Goal: Transaction & Acquisition: Purchase product/service

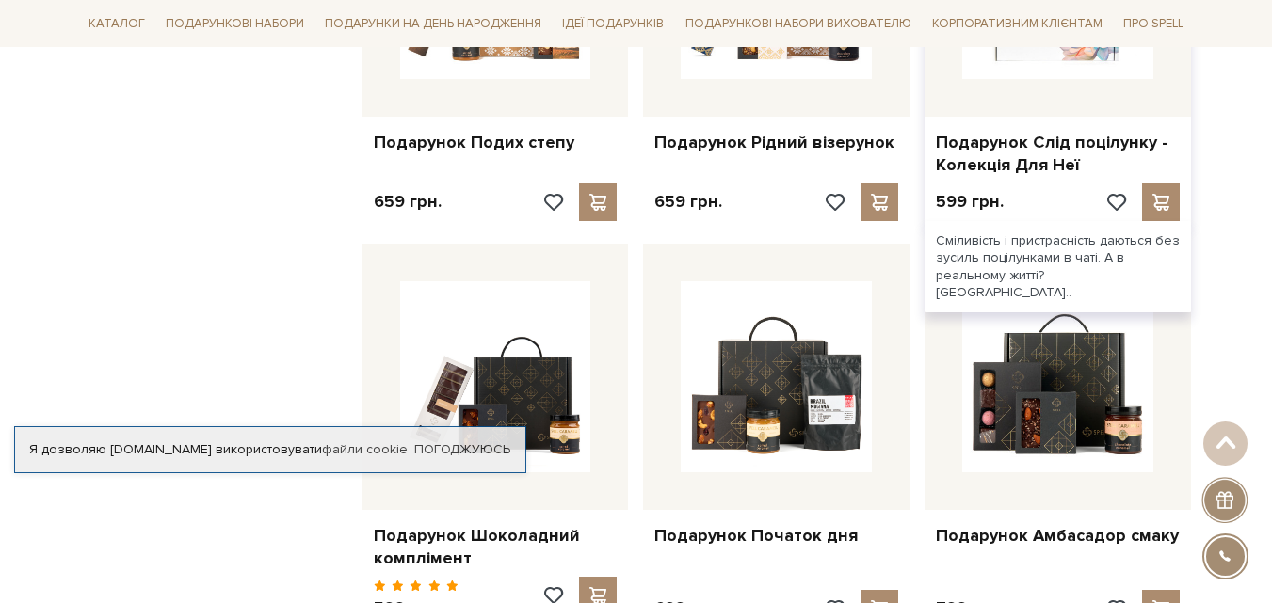
scroll to position [1130, 0]
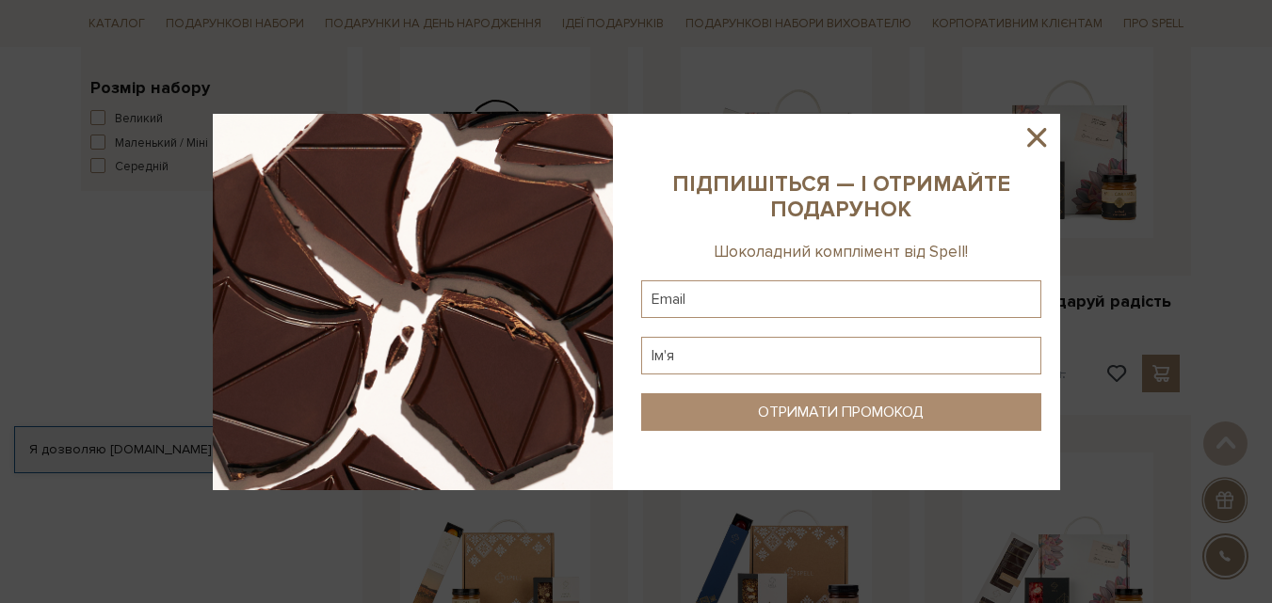
click at [1037, 139] on icon at bounding box center [1036, 137] width 19 height 19
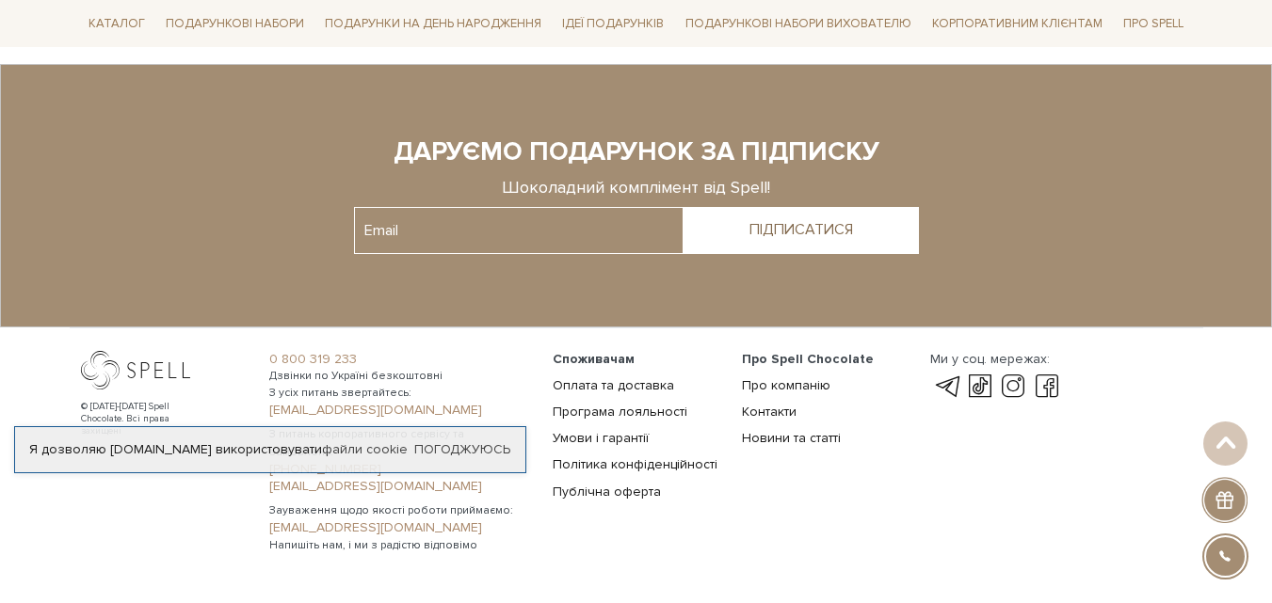
scroll to position [3596, 0]
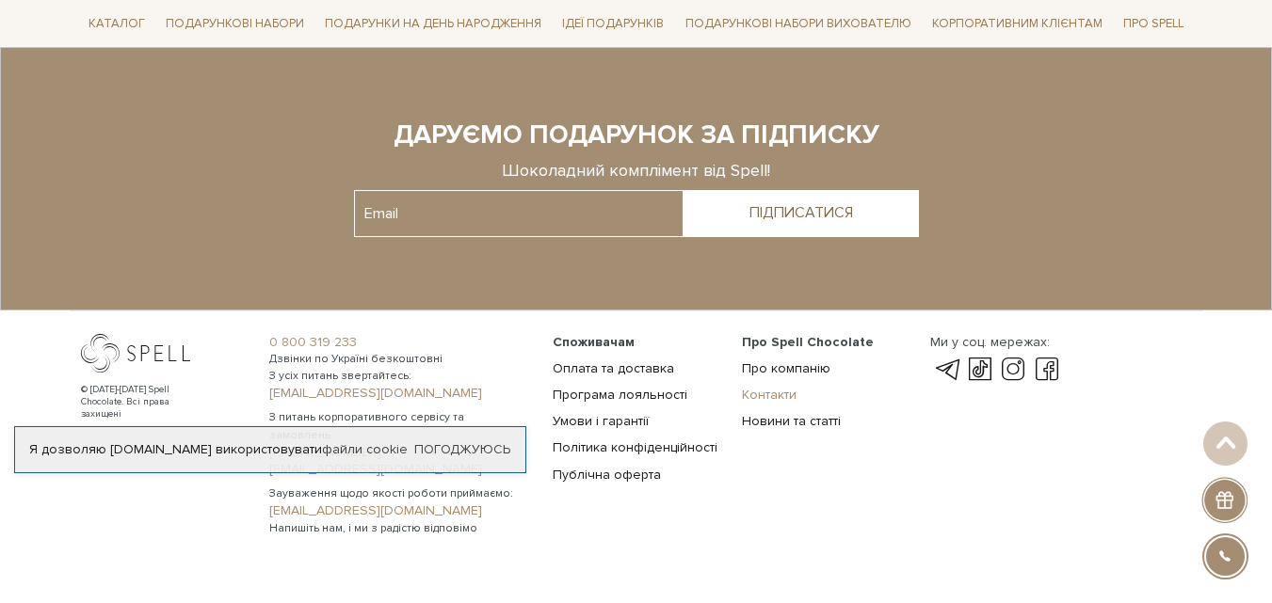
click at [762, 387] on link "Контакти" at bounding box center [769, 395] width 55 height 16
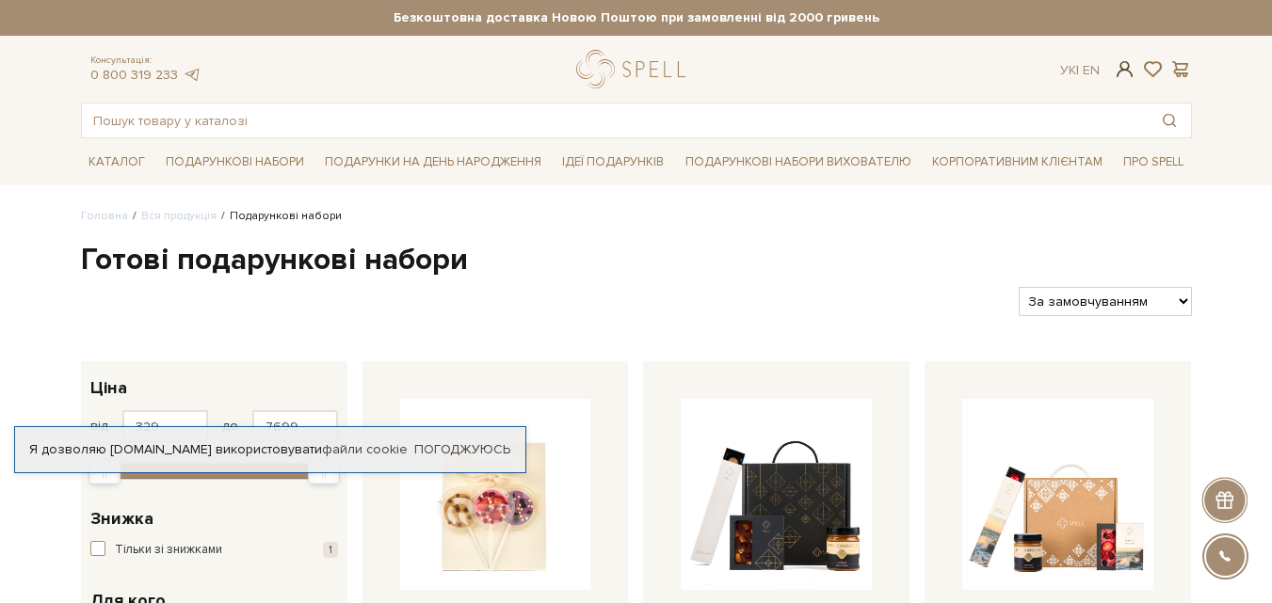
click at [1127, 69] on span at bounding box center [1124, 69] width 23 height 20
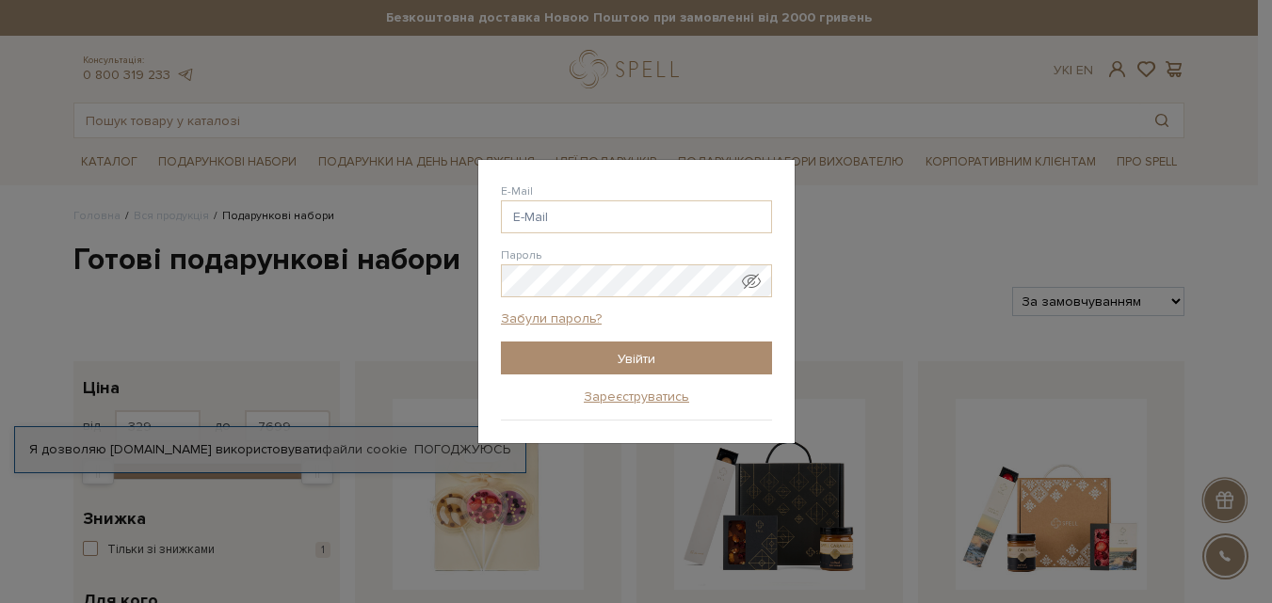
click at [919, 307] on div "Авторизація E-Mail Пароль Забули пароль? Увійти Зареєструватись Забули пароль? …" at bounding box center [636, 301] width 1272 height 603
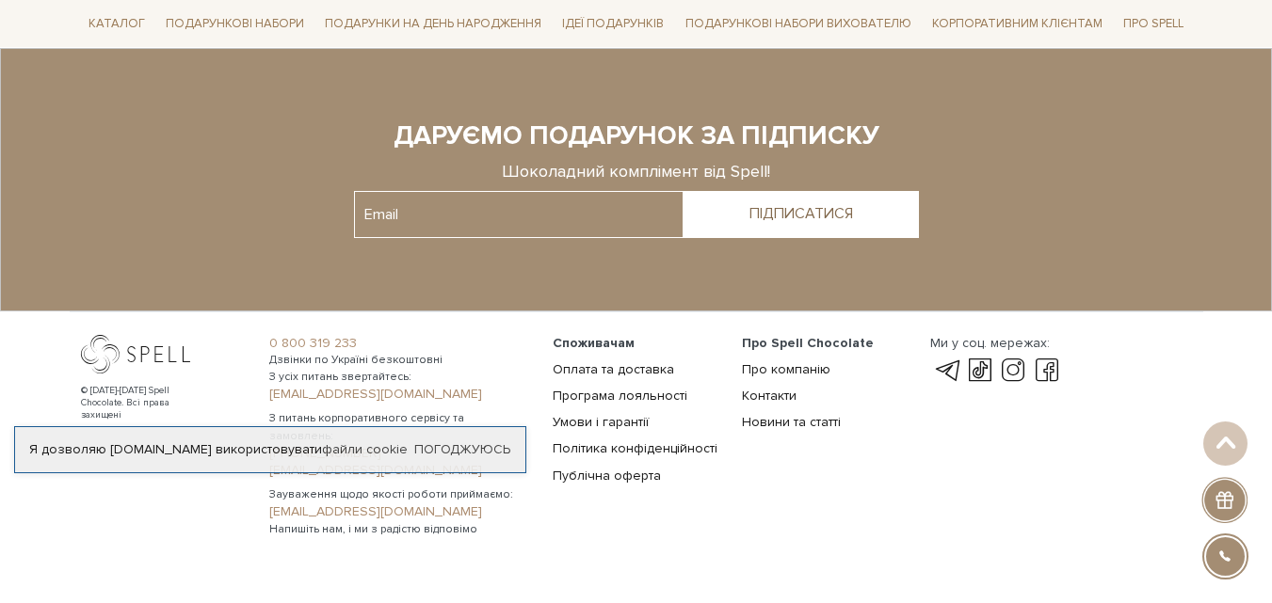
scroll to position [3596, 0]
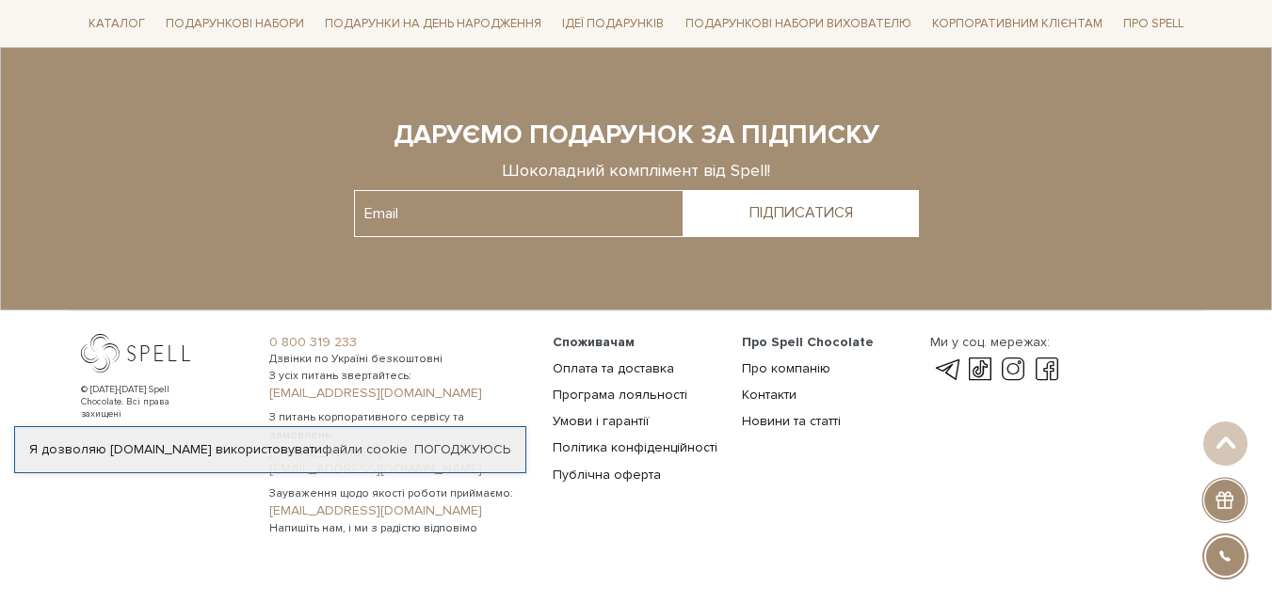
click at [570, 506] on footer "© 2016-2025 Spell Chocolate. Всі права захищені 0 800 319 233 Дзвінки по Україн…" at bounding box center [636, 301] width 1272 height 509
click at [142, 406] on div "© [DATE]-[DATE] Spell Chocolate. Всі права захищені" at bounding box center [164, 435] width 189 height 203
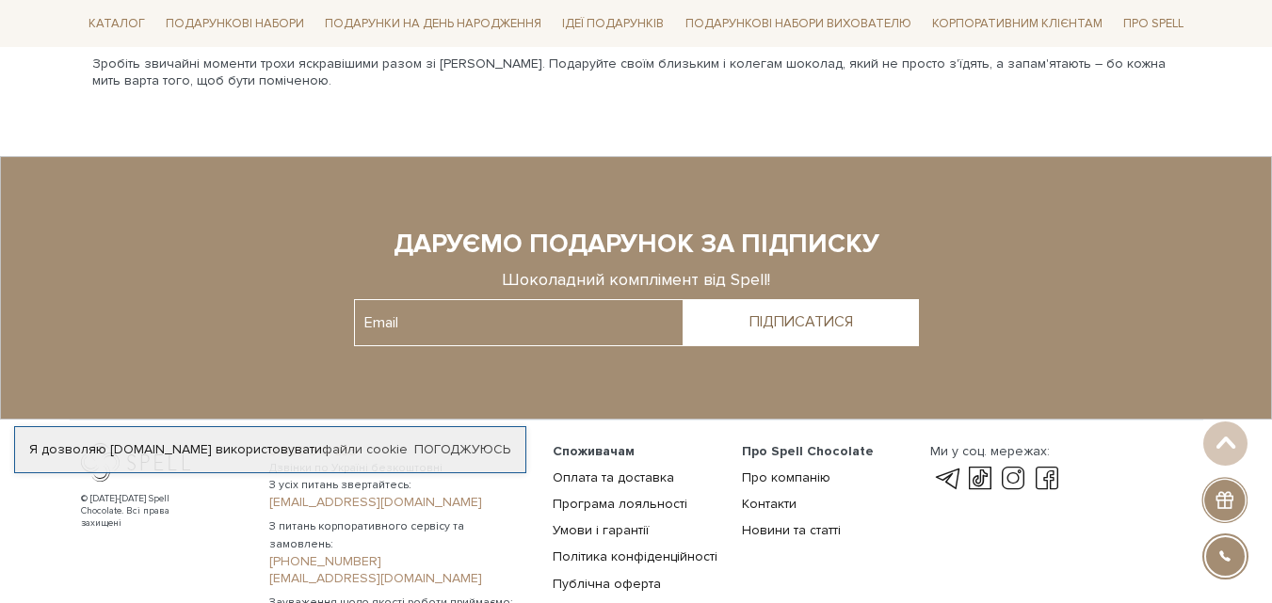
scroll to position [3502, 0]
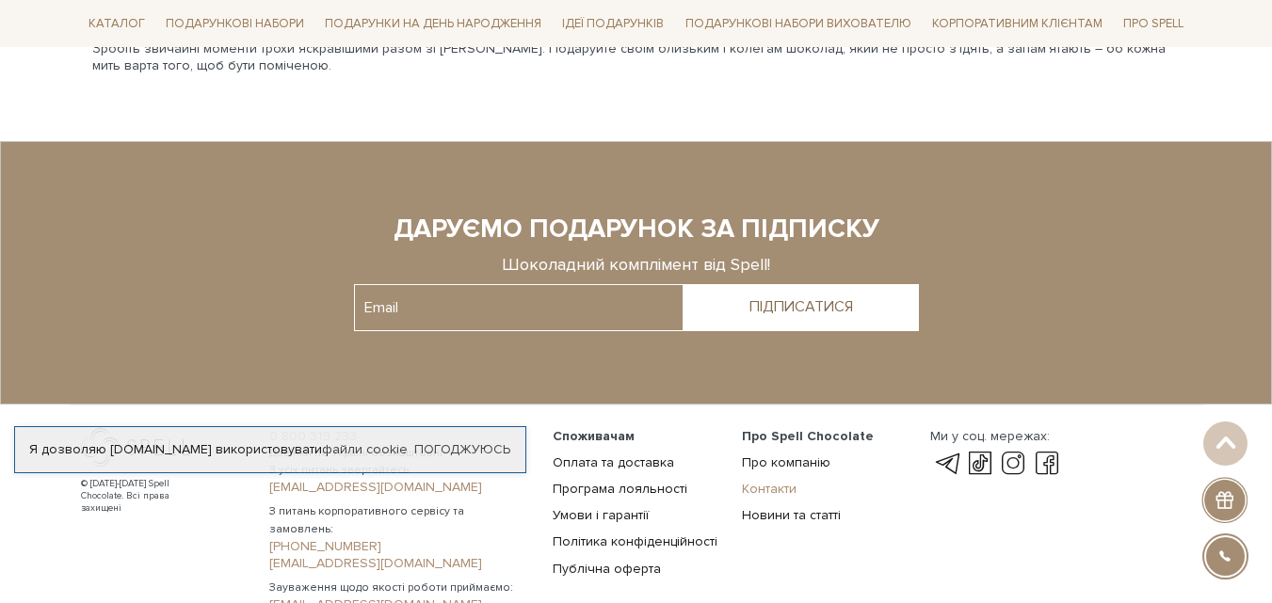
click at [756, 481] on link "Контакти" at bounding box center [769, 489] width 55 height 16
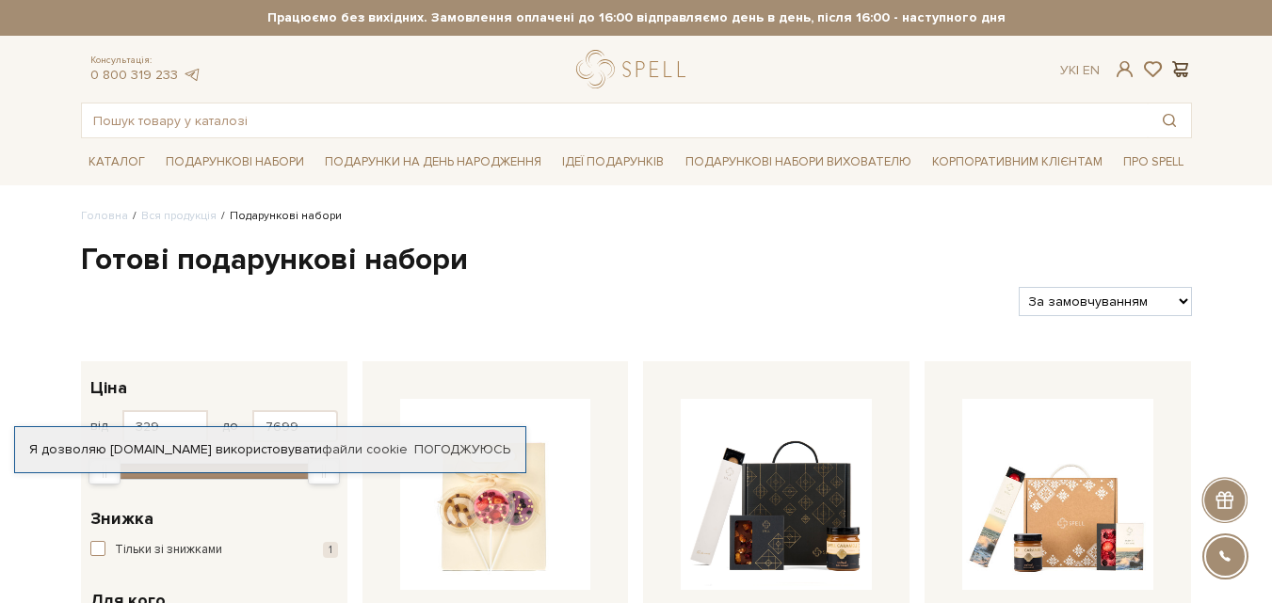
click at [1180, 68] on span at bounding box center [1180, 69] width 23 height 20
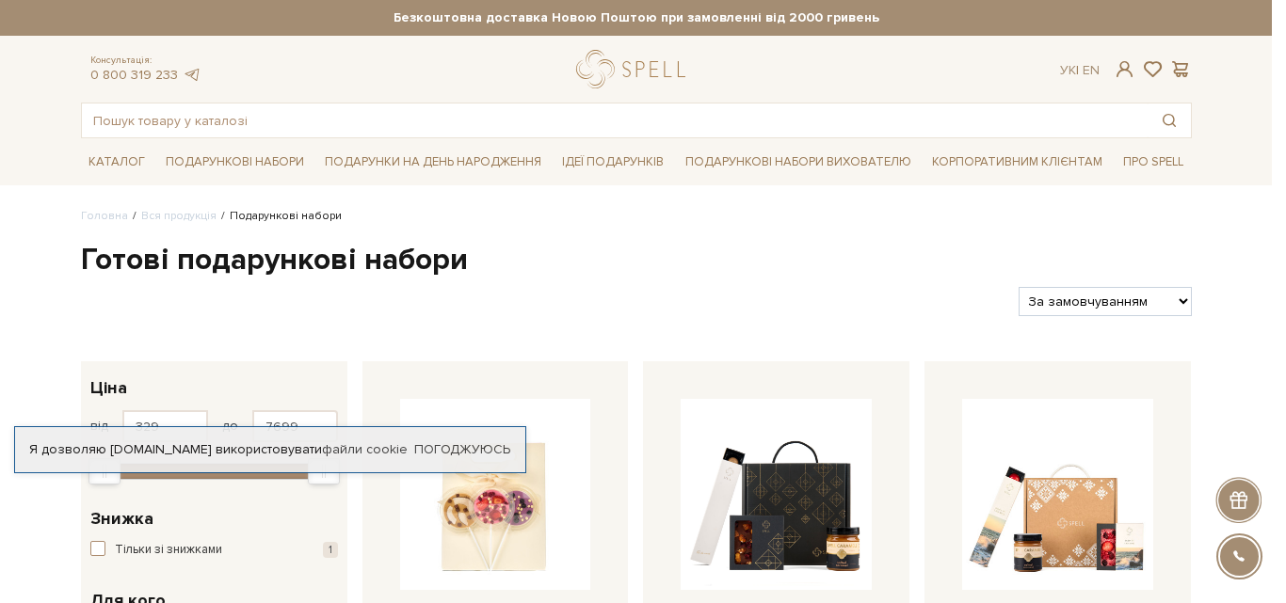
click at [766, 267] on div at bounding box center [643, 301] width 1286 height 603
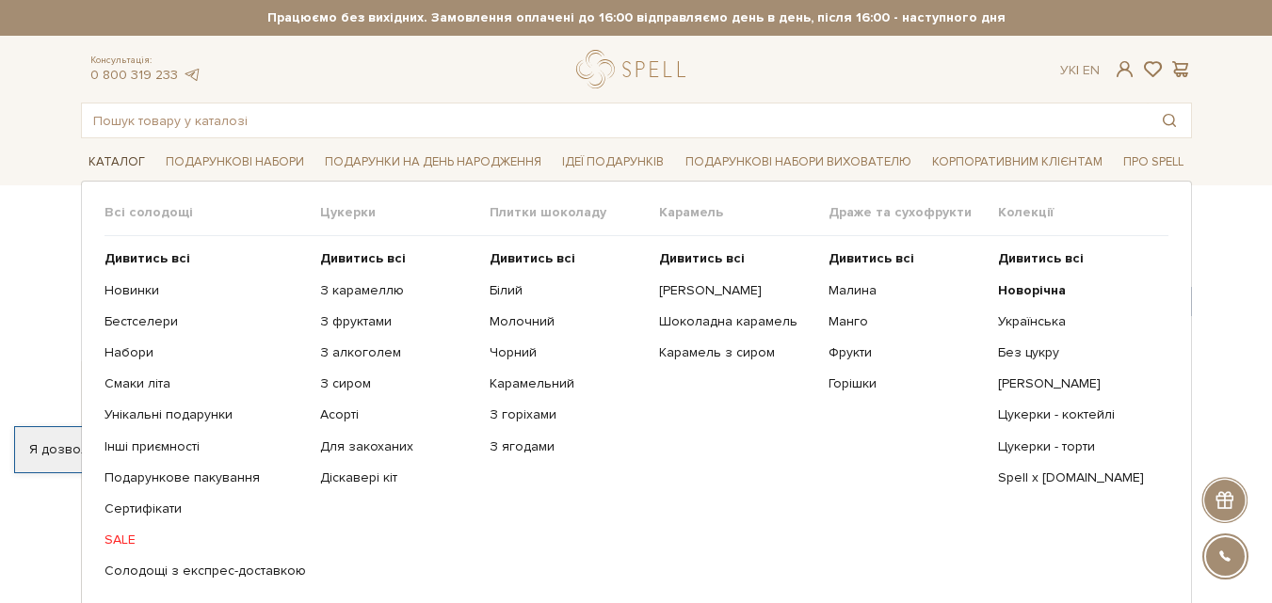
click at [104, 156] on link "Каталог" at bounding box center [117, 162] width 72 height 29
click at [100, 157] on link "Каталог" at bounding box center [117, 162] width 72 height 29
click at [514, 259] on b "Дивитись всі" at bounding box center [533, 258] width 86 height 16
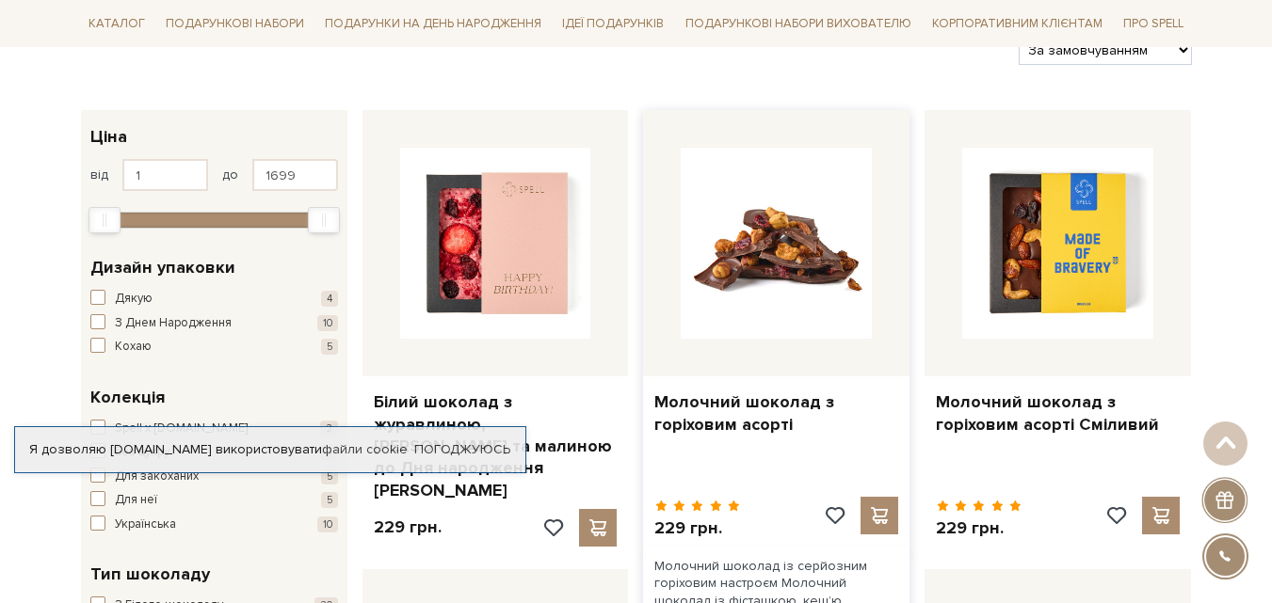
scroll to position [282, 0]
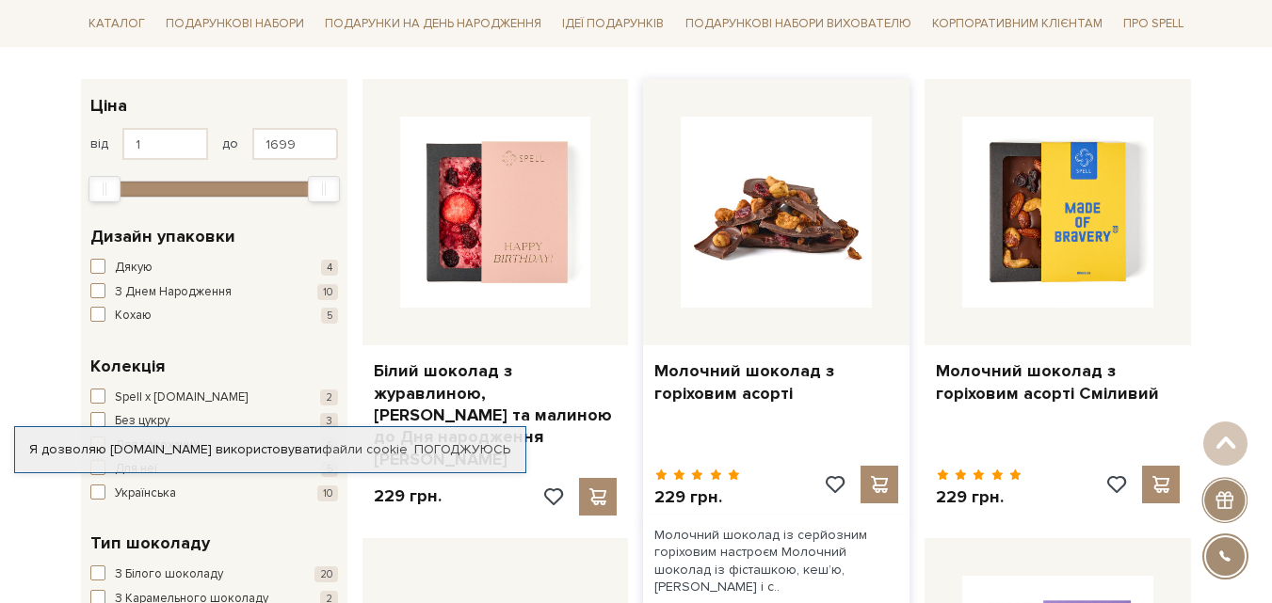
click at [769, 247] on img at bounding box center [776, 212] width 191 height 191
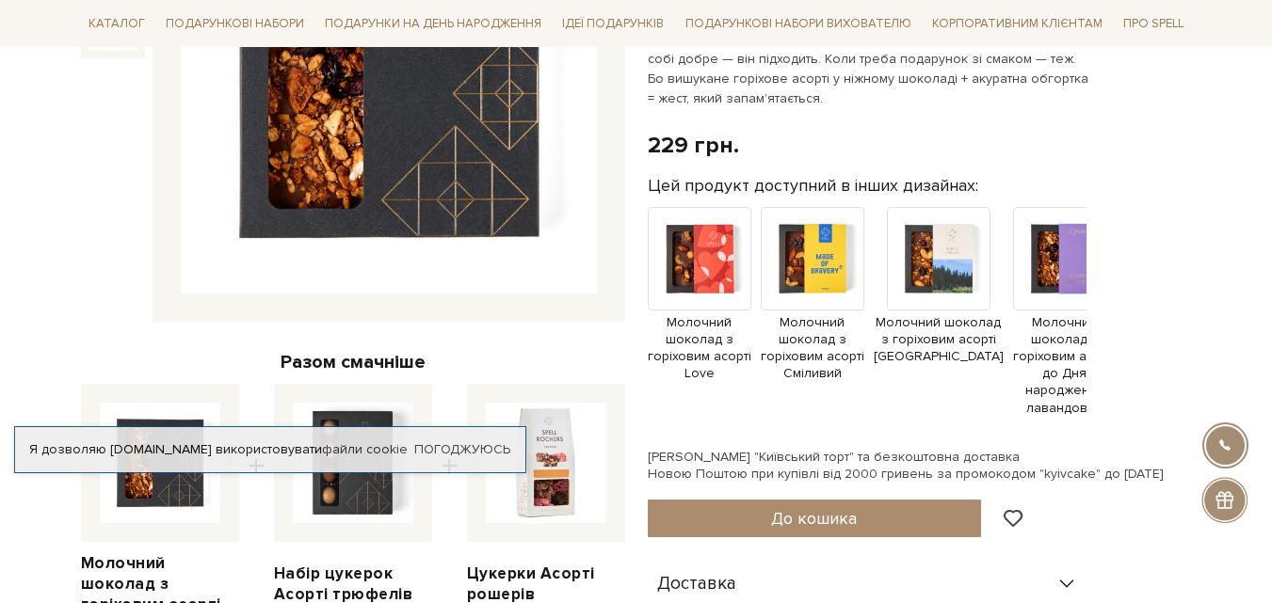
scroll to position [565, 0]
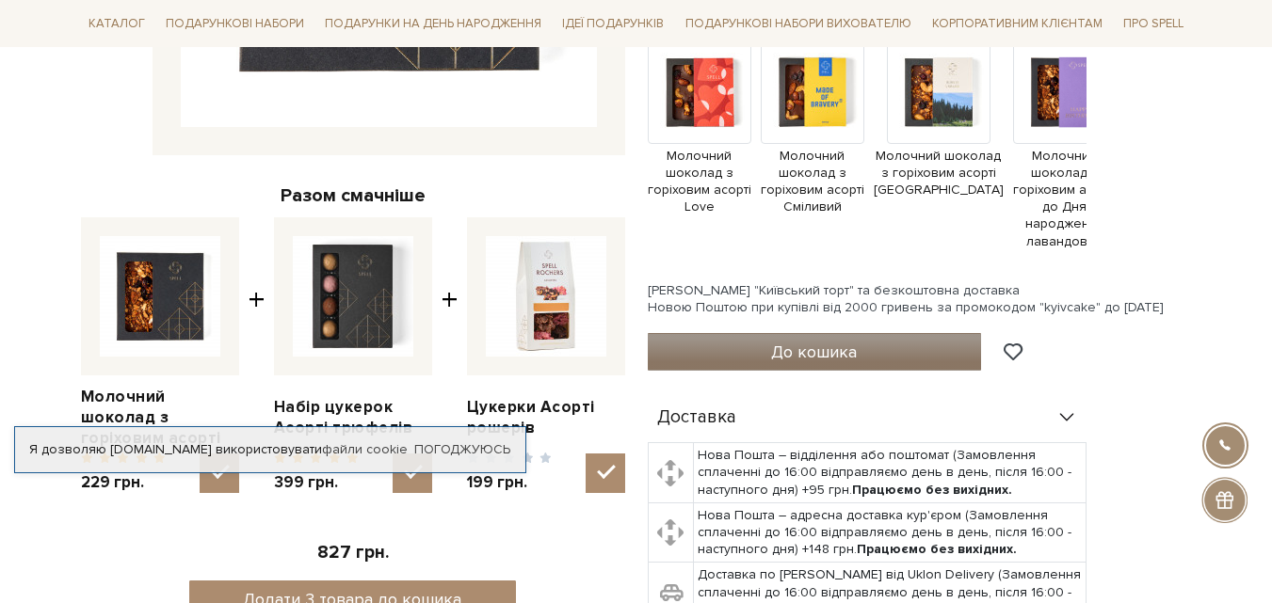
click at [828, 354] on span "До кошика" at bounding box center [814, 352] width 86 height 21
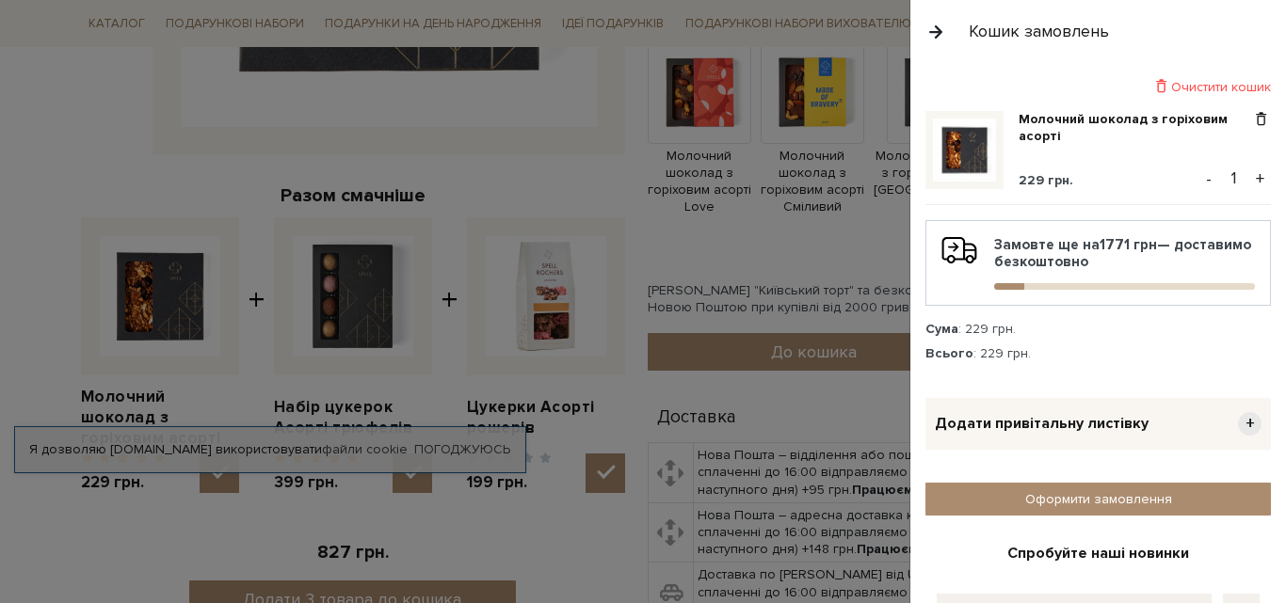
click at [569, 174] on div at bounding box center [643, 301] width 1286 height 603
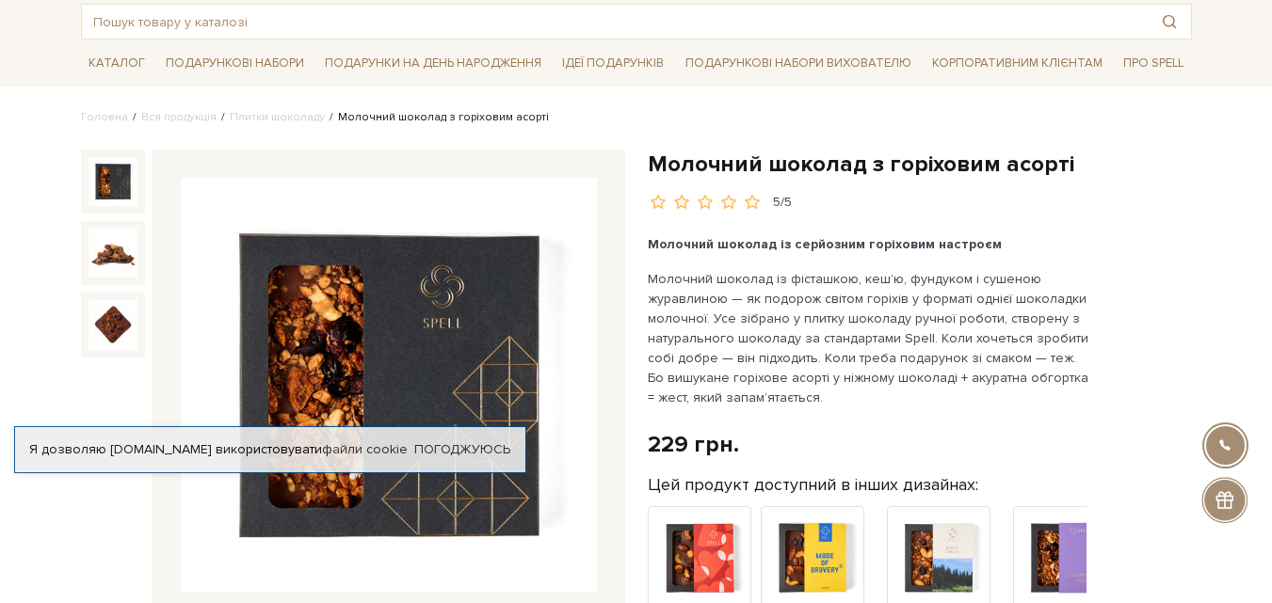
scroll to position [94, 0]
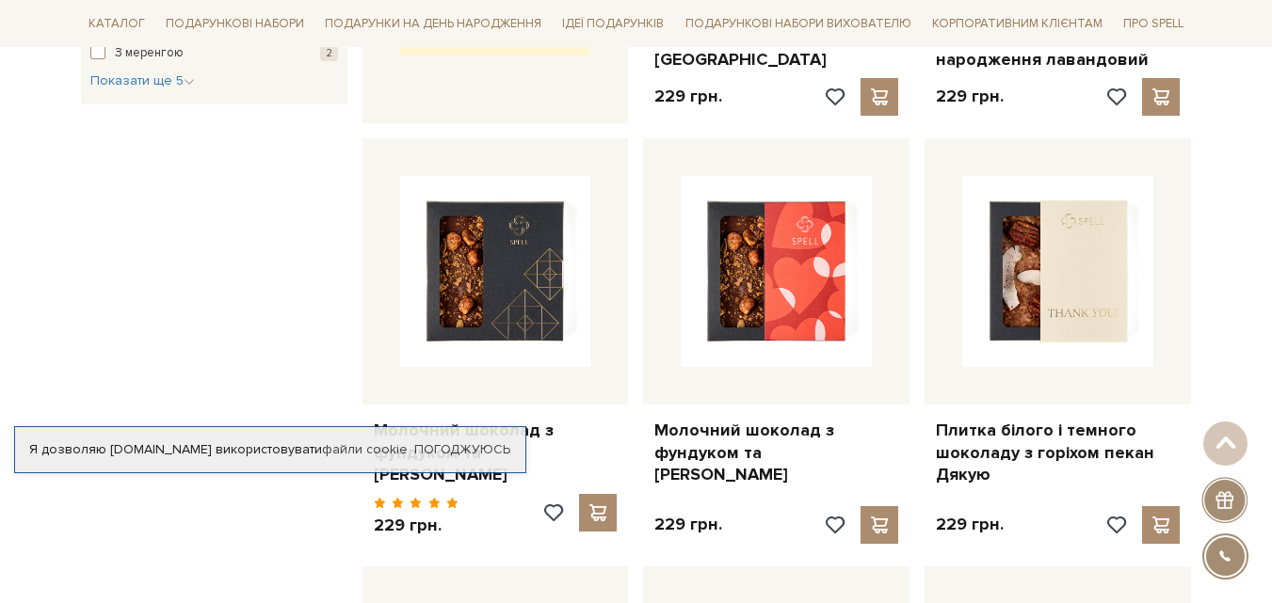
scroll to position [1224, 0]
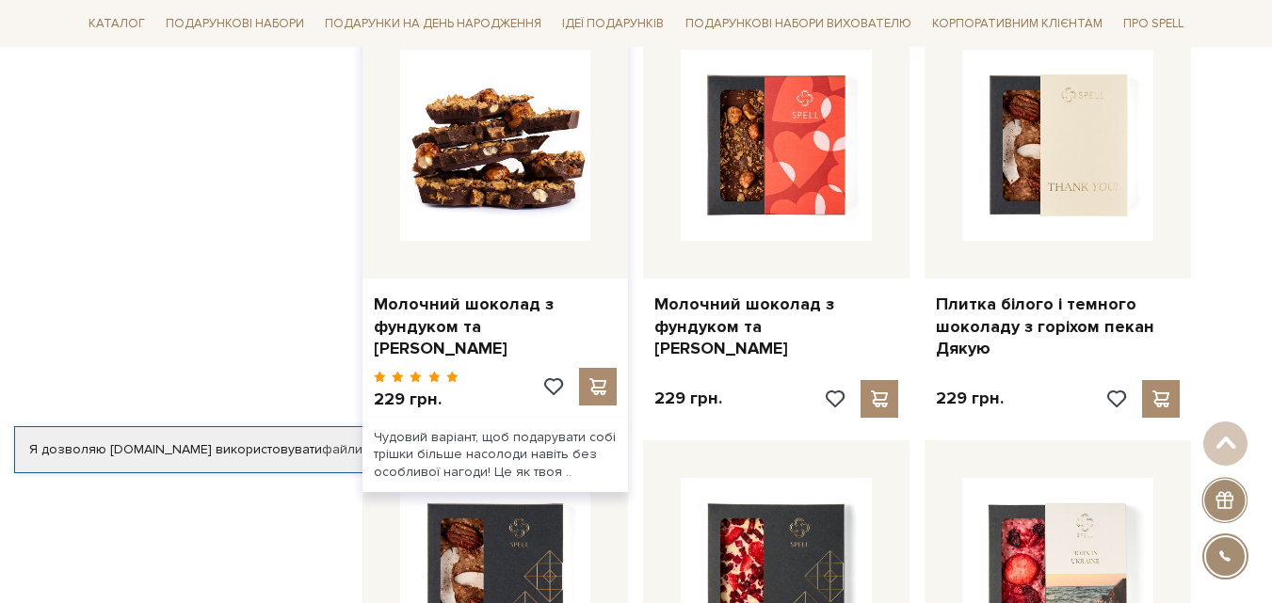
click at [455, 169] on img at bounding box center [495, 145] width 191 height 191
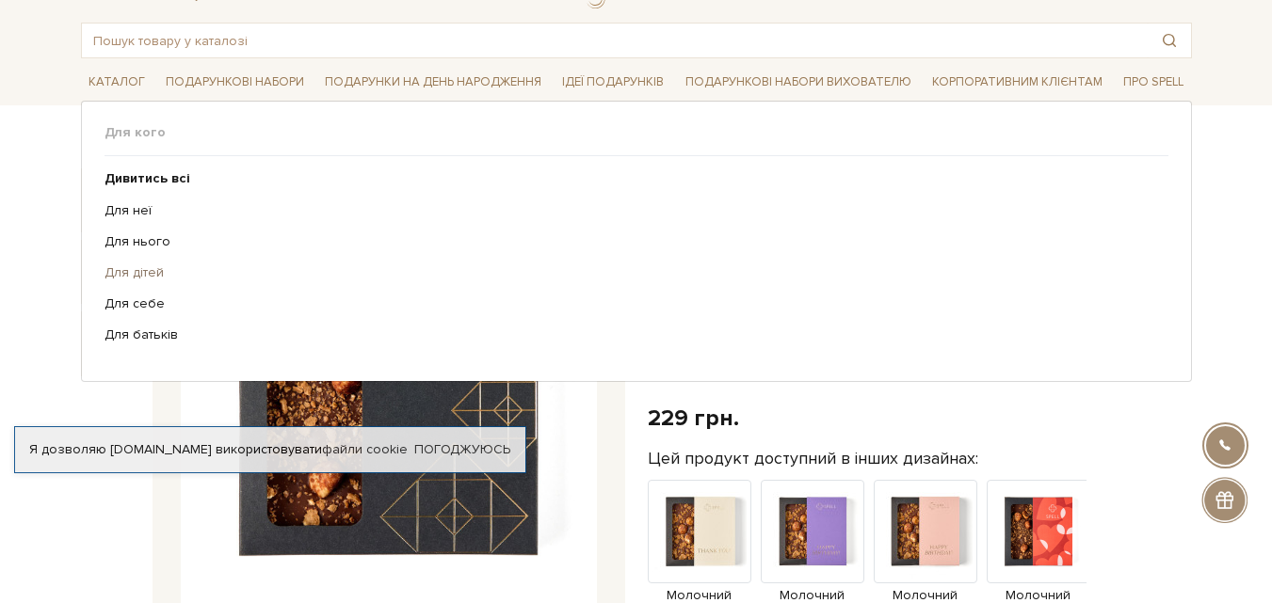
scroll to position [188, 0]
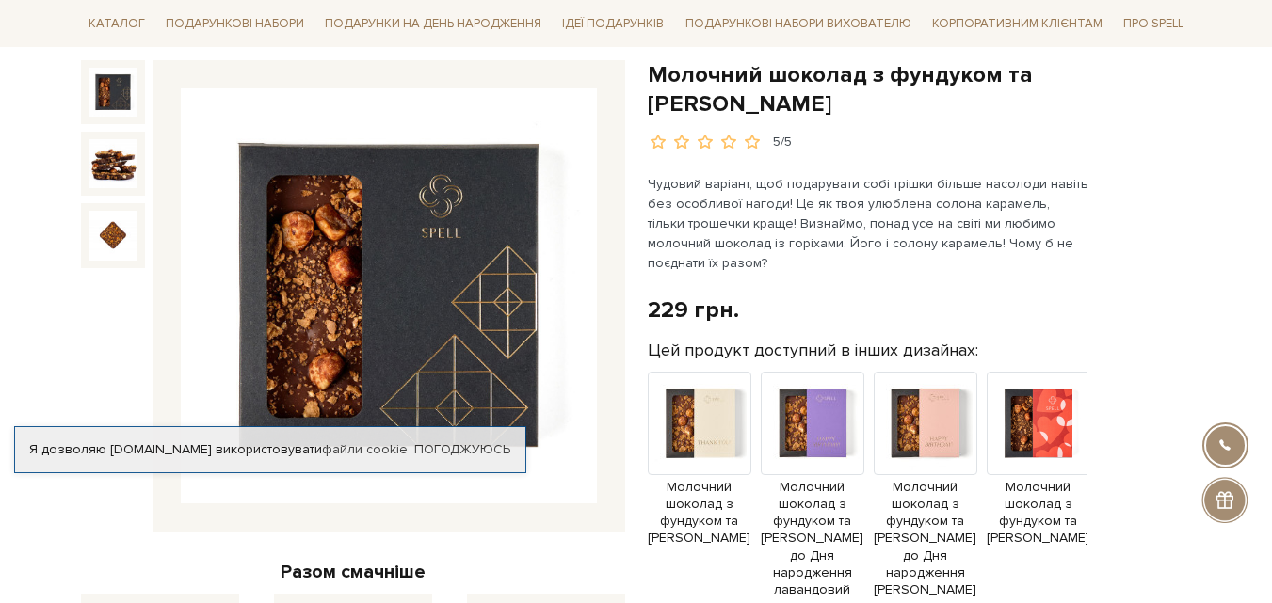
drag, startPoint x: 423, startPoint y: 269, endPoint x: 403, endPoint y: 254, distance: 24.9
click at [403, 254] on img at bounding box center [389, 296] width 416 height 416
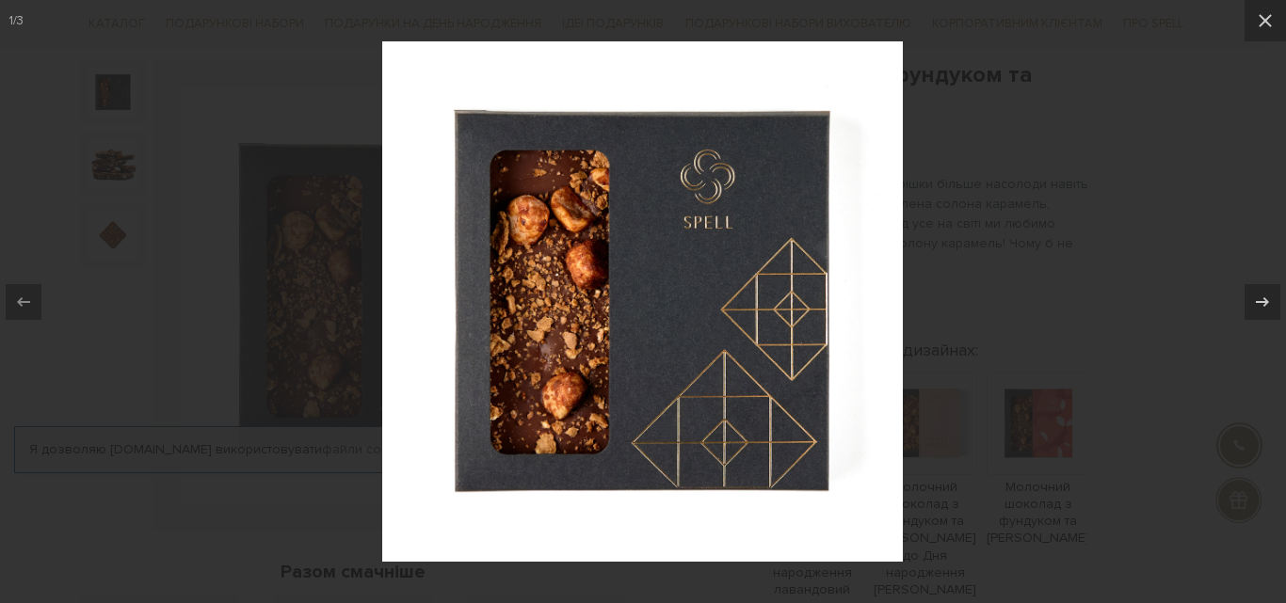
click at [354, 254] on div at bounding box center [643, 301] width 1286 height 603
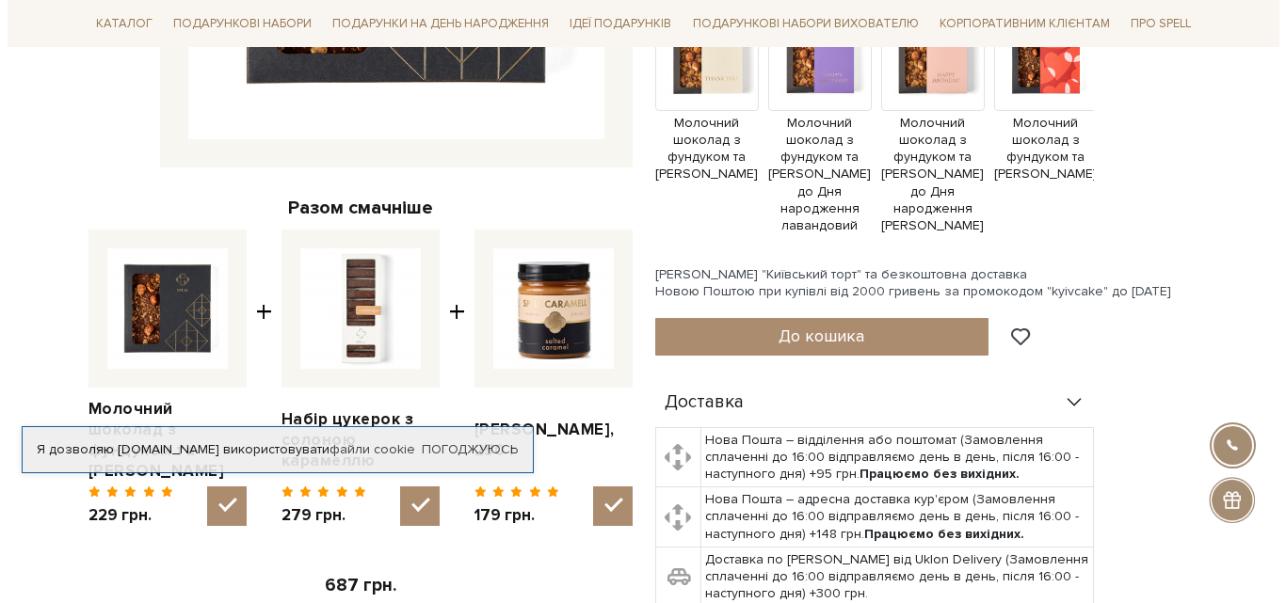
scroll to position [377, 0]
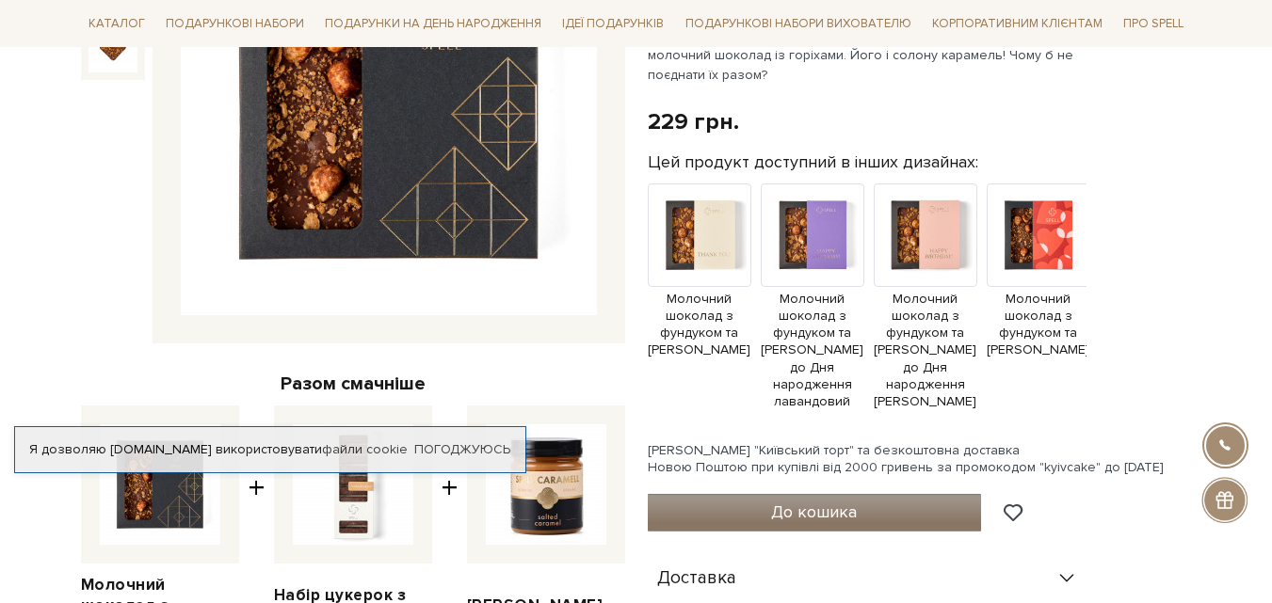
click at [835, 513] on span "До кошика" at bounding box center [814, 512] width 86 height 21
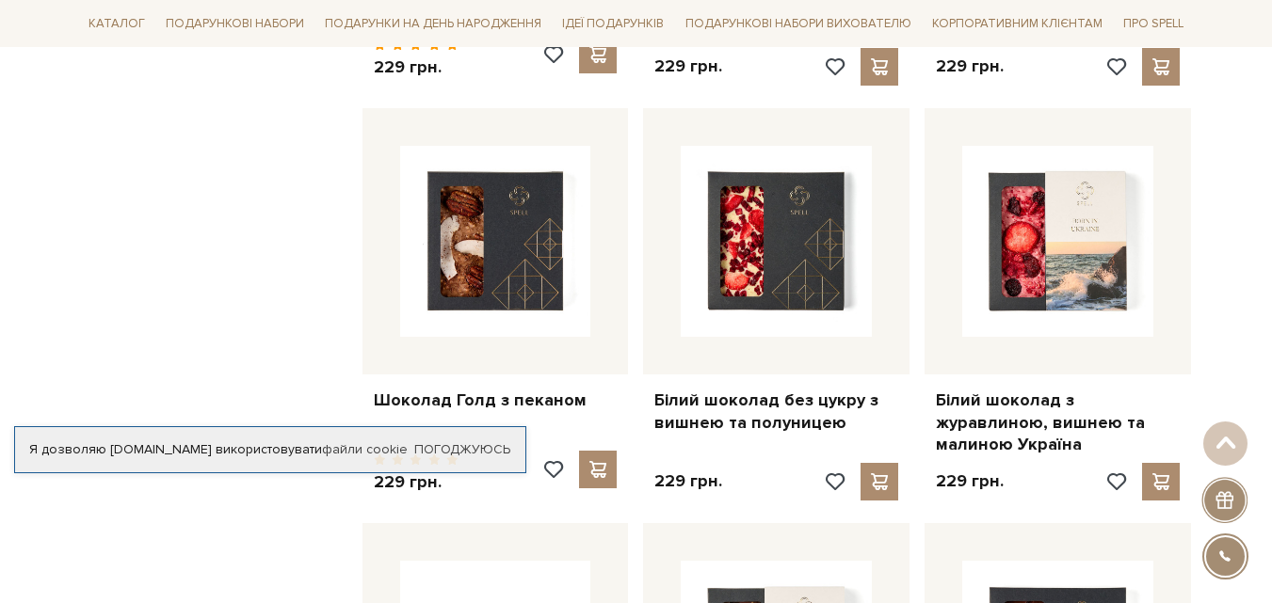
scroll to position [1600, 0]
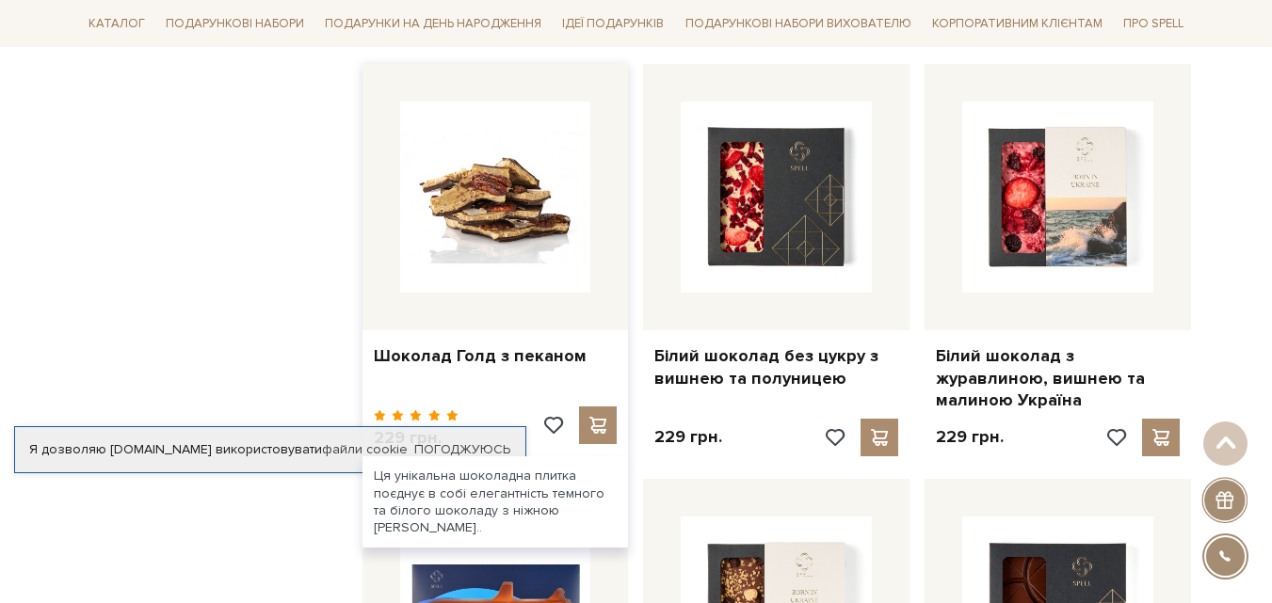
click at [520, 200] on img at bounding box center [495, 197] width 191 height 191
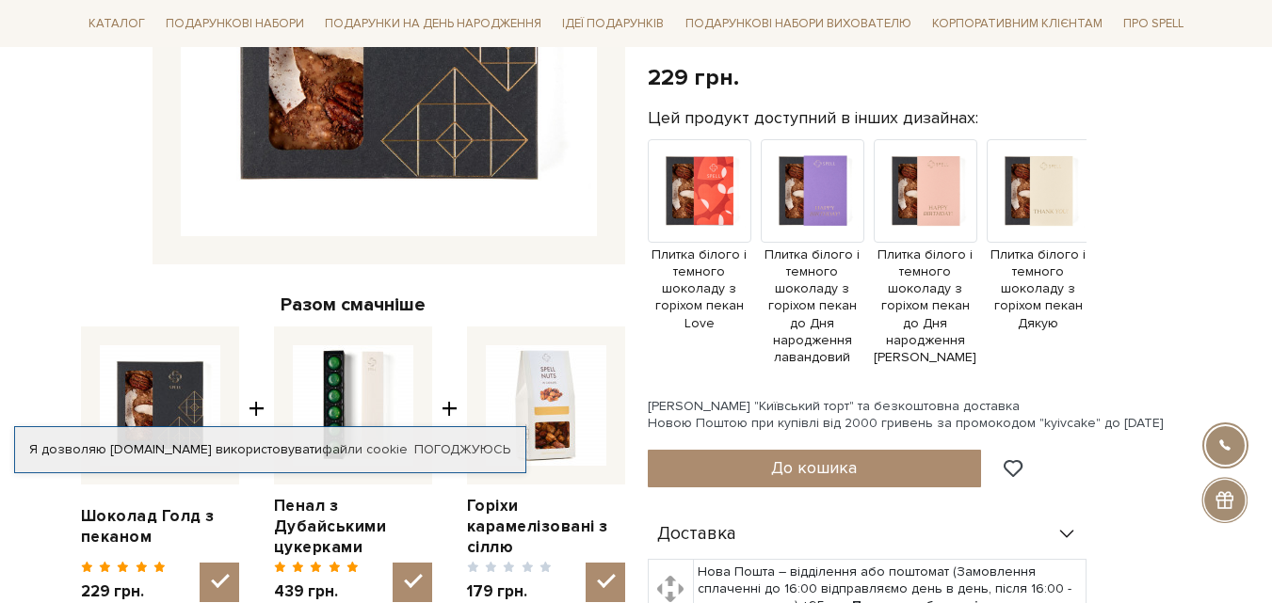
scroll to position [471, 0]
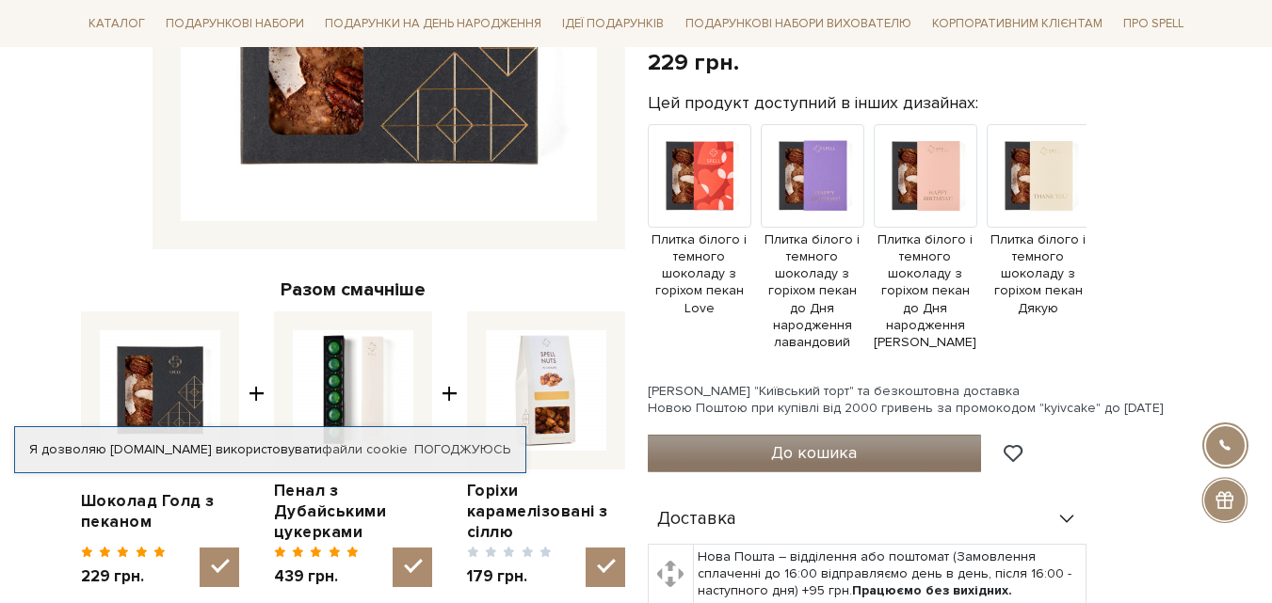
click at [808, 442] on span "До кошика" at bounding box center [814, 452] width 86 height 21
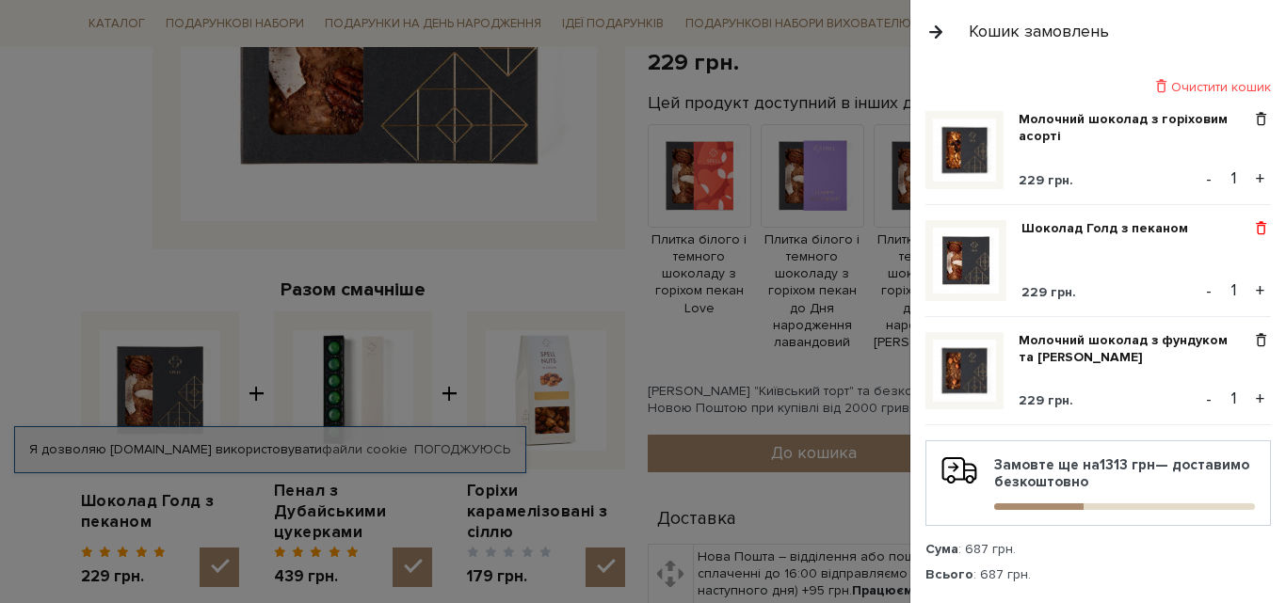
click at [1253, 229] on span at bounding box center [1261, 228] width 20 height 17
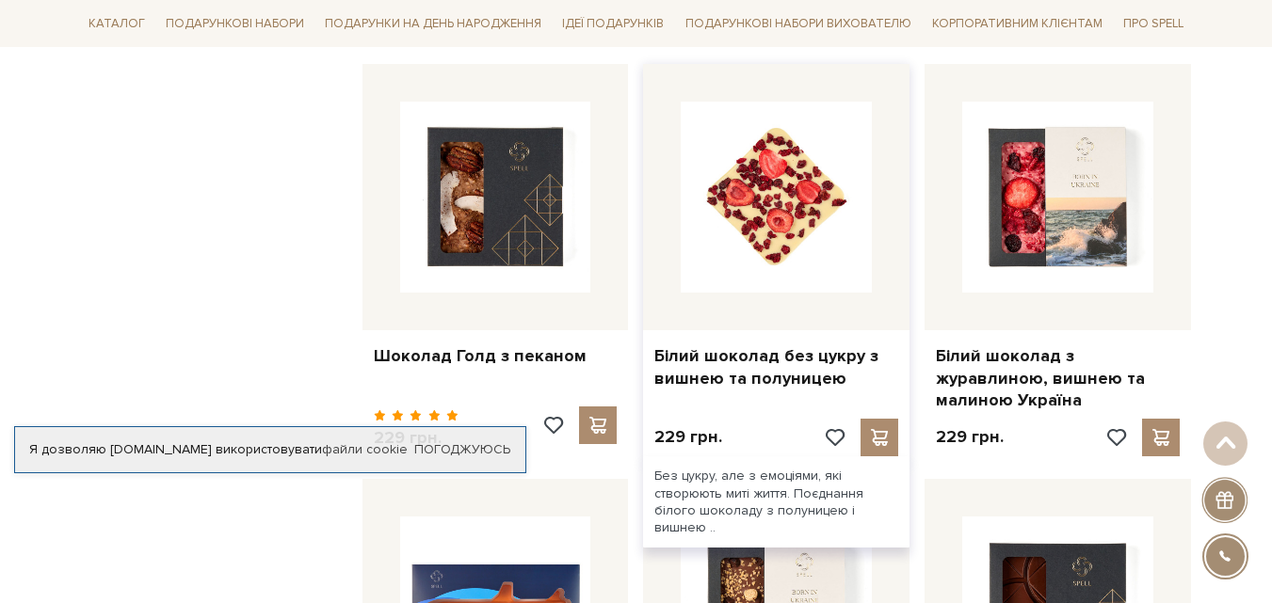
click at [768, 187] on img at bounding box center [776, 197] width 191 height 191
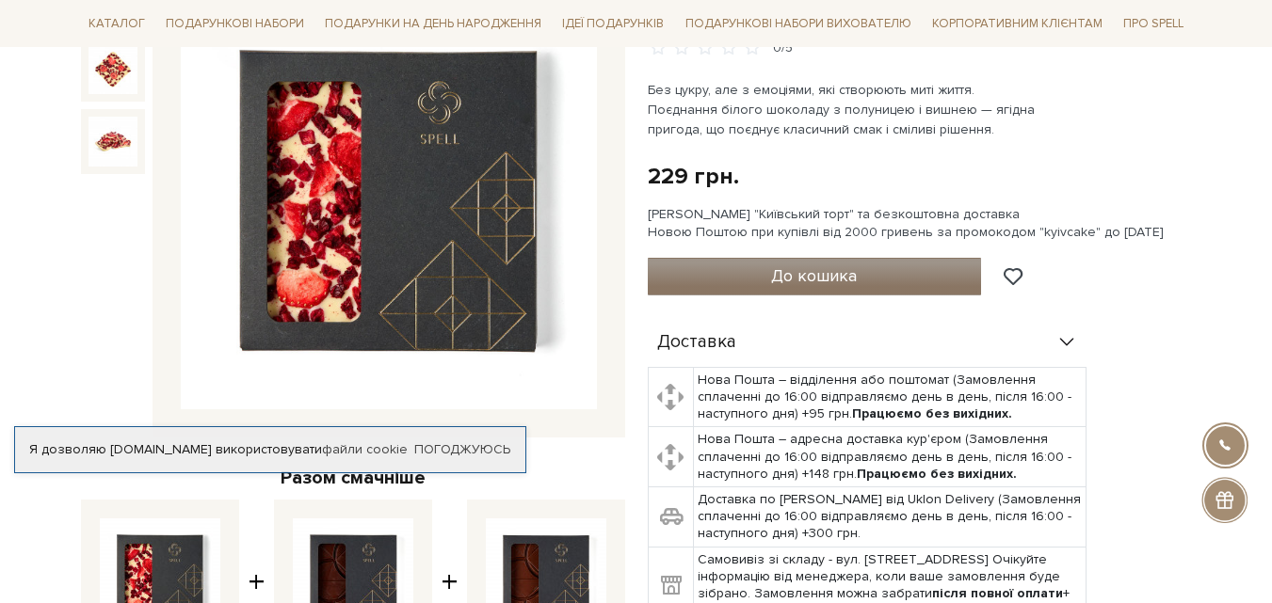
click at [824, 265] on span "До кошика" at bounding box center [814, 275] width 86 height 21
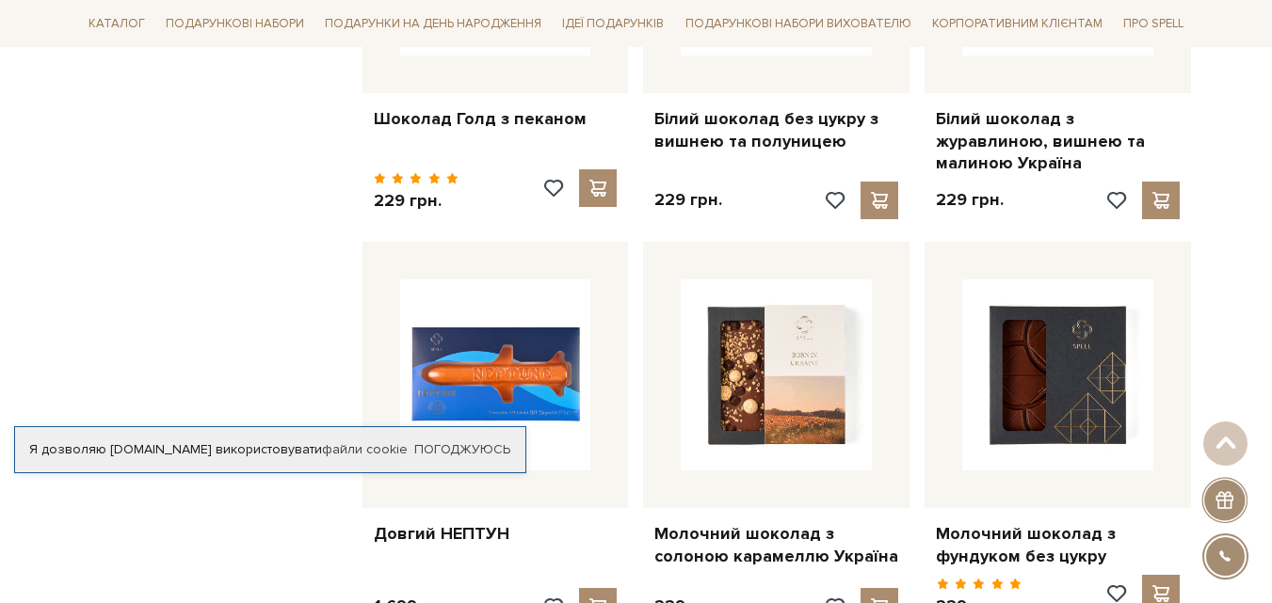
scroll to position [1883, 0]
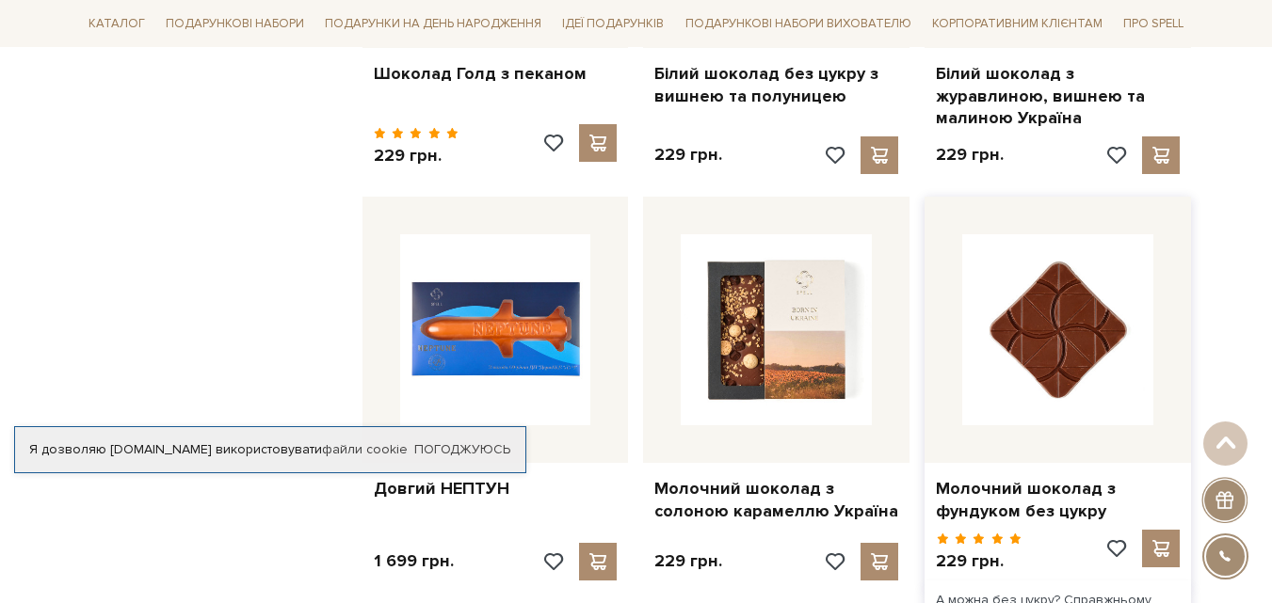
click at [1039, 325] on img at bounding box center [1057, 329] width 191 height 191
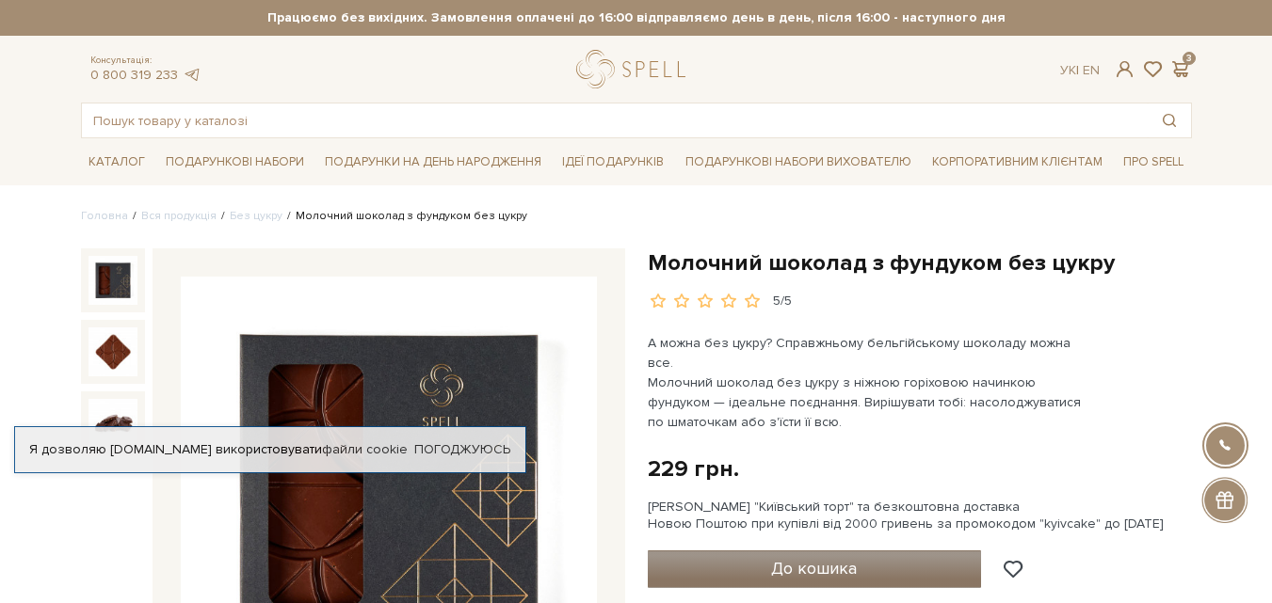
click at [906, 559] on button "До кошика" at bounding box center [815, 570] width 334 height 38
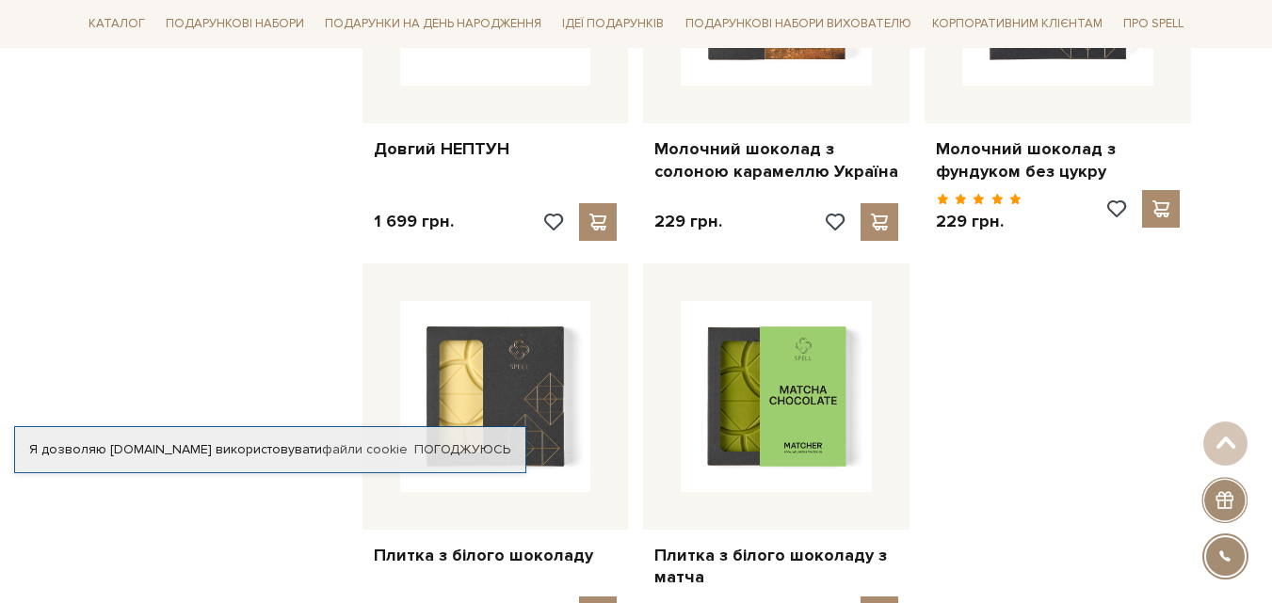
scroll to position [2354, 0]
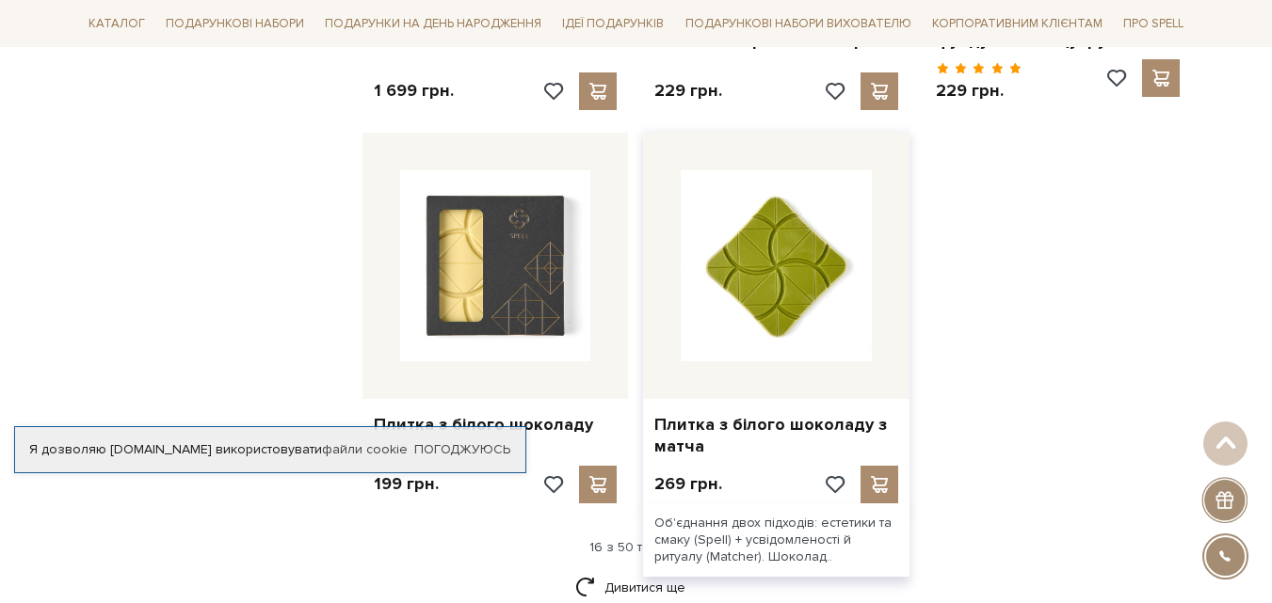
click at [778, 235] on img at bounding box center [776, 265] width 191 height 191
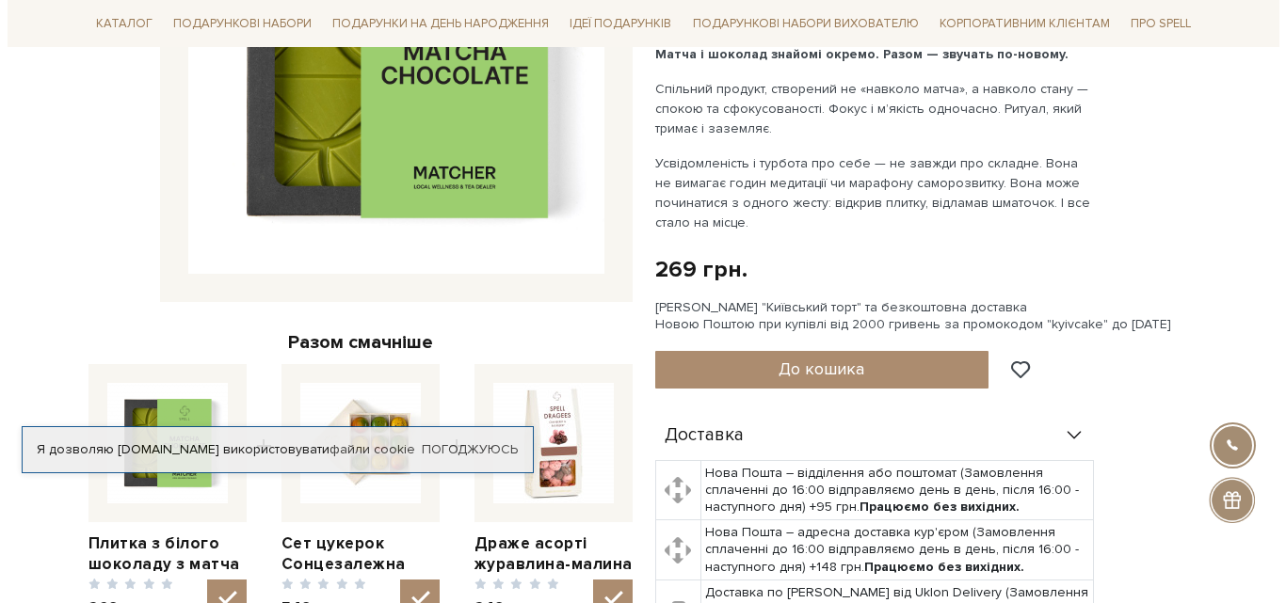
scroll to position [471, 0]
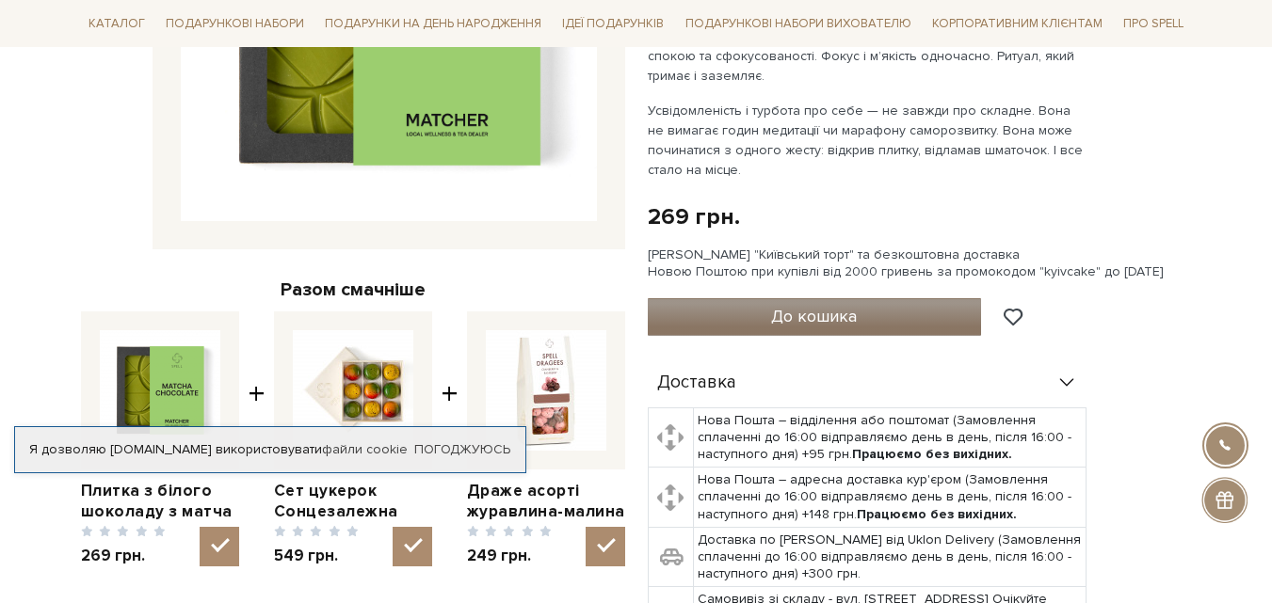
click at [801, 321] on span "До кошика" at bounding box center [814, 316] width 86 height 21
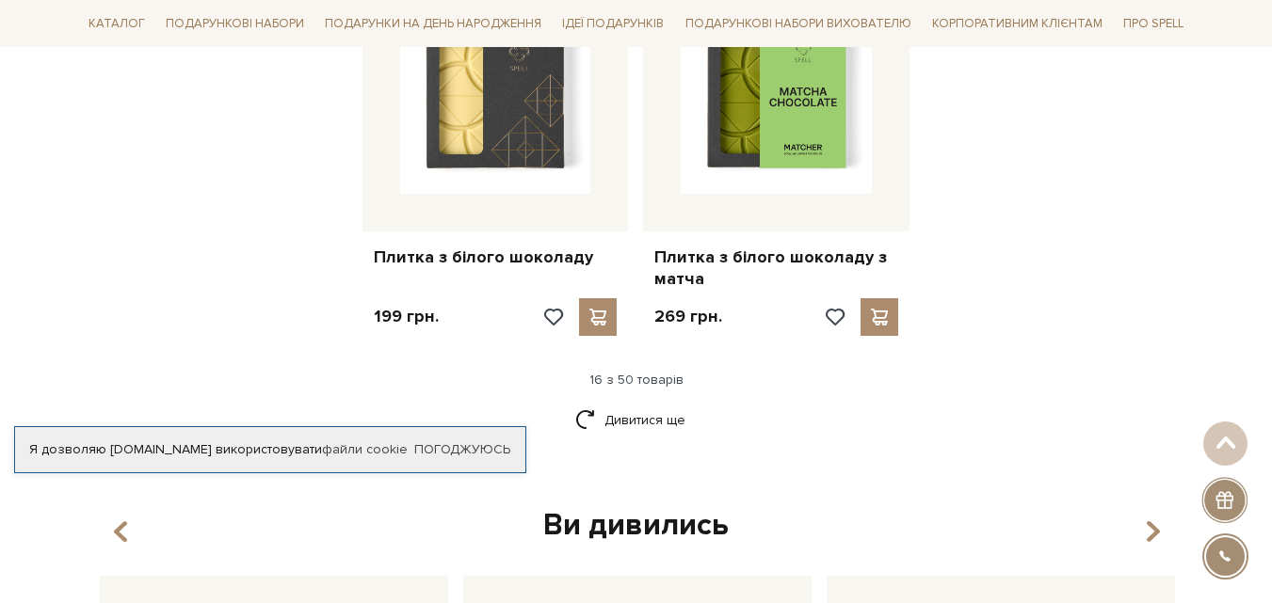
scroll to position [2542, 0]
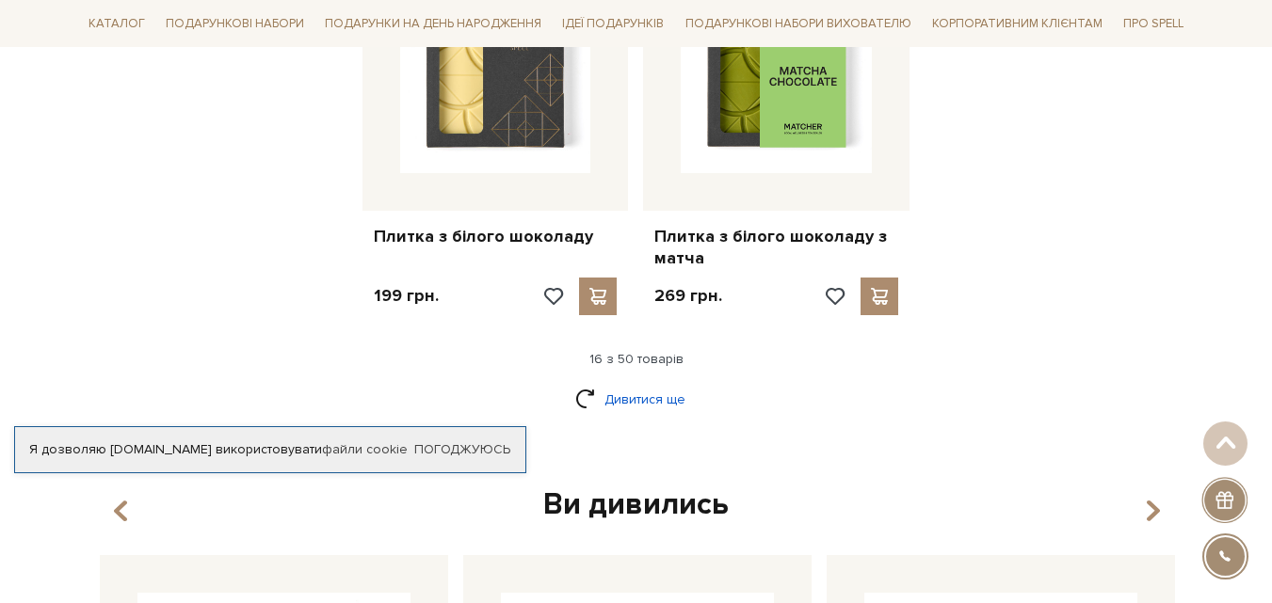
click at [630, 383] on link "Дивитися ще" at bounding box center [636, 399] width 122 height 33
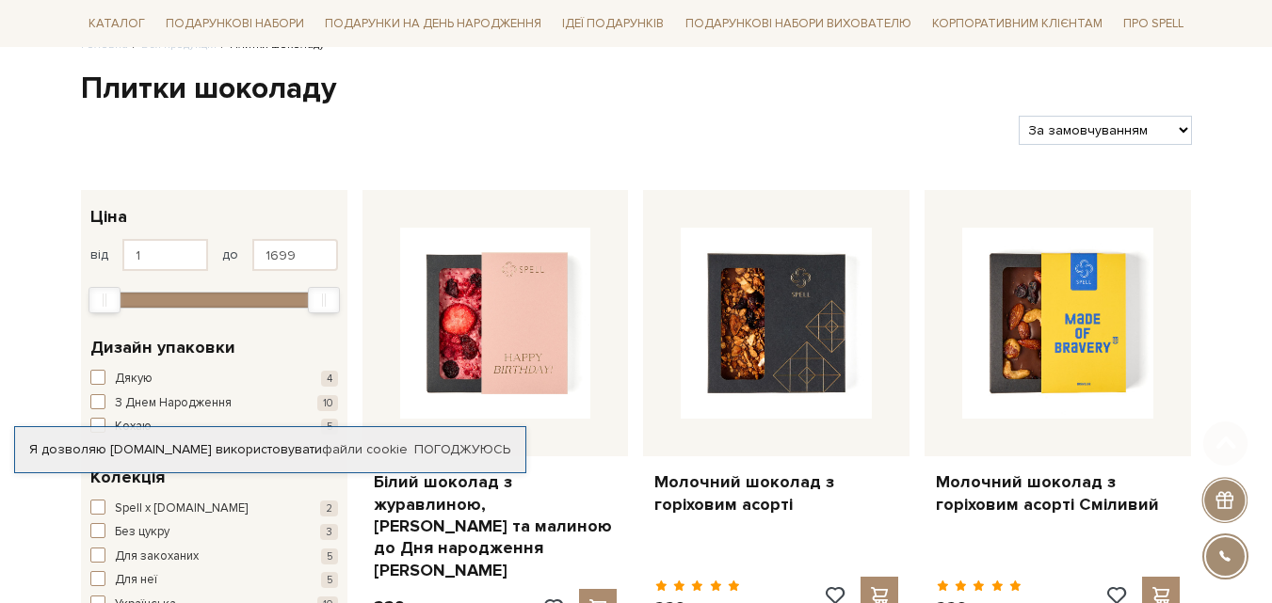
scroll to position [377, 0]
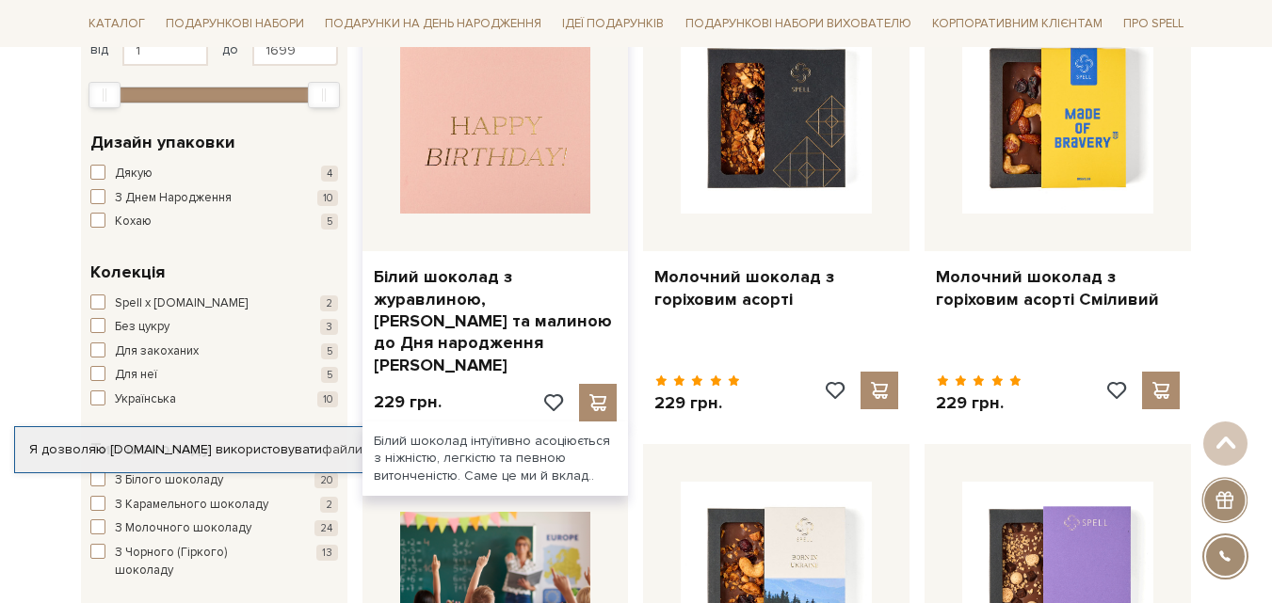
click at [474, 175] on img at bounding box center [495, 118] width 191 height 191
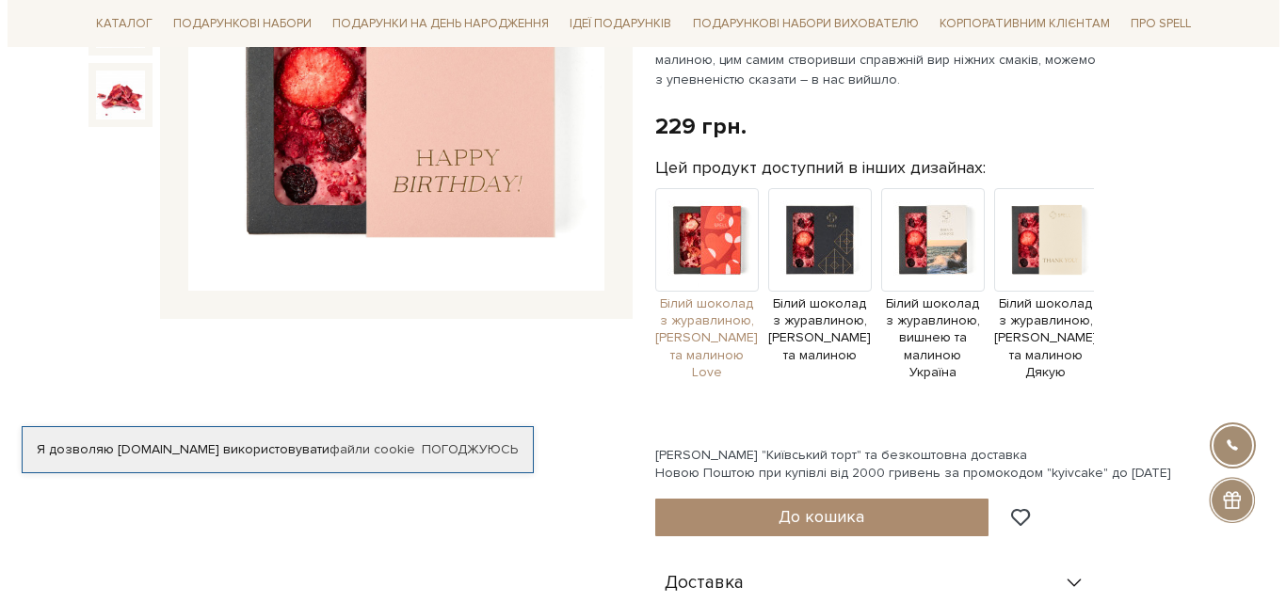
scroll to position [565, 0]
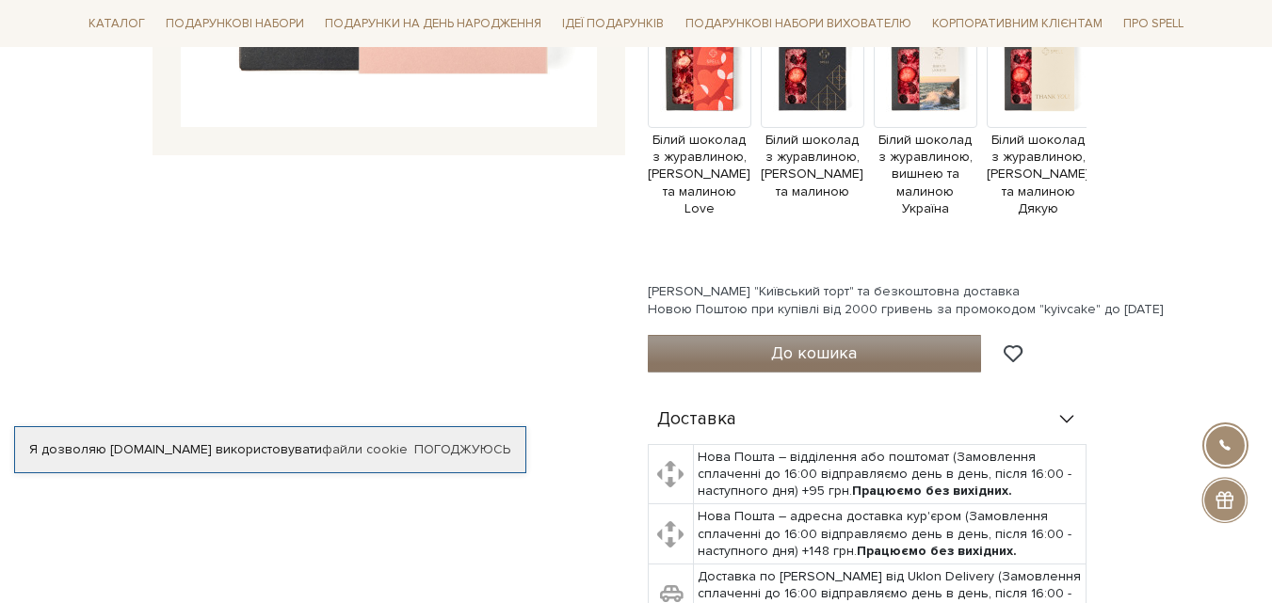
click at [805, 343] on span "До кошика" at bounding box center [814, 353] width 86 height 21
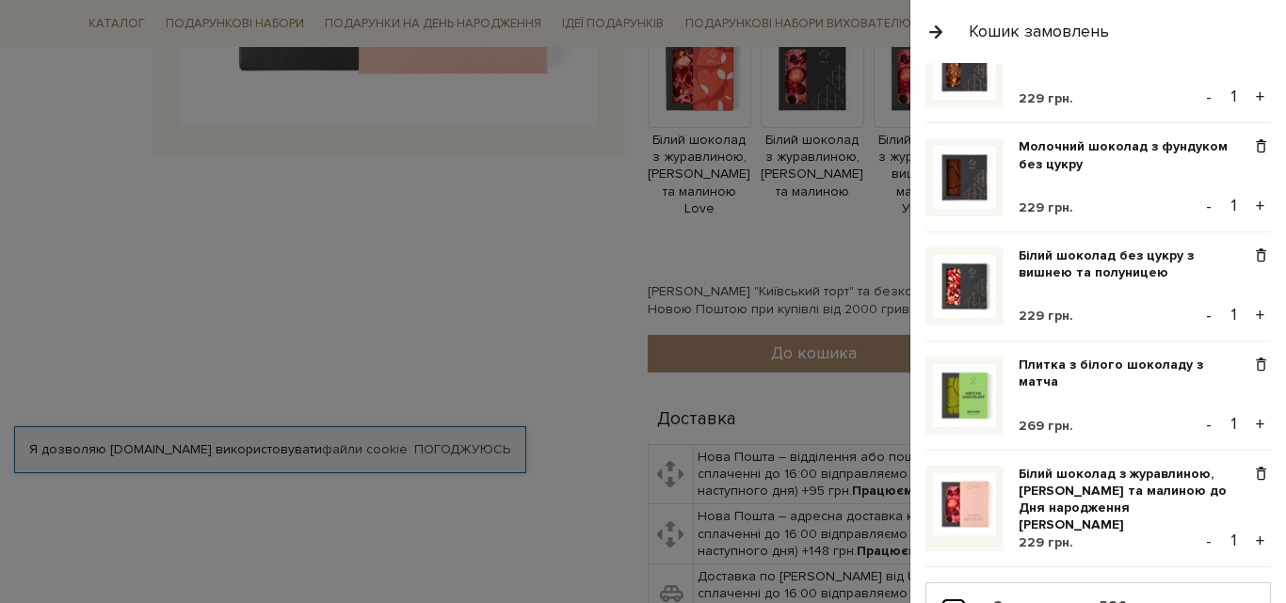
scroll to position [282, 0]
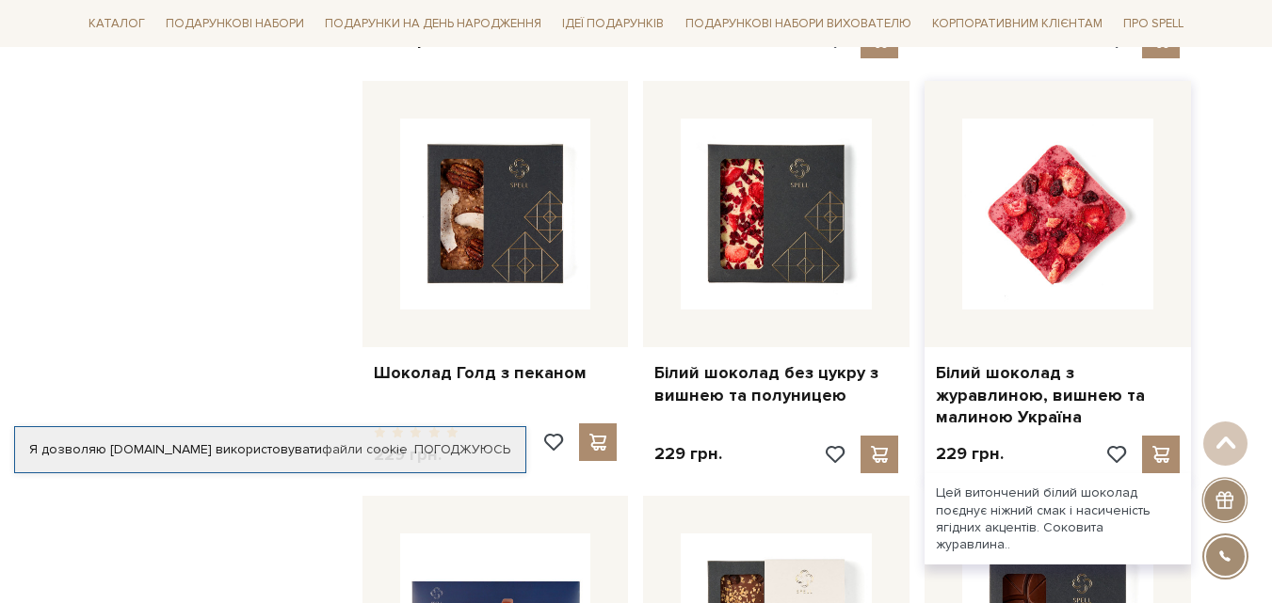
scroll to position [1599, 0]
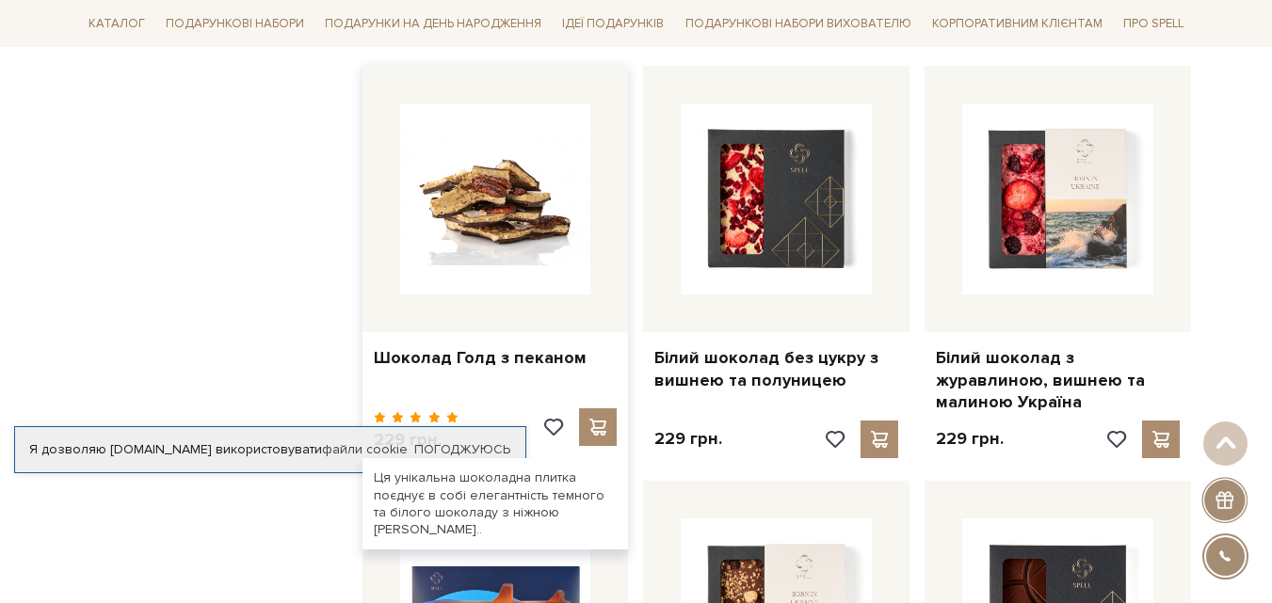
click at [513, 189] on img at bounding box center [495, 199] width 191 height 191
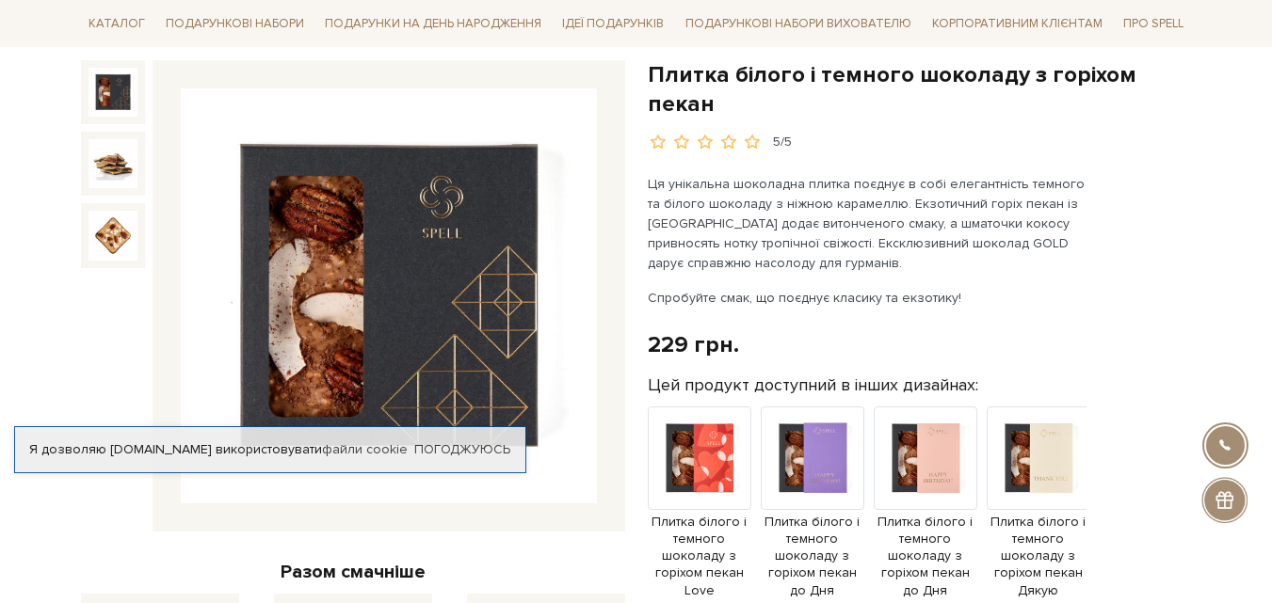
click at [442, 283] on img at bounding box center [389, 296] width 416 height 416
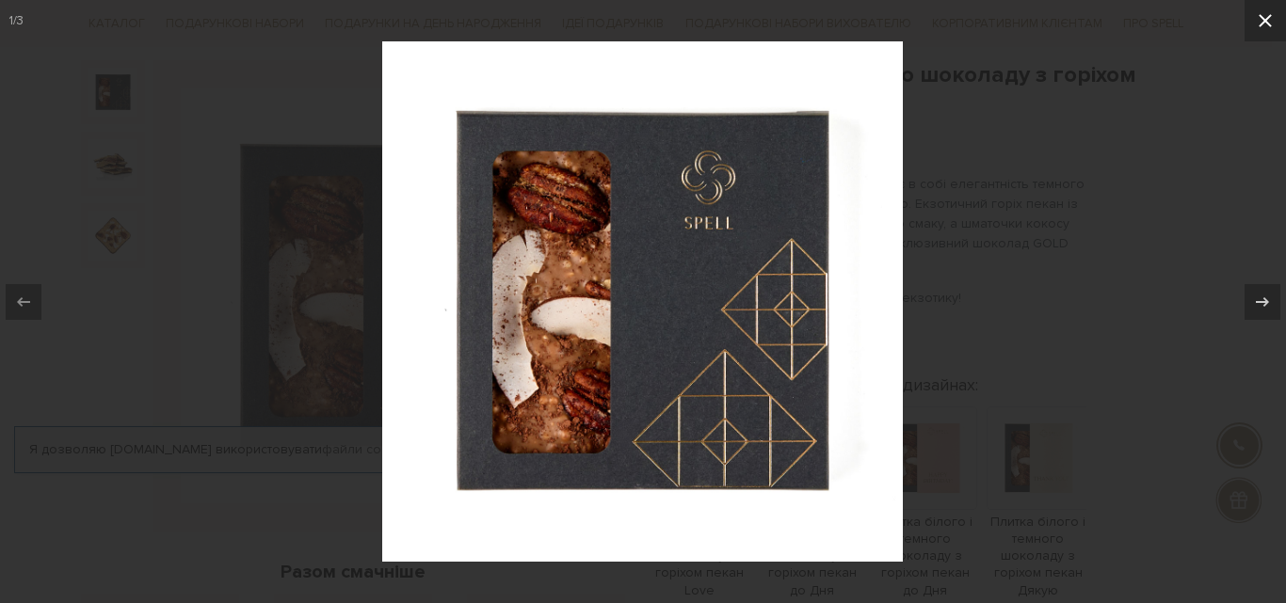
click at [1266, 14] on icon at bounding box center [1265, 20] width 23 height 23
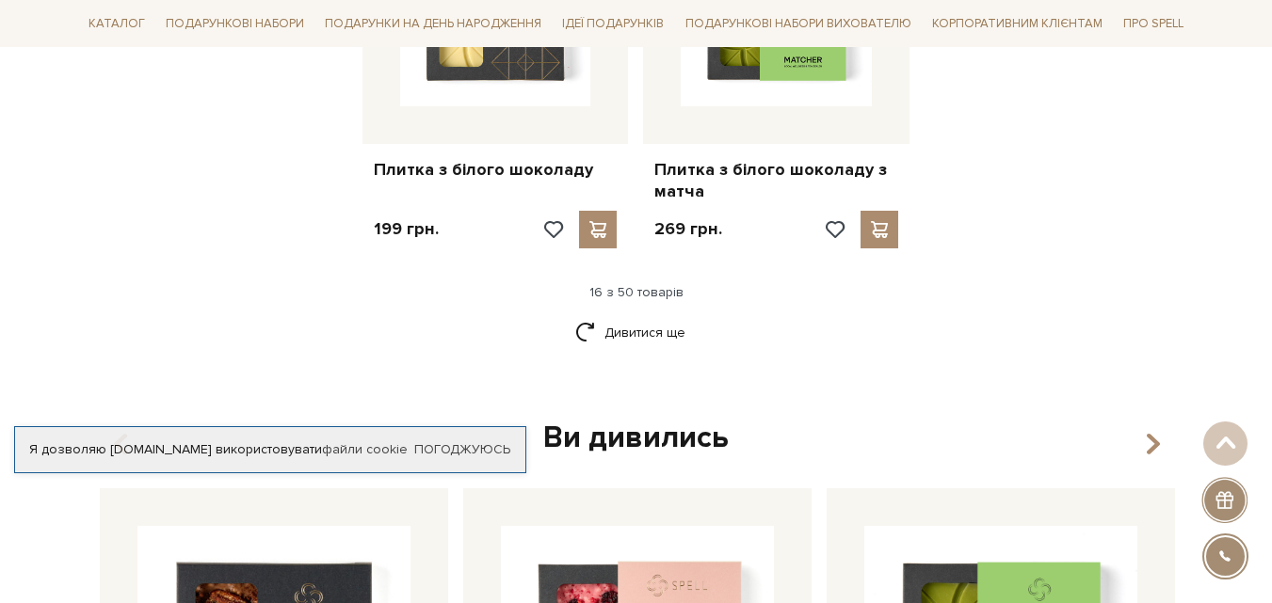
scroll to position [2634, 0]
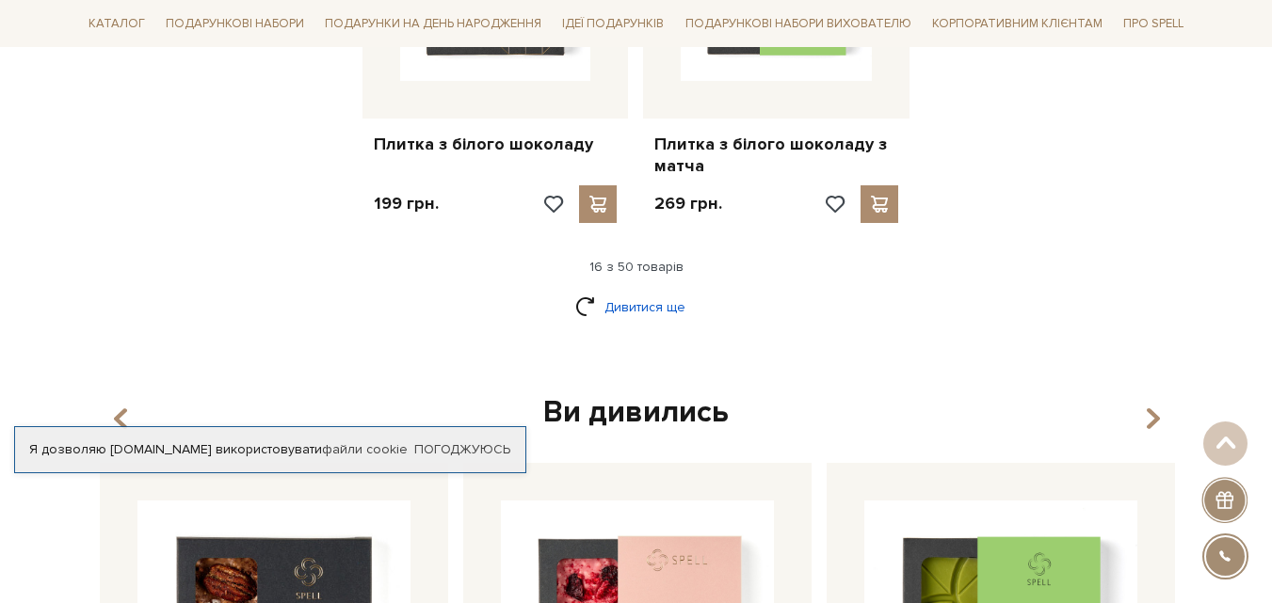
click at [632, 291] on link "Дивитися ще" at bounding box center [636, 307] width 122 height 33
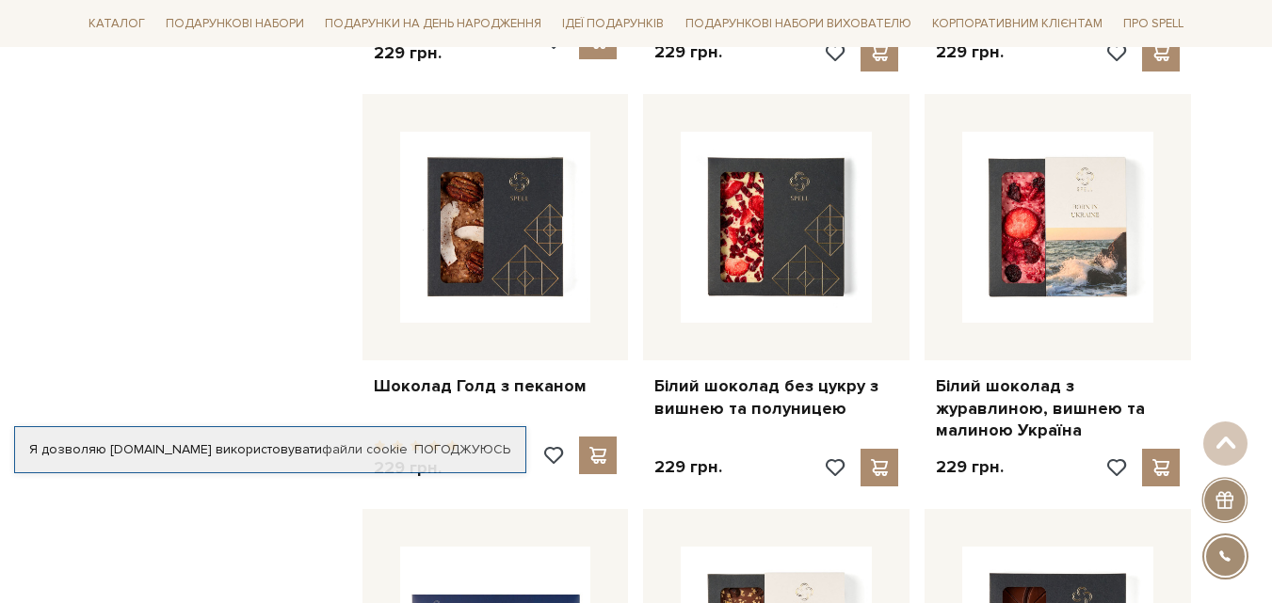
scroll to position [1693, 0]
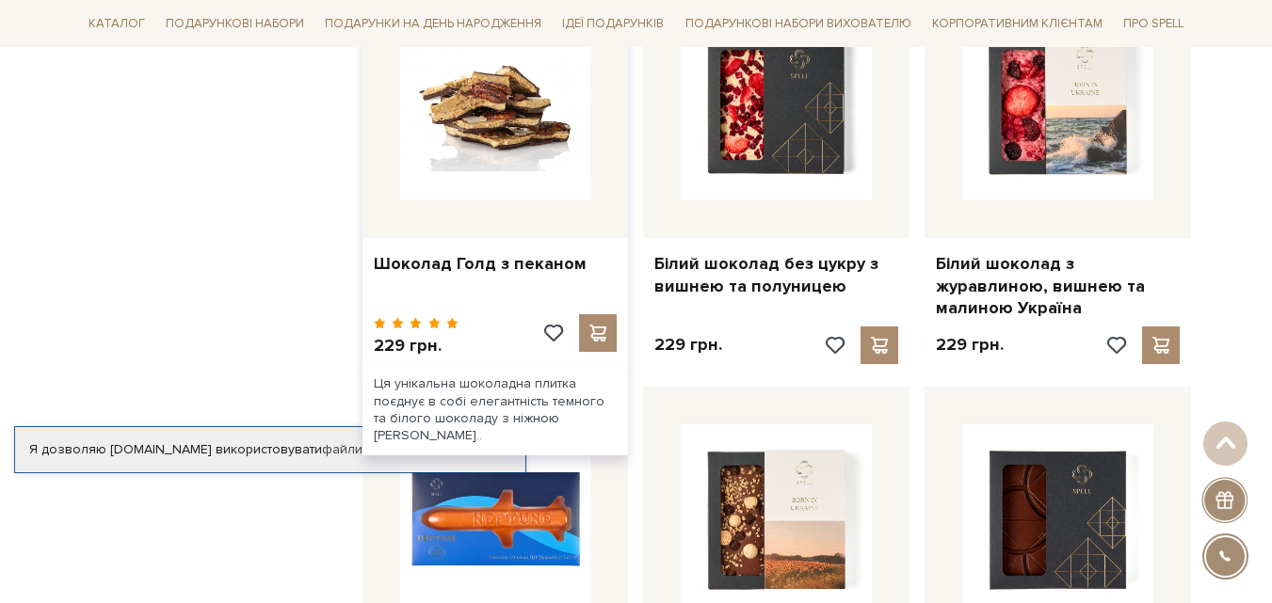
click at [461, 119] on img at bounding box center [495, 104] width 191 height 191
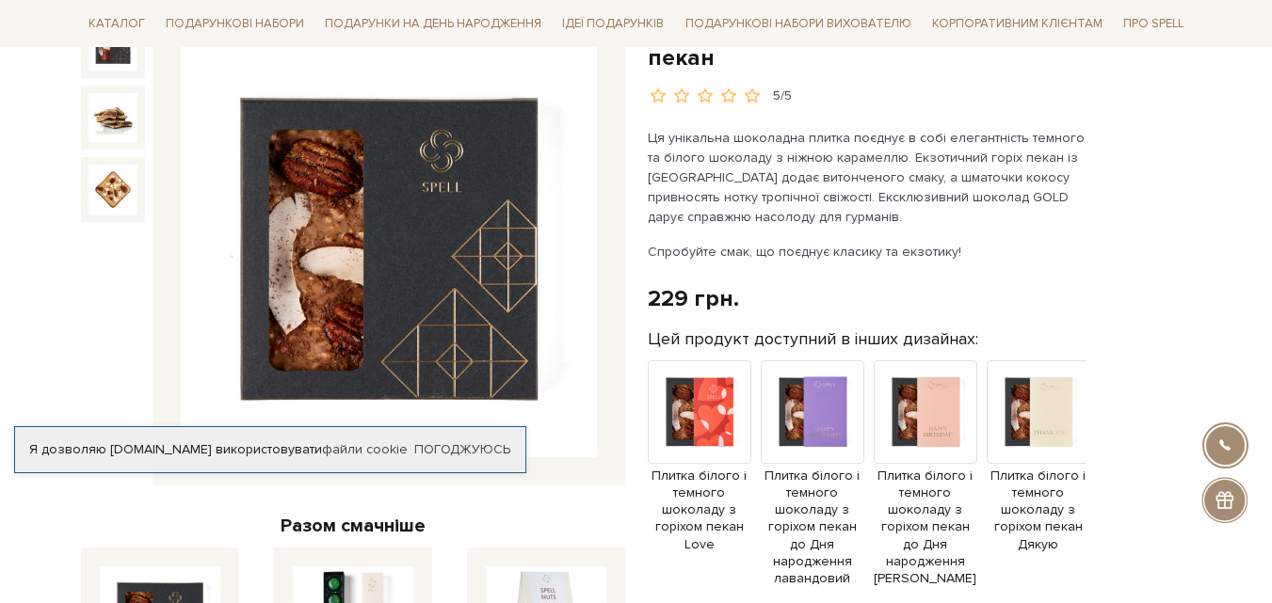
scroll to position [188, 0]
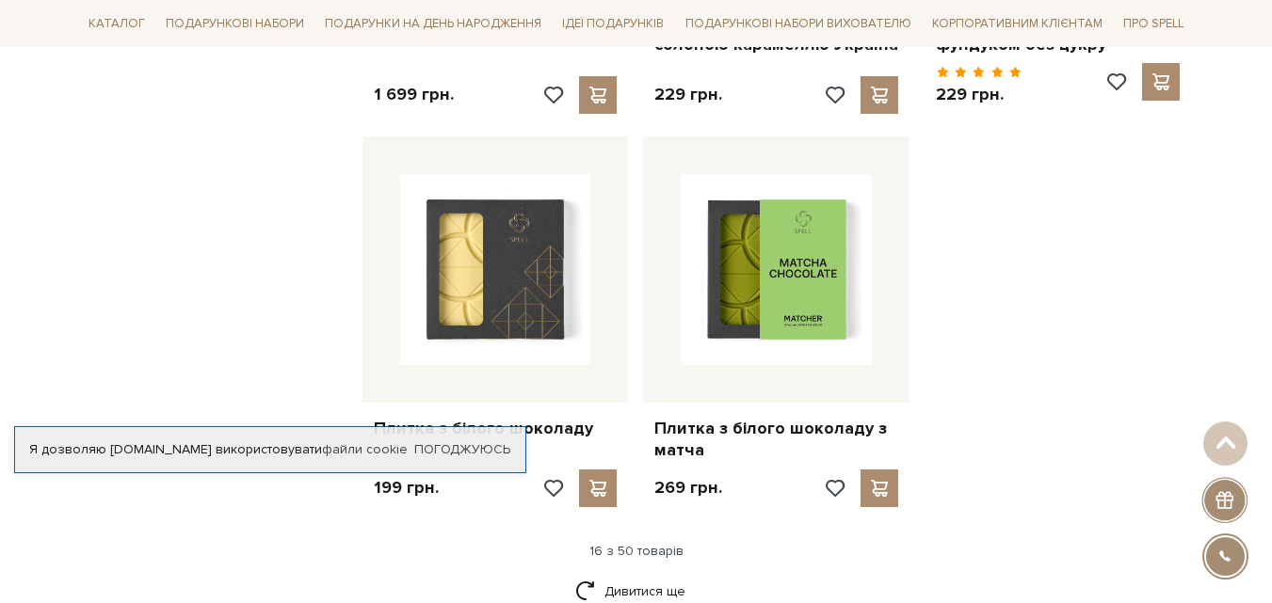
scroll to position [2352, 0]
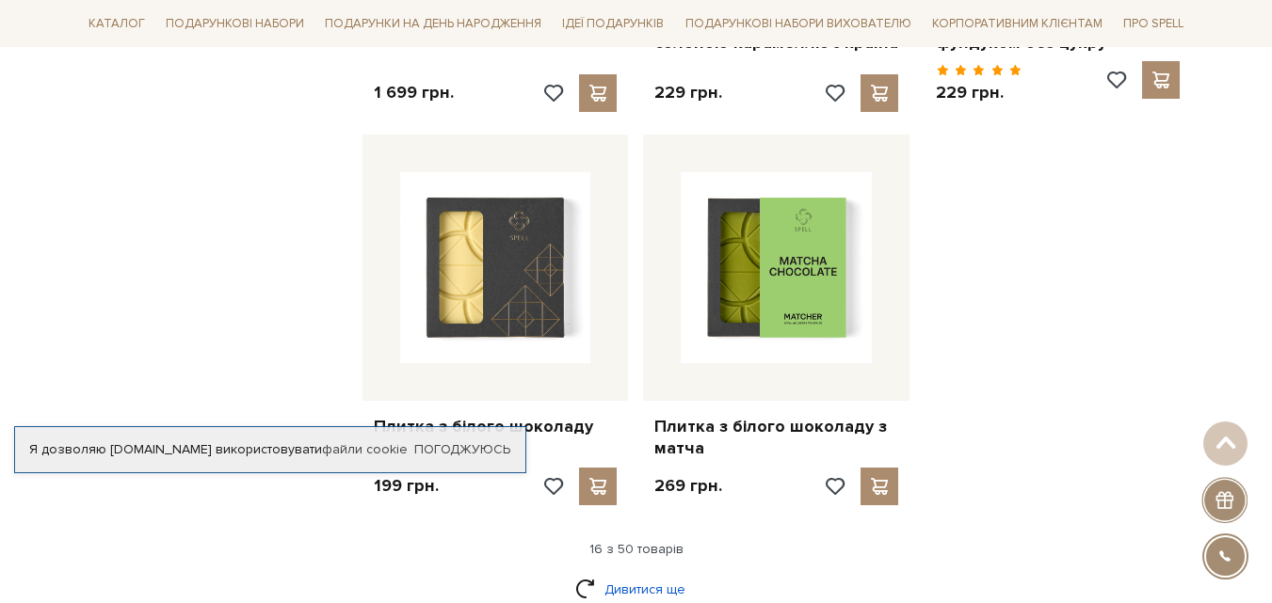
click at [661, 573] on link "Дивитися ще" at bounding box center [636, 589] width 122 height 33
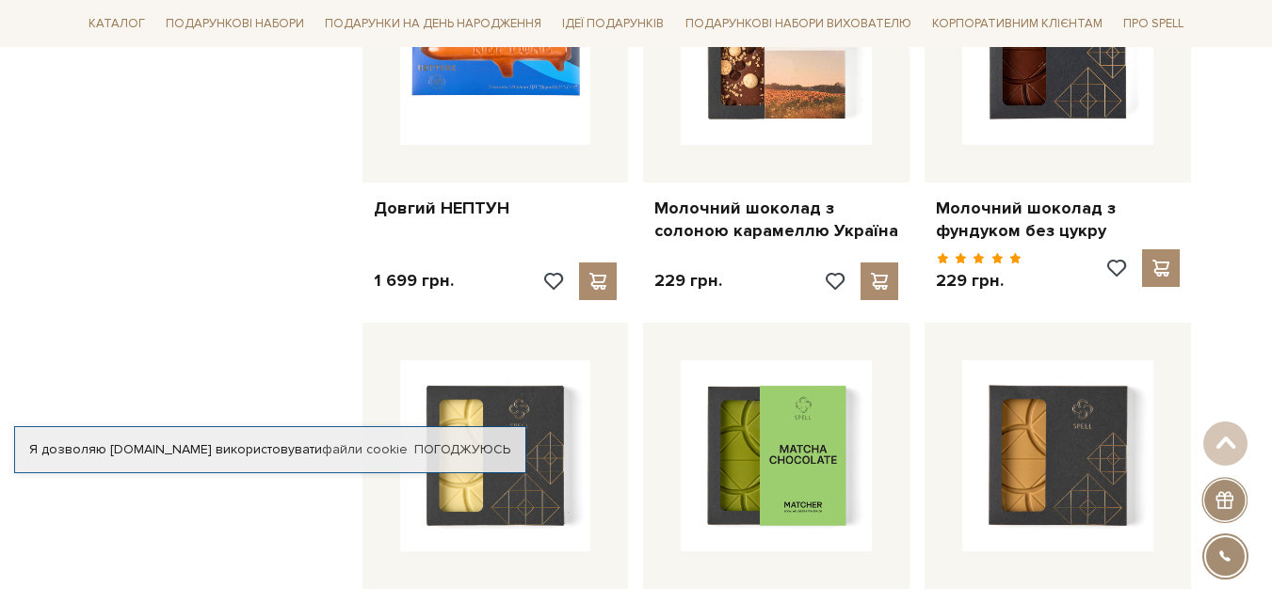
scroll to position [2069, 0]
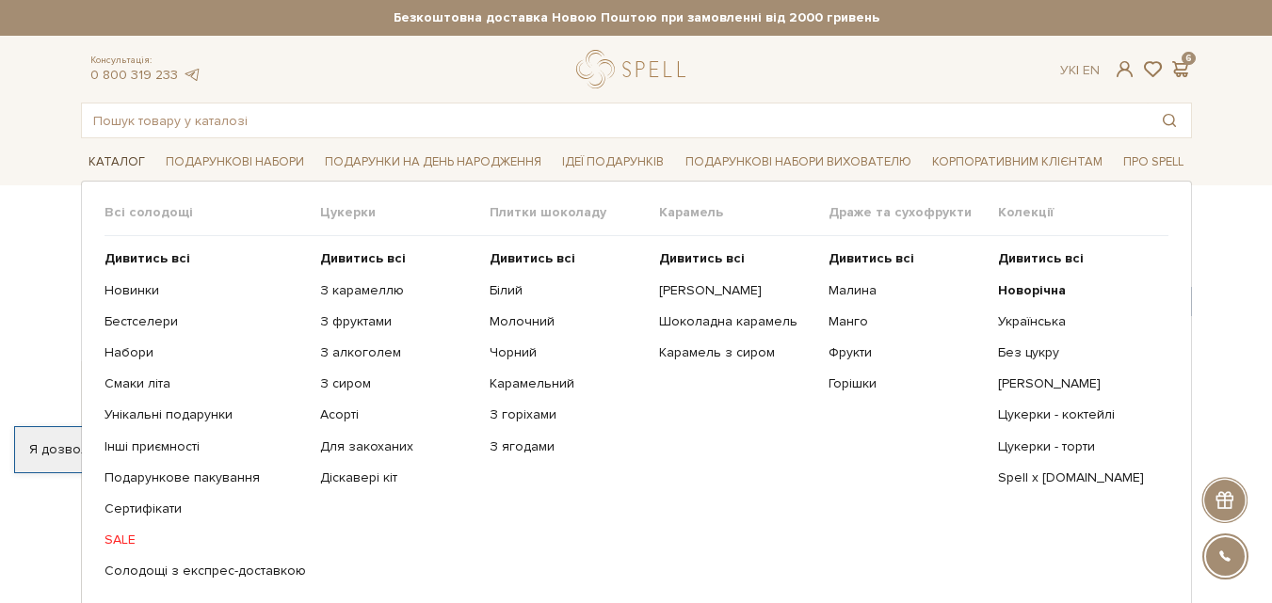
click at [111, 163] on link "Каталог" at bounding box center [117, 162] width 72 height 29
click at [546, 258] on b "Дивитись всі" at bounding box center [533, 258] width 86 height 16
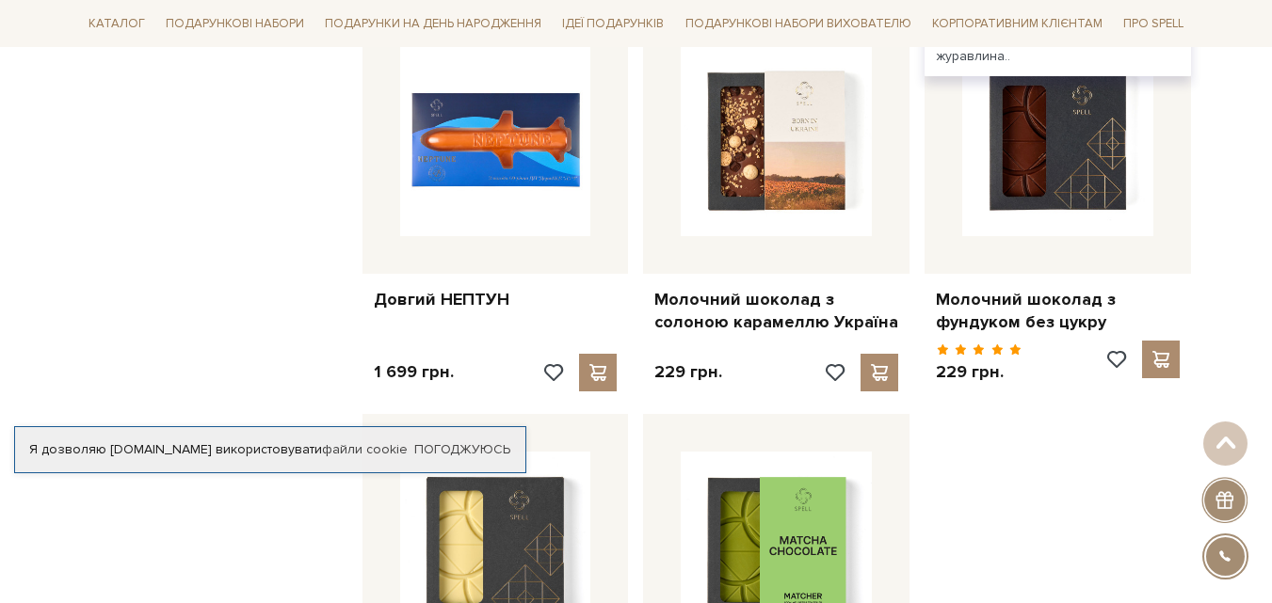
scroll to position [2636, 0]
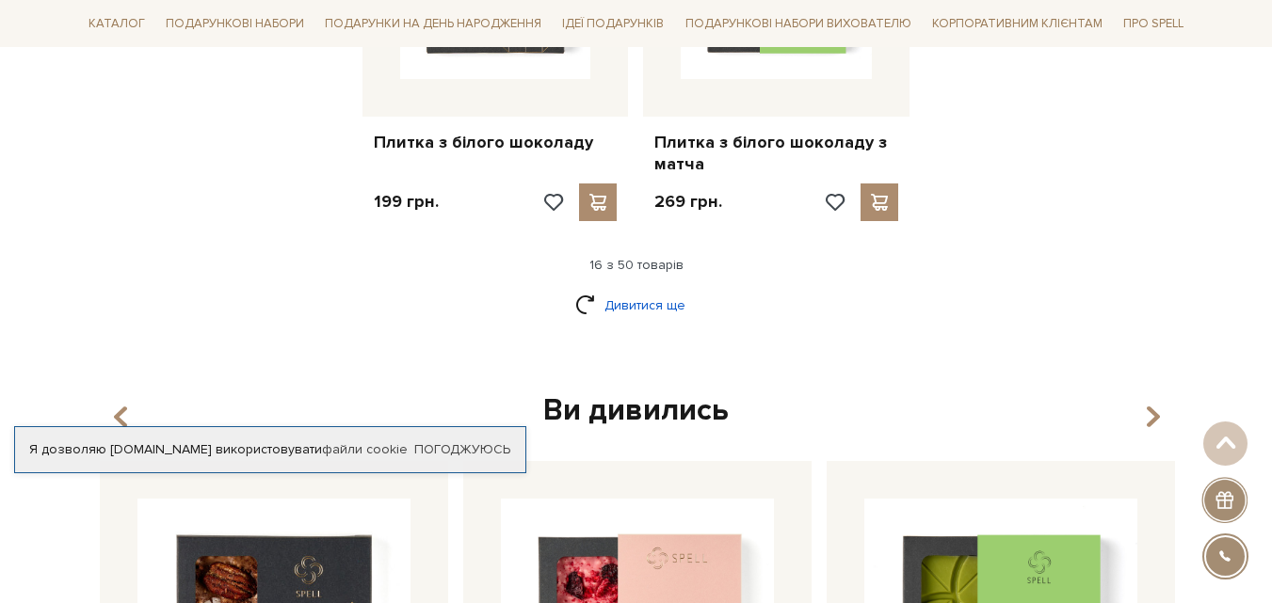
click at [642, 289] on link "Дивитися ще" at bounding box center [636, 305] width 122 height 33
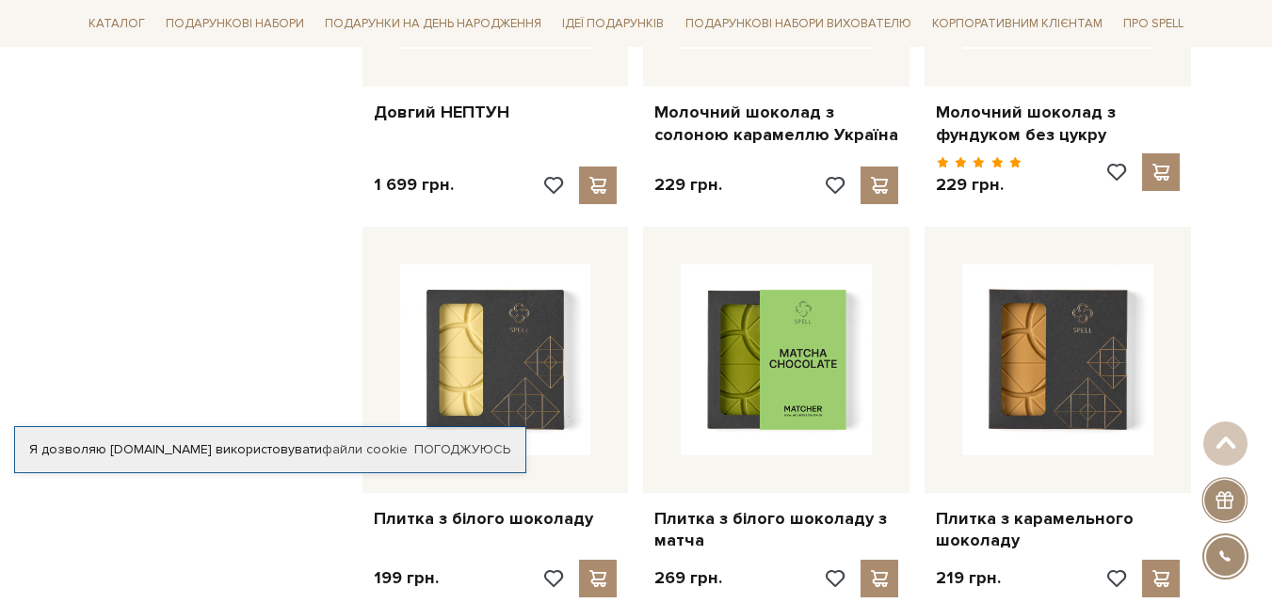
scroll to position [2448, 0]
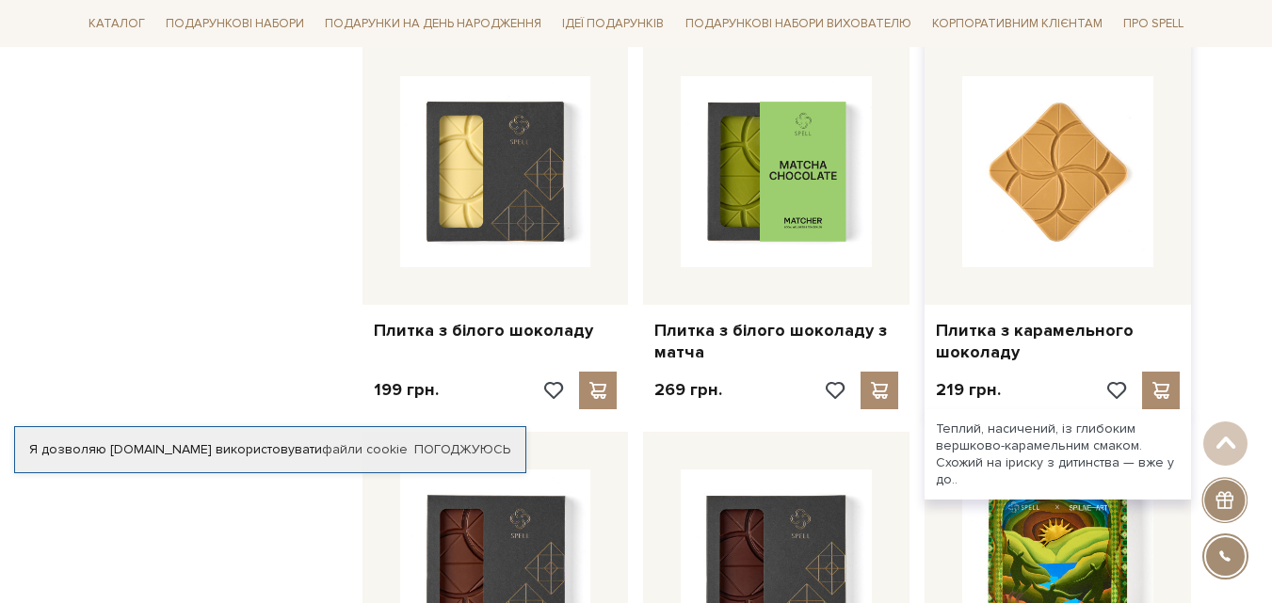
click at [1028, 165] on img at bounding box center [1057, 171] width 191 height 191
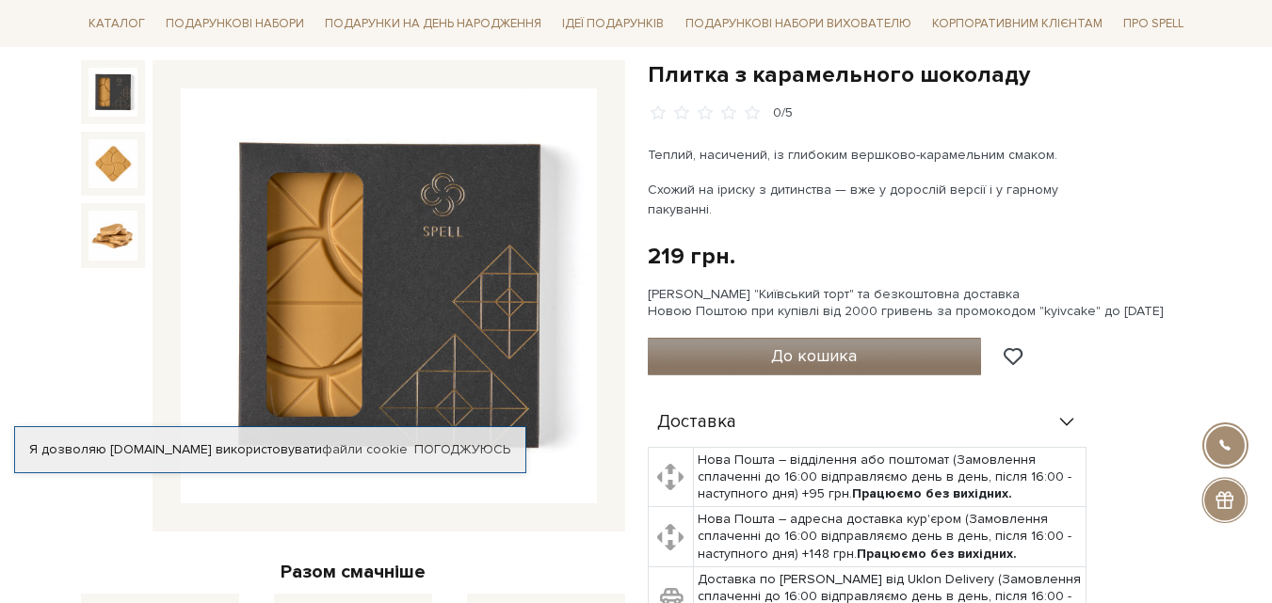
drag, startPoint x: 469, startPoint y: 244, endPoint x: 873, endPoint y: 355, distance: 418.9
click at [873, 355] on button "До кошика" at bounding box center [815, 357] width 334 height 38
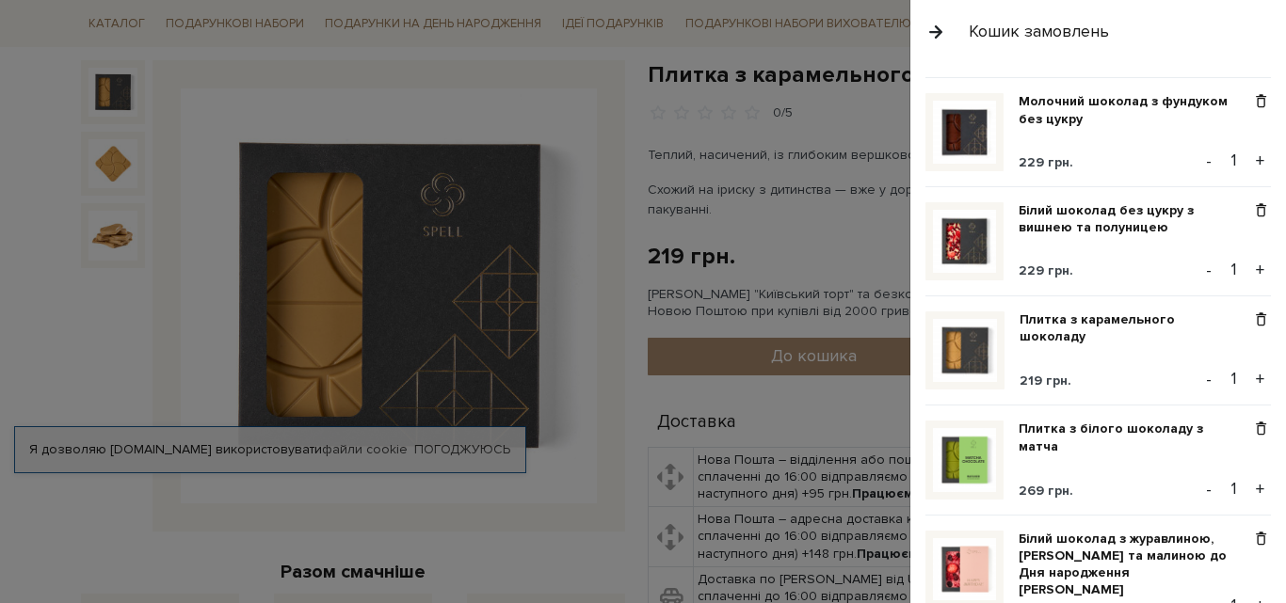
scroll to position [188, 0]
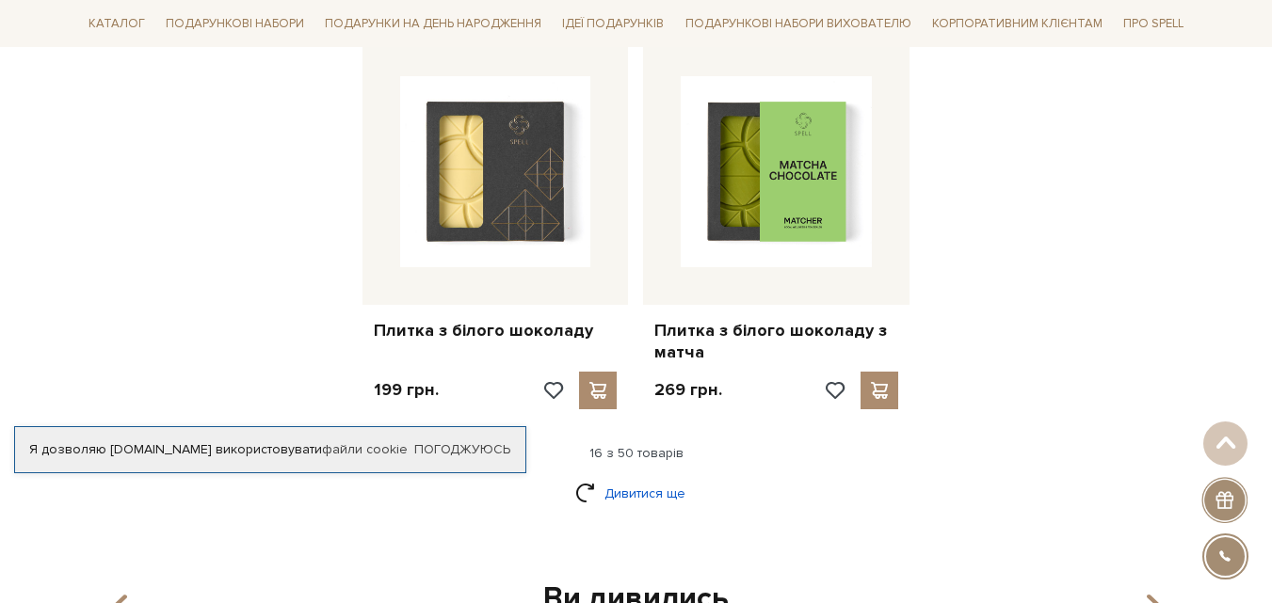
click at [635, 477] on link "Дивитися ще" at bounding box center [636, 493] width 122 height 33
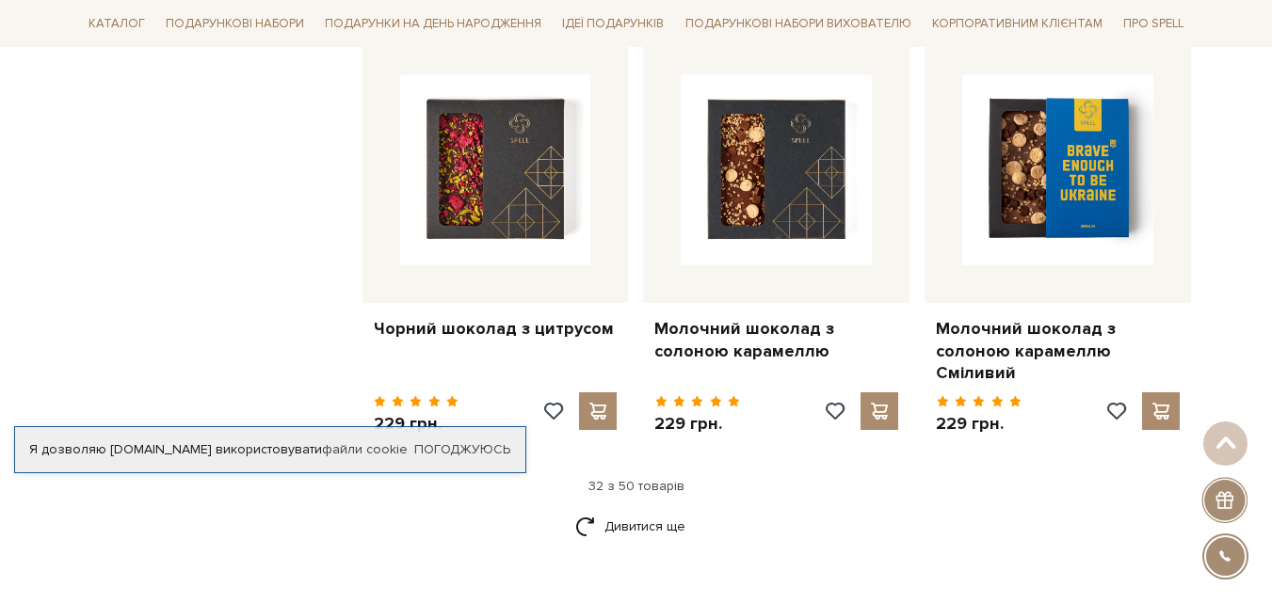
scroll to position [4519, 0]
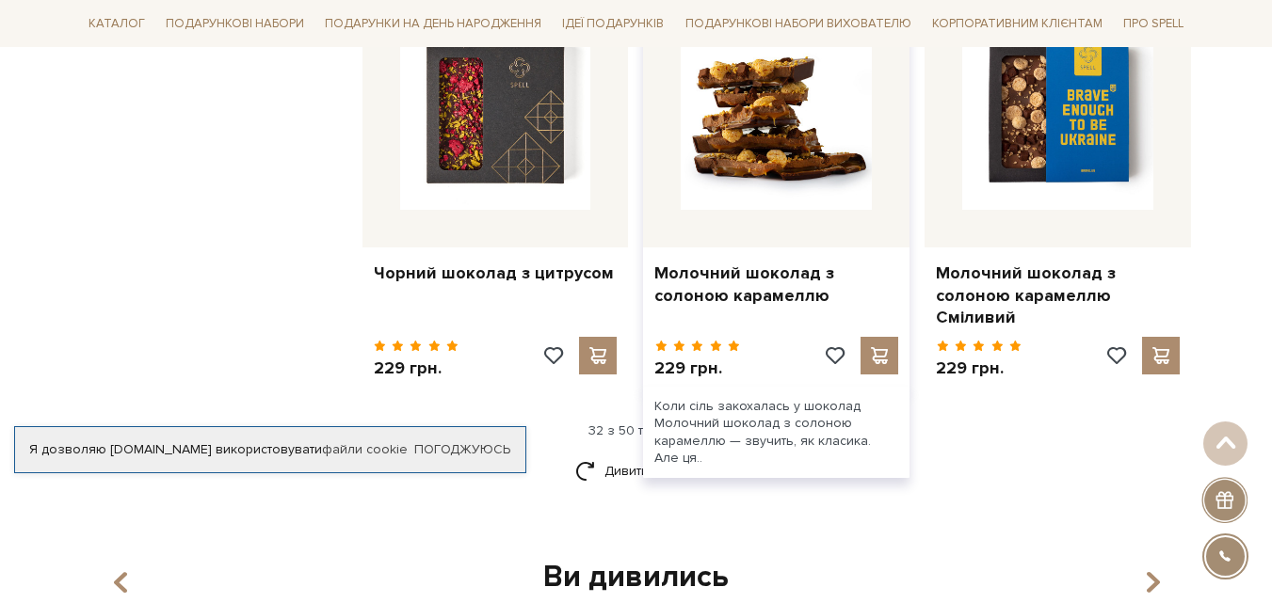
click at [775, 101] on img at bounding box center [776, 114] width 191 height 191
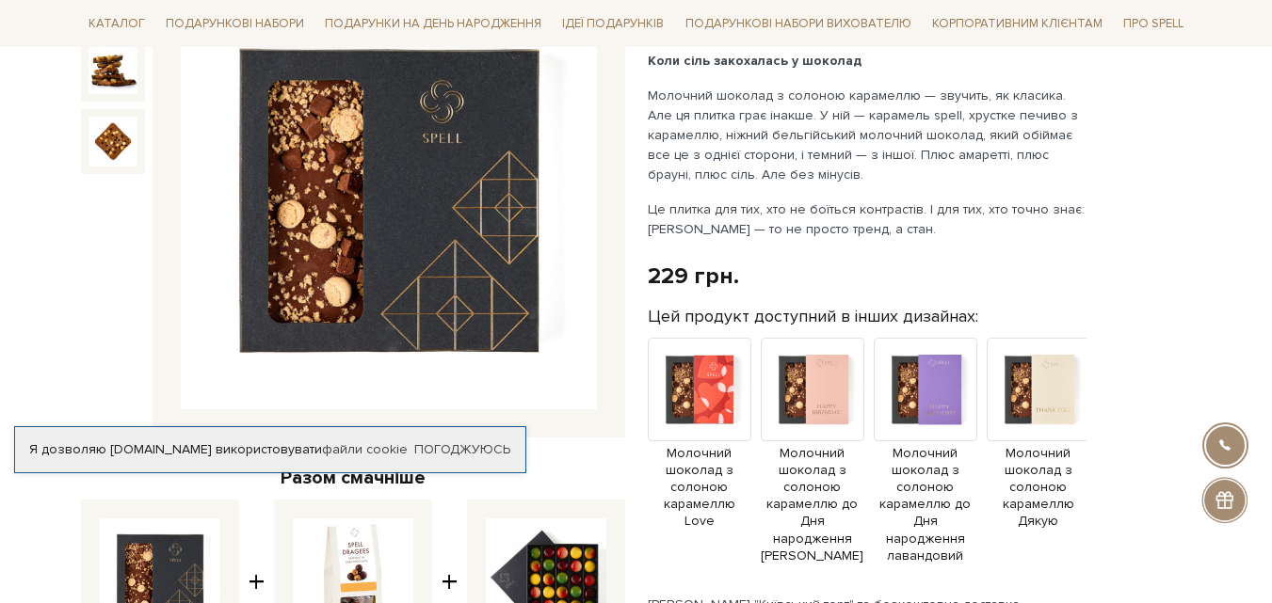
drag, startPoint x: 0, startPoint y: 0, endPoint x: 402, endPoint y: 137, distance: 424.8
click at [402, 137] on img at bounding box center [389, 202] width 416 height 416
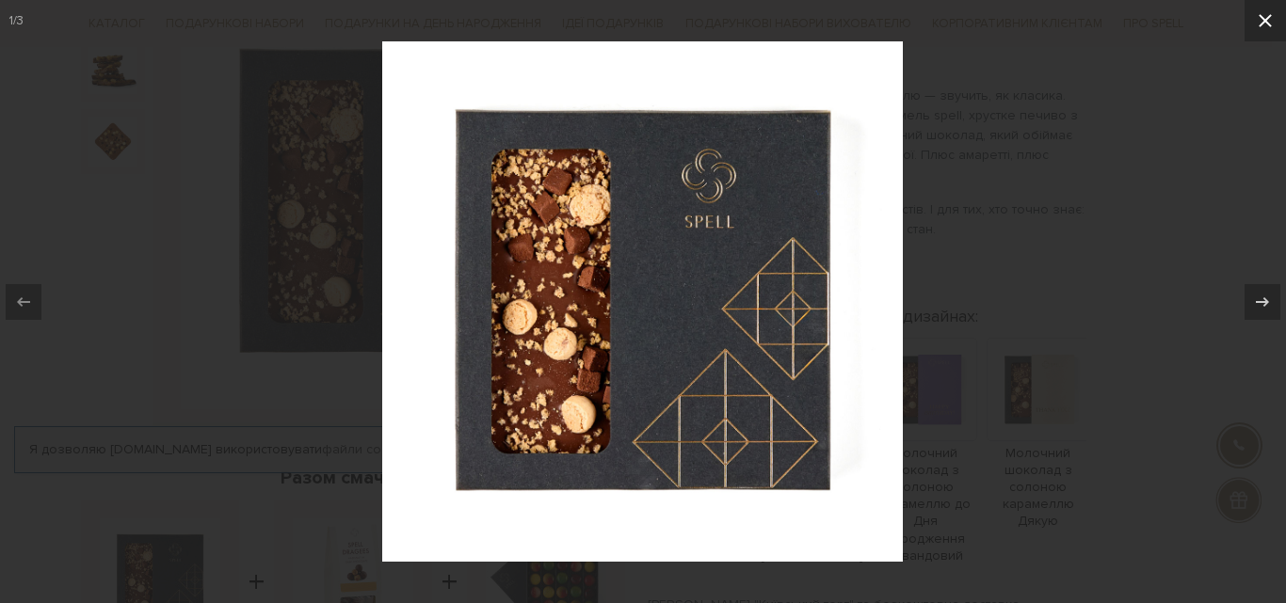
click at [1271, 18] on icon at bounding box center [1265, 20] width 23 height 23
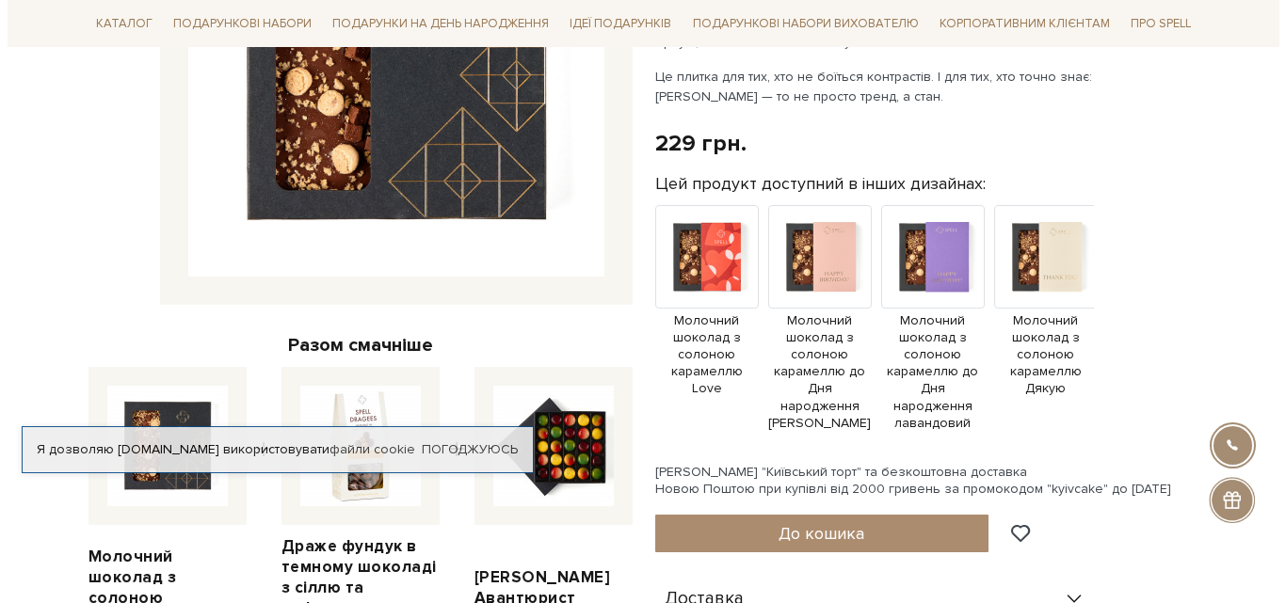
scroll to position [659, 0]
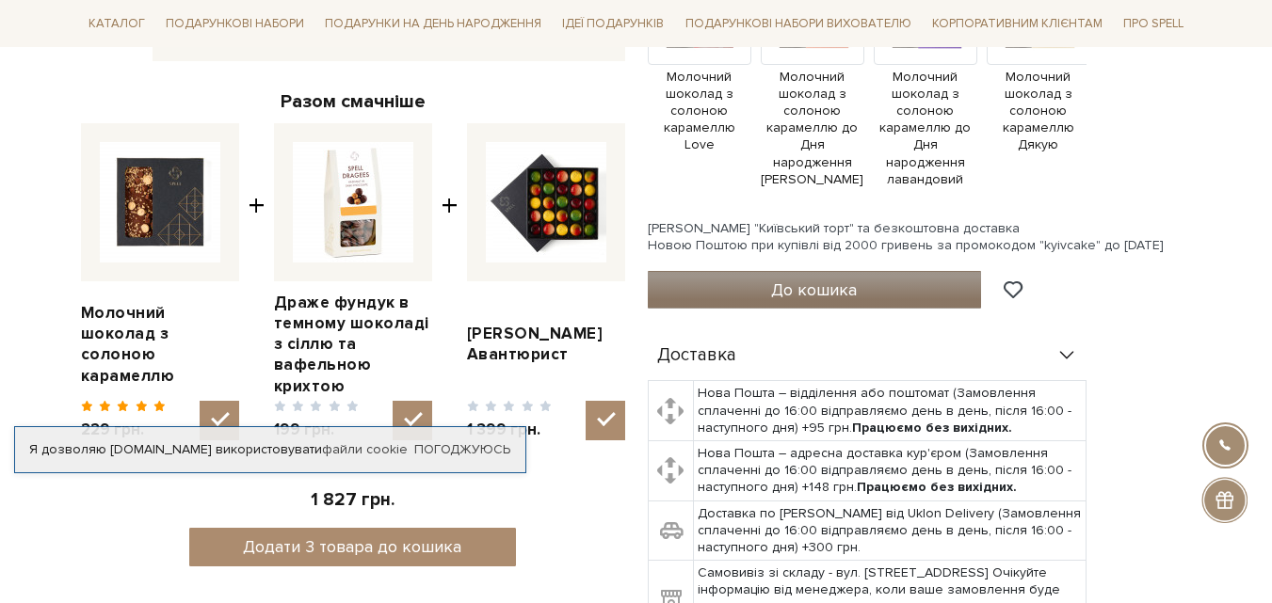
click at [750, 272] on button "До кошика" at bounding box center [815, 290] width 334 height 38
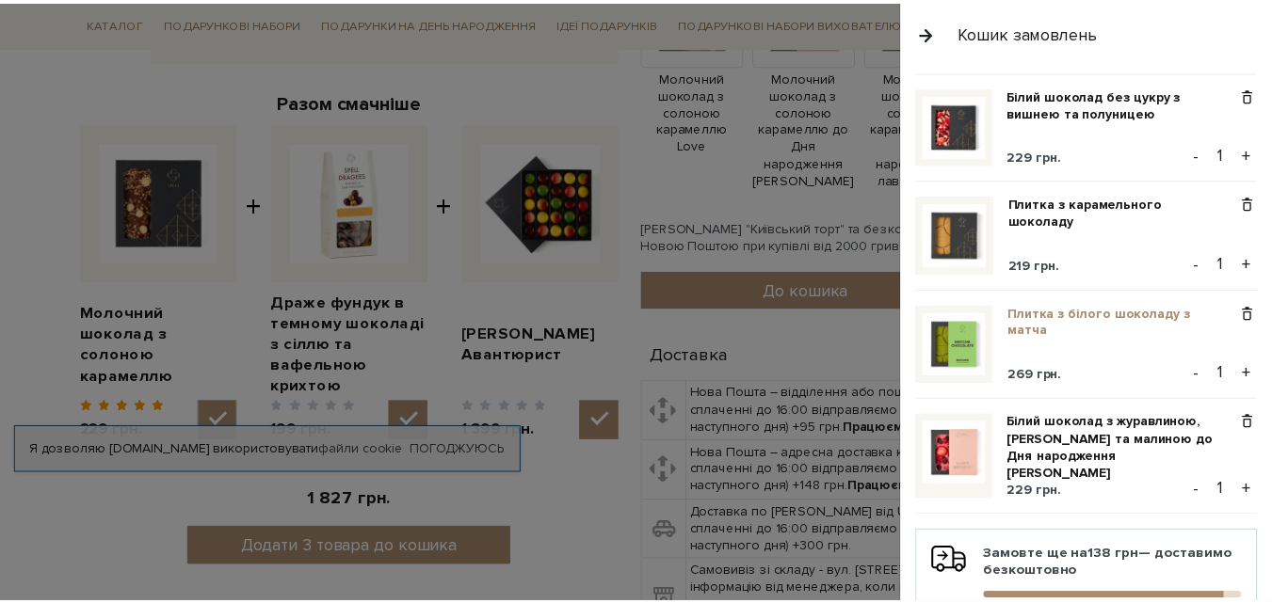
scroll to position [466, 0]
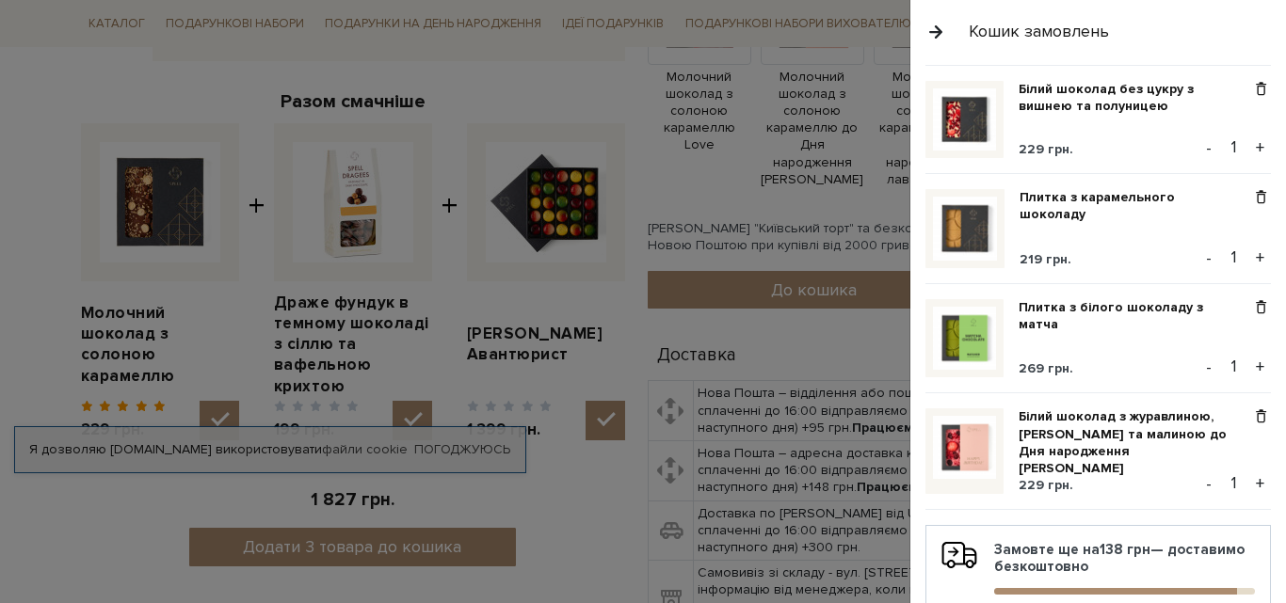
click at [937, 28] on button "button" at bounding box center [935, 31] width 21 height 33
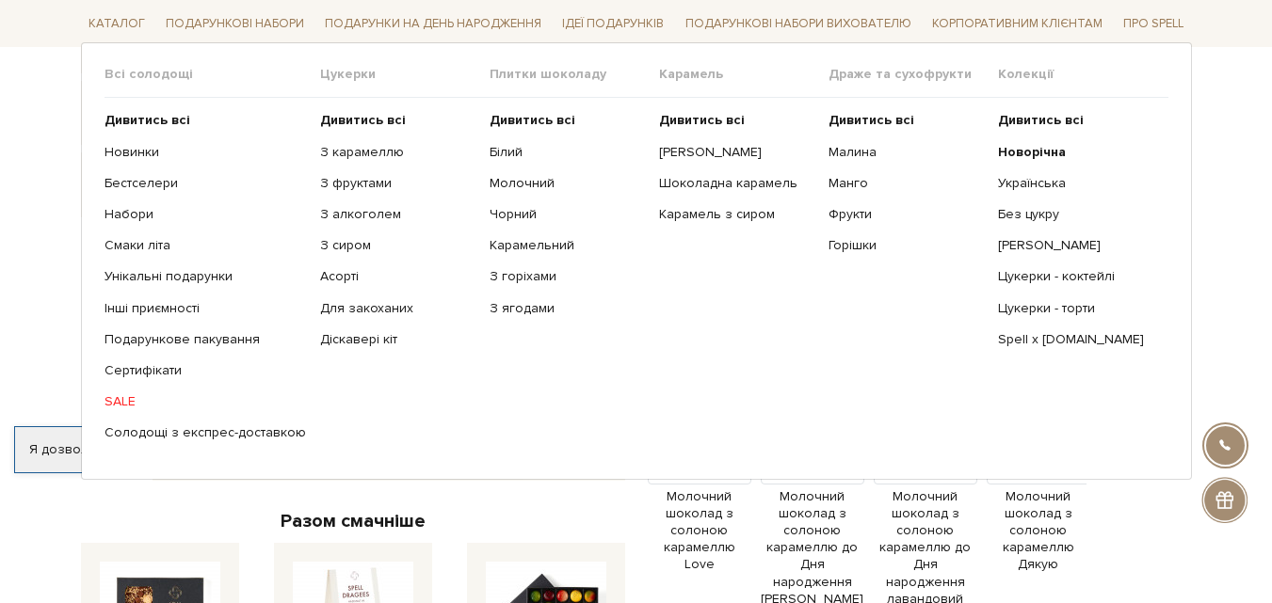
scroll to position [188, 0]
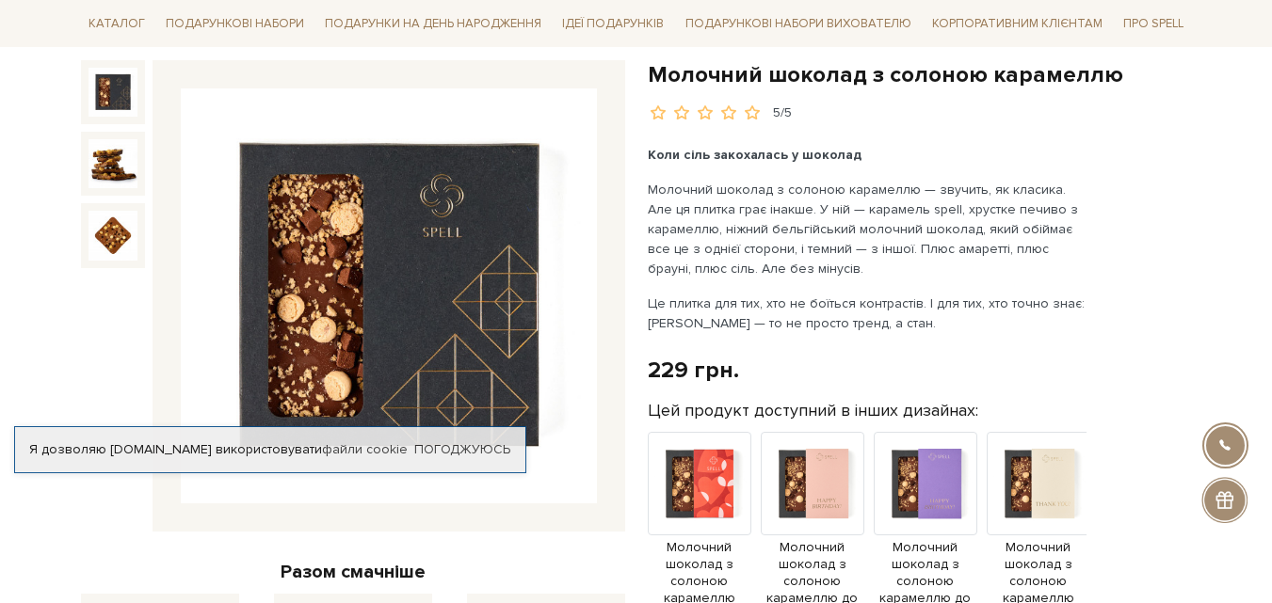
click at [306, 188] on img at bounding box center [389, 296] width 416 height 416
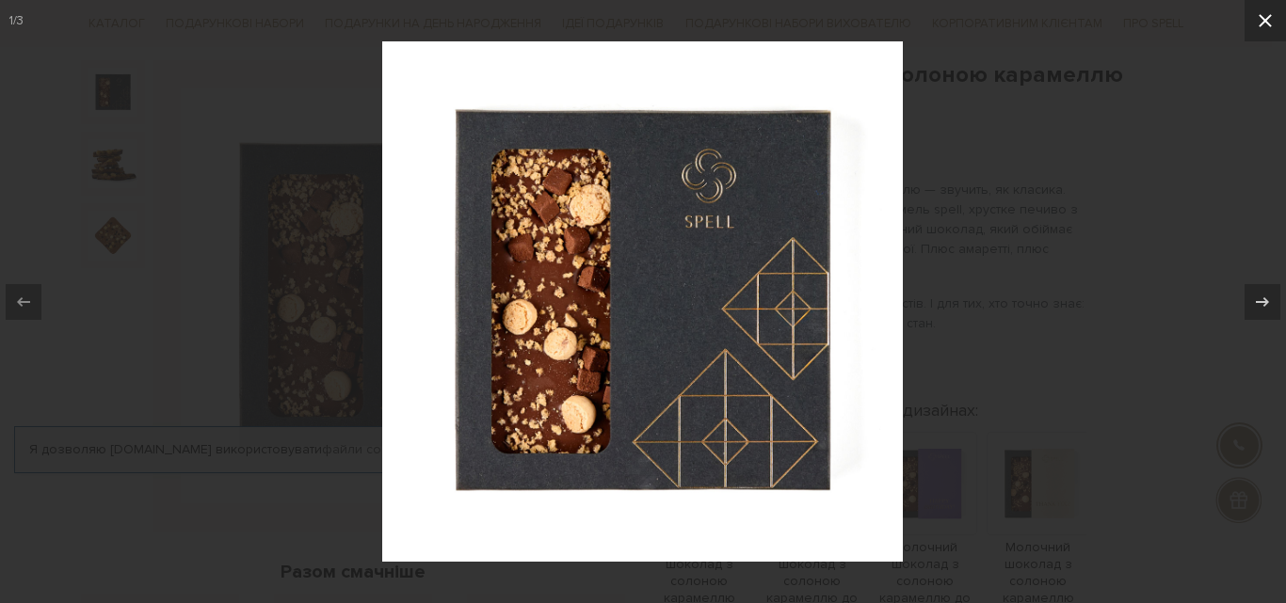
click at [1271, 33] on button at bounding box center [1265, 20] width 41 height 41
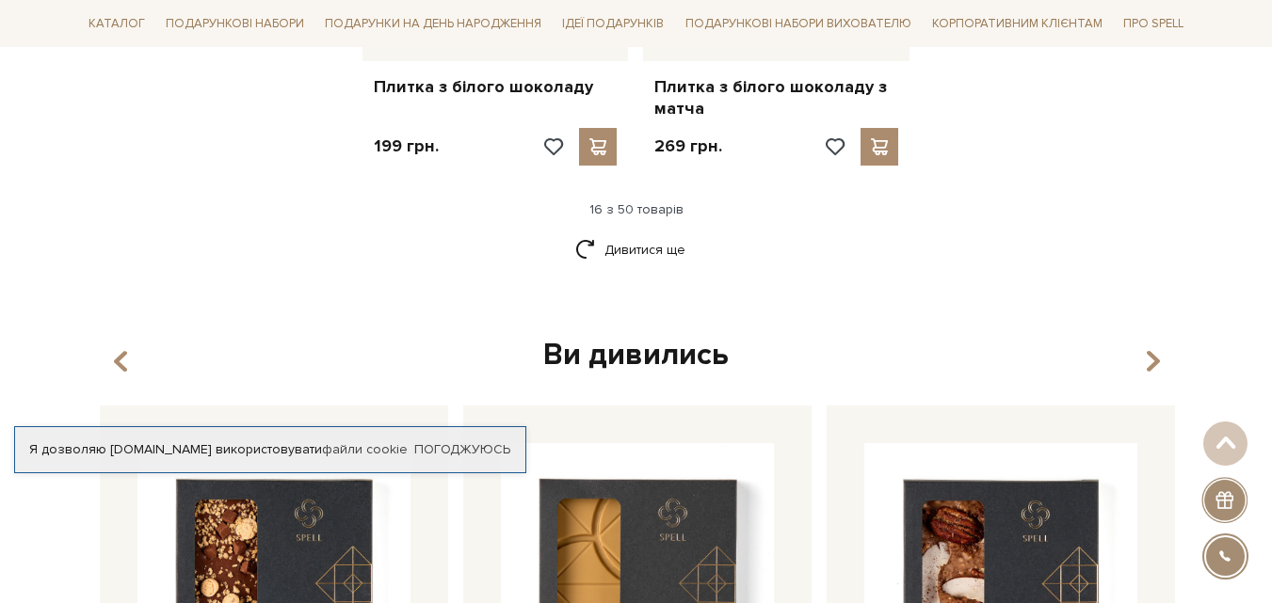
scroll to position [2597, 0]
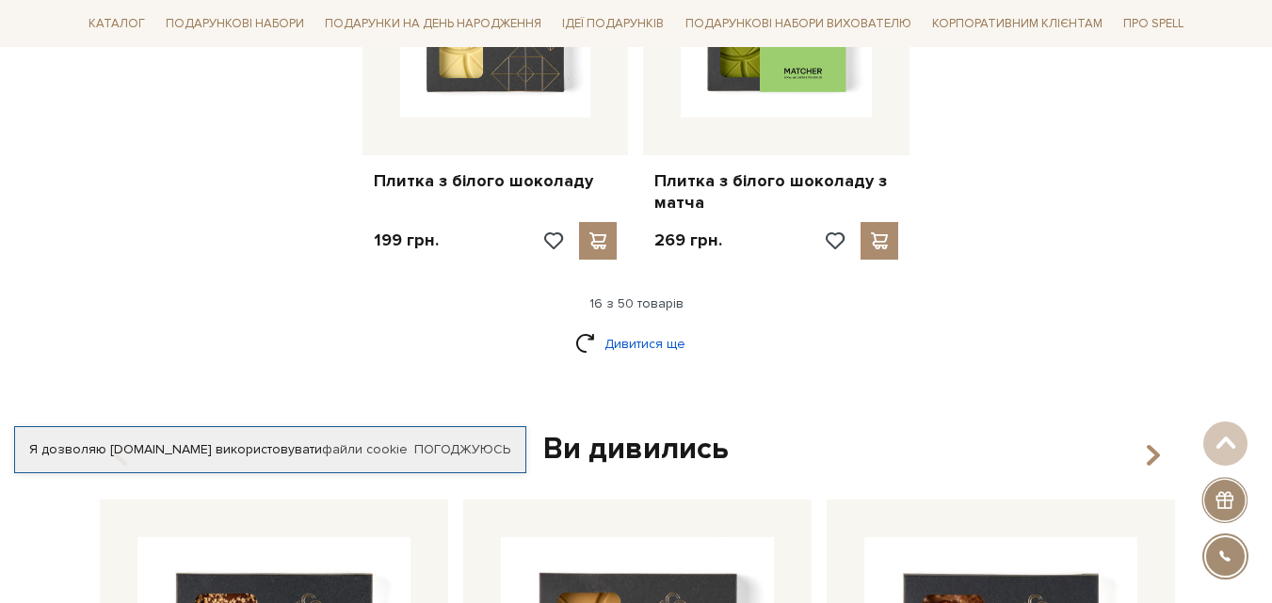
click at [627, 328] on link "Дивитися ще" at bounding box center [636, 344] width 122 height 33
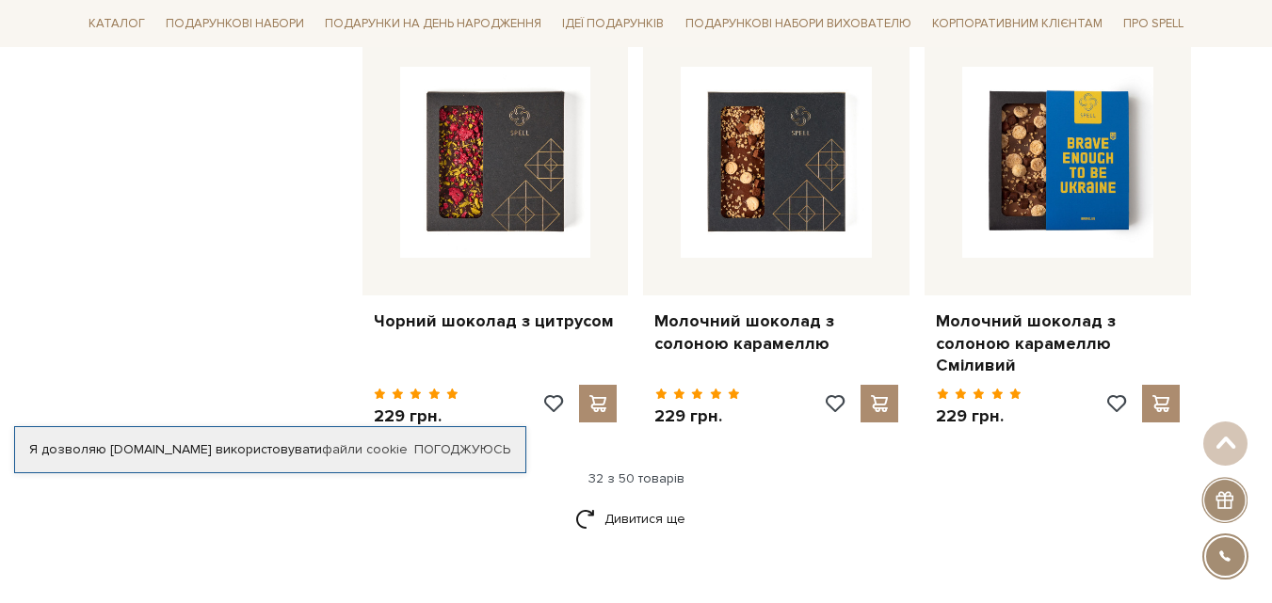
scroll to position [4480, 0]
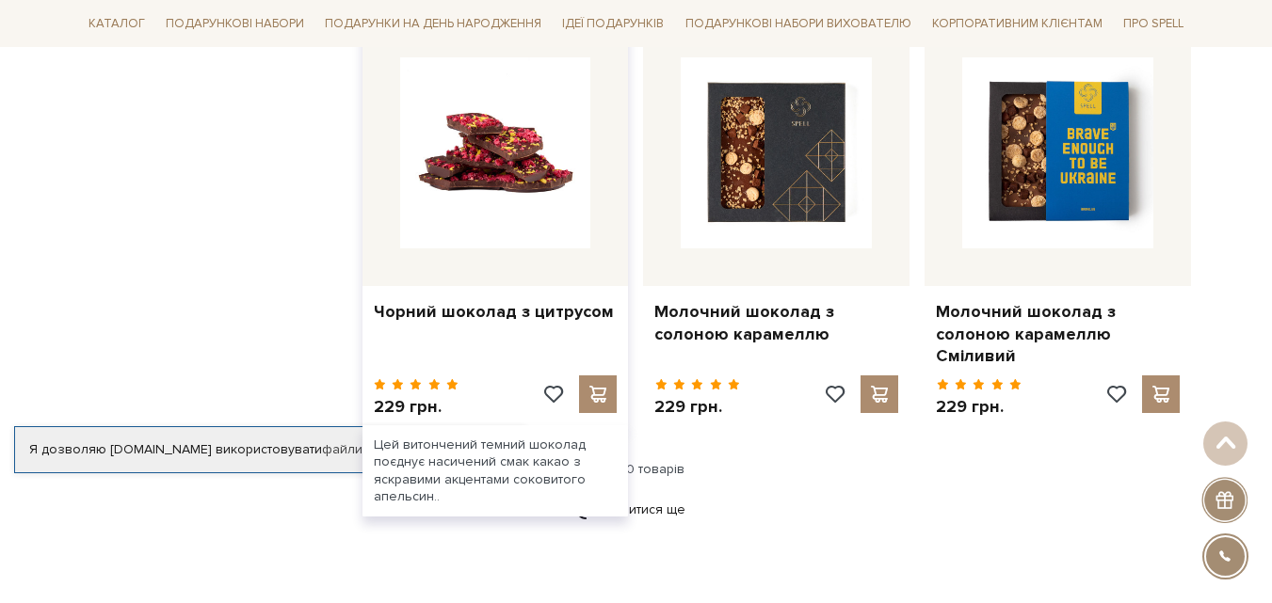
click at [493, 132] on img at bounding box center [495, 152] width 191 height 191
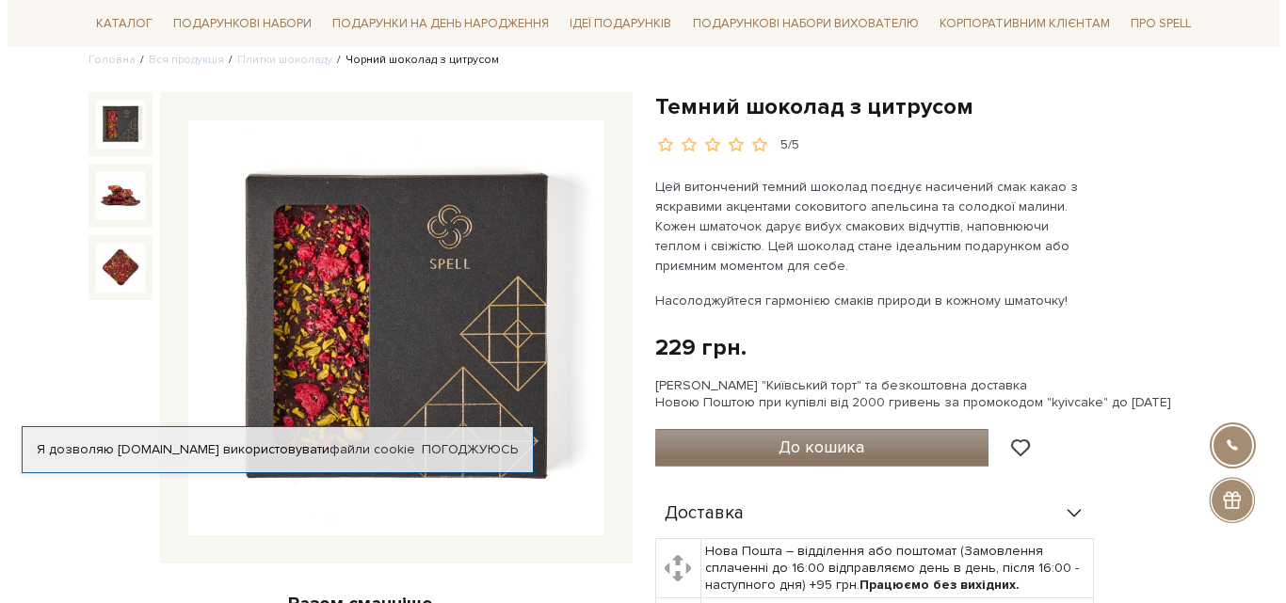
scroll to position [188, 0]
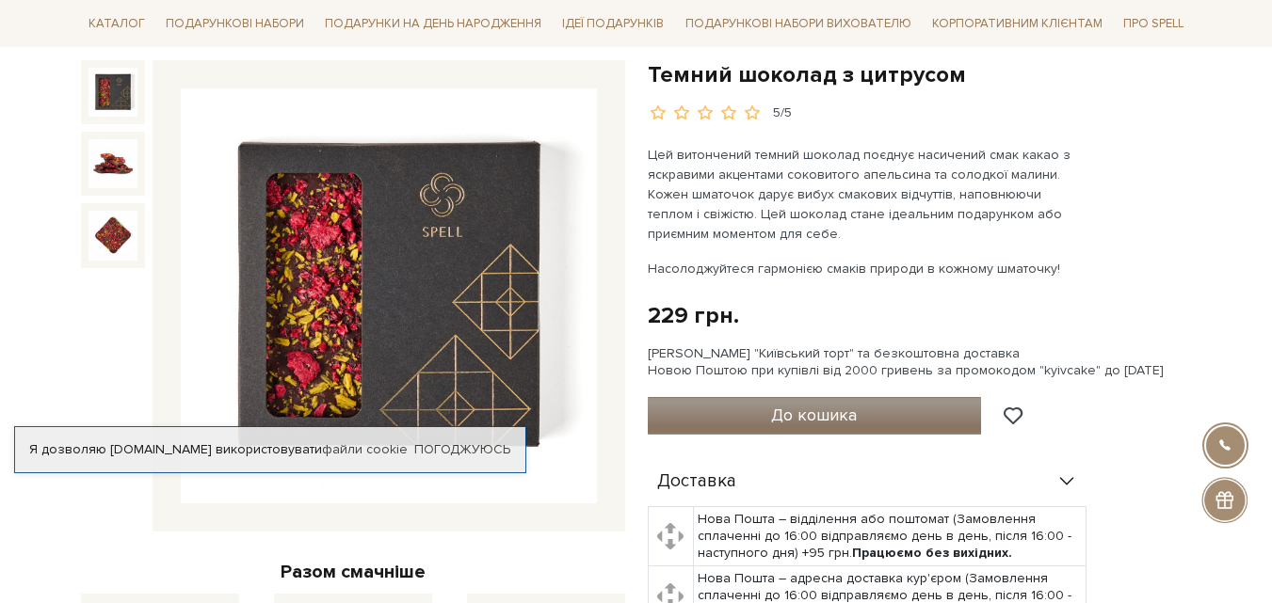
click at [864, 407] on button "До кошика" at bounding box center [815, 416] width 334 height 38
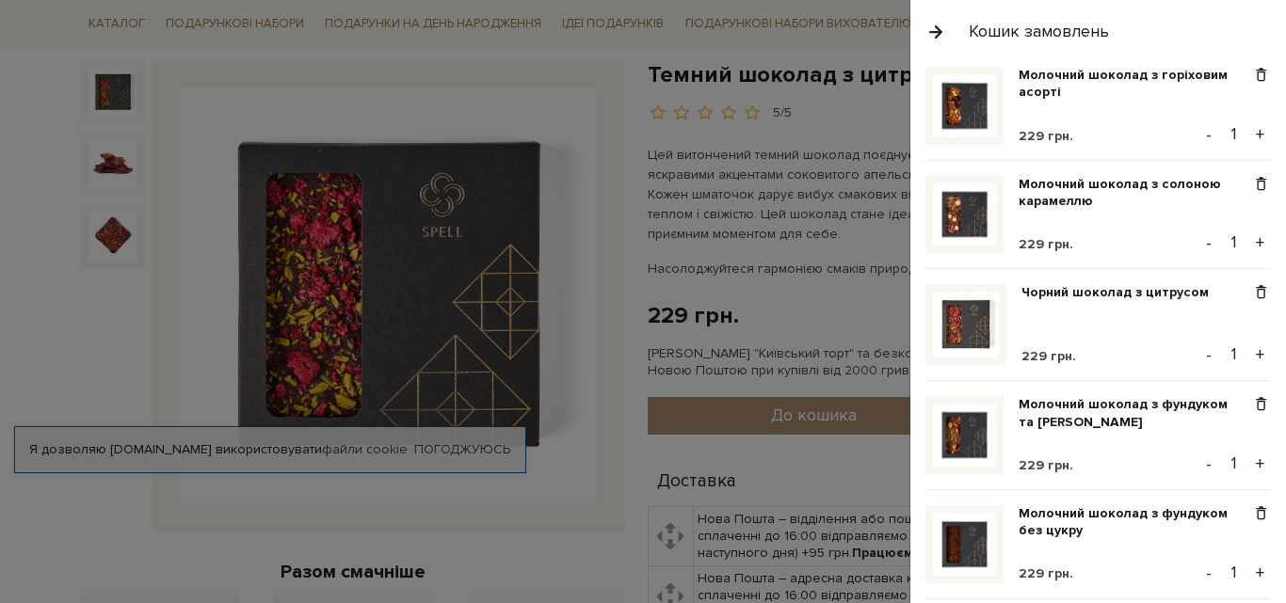
scroll to position [0, 0]
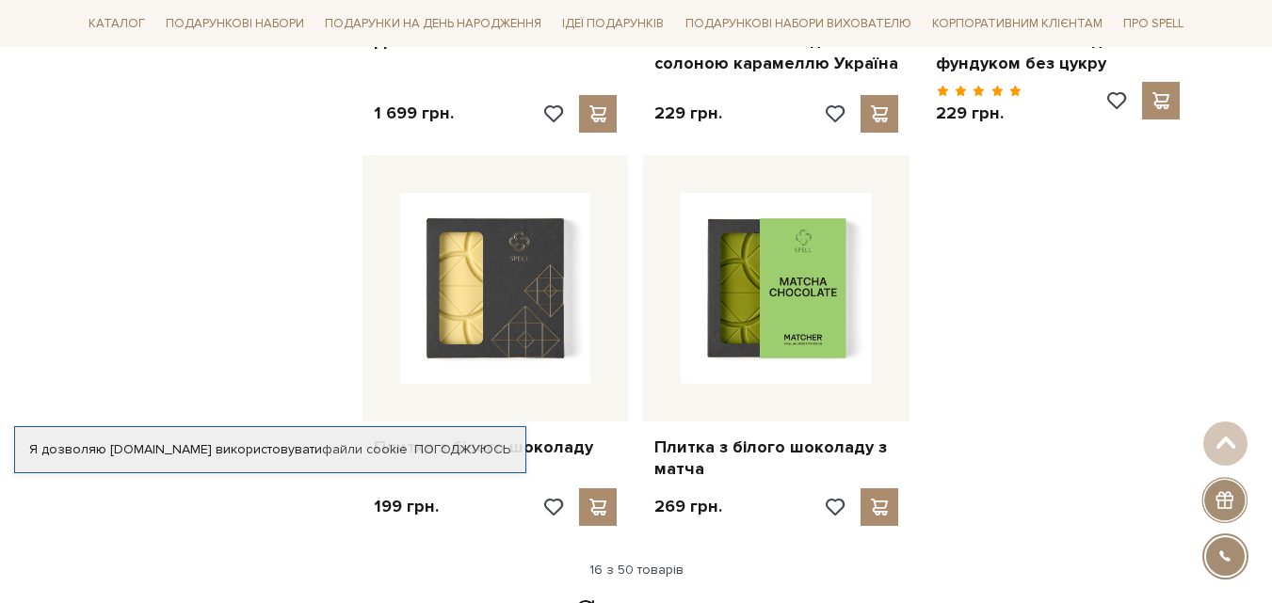
scroll to position [2579, 0]
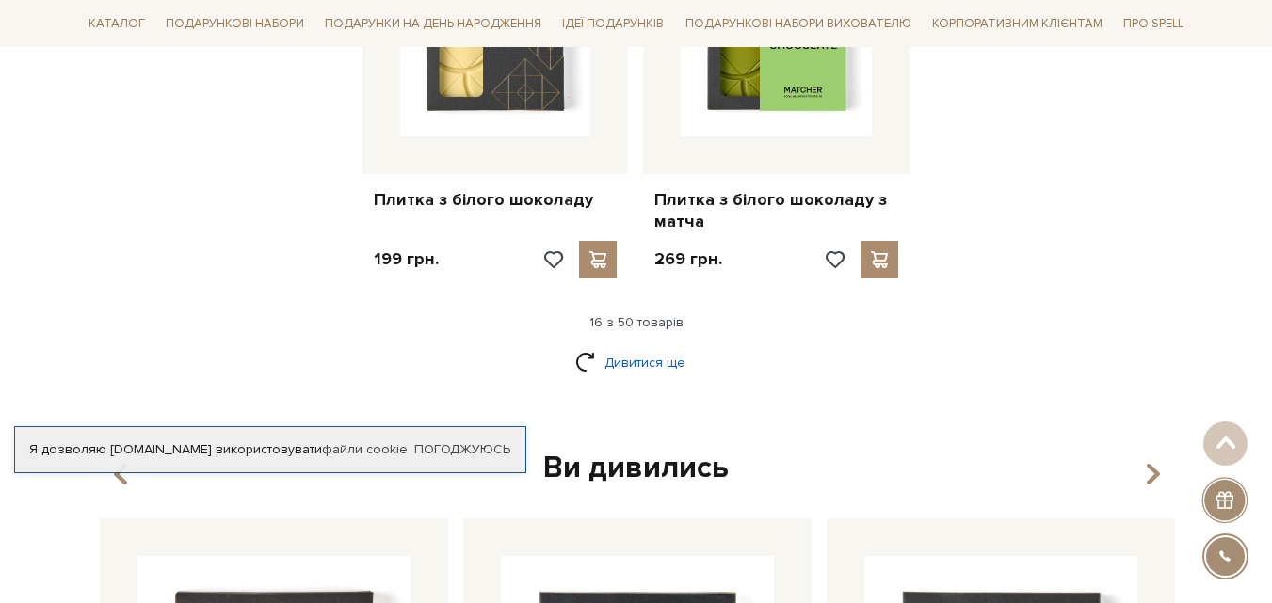
click at [630, 346] on link "Дивитися ще" at bounding box center [636, 362] width 122 height 33
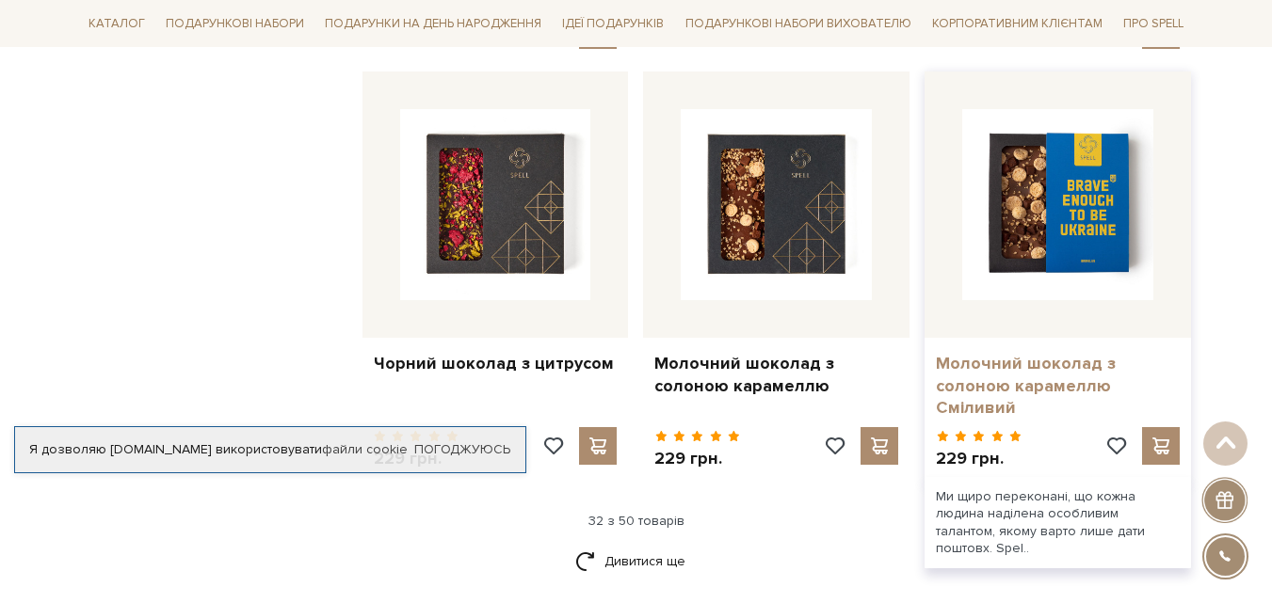
scroll to position [4556, 0]
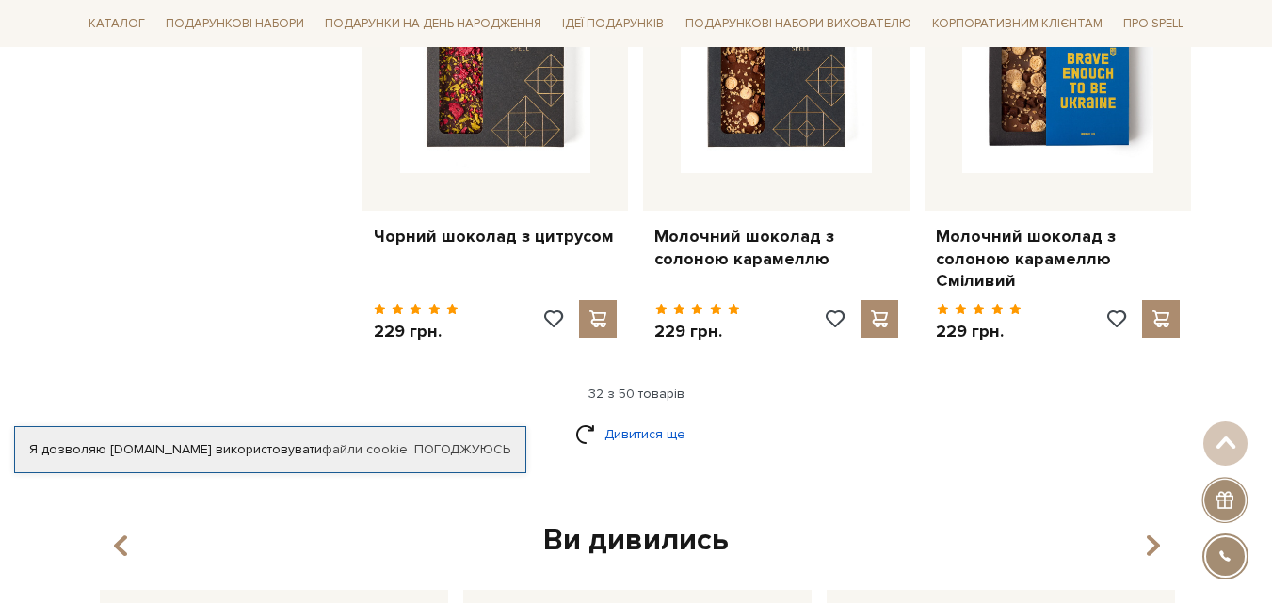
click at [641, 418] on link "Дивитися ще" at bounding box center [636, 434] width 122 height 33
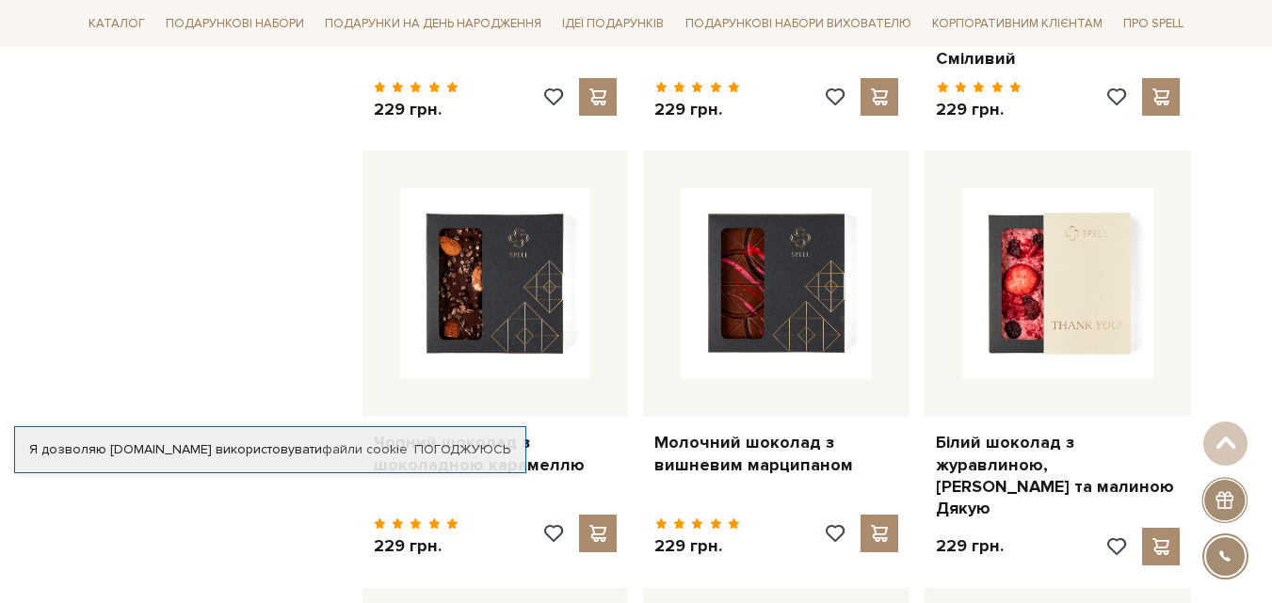
scroll to position [4838, 0]
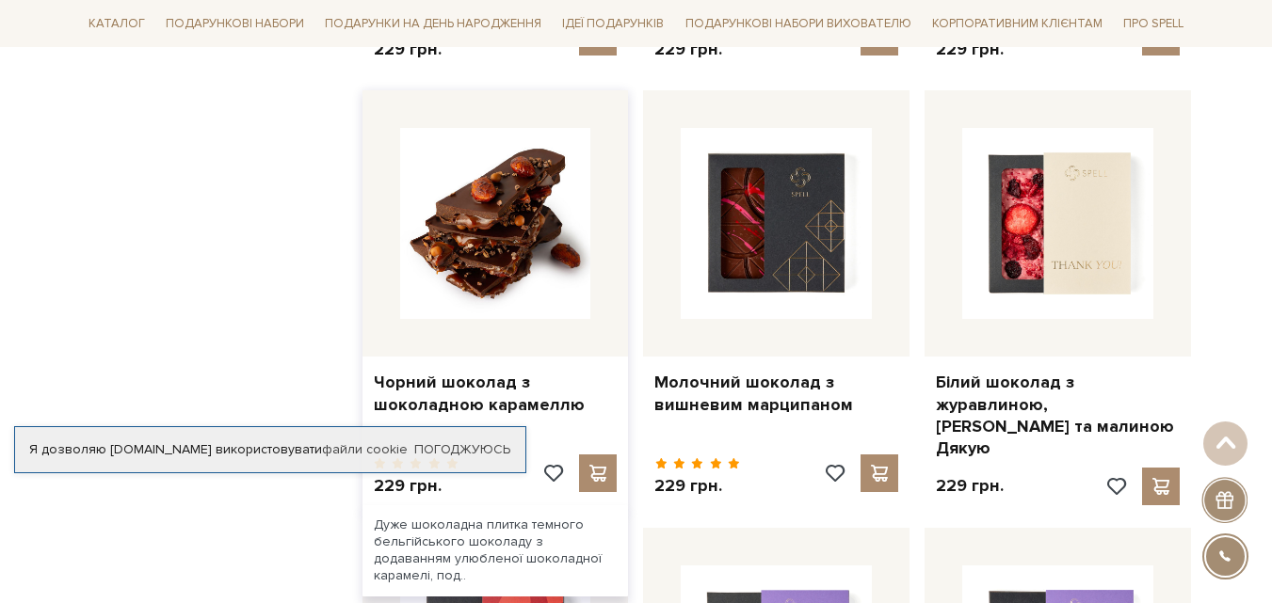
click at [512, 201] on img at bounding box center [495, 223] width 191 height 191
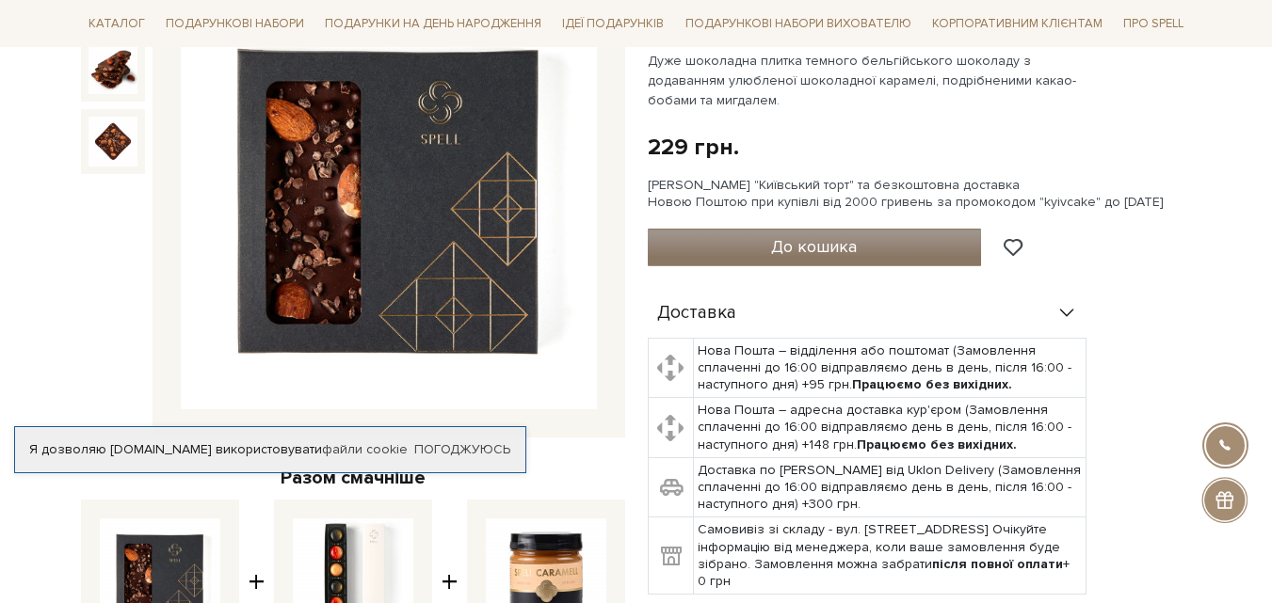
click at [775, 247] on span "До кошика" at bounding box center [814, 246] width 86 height 21
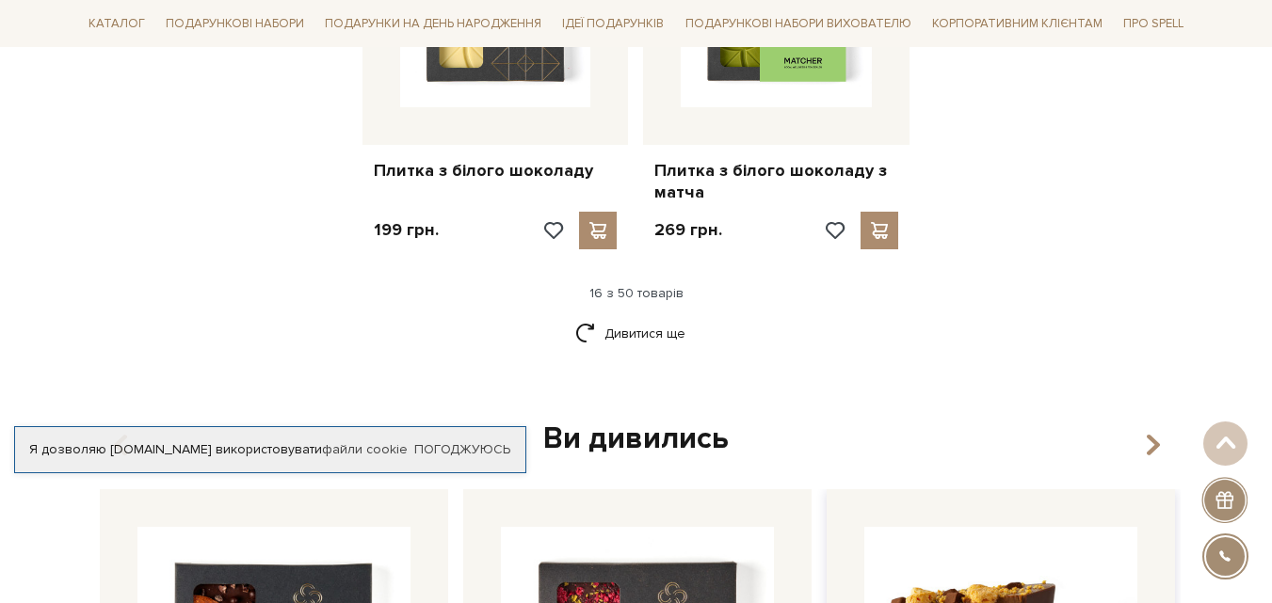
scroll to position [2597, 0]
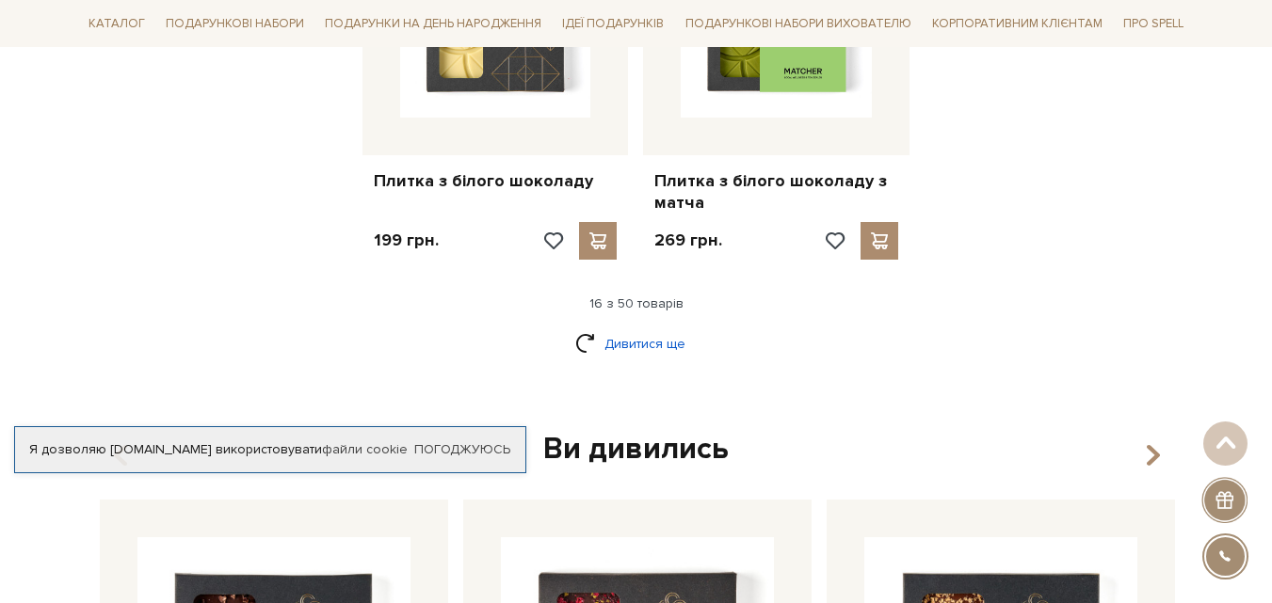
click at [640, 328] on link "Дивитися ще" at bounding box center [636, 344] width 122 height 33
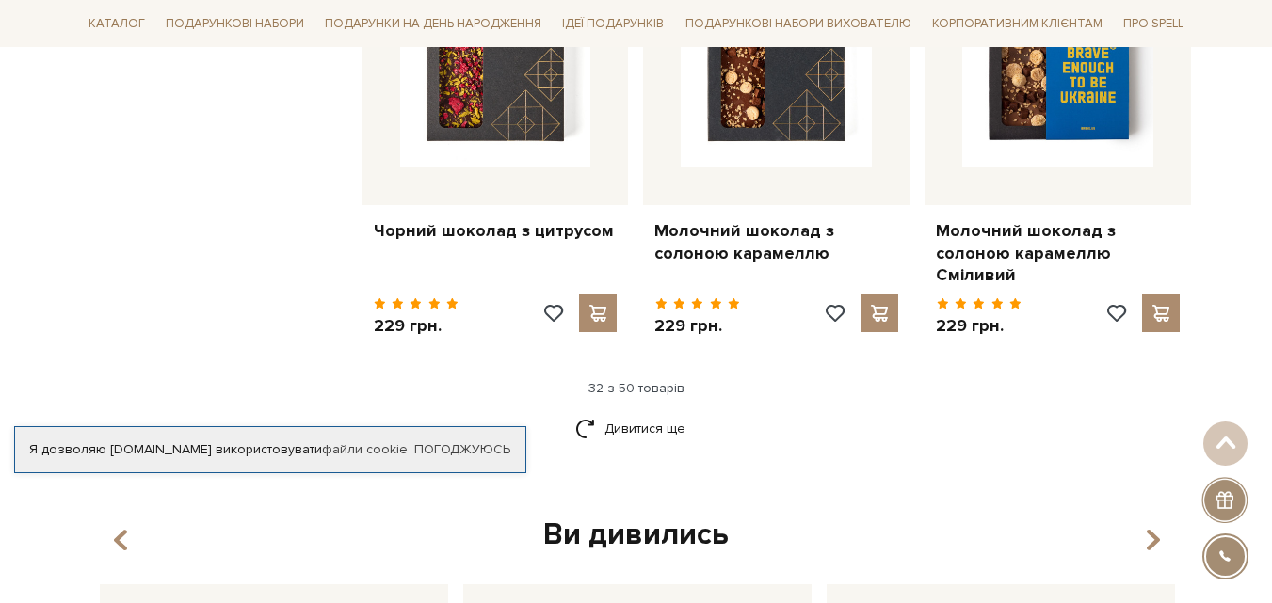
scroll to position [4763, 0]
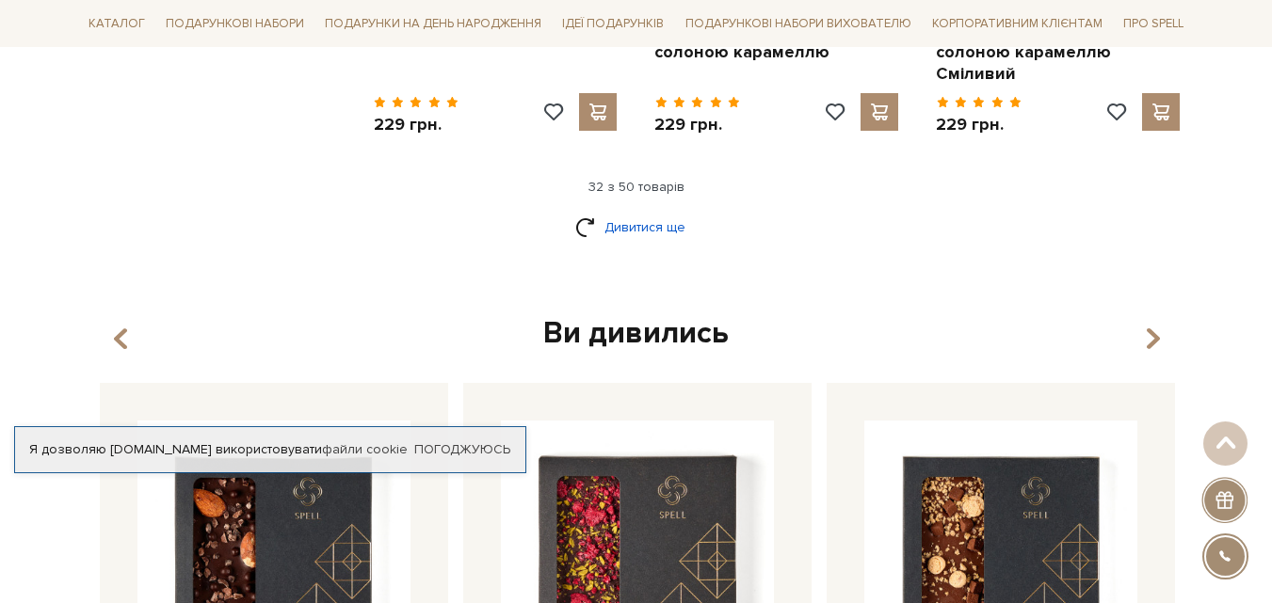
click at [659, 211] on link "Дивитися ще" at bounding box center [636, 227] width 122 height 33
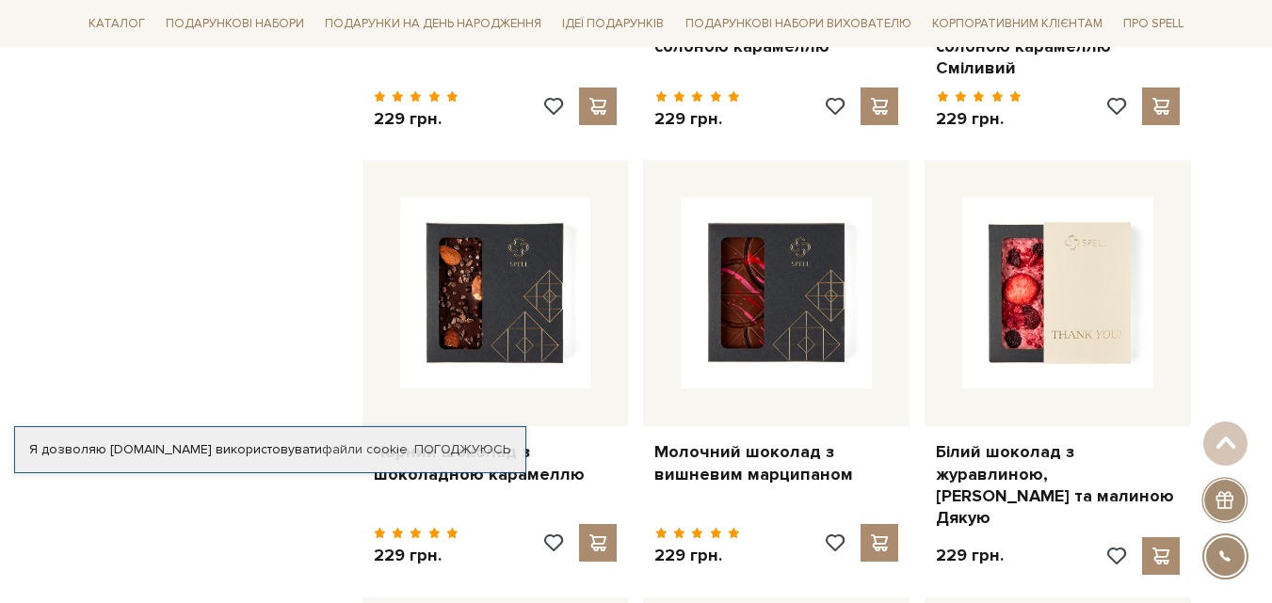
scroll to position [4857, 0]
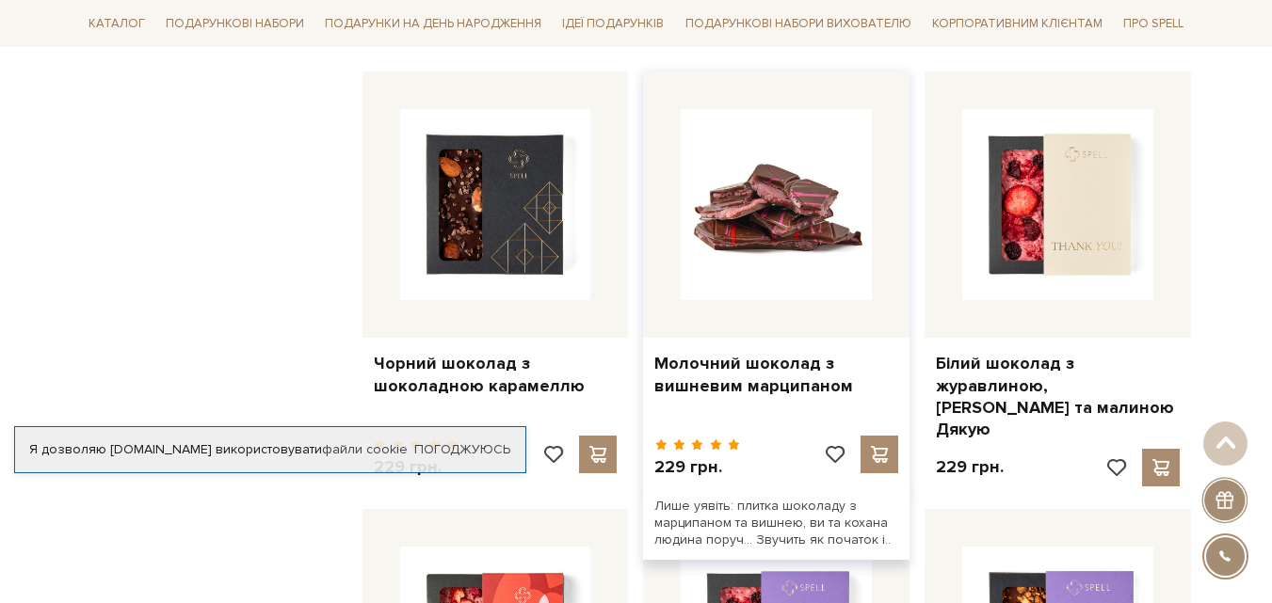
click at [774, 204] on img at bounding box center [776, 204] width 191 height 191
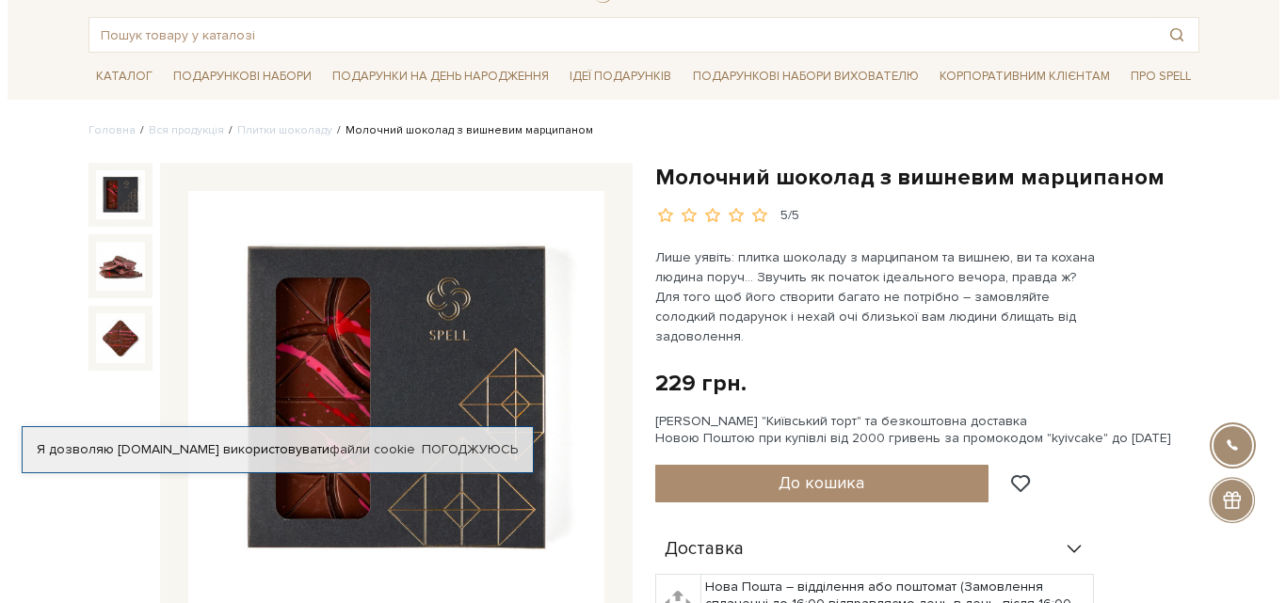
scroll to position [188, 0]
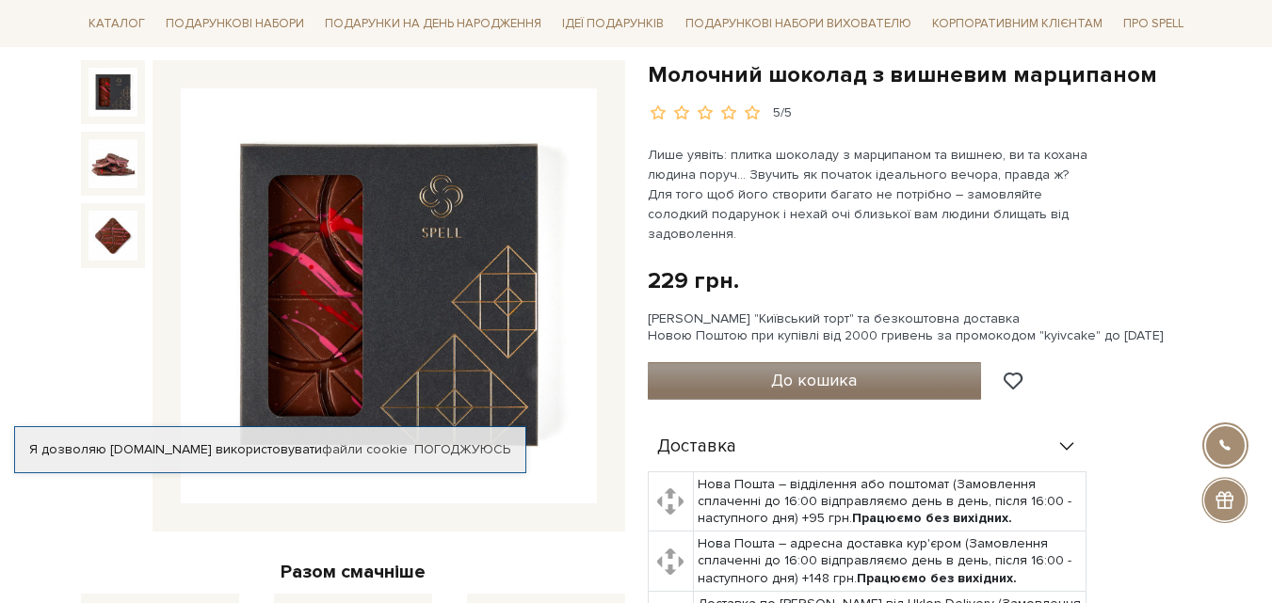
click at [771, 362] on button "До кошика" at bounding box center [815, 381] width 334 height 38
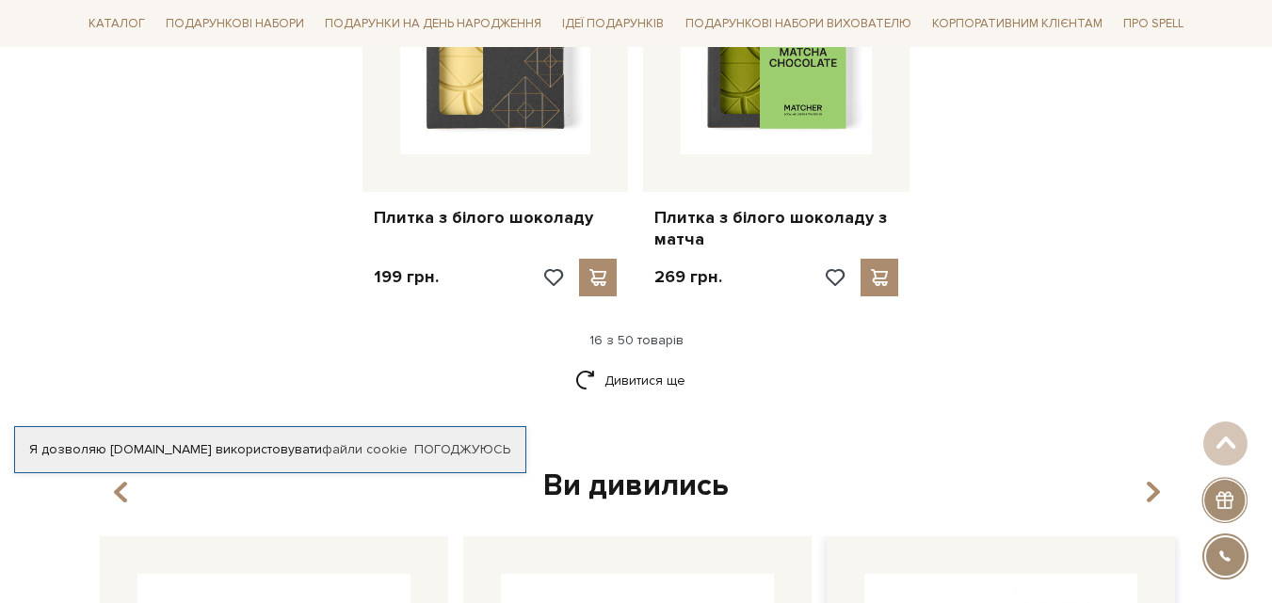
scroll to position [2557, 0]
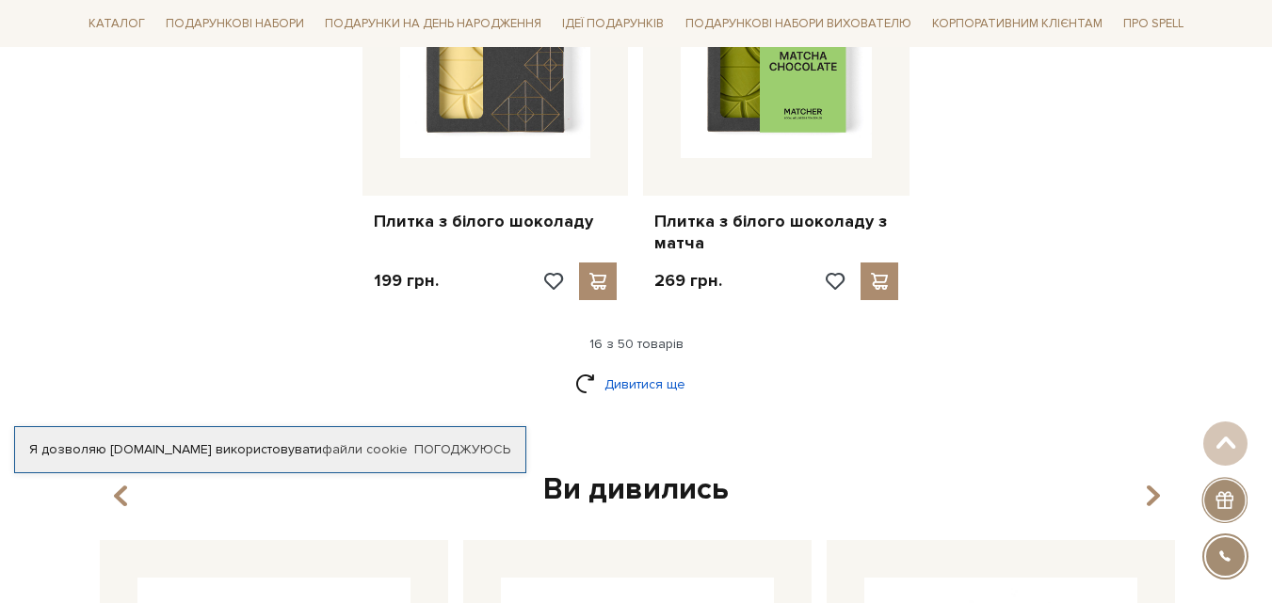
click at [631, 368] on link "Дивитися ще" at bounding box center [636, 384] width 122 height 33
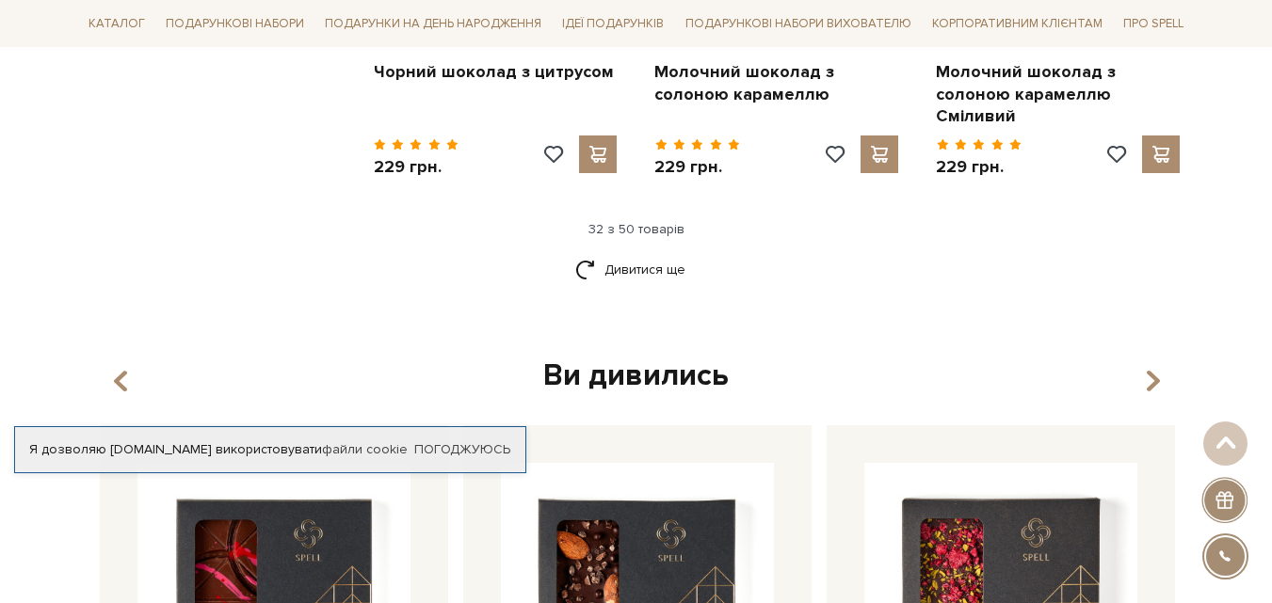
scroll to position [4722, 0]
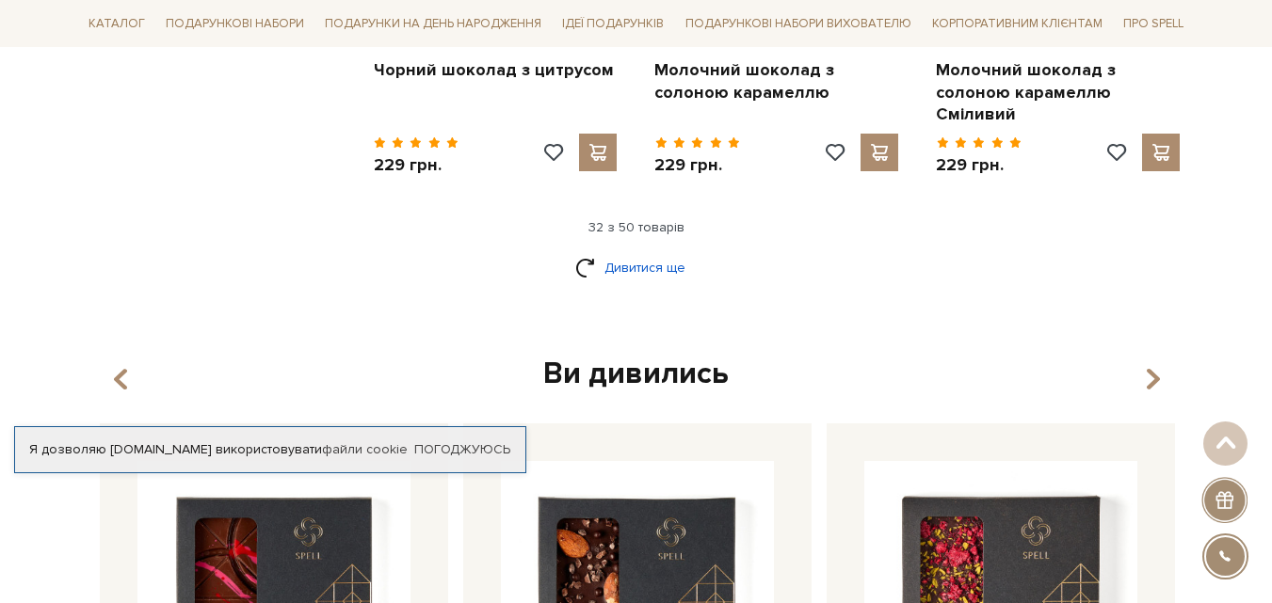
click at [646, 251] on link "Дивитися ще" at bounding box center [636, 267] width 122 height 33
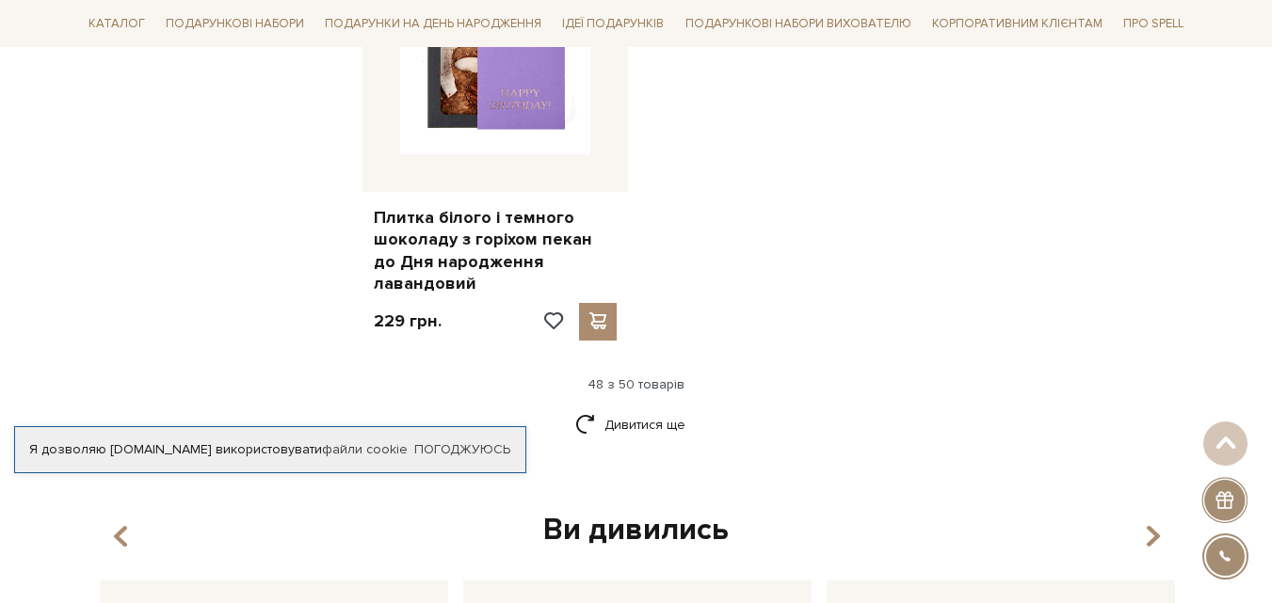
scroll to position [7170, 0]
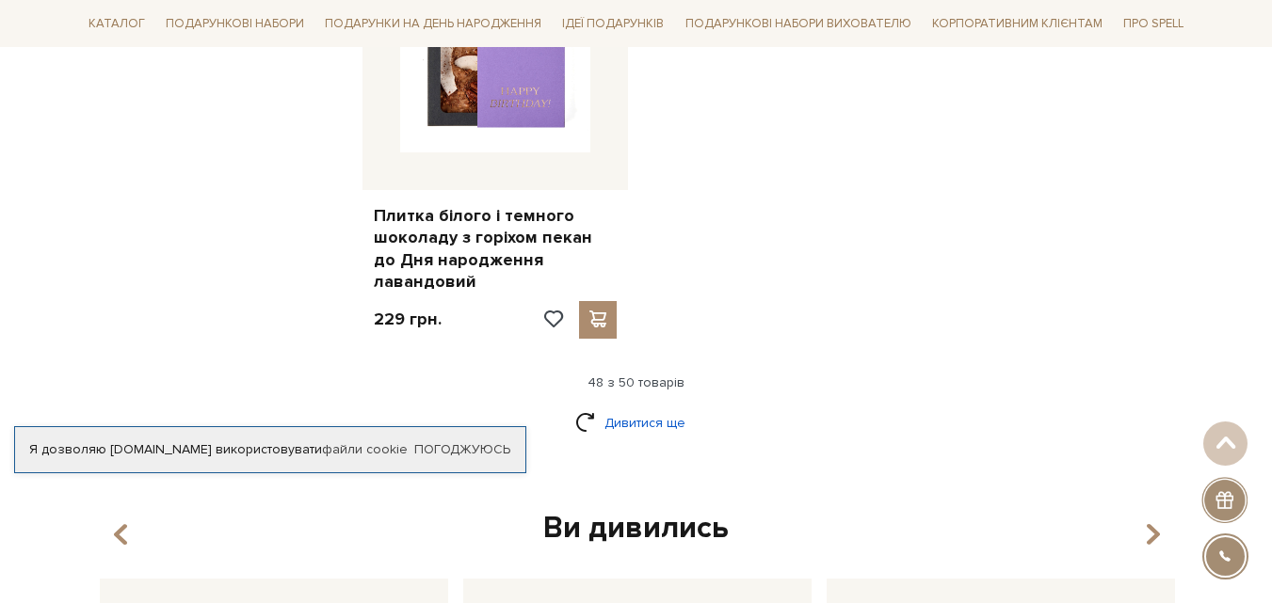
click at [657, 407] on link "Дивитися ще" at bounding box center [636, 423] width 122 height 33
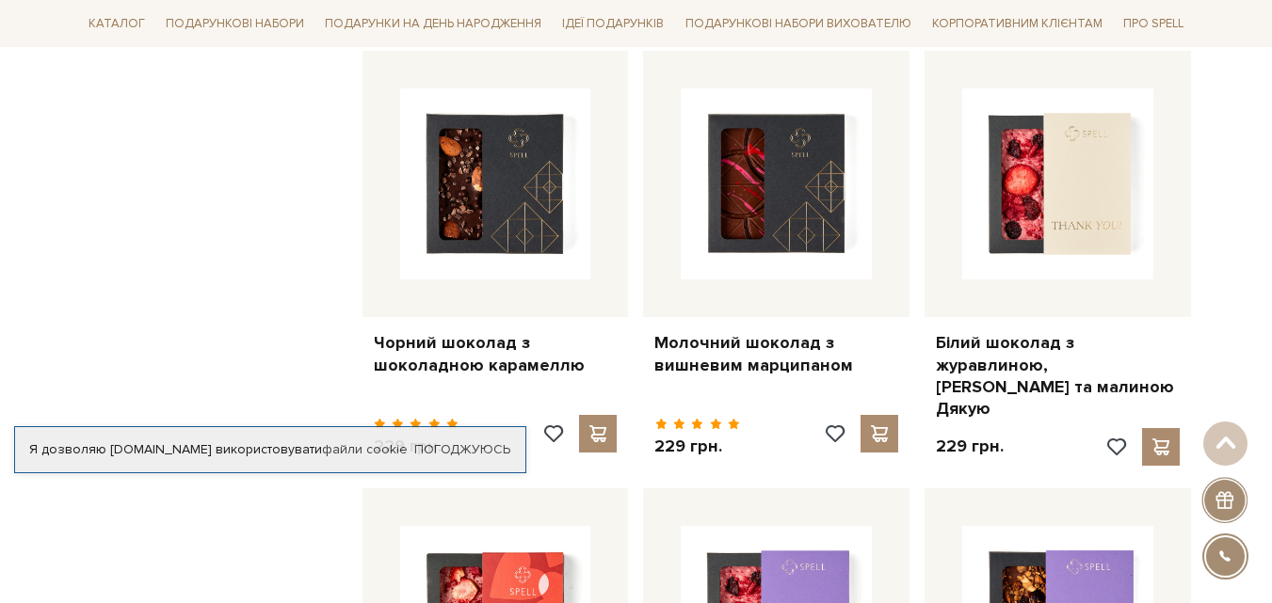
scroll to position [4910, 0]
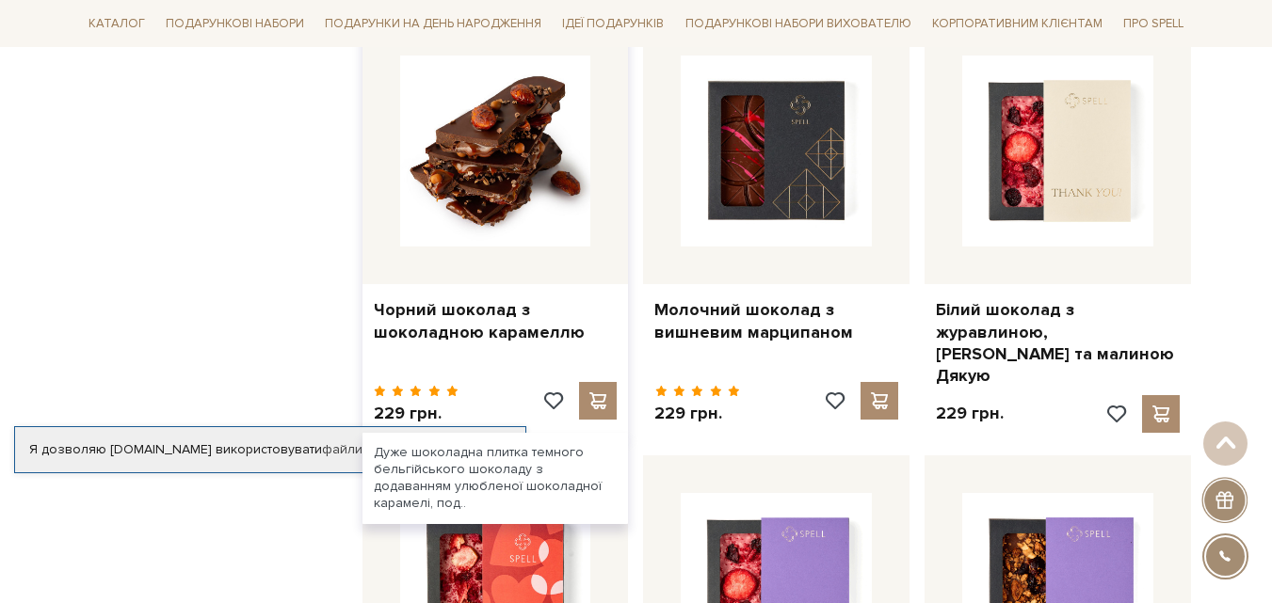
click at [488, 124] on img at bounding box center [495, 151] width 191 height 191
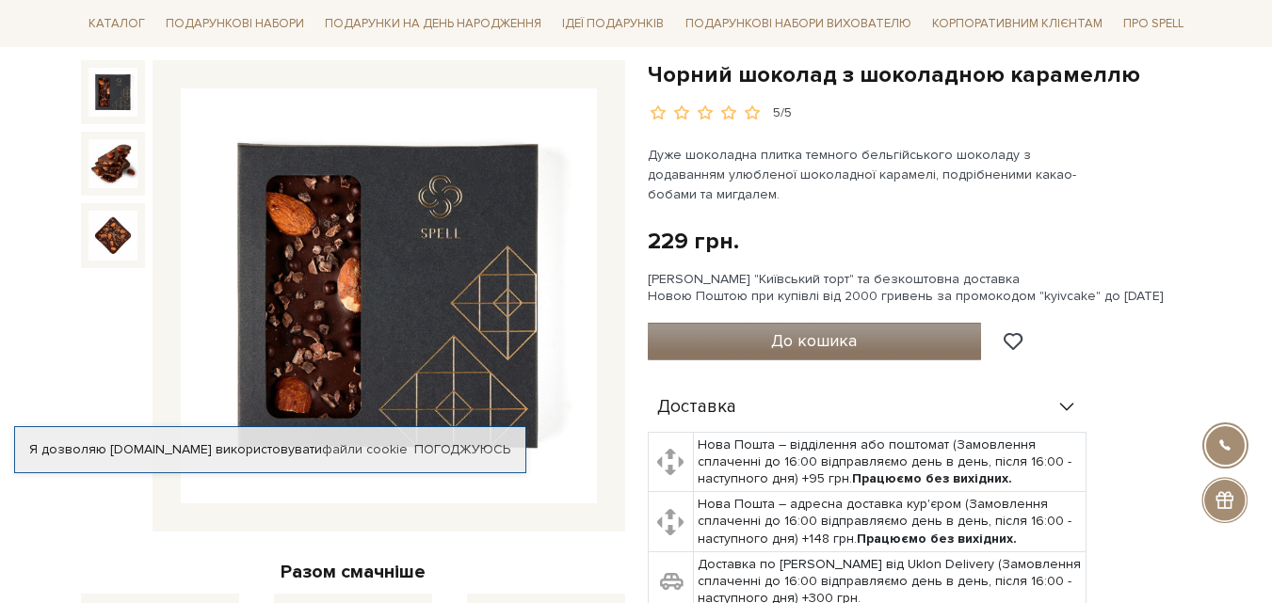
click at [795, 346] on span "До кошика" at bounding box center [814, 340] width 86 height 21
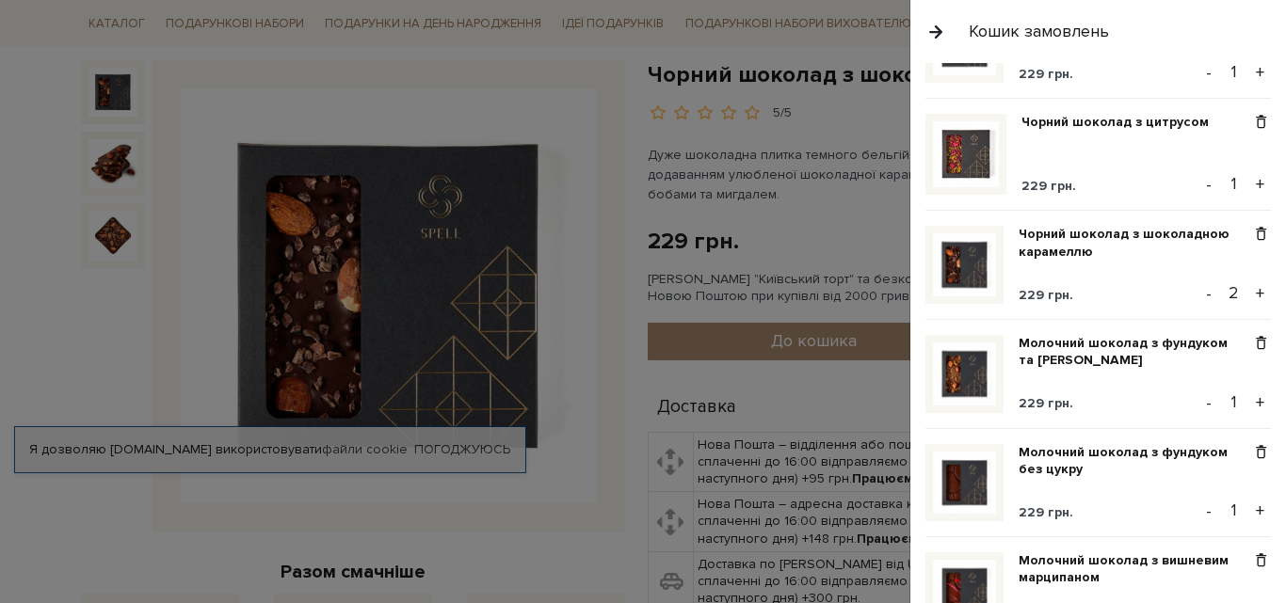
scroll to position [282, 0]
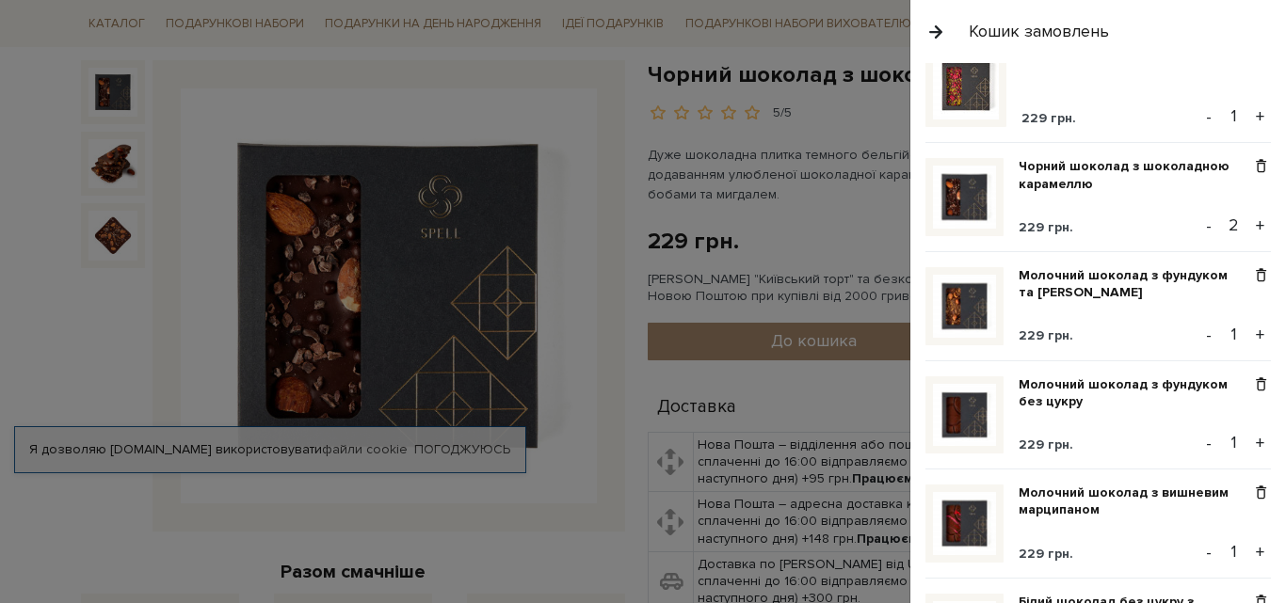
click at [1199, 223] on button "-" at bounding box center [1208, 226] width 19 height 28
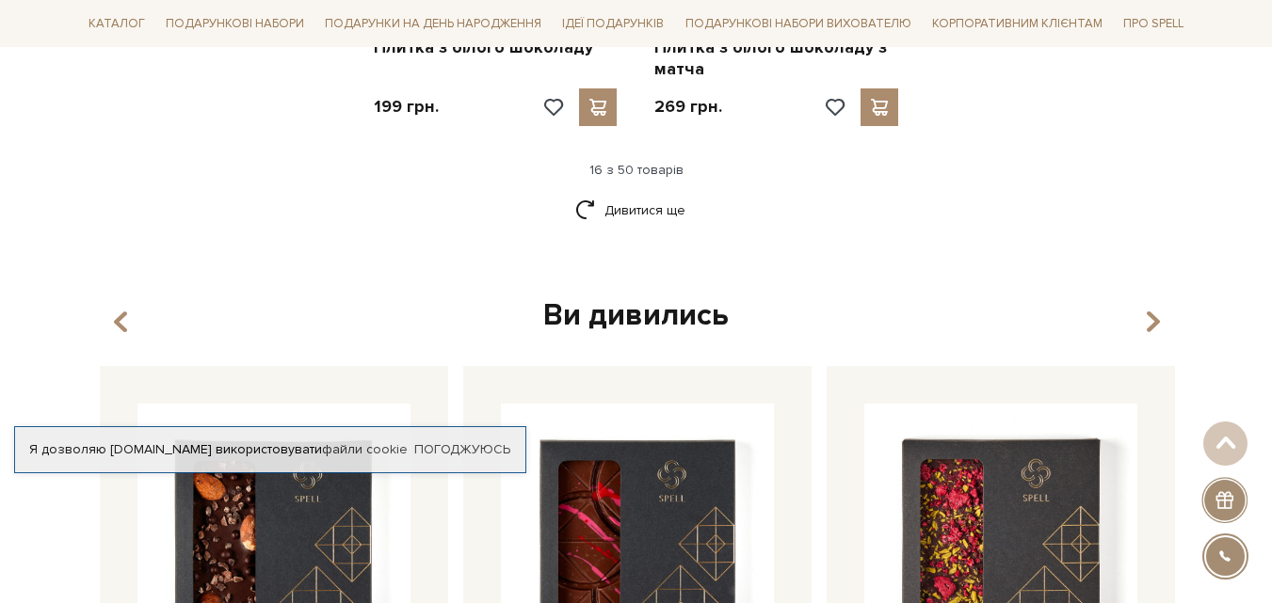
scroll to position [2745, 0]
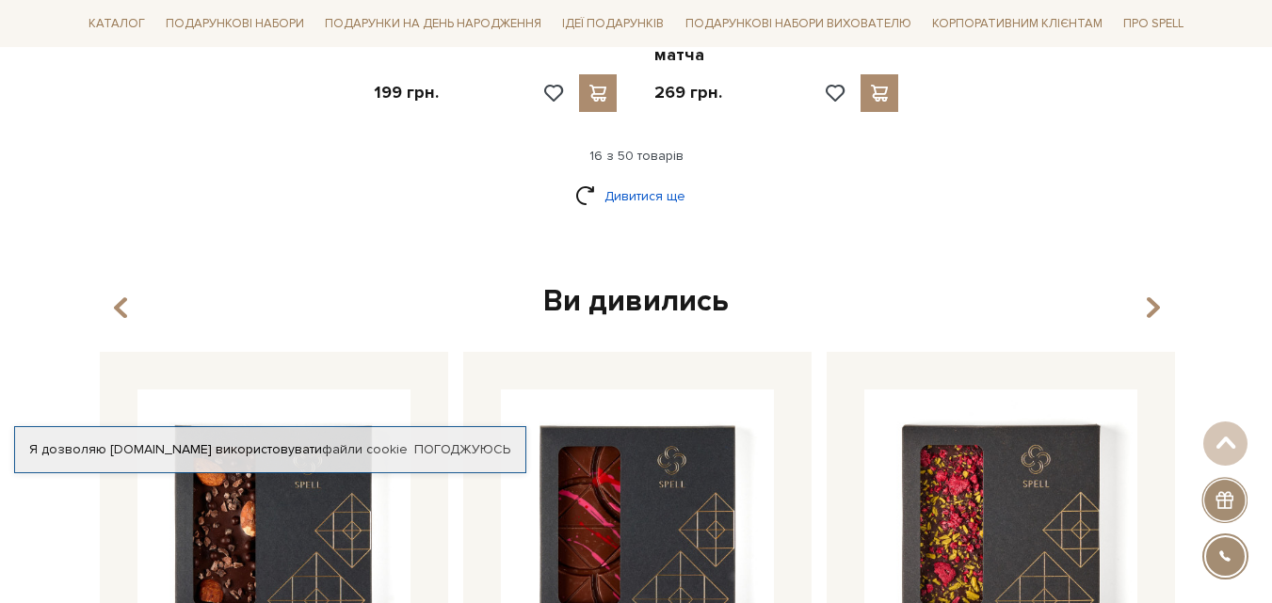
click at [639, 180] on link "Дивитися ще" at bounding box center [636, 196] width 122 height 33
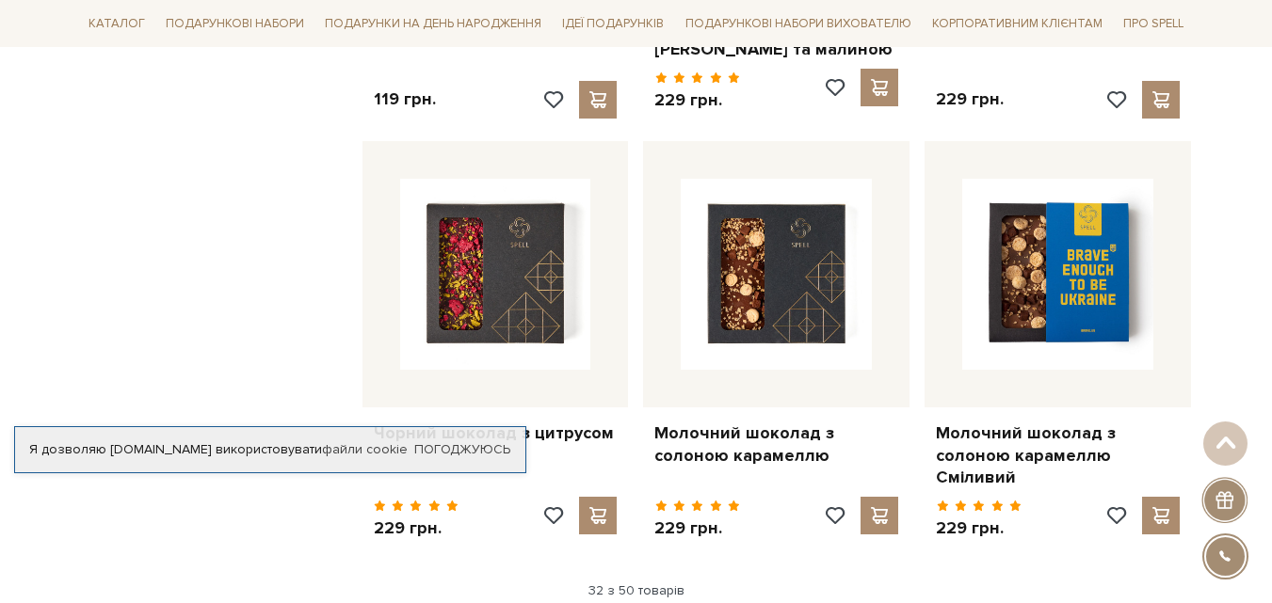
scroll to position [4722, 0]
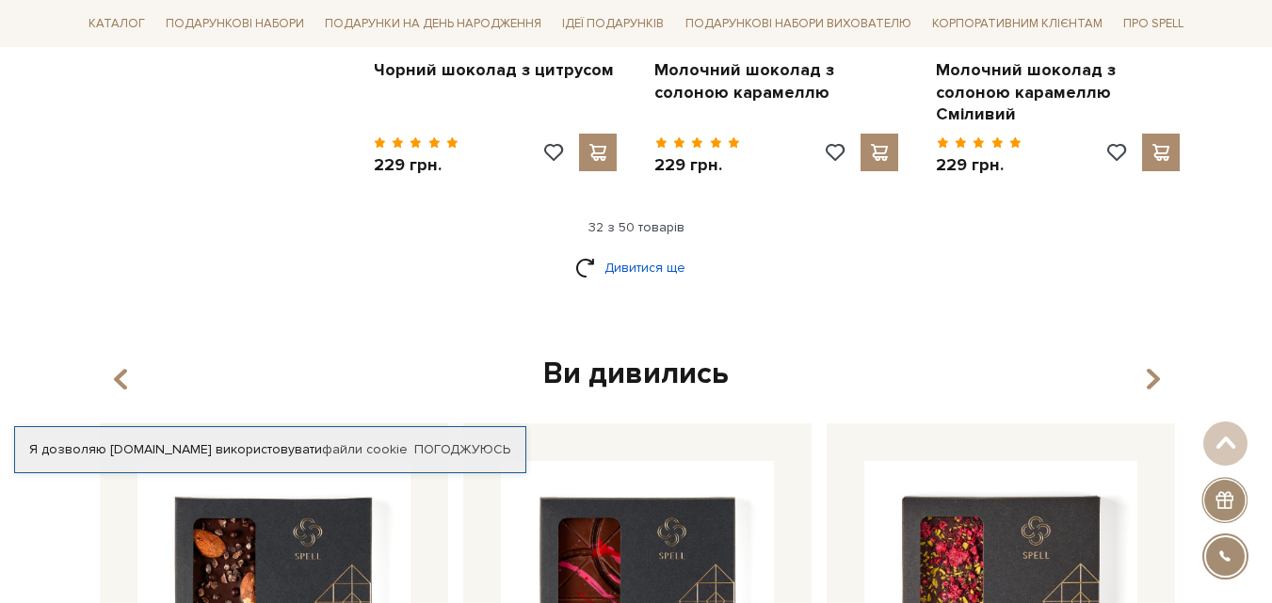
click at [665, 251] on link "Дивитися ще" at bounding box center [636, 267] width 122 height 33
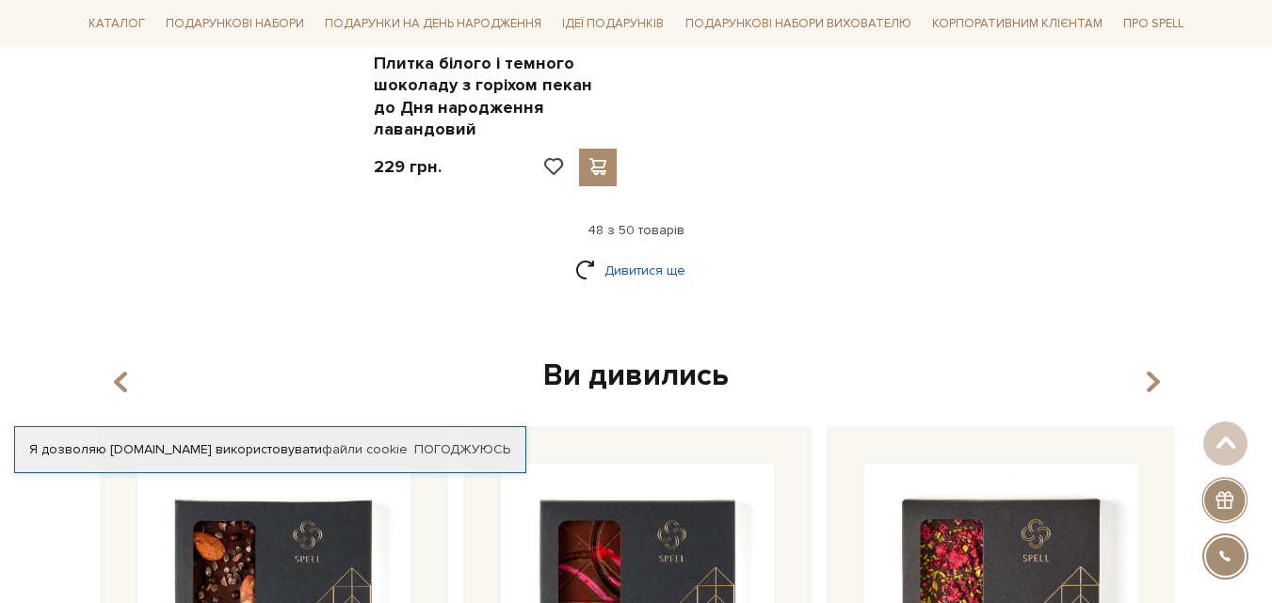
scroll to position [7452, 0]
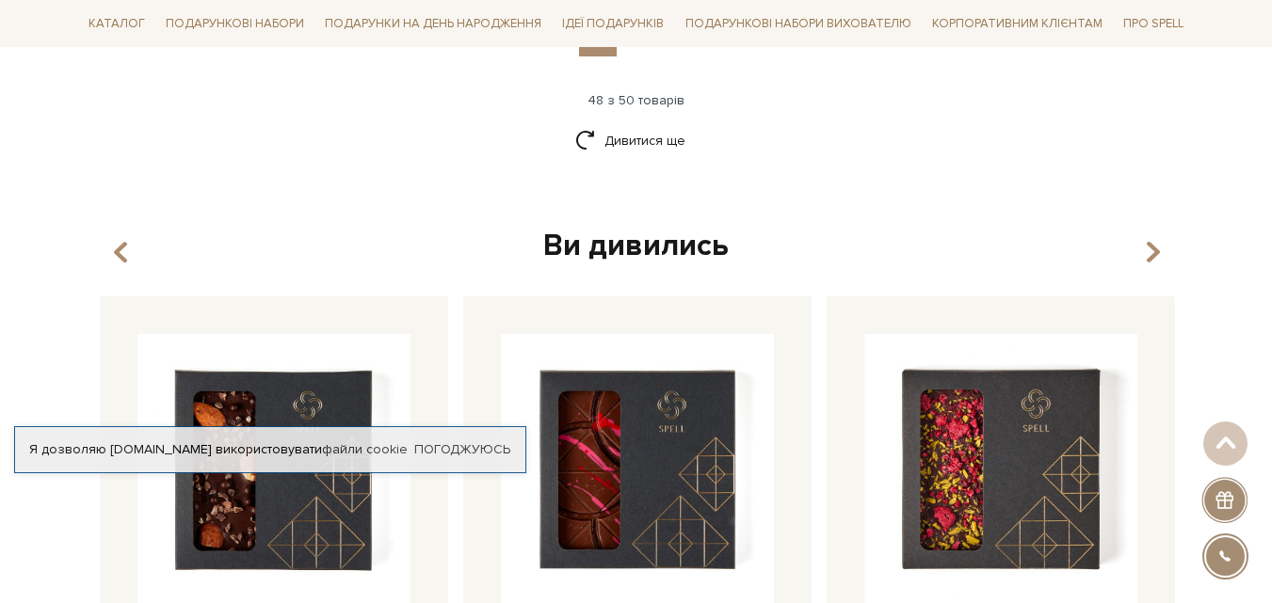
click at [667, 227] on div "Ви дивились" at bounding box center [636, 247] width 1088 height 40
click at [660, 124] on link "Дивитися ще" at bounding box center [636, 140] width 122 height 33
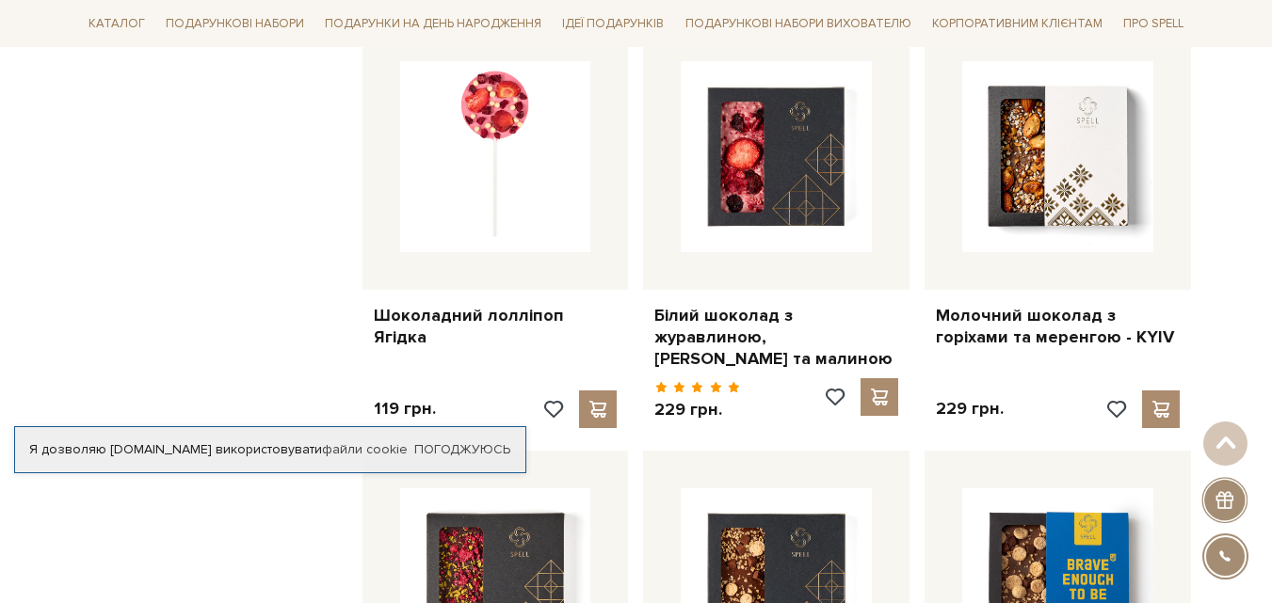
scroll to position [3955, 0]
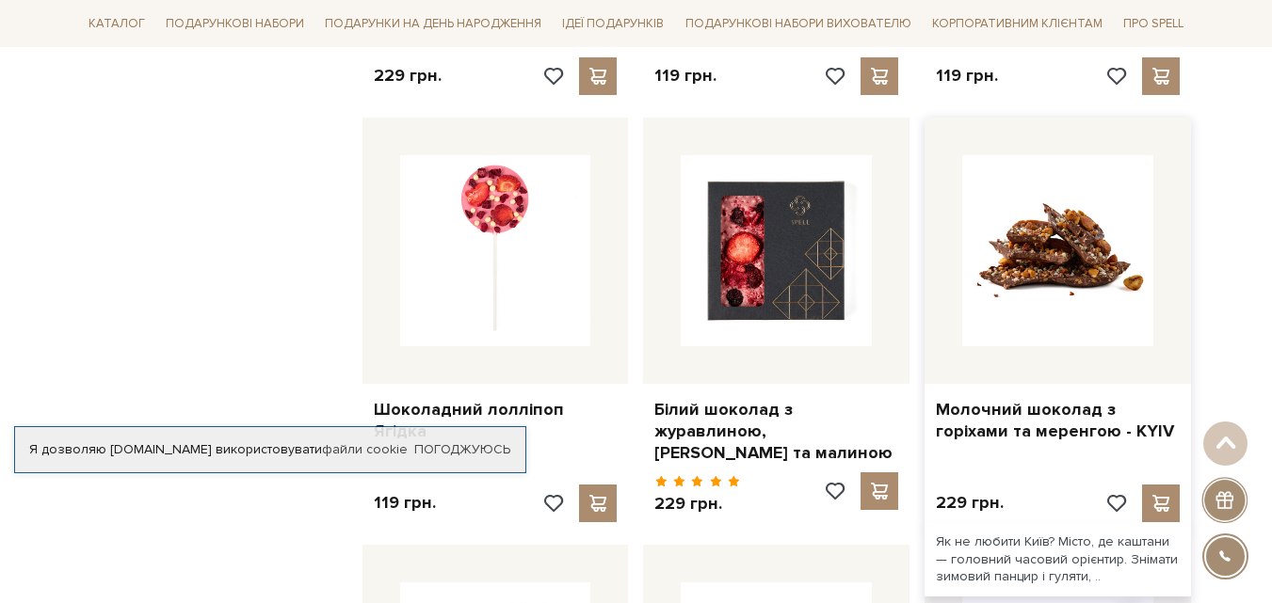
click at [1063, 252] on img at bounding box center [1057, 250] width 191 height 191
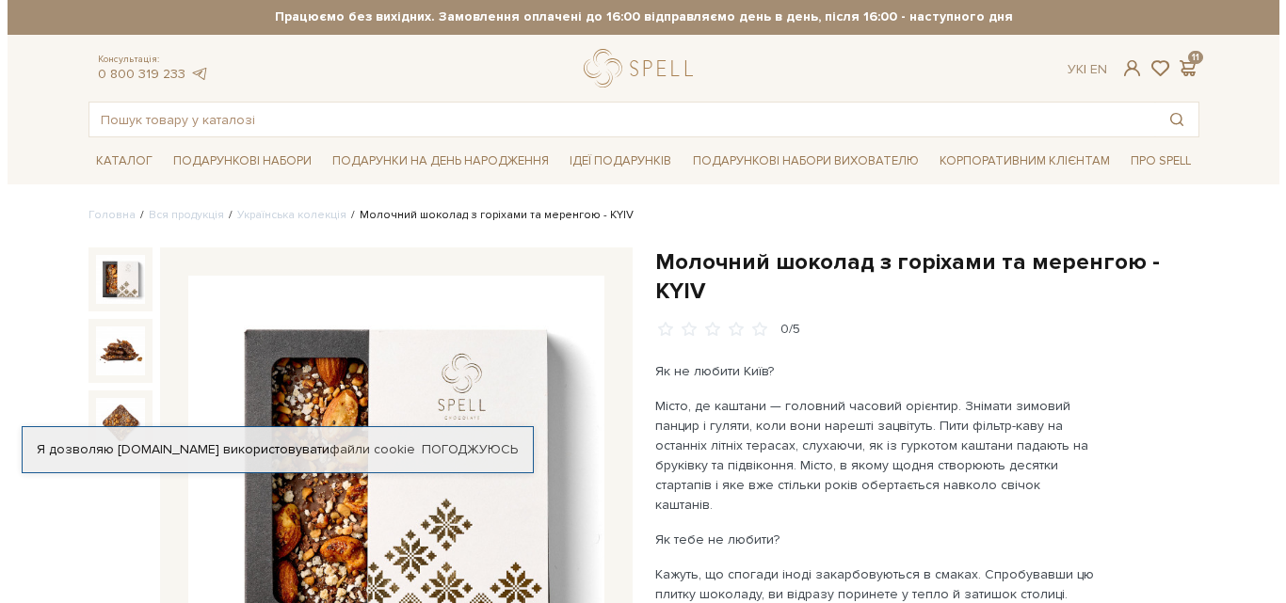
scroll to position [471, 0]
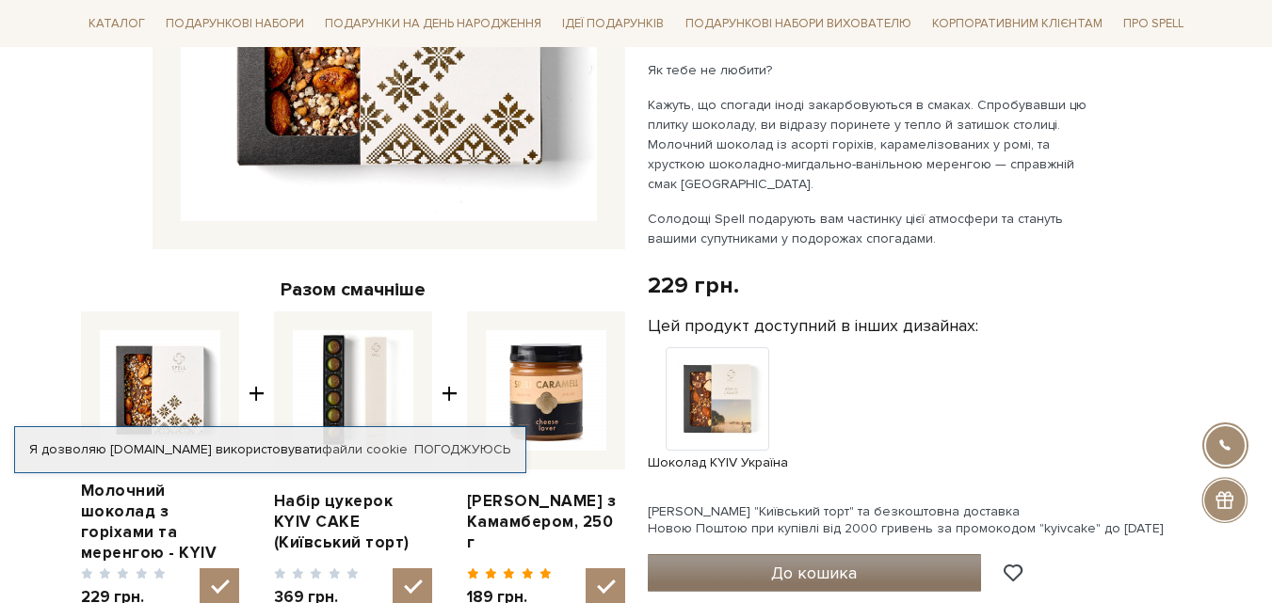
click at [818, 563] on span "До кошика" at bounding box center [814, 573] width 86 height 21
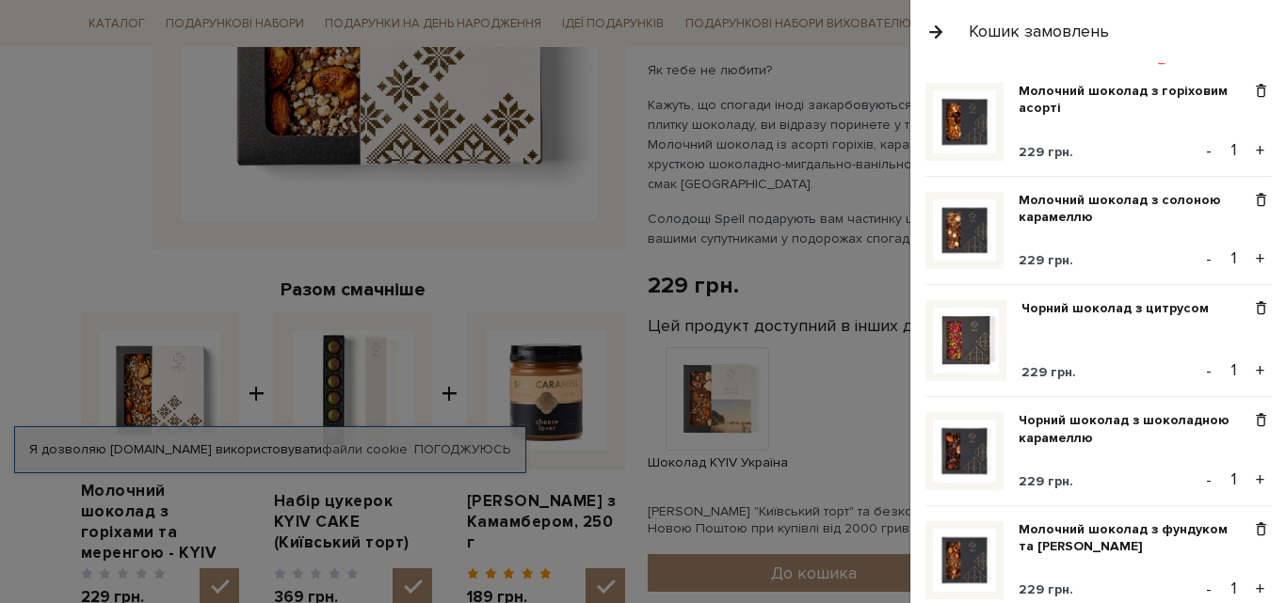
scroll to position [0, 0]
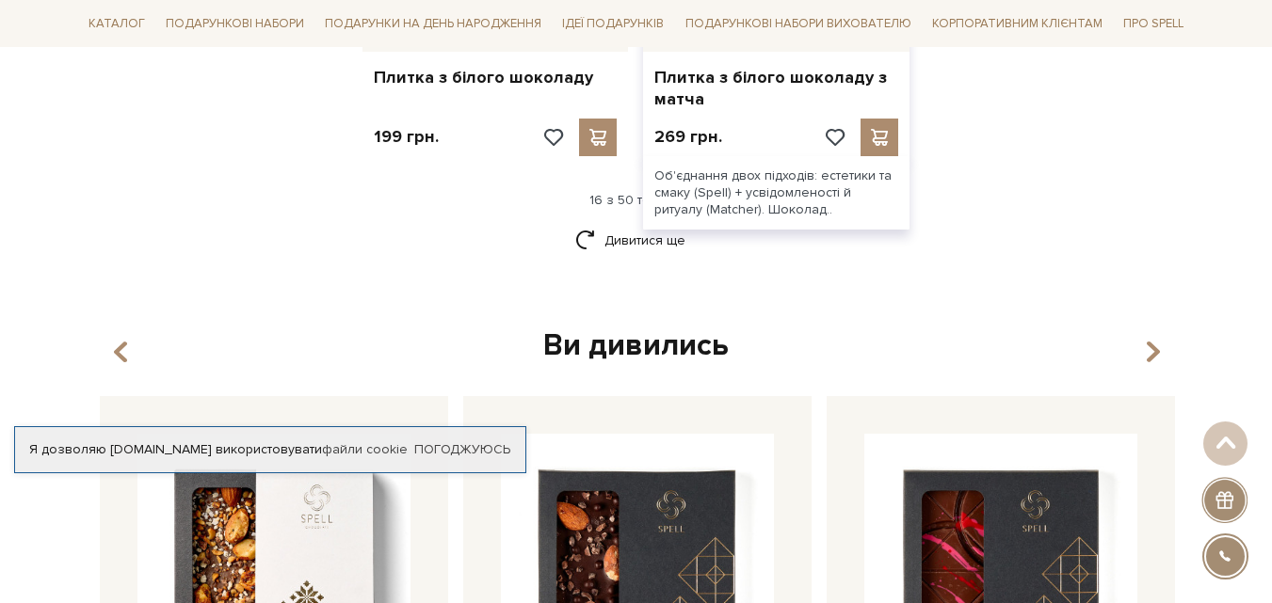
scroll to position [2576, 0]
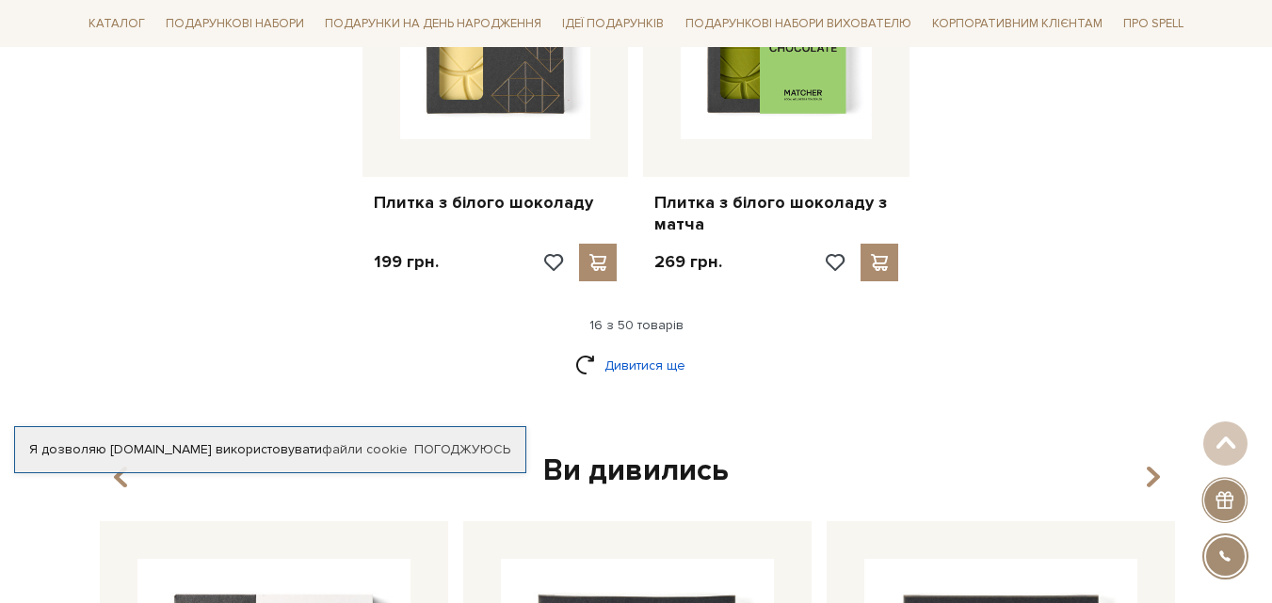
click at [647, 349] on link "Дивитися ще" at bounding box center [636, 365] width 122 height 33
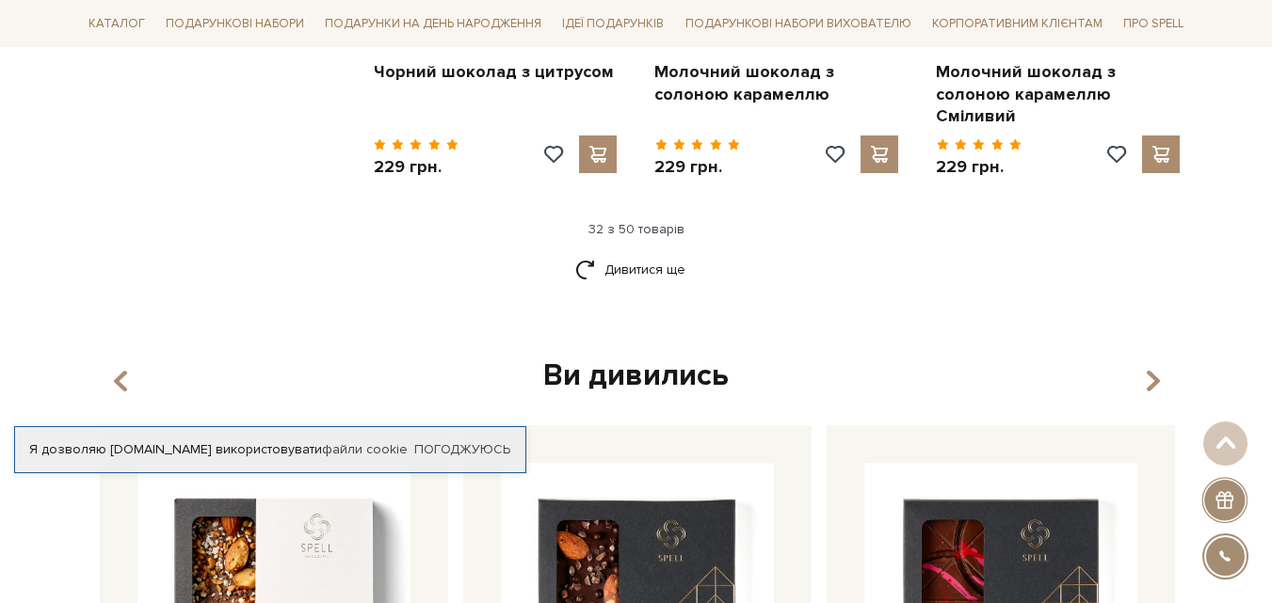
scroll to position [4835, 0]
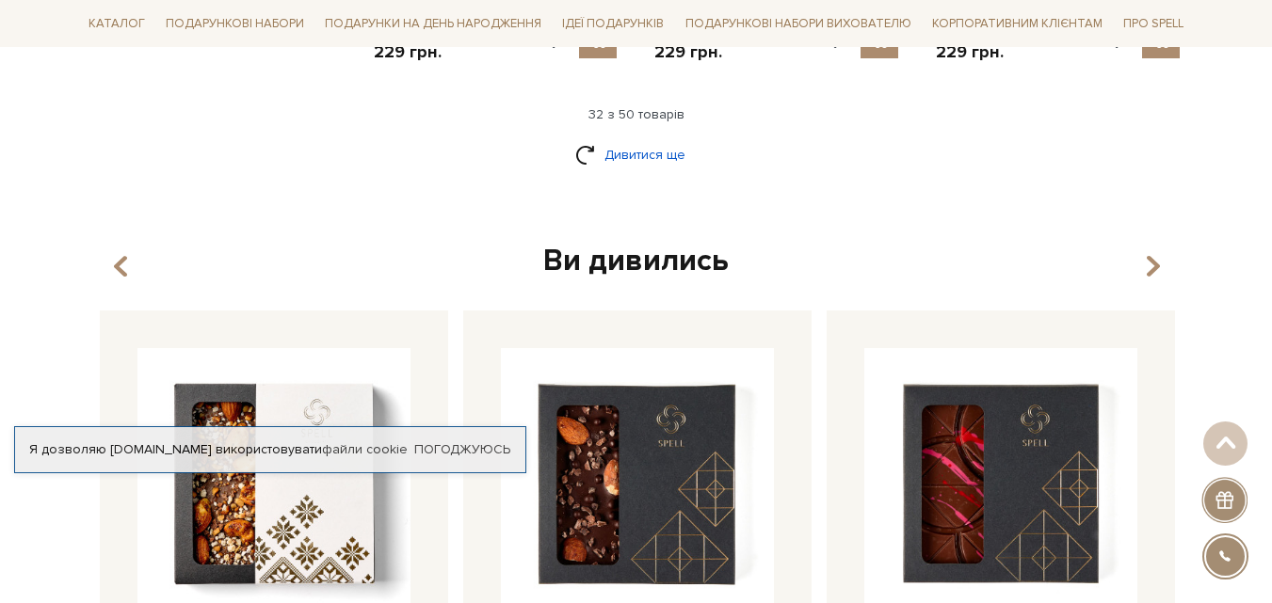
click at [633, 138] on link "Дивитися ще" at bounding box center [636, 154] width 122 height 33
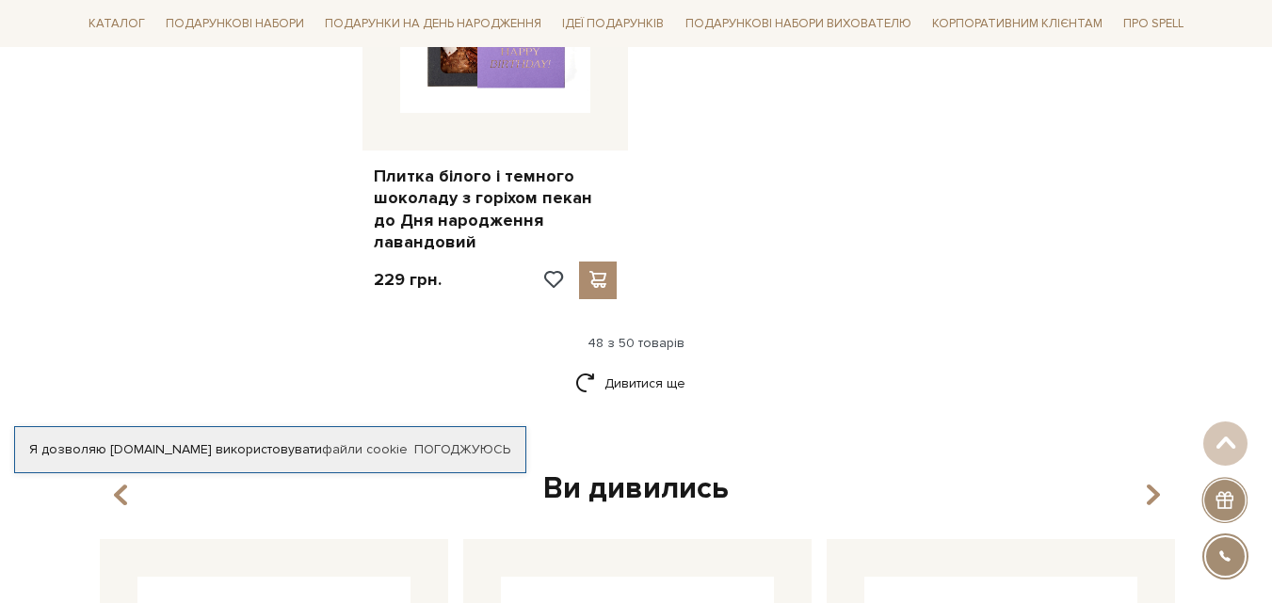
scroll to position [7377, 0]
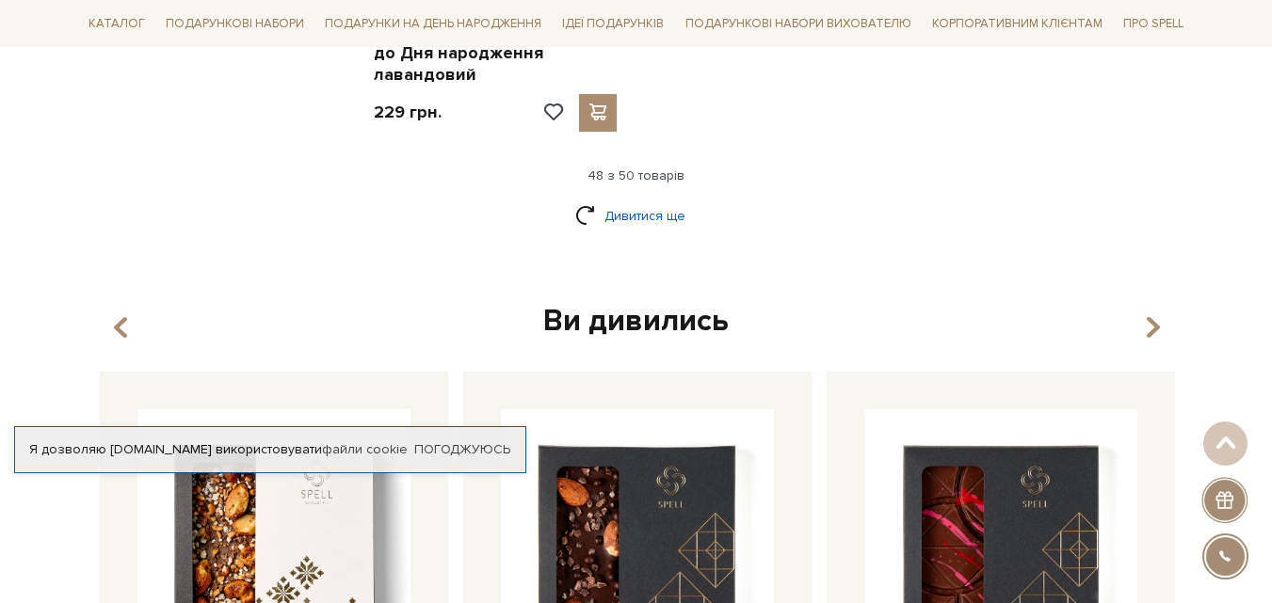
click at [641, 200] on link "Дивитися ще" at bounding box center [636, 216] width 122 height 33
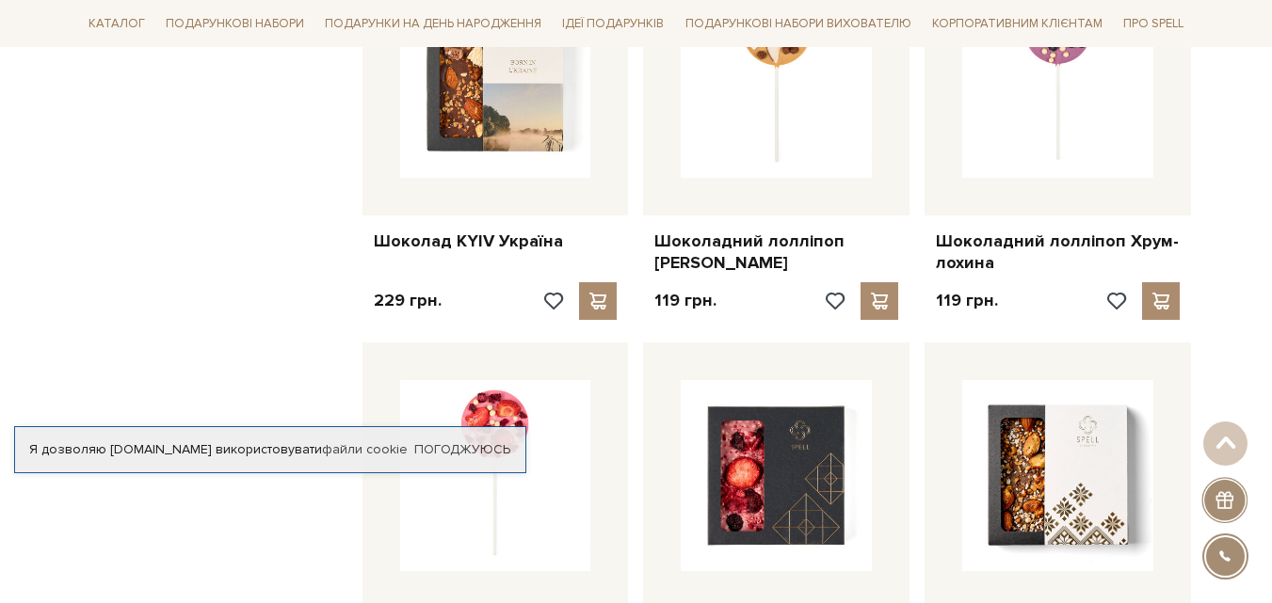
scroll to position [3894, 0]
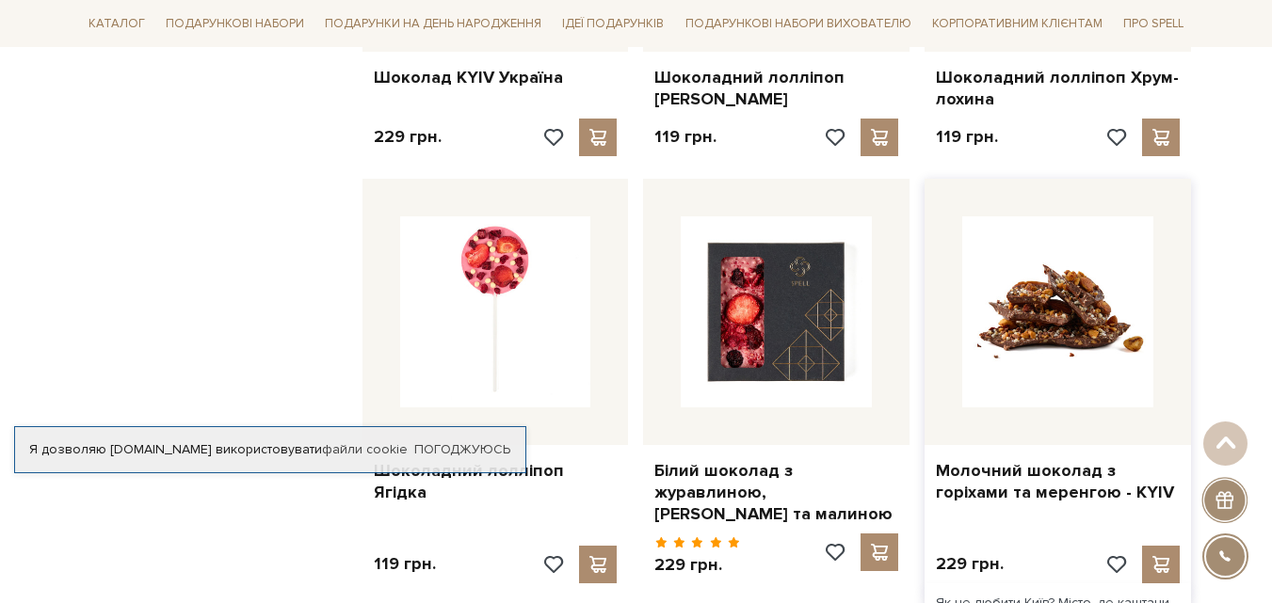
click at [1071, 273] on img at bounding box center [1057, 312] width 191 height 191
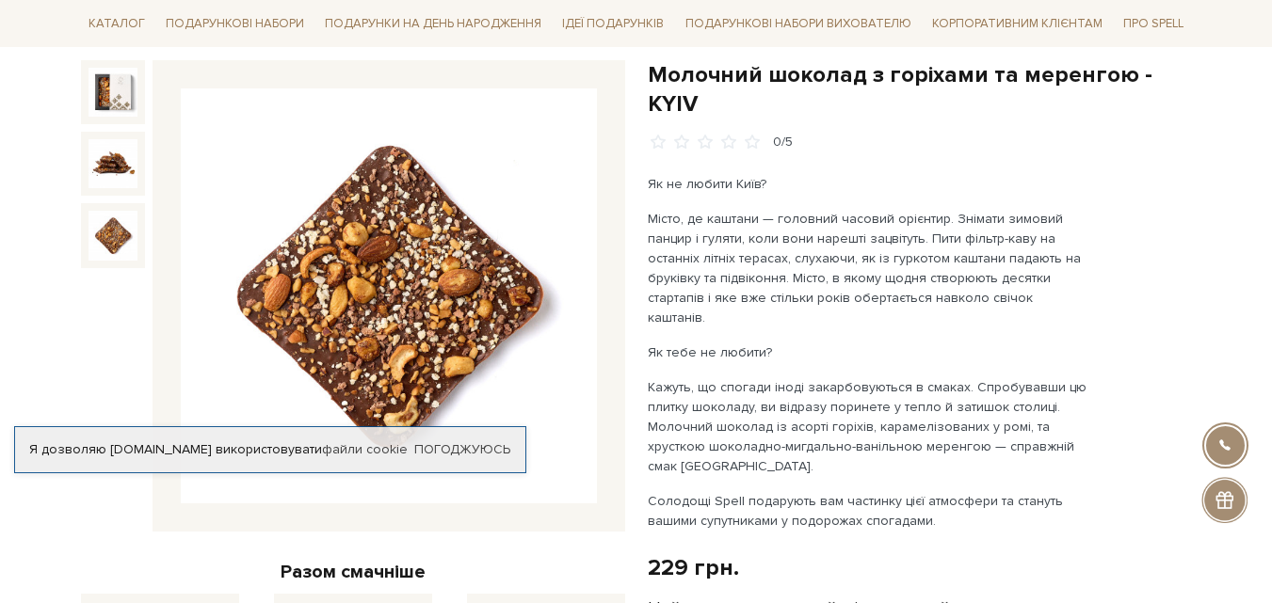
click at [116, 232] on img at bounding box center [112, 235] width 49 height 49
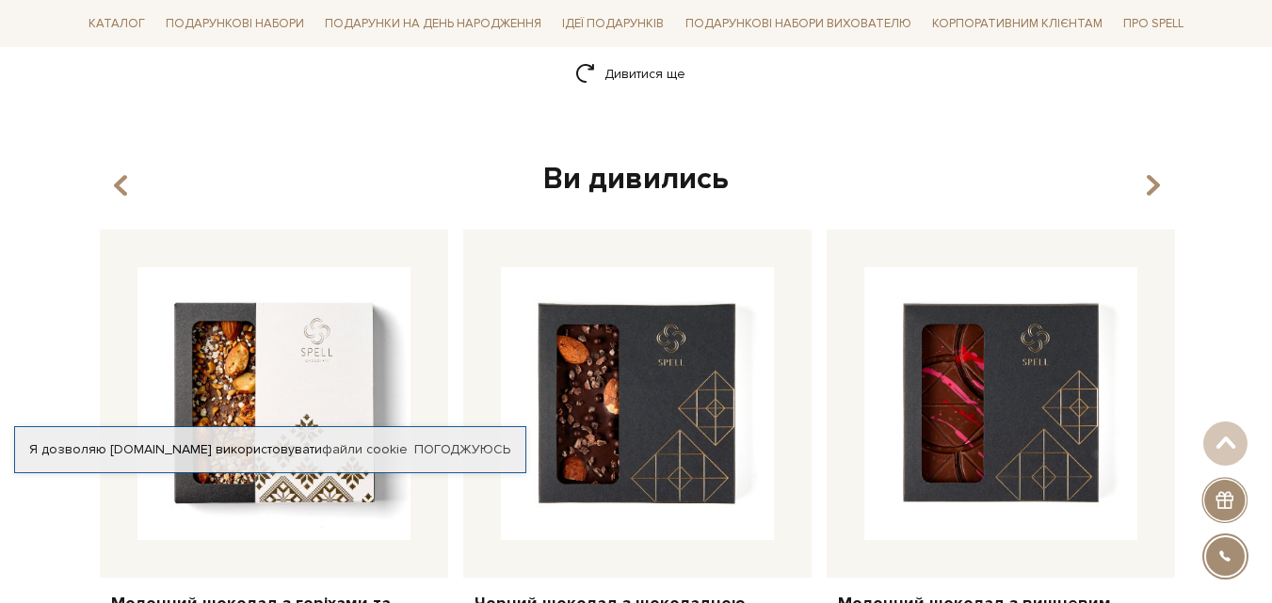
scroll to position [2670, 0]
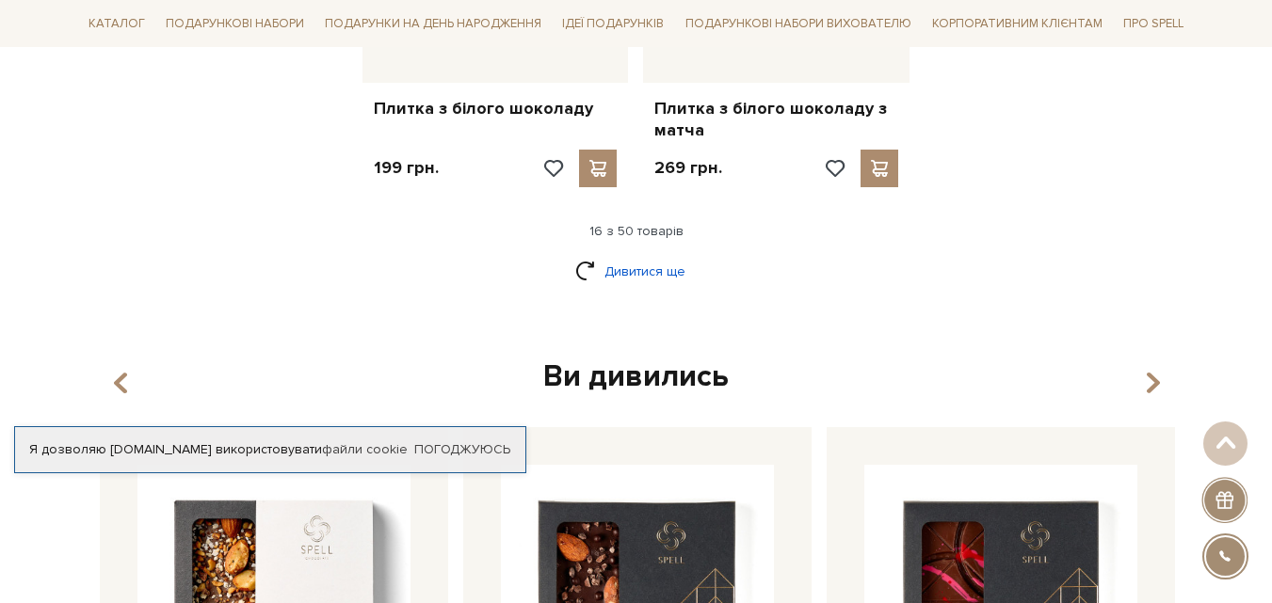
click at [664, 255] on link "Дивитися ще" at bounding box center [636, 271] width 122 height 33
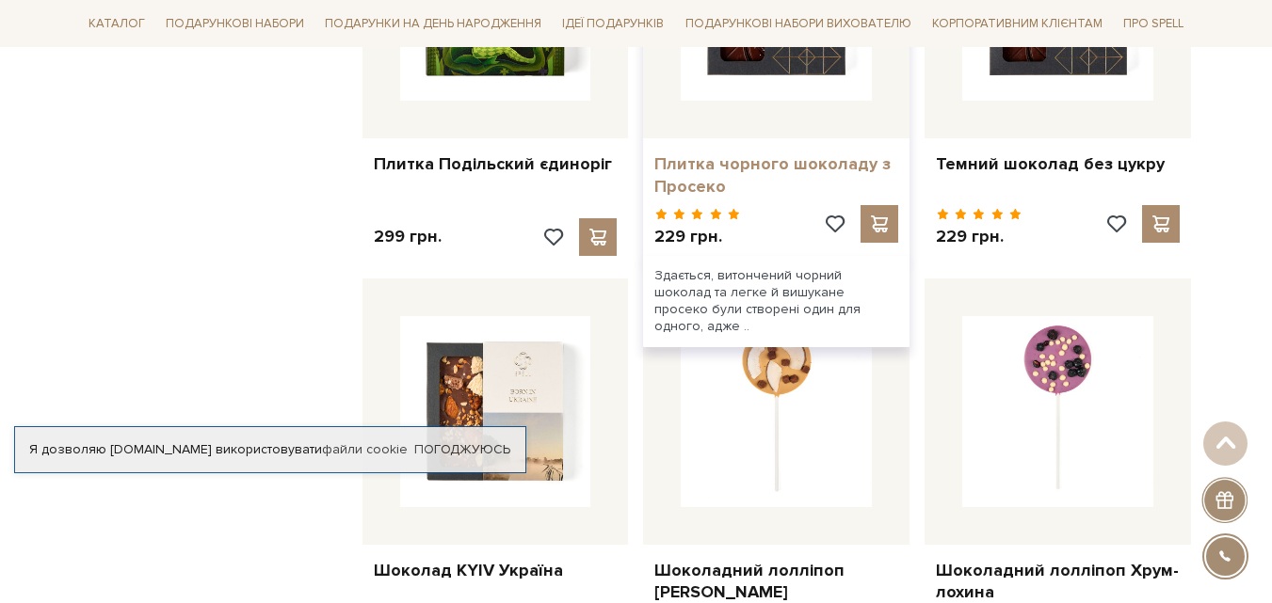
scroll to position [3235, 0]
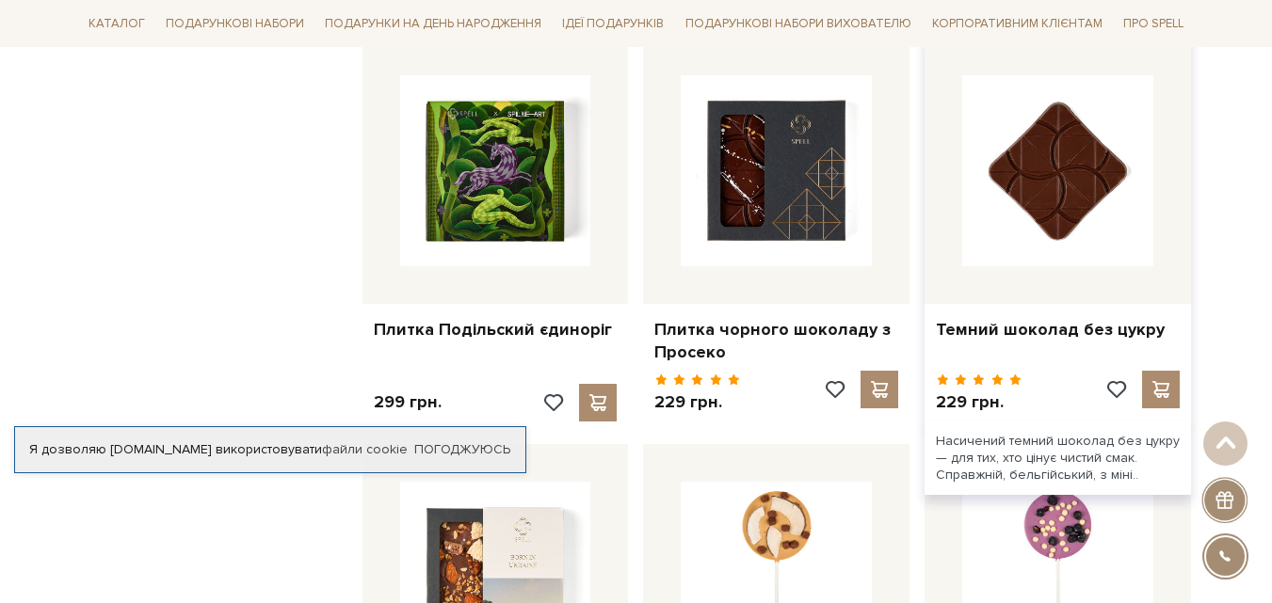
click at [1066, 157] on img at bounding box center [1057, 170] width 191 height 191
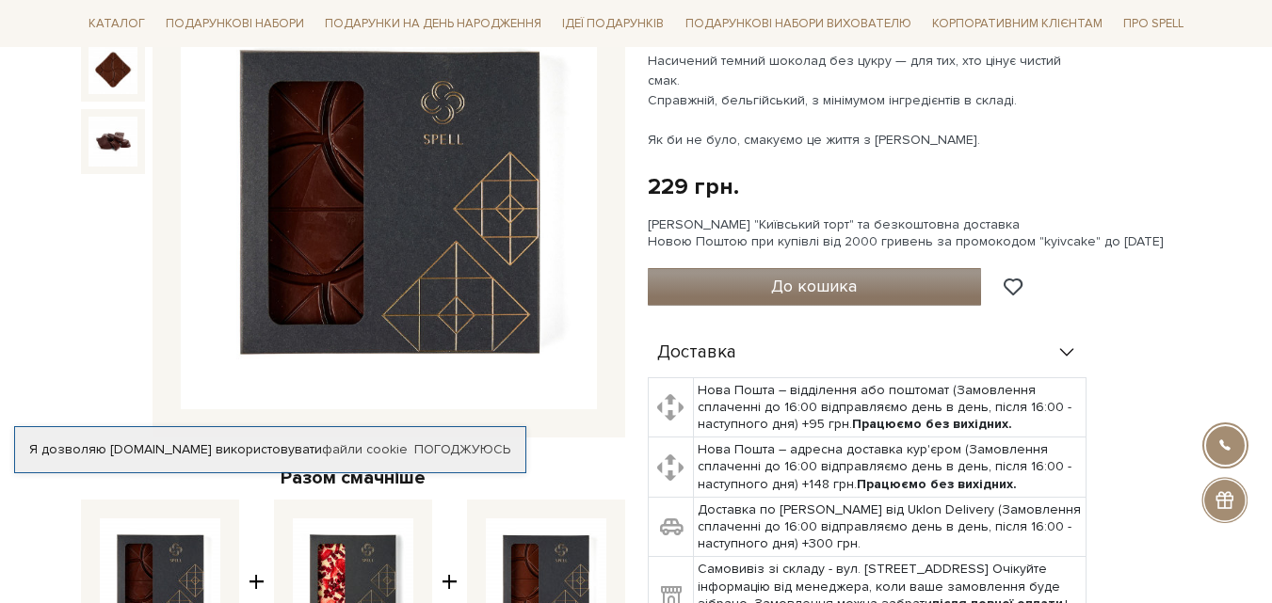
click at [800, 276] on span "До кошика" at bounding box center [814, 286] width 86 height 21
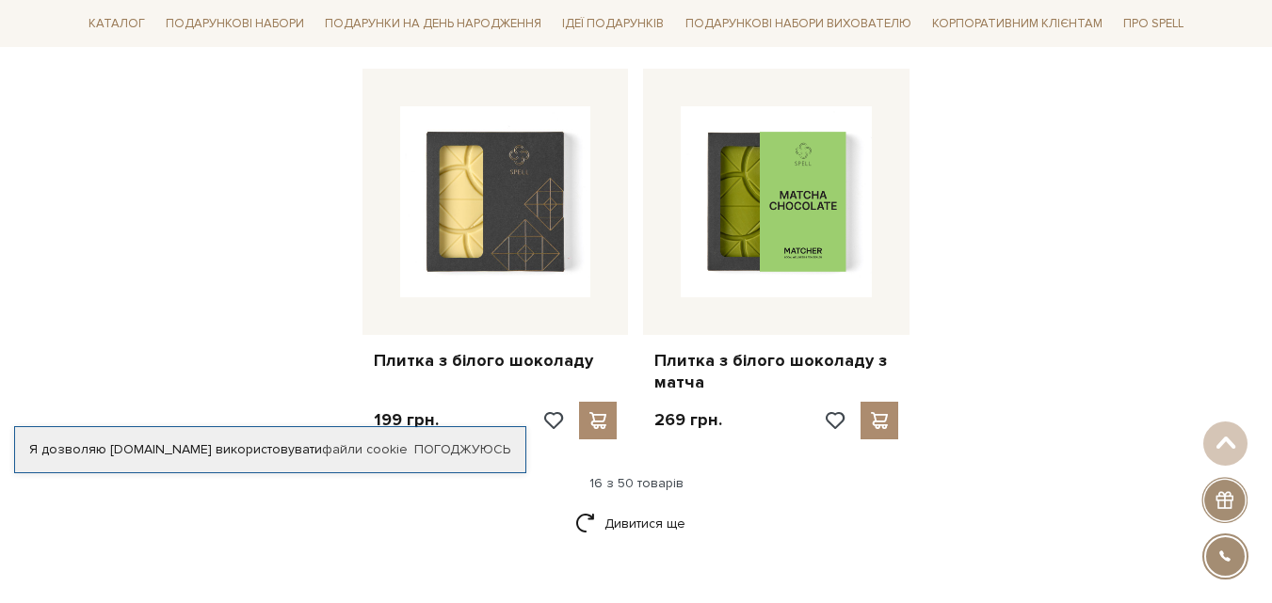
scroll to position [2576, 0]
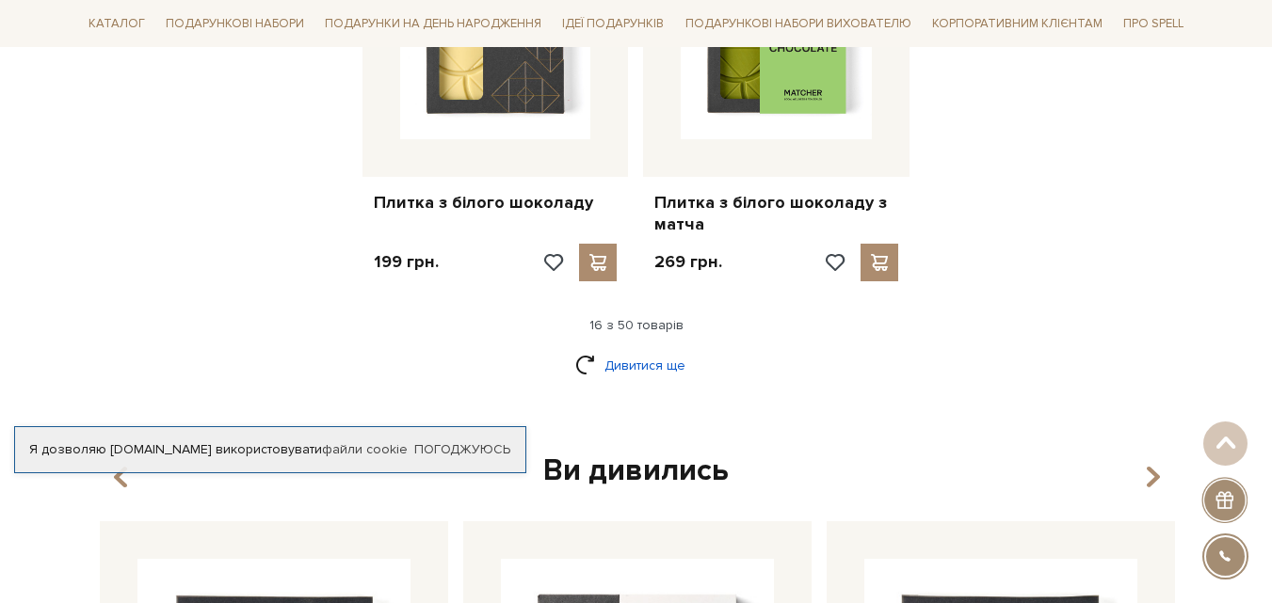
click at [651, 349] on link "Дивитися ще" at bounding box center [636, 365] width 122 height 33
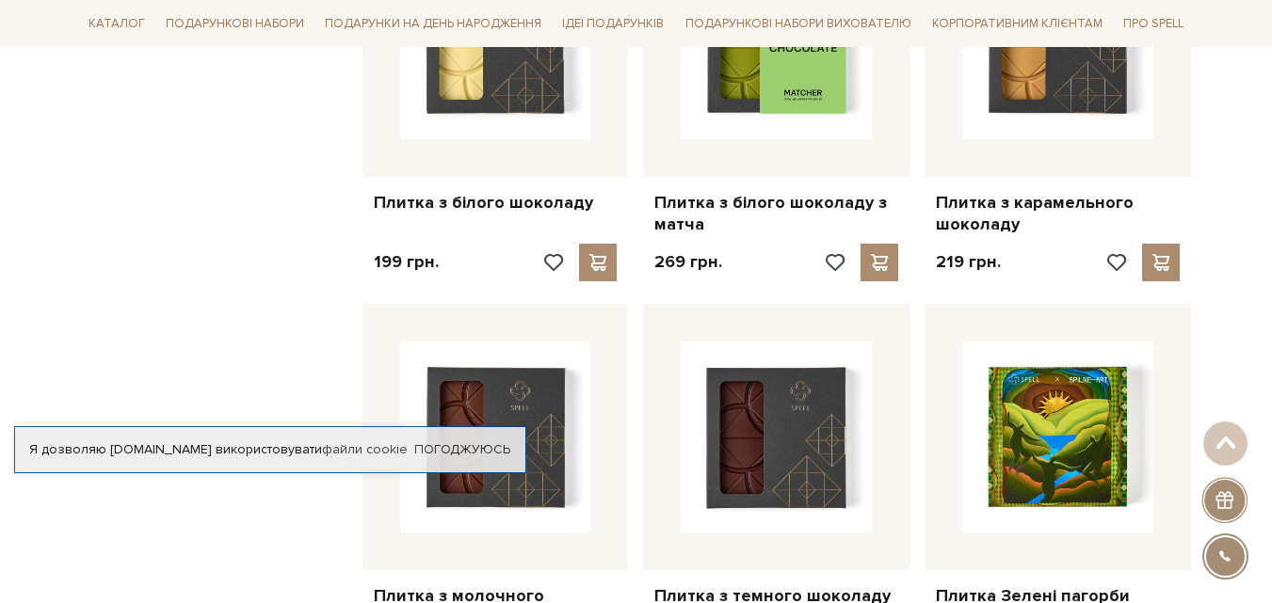
scroll to position [3141, 0]
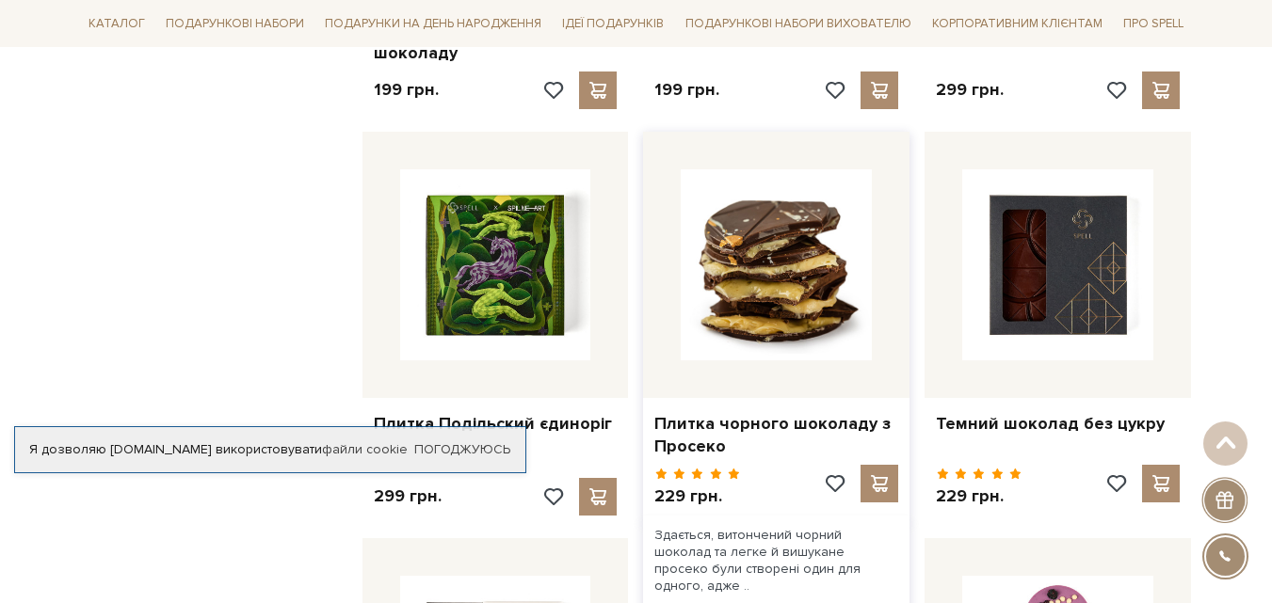
click at [753, 233] on img at bounding box center [776, 264] width 191 height 191
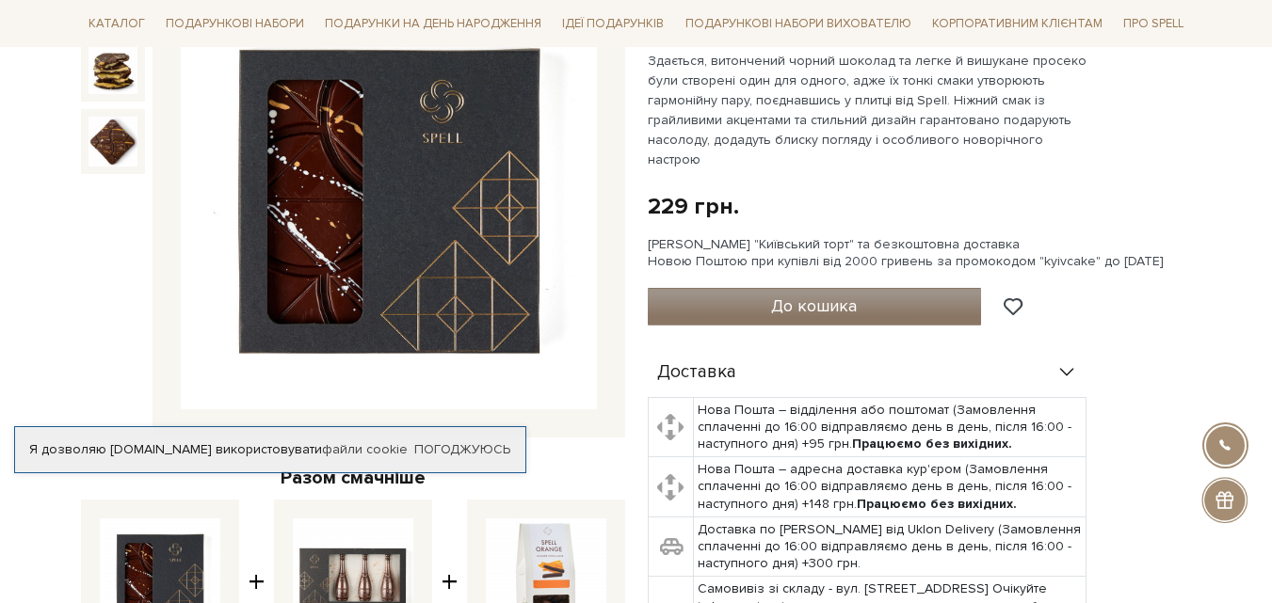
click at [751, 297] on button "До кошика" at bounding box center [815, 307] width 334 height 38
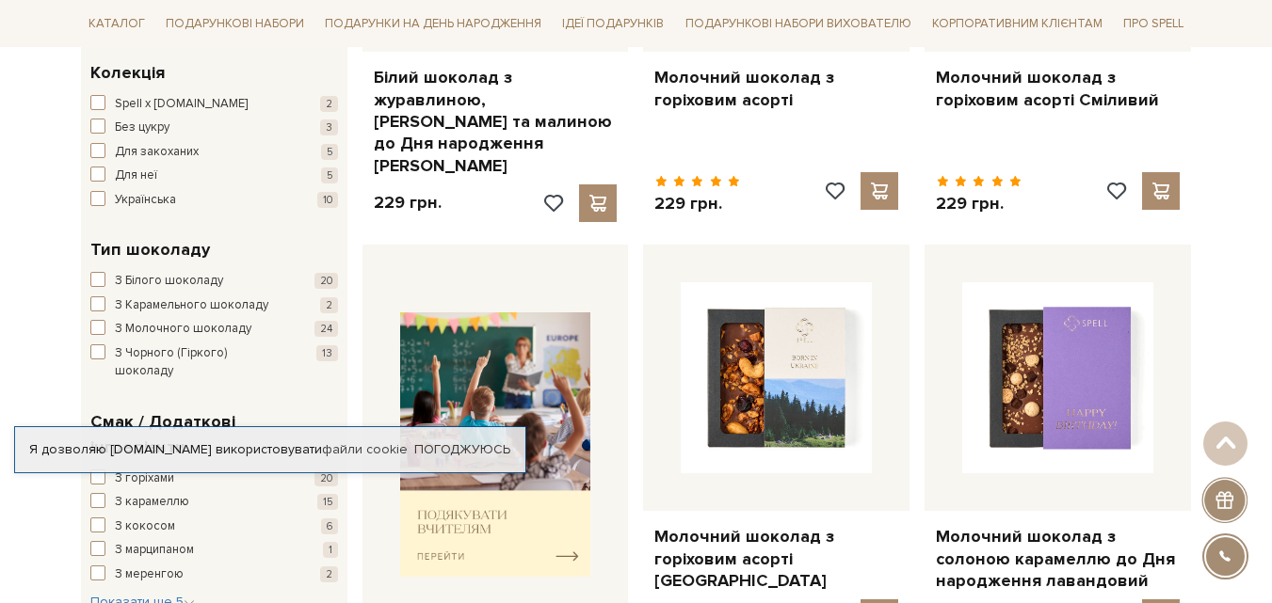
scroll to position [693, 0]
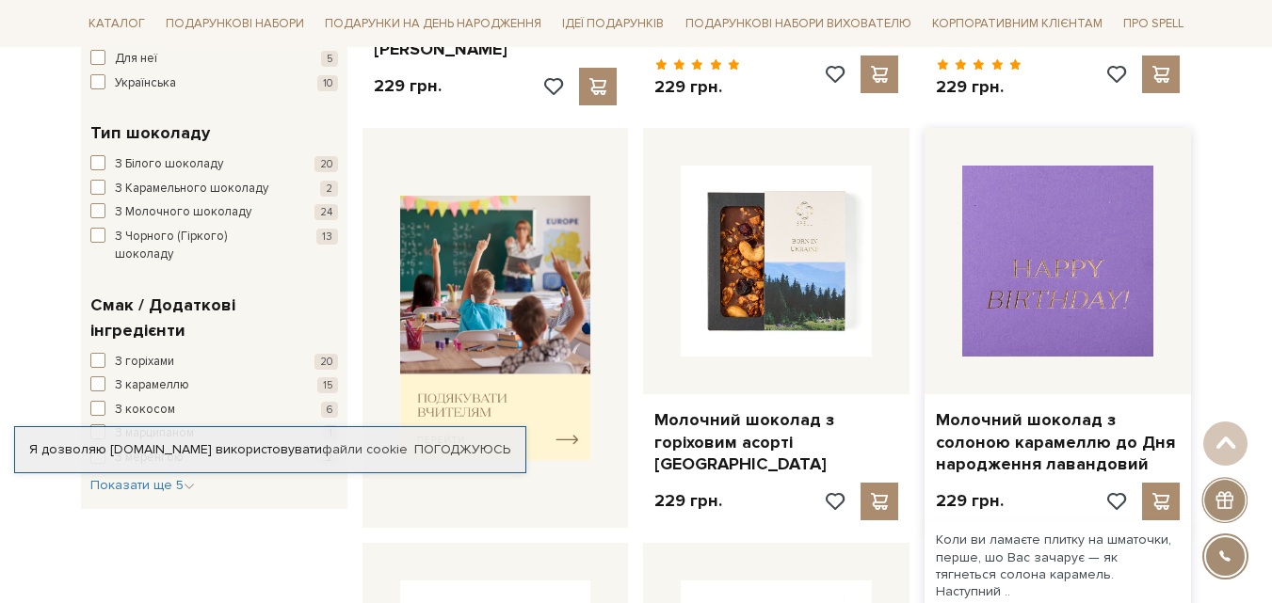
click at [1065, 225] on img at bounding box center [1057, 261] width 191 height 191
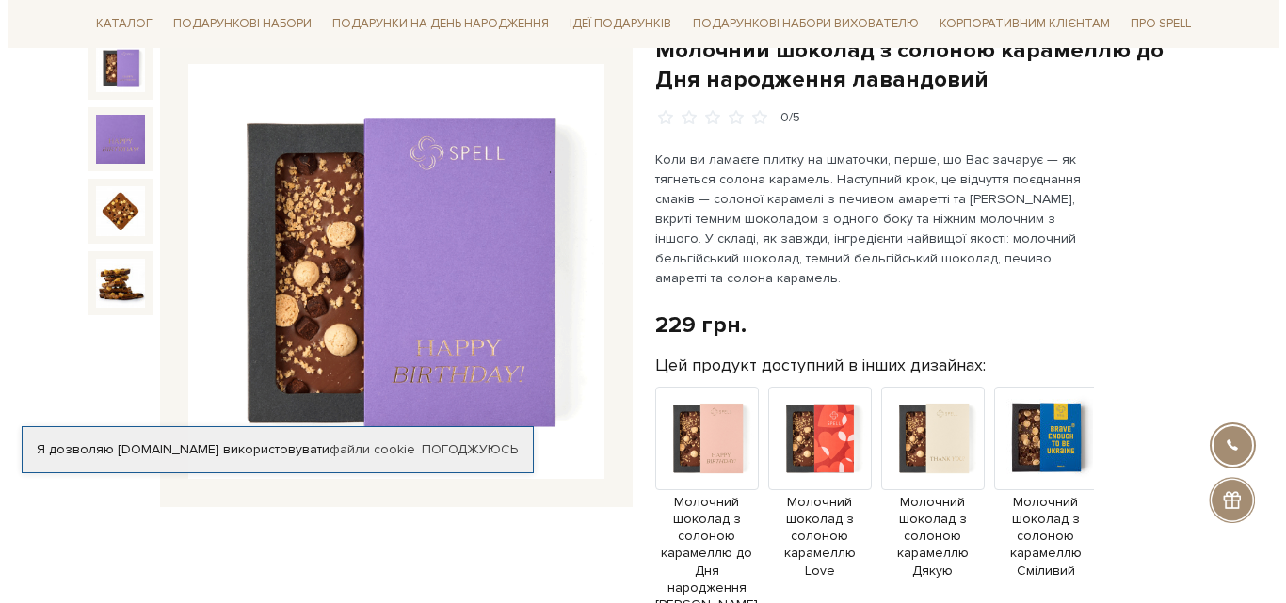
scroll to position [377, 0]
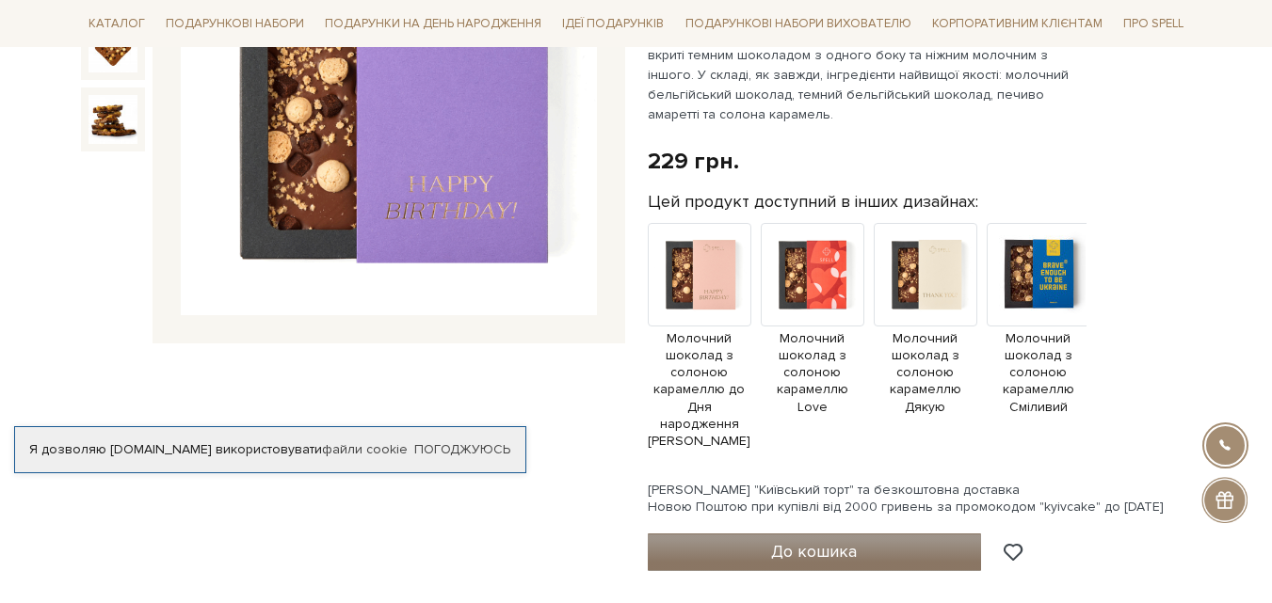
click at [807, 541] on span "До кошика" at bounding box center [814, 551] width 86 height 21
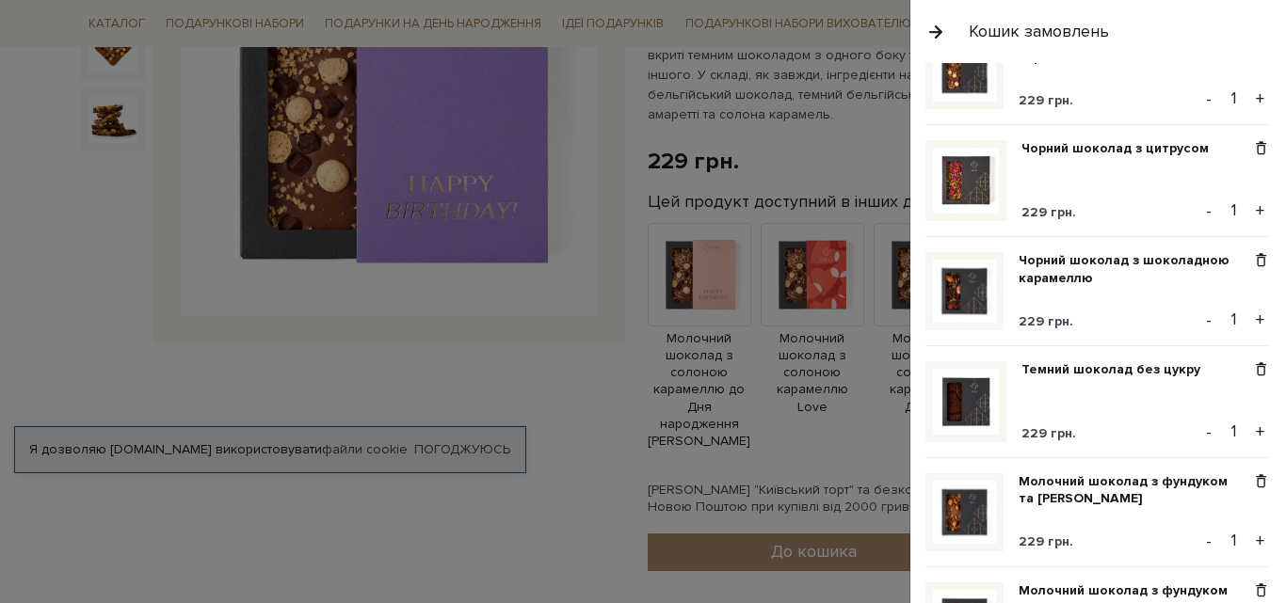
scroll to position [94, 0]
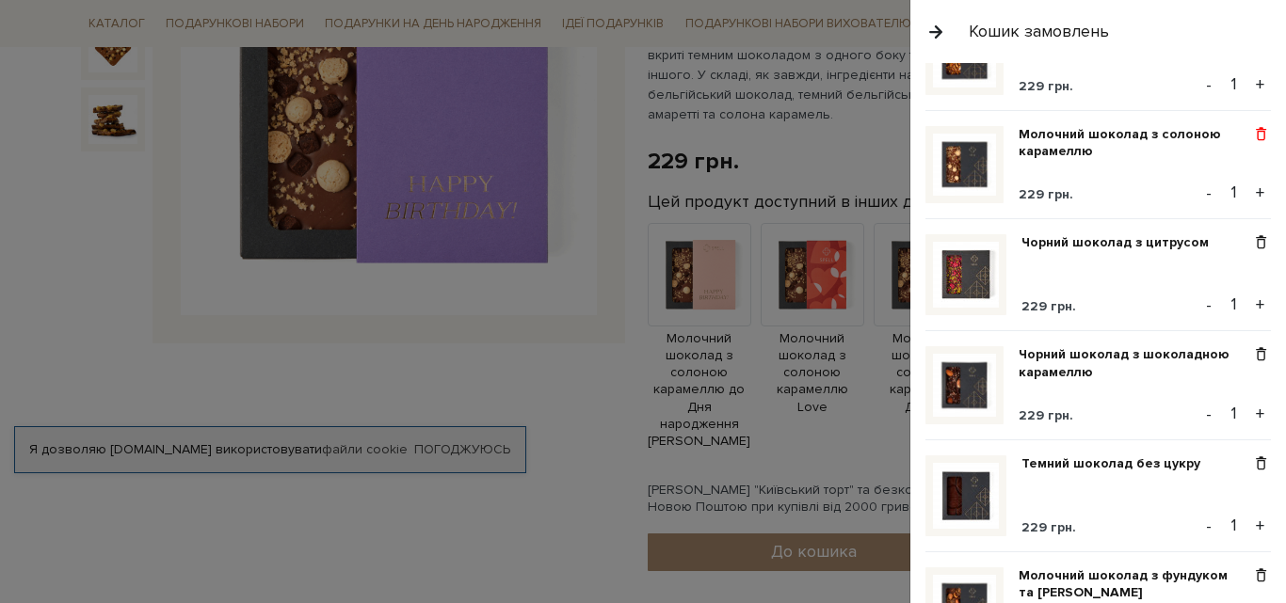
click at [1252, 130] on span at bounding box center [1261, 134] width 20 height 17
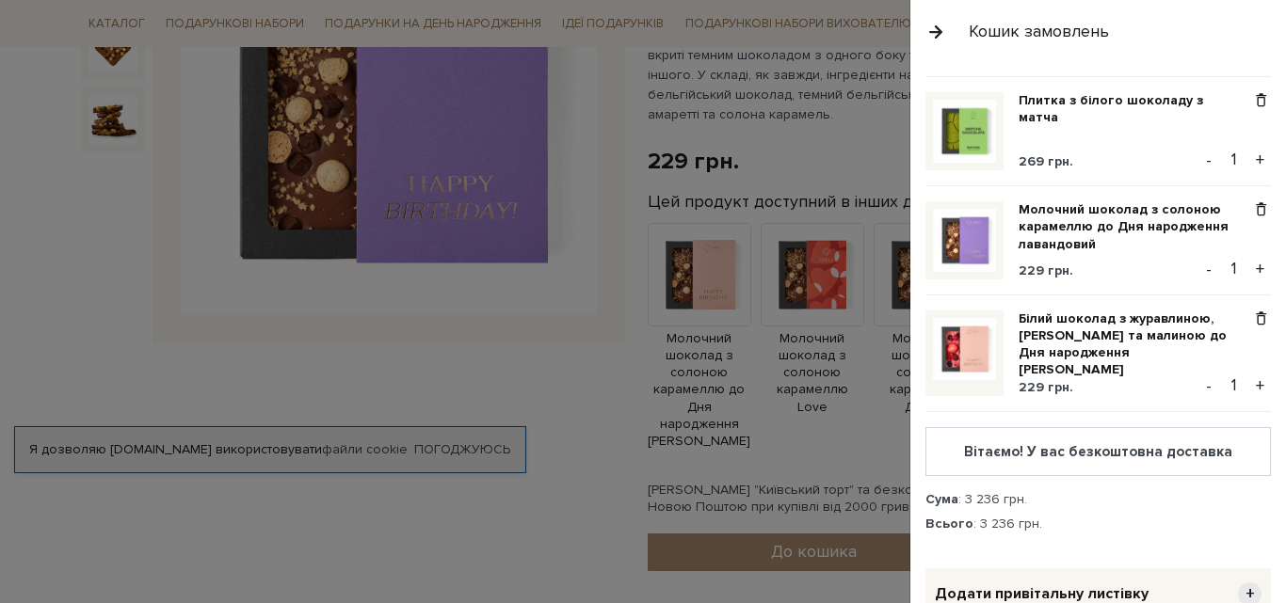
scroll to position [1130, 0]
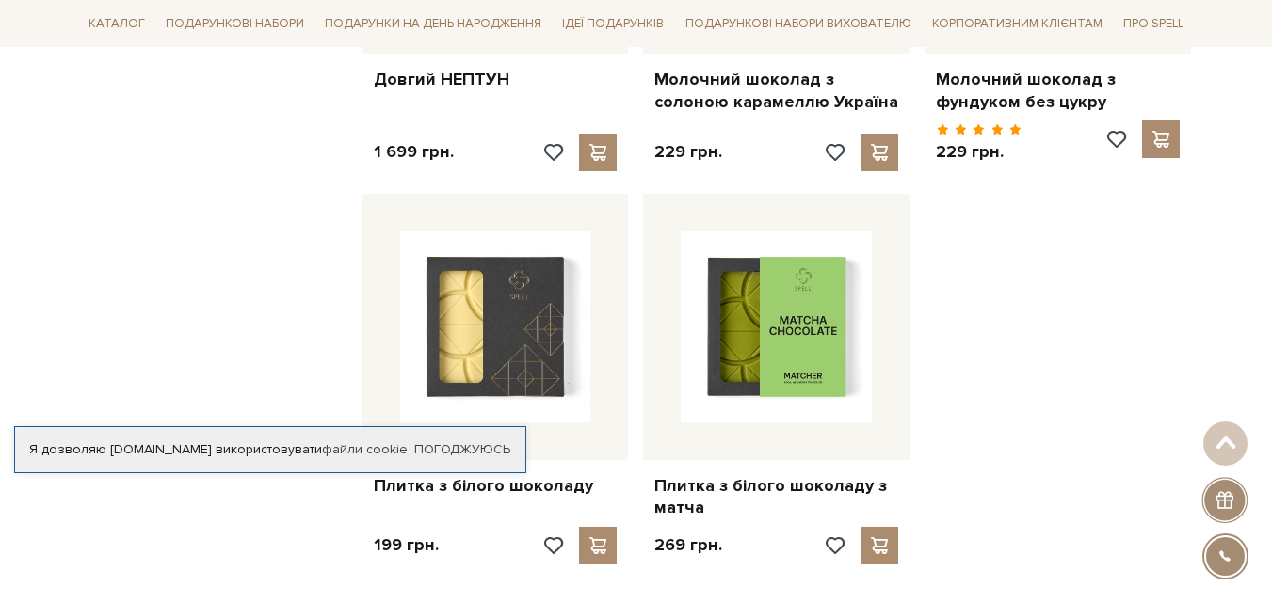
scroll to position [2482, 0]
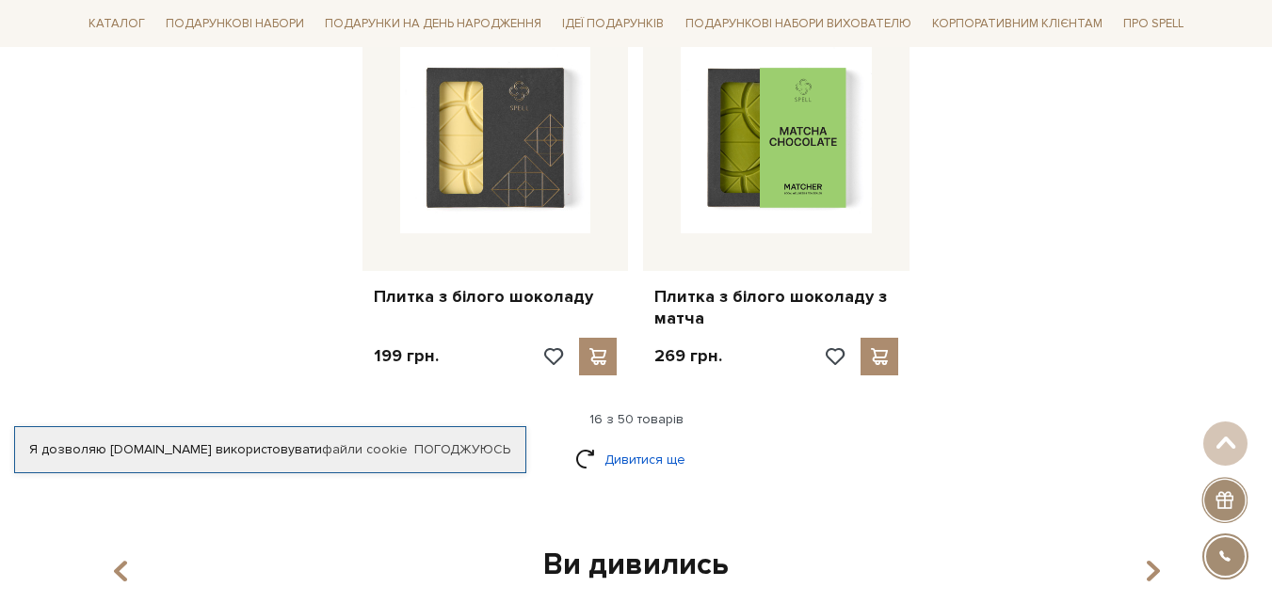
click at [640, 443] on link "Дивитися ще" at bounding box center [636, 459] width 122 height 33
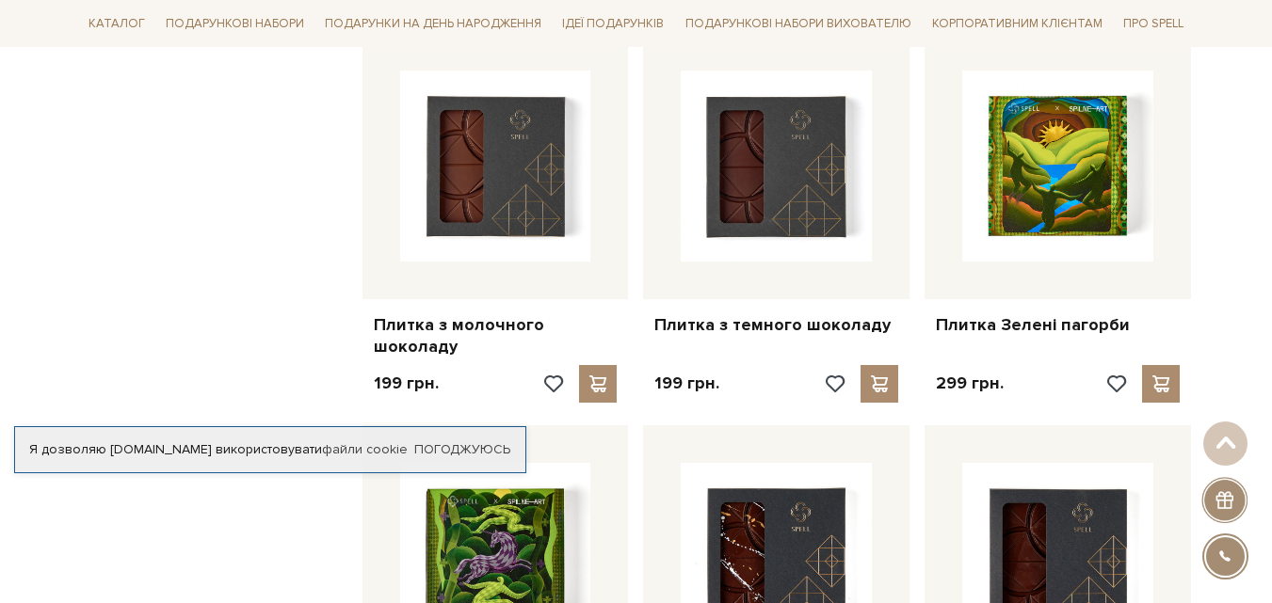
scroll to position [2858, 0]
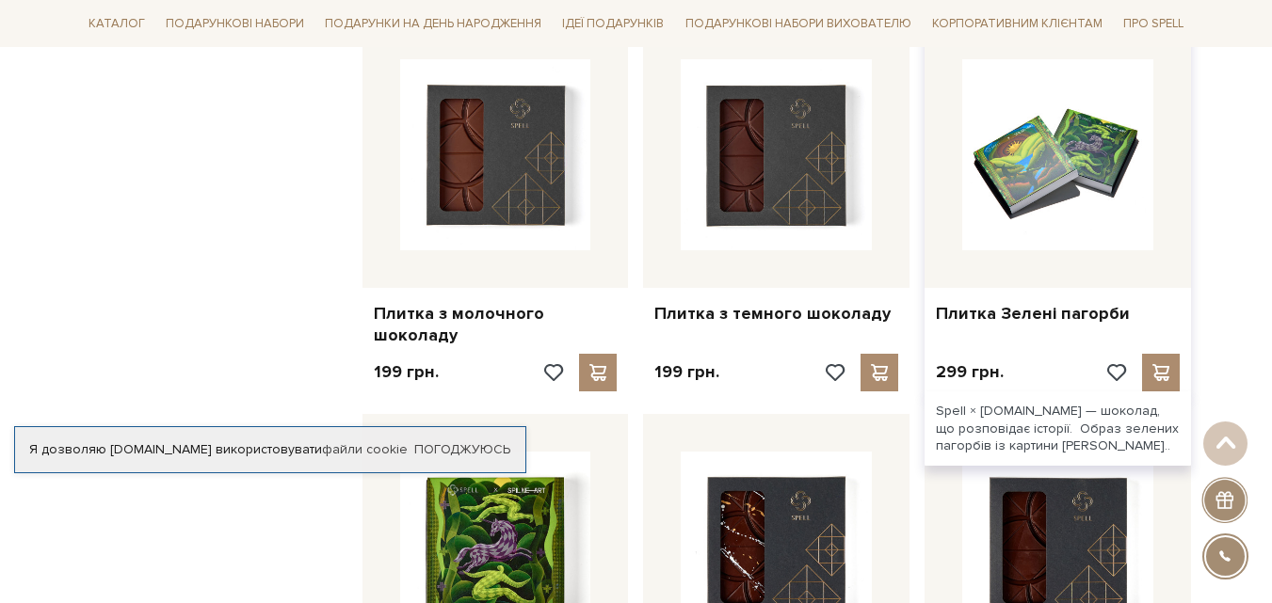
click at [1049, 143] on img at bounding box center [1057, 154] width 191 height 191
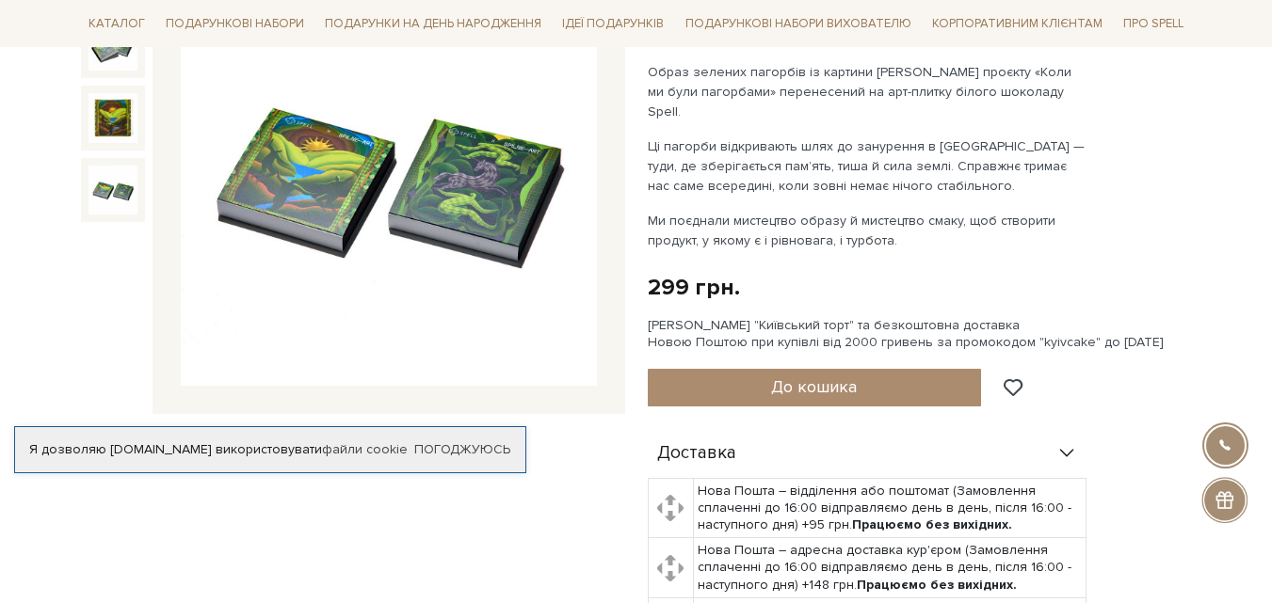
scroll to position [188, 0]
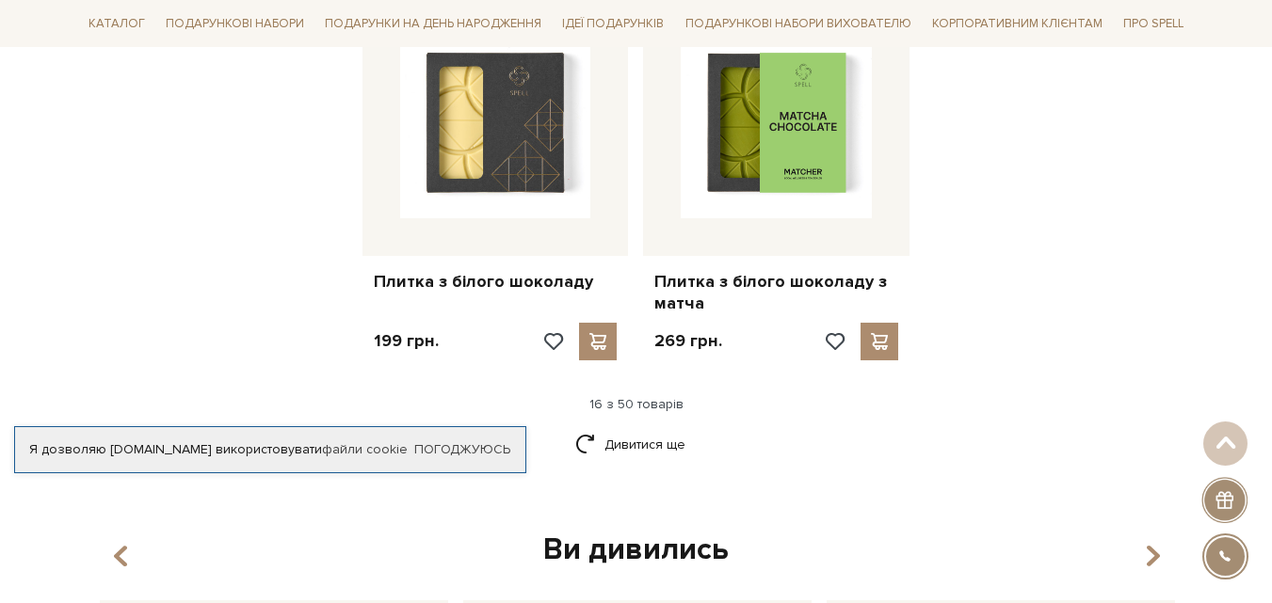
scroll to position [2482, 0]
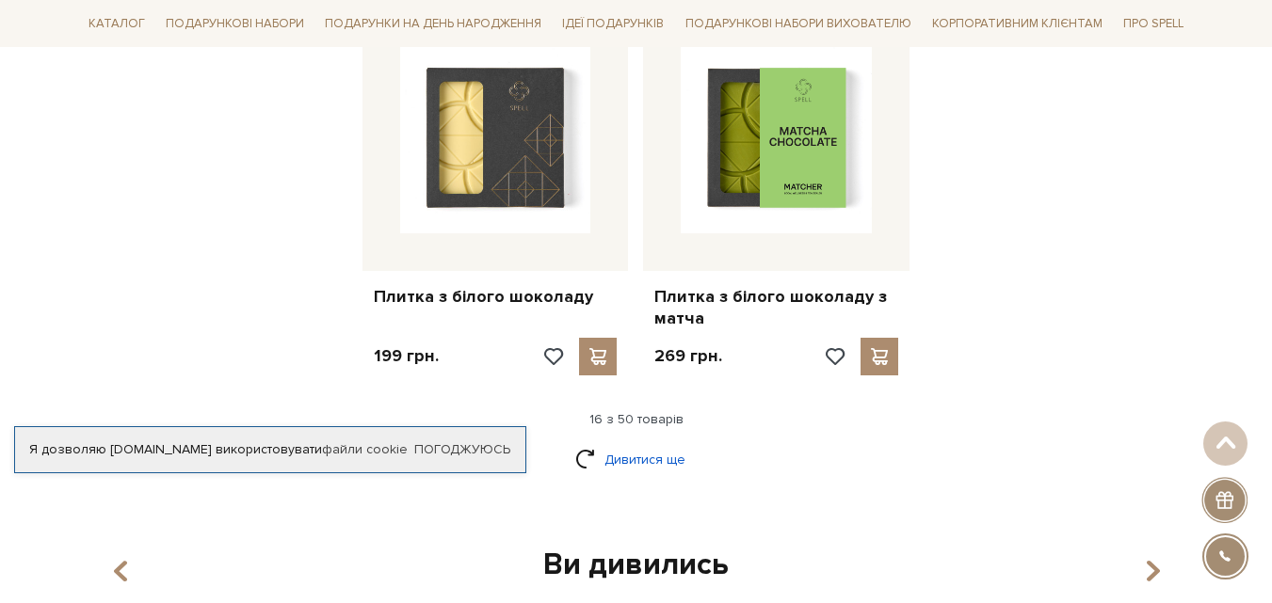
click at [618, 443] on link "Дивитися ще" at bounding box center [636, 459] width 122 height 33
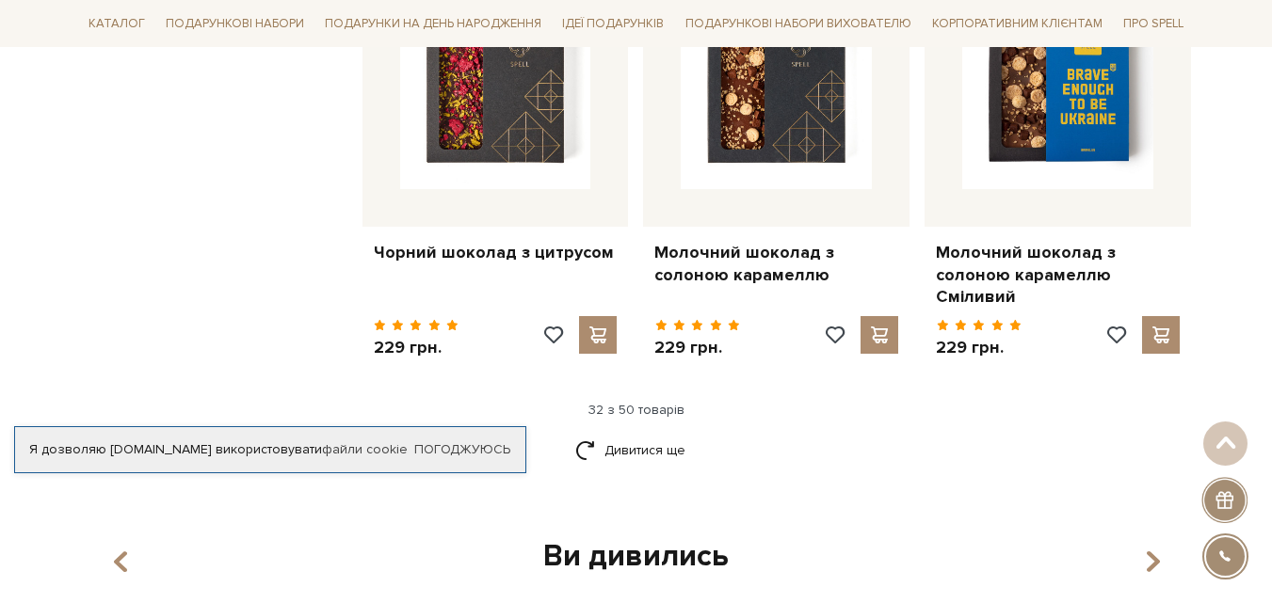
scroll to position [4553, 0]
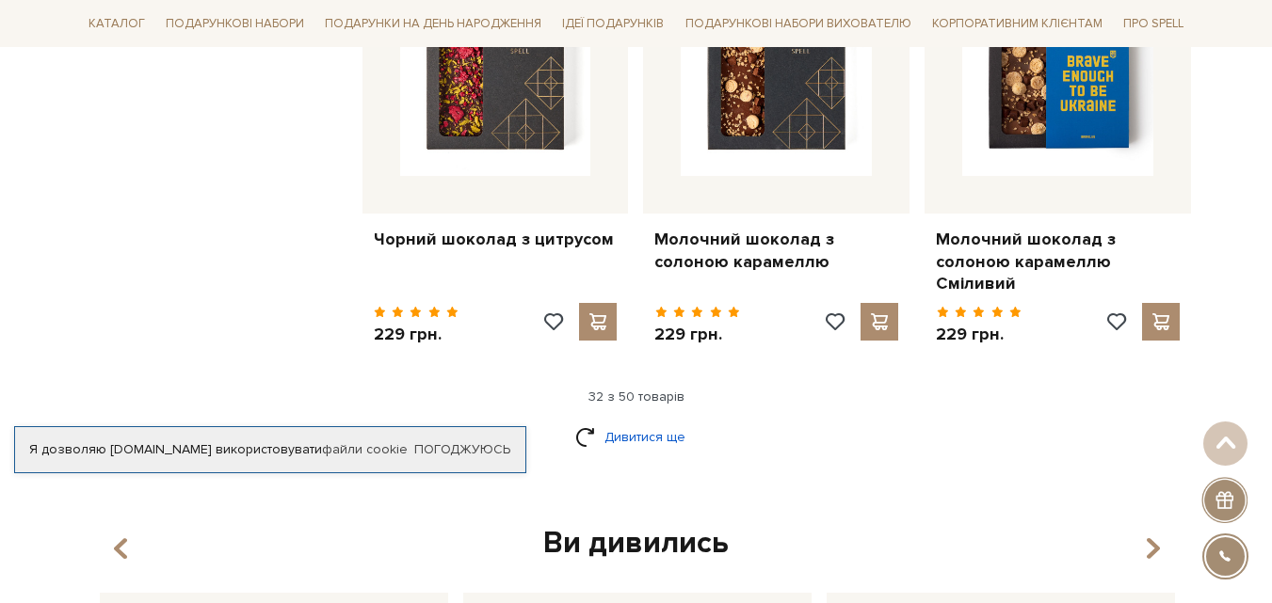
click at [634, 421] on link "Дивитися ще" at bounding box center [636, 437] width 122 height 33
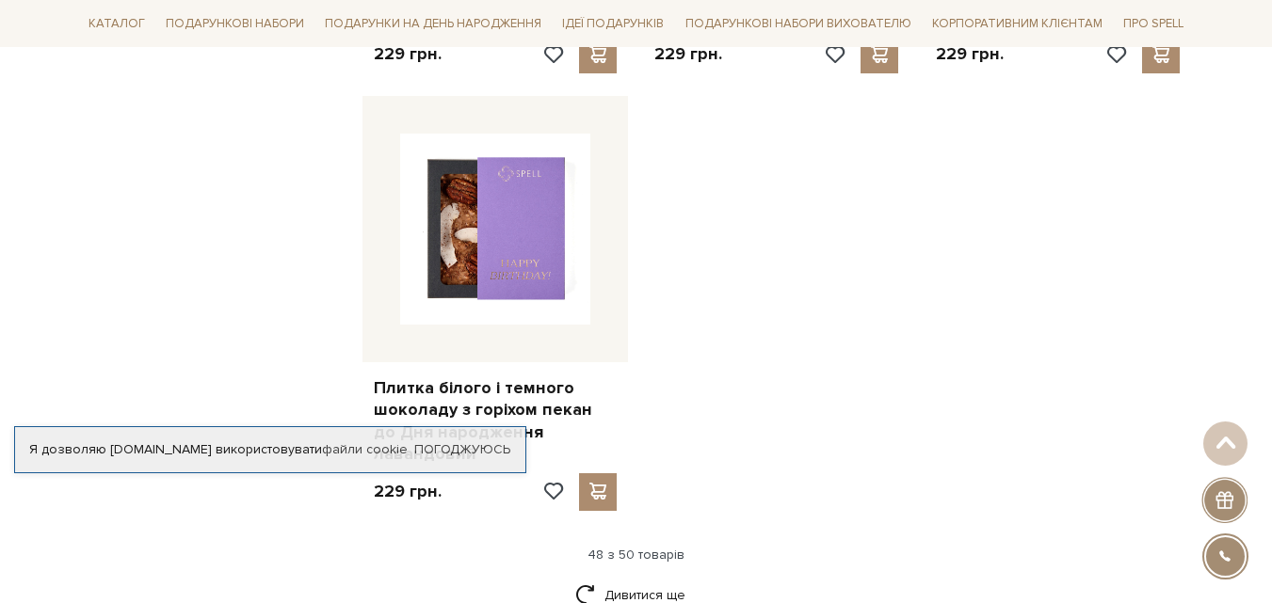
scroll to position [7095, 0]
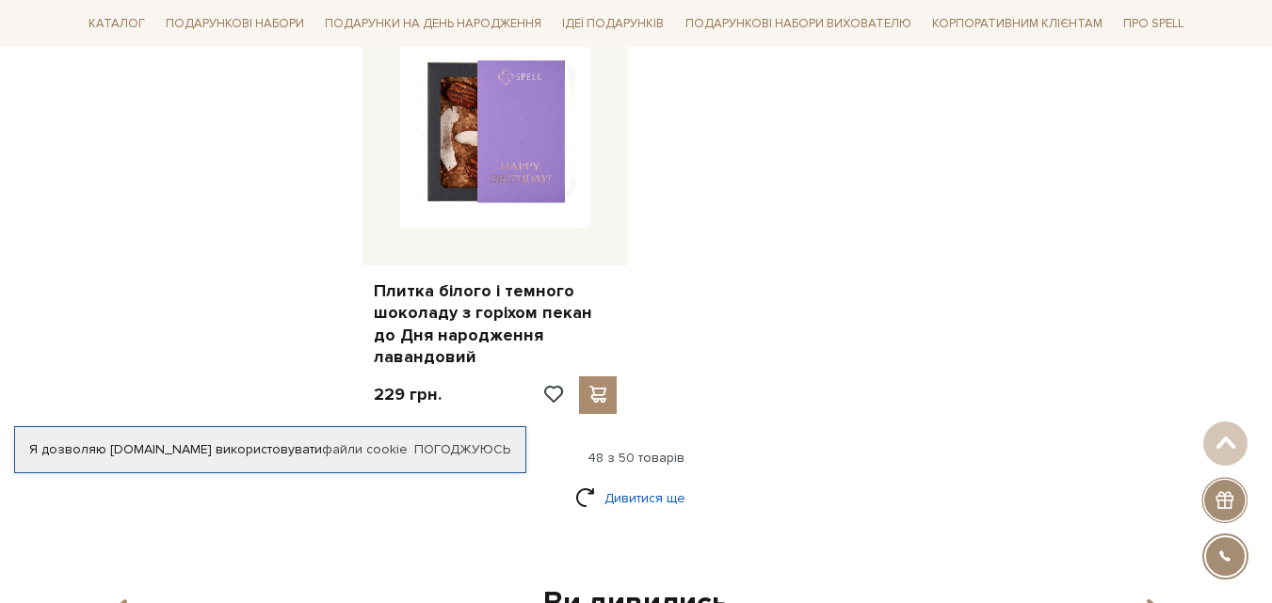
click at [631, 482] on link "Дивитися ще" at bounding box center [636, 498] width 122 height 33
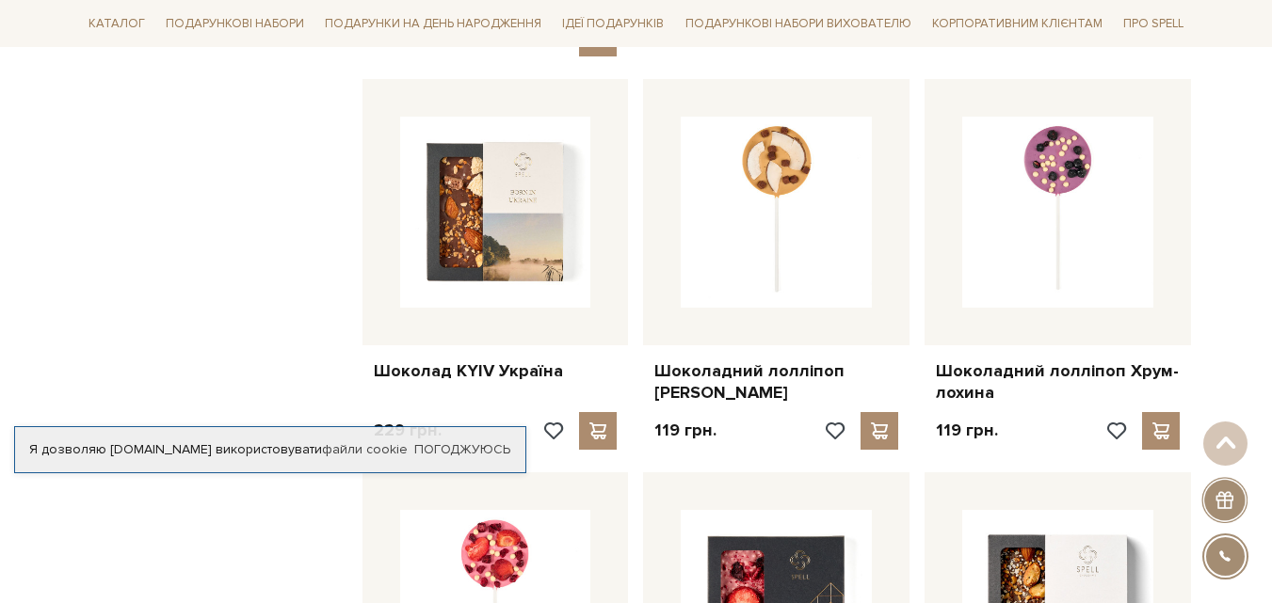
scroll to position [3611, 0]
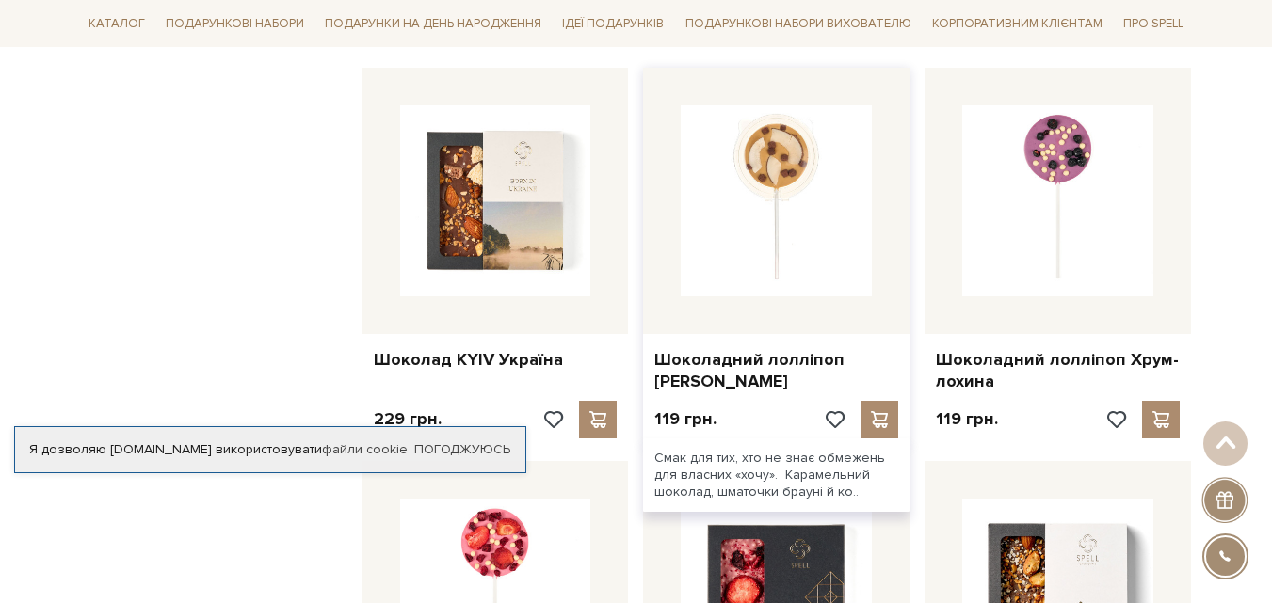
click at [771, 139] on img at bounding box center [776, 200] width 191 height 191
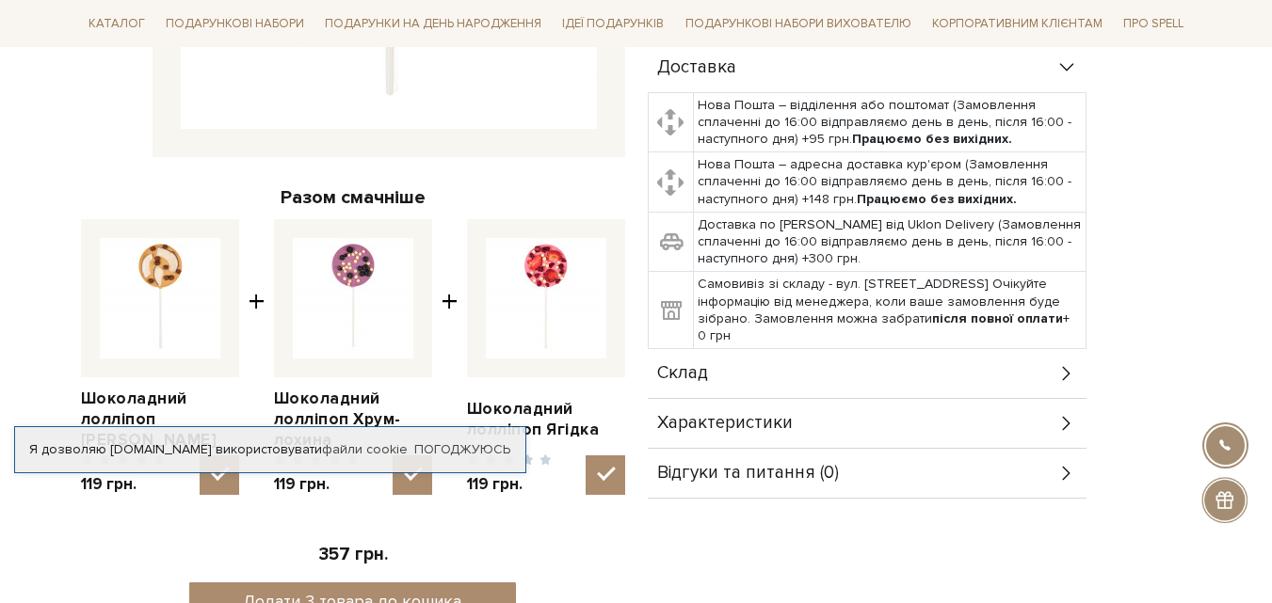
scroll to position [565, 0]
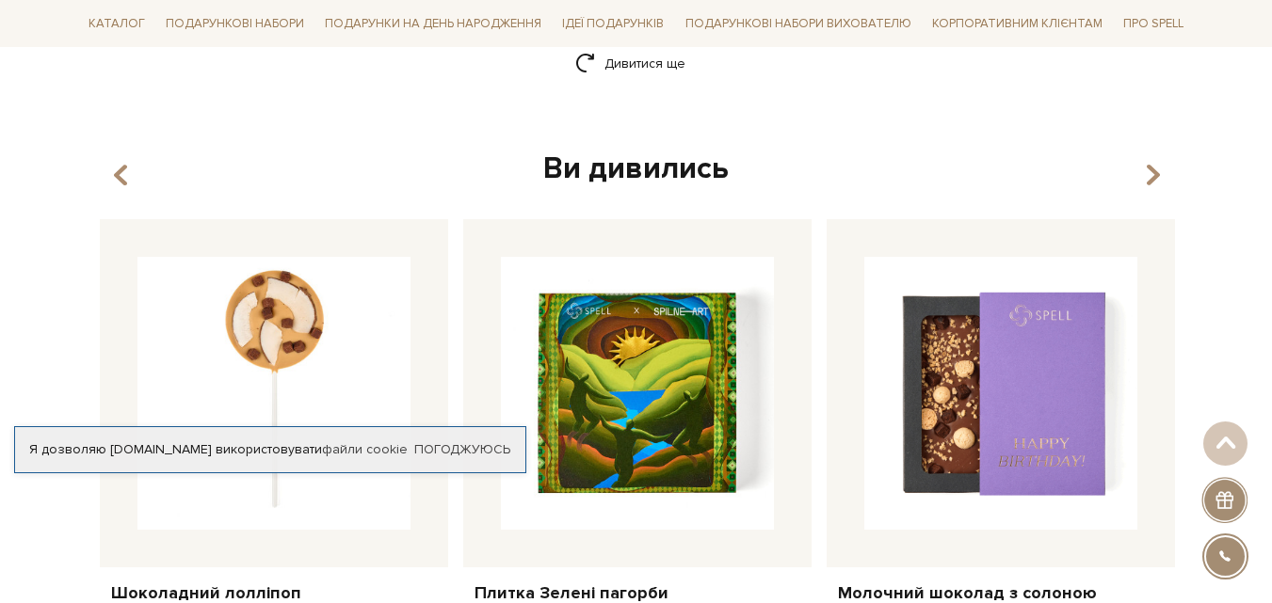
scroll to position [2597, 0]
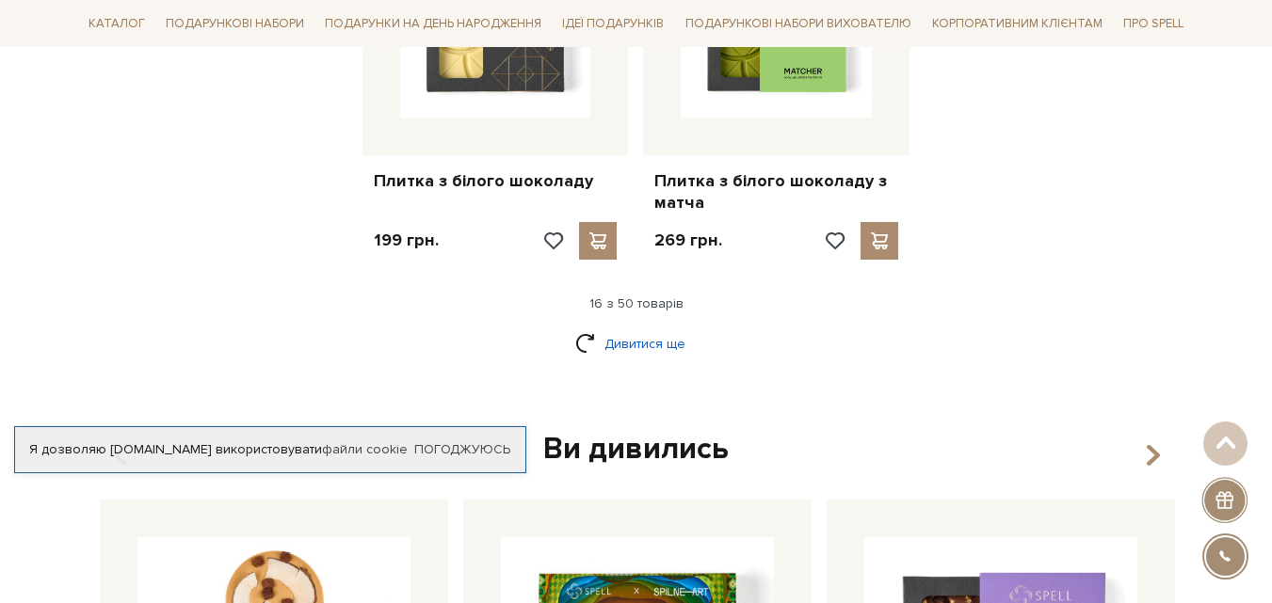
click at [625, 328] on link "Дивитися ще" at bounding box center [636, 344] width 122 height 33
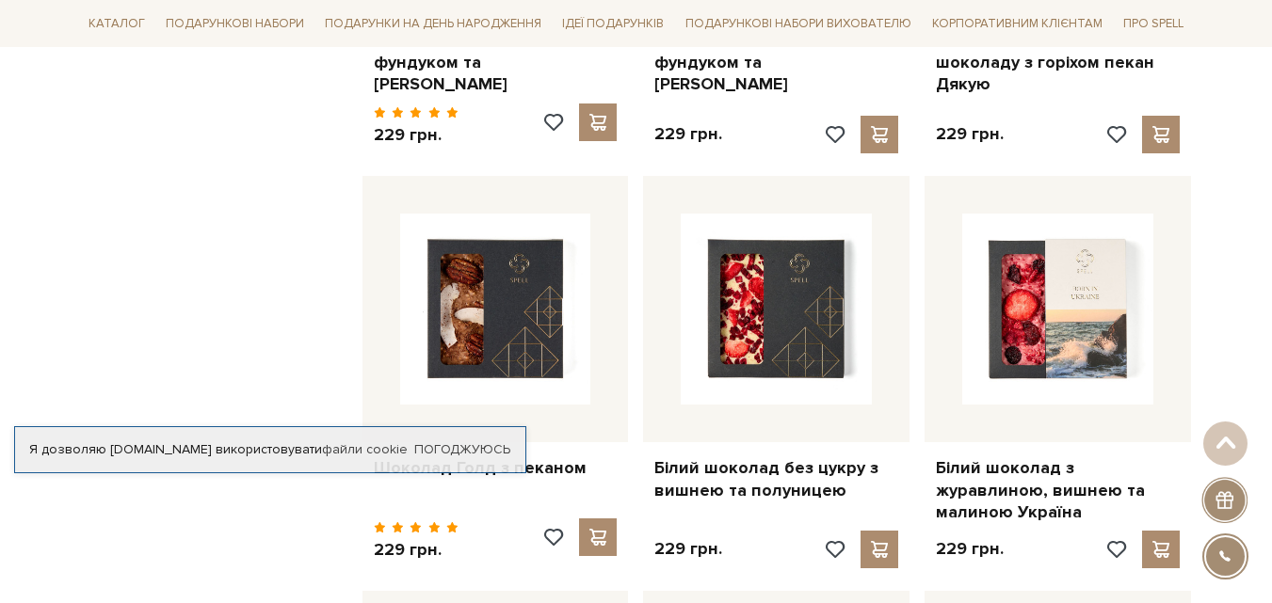
scroll to position [1279, 0]
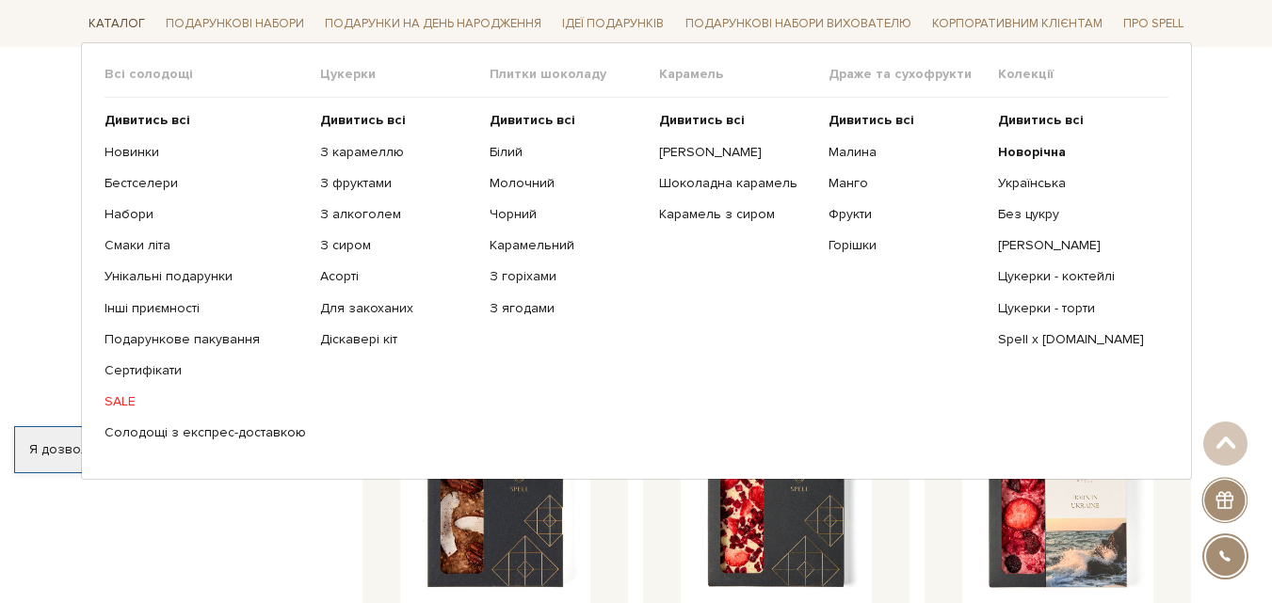
click at [104, 23] on link "Каталог" at bounding box center [117, 23] width 72 height 29
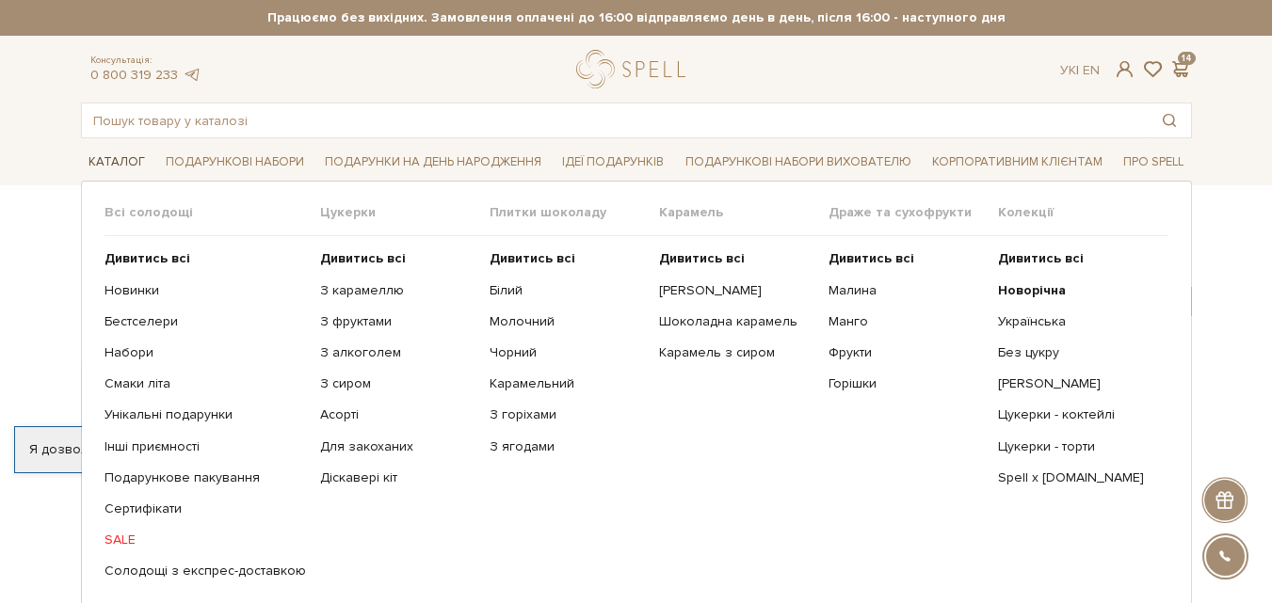
click link "Каталог"
click at [513, 354] on link "Чорний" at bounding box center [567, 353] width 155 height 17
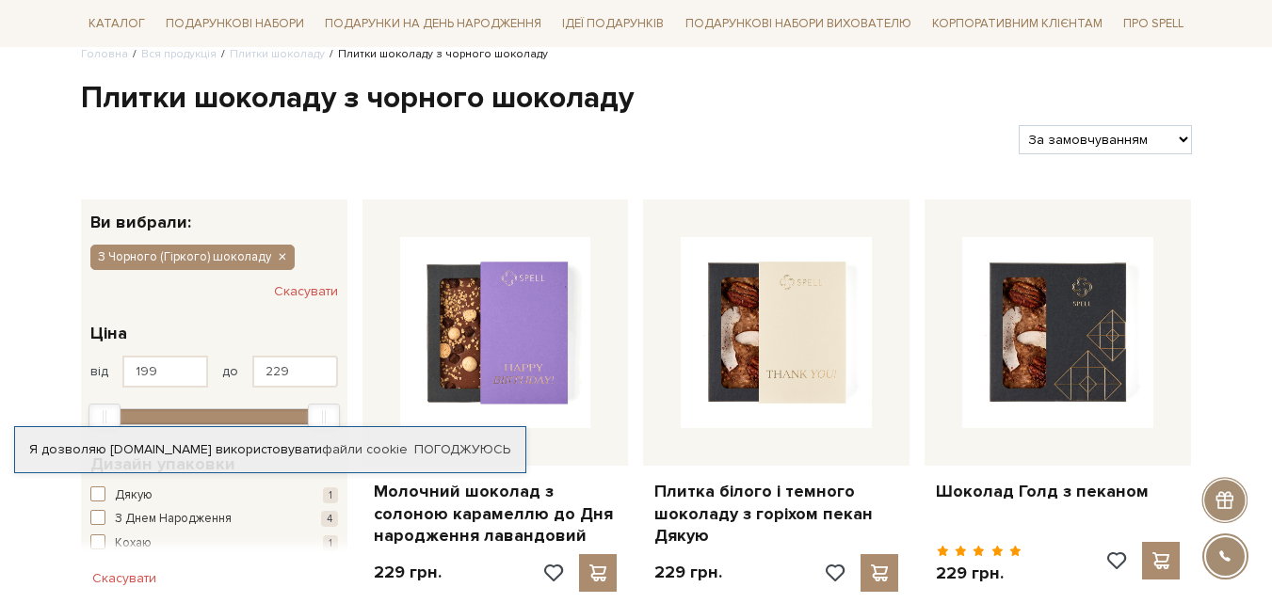
scroll to position [188, 0]
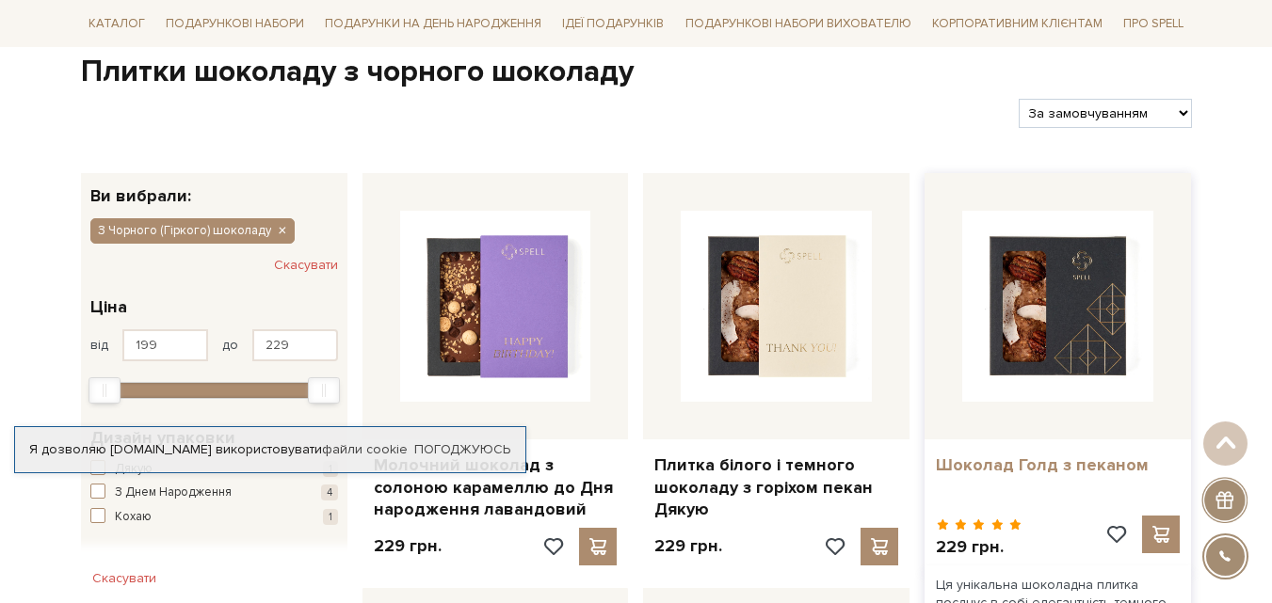
click at [1004, 463] on link "Шоколад Голд з пеканом" at bounding box center [1058, 466] width 244 height 22
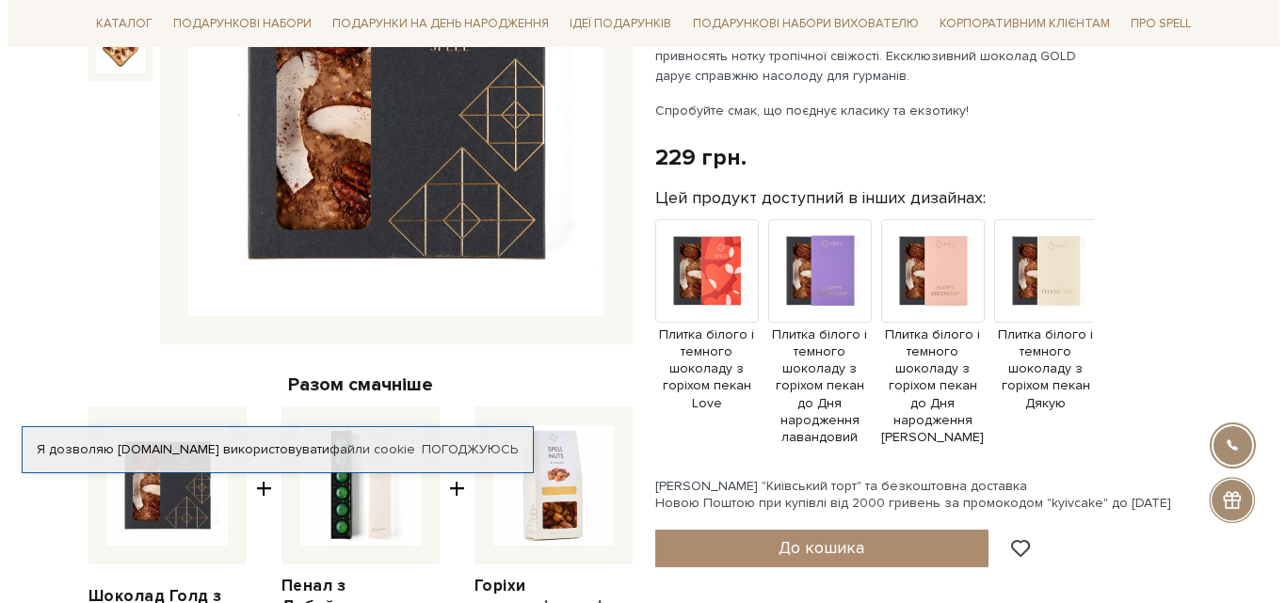
scroll to position [377, 0]
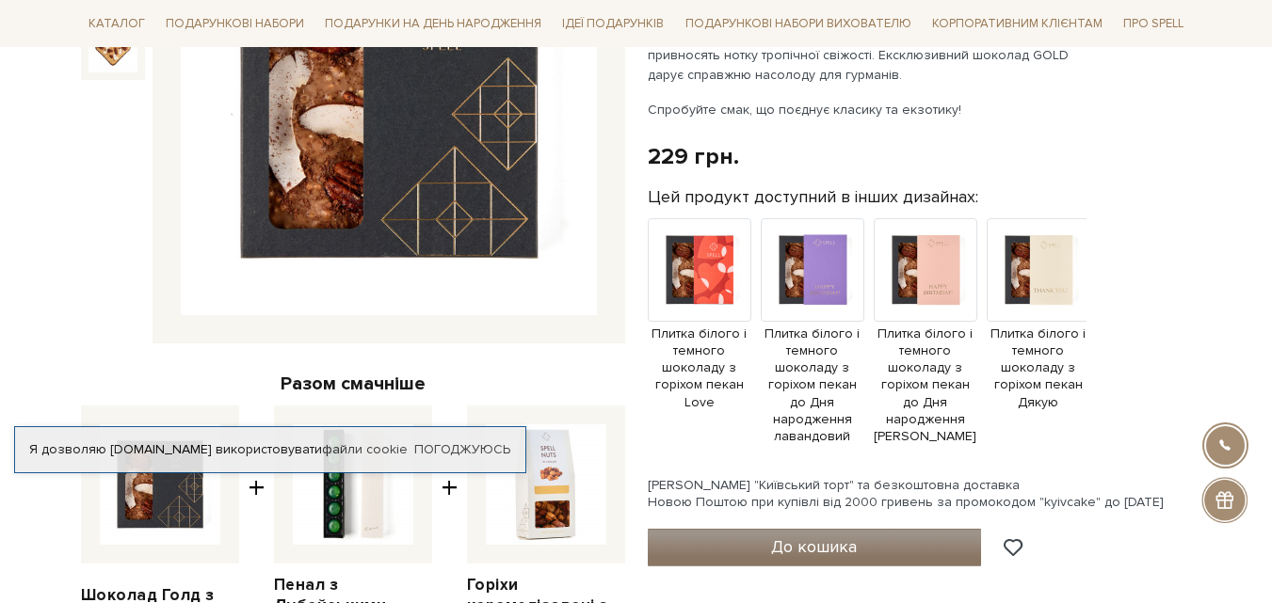
click at [744, 529] on button "До кошика" at bounding box center [815, 548] width 334 height 38
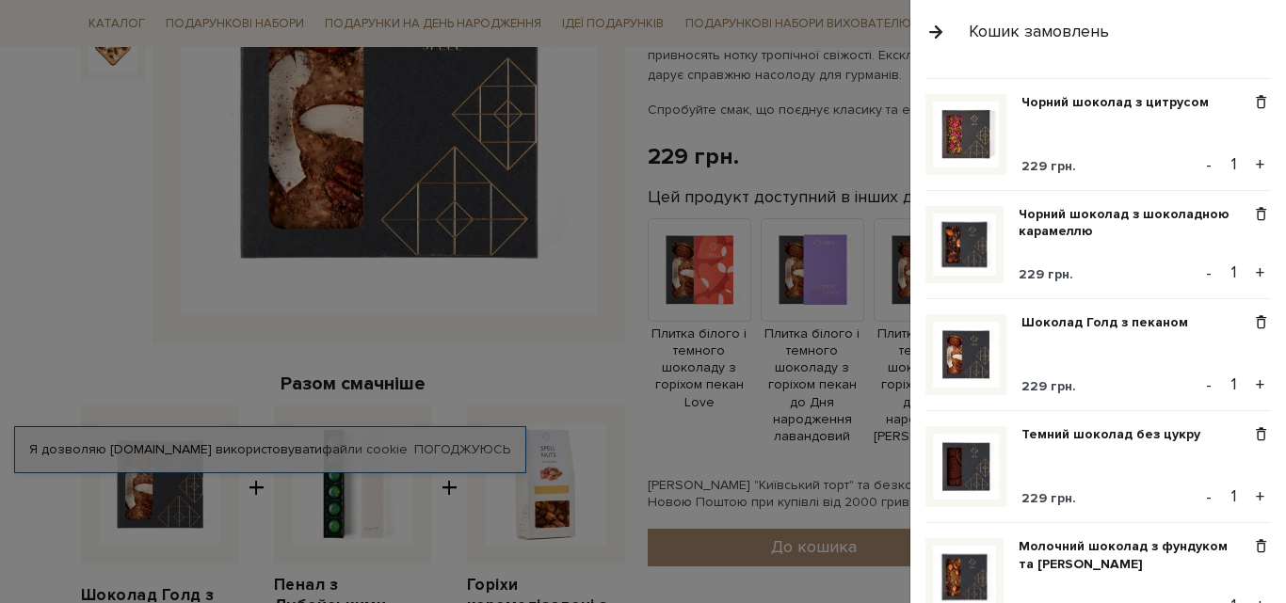
scroll to position [0, 0]
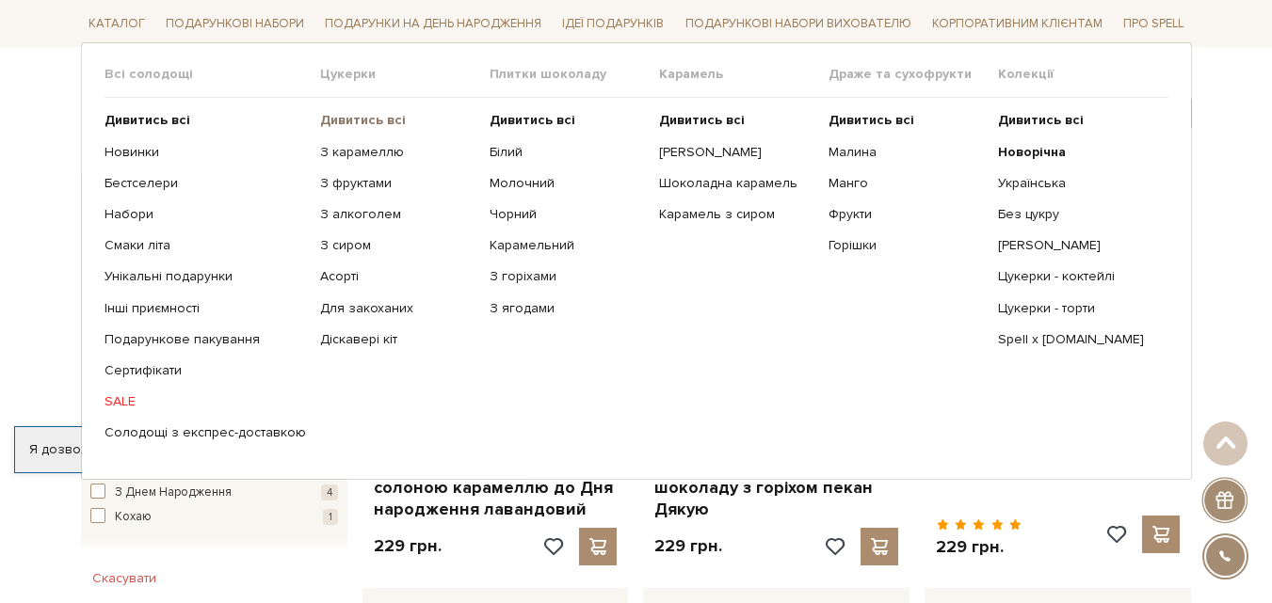
click at [344, 117] on b "Дивитись всі" at bounding box center [363, 120] width 86 height 16
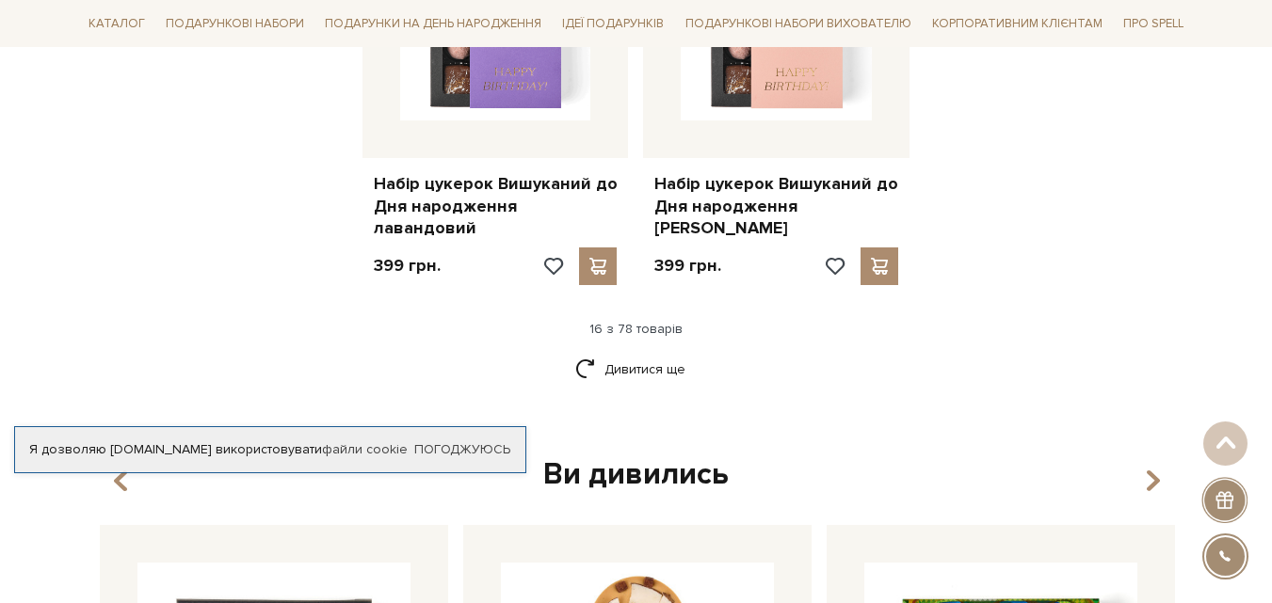
scroll to position [2542, 0]
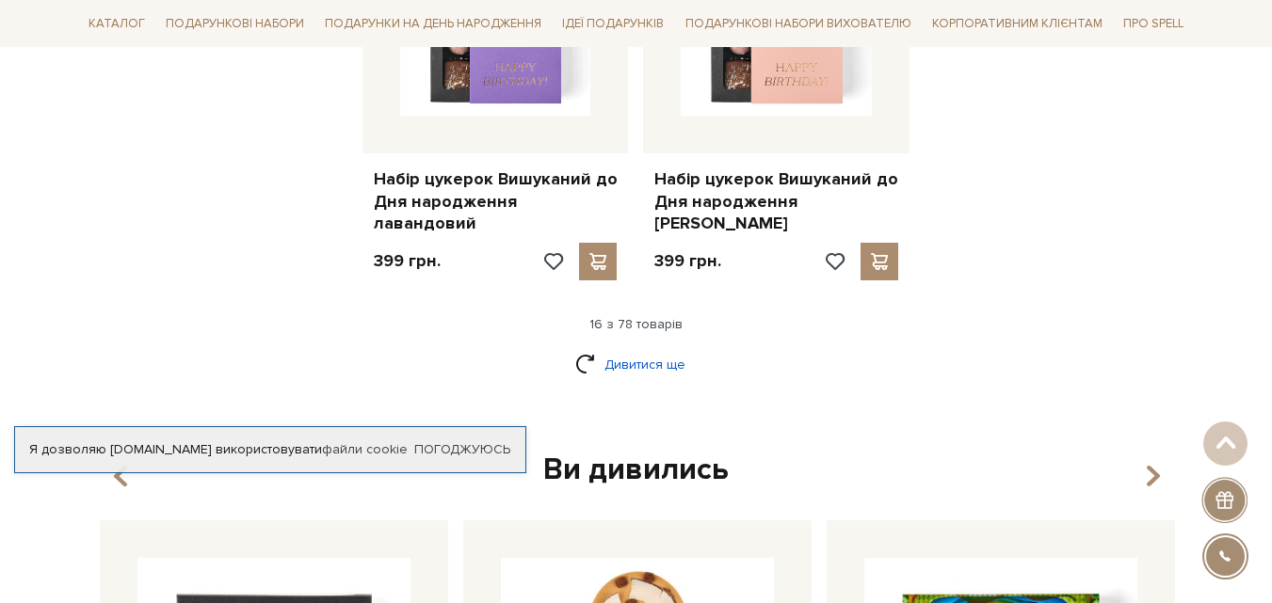
click at [616, 348] on link "Дивитися ще" at bounding box center [636, 364] width 122 height 33
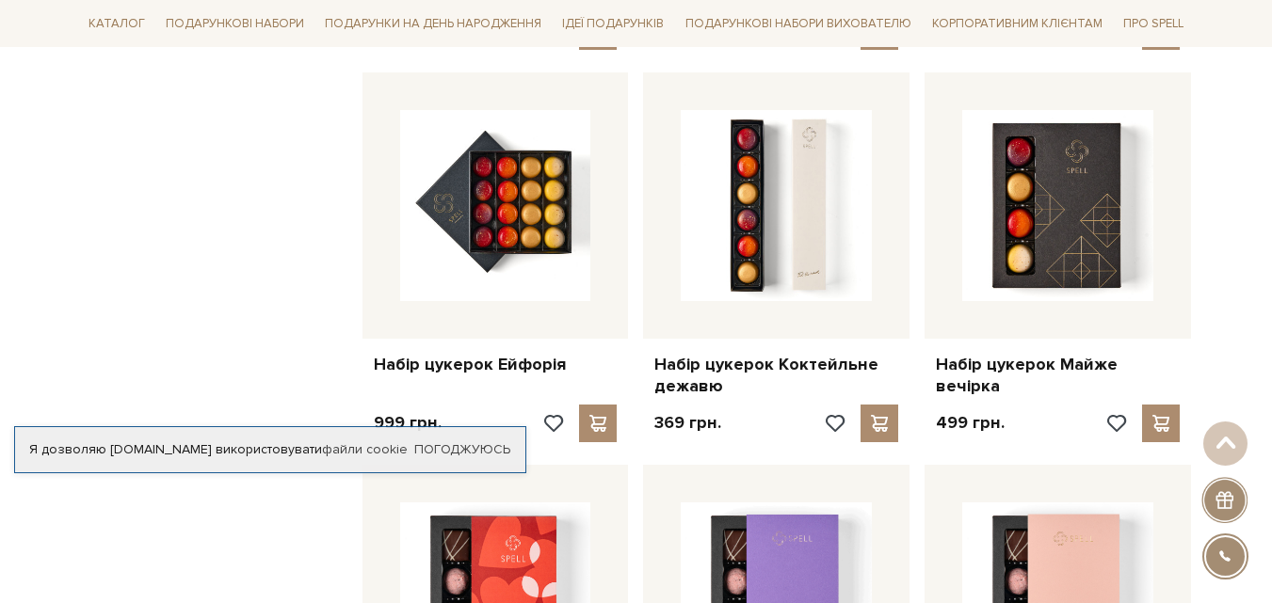
scroll to position [2824, 0]
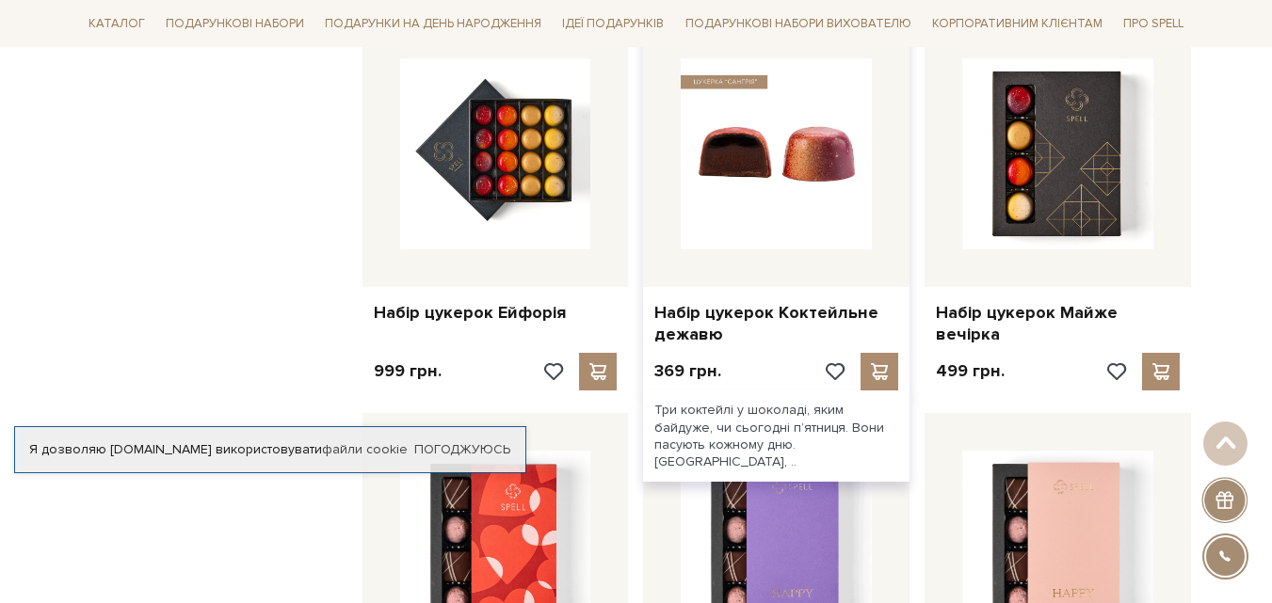
click at [740, 135] on img at bounding box center [776, 153] width 191 height 191
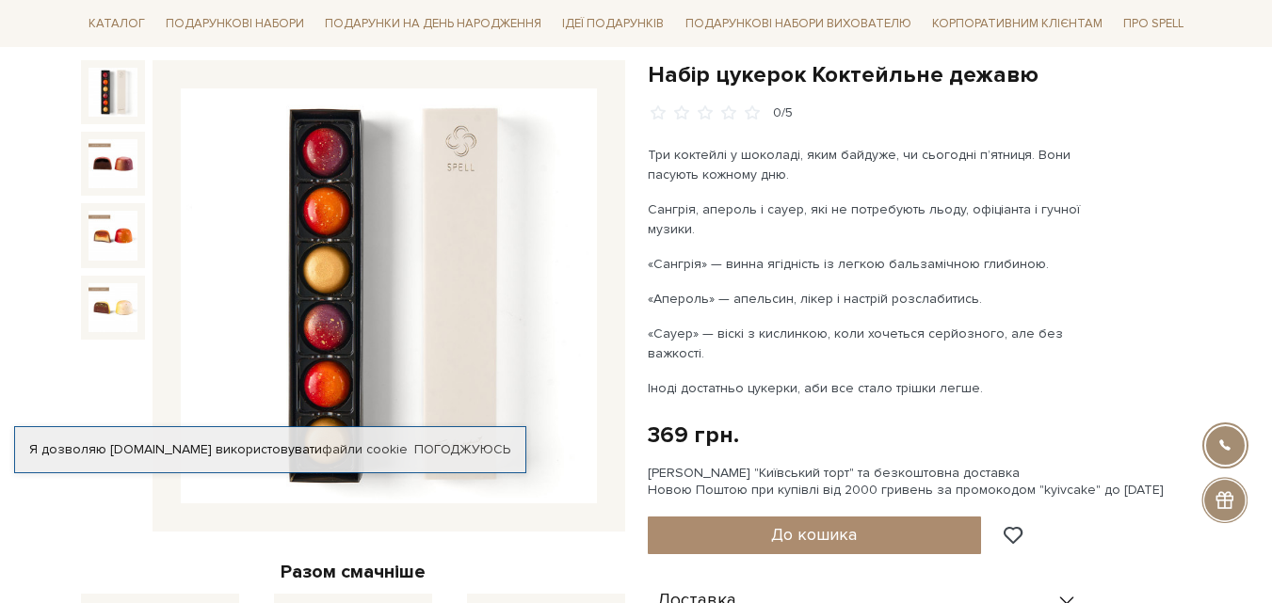
drag, startPoint x: 742, startPoint y: 535, endPoint x: 473, endPoint y: 526, distance: 269.4
click at [473, 526] on div "Набір цукерок Коктейльне дежавю 0/5 Разом смачніше Набір цукерок Коктейльне деж…" at bounding box center [636, 570] width 1133 height 1020
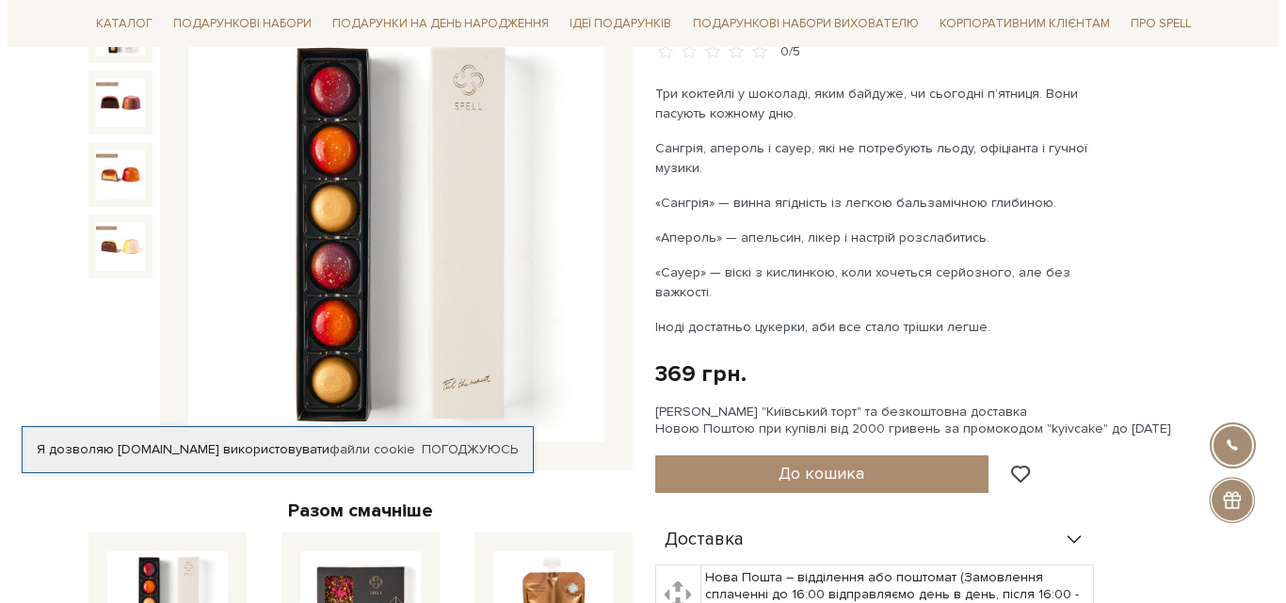
scroll to position [282, 0]
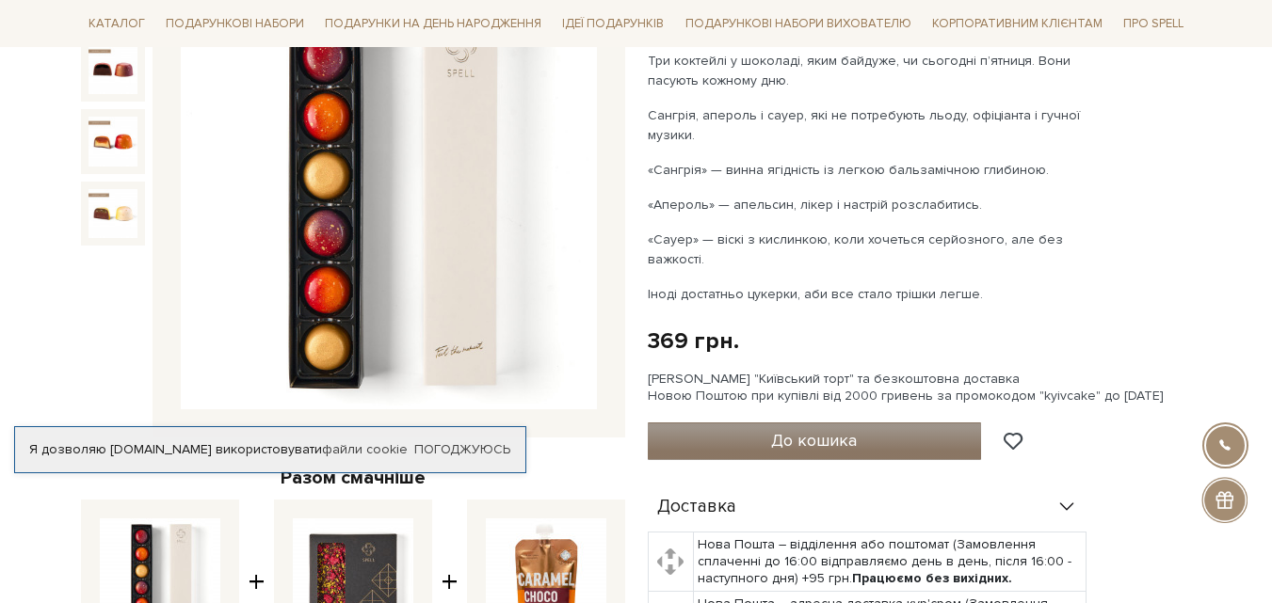
click at [731, 446] on button "До кошика" at bounding box center [815, 442] width 334 height 38
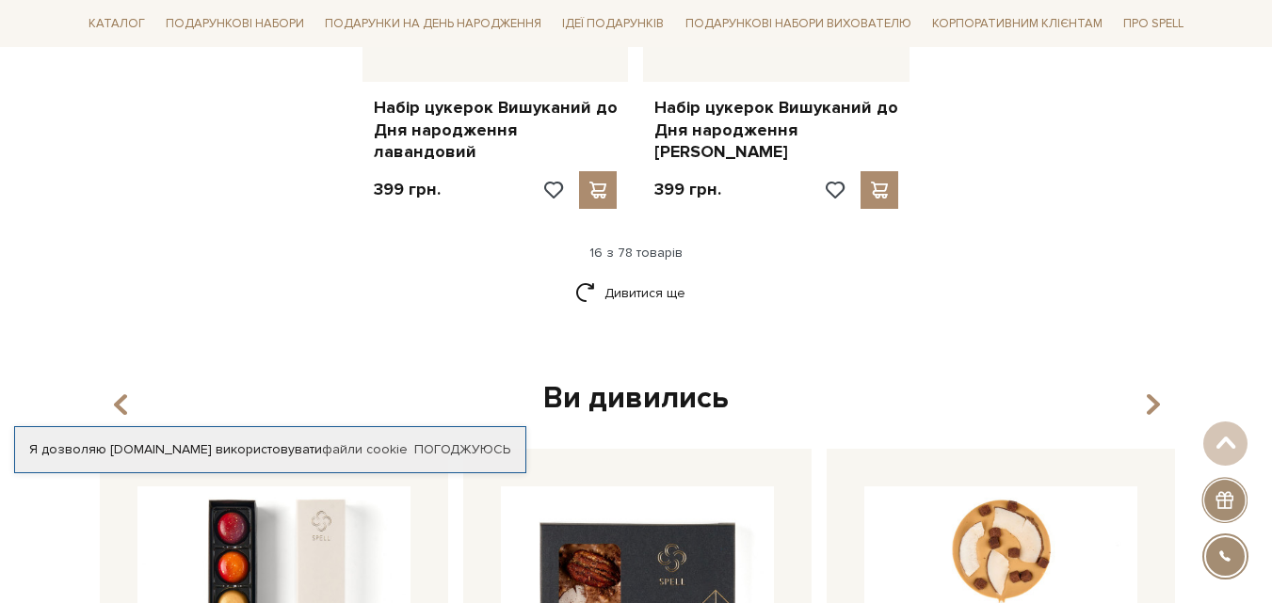
scroll to position [2636, 0]
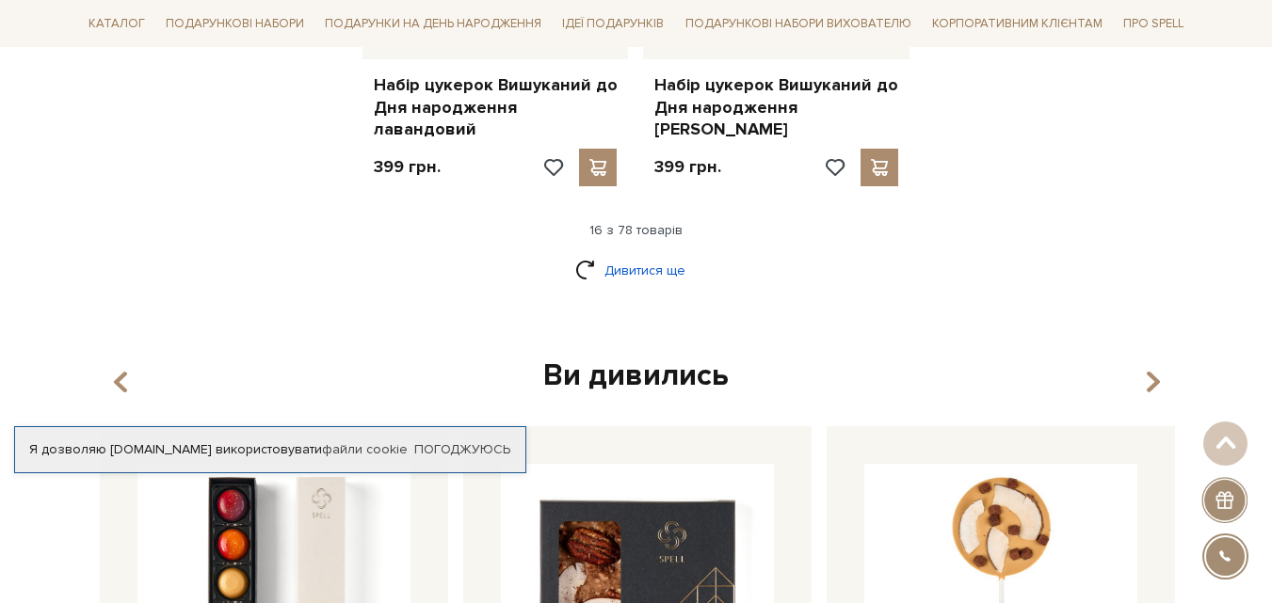
click at [631, 254] on link "Дивитися ще" at bounding box center [636, 270] width 122 height 33
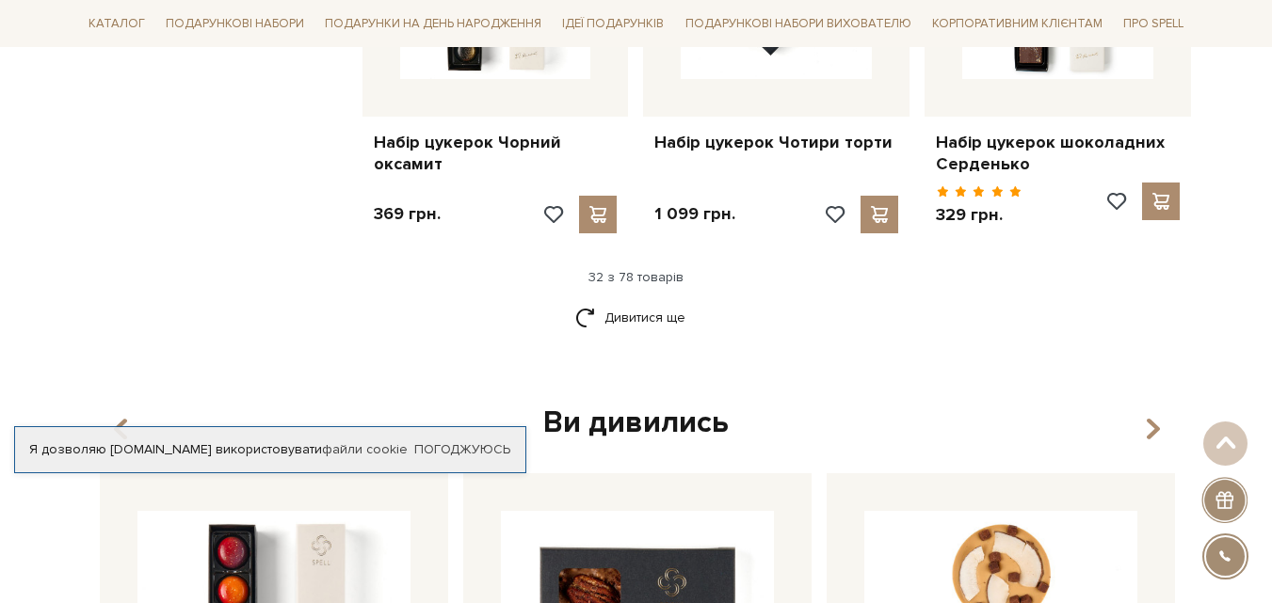
scroll to position [4613, 0]
click at [647, 300] on link "Дивитися ще" at bounding box center [636, 316] width 122 height 33
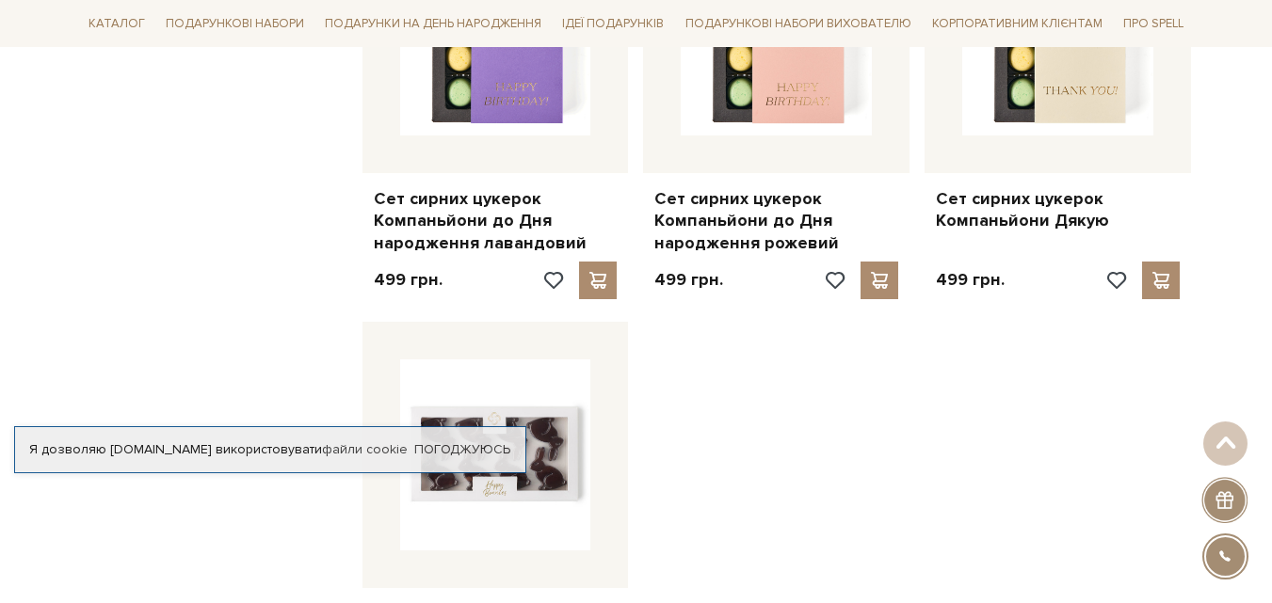
scroll to position [6778, 0]
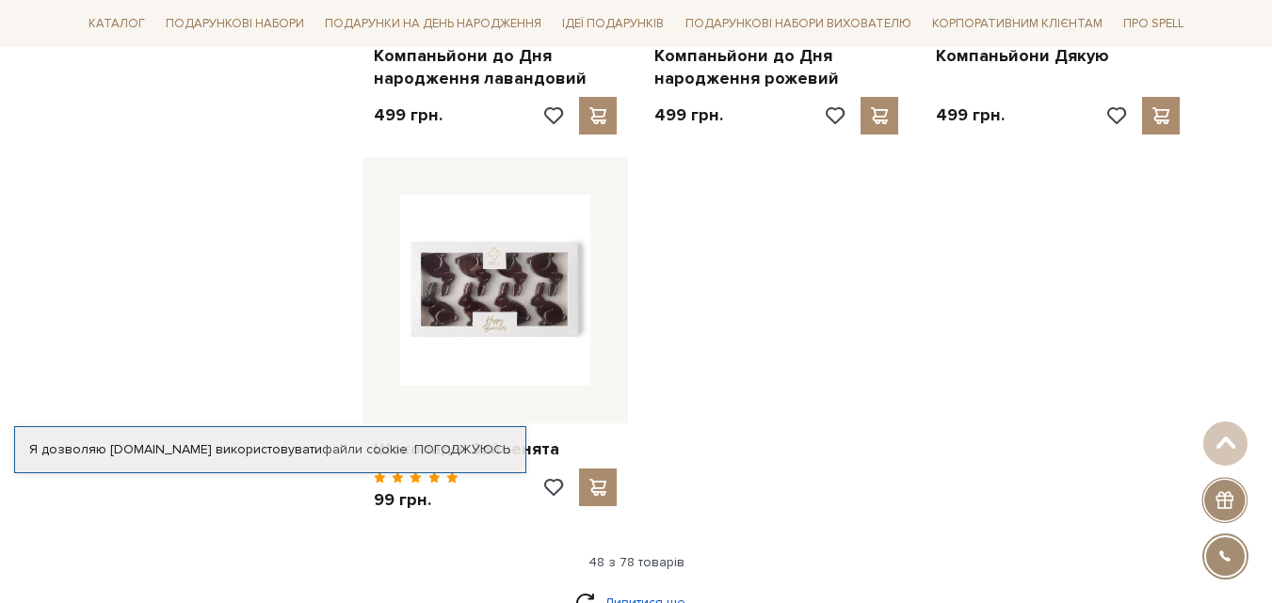
click at [630, 587] on link "Дивитися ще" at bounding box center [636, 603] width 122 height 33
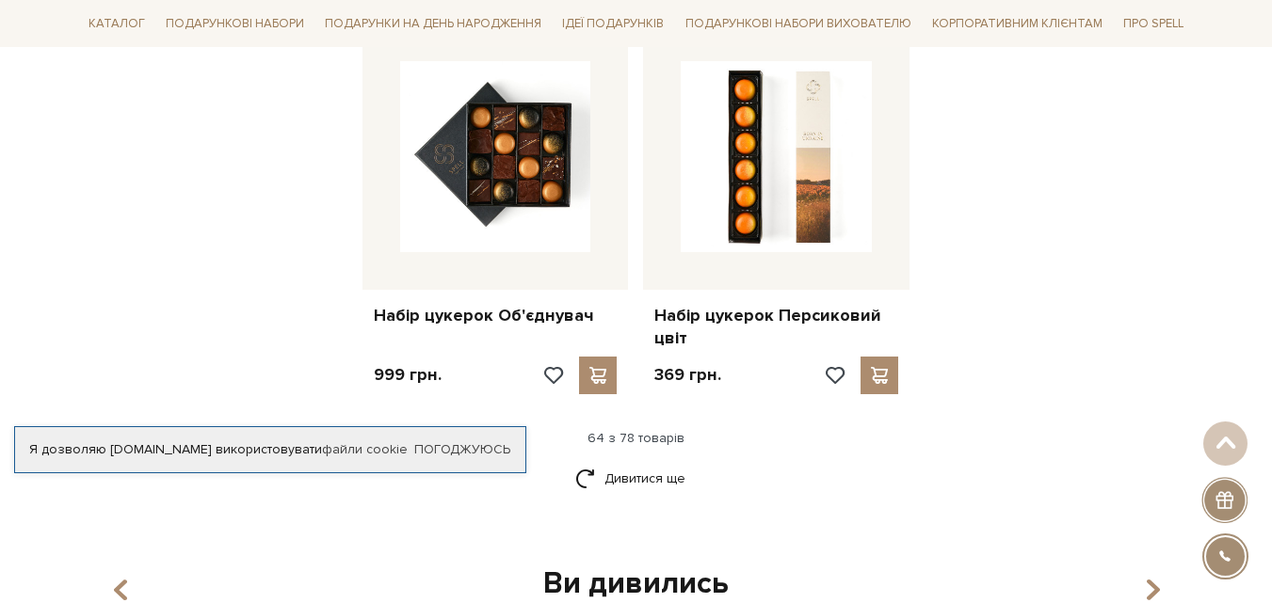
scroll to position [8943, 0]
click at [633, 461] on link "Дивитися ще" at bounding box center [636, 477] width 122 height 33
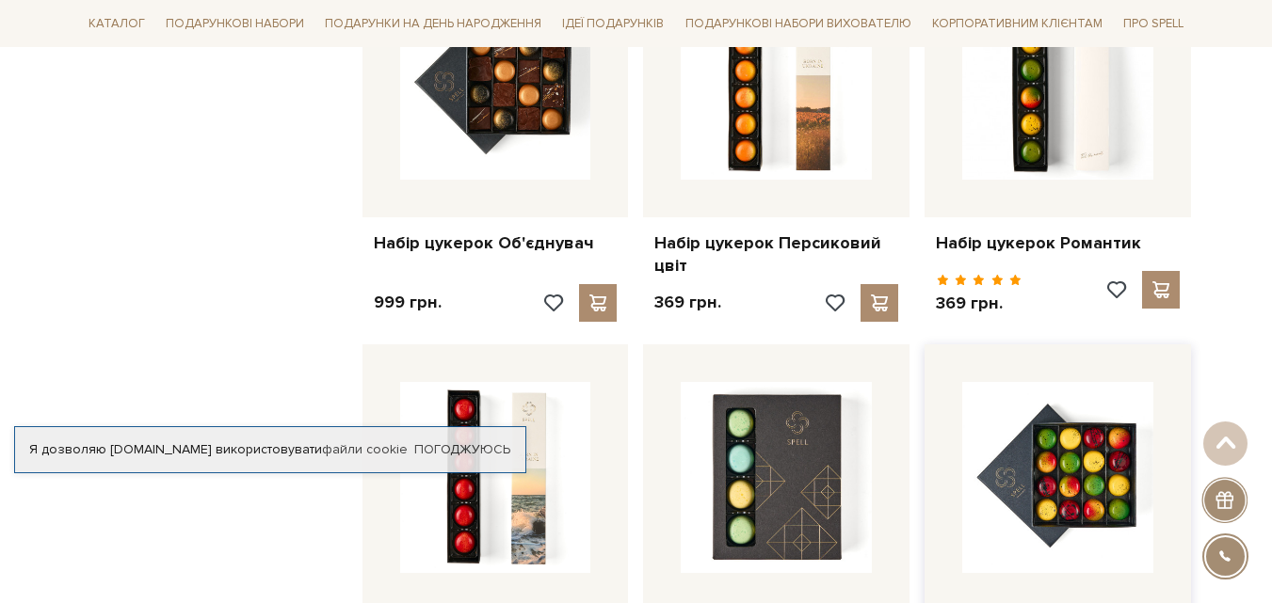
scroll to position [8849, 0]
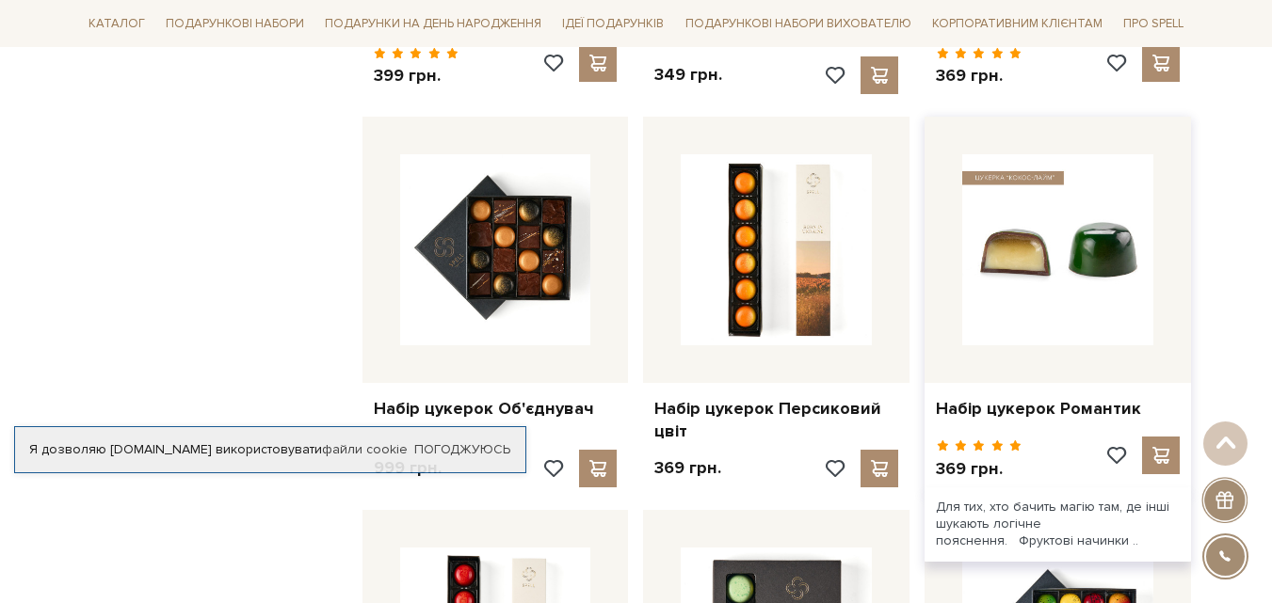
click at [1036, 201] on img at bounding box center [1057, 249] width 191 height 191
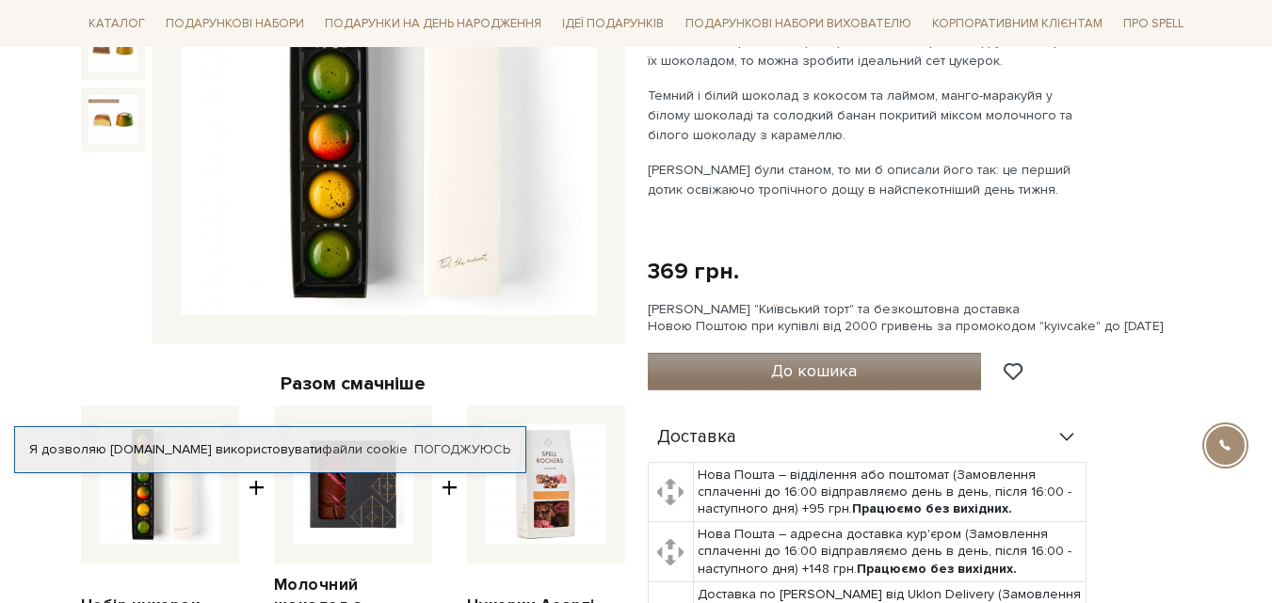
click at [771, 355] on button "До кошика" at bounding box center [815, 372] width 334 height 38
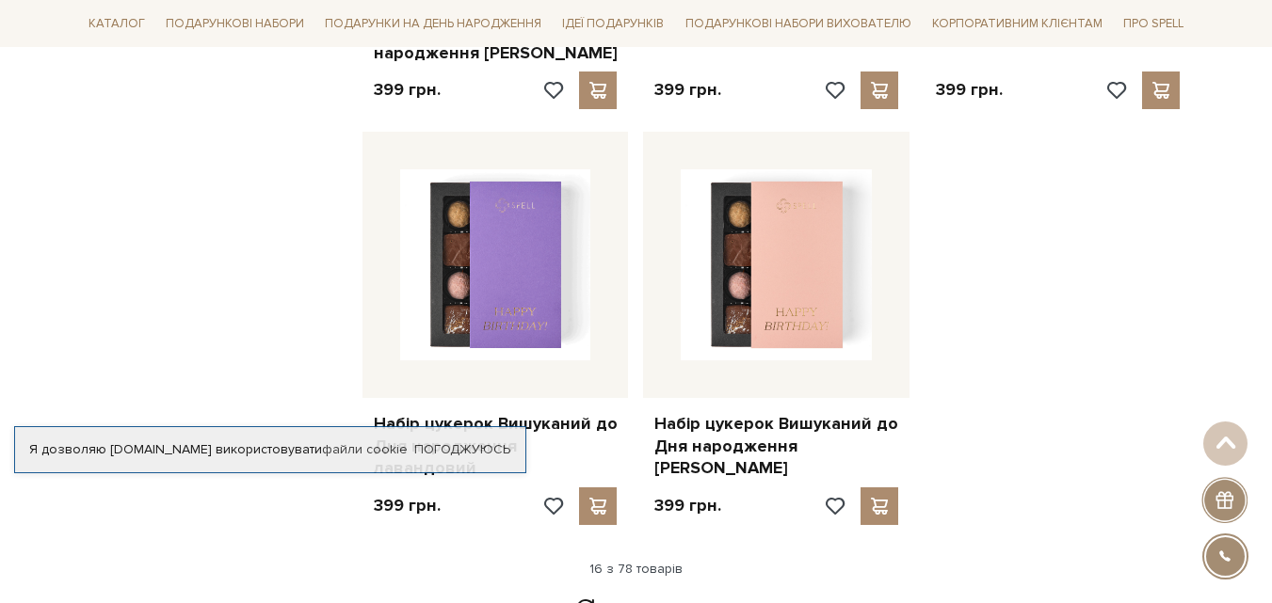
scroll to position [2436, 0]
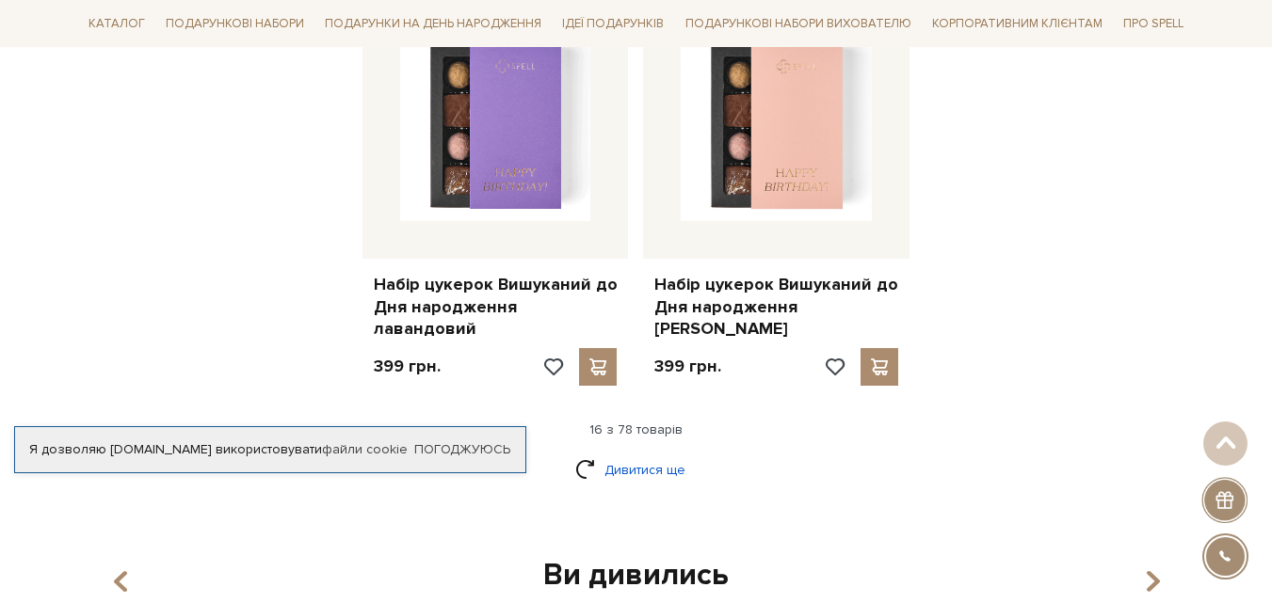
click at [656, 454] on link "Дивитися ще" at bounding box center [636, 470] width 122 height 33
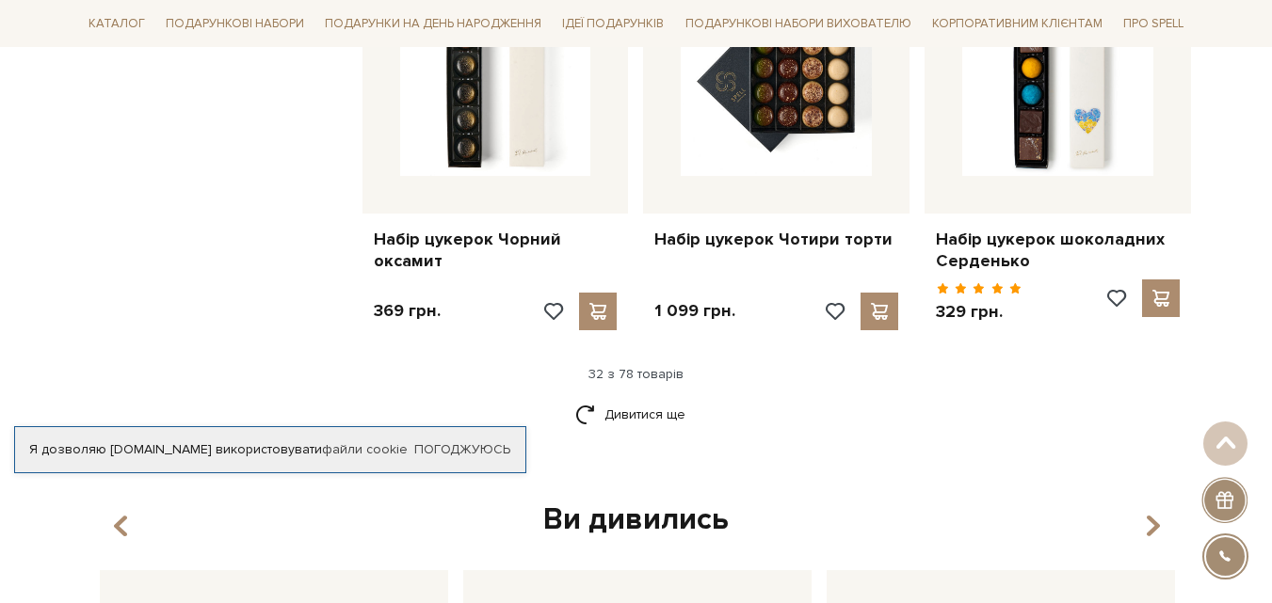
scroll to position [4508, 0]
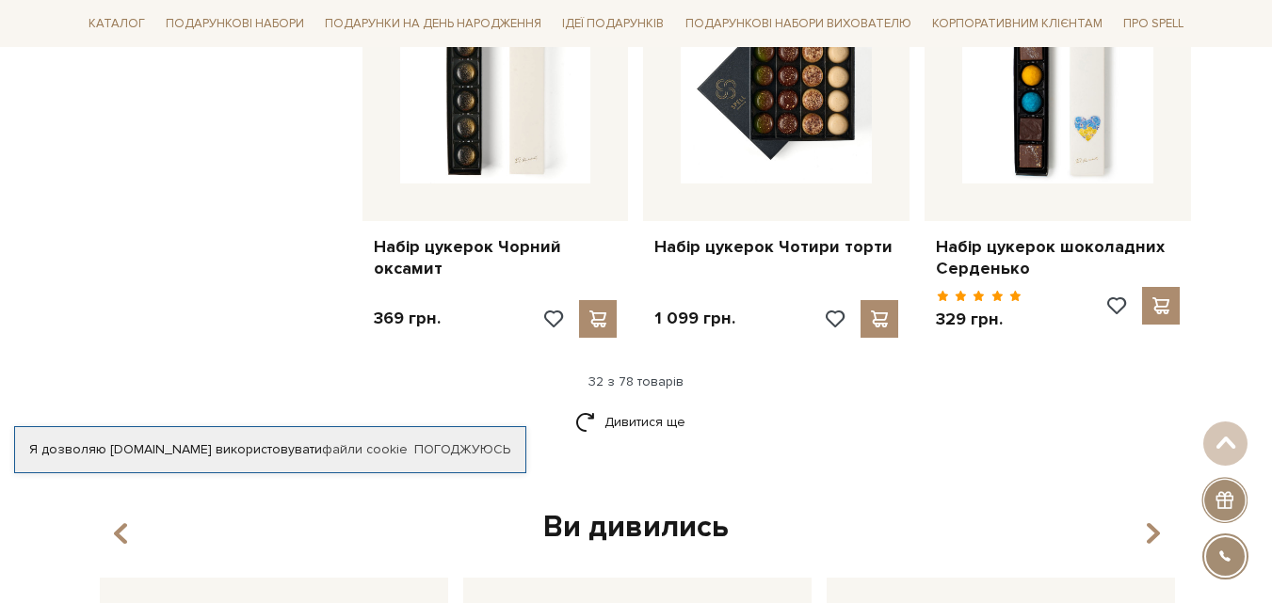
click at [656, 508] on div "Ви дивились" at bounding box center [636, 528] width 1088 height 40
click at [661, 406] on link "Дивитися ще" at bounding box center [636, 422] width 122 height 33
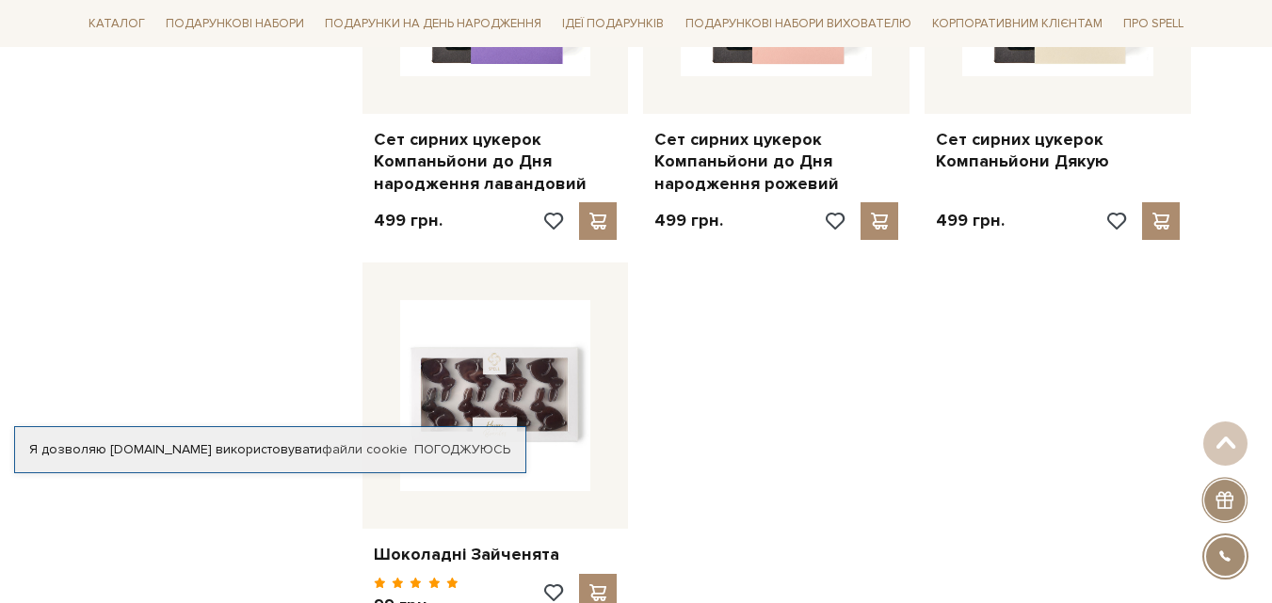
scroll to position [6955, 0]
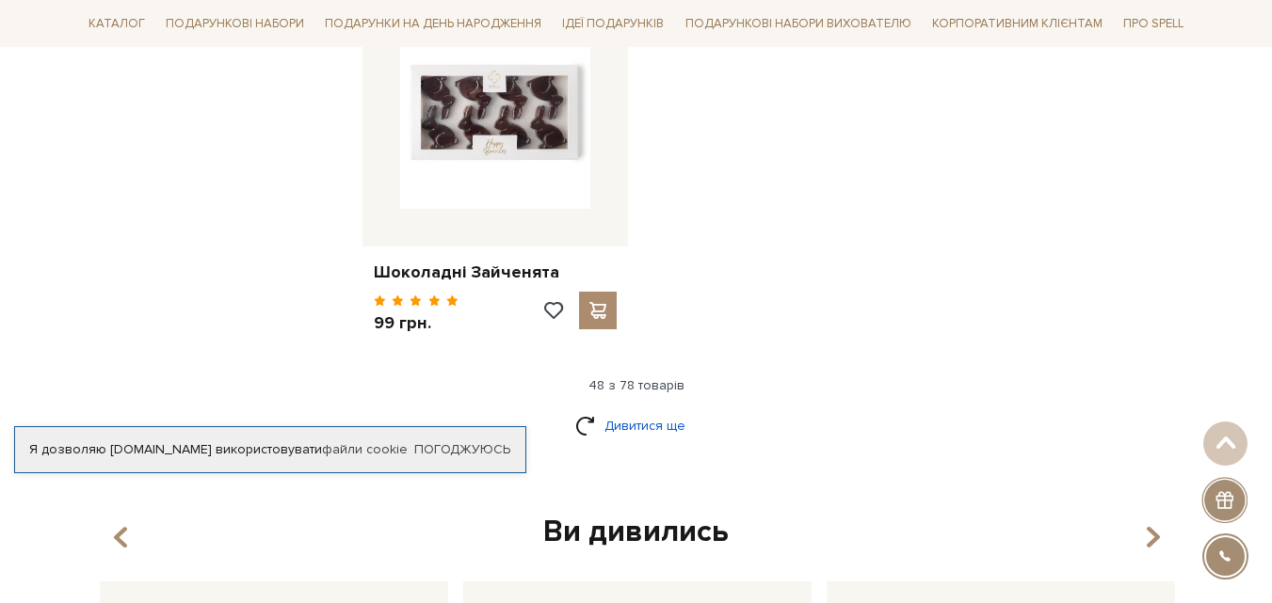
click at [660, 410] on link "Дивитися ще" at bounding box center [636, 426] width 122 height 33
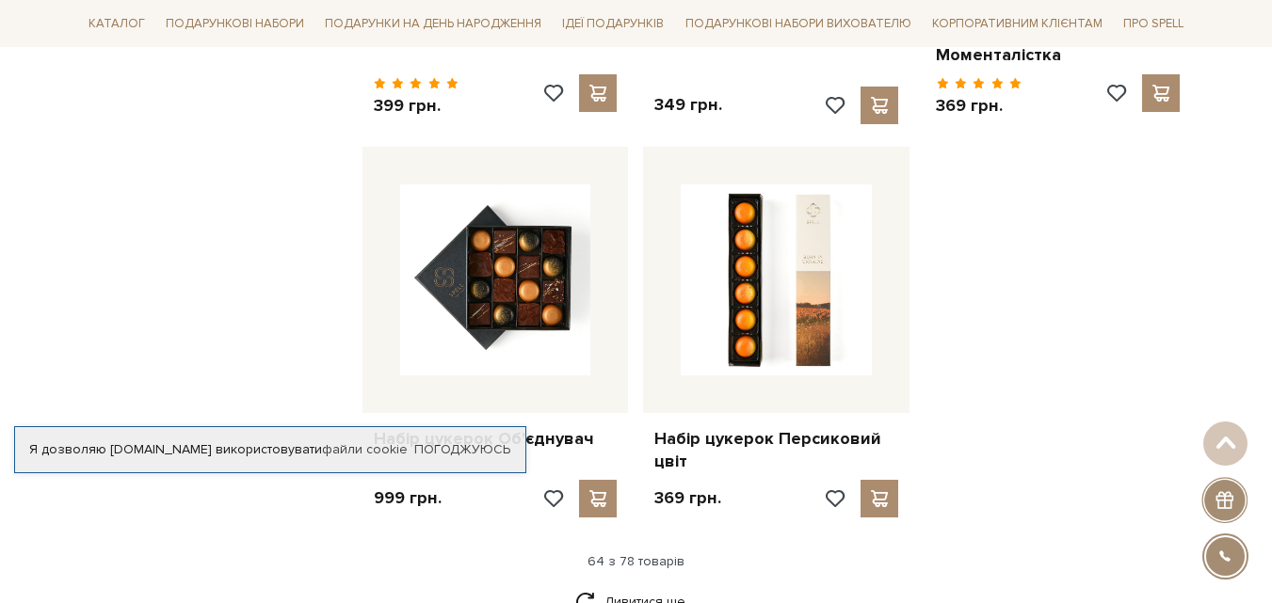
scroll to position [8932, 0]
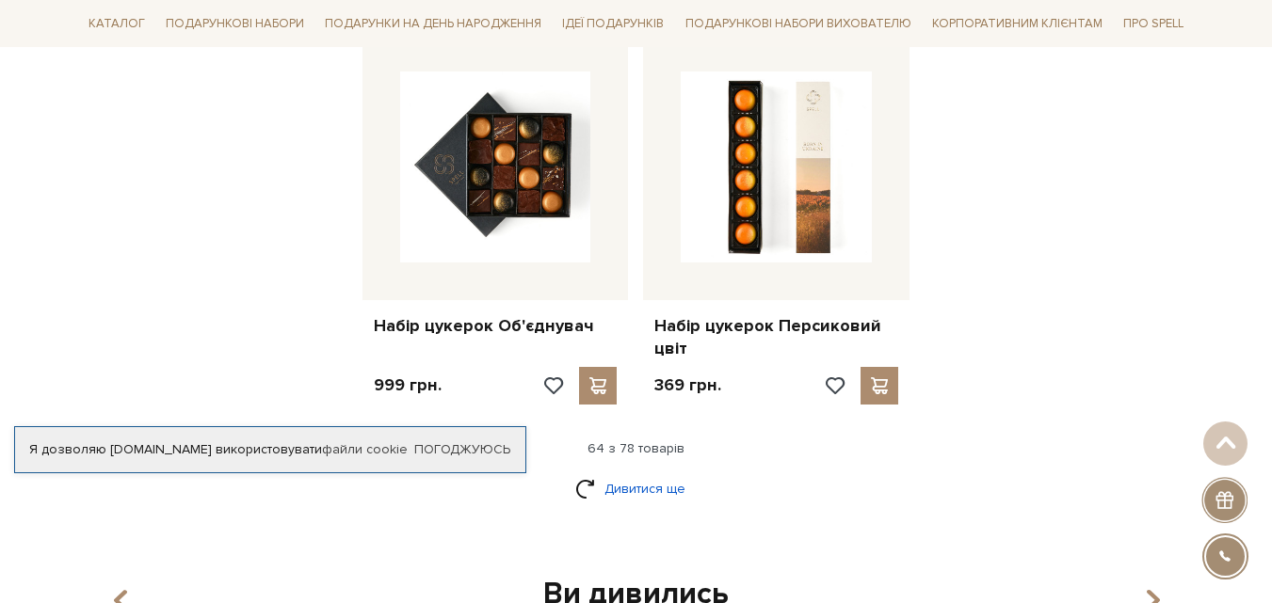
click at [624, 473] on link "Дивитися ще" at bounding box center [636, 489] width 122 height 33
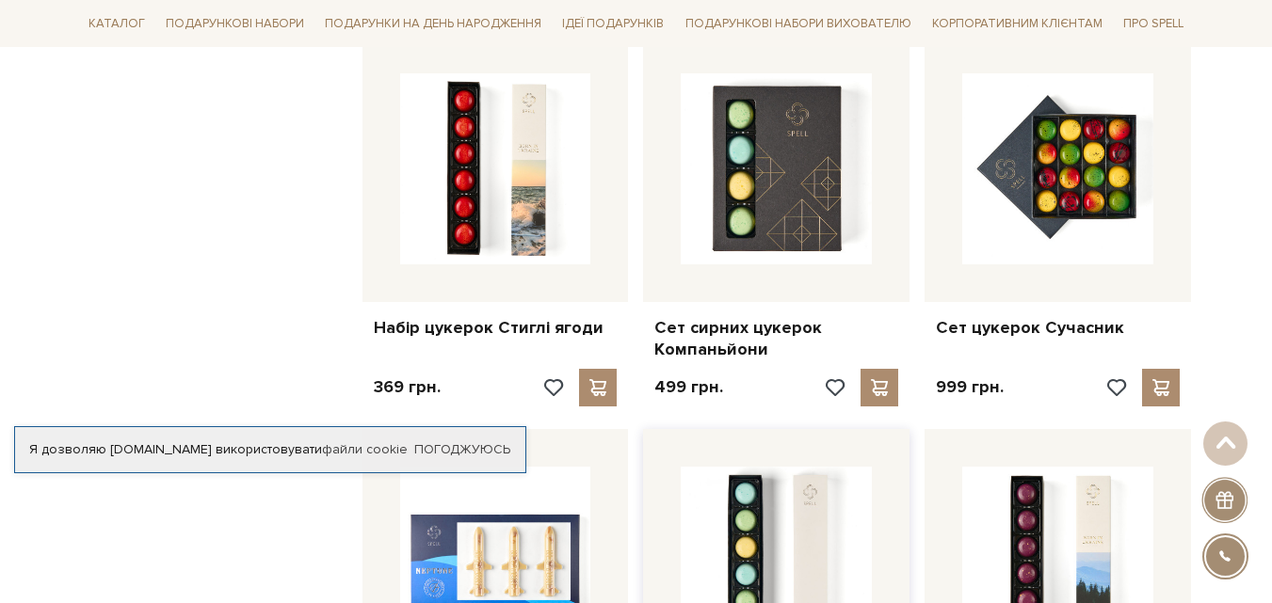
scroll to position [9309, 0]
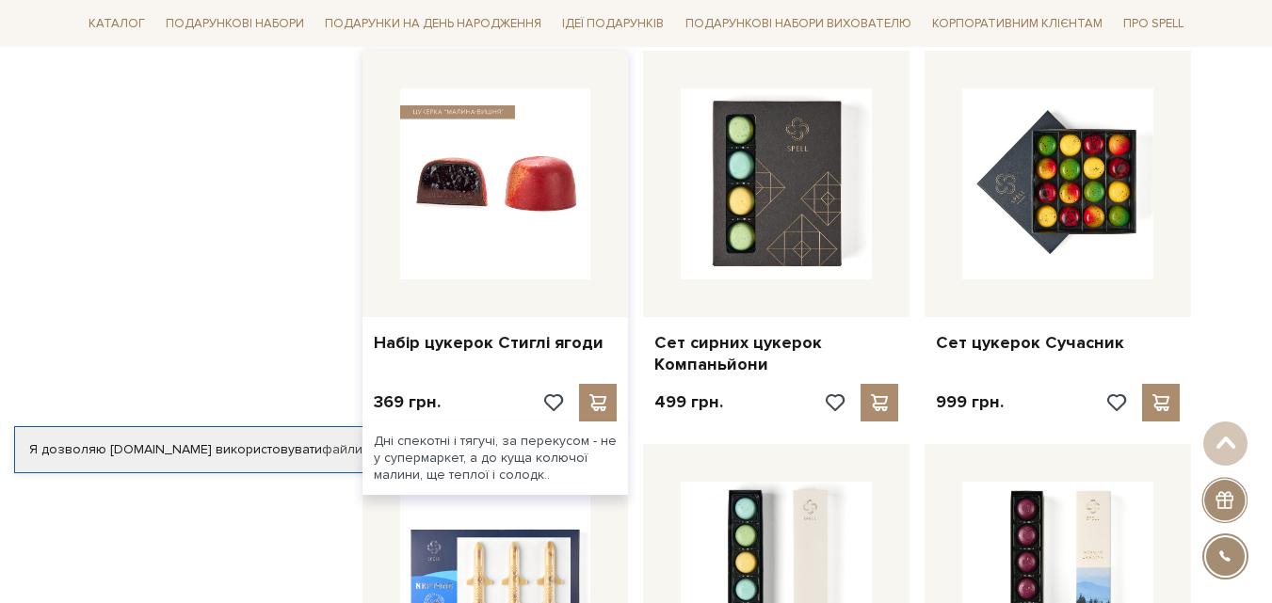
click at [472, 125] on img at bounding box center [495, 183] width 191 height 191
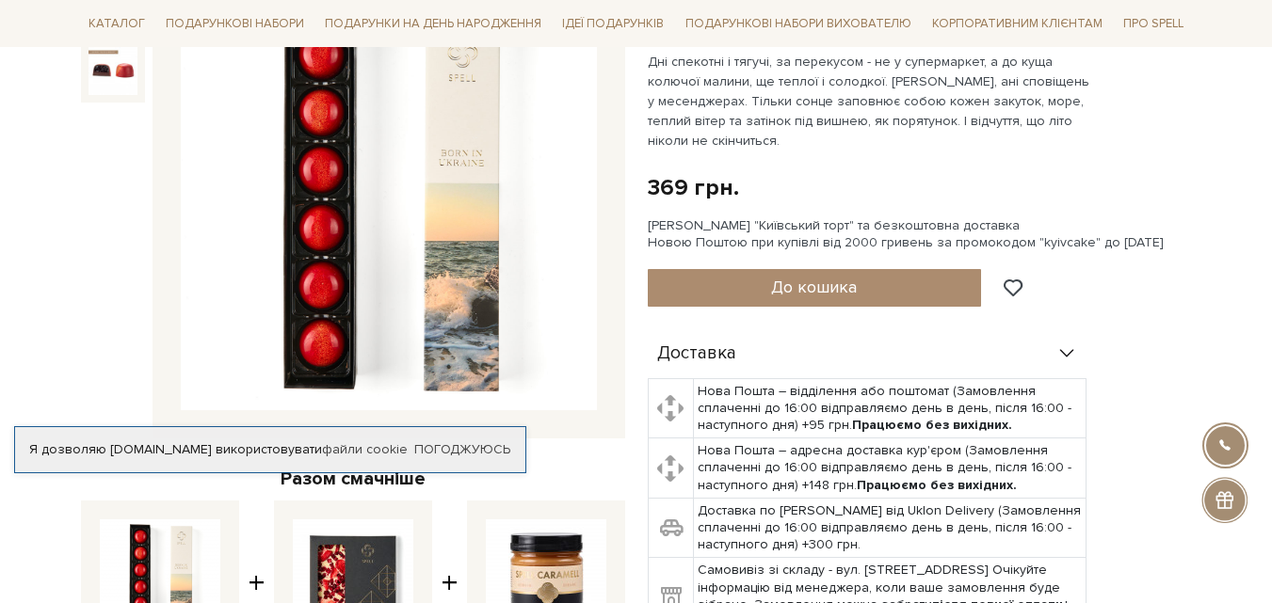
scroll to position [282, 0]
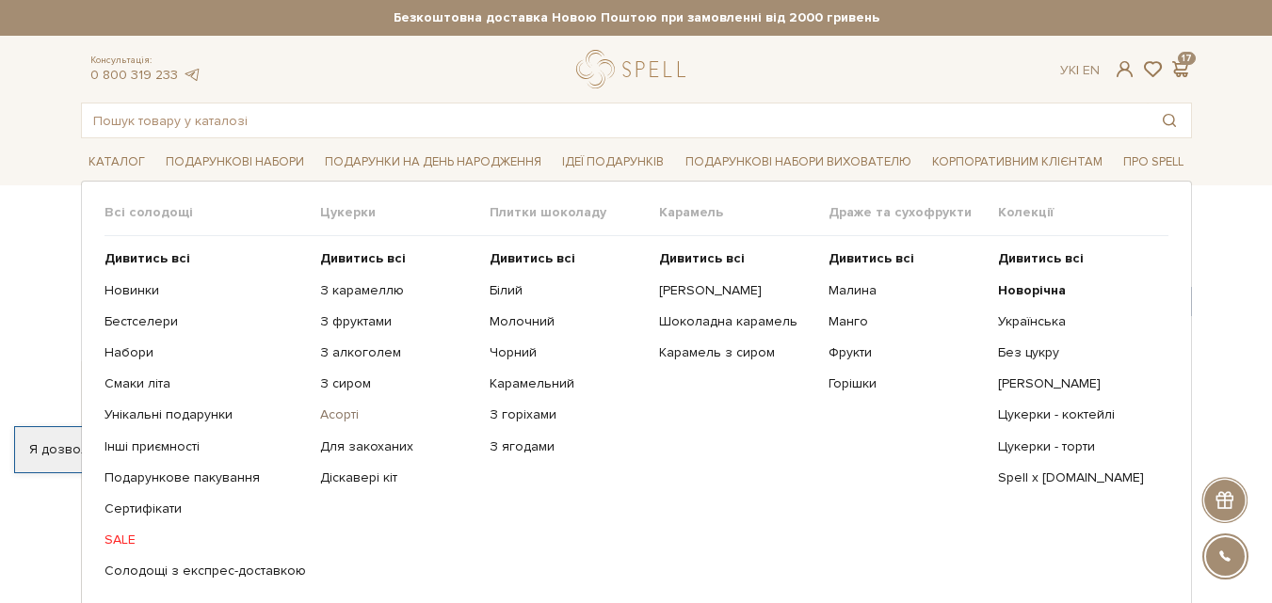
click at [333, 414] on link "Асорті" at bounding box center [397, 415] width 155 height 17
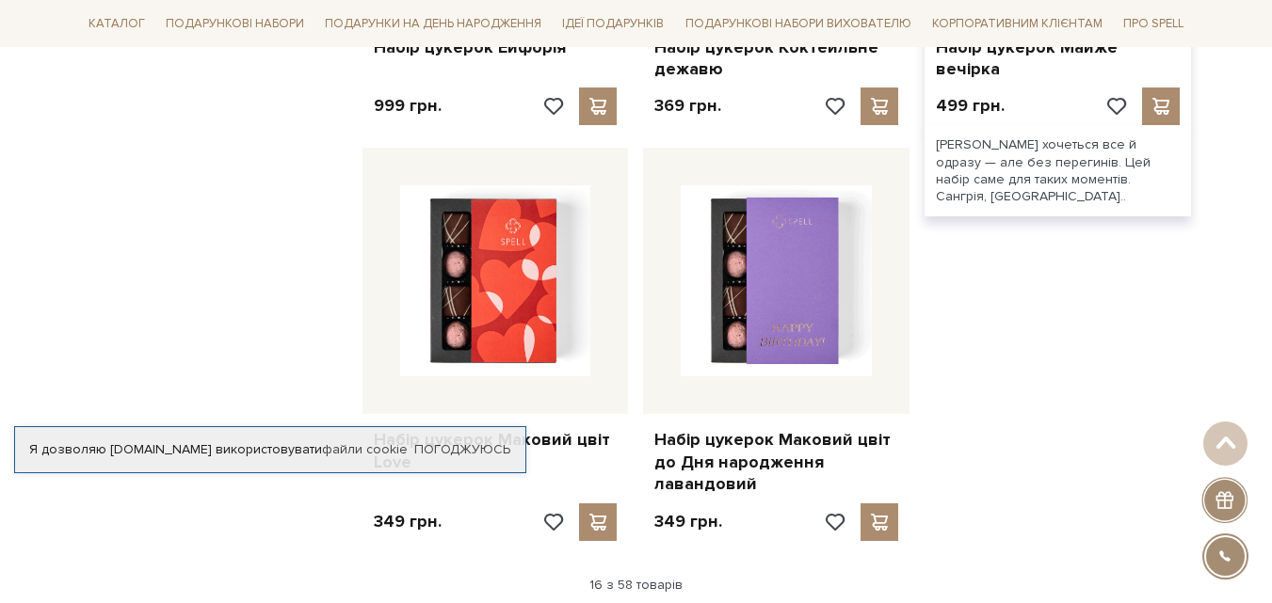
scroll to position [2542, 0]
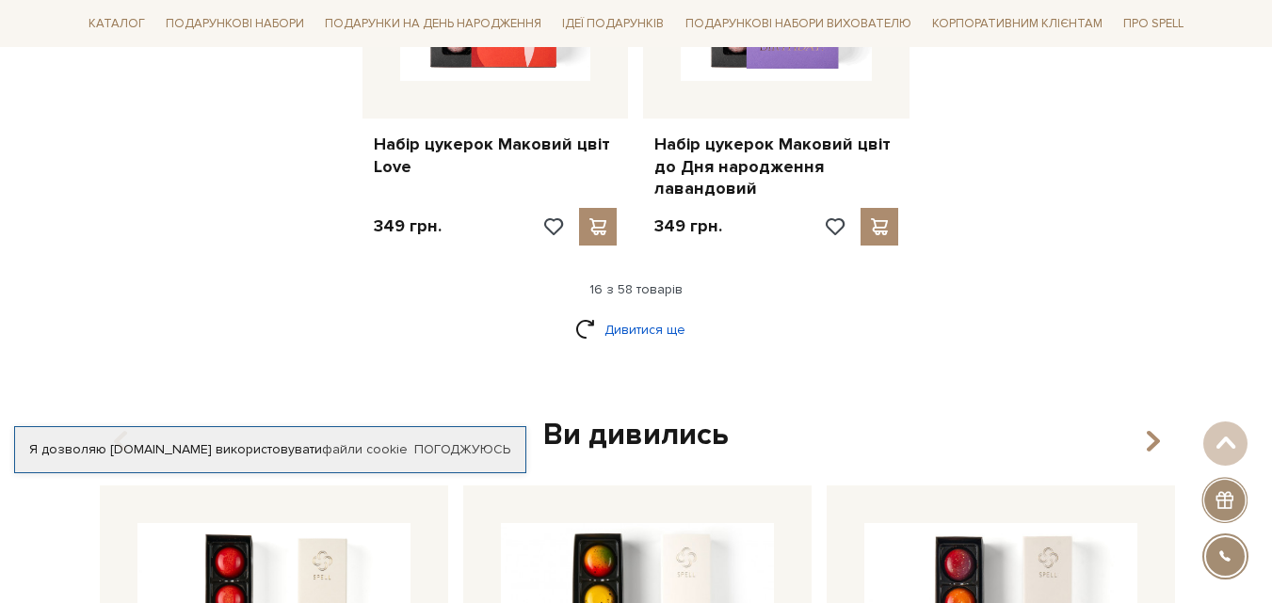
click at [653, 313] on link "Дивитися ще" at bounding box center [636, 329] width 122 height 33
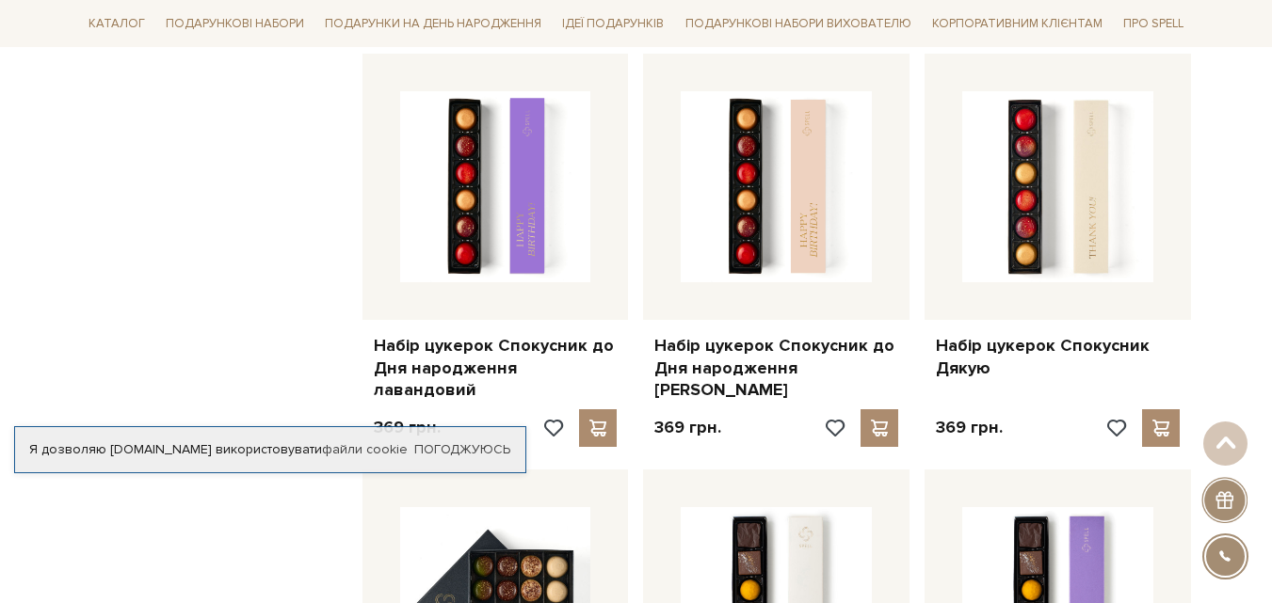
scroll to position [3107, 0]
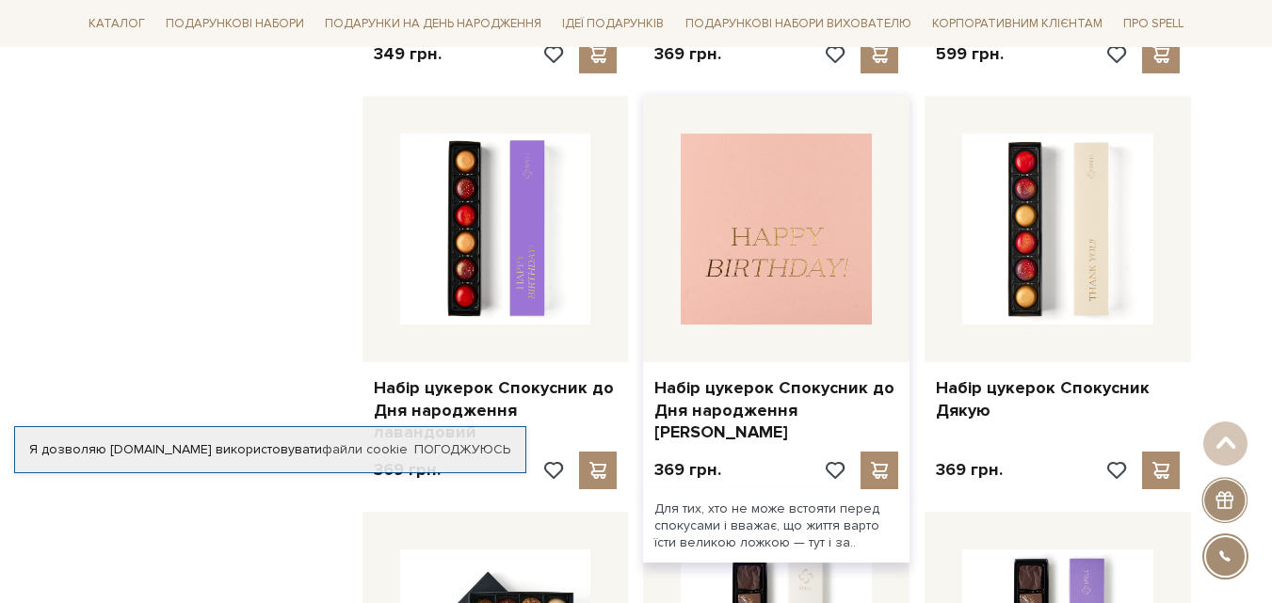
click at [742, 249] on img at bounding box center [776, 229] width 191 height 191
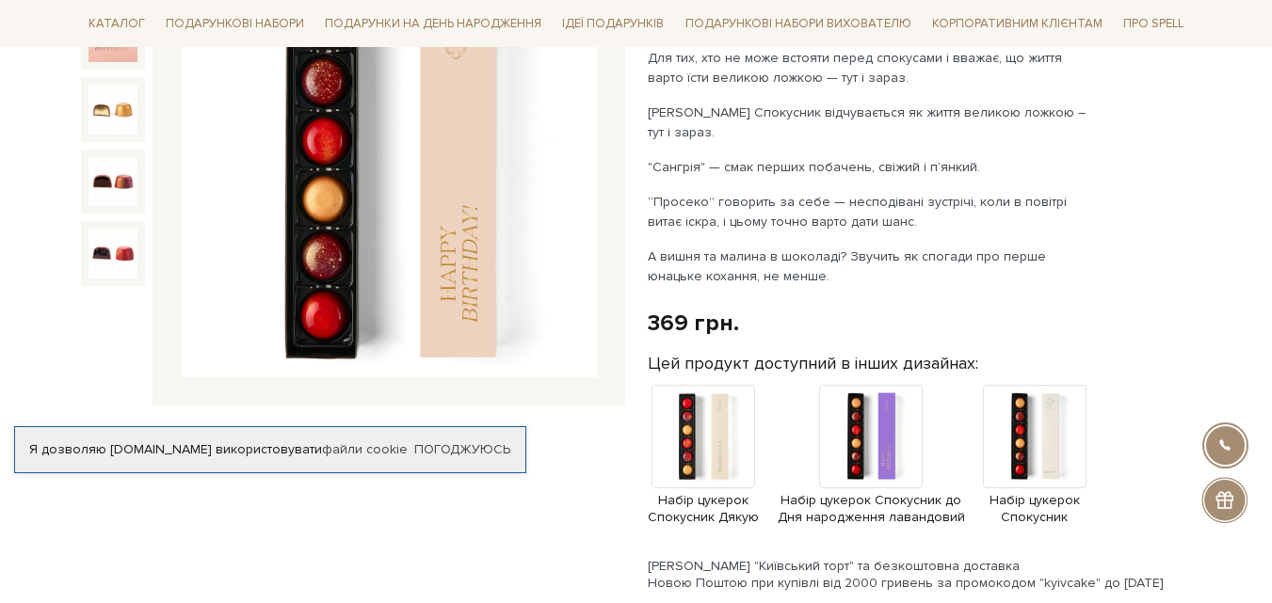
scroll to position [282, 0]
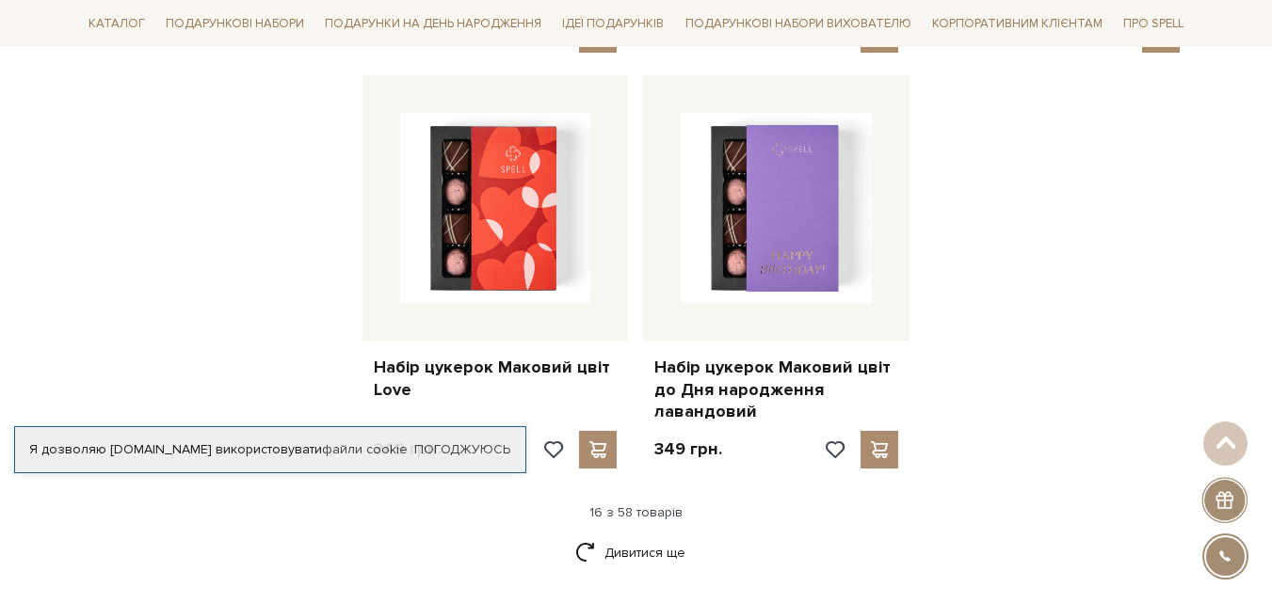
scroll to position [2506, 0]
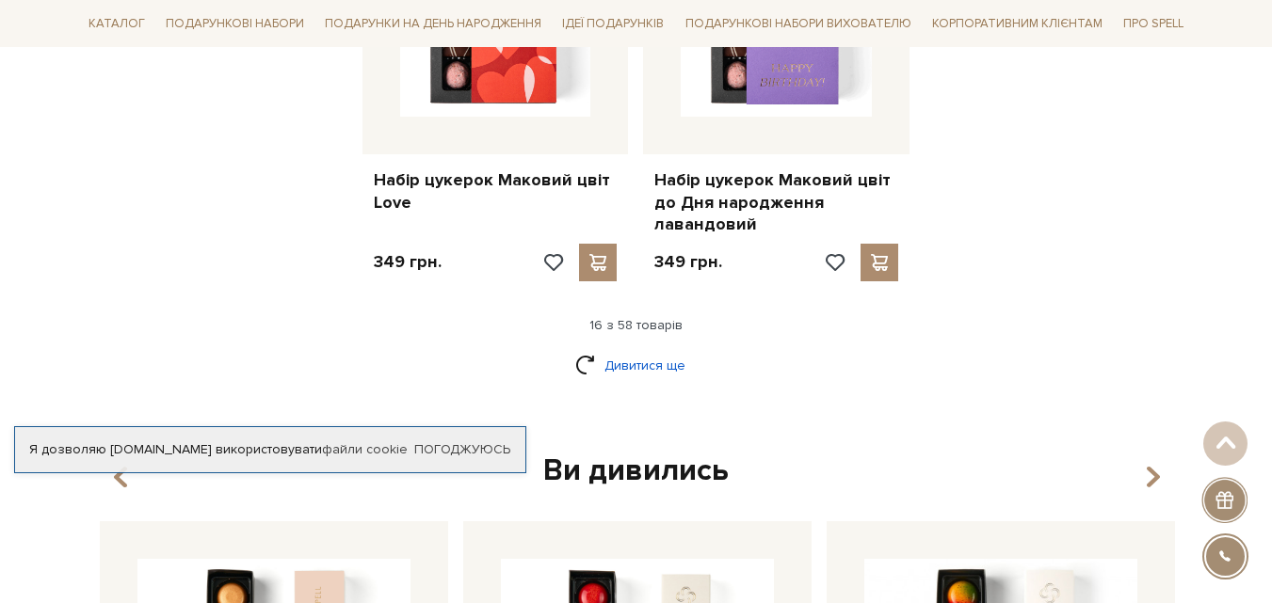
click at [641, 349] on link "Дивитися ще" at bounding box center [636, 365] width 122 height 33
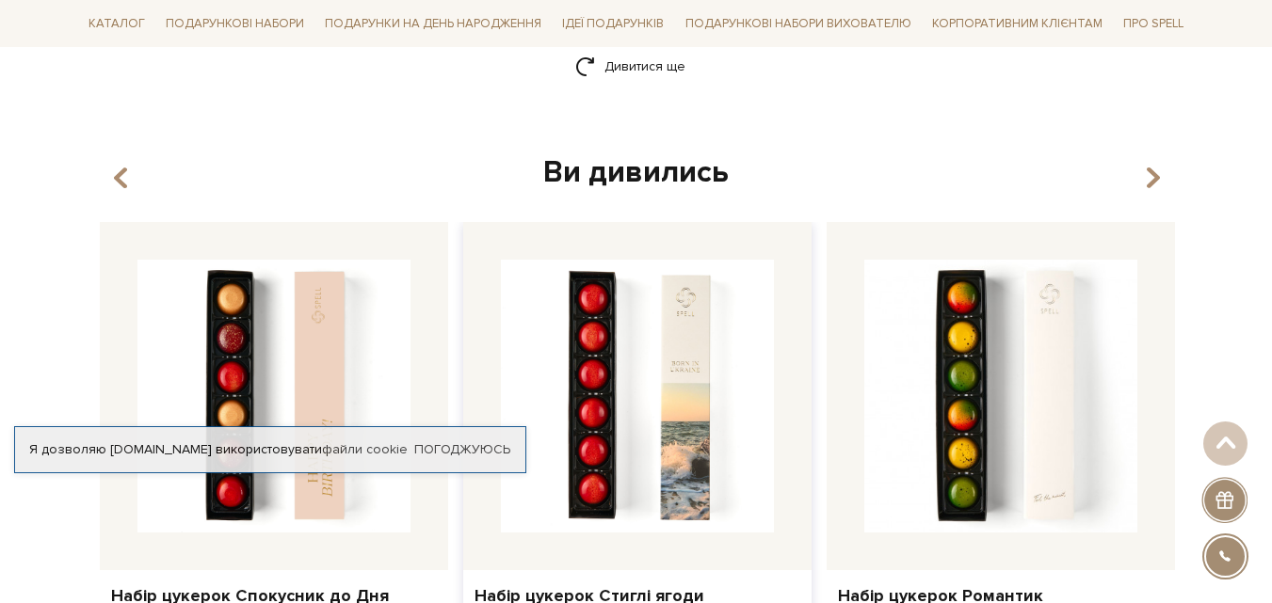
scroll to position [4577, 0]
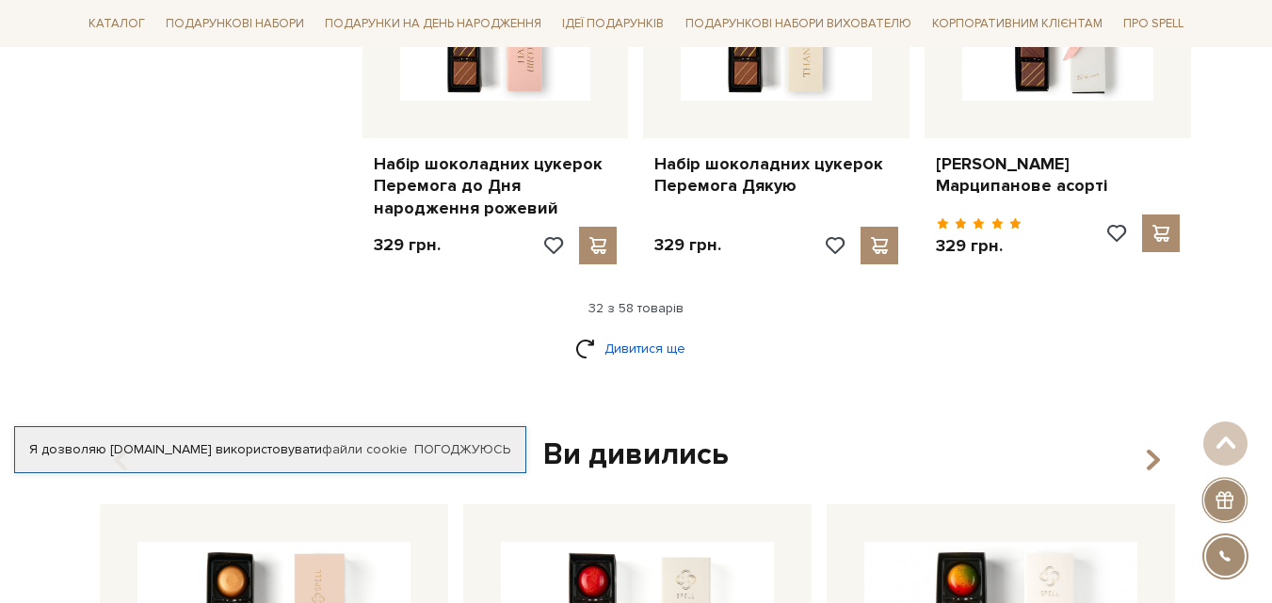
click at [658, 332] on link "Дивитися ще" at bounding box center [636, 348] width 122 height 33
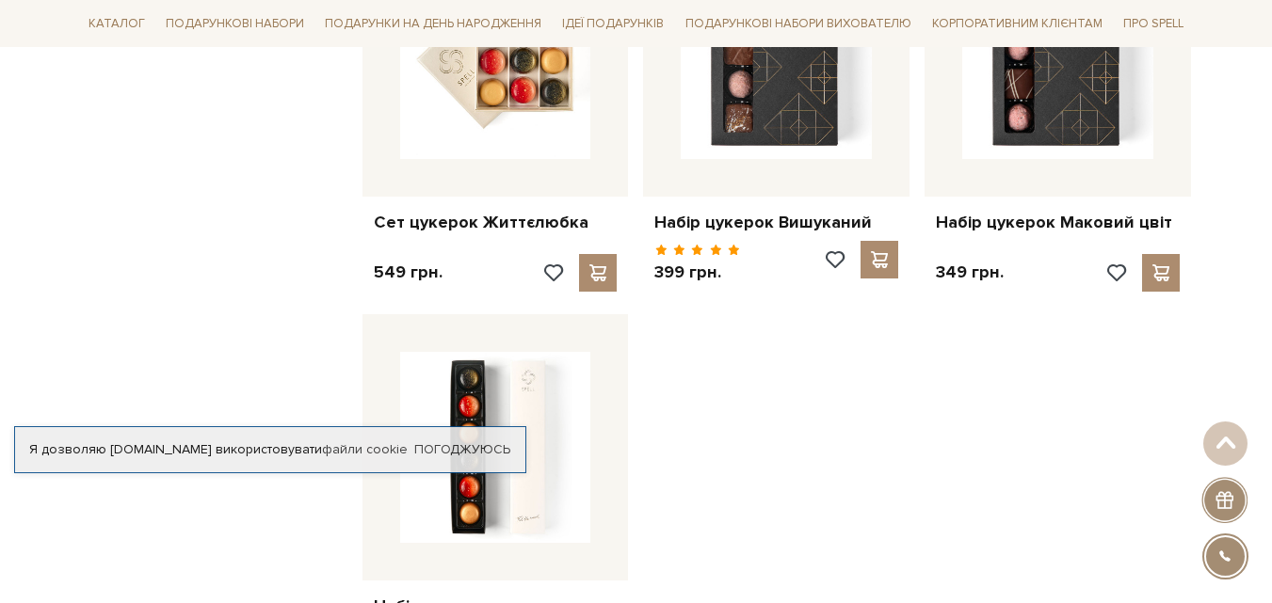
scroll to position [6742, 0]
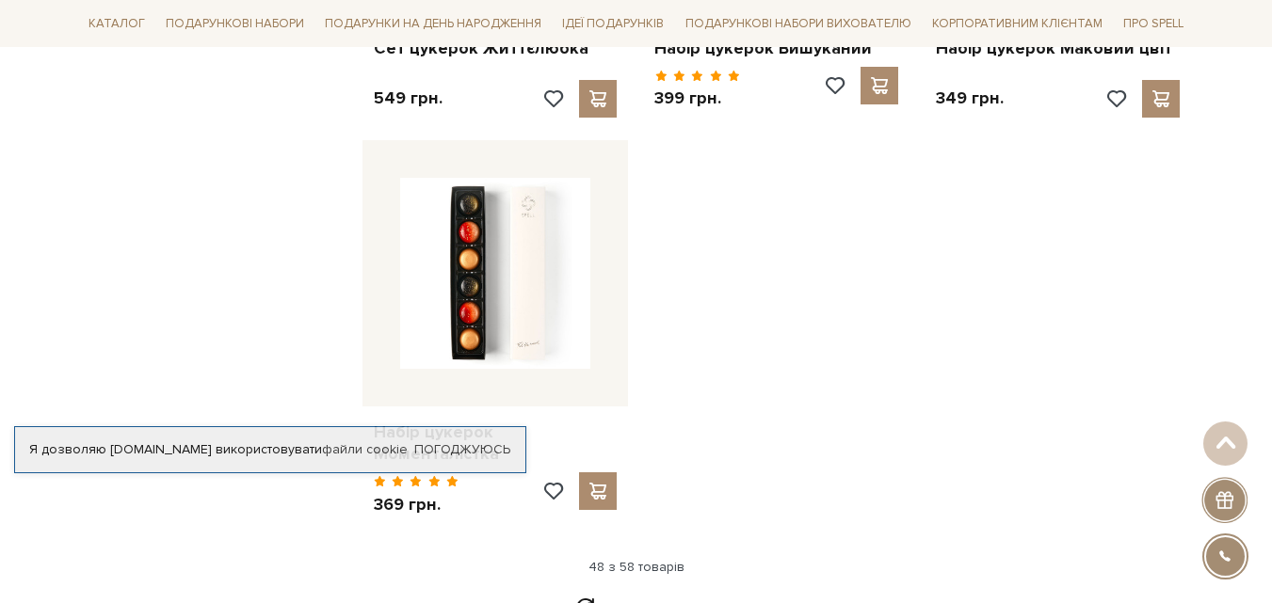
click at [636, 591] on link "Дивитися ще" at bounding box center [636, 607] width 122 height 33
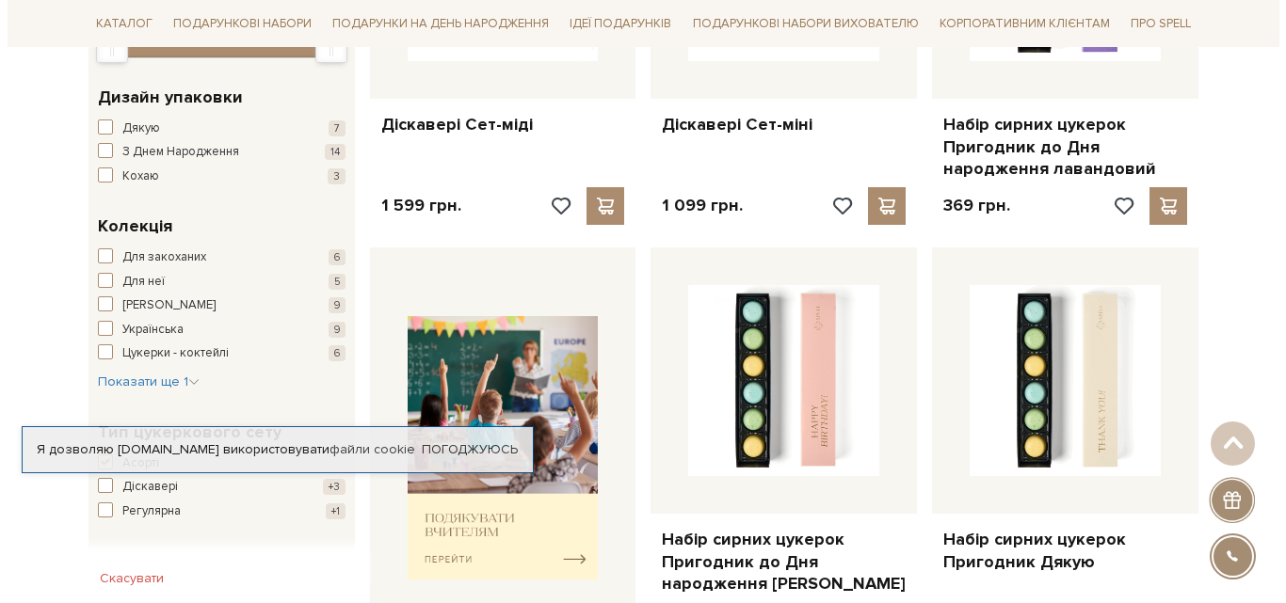
scroll to position [0, 0]
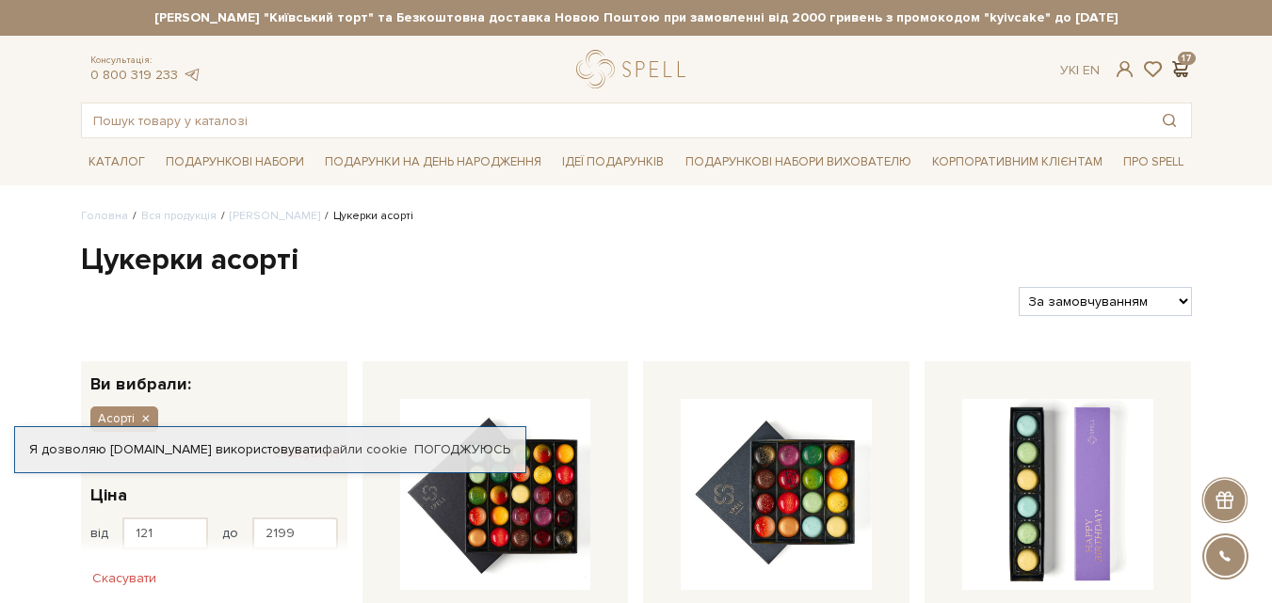
click at [1176, 69] on span at bounding box center [1180, 69] width 23 height 20
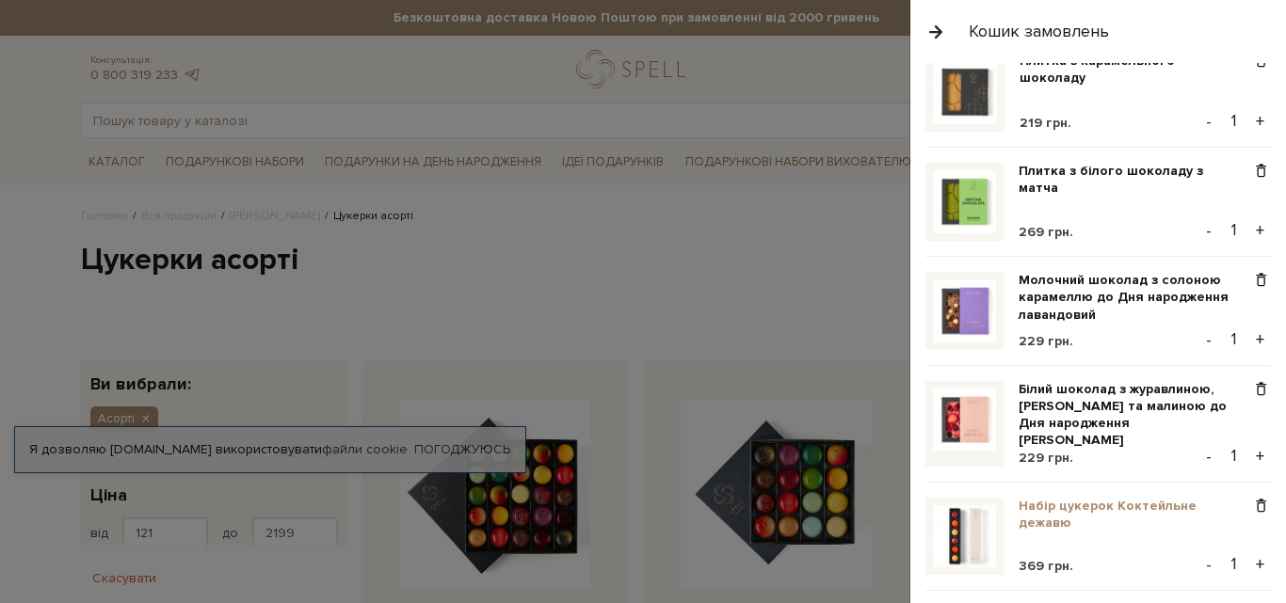
scroll to position [1412, 0]
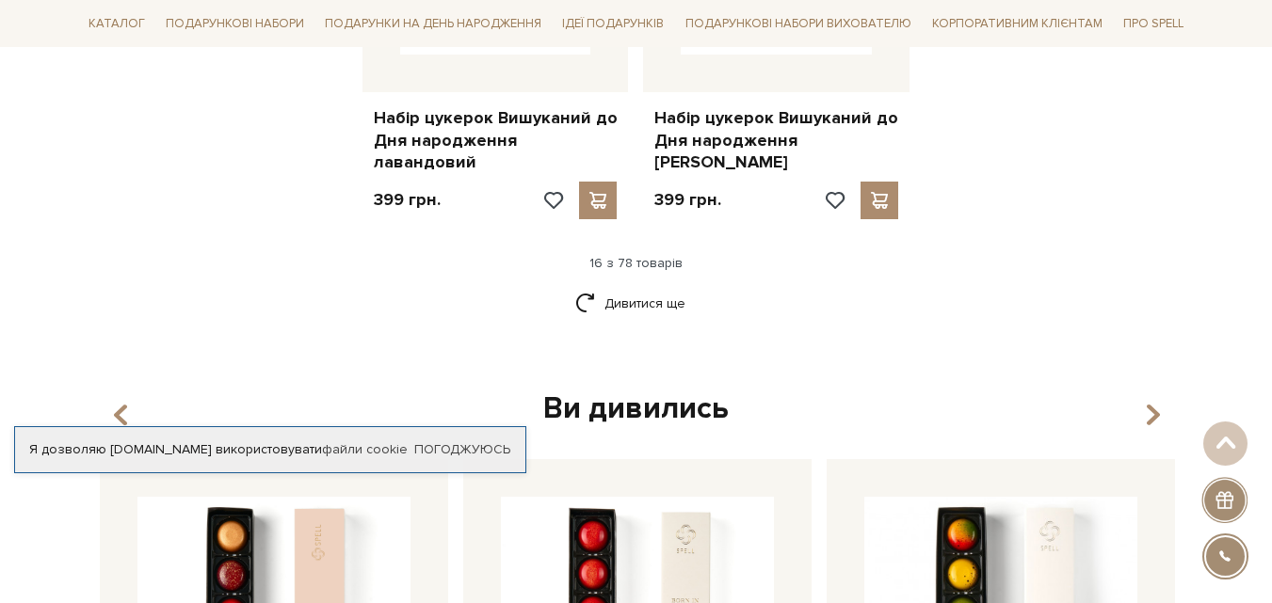
scroll to position [2636, 0]
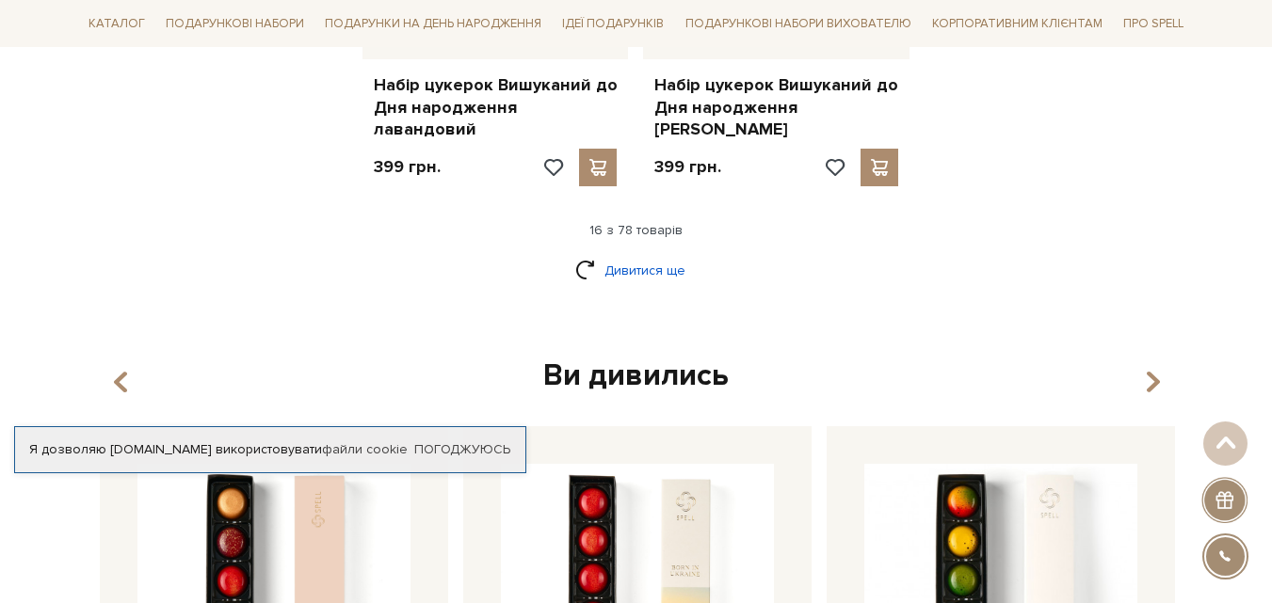
click at [619, 254] on link "Дивитися ще" at bounding box center [636, 270] width 122 height 33
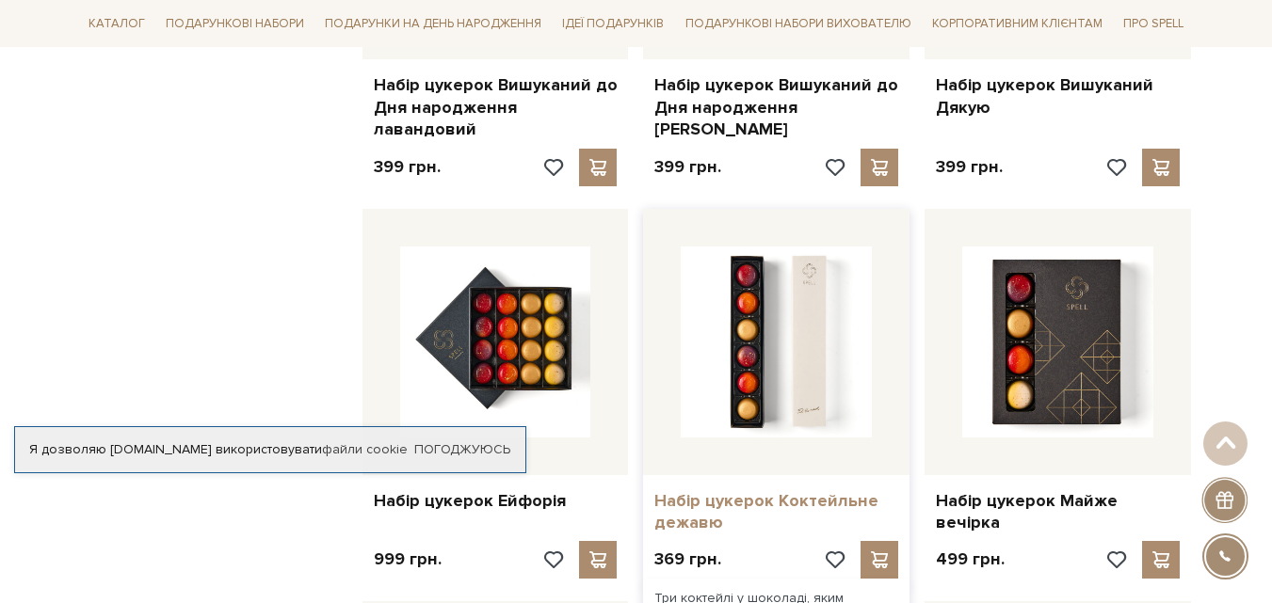
click at [716, 490] on link "Набір цукерок Коктейльне дежавю" at bounding box center [776, 512] width 244 height 44
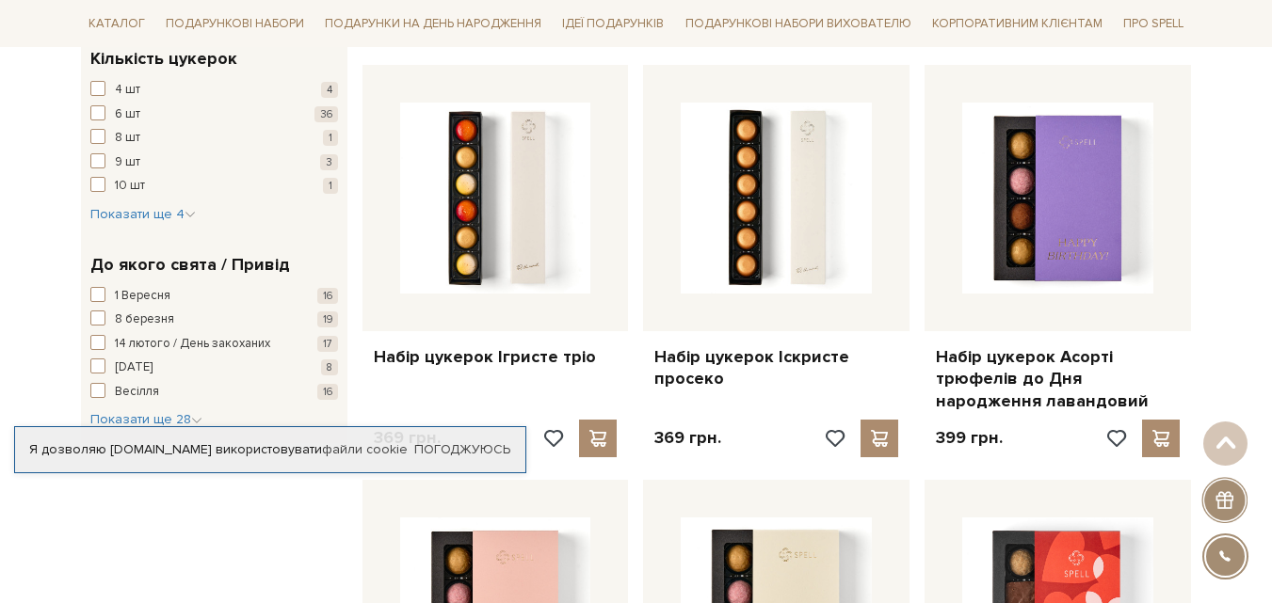
scroll to position [1506, 0]
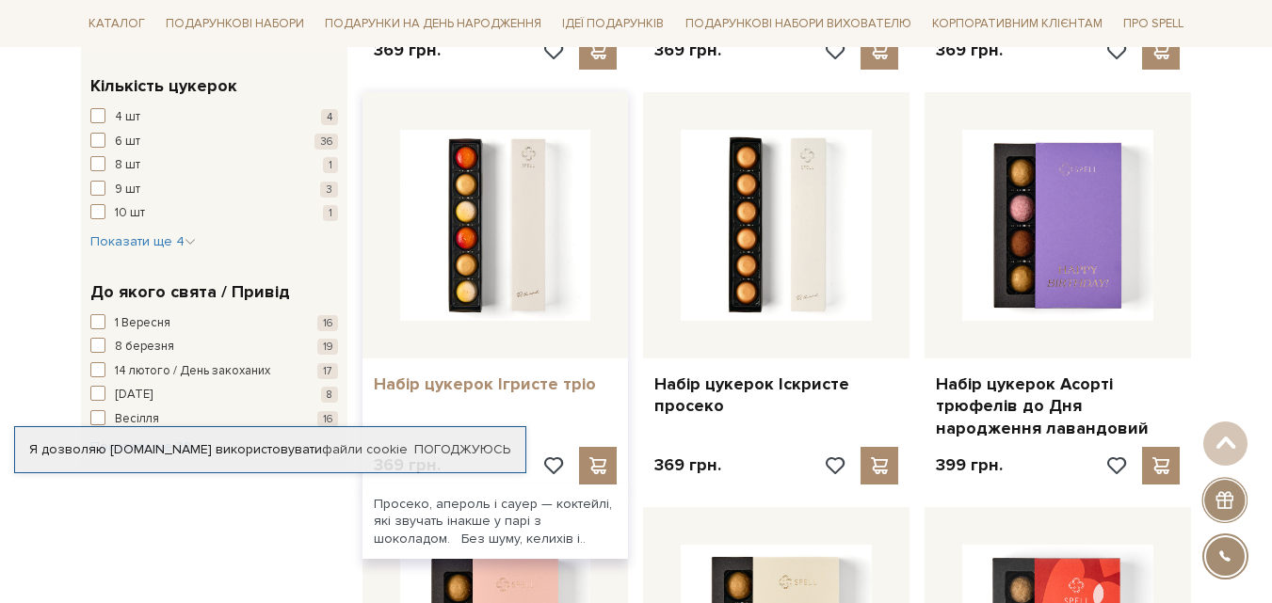
click at [472, 382] on link "Набір цукерок Ігристе тріо" at bounding box center [496, 385] width 244 height 22
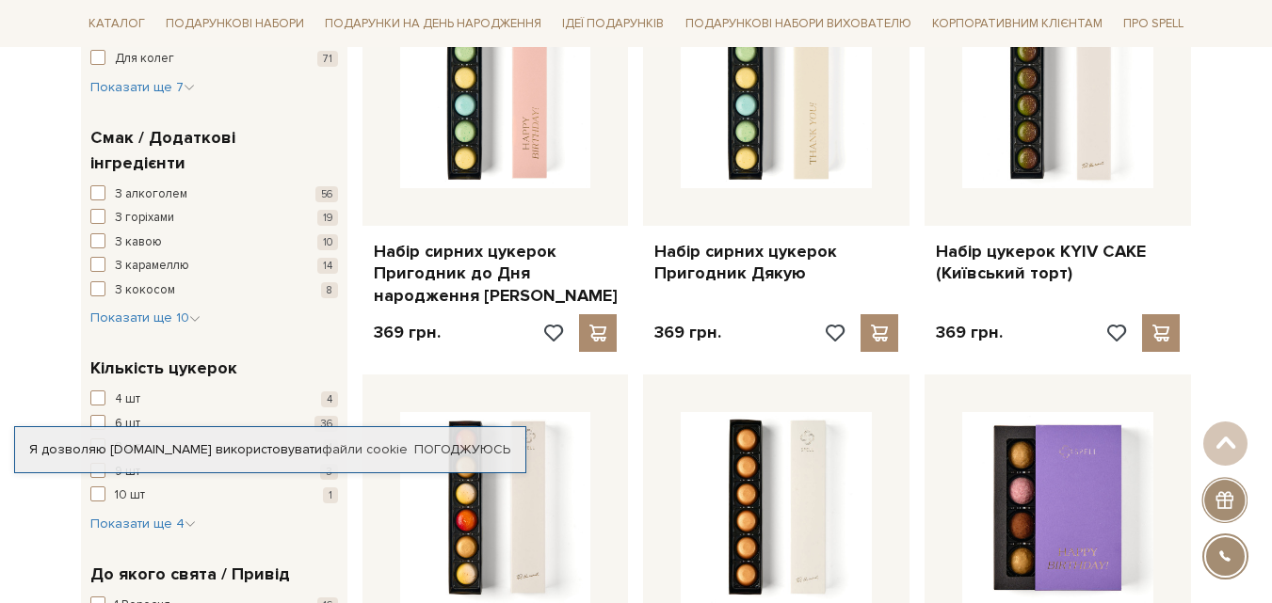
scroll to position [1130, 0]
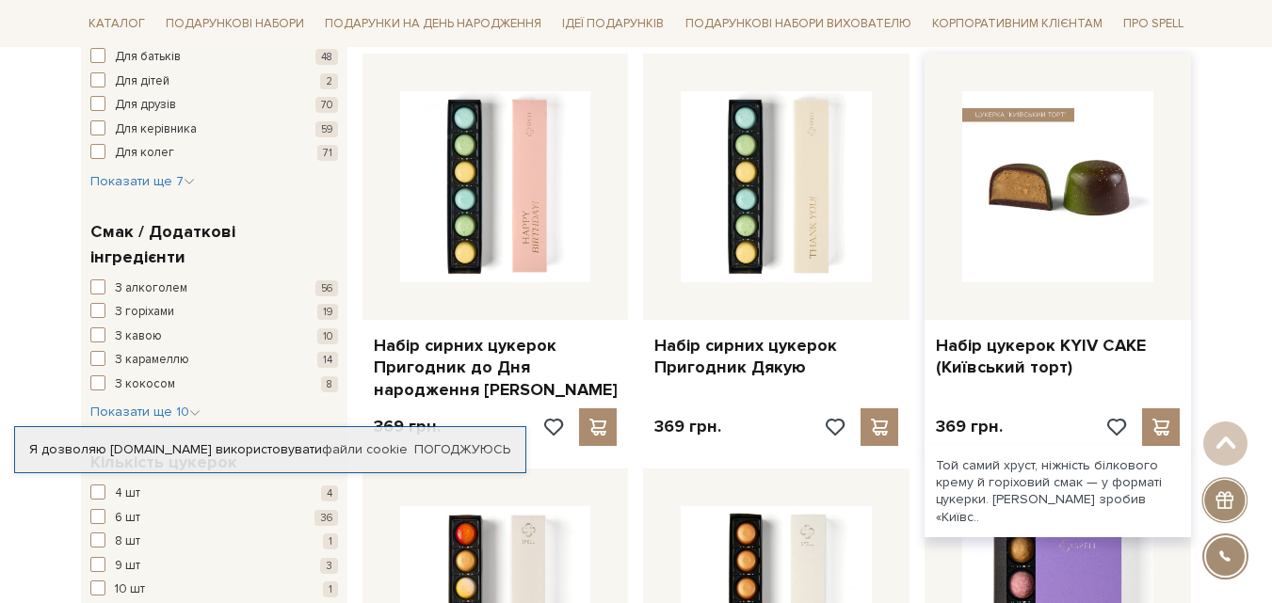
click at [1038, 205] on img at bounding box center [1057, 186] width 191 height 191
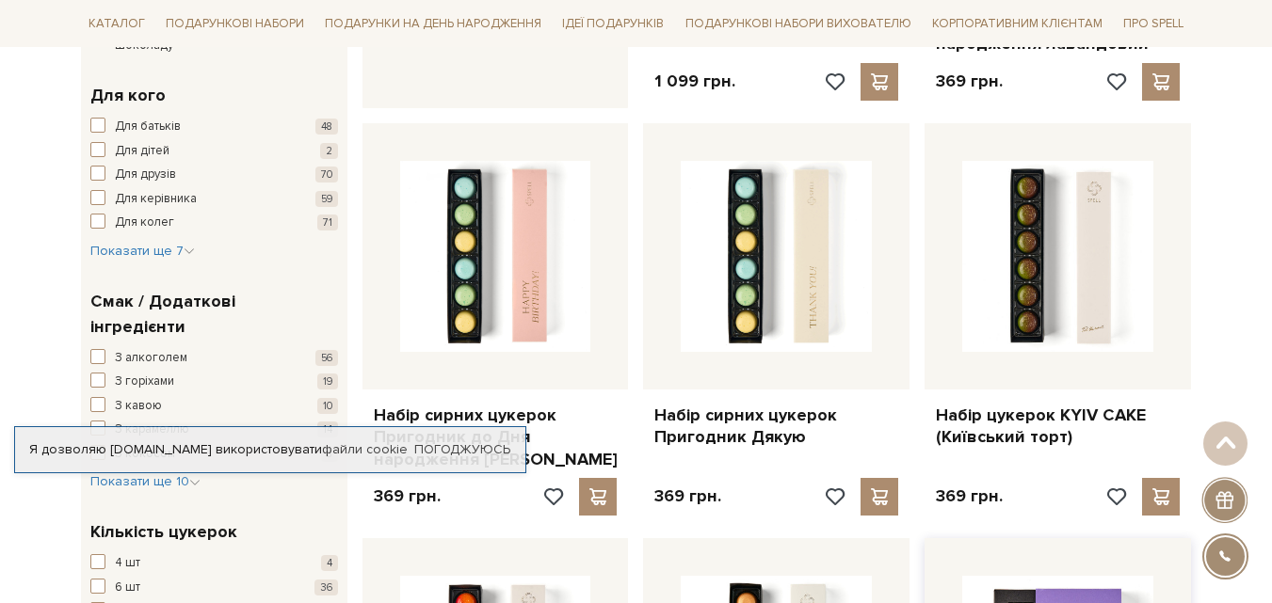
scroll to position [751, 0]
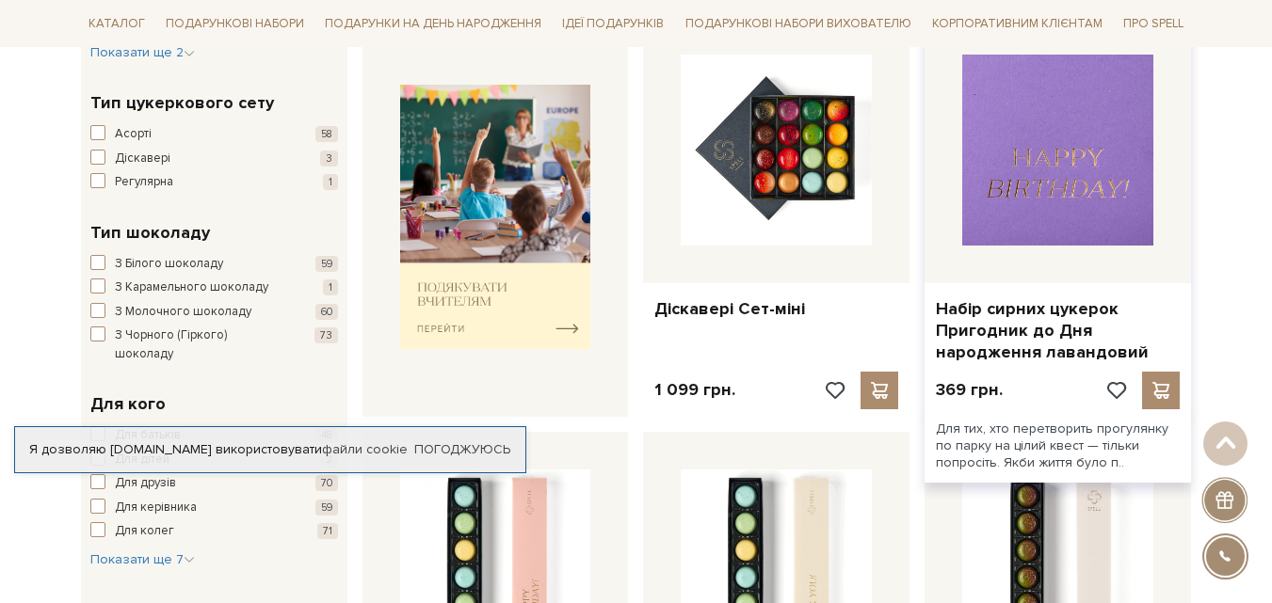
click at [1036, 171] on img at bounding box center [1057, 150] width 191 height 191
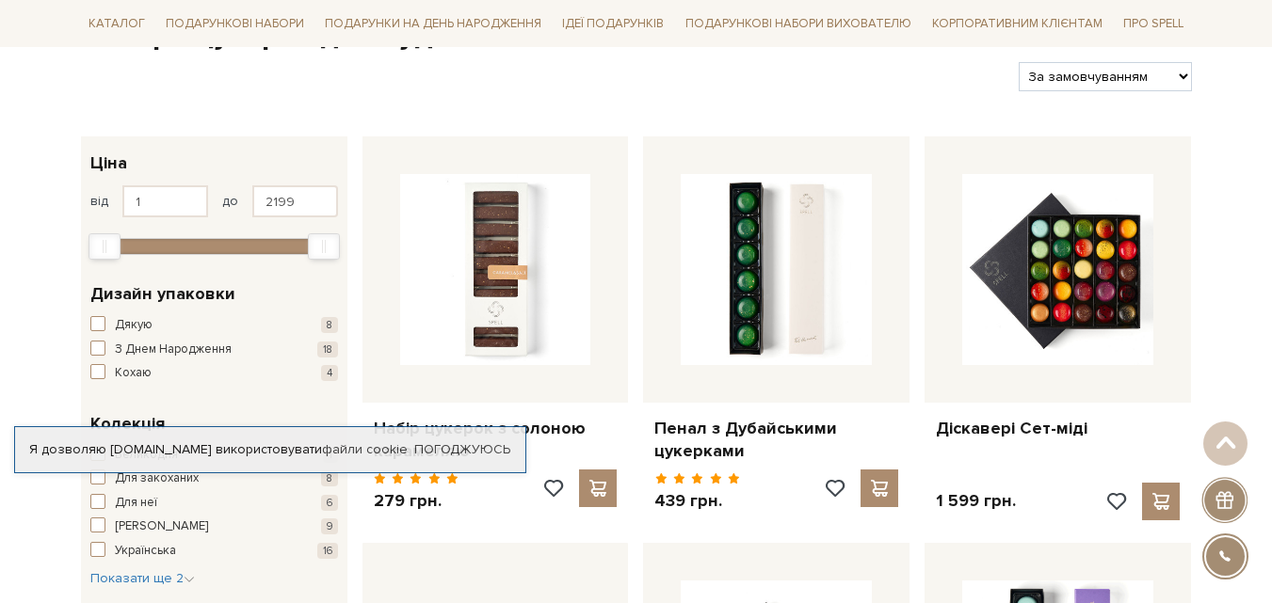
scroll to position [220, 0]
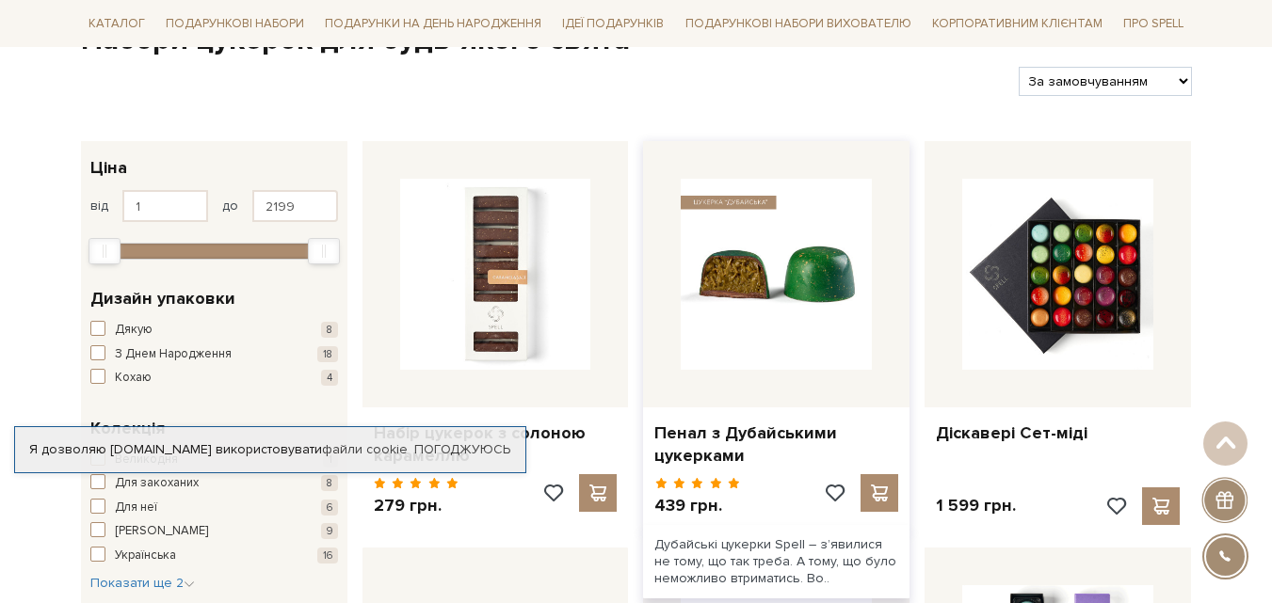
click at [736, 291] on img at bounding box center [776, 274] width 191 height 191
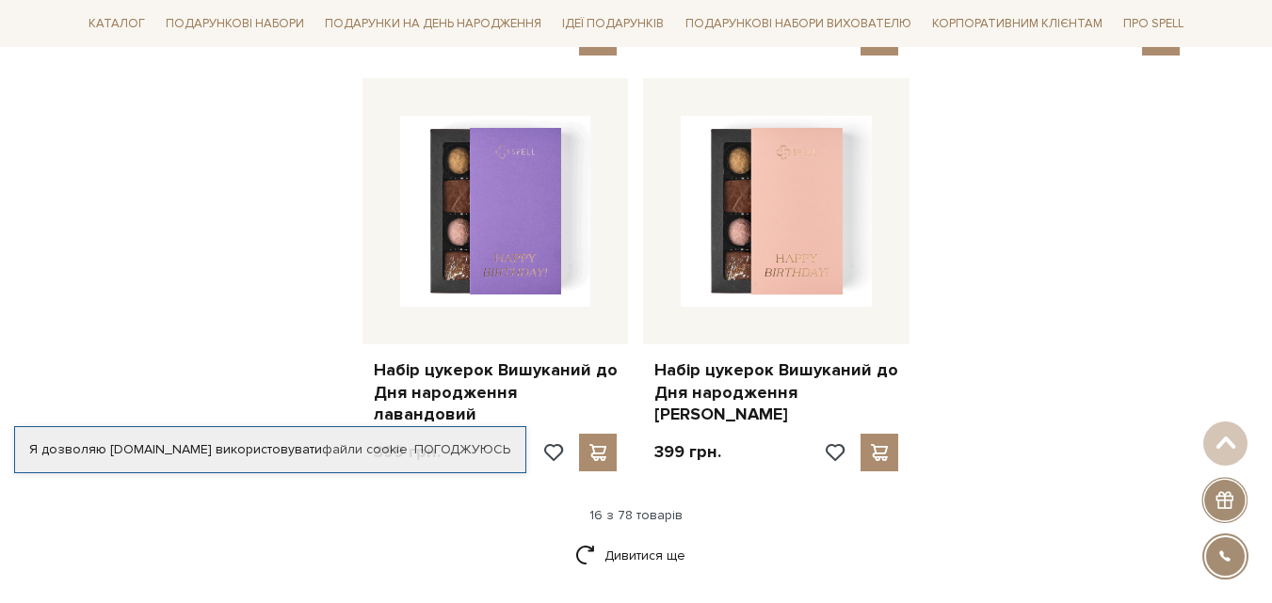
scroll to position [2354, 0]
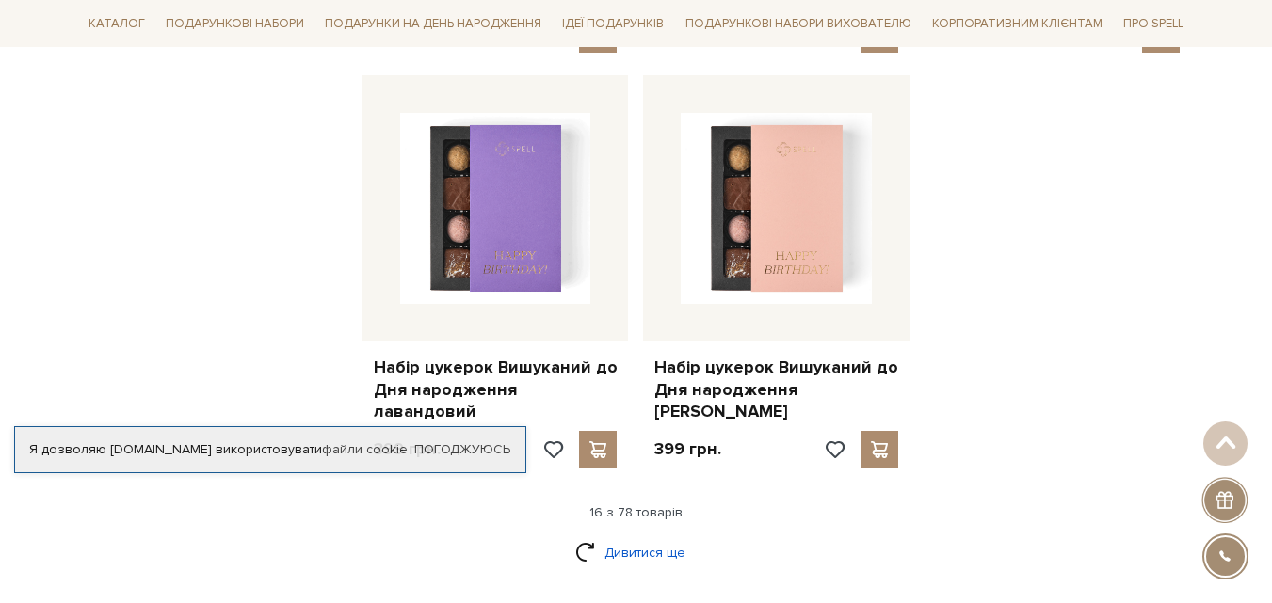
click at [638, 537] on link "Дивитися ще" at bounding box center [636, 553] width 122 height 33
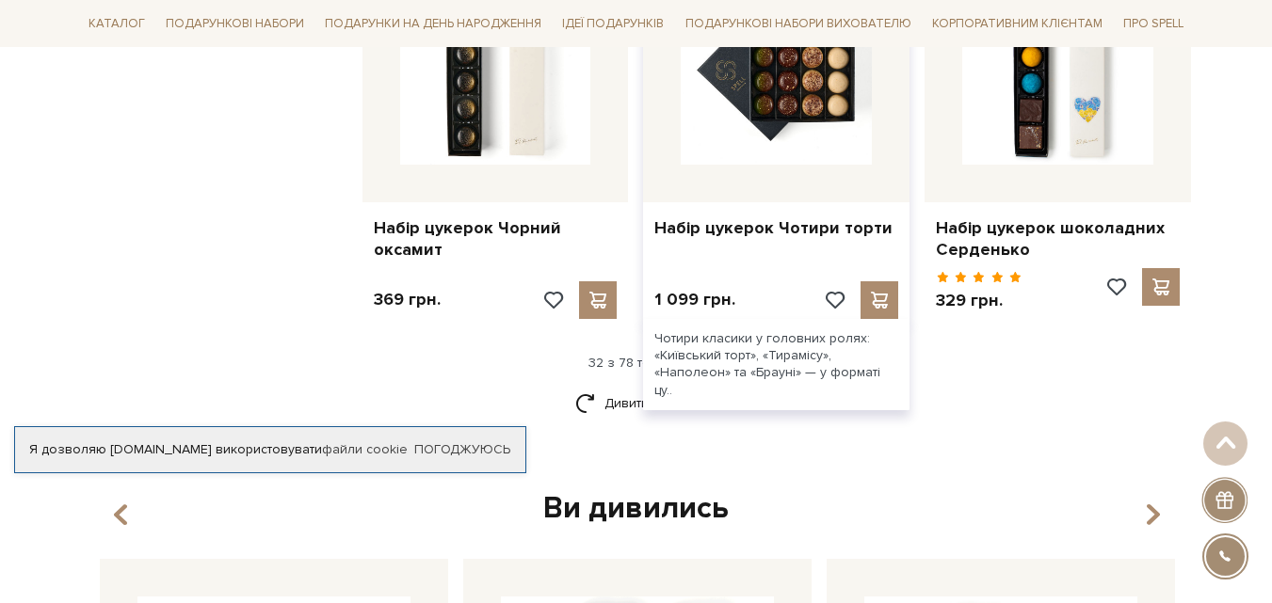
scroll to position [4519, 0]
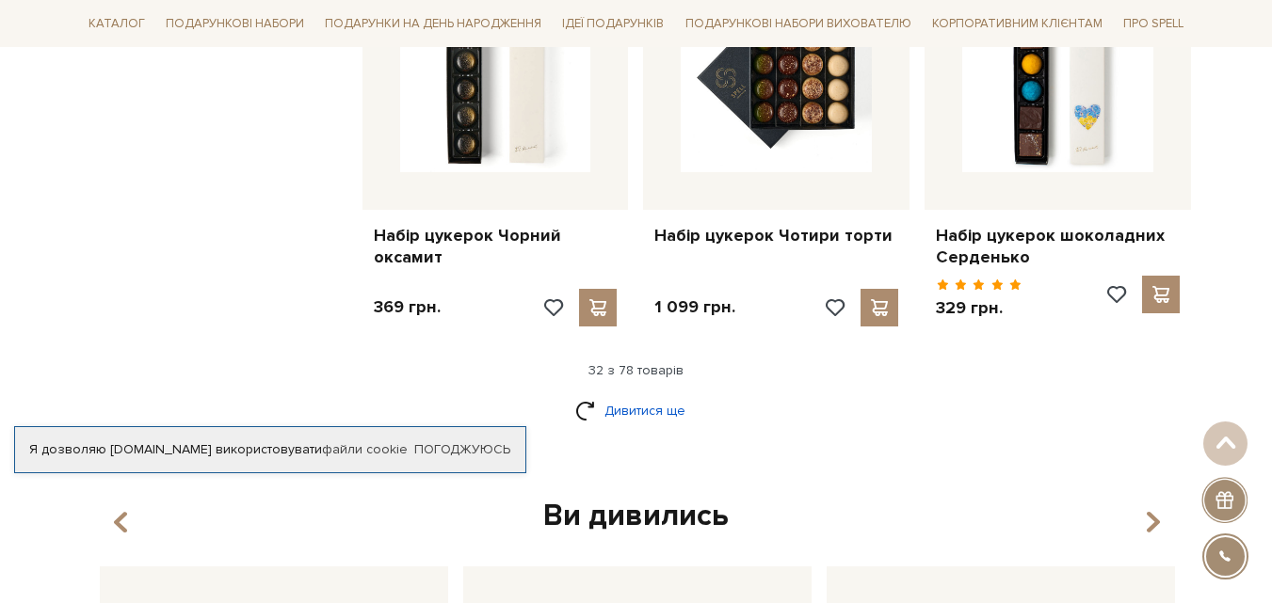
click at [626, 394] on link "Дивитися ще" at bounding box center [636, 410] width 122 height 33
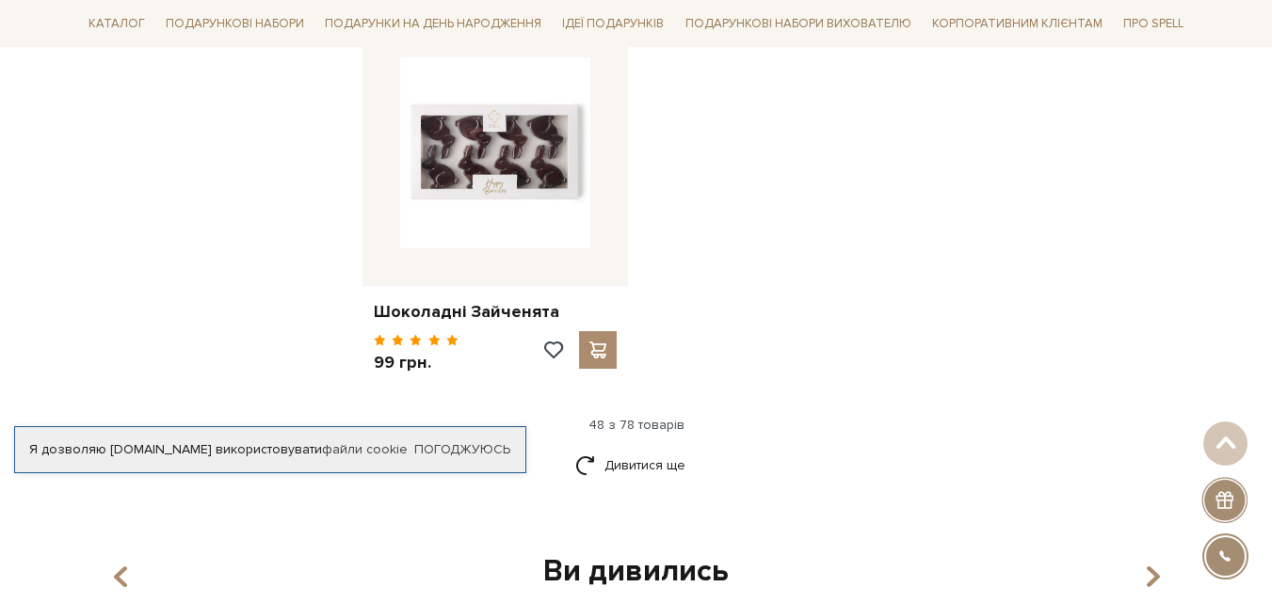
scroll to position [6966, 0]
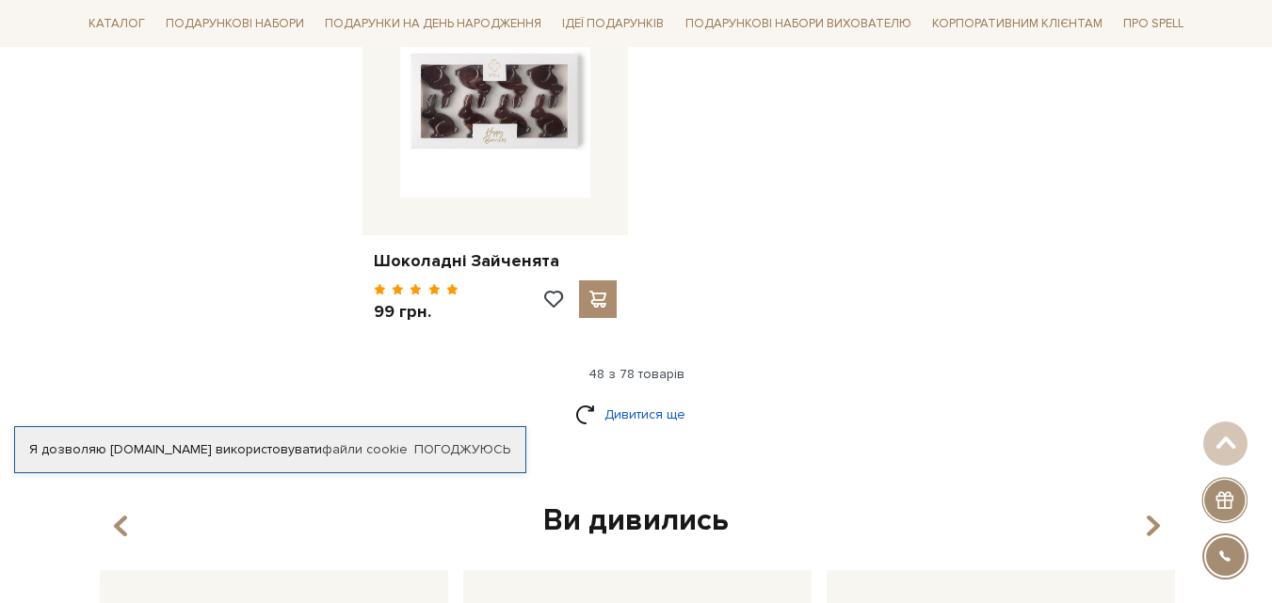
click at [635, 398] on link "Дивитися ще" at bounding box center [636, 414] width 122 height 33
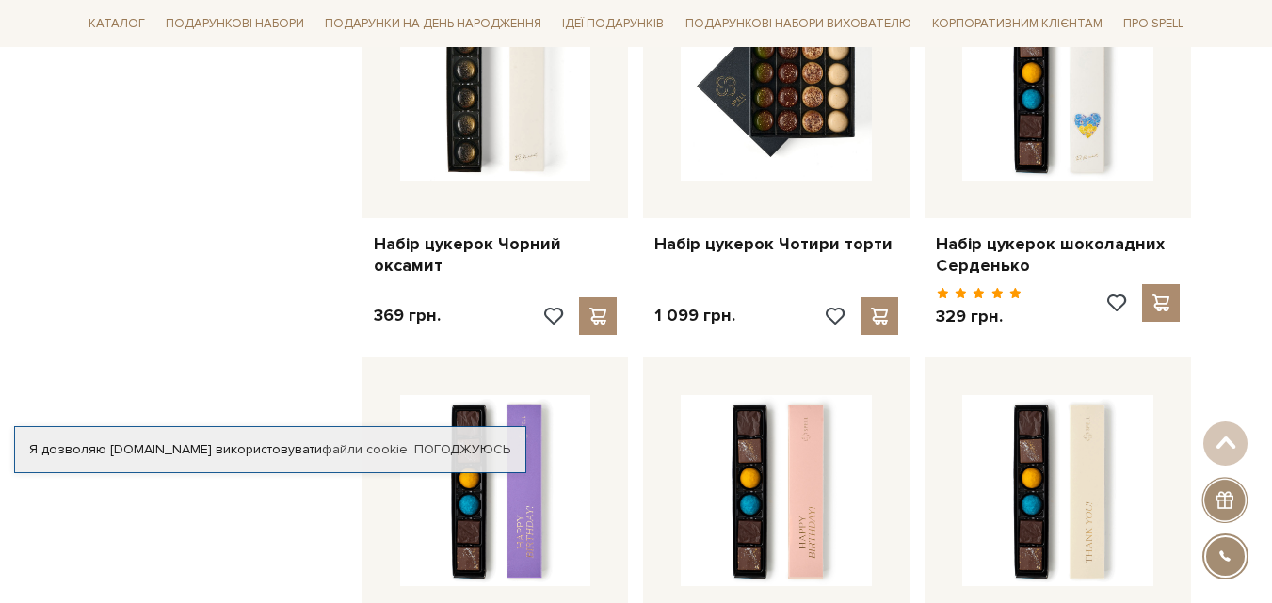
scroll to position [4331, 0]
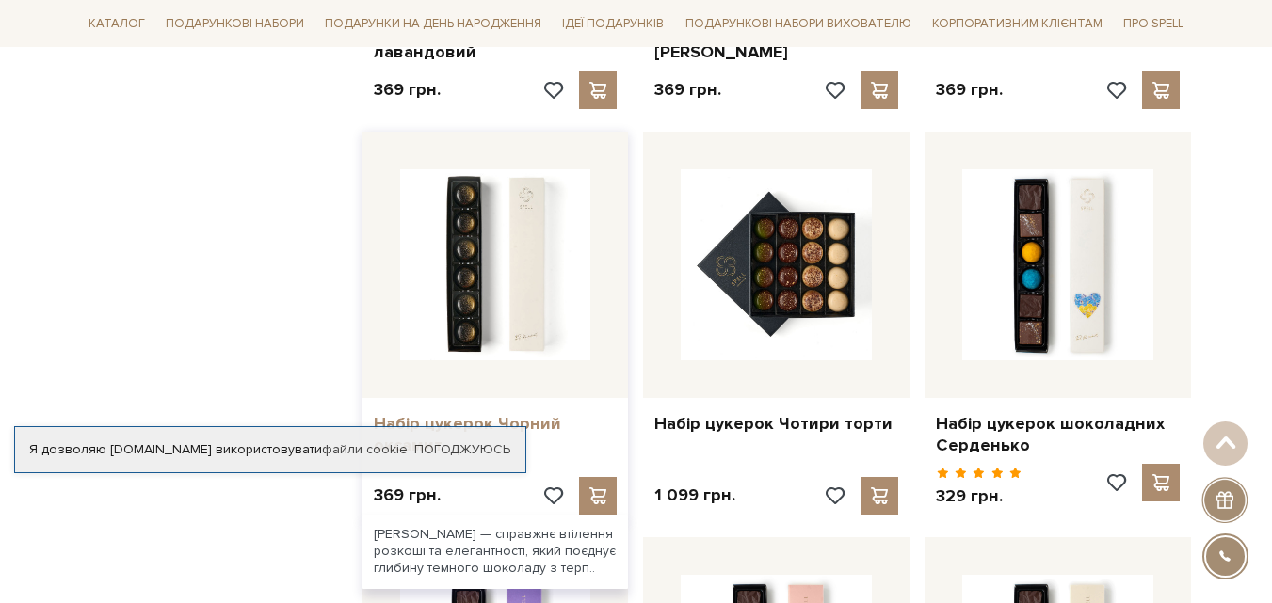
click at [458, 413] on link "Набір цукерок Чорний оксамит" at bounding box center [496, 435] width 244 height 44
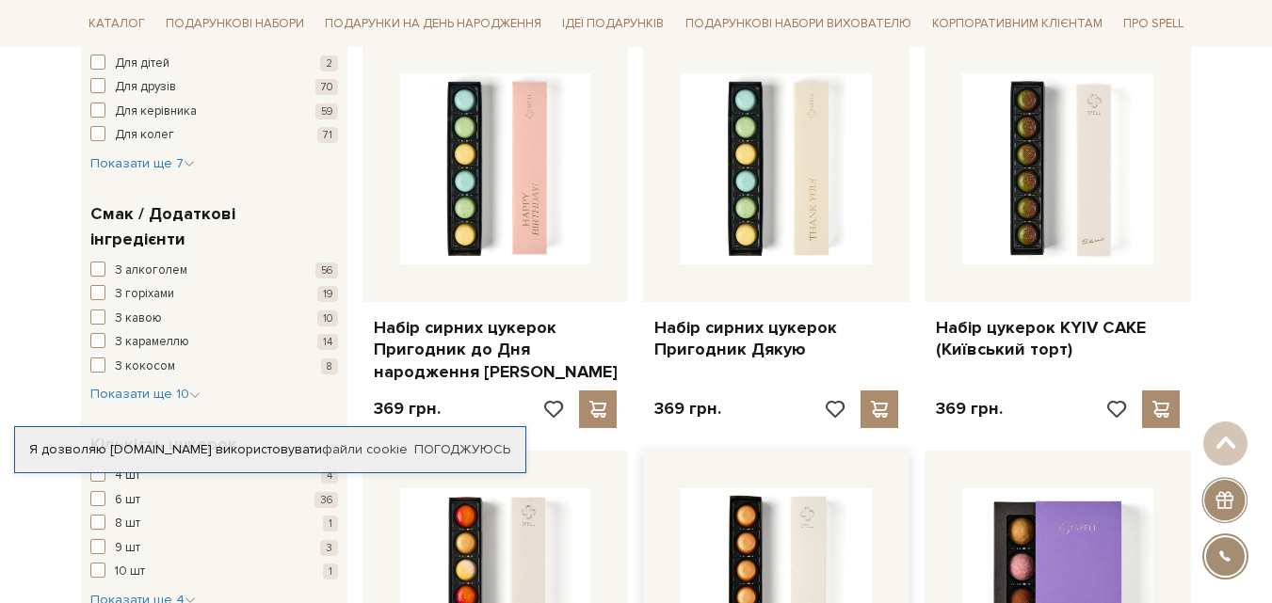
scroll to position [1116, 0]
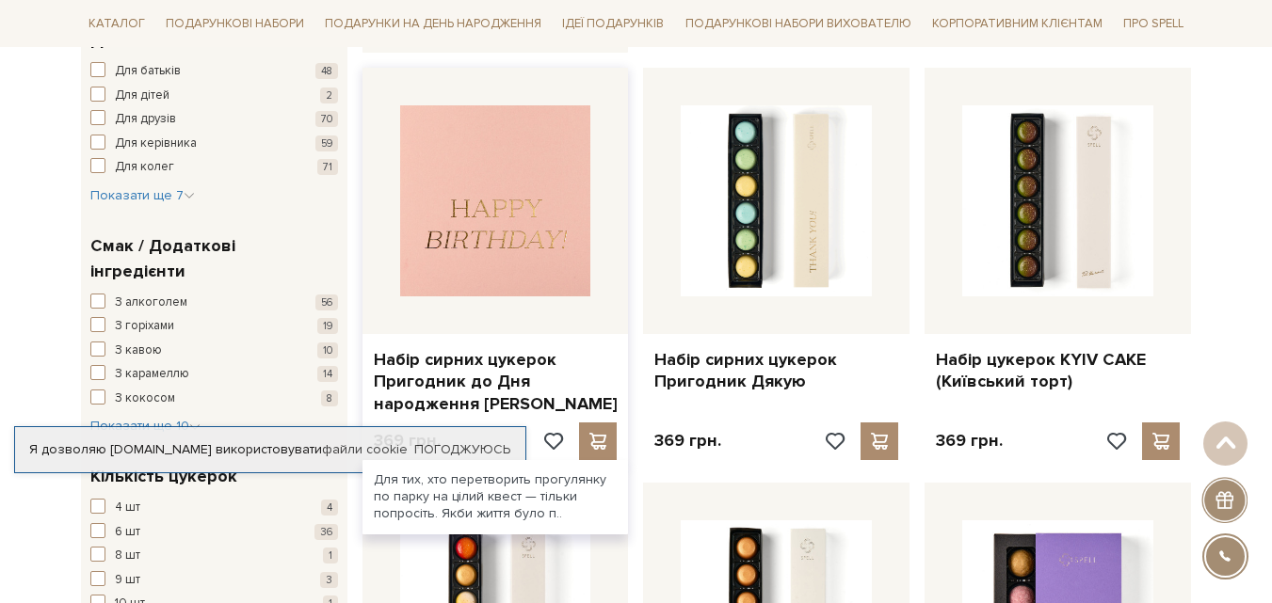
click at [486, 249] on img at bounding box center [495, 200] width 191 height 191
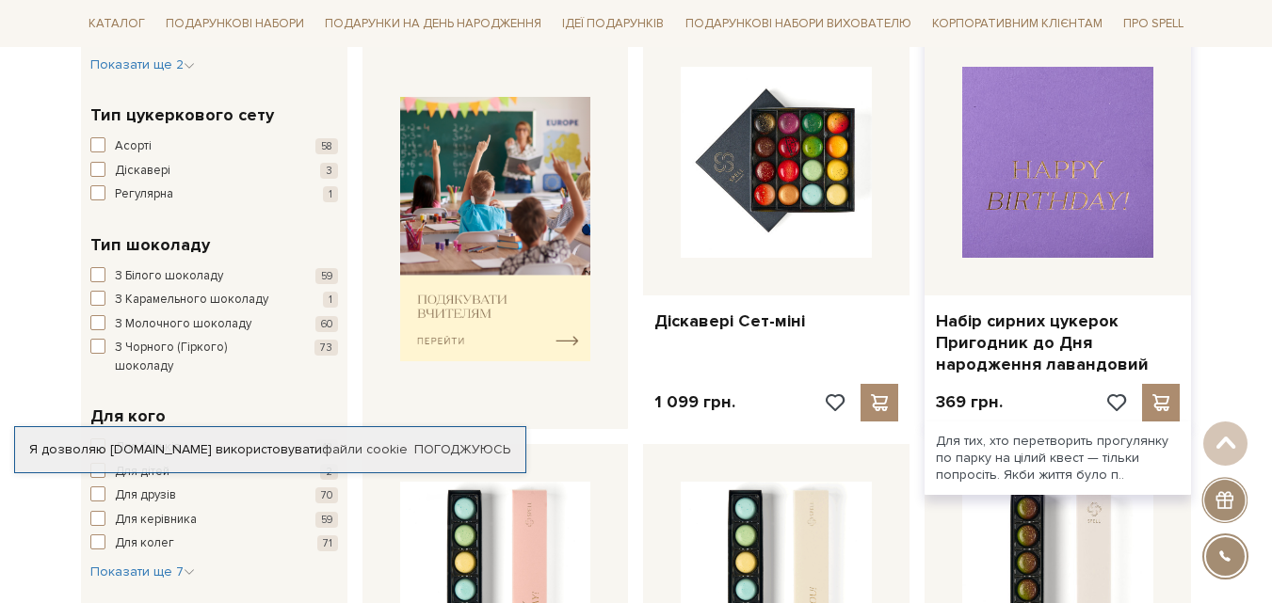
click at [1025, 222] on img at bounding box center [1057, 162] width 191 height 191
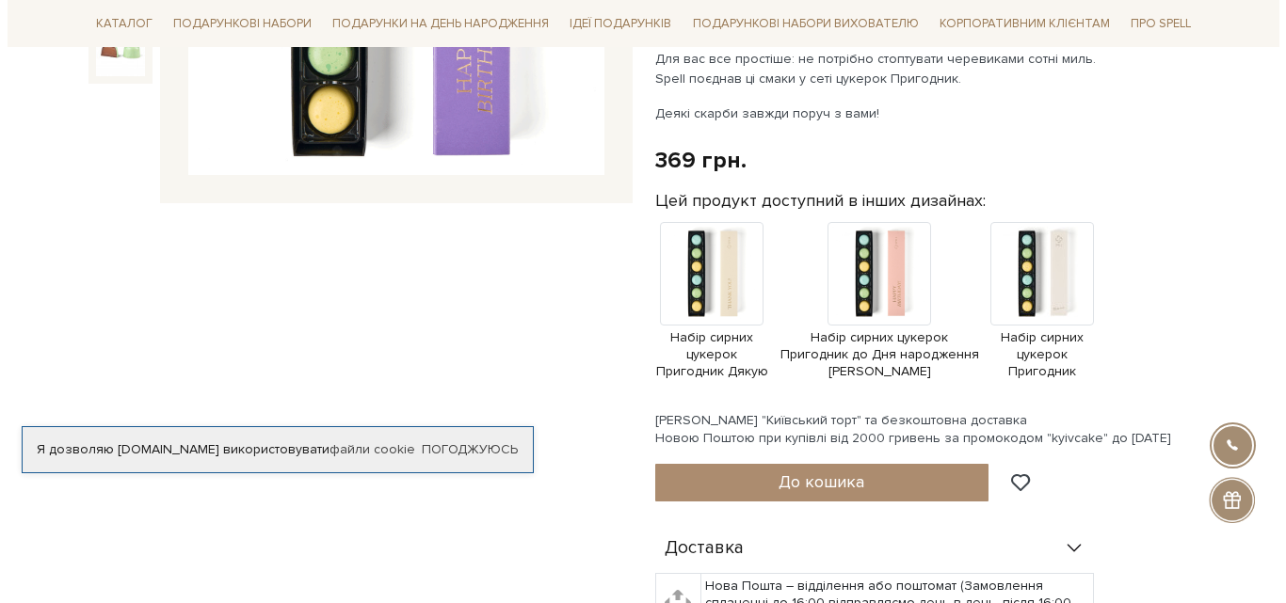
scroll to position [659, 0]
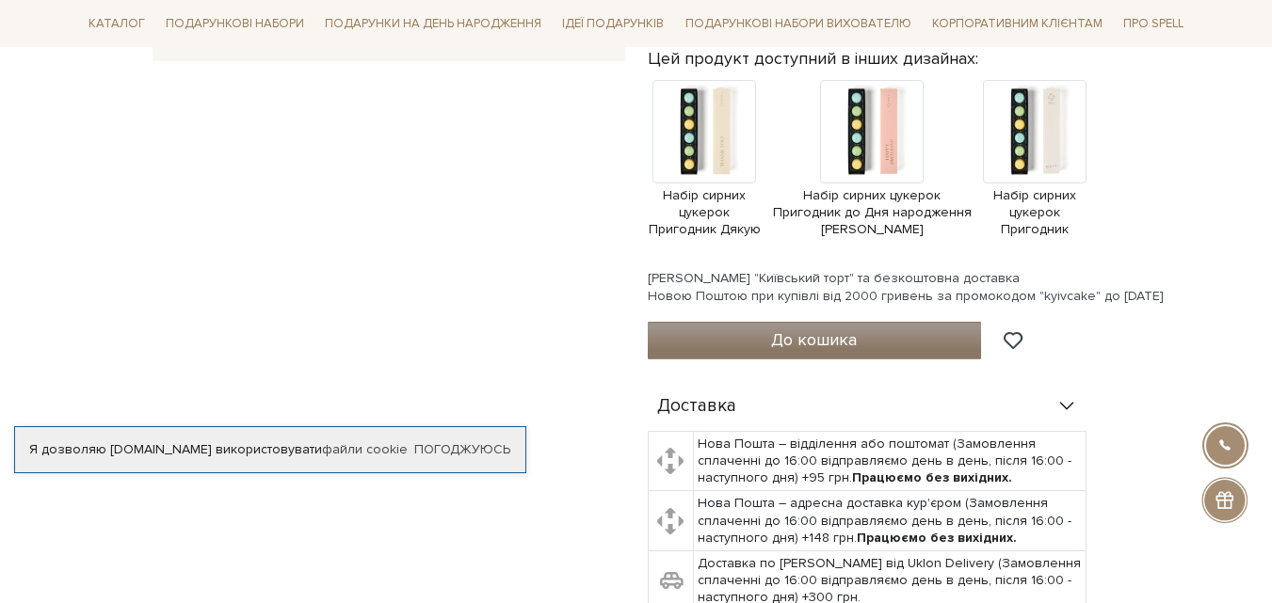
click at [808, 344] on span "До кошика" at bounding box center [814, 339] width 86 height 21
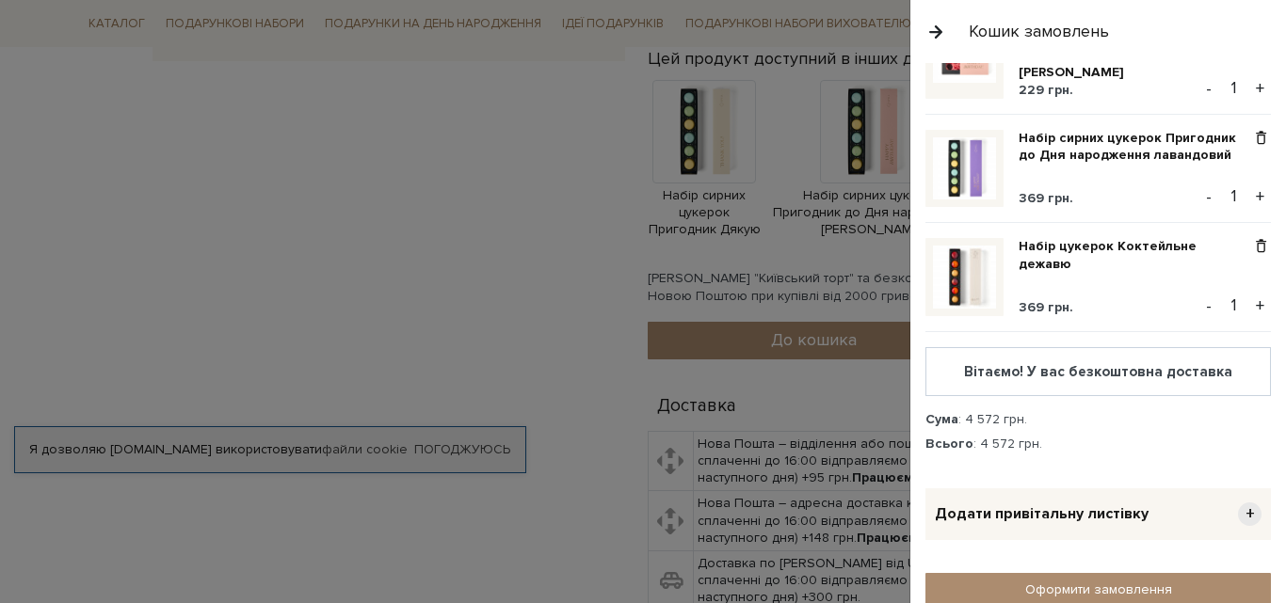
scroll to position [1789, 0]
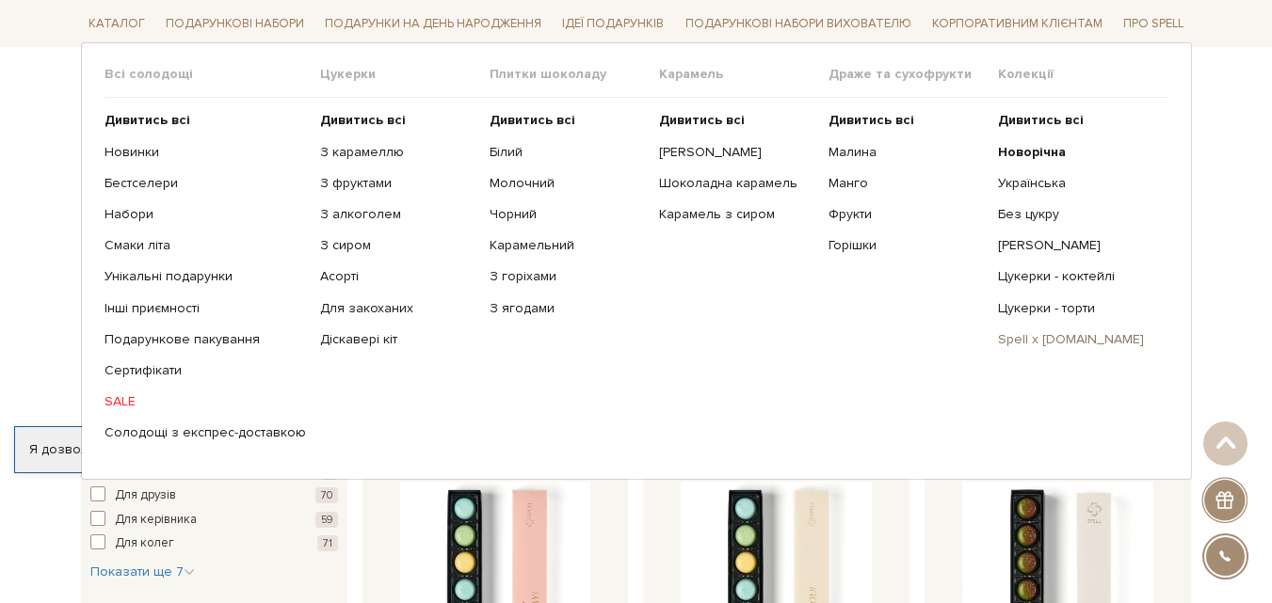
click at [1044, 340] on link "Spell x [DOMAIN_NAME]" at bounding box center [1075, 339] width 155 height 17
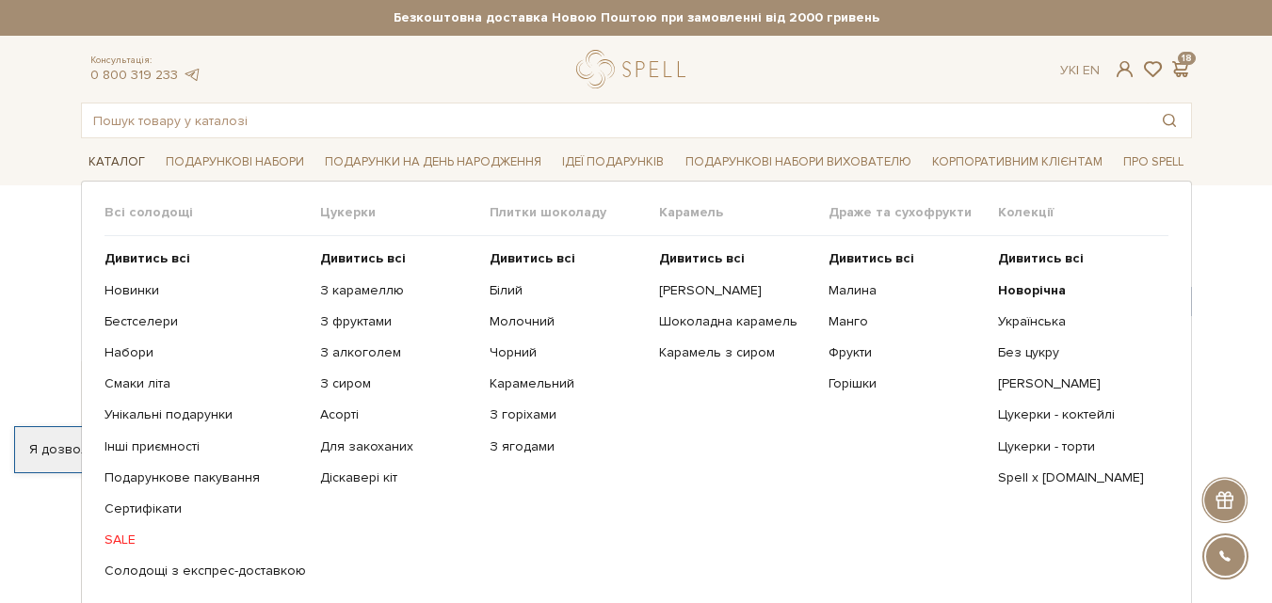
click at [94, 159] on link "Каталог" at bounding box center [117, 162] width 72 height 29
click at [842, 383] on link "Горішки" at bounding box center [905, 384] width 155 height 17
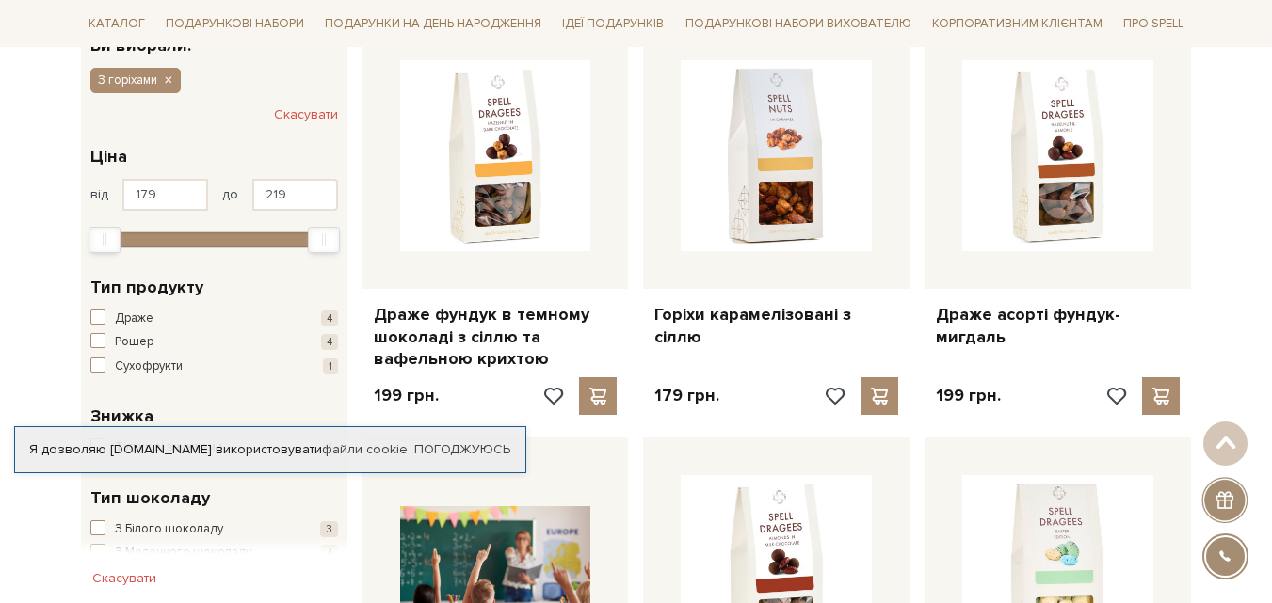
scroll to position [188, 0]
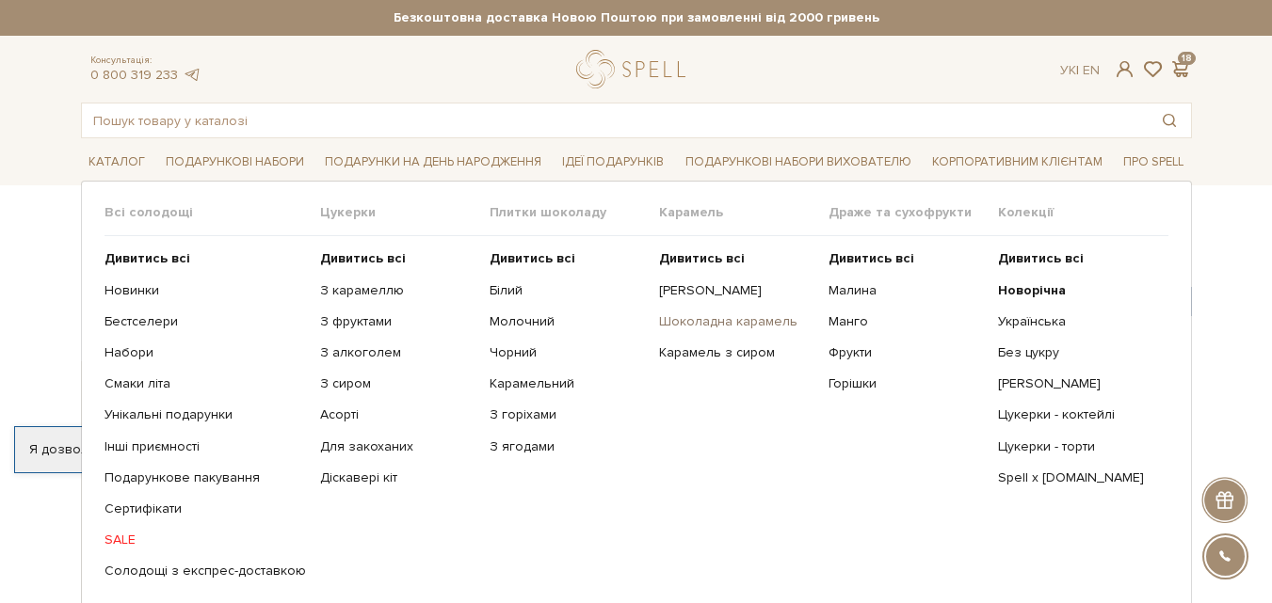
click at [715, 323] on link "Шоколадна карамель" at bounding box center [736, 321] width 155 height 17
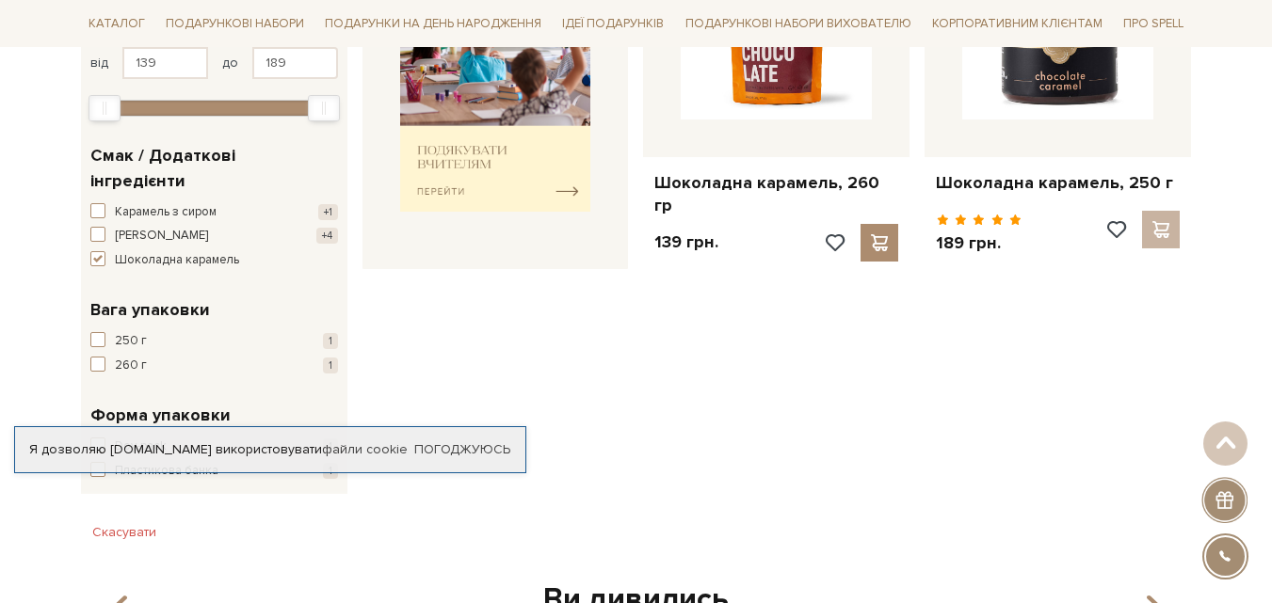
scroll to position [94, 0]
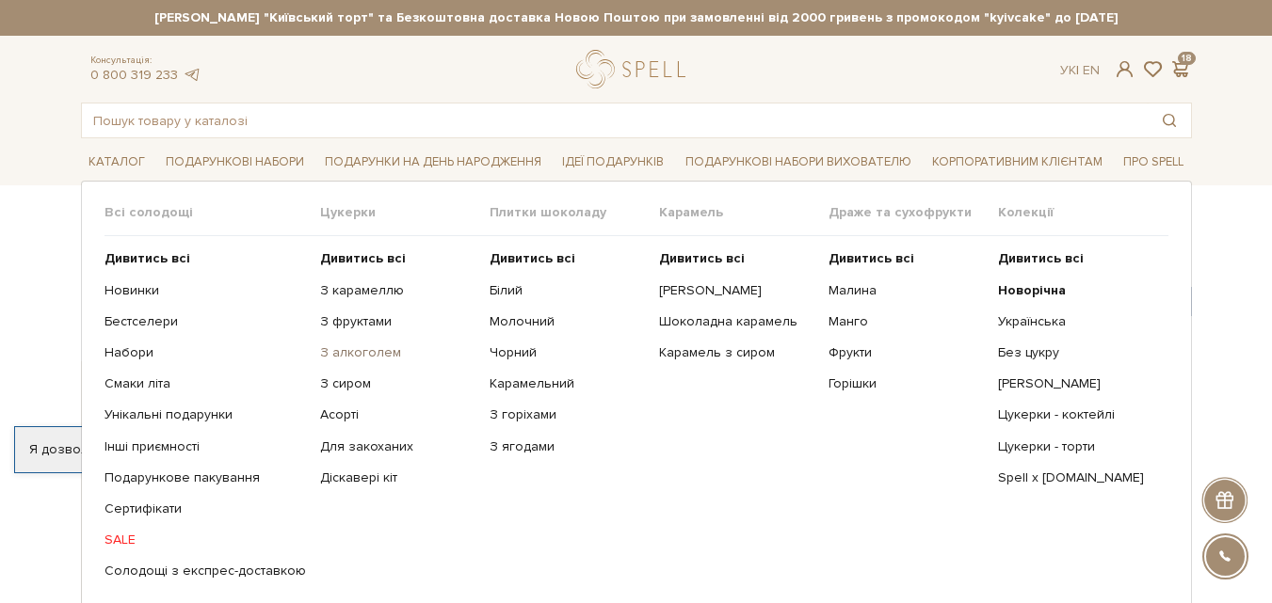
click at [366, 351] on link "З алкоголем" at bounding box center [397, 353] width 155 height 17
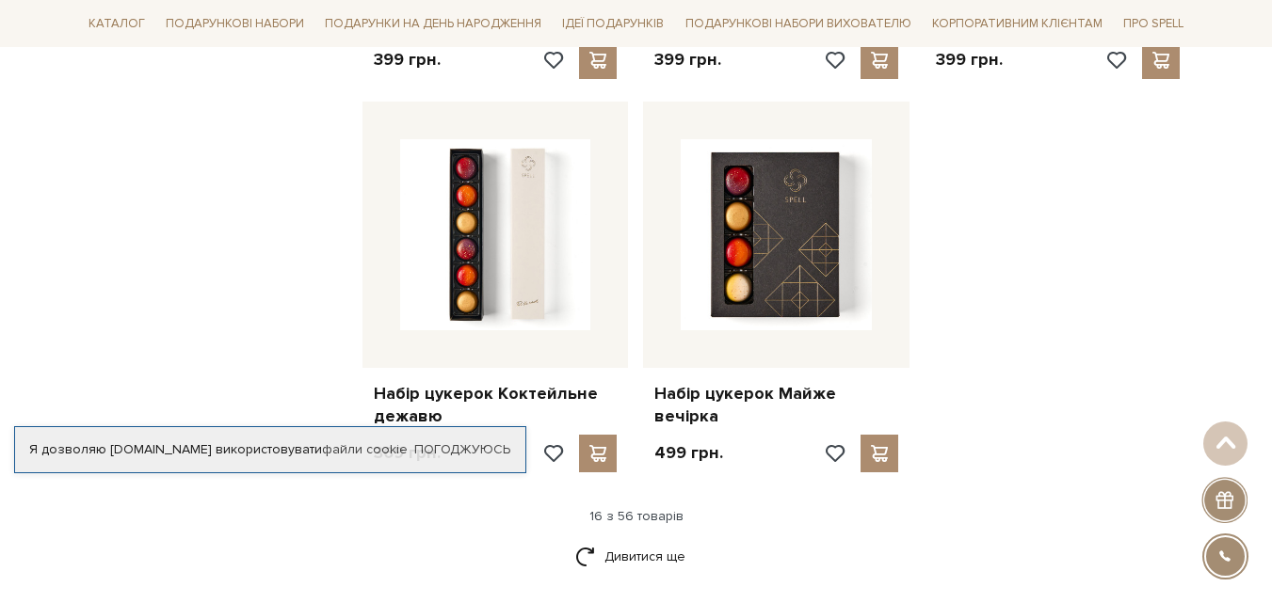
scroll to position [2354, 0]
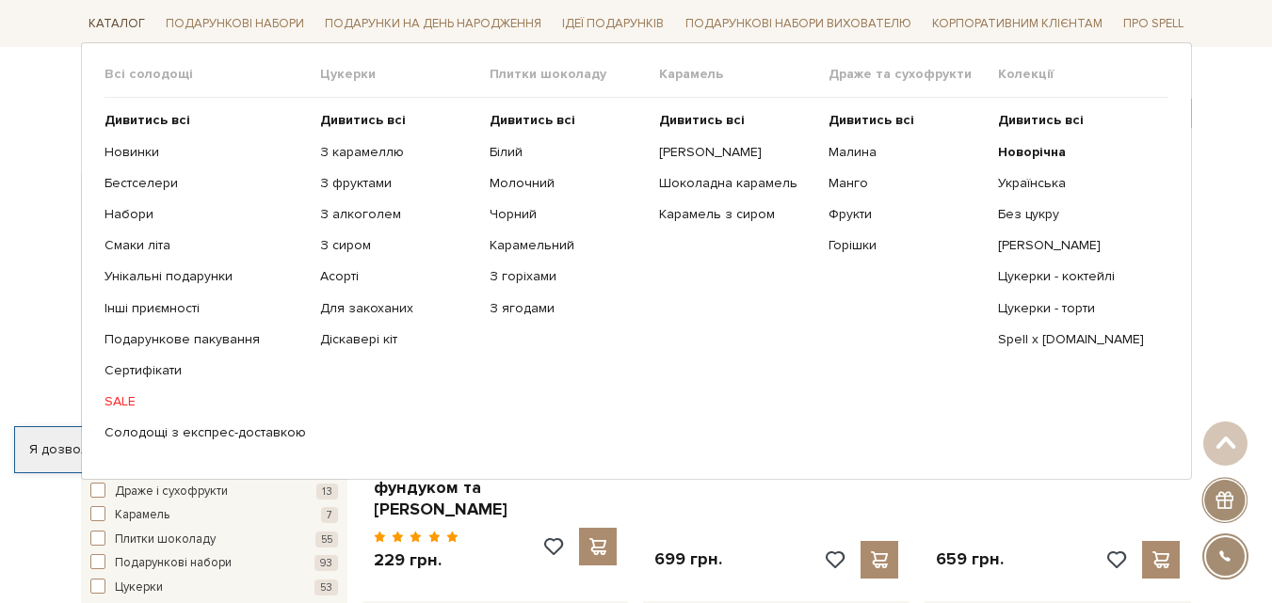
click at [137, 25] on link "Каталог" at bounding box center [117, 23] width 72 height 29
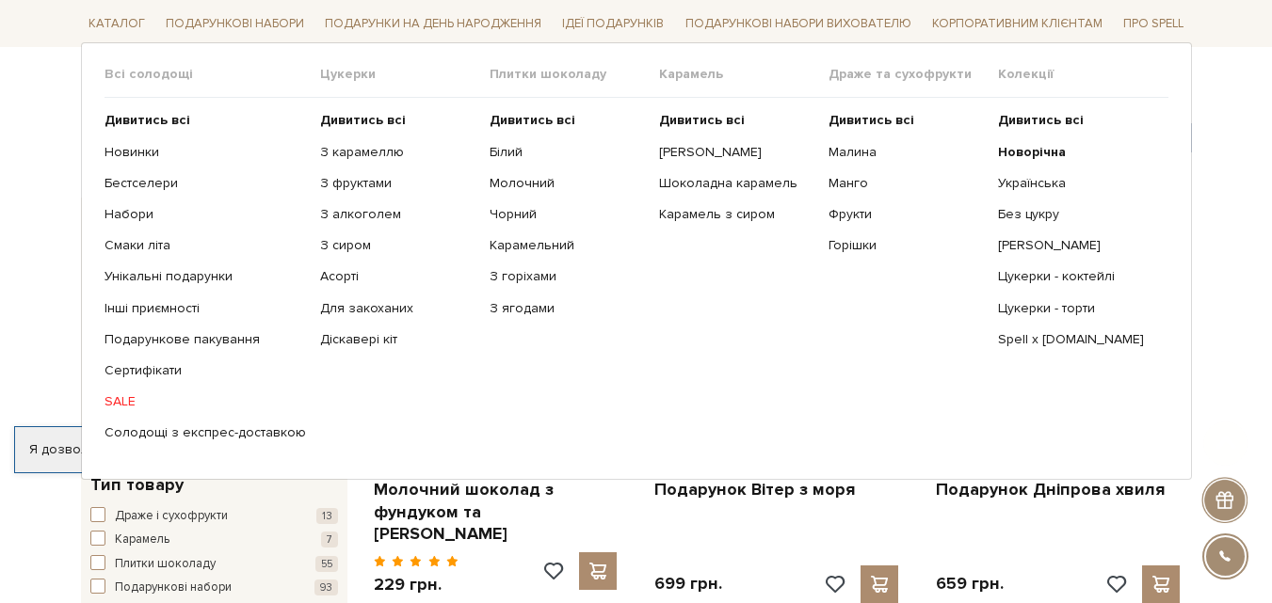
scroll to position [188, 0]
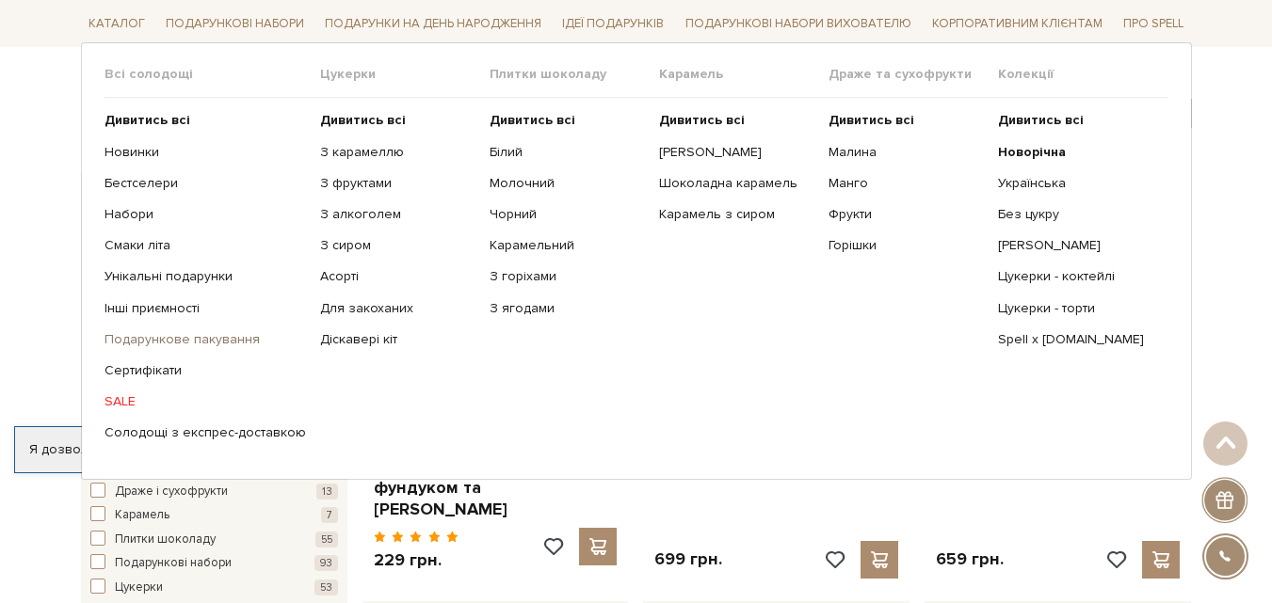
click at [193, 342] on link "Подарункове пакування" at bounding box center [204, 339] width 201 height 17
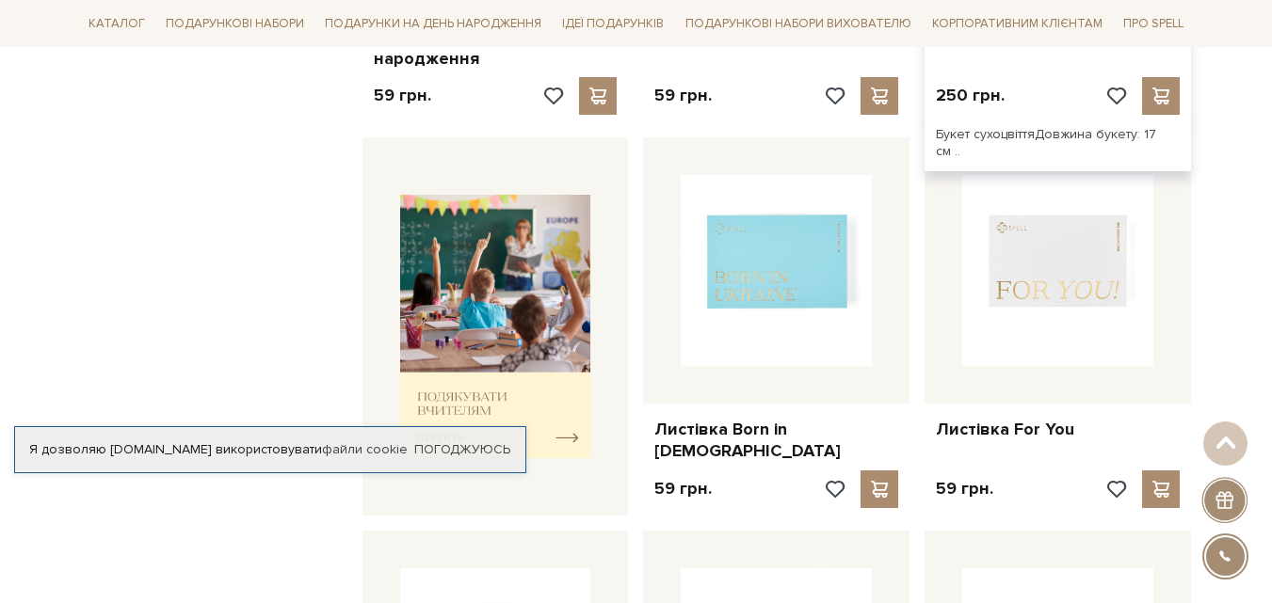
scroll to position [659, 0]
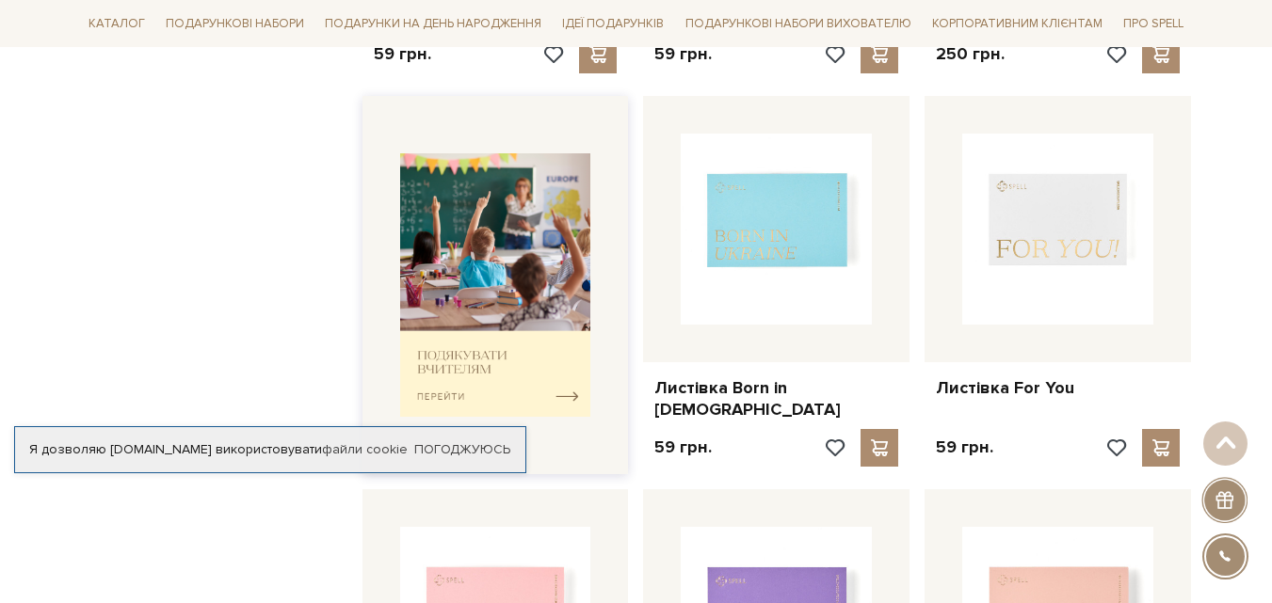
click at [566, 359] on img at bounding box center [495, 285] width 191 height 265
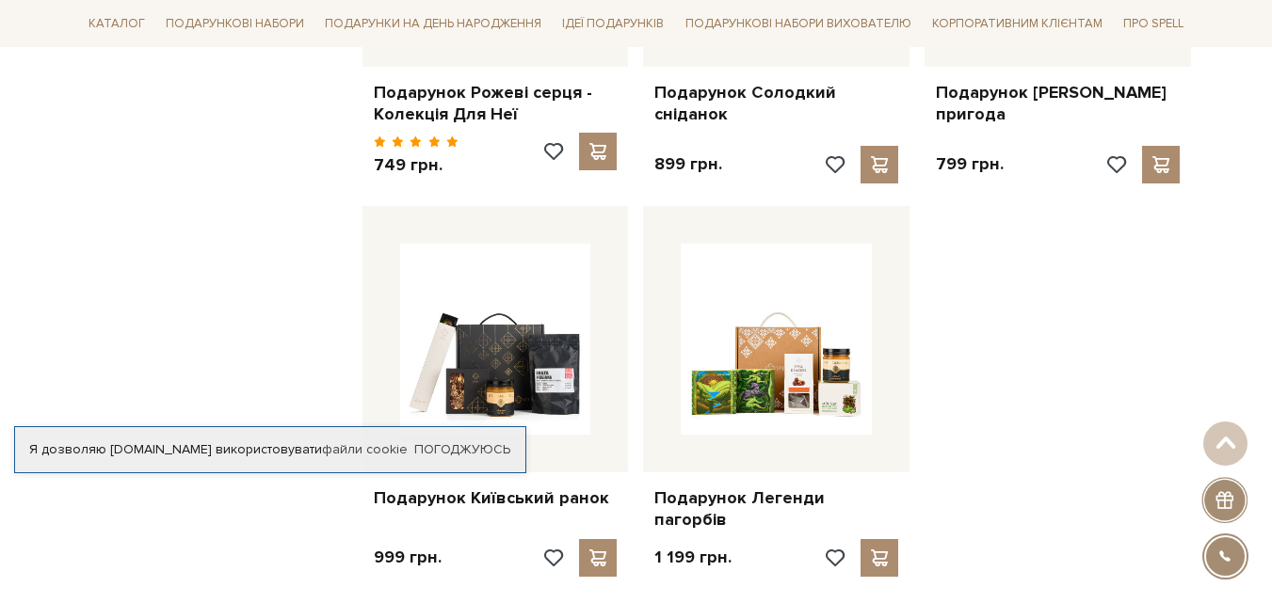
scroll to position [2165, 0]
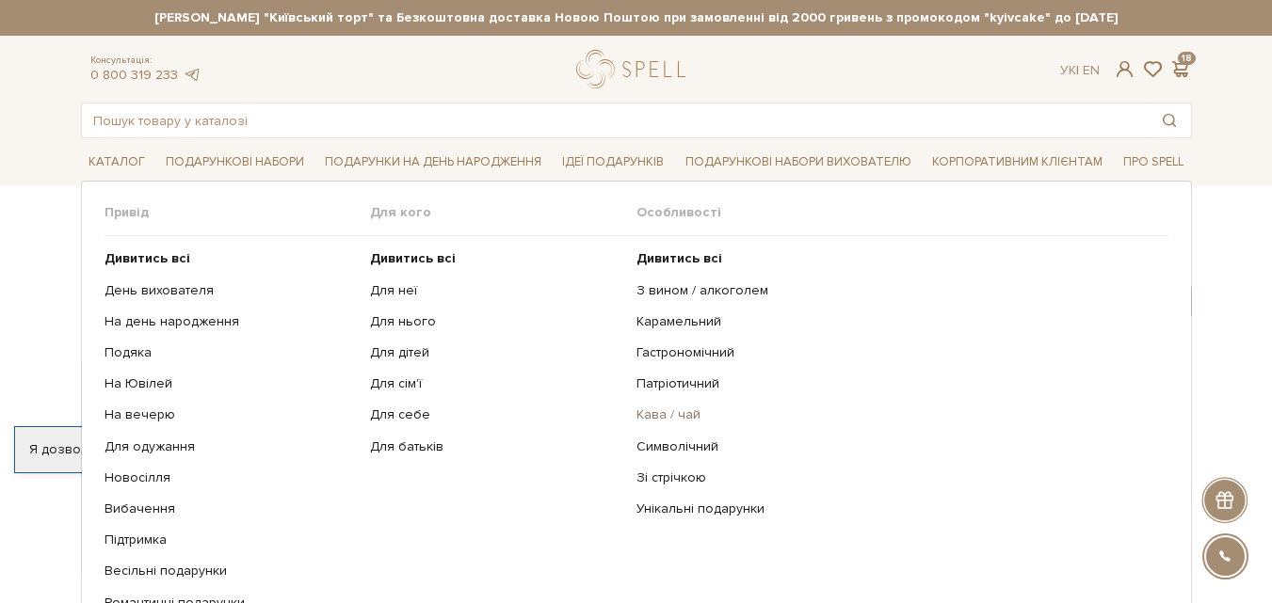
click at [653, 417] on link "Кава / чай" at bounding box center [895, 415] width 518 height 17
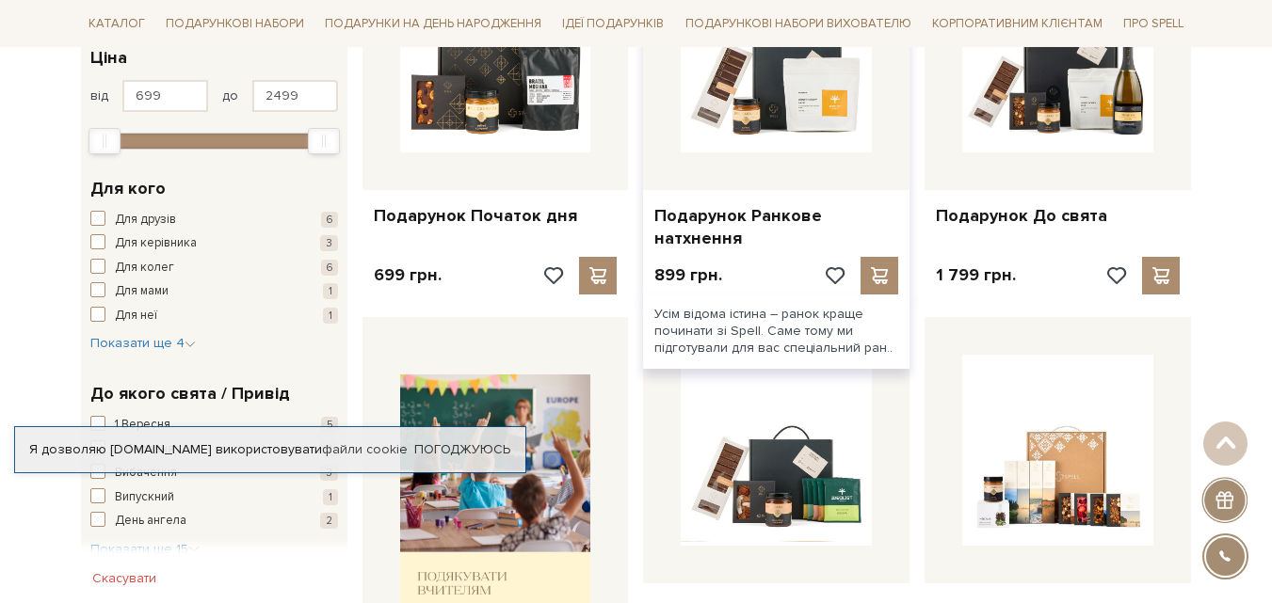
scroll to position [282, 0]
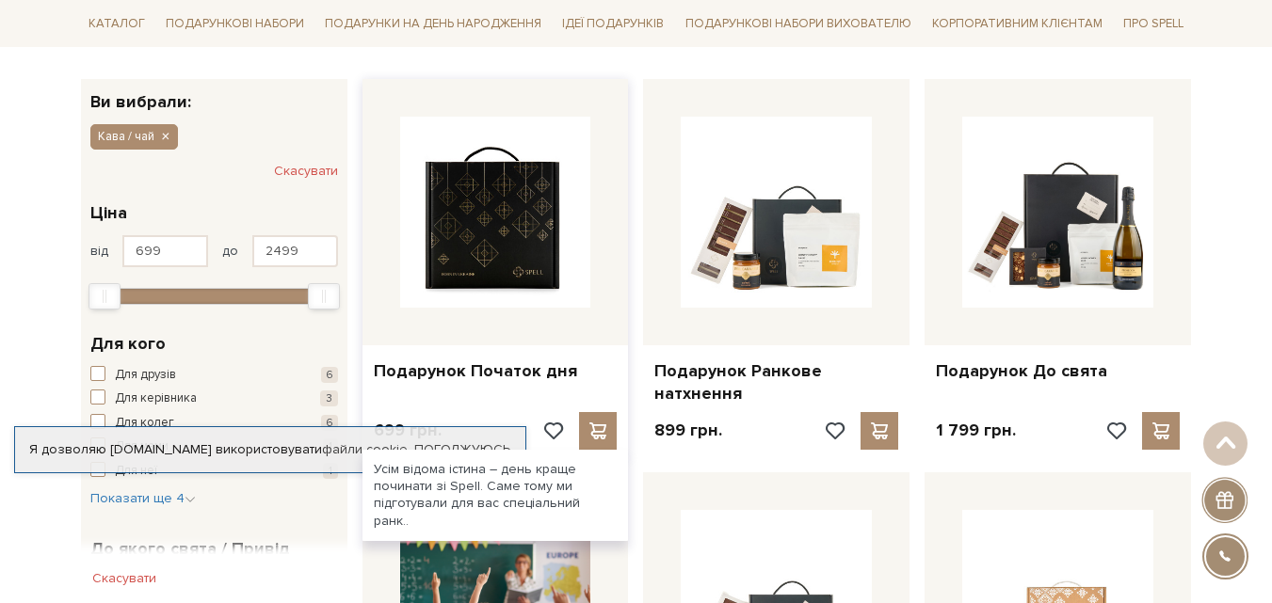
click at [545, 250] on img at bounding box center [495, 212] width 191 height 191
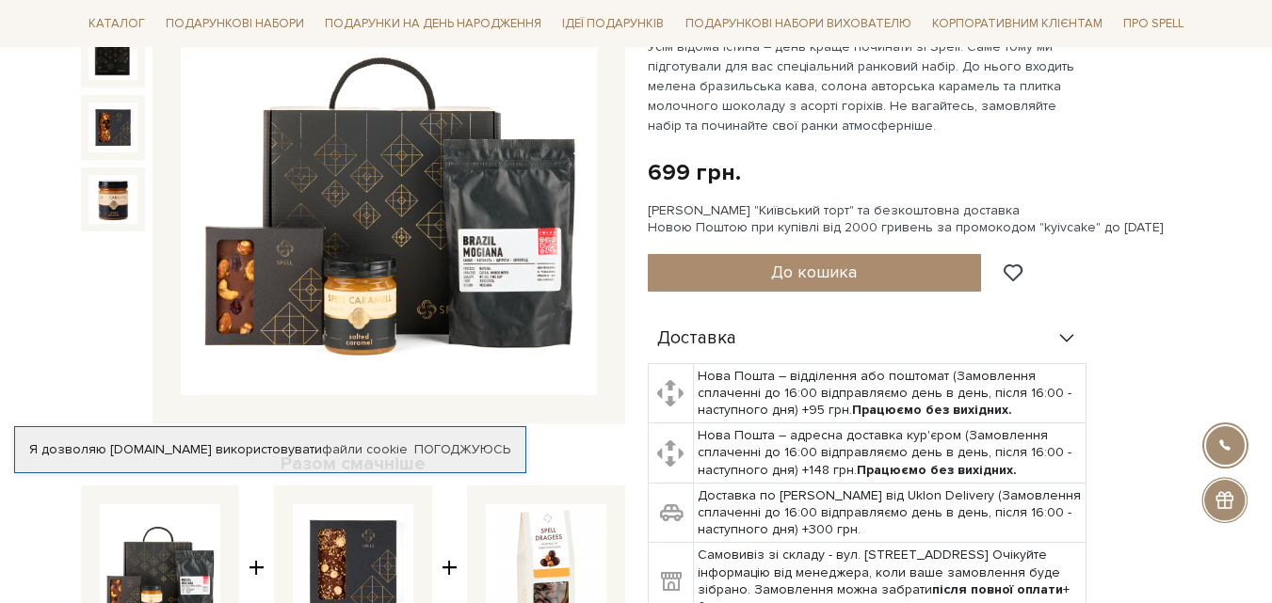
scroll to position [188, 0]
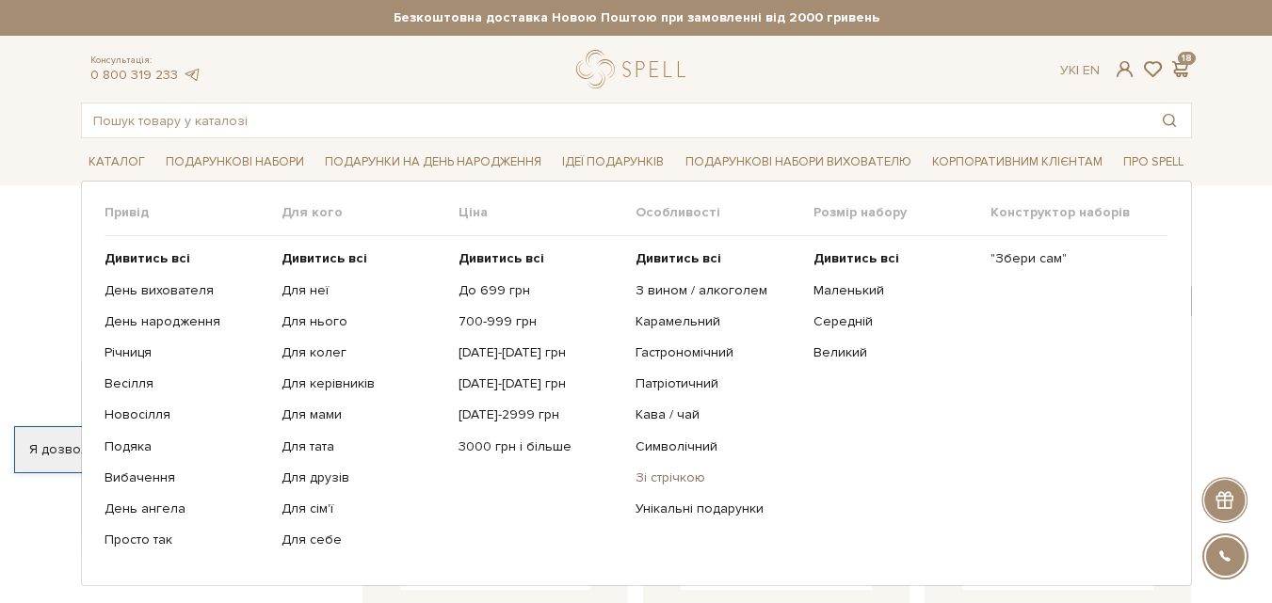
click at [660, 480] on link "Зі стрічкою" at bounding box center [716, 478] width 163 height 17
click at [651, 349] on link "Гастрономічний" at bounding box center [716, 353] width 163 height 17
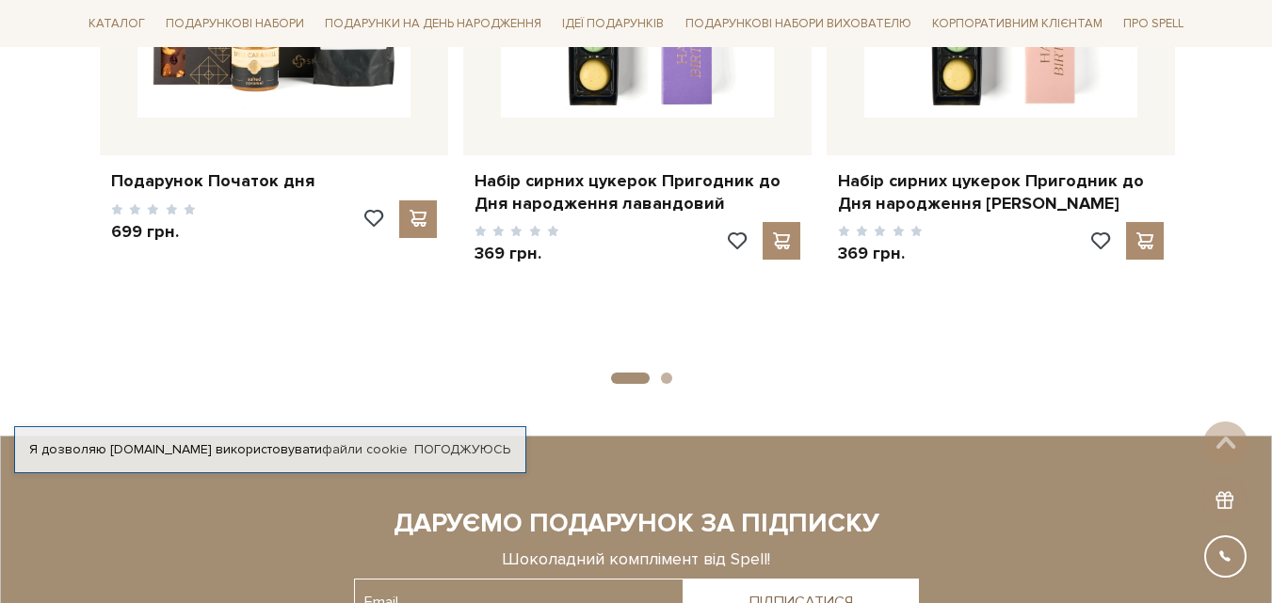
scroll to position [1600, 0]
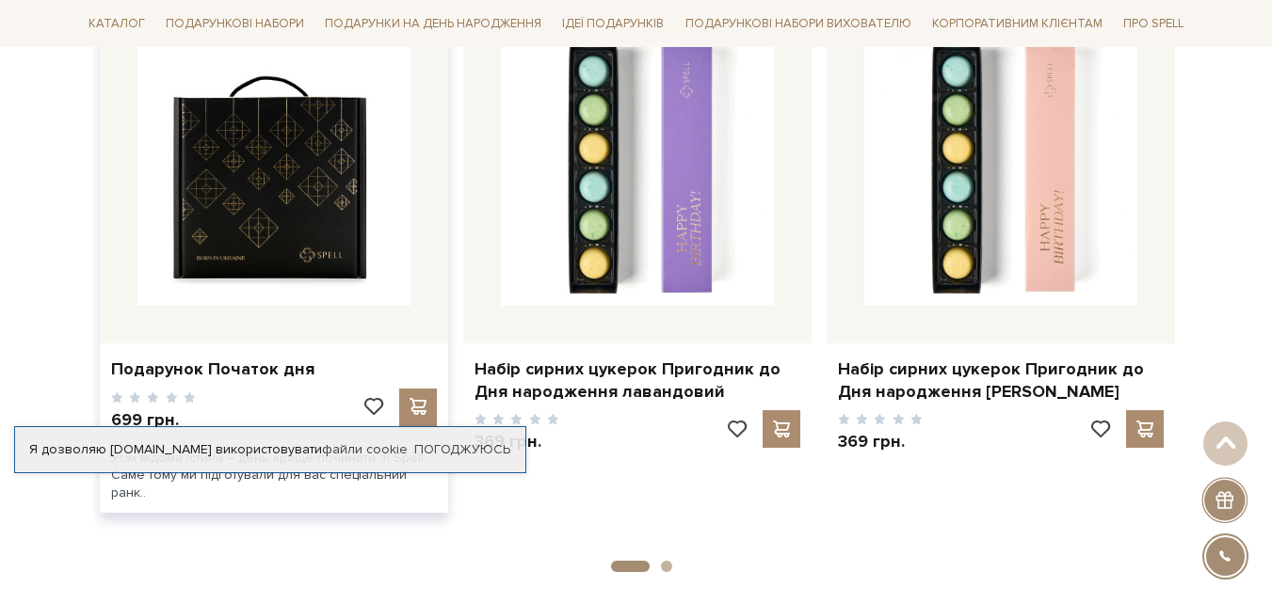
click at [364, 226] on img at bounding box center [273, 169] width 273 height 273
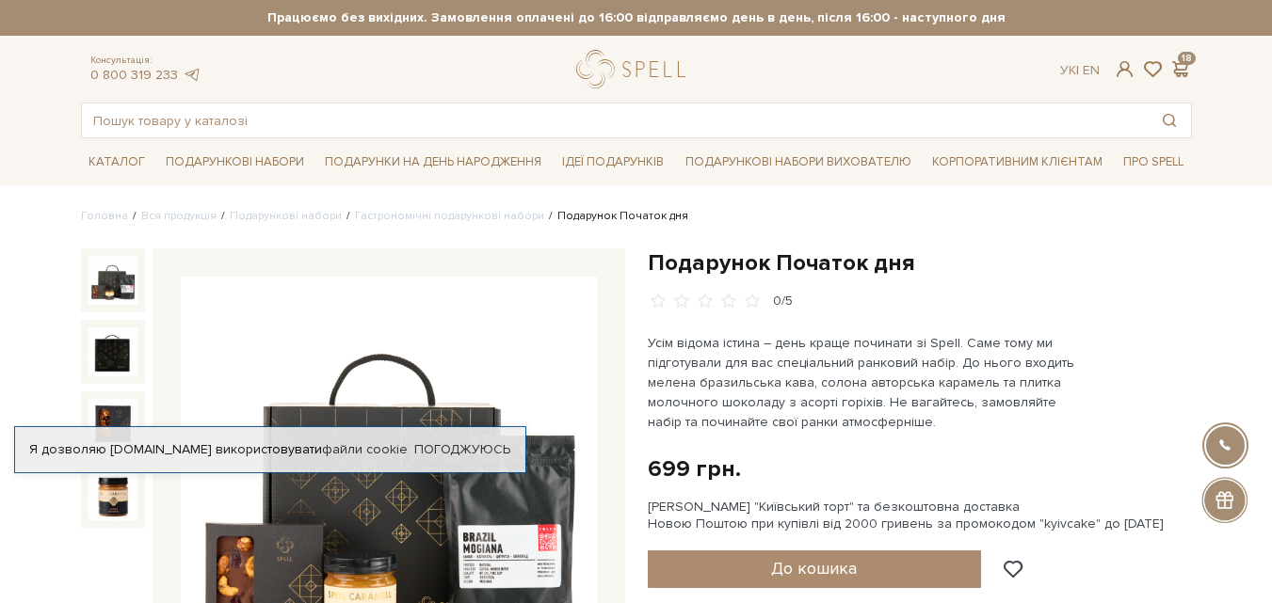
drag, startPoint x: 0, startPoint y: 0, endPoint x: 509, endPoint y: 543, distance: 744.6
click at [509, 543] on img at bounding box center [389, 485] width 416 height 416
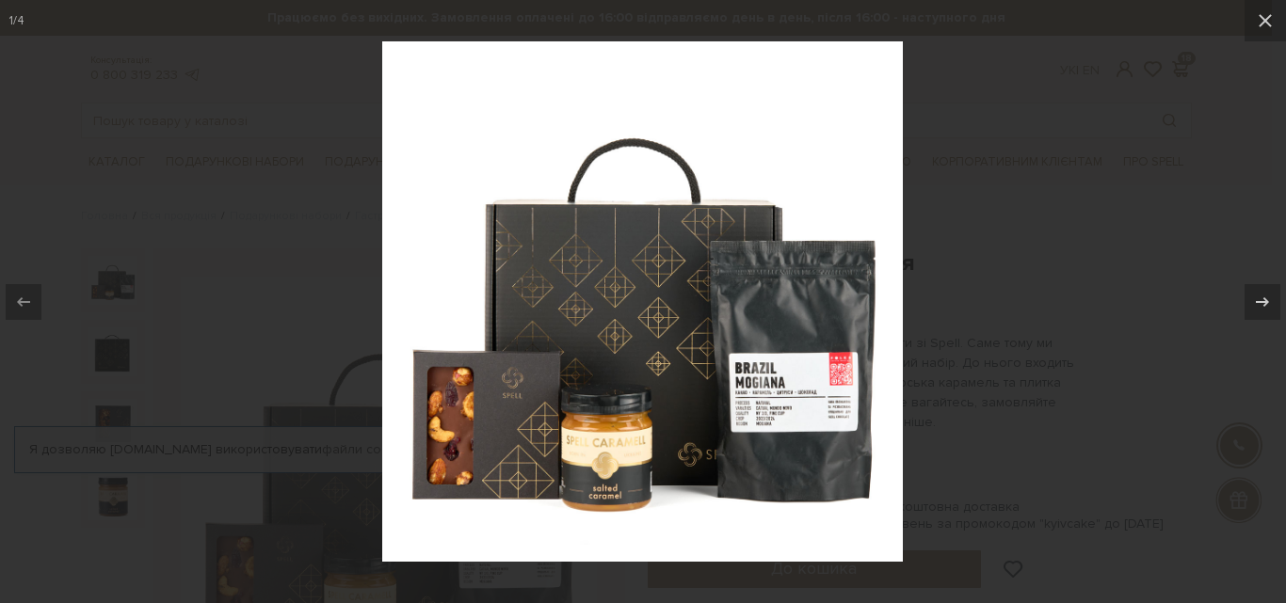
click at [691, 357] on img at bounding box center [642, 301] width 521 height 521
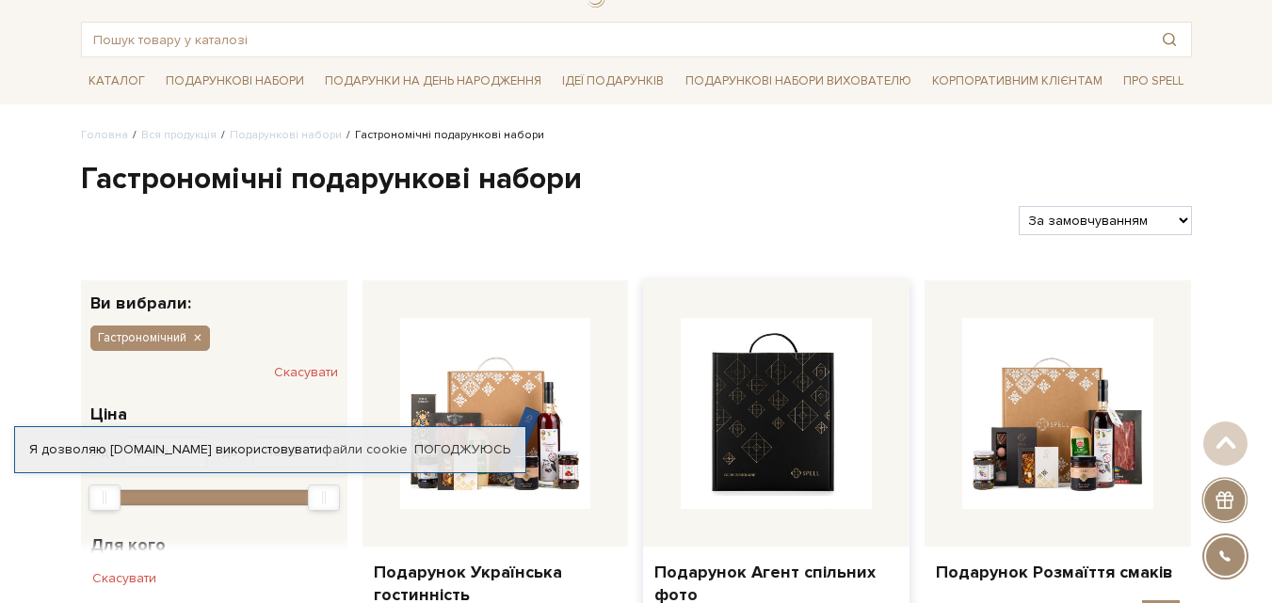
scroll to position [17, 0]
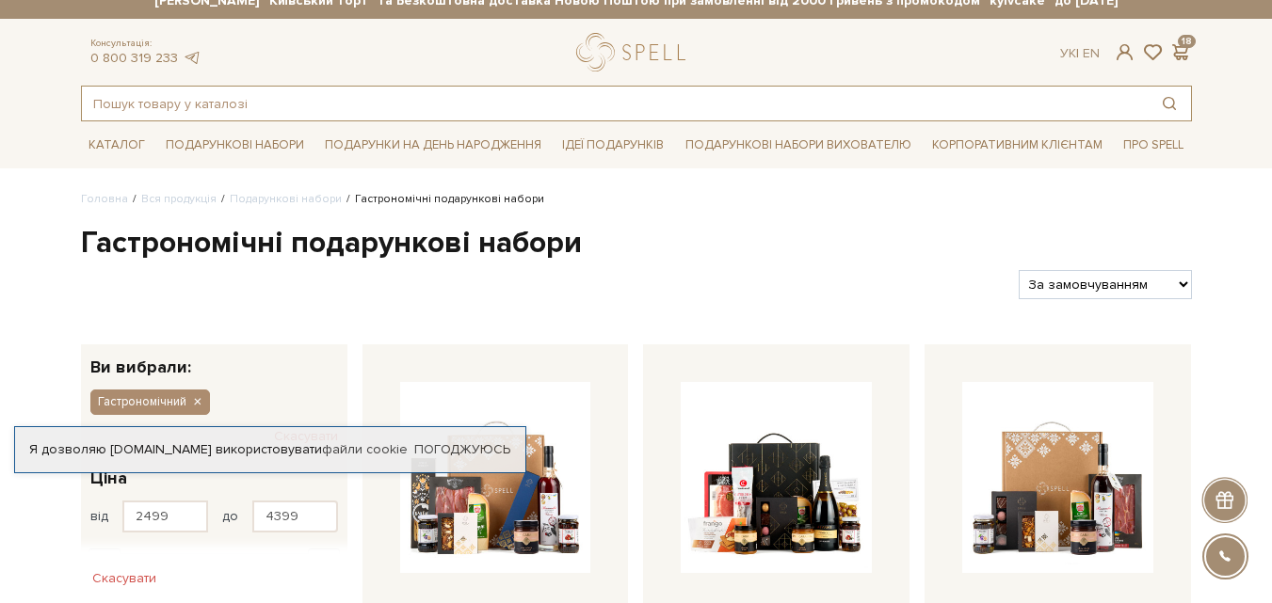
click at [98, 98] on input "text" at bounding box center [615, 104] width 1066 height 34
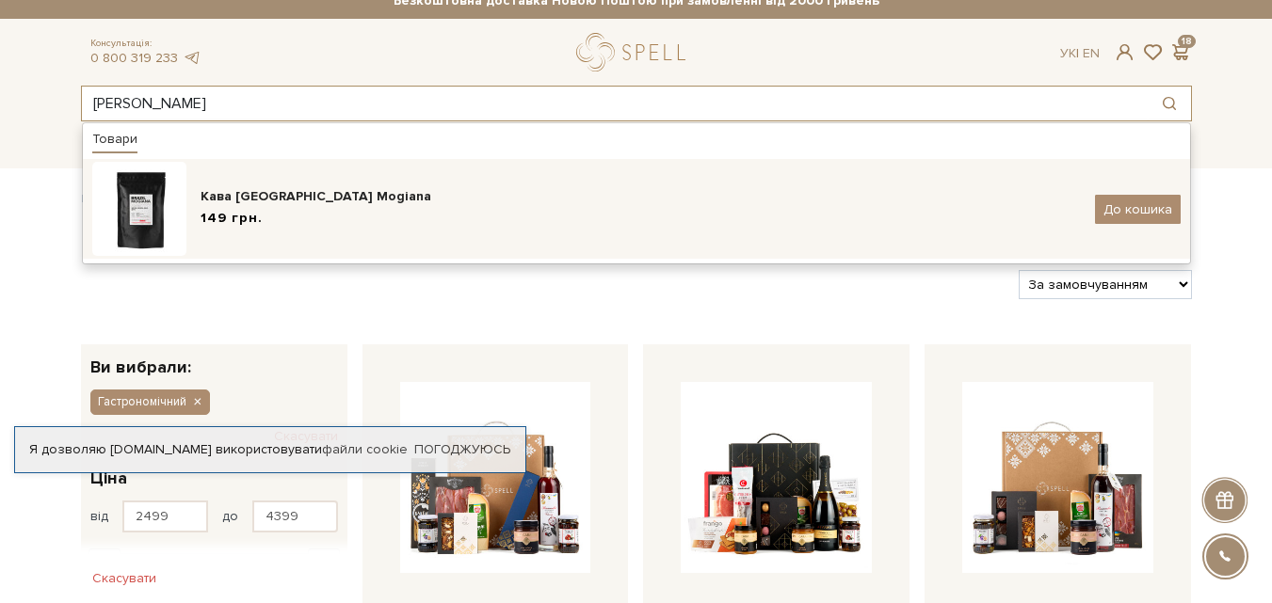
type input "[PERSON_NAME]"
click at [141, 205] on img at bounding box center [139, 209] width 94 height 94
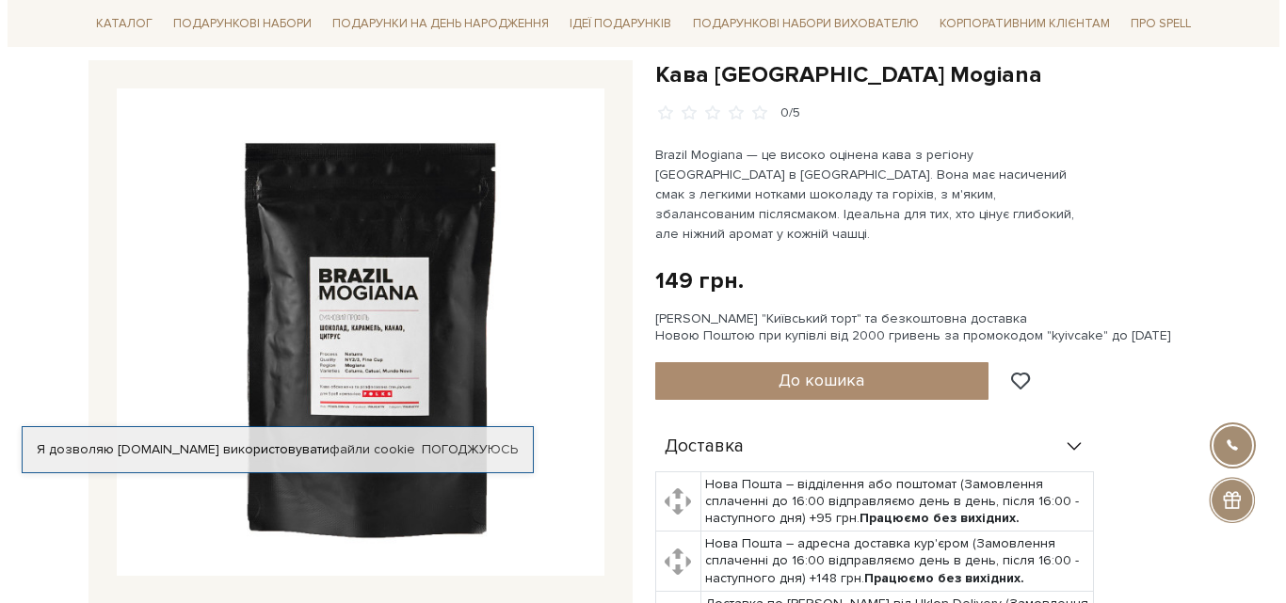
scroll to position [188, 0]
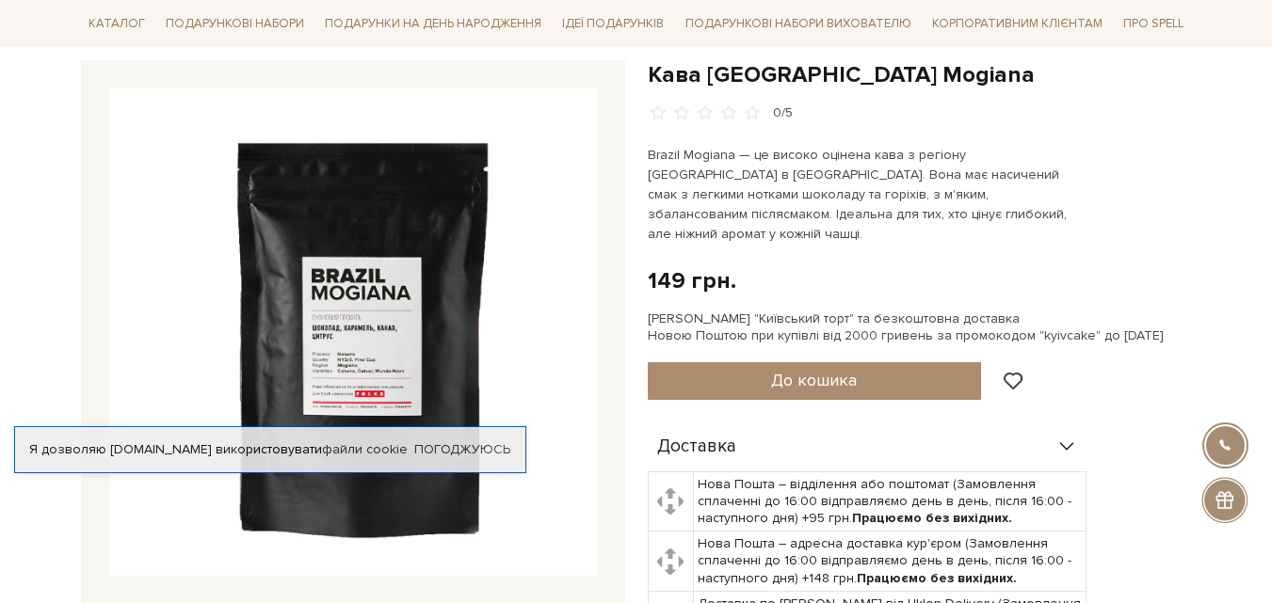
click at [371, 355] on img at bounding box center [353, 332] width 488 height 488
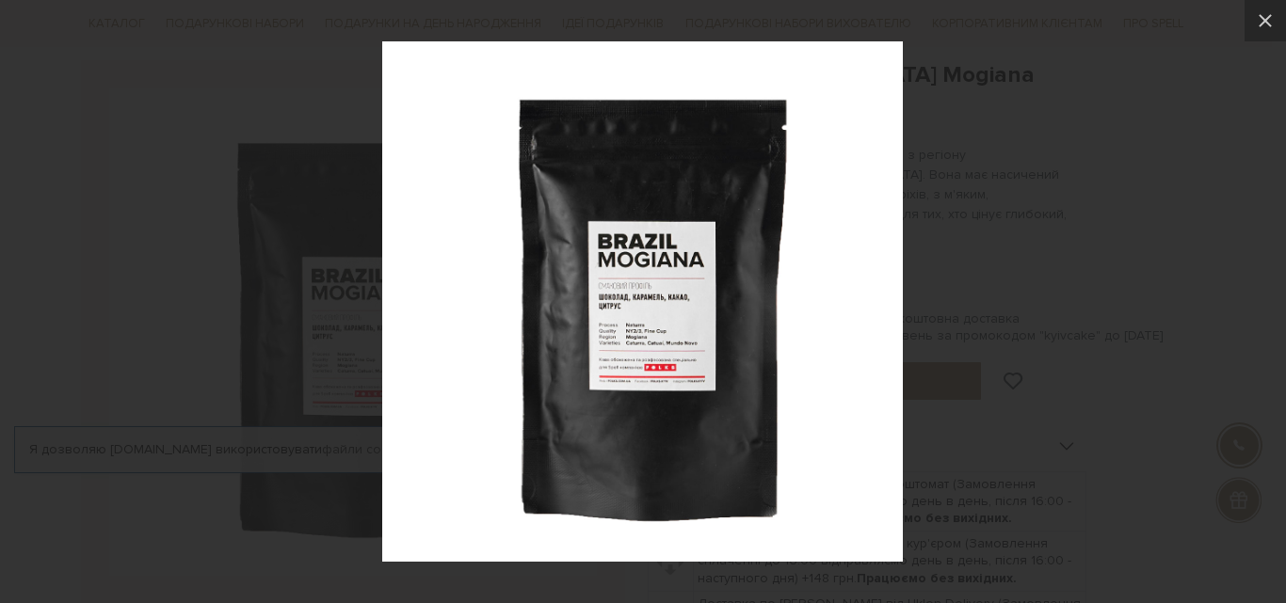
click at [648, 335] on img at bounding box center [642, 301] width 521 height 521
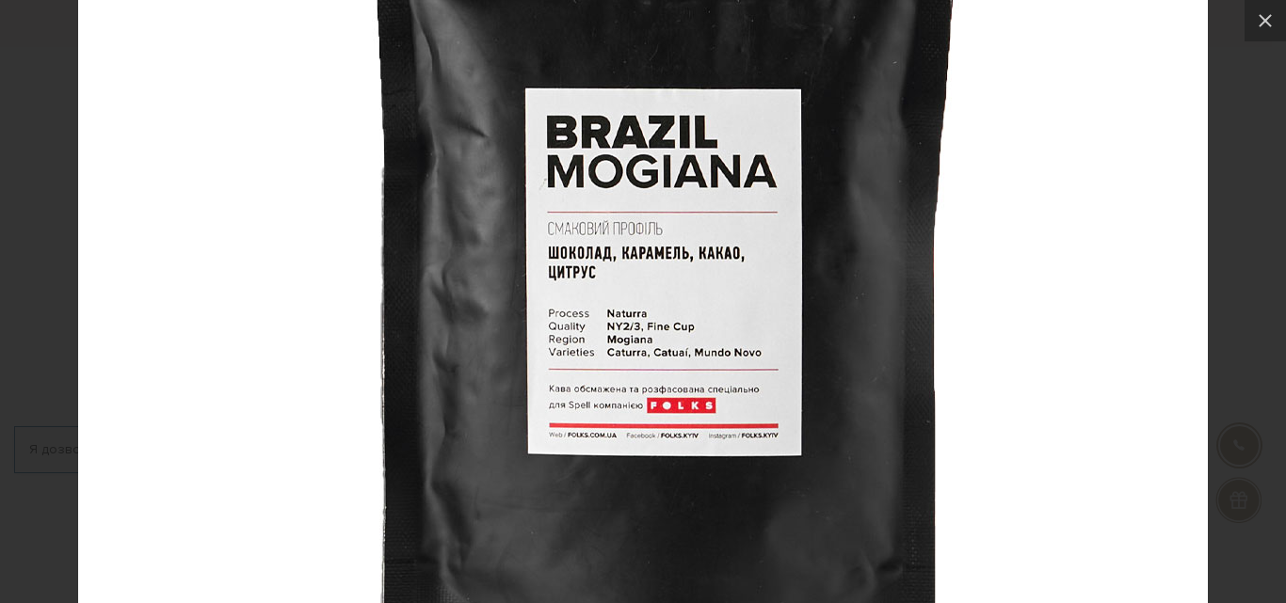
click at [648, 335] on img at bounding box center [643, 263] width 1130 height 1130
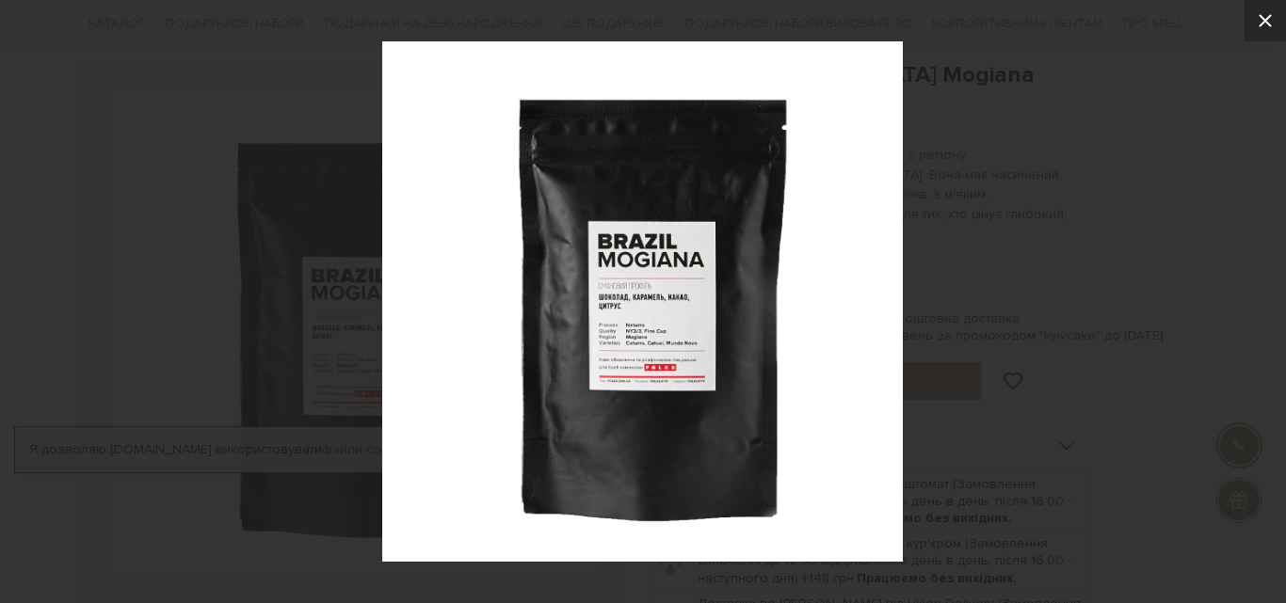
click at [1266, 23] on icon at bounding box center [1265, 20] width 13 height 13
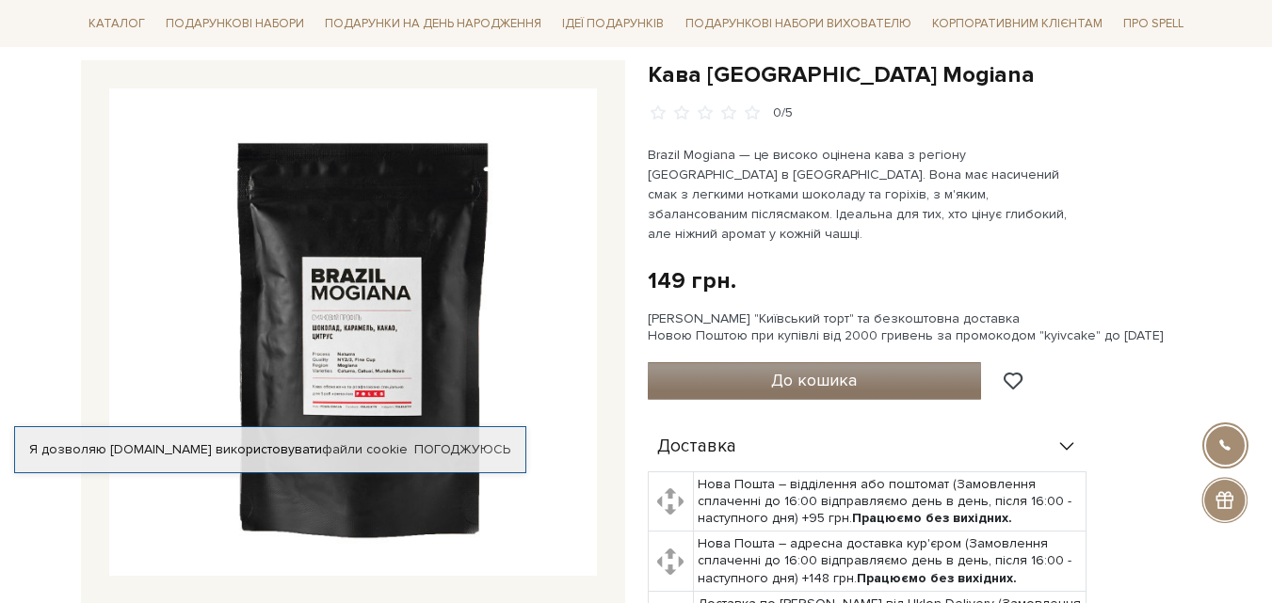
click at [833, 370] on span "До кошика" at bounding box center [814, 380] width 86 height 21
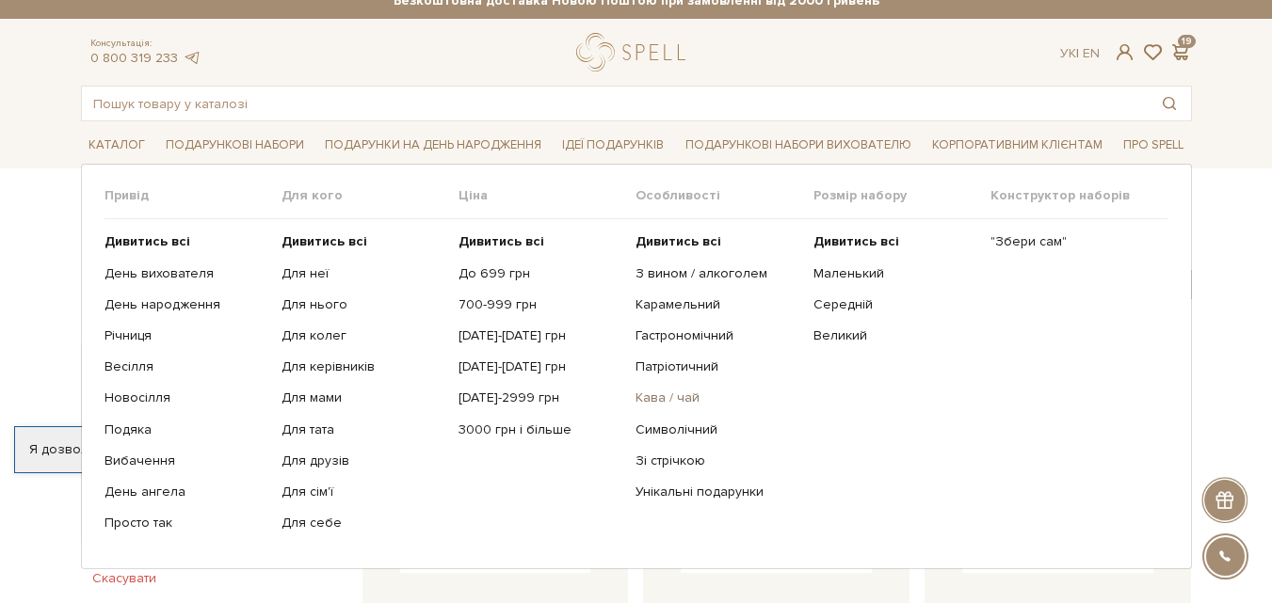
click at [656, 395] on link "Кава / чай" at bounding box center [716, 398] width 163 height 17
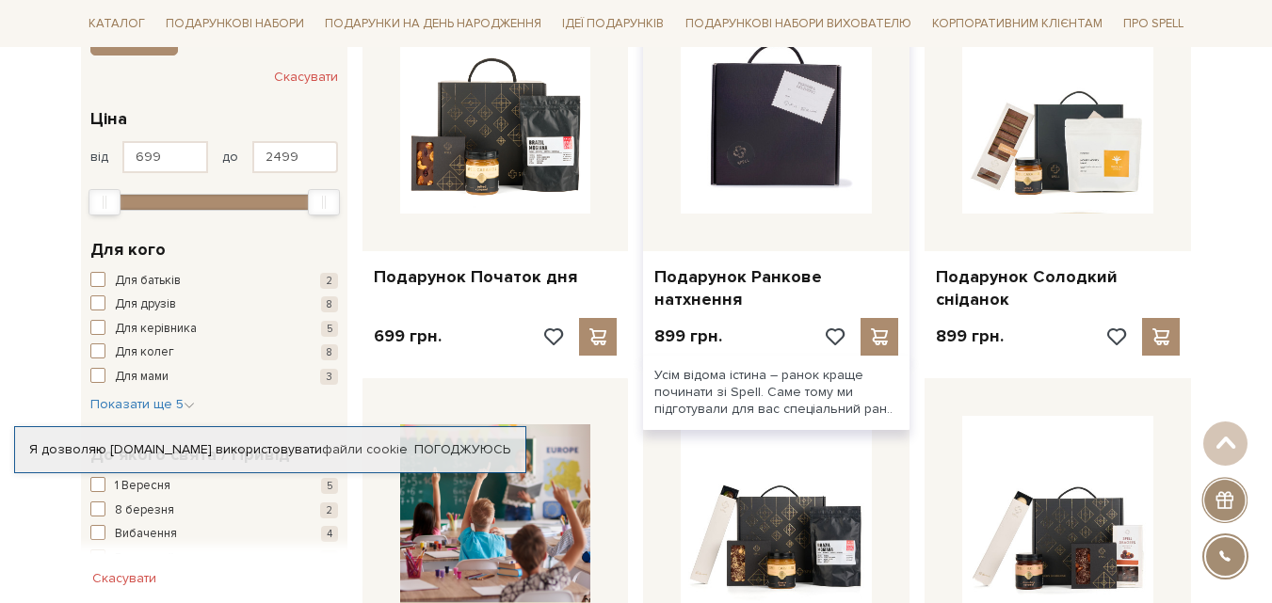
click at [826, 161] on img at bounding box center [776, 118] width 191 height 191
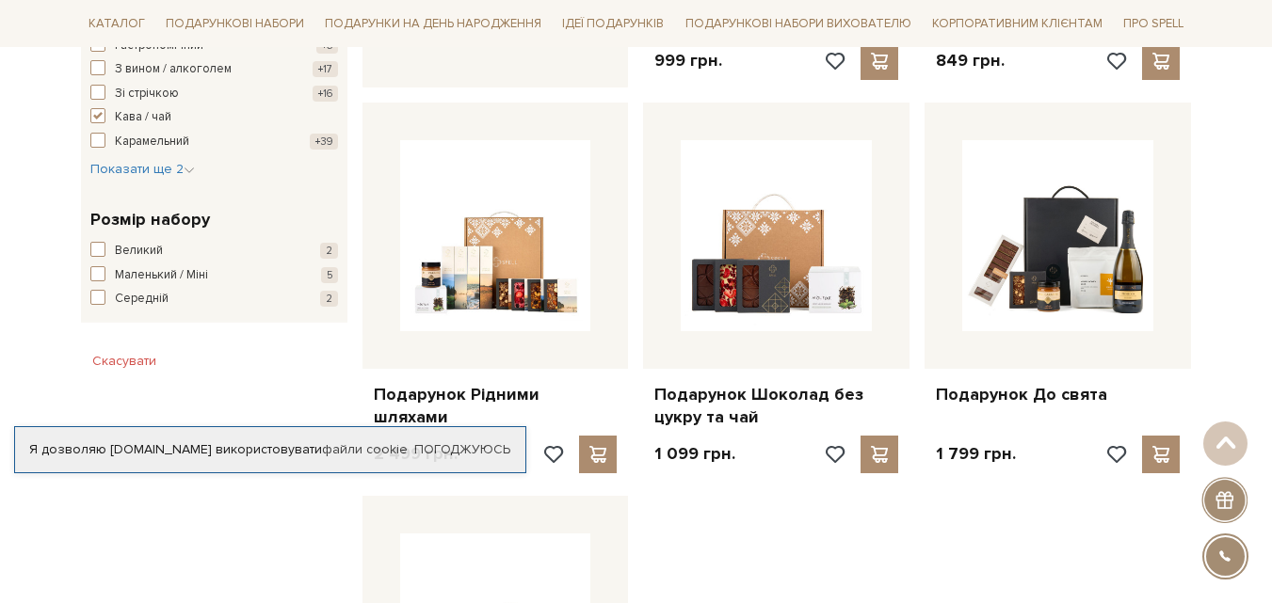
scroll to position [1117, 0]
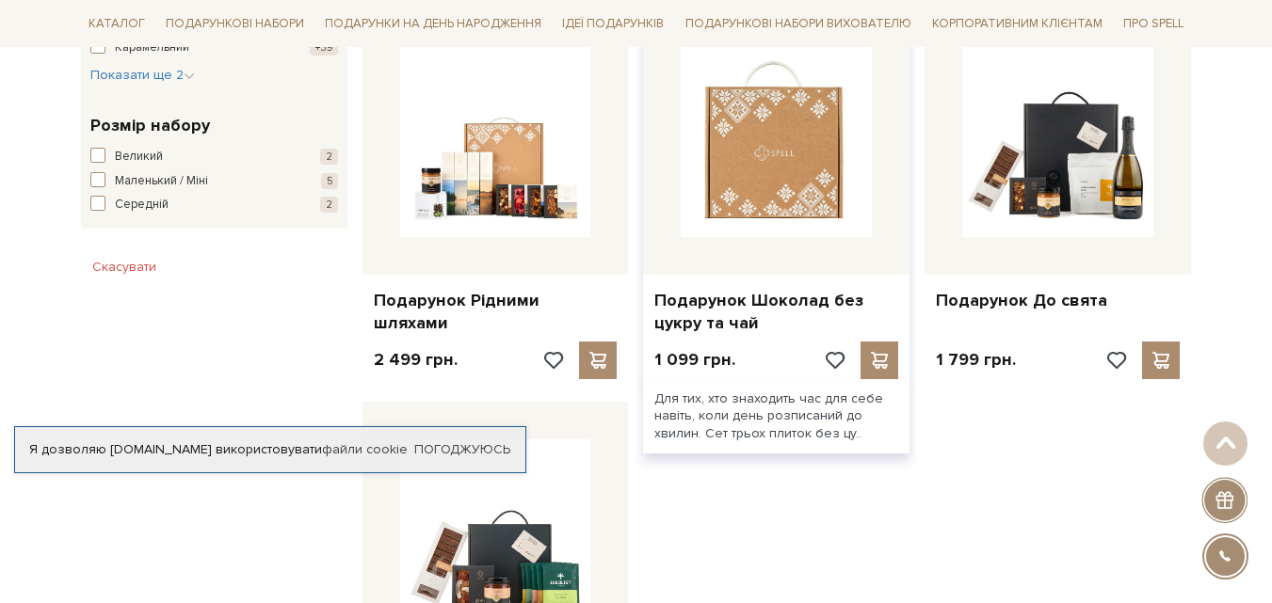
click at [842, 201] on img at bounding box center [776, 141] width 191 height 191
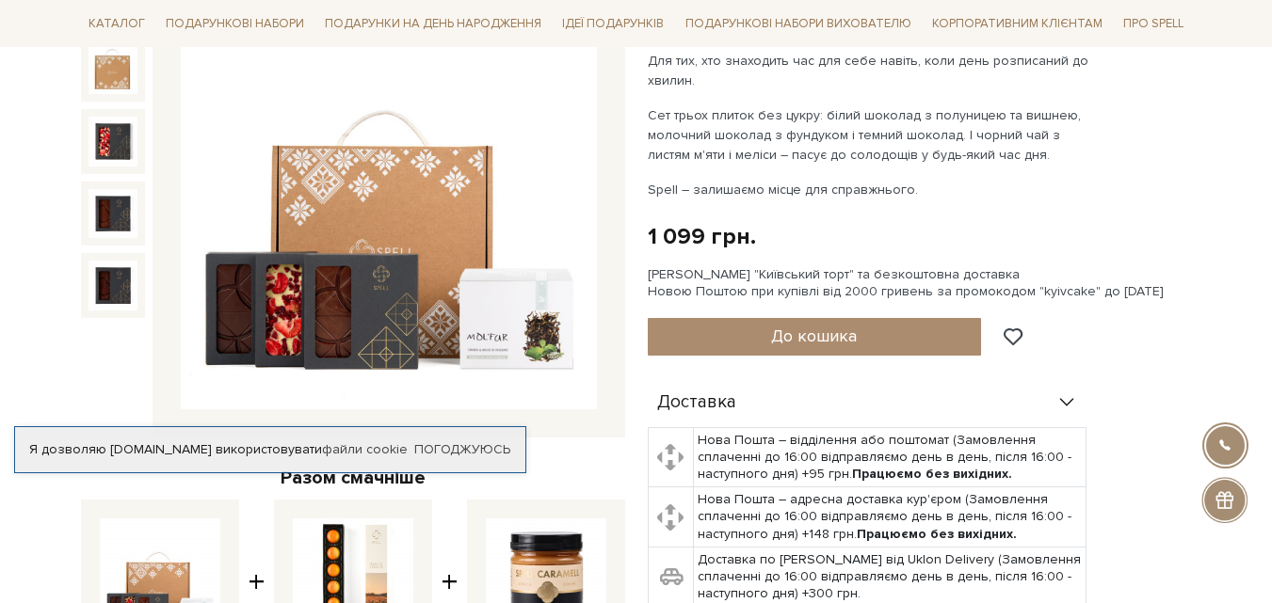
click at [539, 313] on img at bounding box center [389, 202] width 416 height 416
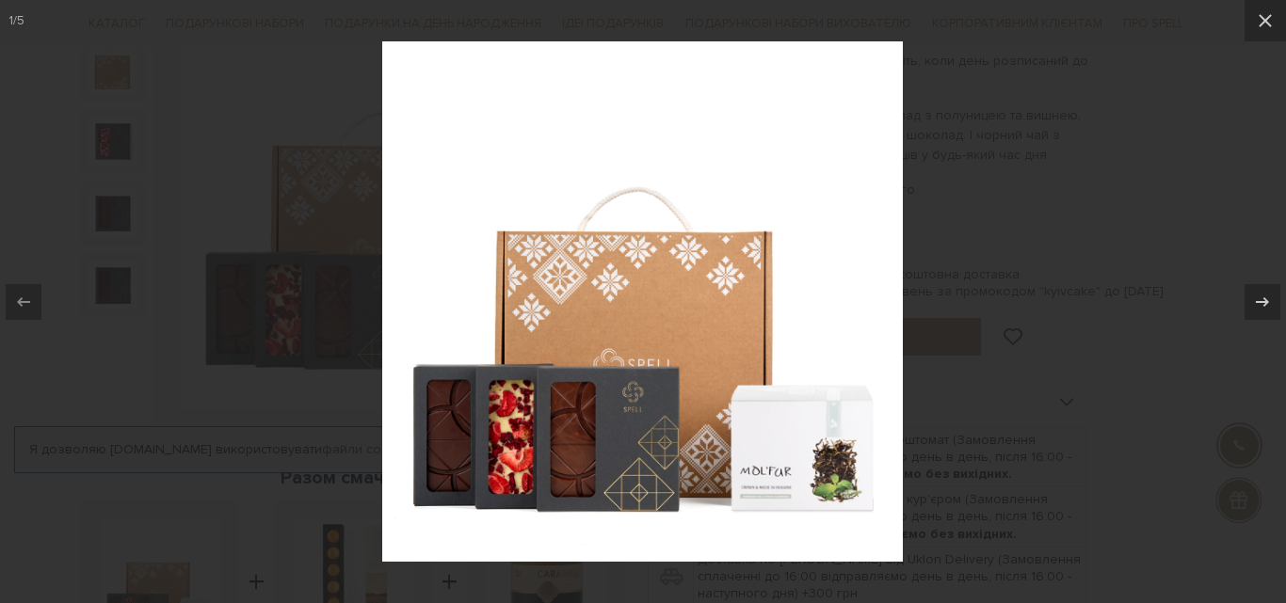
click at [841, 444] on img at bounding box center [642, 301] width 521 height 521
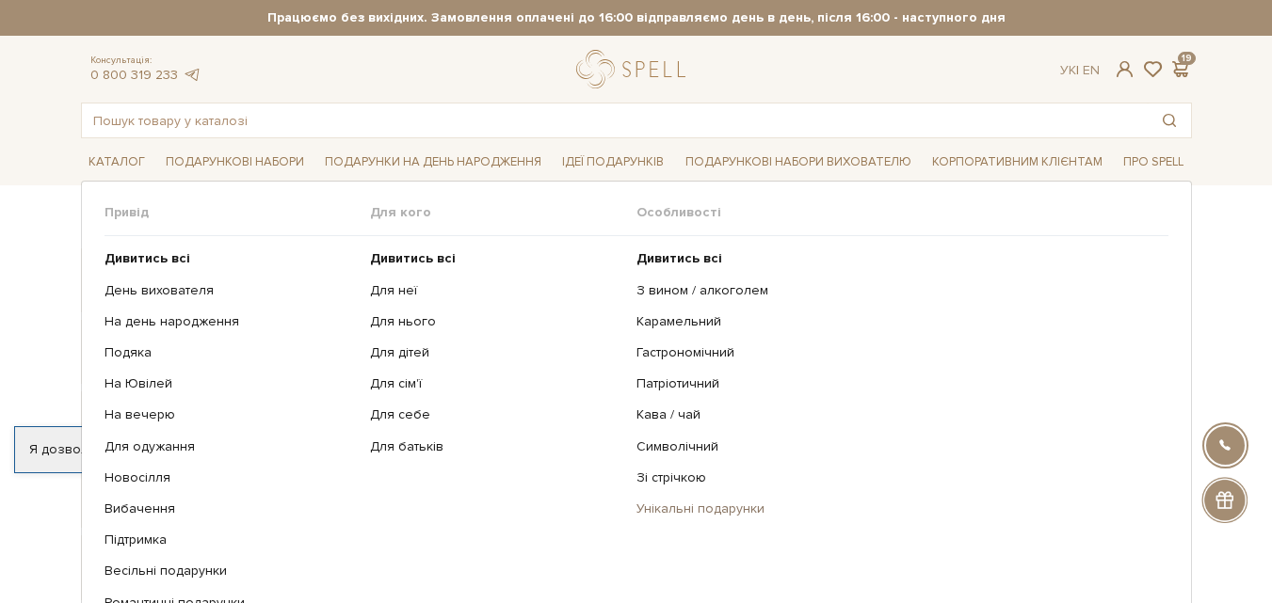
click at [672, 506] on link "Унікальні подарунки" at bounding box center [895, 509] width 518 height 17
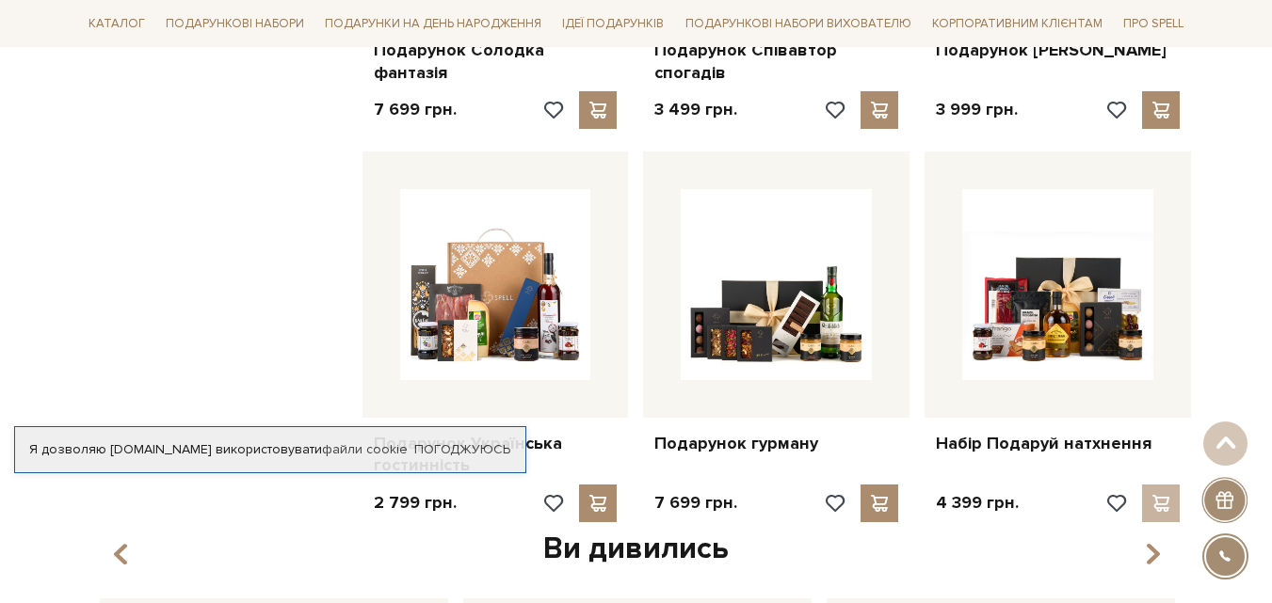
scroll to position [1506, 0]
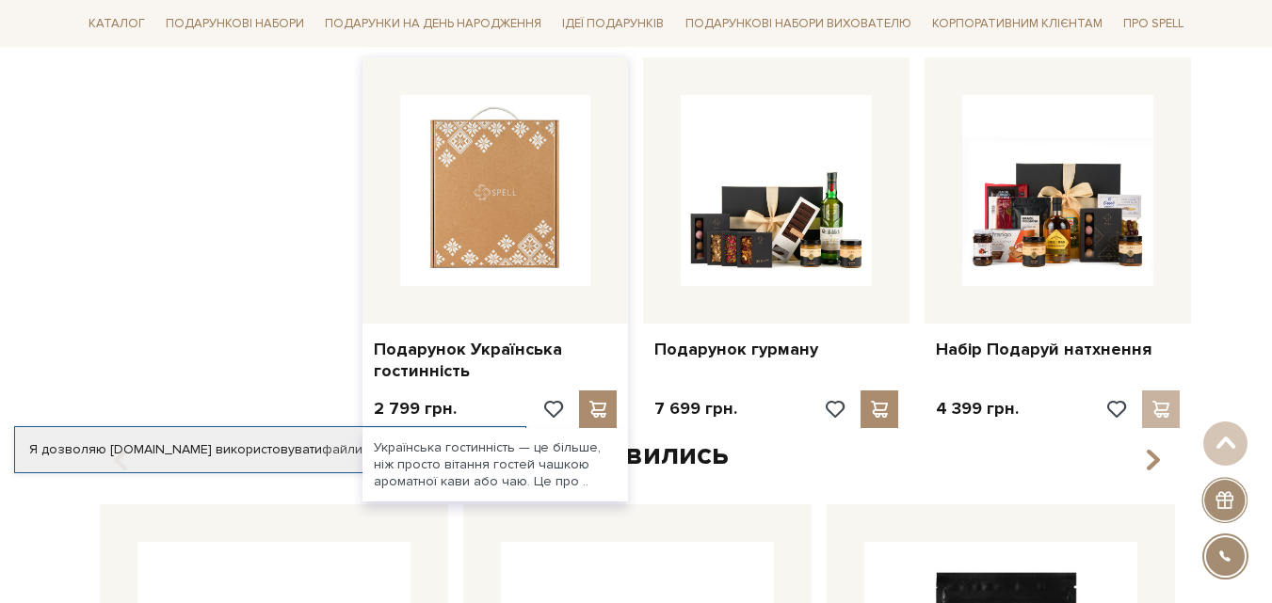
click at [462, 253] on img at bounding box center [495, 190] width 191 height 191
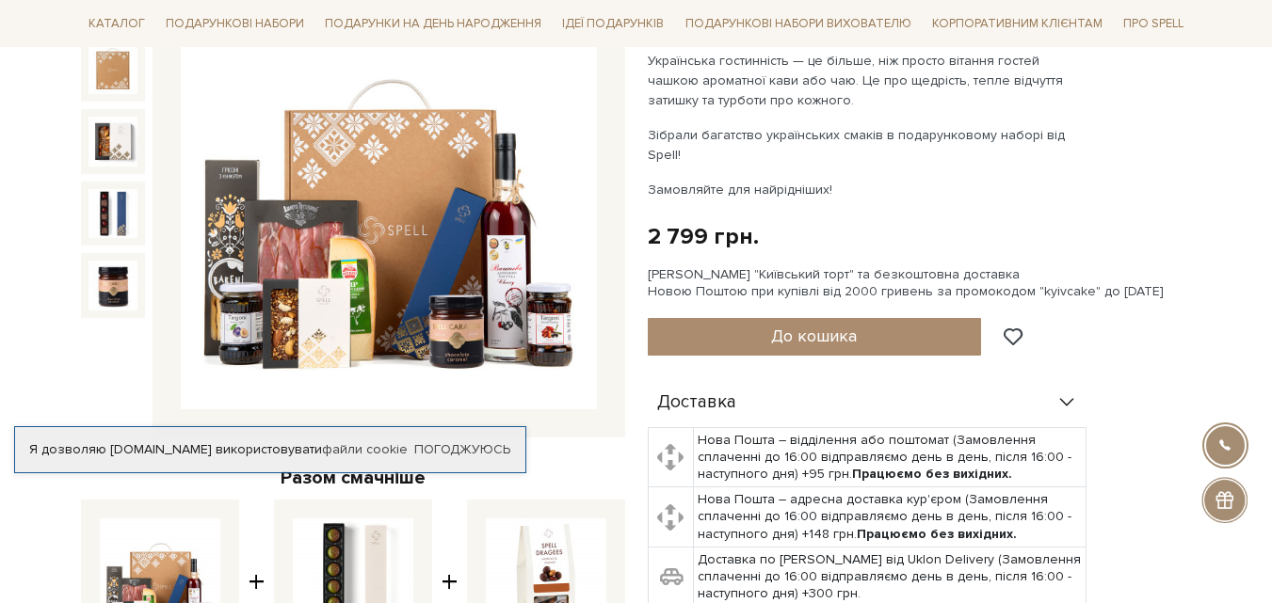
click at [320, 327] on img at bounding box center [389, 202] width 416 height 416
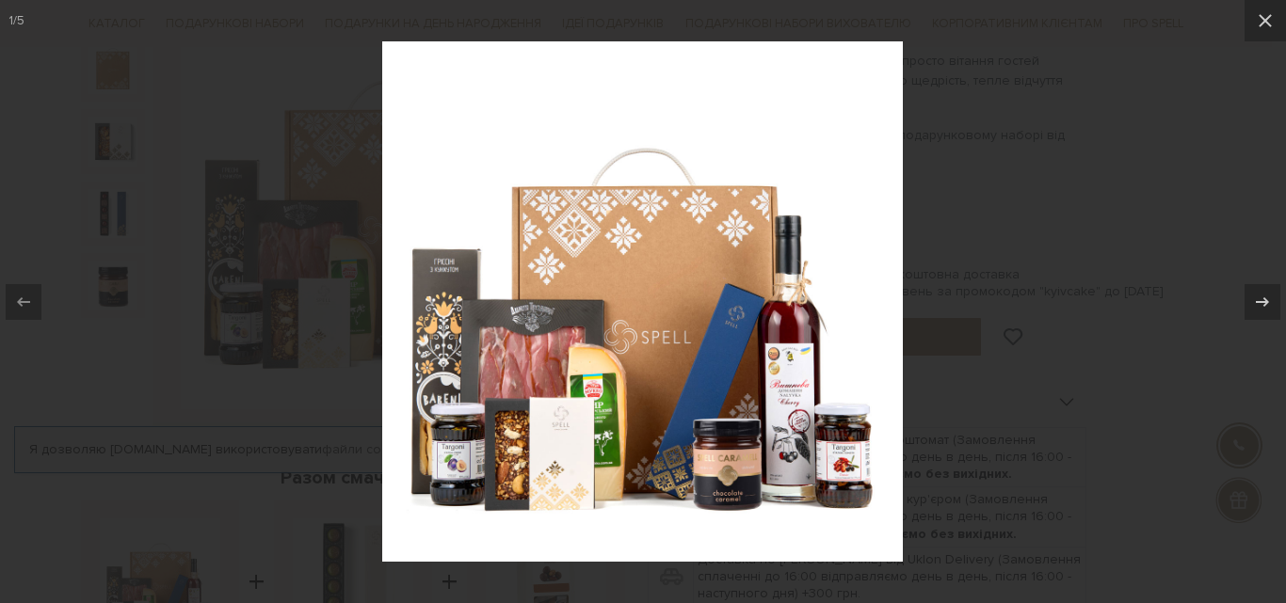
click at [1180, 274] on div at bounding box center [643, 301] width 1286 height 603
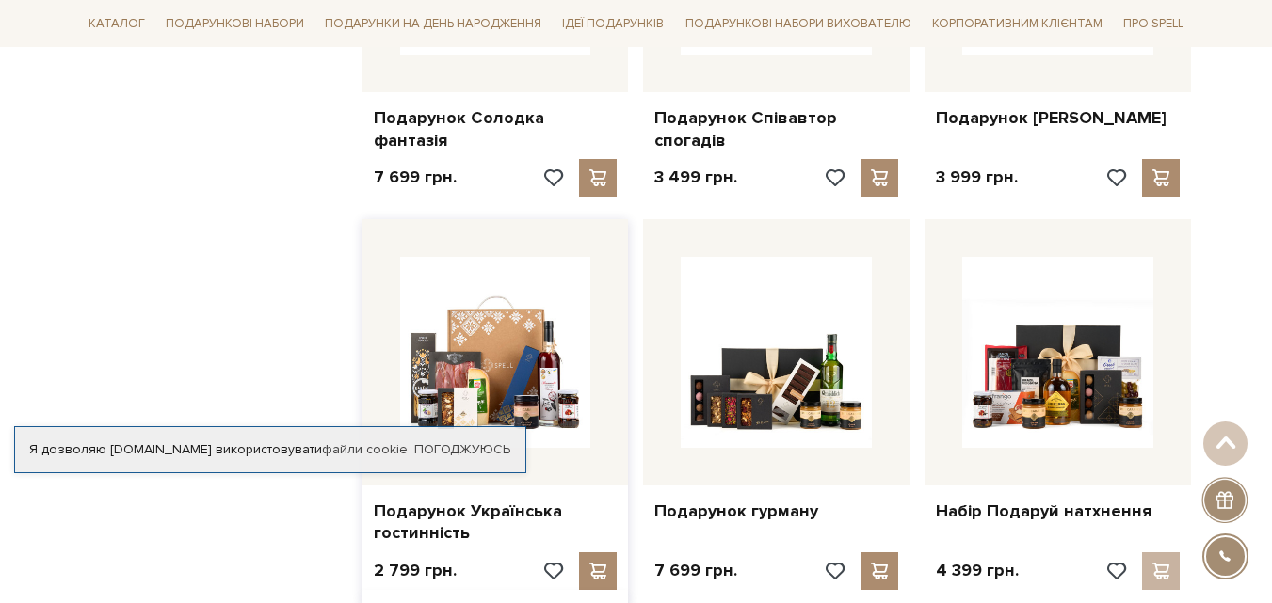
scroll to position [1412, 0]
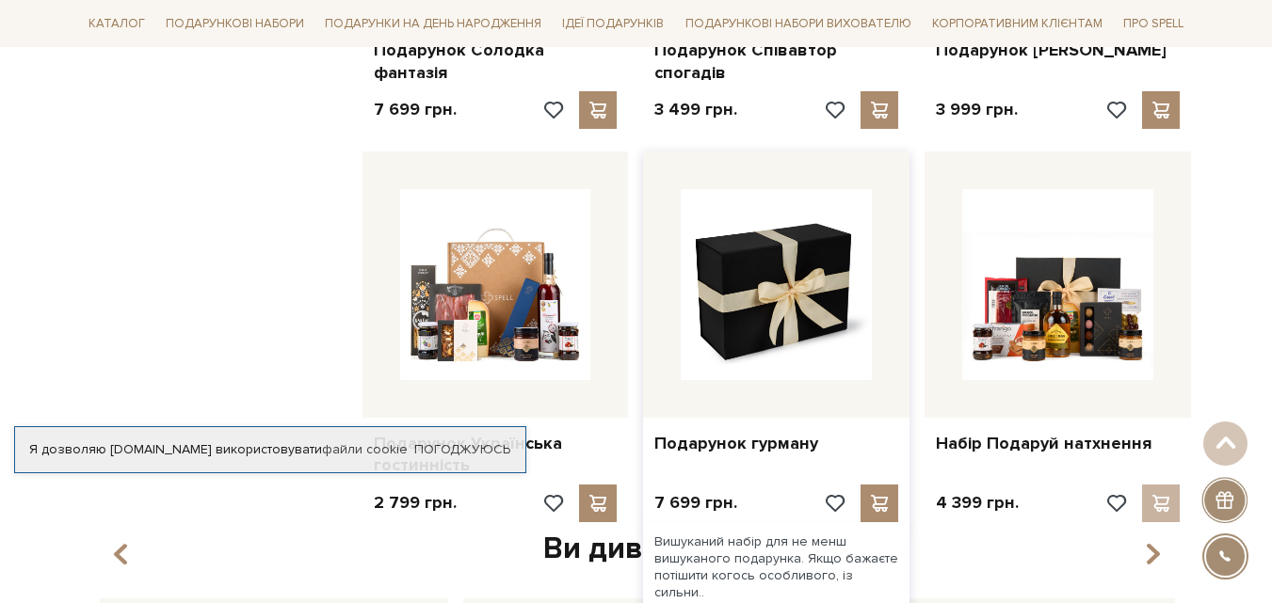
click at [755, 313] on img at bounding box center [776, 284] width 191 height 191
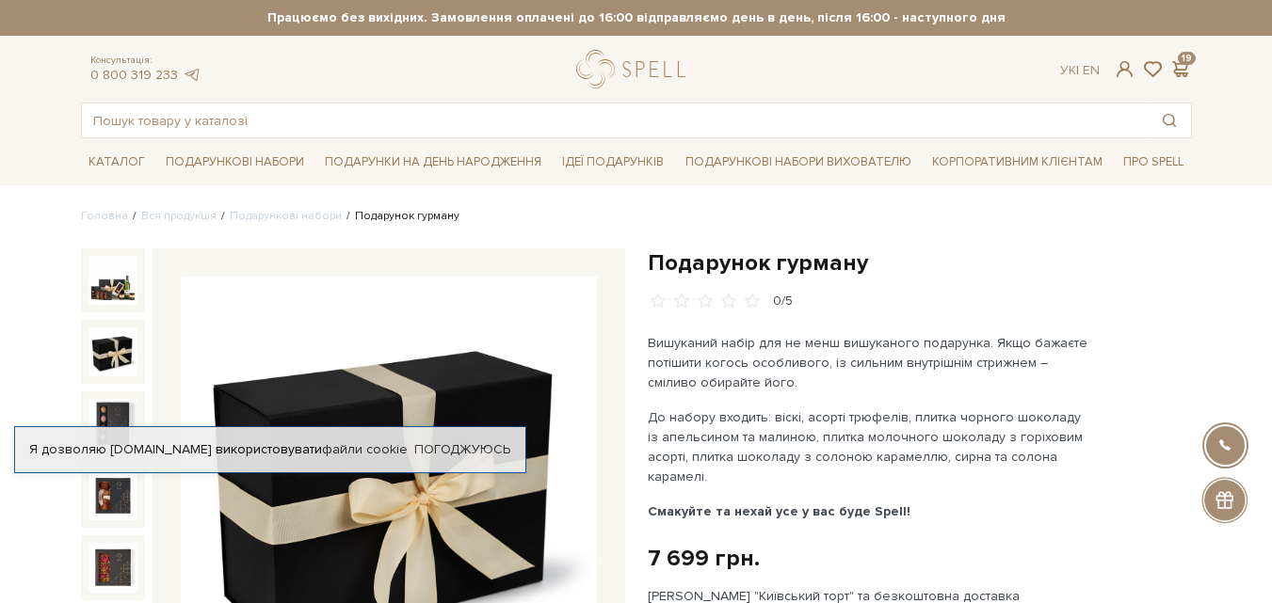
click at [110, 349] on img at bounding box center [112, 352] width 49 height 49
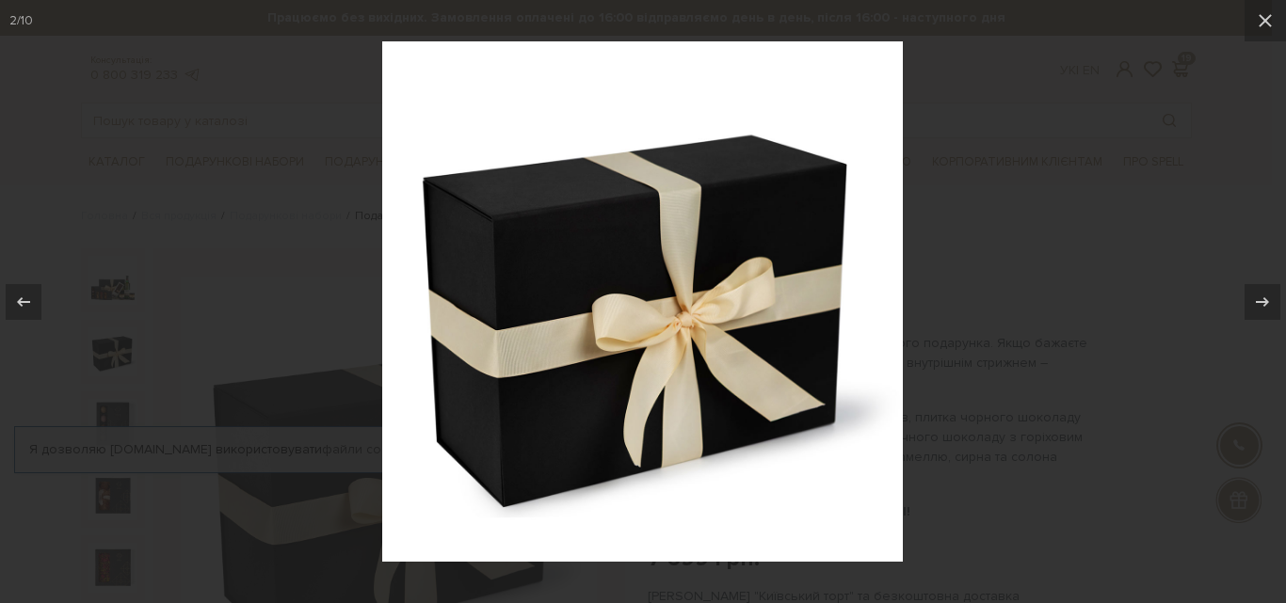
click at [641, 272] on img at bounding box center [642, 301] width 521 height 521
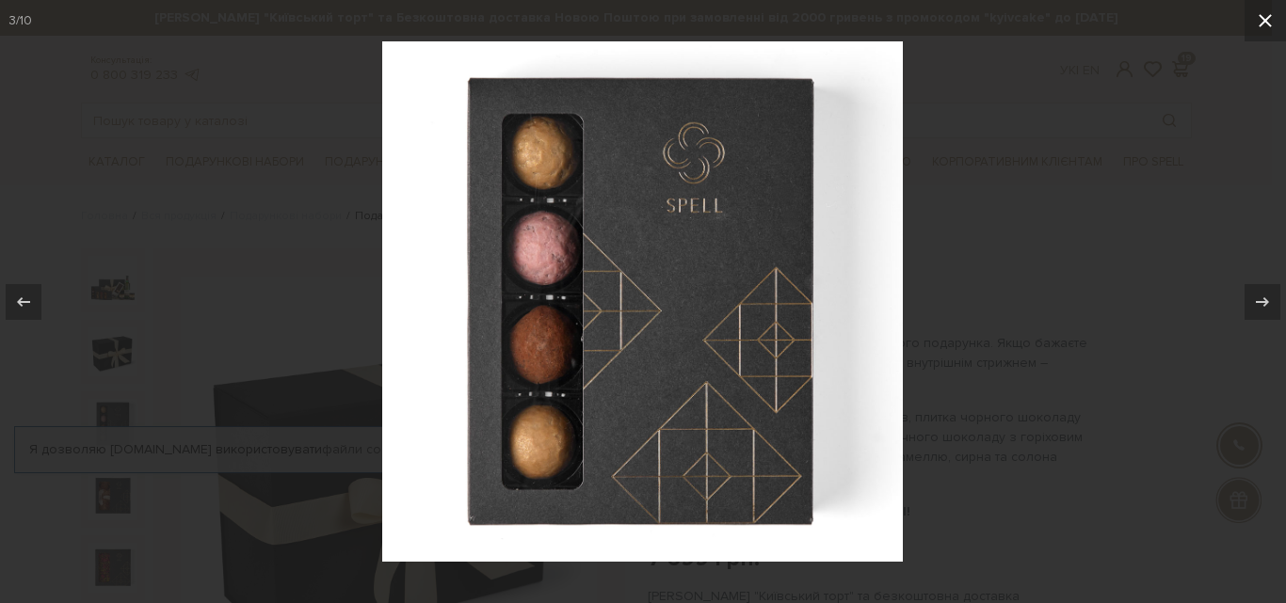
click at [1267, 17] on icon at bounding box center [1265, 20] width 23 height 23
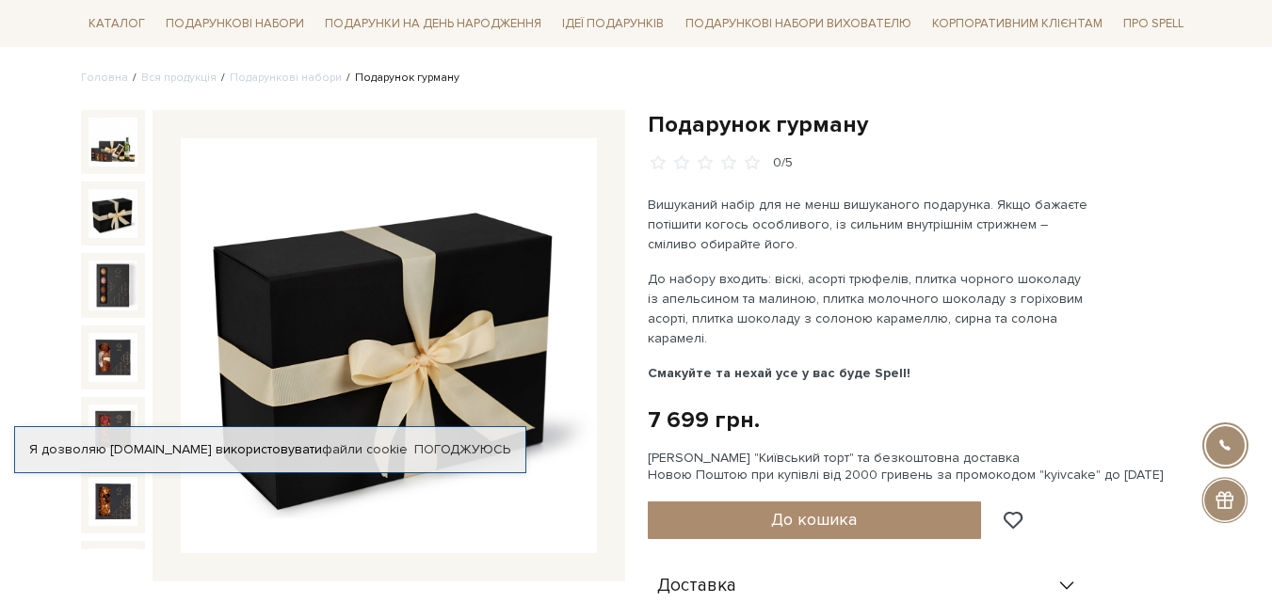
scroll to position [94, 0]
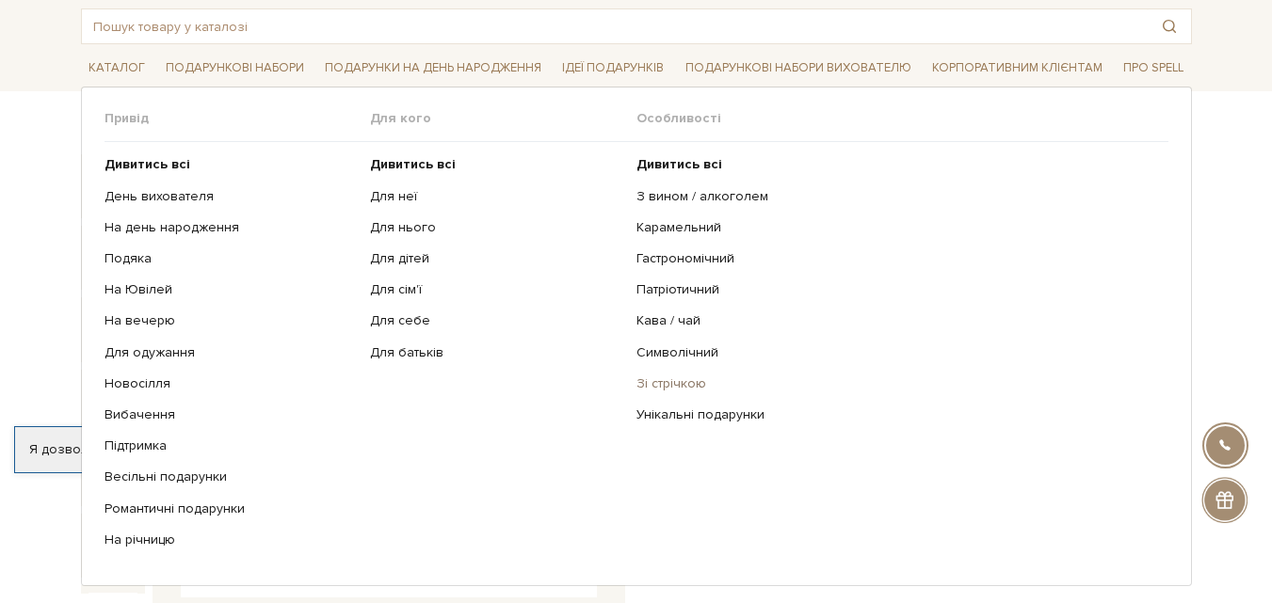
click at [670, 380] on link "Зі стрічкою" at bounding box center [895, 384] width 518 height 17
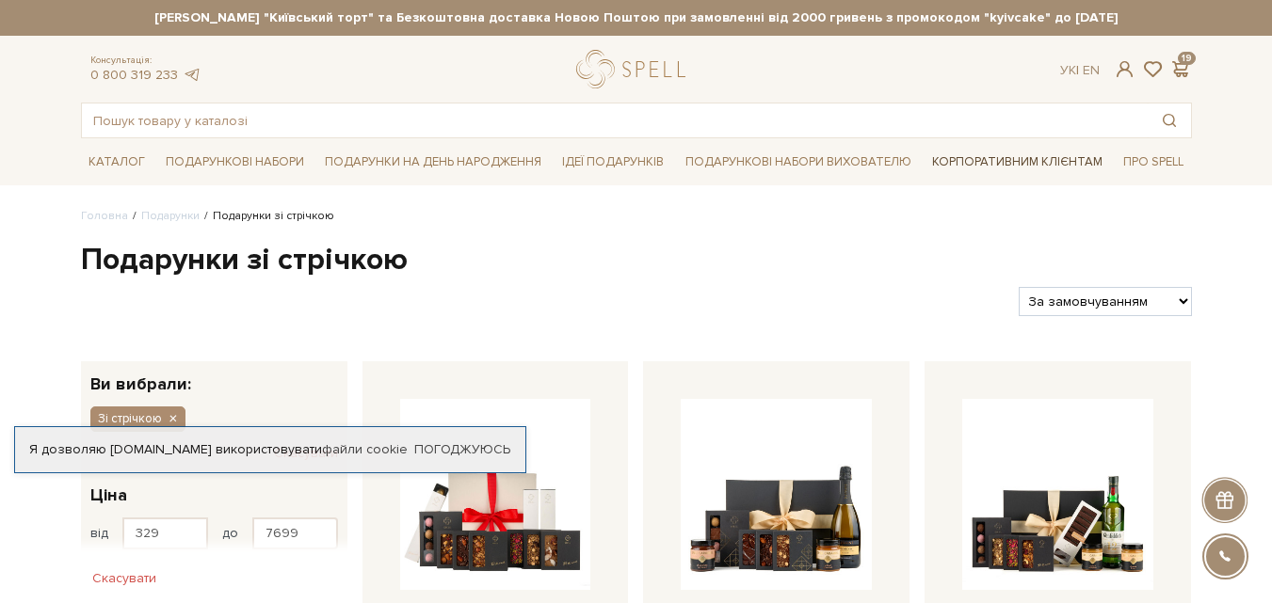
click at [995, 158] on link "Корпоративним клієнтам" at bounding box center [1016, 162] width 185 height 32
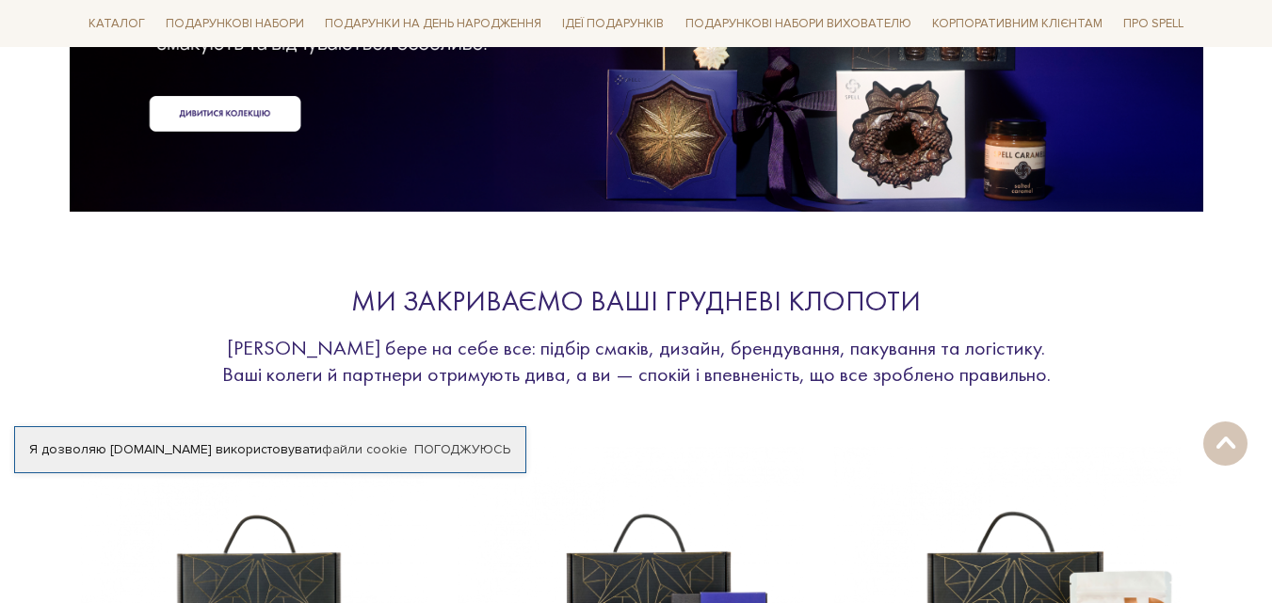
scroll to position [847, 0]
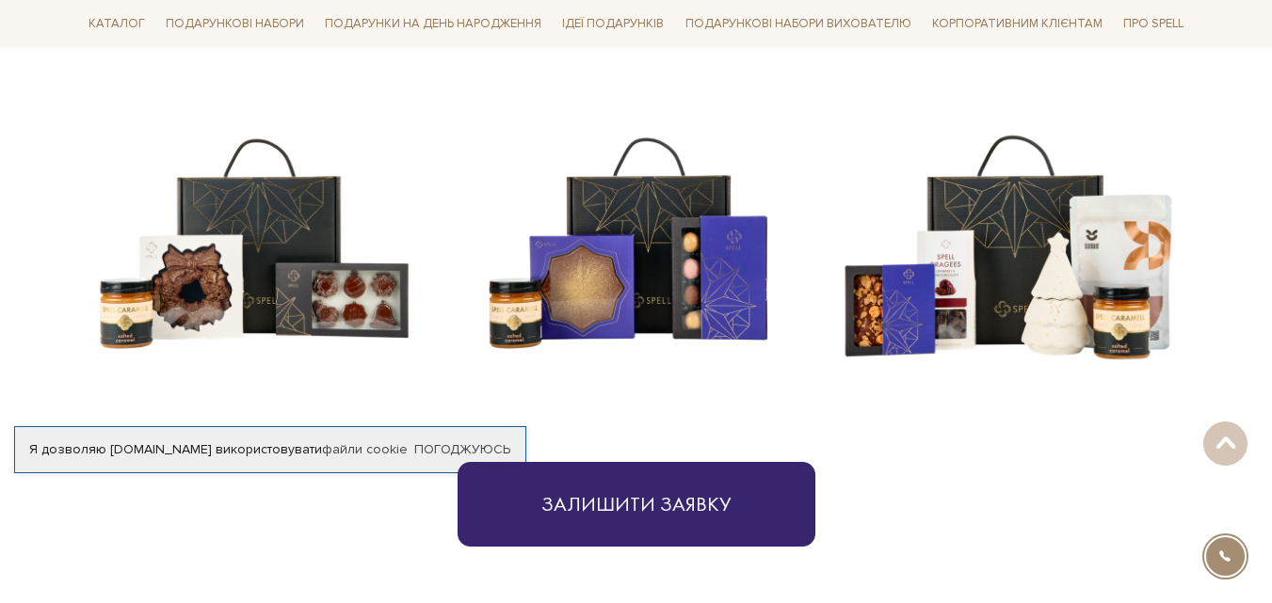
click at [583, 297] on img at bounding box center [631, 244] width 346 height 346
click at [680, 260] on img at bounding box center [631, 244] width 346 height 346
click at [602, 266] on img at bounding box center [631, 244] width 346 height 346
click at [202, 297] on img at bounding box center [254, 244] width 346 height 346
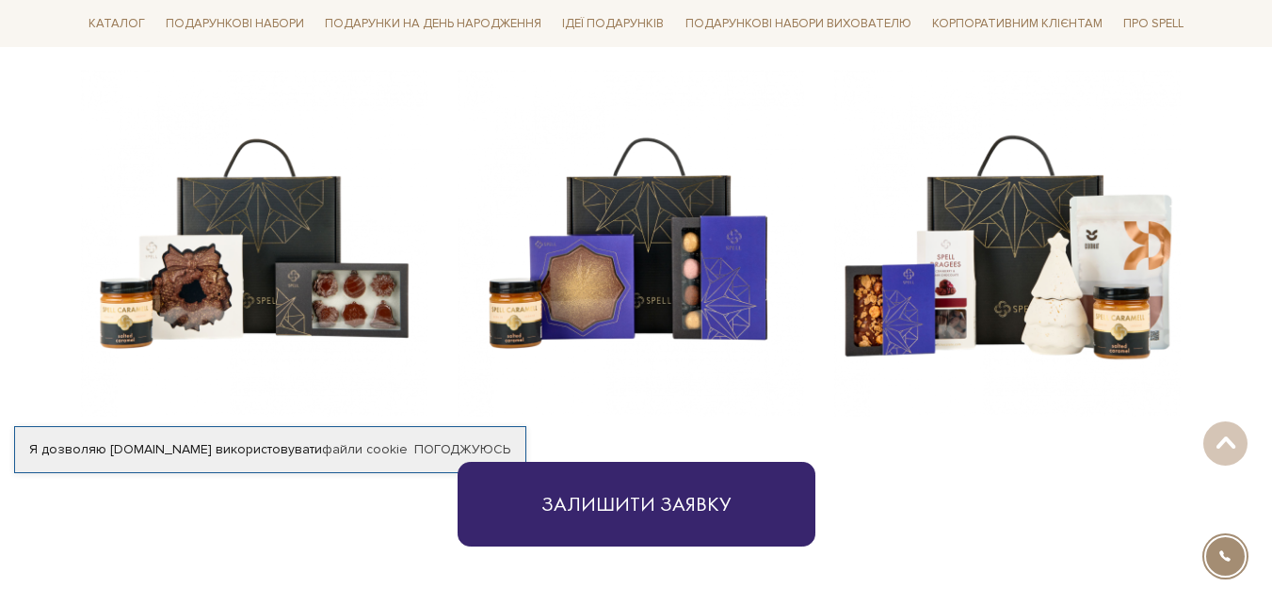
click at [622, 295] on img at bounding box center [631, 244] width 346 height 346
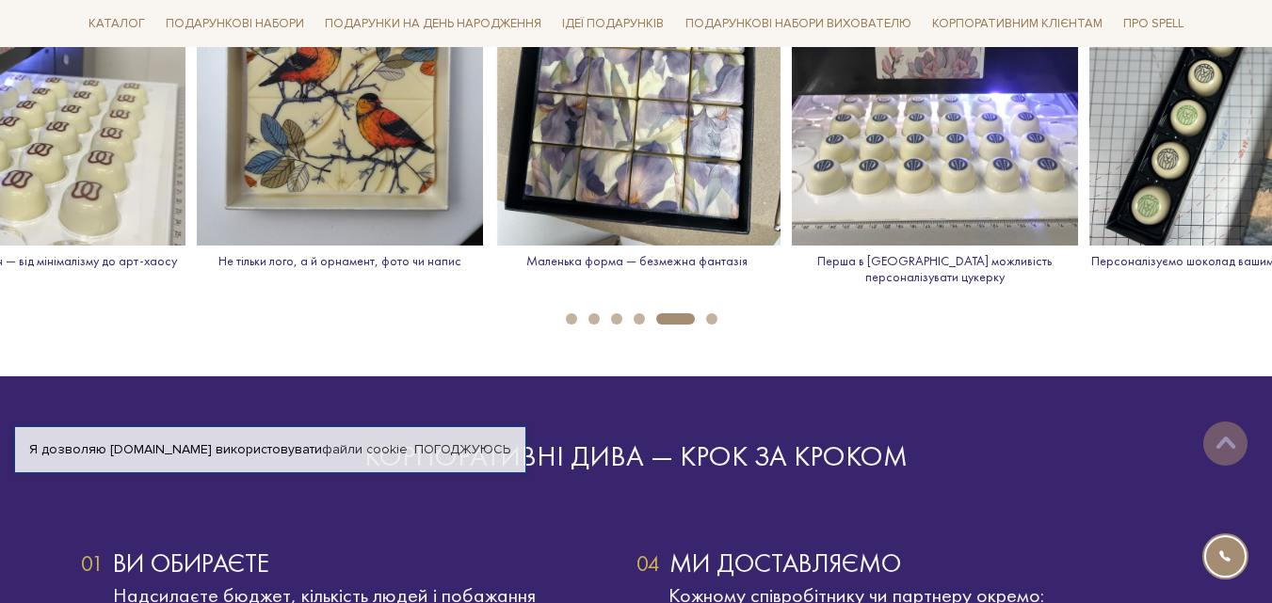
scroll to position [2730, 0]
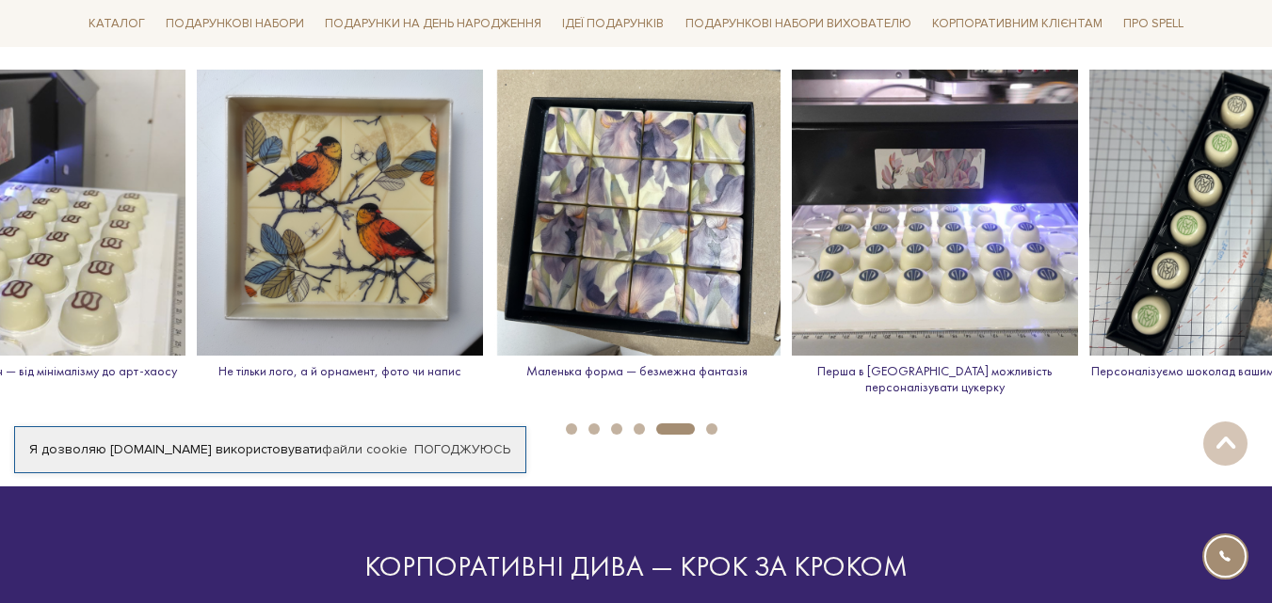
click at [675, 424] on button "5" at bounding box center [675, 429] width 39 height 11
click at [712, 424] on button "6" at bounding box center [711, 429] width 11 height 11
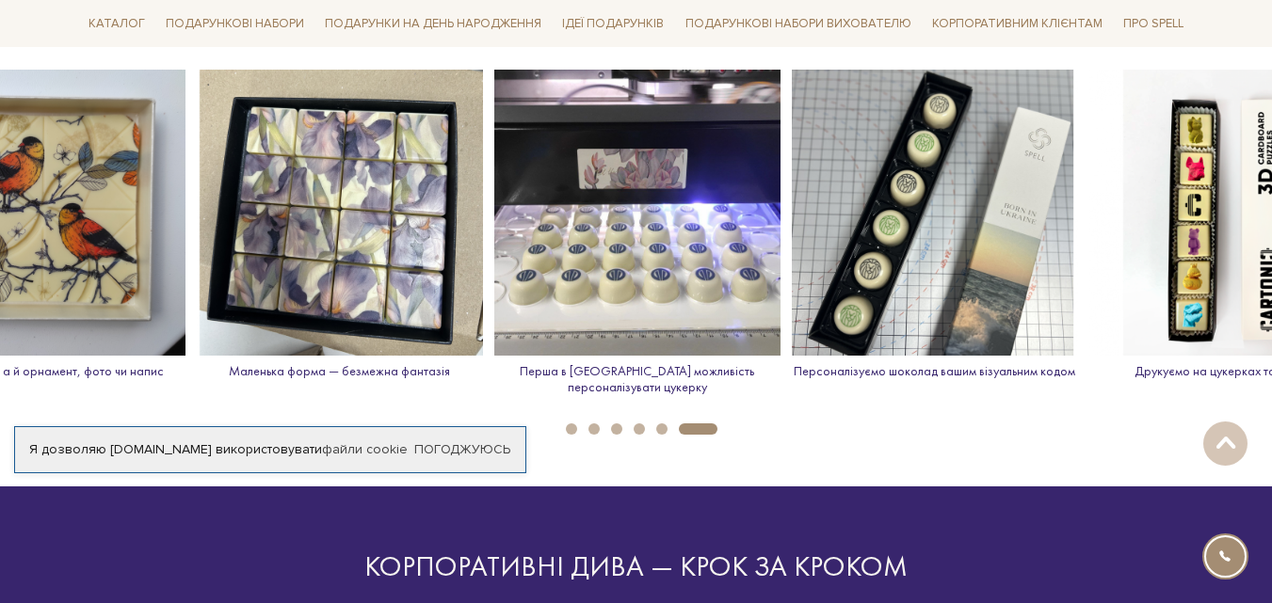
click at [564, 424] on li "1" at bounding box center [565, 429] width 23 height 11
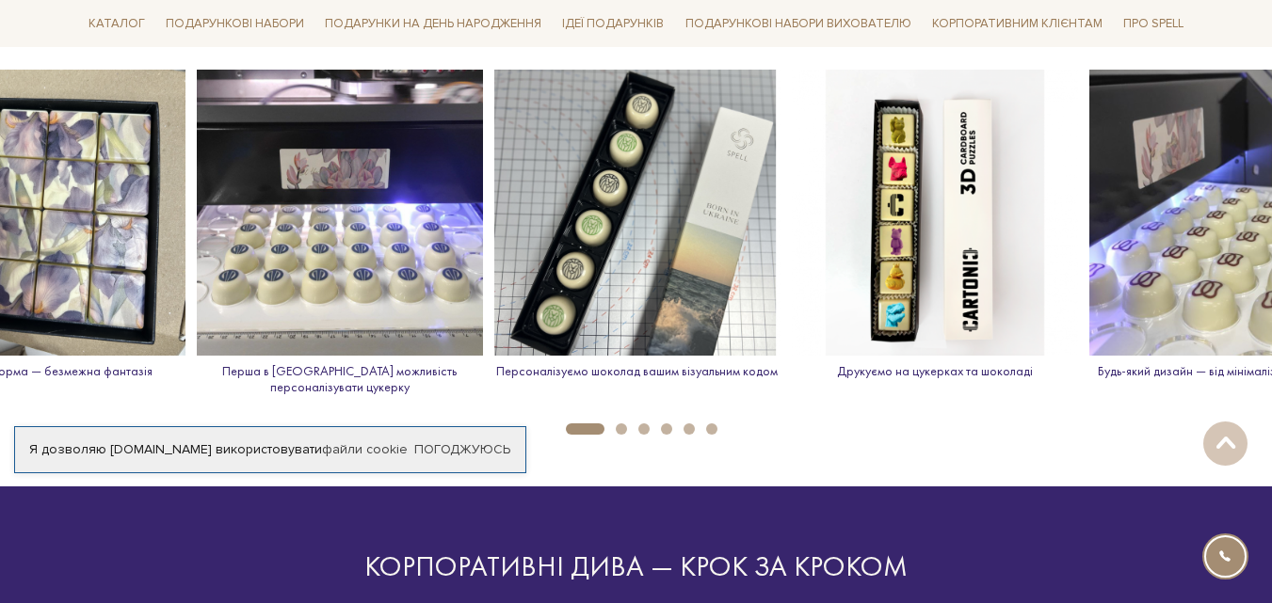
click at [621, 424] on button "2" at bounding box center [621, 429] width 11 height 11
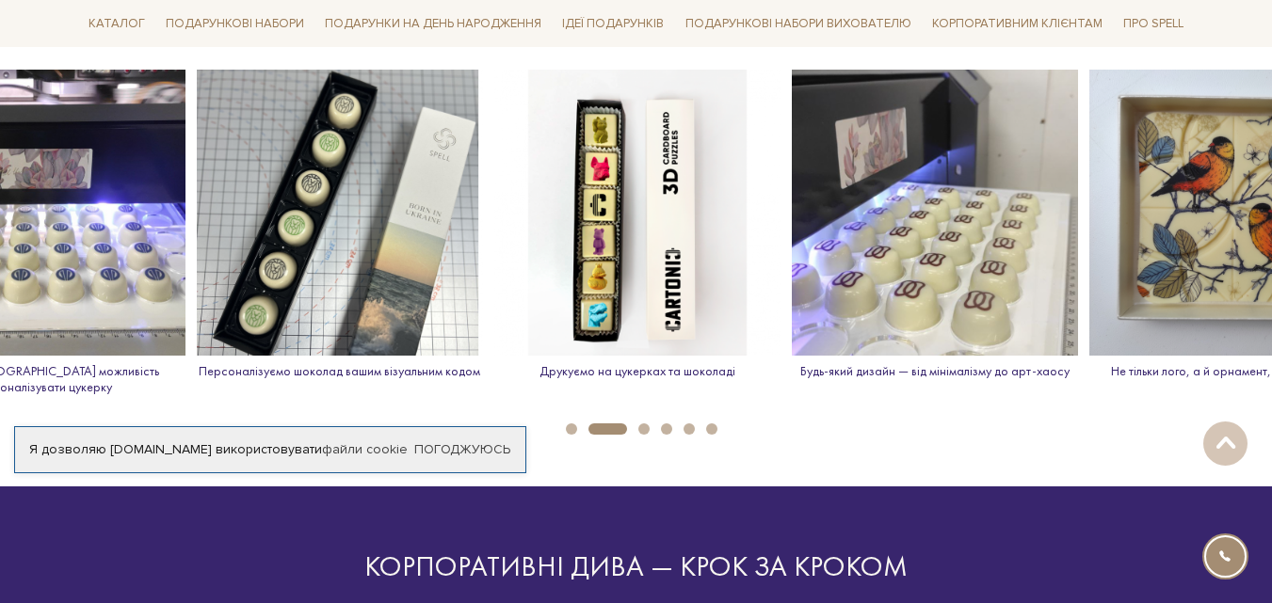
click at [650, 424] on li "4" at bounding box center [661, 429] width 23 height 11
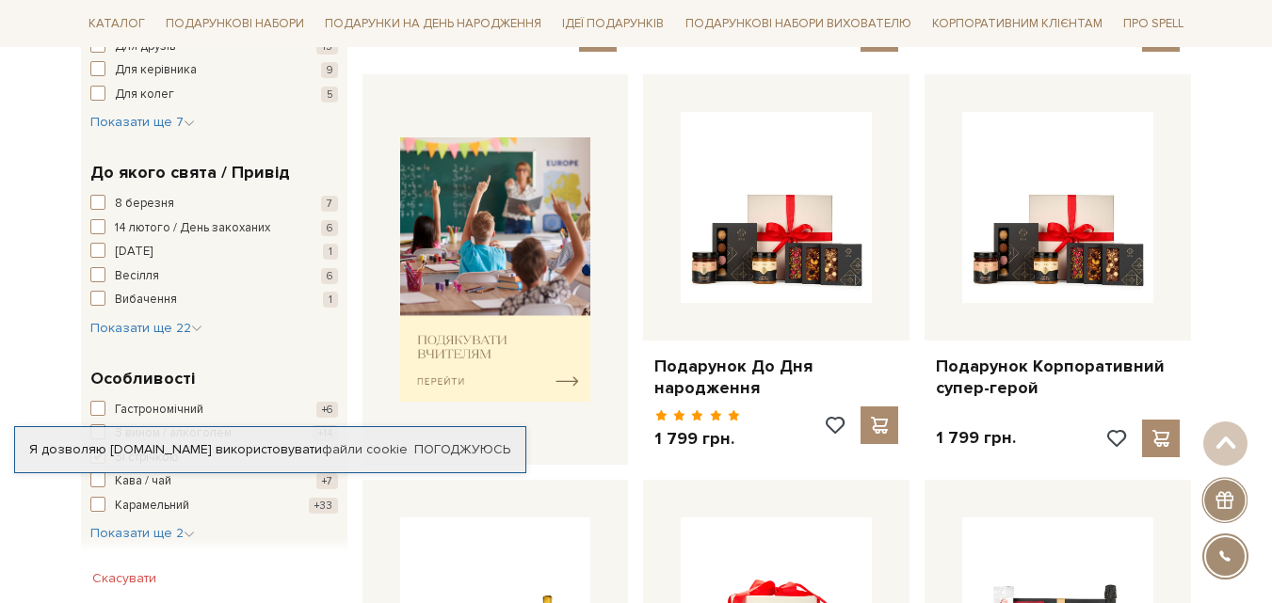
scroll to position [282, 0]
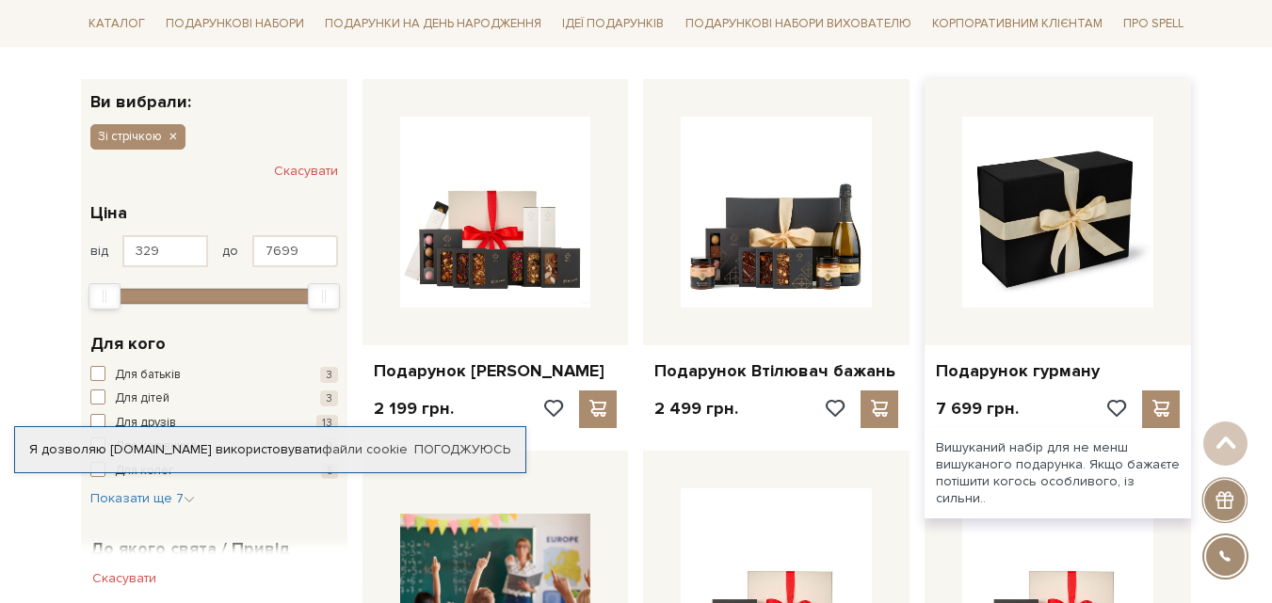
click at [1021, 238] on img at bounding box center [1057, 212] width 191 height 191
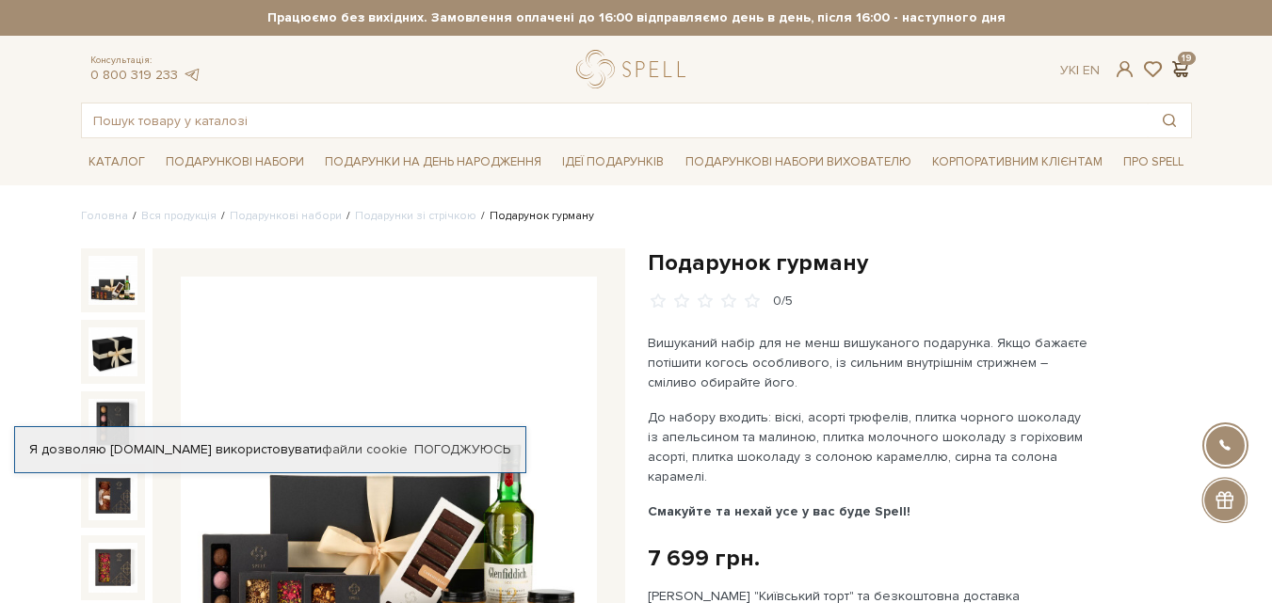
click at [1181, 68] on span at bounding box center [1180, 69] width 23 height 20
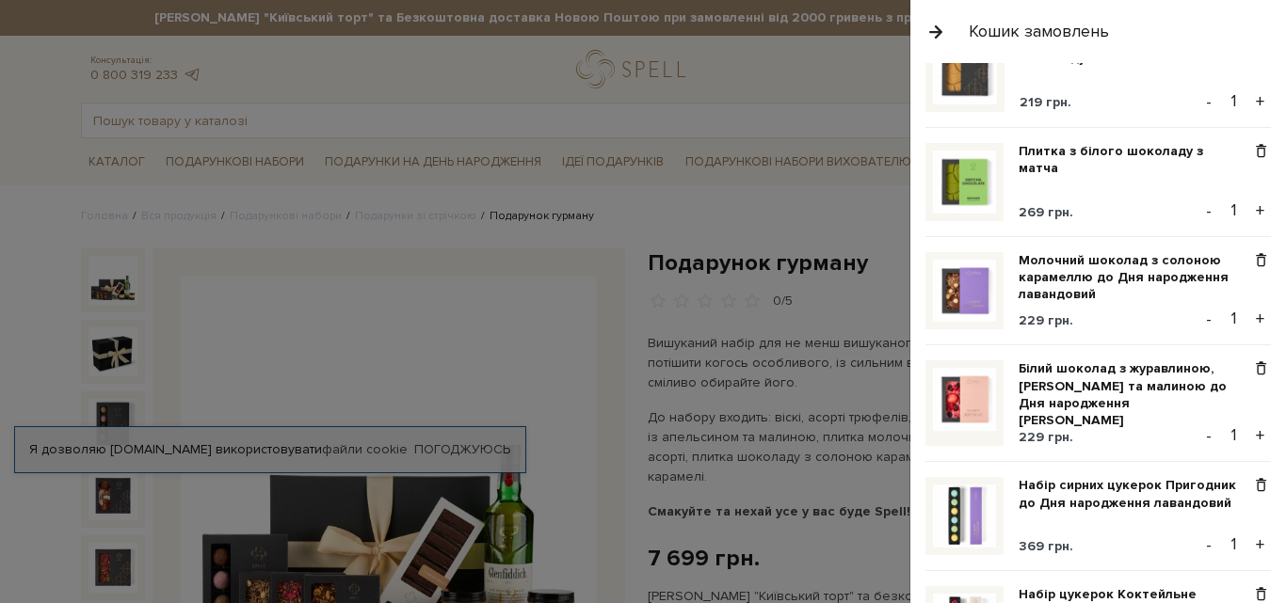
scroll to position [2071, 0]
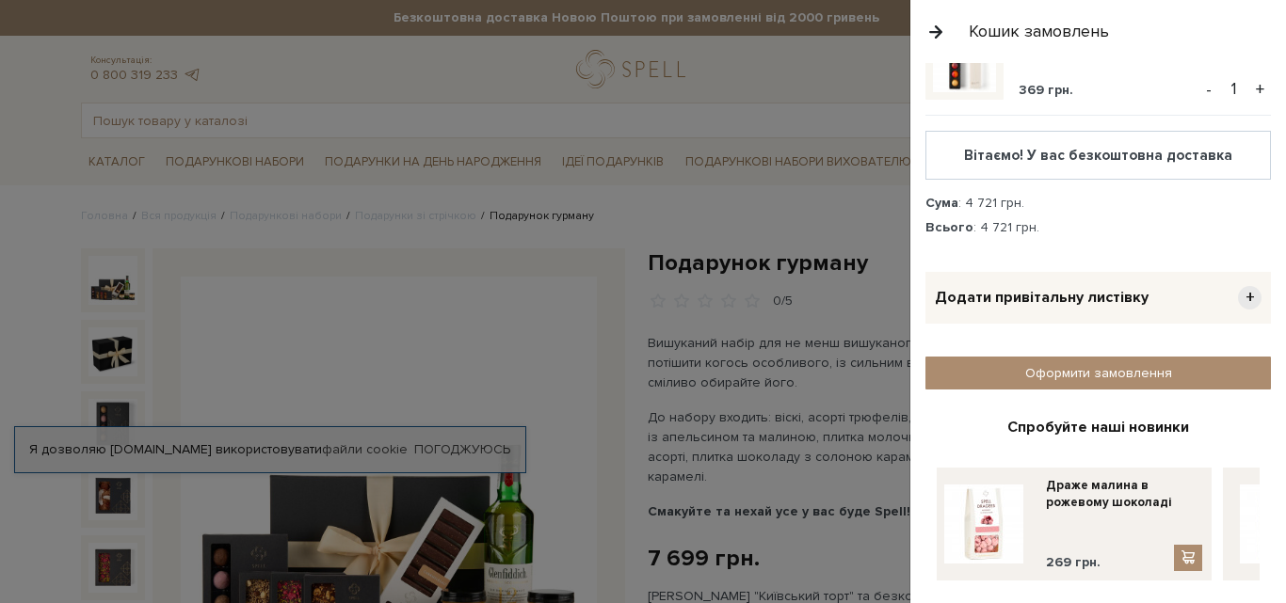
click at [1239, 286] on span "+" at bounding box center [1250, 298] width 24 height 24
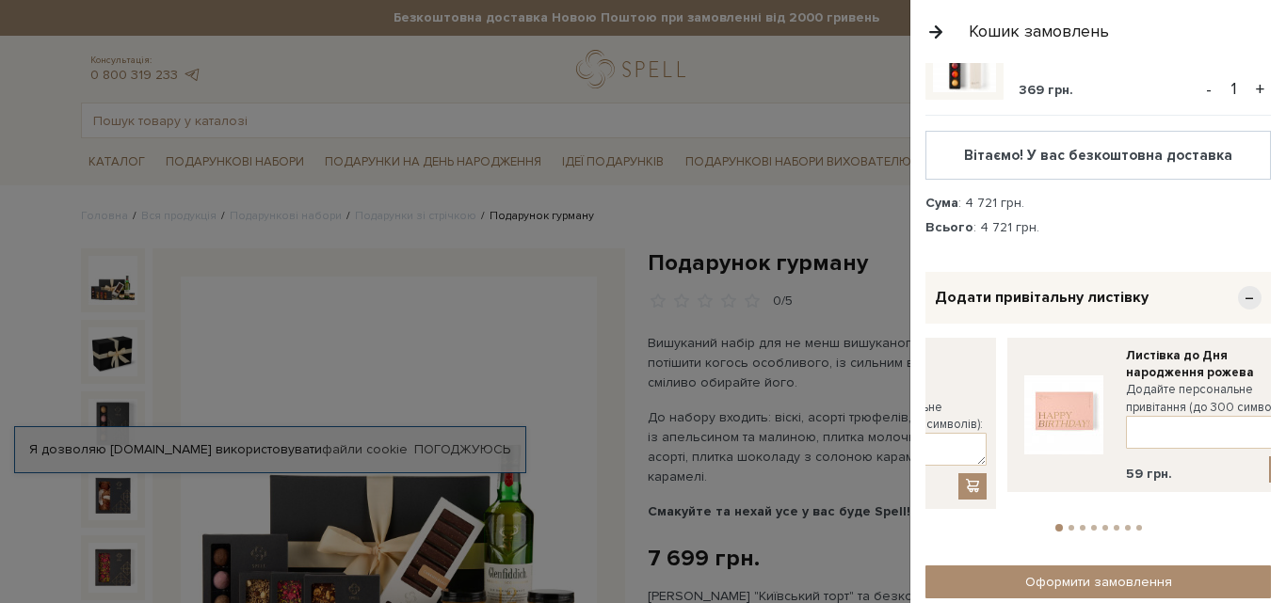
drag, startPoint x: 1241, startPoint y: 387, endPoint x: 992, endPoint y: 406, distance: 249.2
click at [1017, 406] on link at bounding box center [1064, 415] width 94 height 136
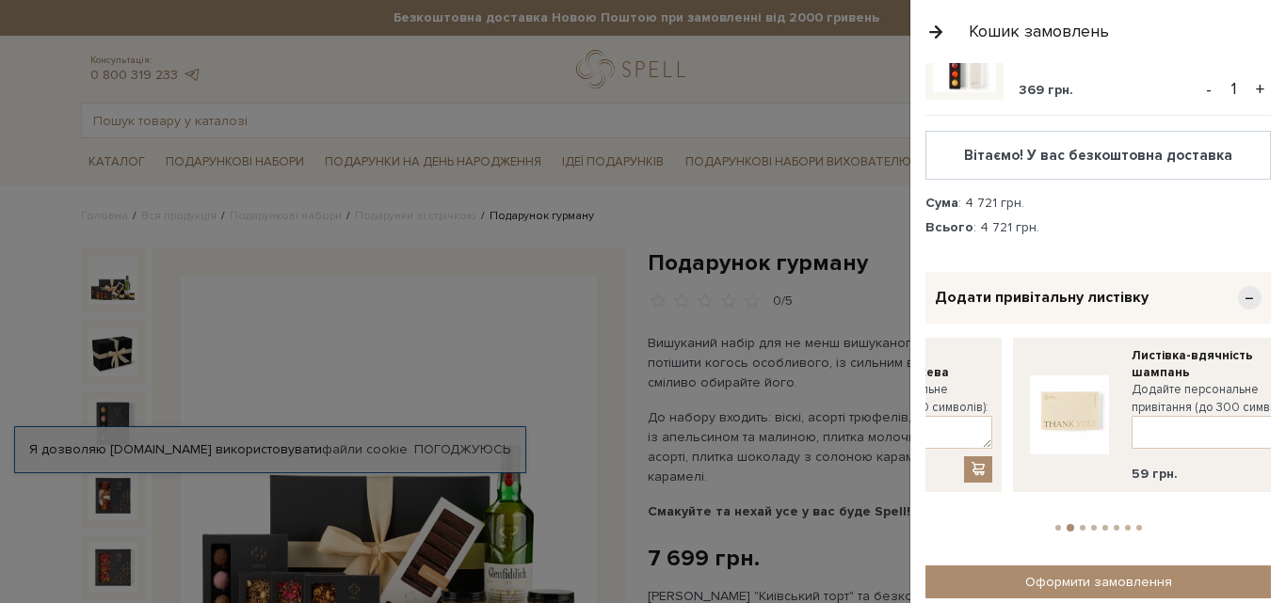
drag, startPoint x: 1252, startPoint y: 373, endPoint x: 1038, endPoint y: 386, distance: 214.1
click at [1038, 386] on img at bounding box center [1069, 415] width 79 height 79
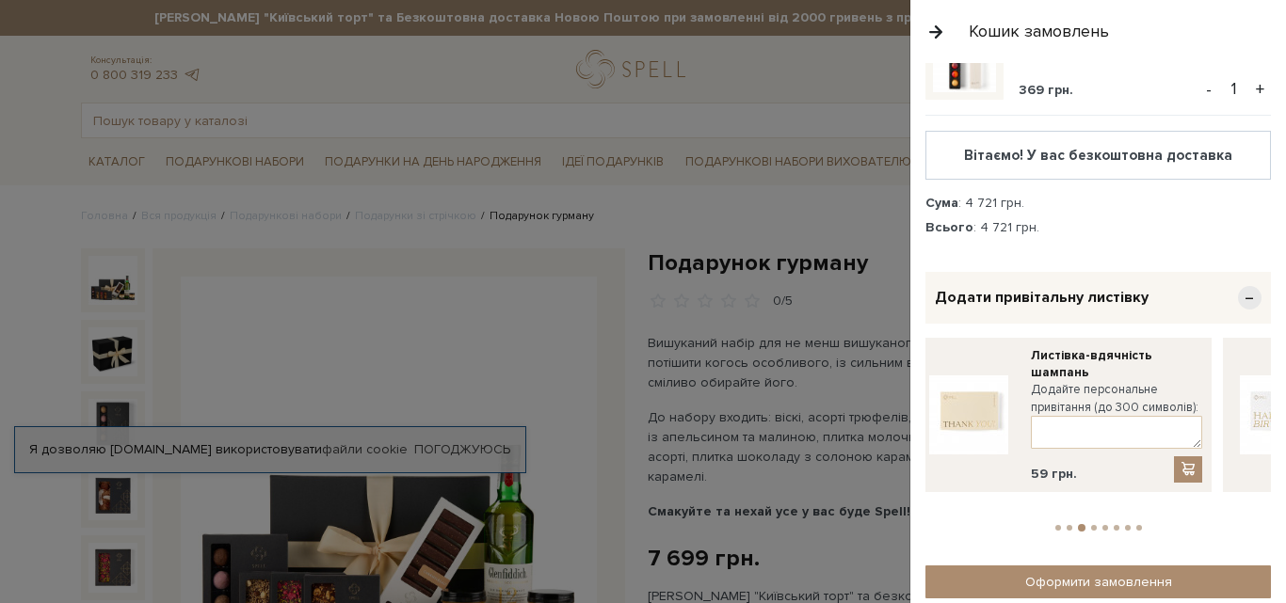
drag, startPoint x: 1213, startPoint y: 372, endPoint x: 1000, endPoint y: 385, distance: 214.1
click at [1000, 385] on div "Листівка-вдячність шампань Додайте персональне привітання (до 300 символів): 59…" at bounding box center [1061, 415] width 299 height 154
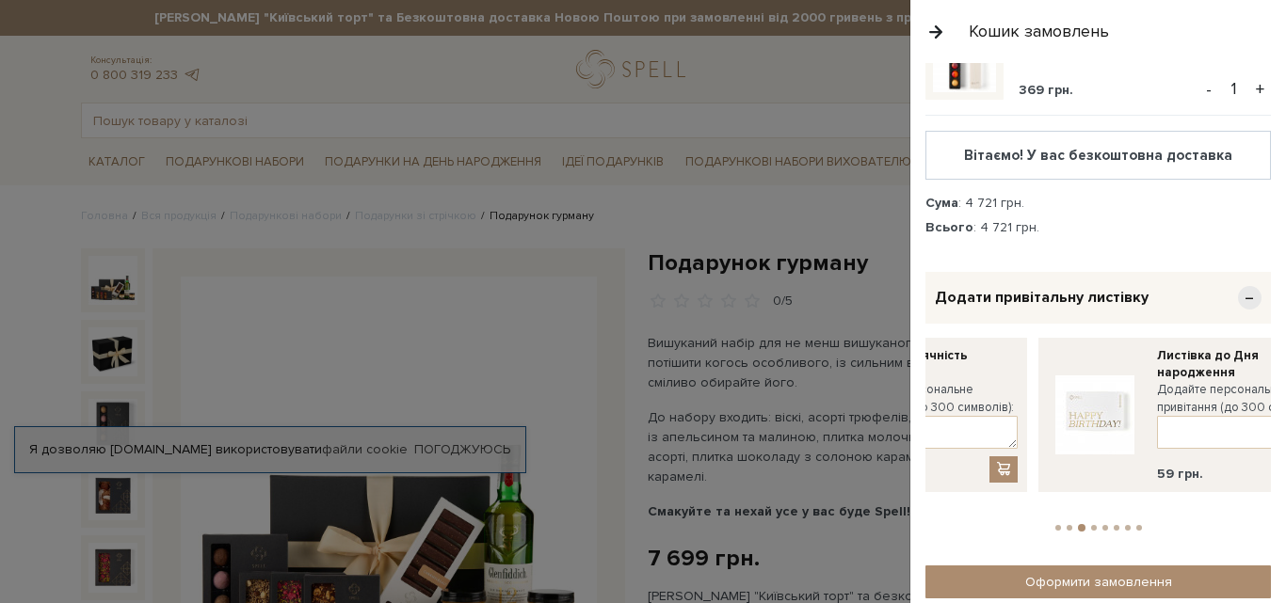
drag, startPoint x: 1238, startPoint y: 381, endPoint x: 1048, endPoint y: 405, distance: 191.6
click at [1048, 405] on link at bounding box center [1095, 415] width 94 height 136
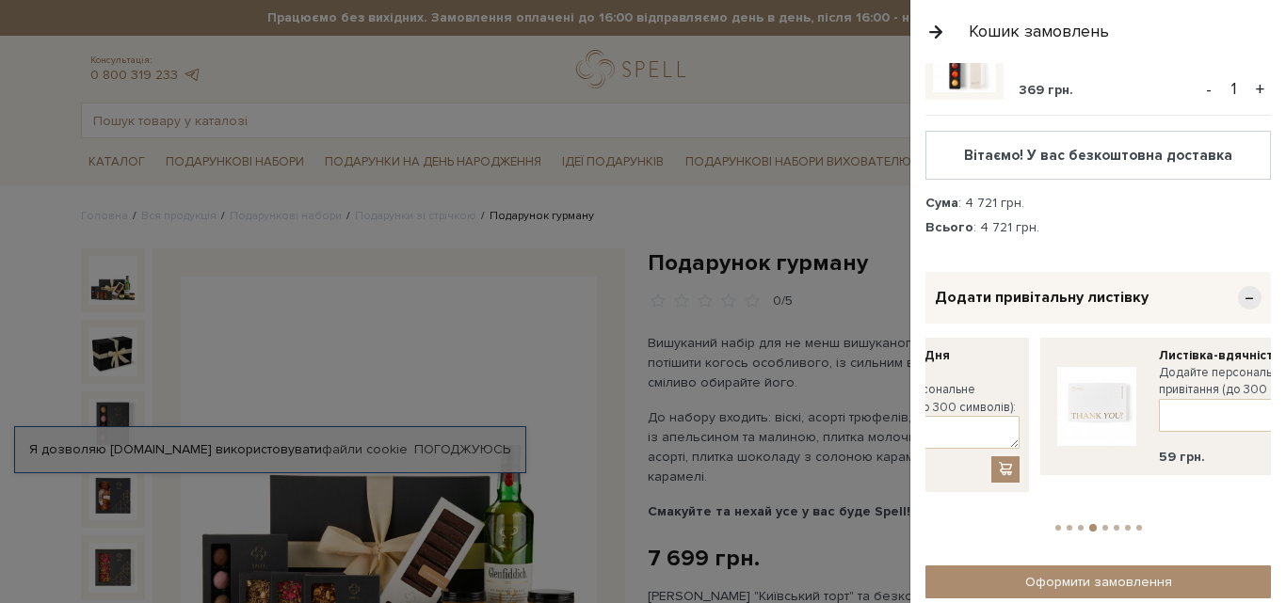
drag, startPoint x: 1232, startPoint y: 385, endPoint x: 1046, endPoint y: 396, distance: 186.7
click at [1046, 396] on div "Листівка-вдячність Додайте персональне привітання (до 300 символів): 59 грн." at bounding box center [1189, 406] width 299 height 137
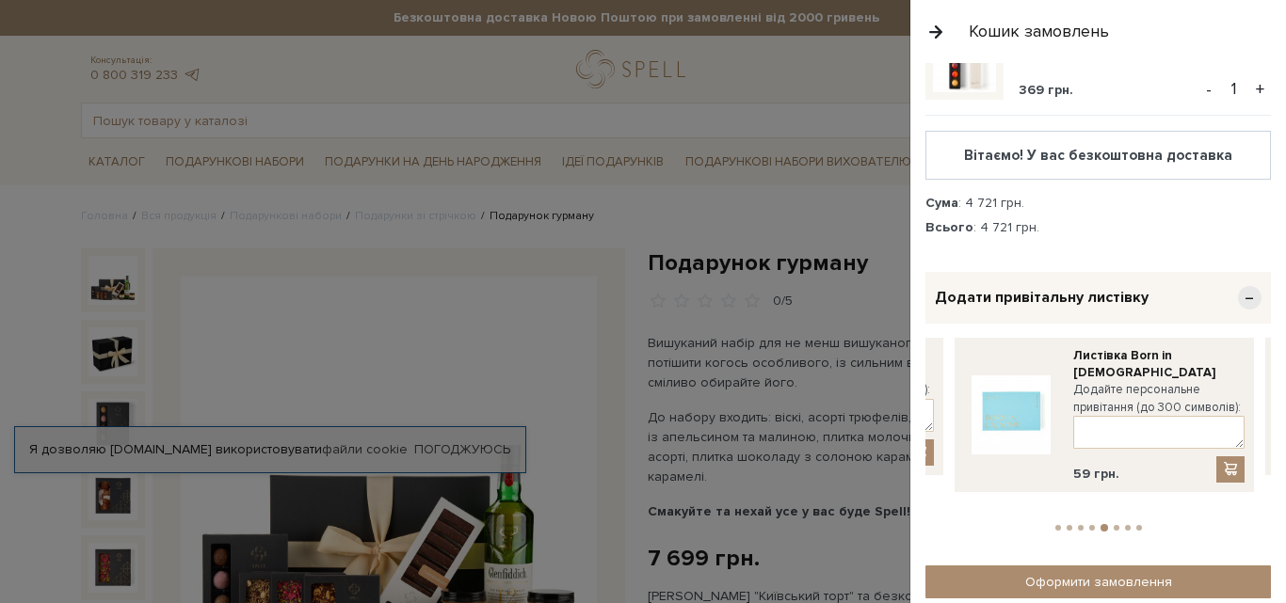
drag, startPoint x: 1215, startPoint y: 369, endPoint x: 940, endPoint y: 386, distance: 276.4
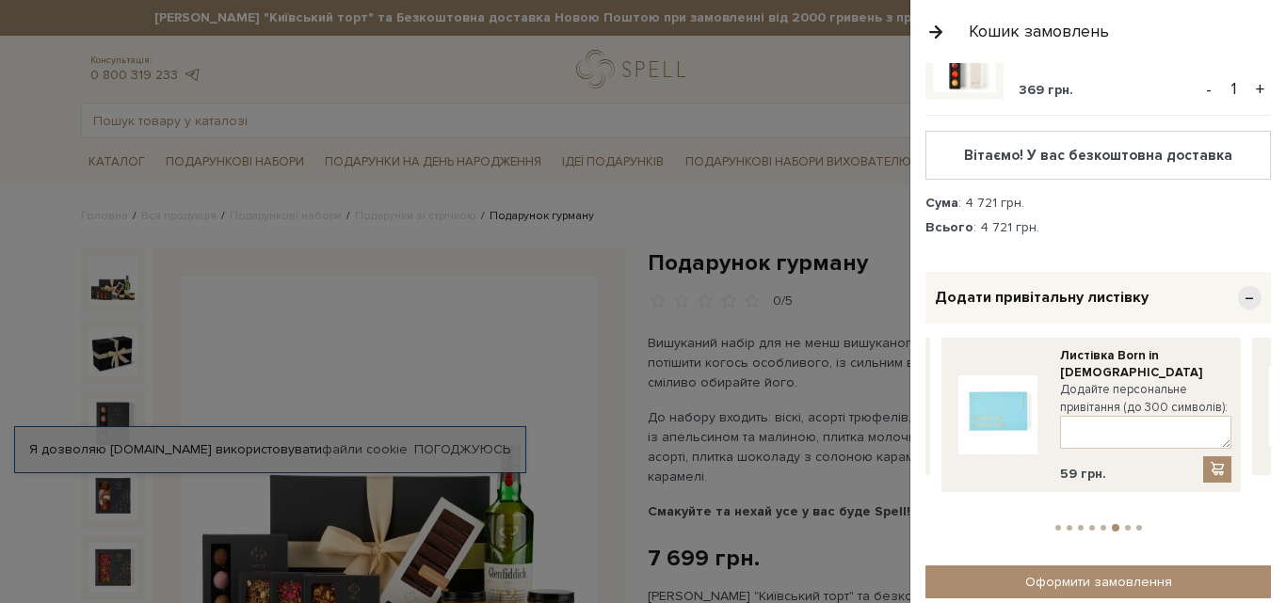
drag, startPoint x: 1204, startPoint y: 370, endPoint x: 1244, endPoint y: 377, distance: 40.1
click at [1231, 381] on div "Додайте персональне привітання (до 300 символів):" at bounding box center [1145, 414] width 171 height 67
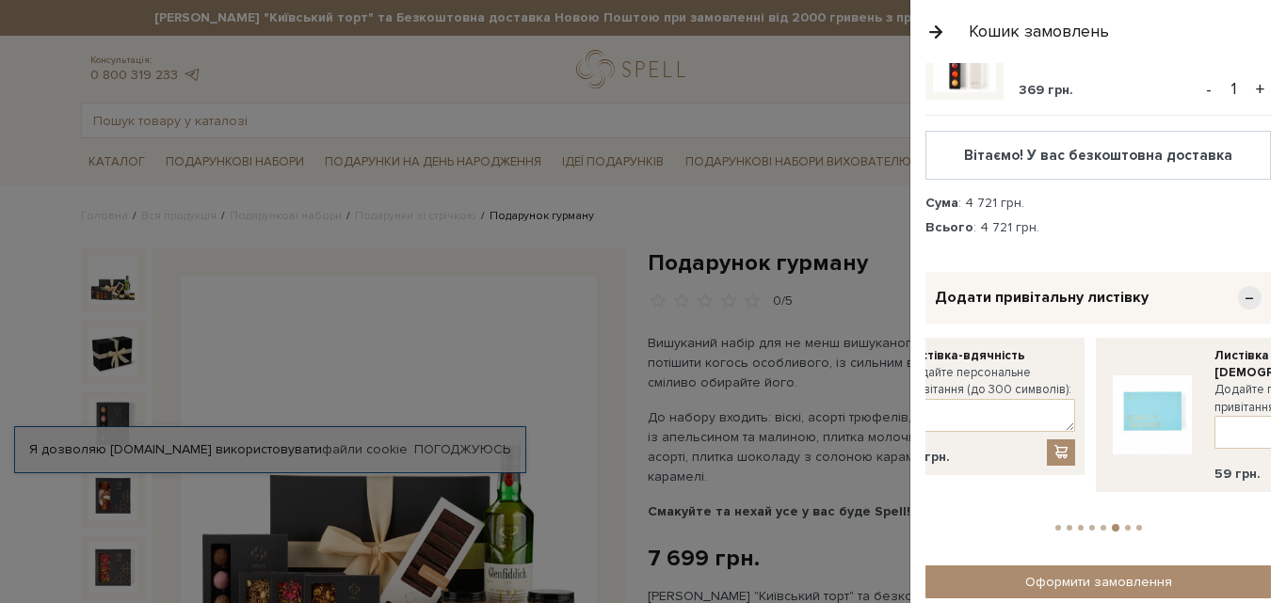
drag, startPoint x: 961, startPoint y: 387, endPoint x: 846, endPoint y: 406, distance: 116.4
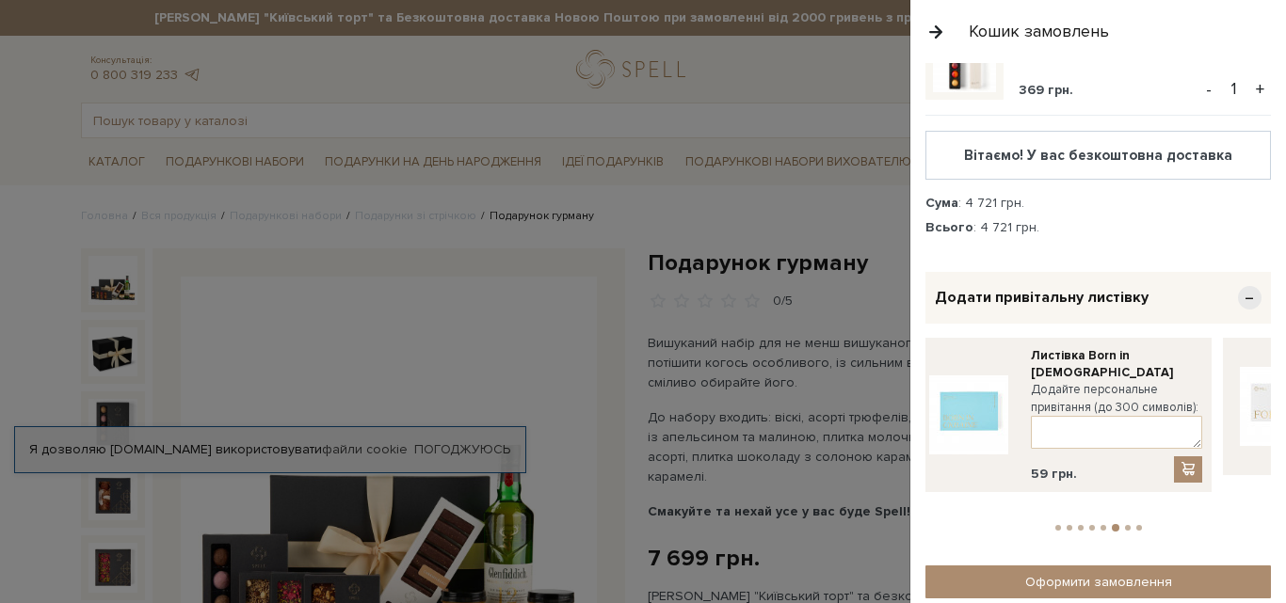
drag, startPoint x: 1204, startPoint y: 398, endPoint x: 934, endPoint y: 406, distance: 270.3
click at [1031, 416] on textarea at bounding box center [1116, 432] width 171 height 33
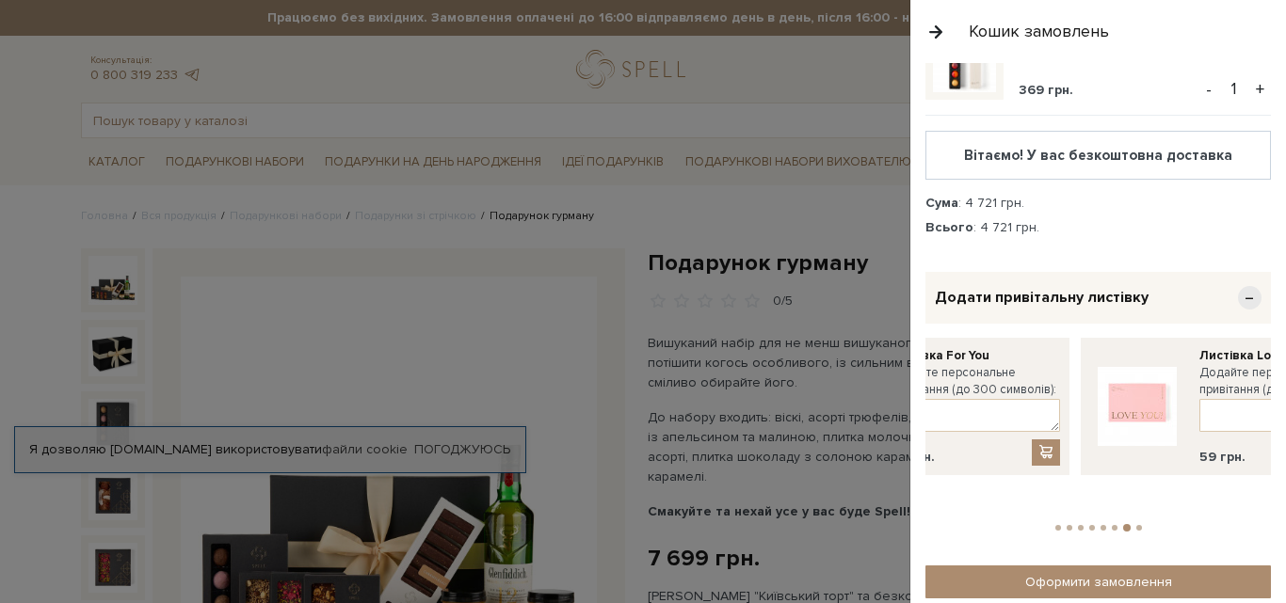
drag, startPoint x: 1194, startPoint y: 410, endPoint x: 868, endPoint y: 418, distance: 325.8
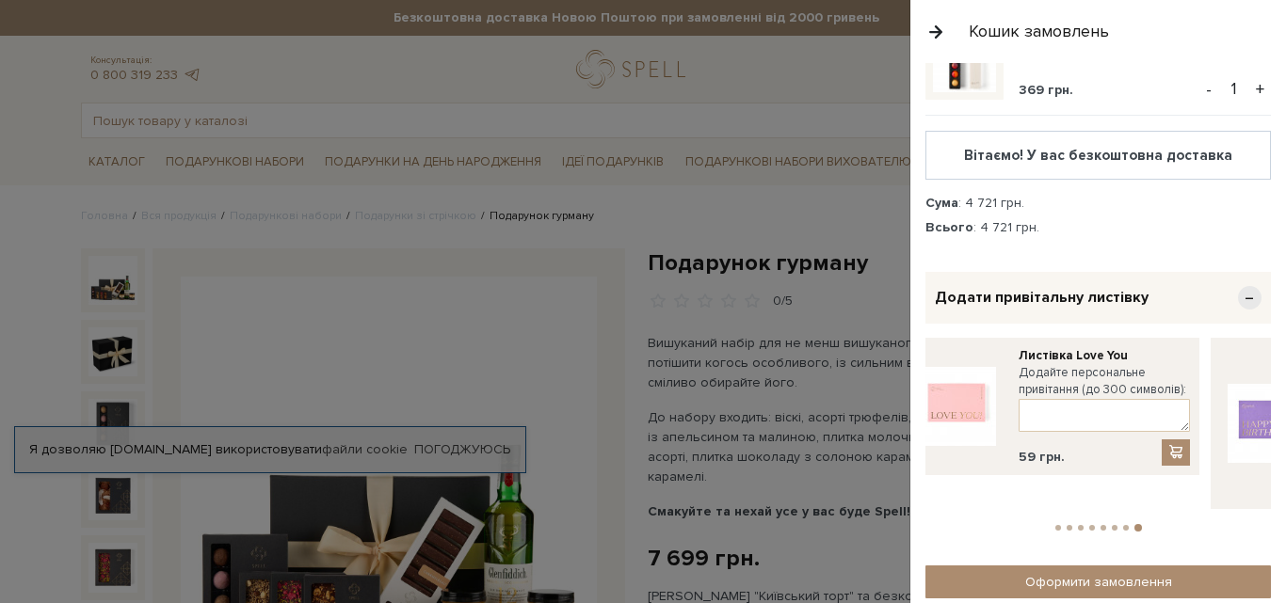
drag, startPoint x: 1229, startPoint y: 390, endPoint x: 1213, endPoint y: 398, distance: 18.1
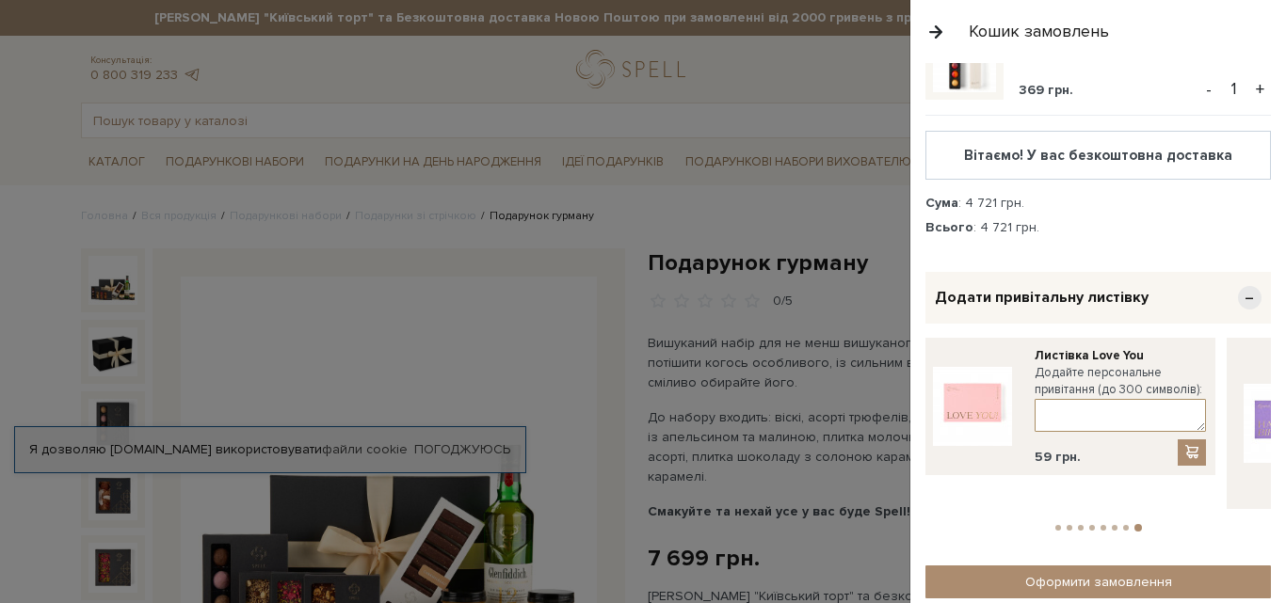
click at [1054, 399] on textarea at bounding box center [1120, 415] width 171 height 33
click at [1067, 399] on textarea at bounding box center [1120, 415] width 171 height 33
paste textarea "І хай цей рік Твого життя пройде «В шоколаді!» Шоколад надає спокій, насолоду, …"
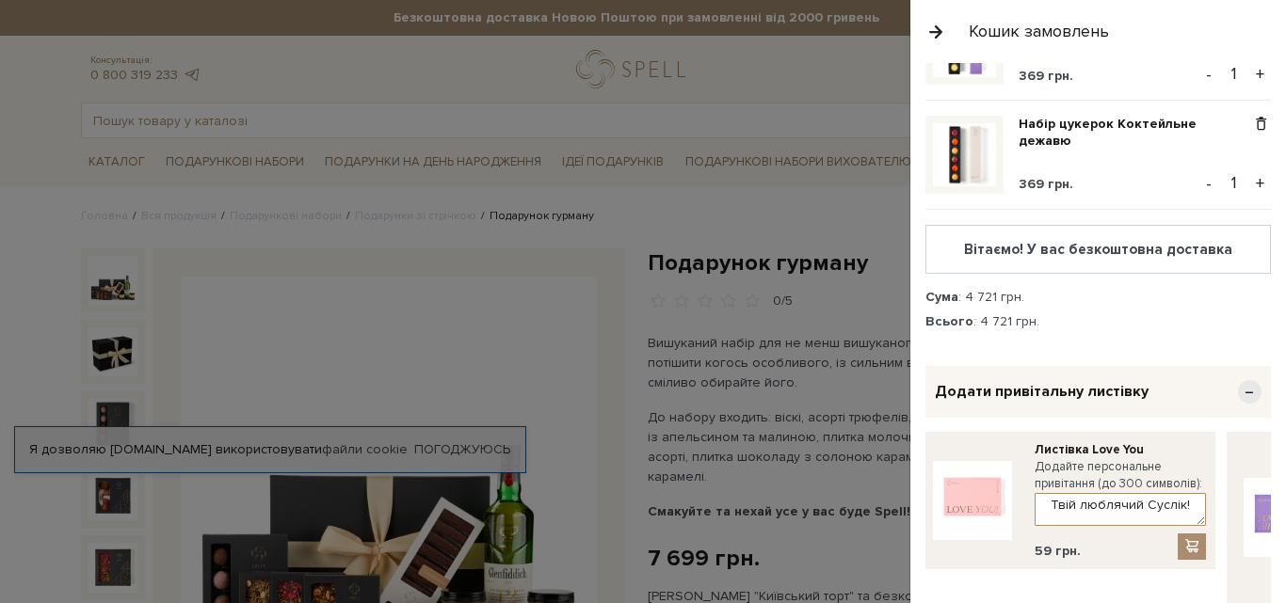
scroll to position [376, 0]
type textarea "І хай цей рік Твого життя пройде «В шоколаді!» Шоколад надає спокій, насолоду, …"
drag, startPoint x: 1165, startPoint y: 491, endPoint x: 1177, endPoint y: 410, distance: 81.7
click at [1177, 432] on div "Листівка Love You Додайте персональне привітання (до 300 символів): І хай цей р…" at bounding box center [1065, 500] width 299 height 137
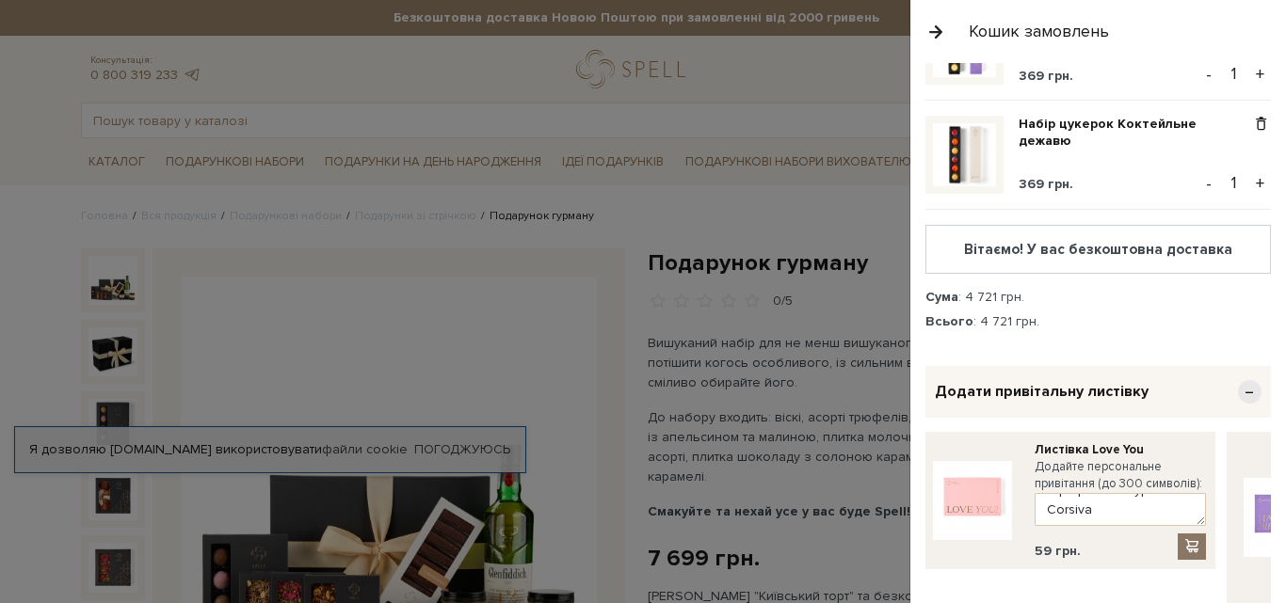
click at [1189, 538] on span at bounding box center [1191, 546] width 19 height 16
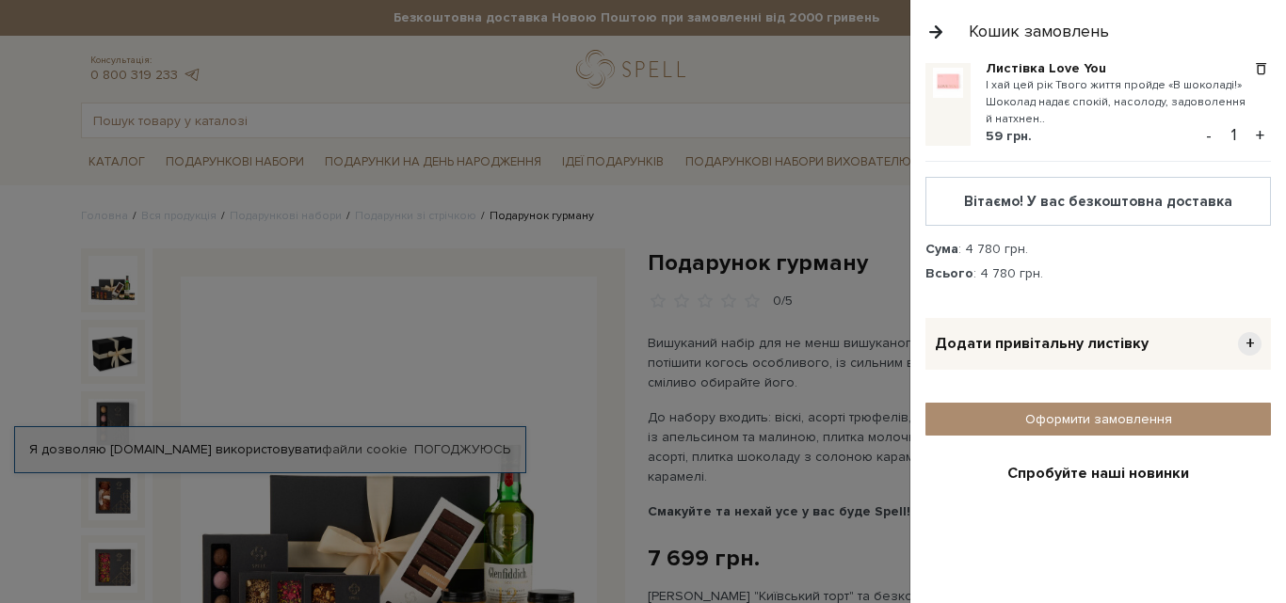
scroll to position [2165, 0]
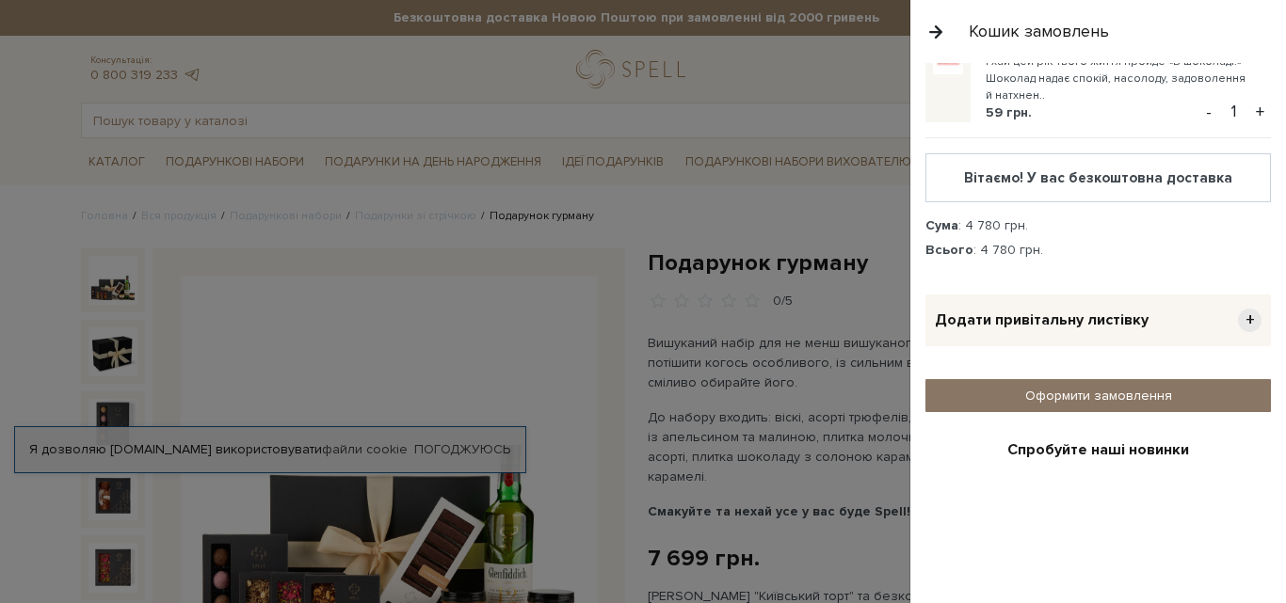
click at [1094, 379] on link "Оформити замовлення" at bounding box center [1098, 395] width 346 height 33
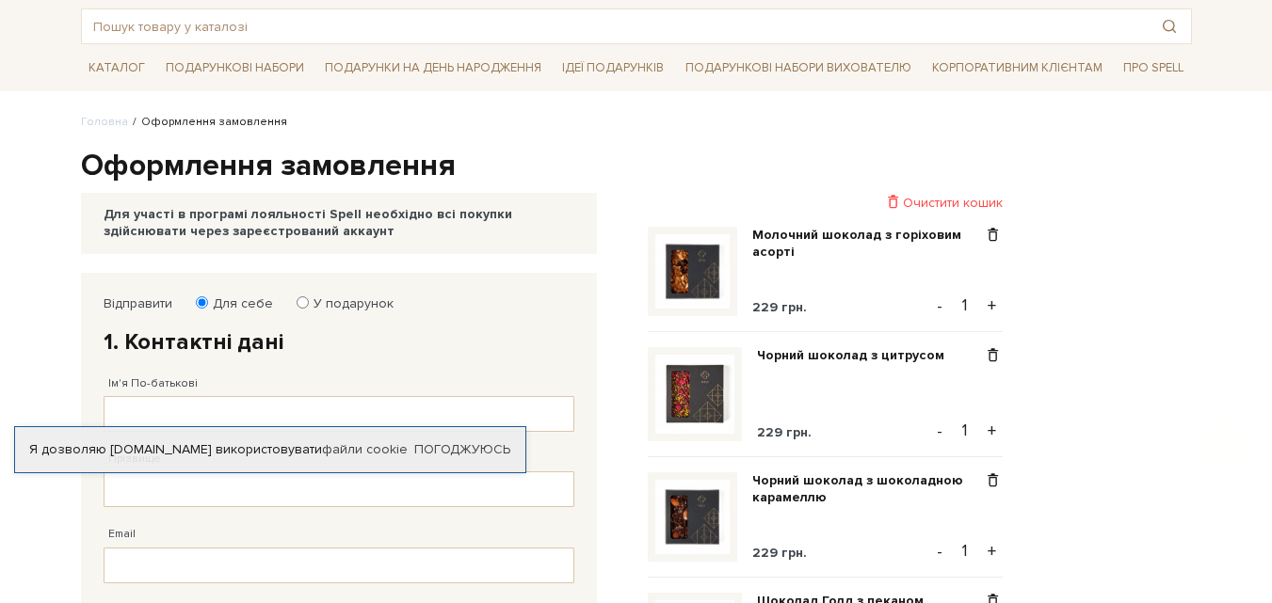
scroll to position [188, 0]
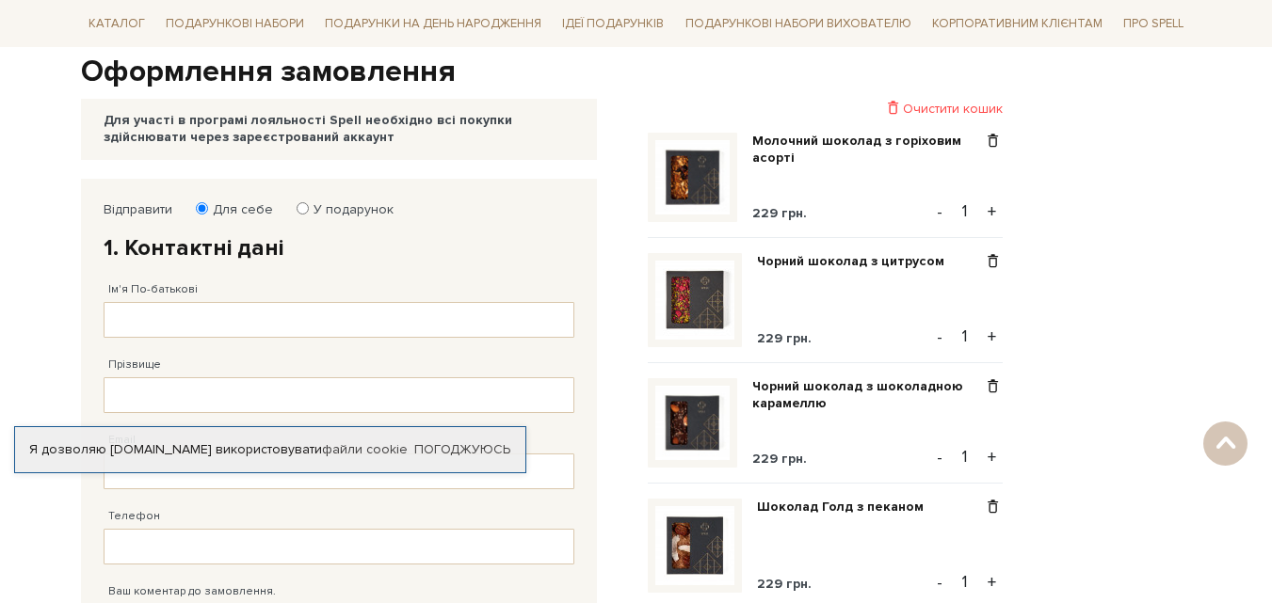
click at [300, 207] on input "У подарунок" at bounding box center [303, 208] width 12 height 12
radio input "true"
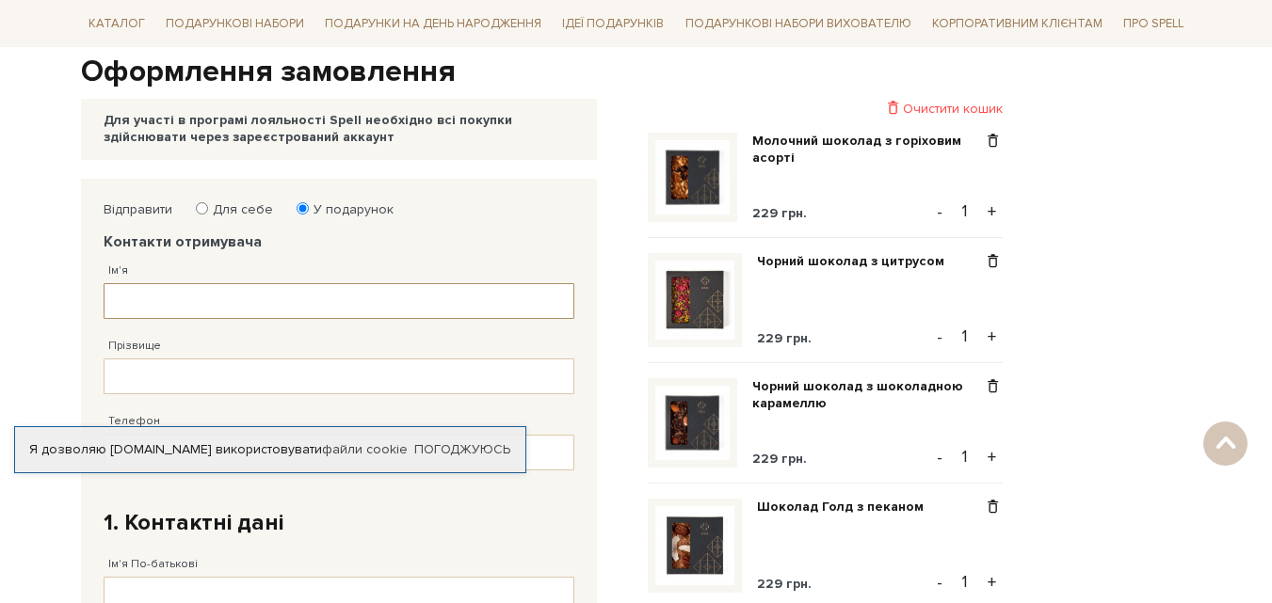
click at [124, 297] on input "Ім'я" at bounding box center [339, 301] width 471 height 36
type input "[PERSON_NAME]"
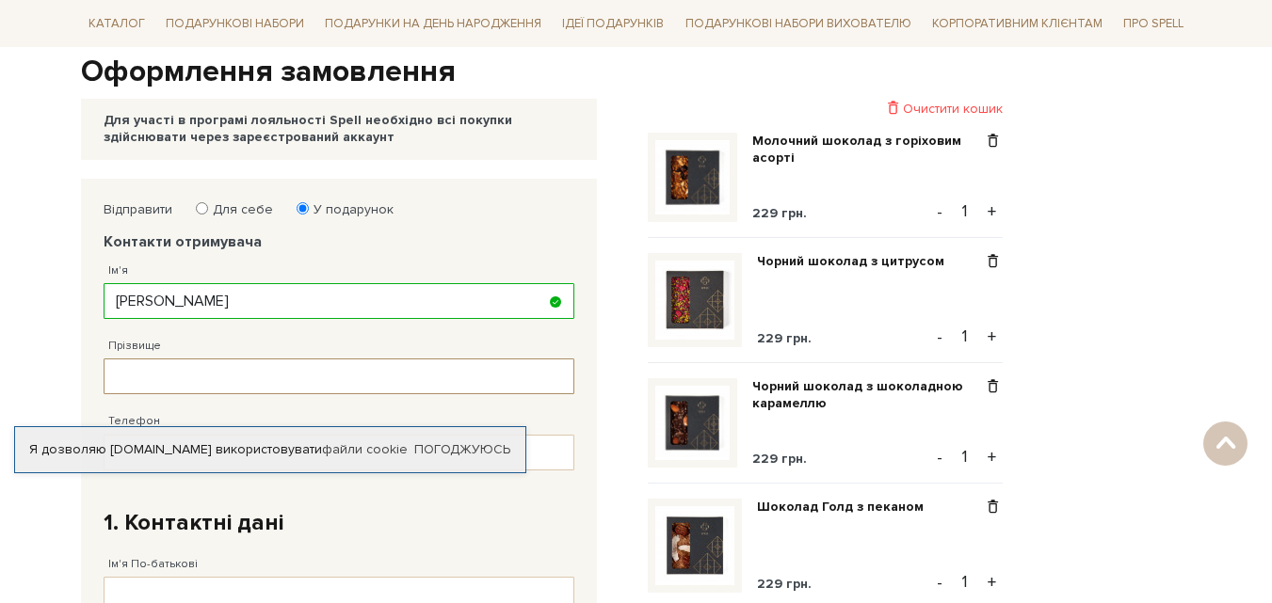
click at [136, 379] on input "Прізвище" at bounding box center [339, 377] width 471 height 36
click at [160, 365] on input "[PERSON_NAME]" at bounding box center [339, 377] width 471 height 36
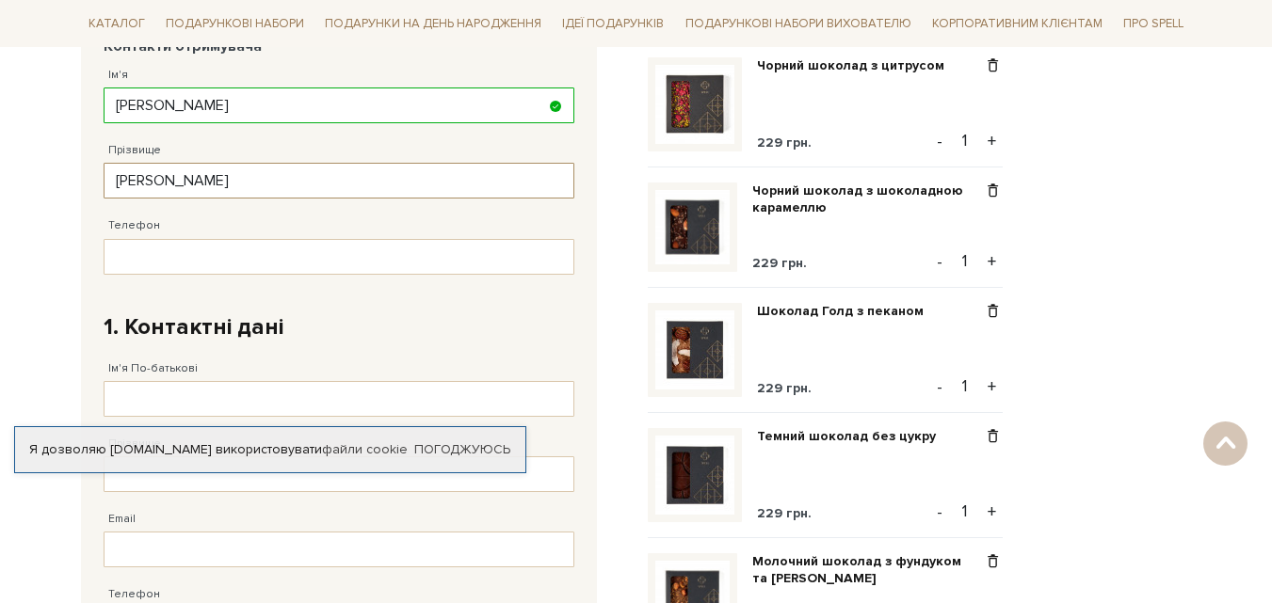
scroll to position [377, 0]
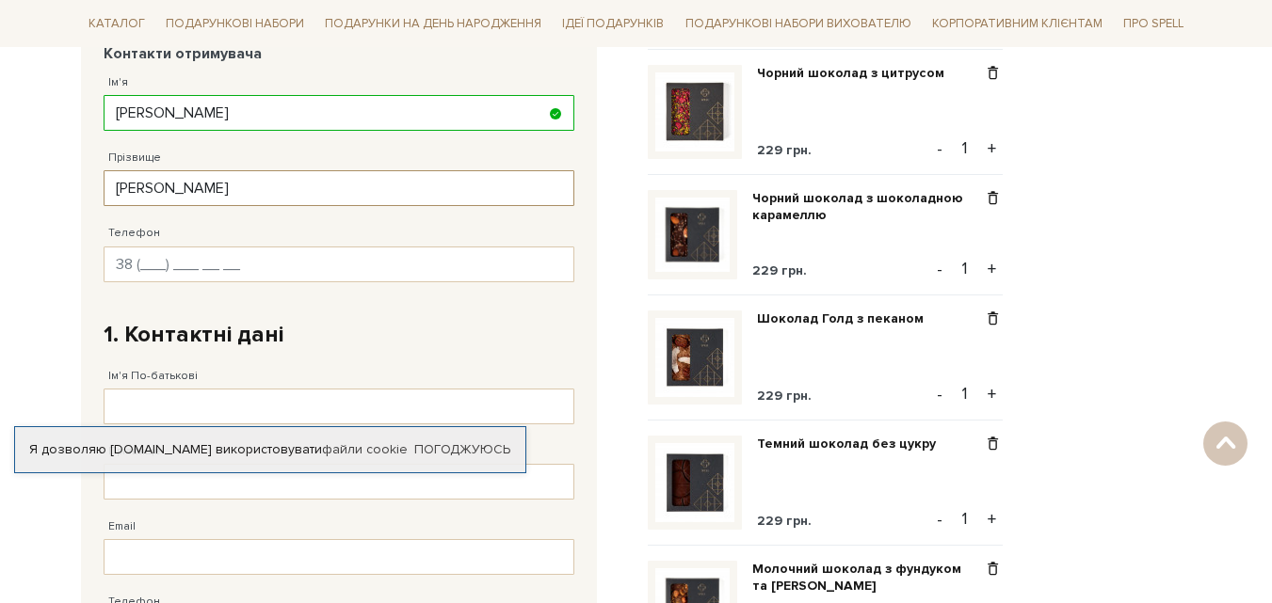
type input "[PERSON_NAME]"
click at [199, 263] on input "Телефон" at bounding box center [339, 265] width 471 height 36
click at [163, 262] on input "Телефон" at bounding box center [339, 265] width 471 height 36
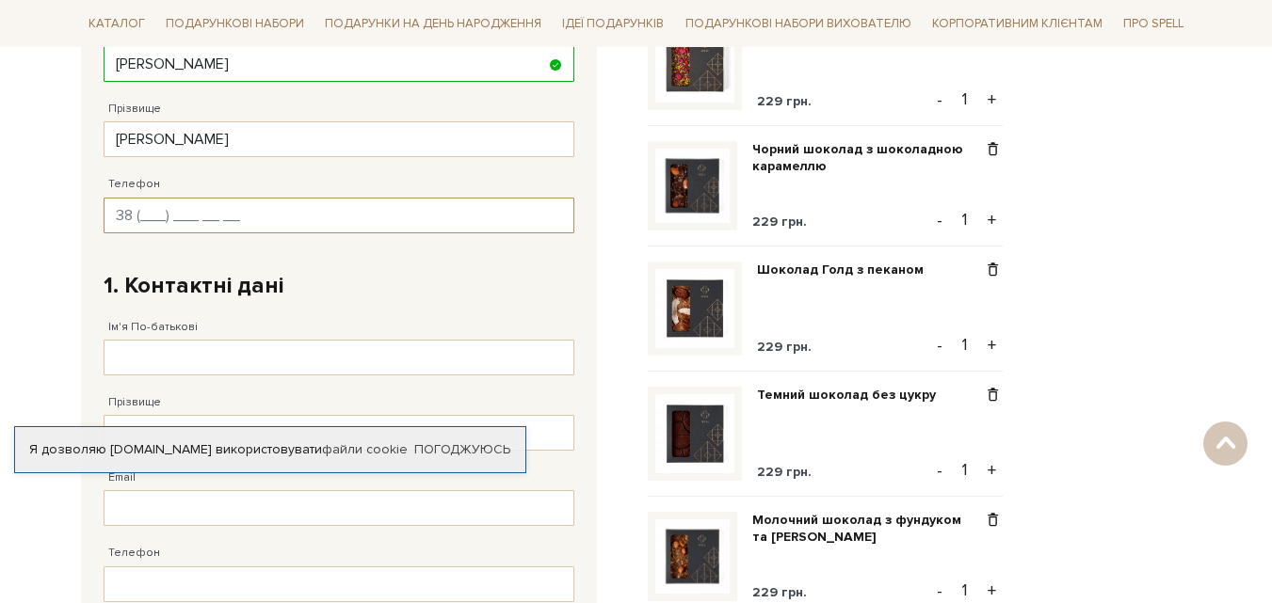
scroll to position [471, 0]
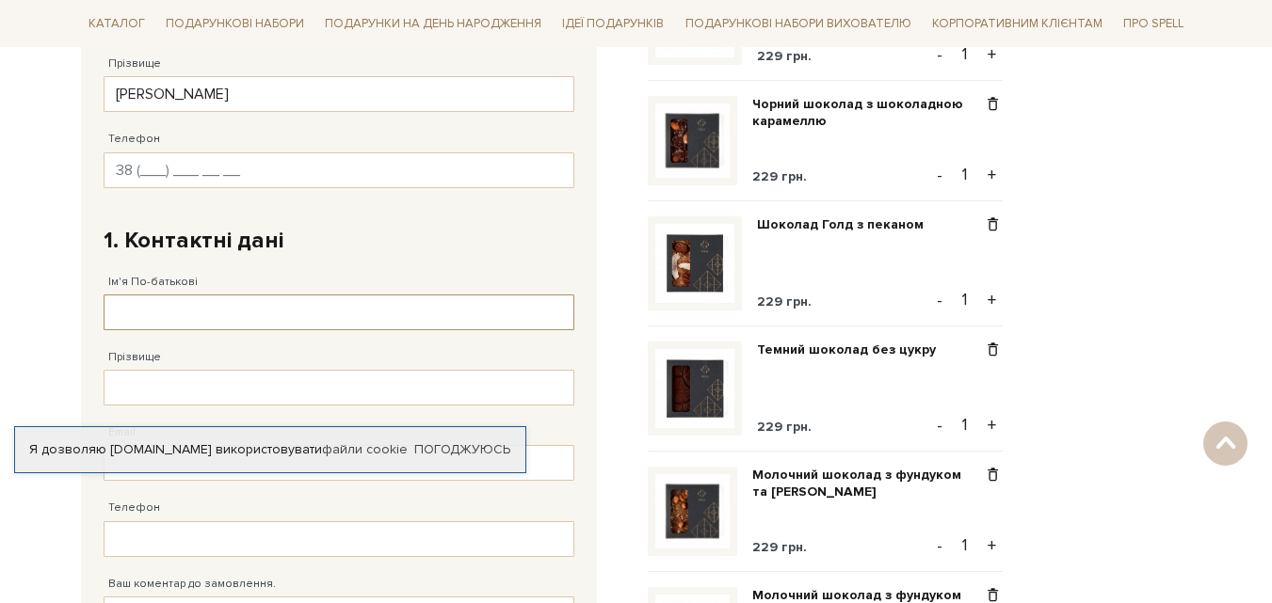
click at [157, 303] on input "Ім'я По-батькові" at bounding box center [339, 313] width 471 height 36
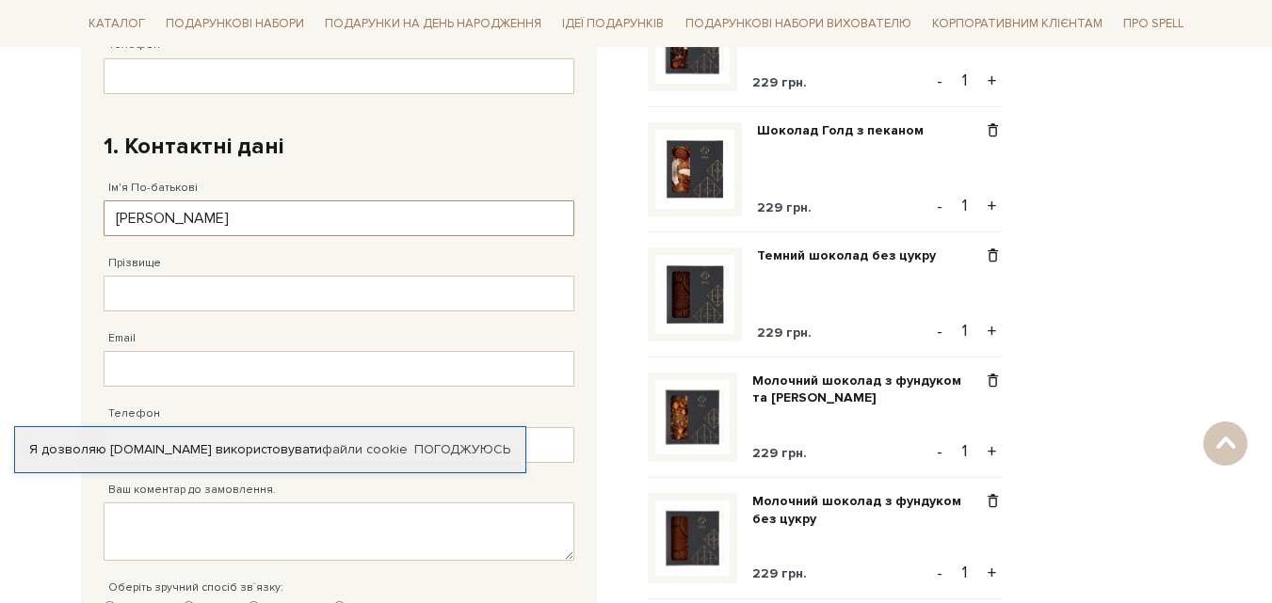
type input "[PERSON_NAME]"
click at [127, 299] on input "Прізвище" at bounding box center [339, 294] width 471 height 36
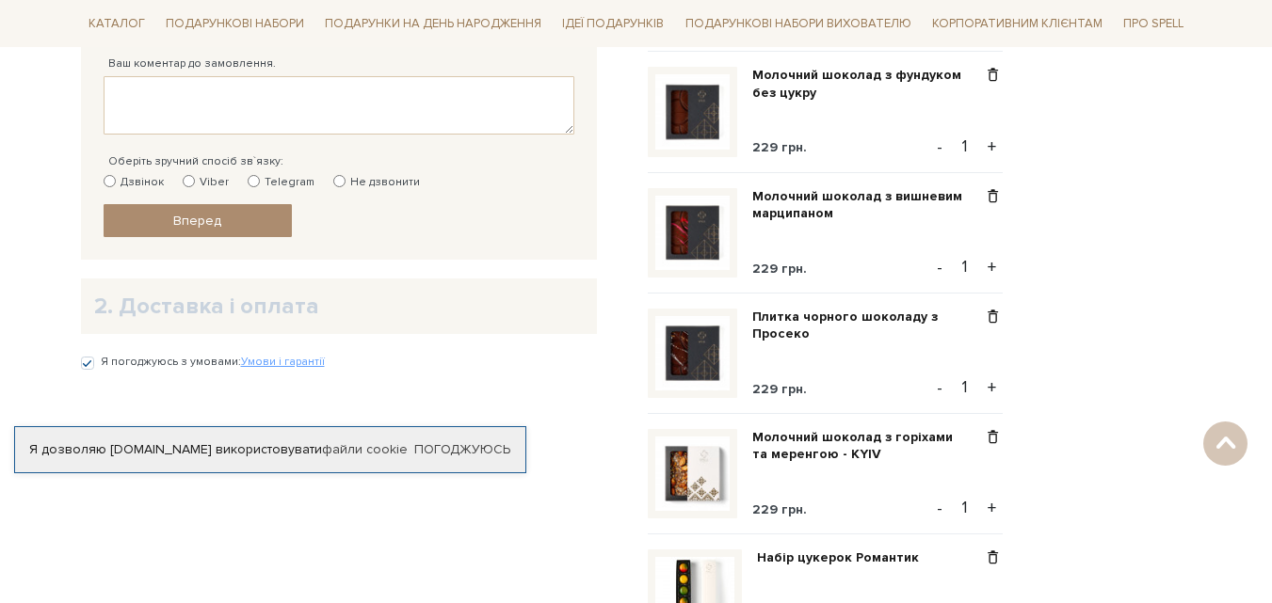
scroll to position [1036, 0]
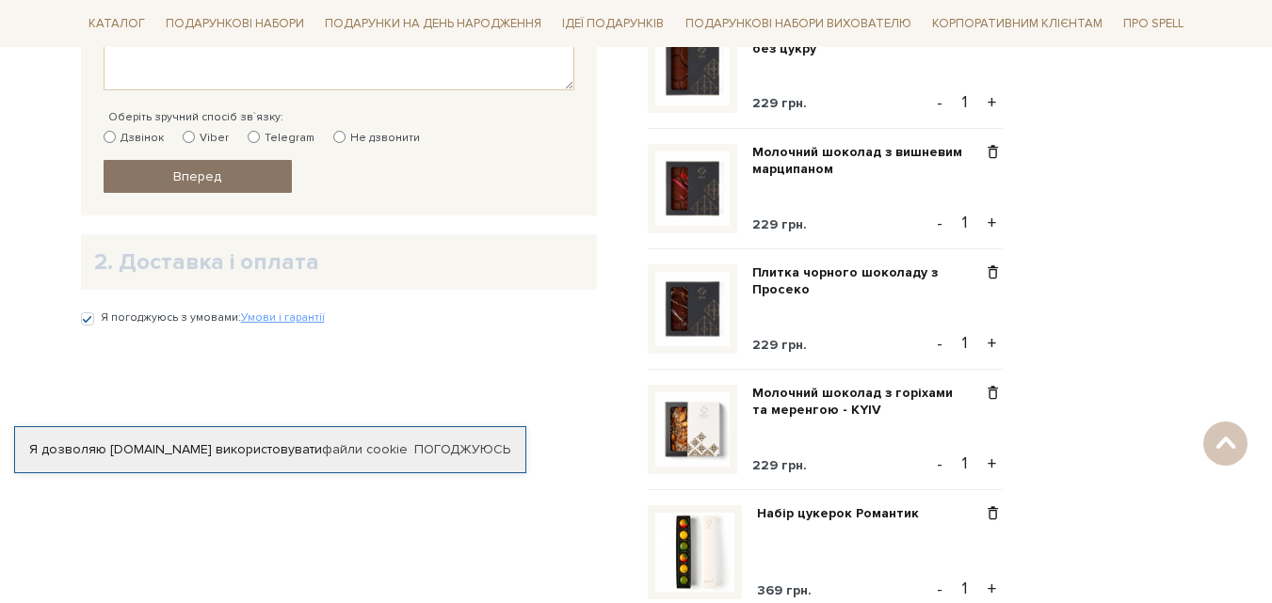
type input "[PERSON_NAME]"
click at [234, 171] on link "Вперед" at bounding box center [198, 176] width 188 height 33
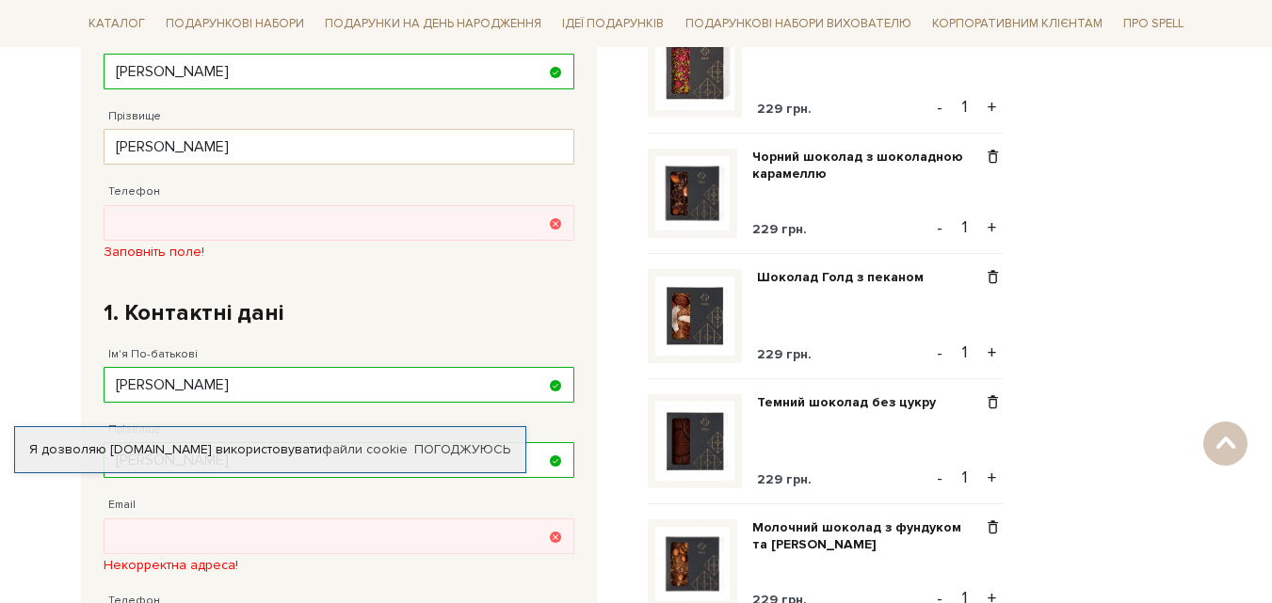
scroll to position [367, 0]
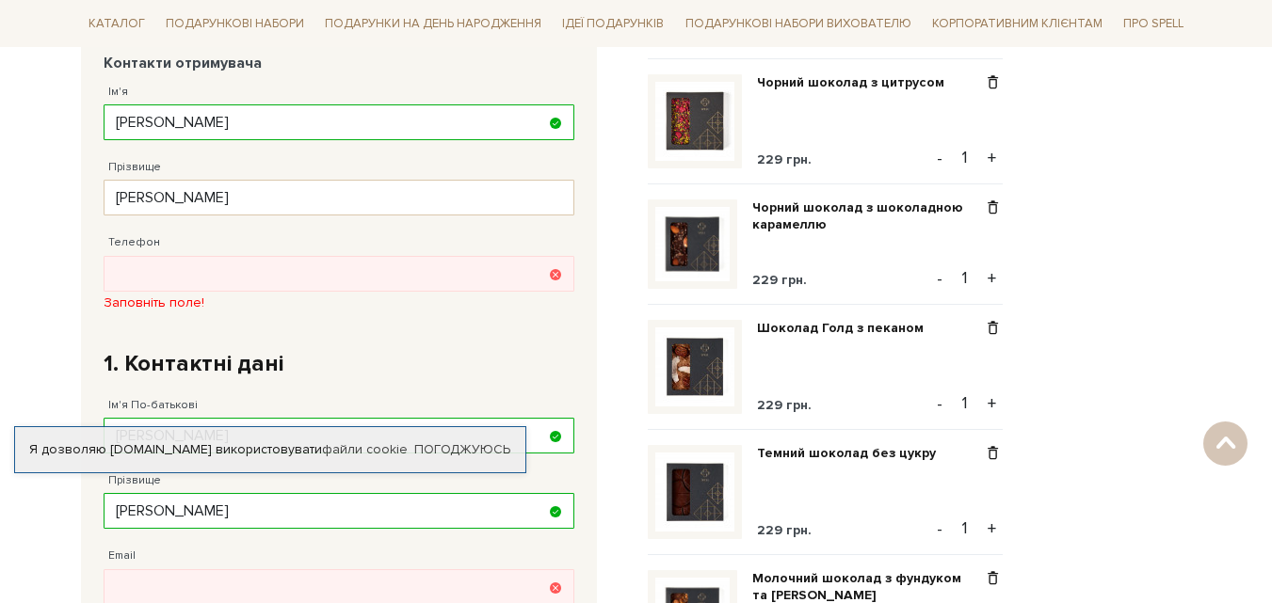
click at [252, 310] on div "Заповніть поле!" at bounding box center [339, 303] width 471 height 17
click at [163, 275] on input "Телефон" at bounding box center [339, 274] width 471 height 36
type input "38 (067) 077 __ __"
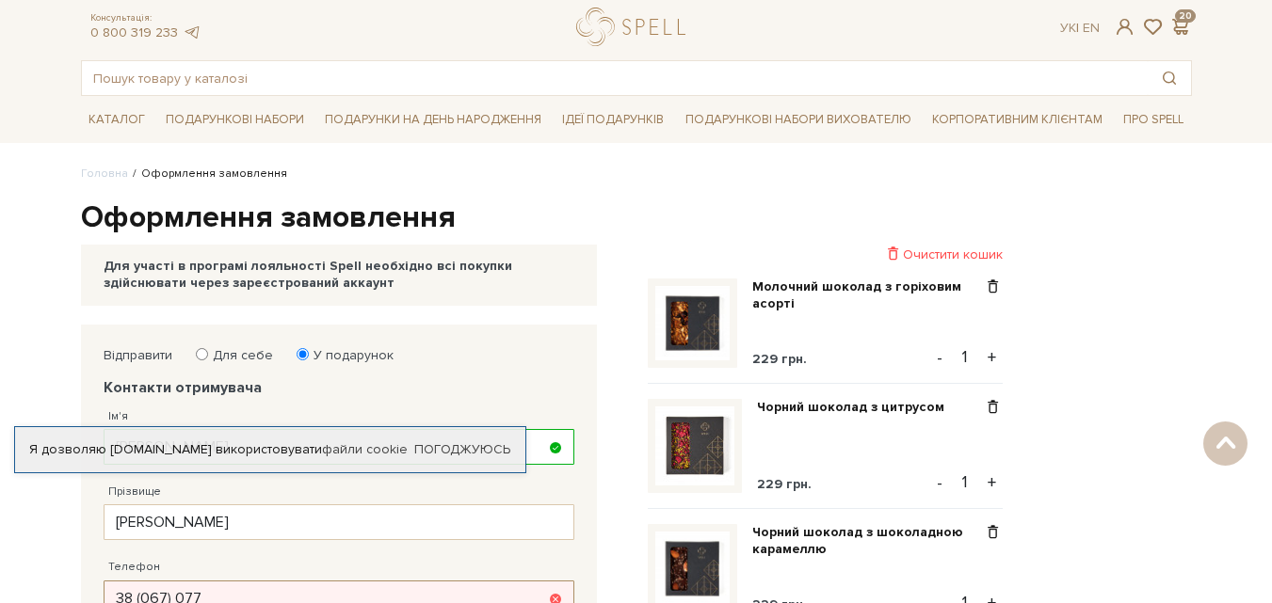
scroll to position [0, 0]
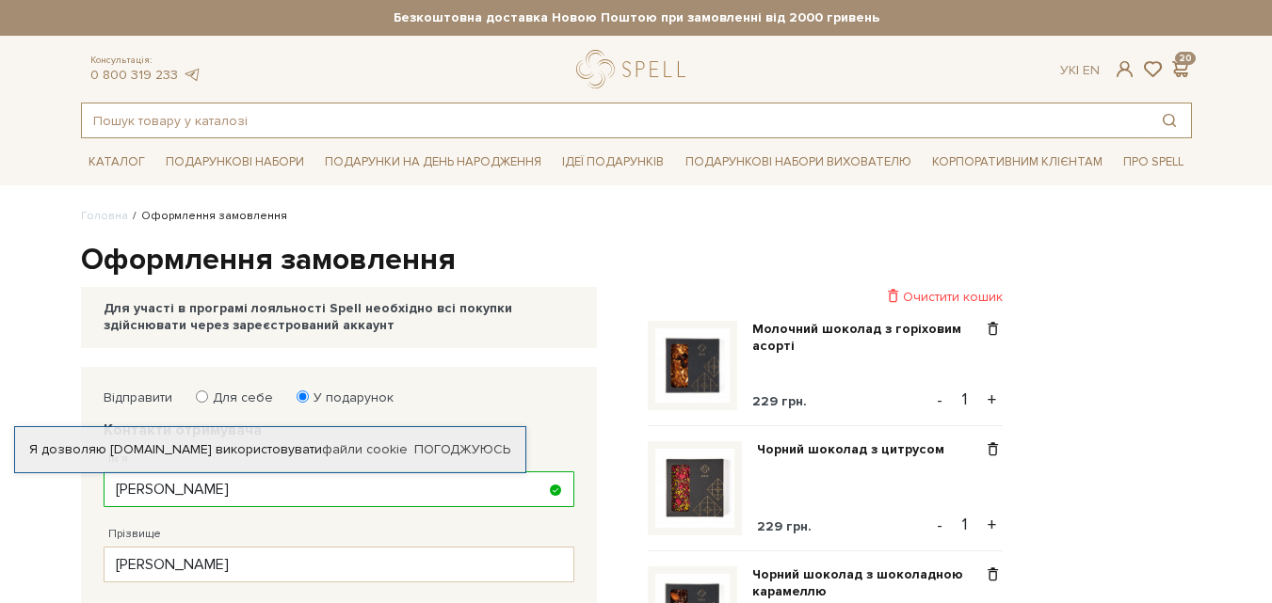
click at [92, 116] on input "text" at bounding box center [615, 121] width 1066 height 34
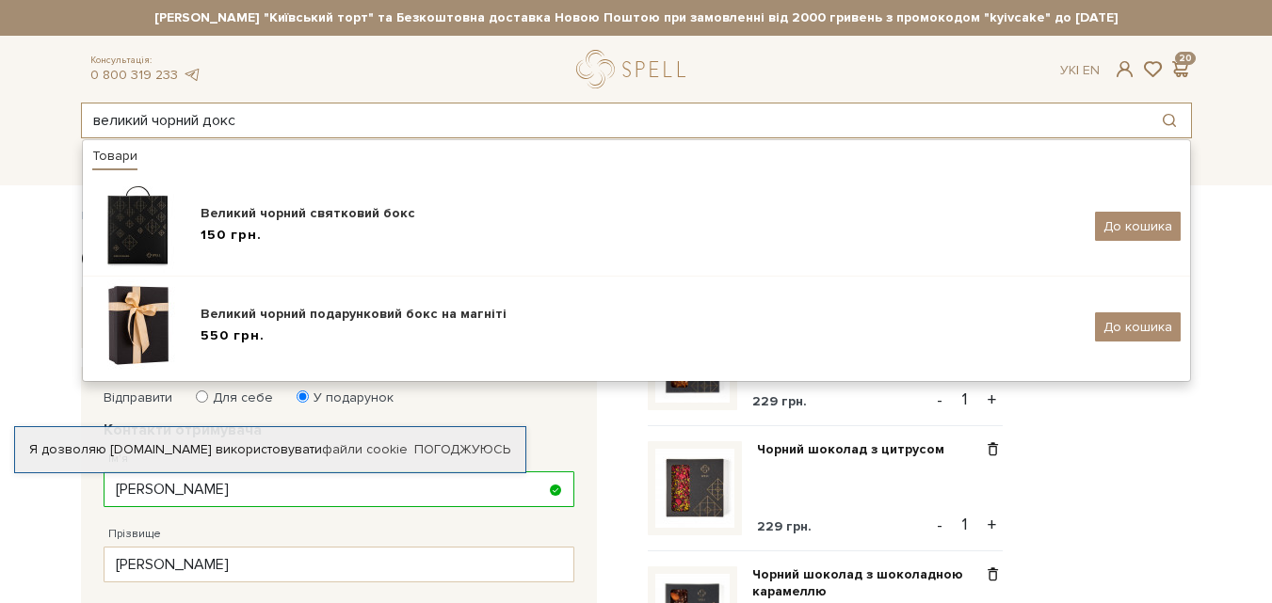
click at [216, 125] on input "великий чорний докс" at bounding box center [615, 121] width 1066 height 34
type input "великий чорний бокс"
click at [1166, 116] on button "Пошук товару у каталозі" at bounding box center [1169, 121] width 43 height 34
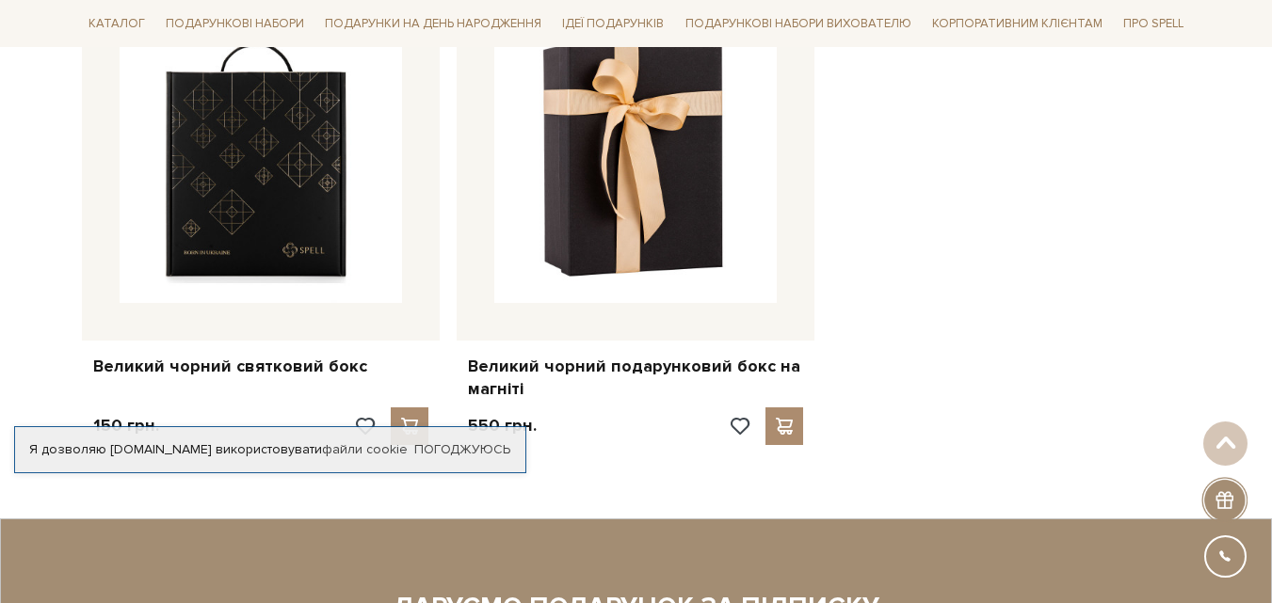
scroll to position [471, 0]
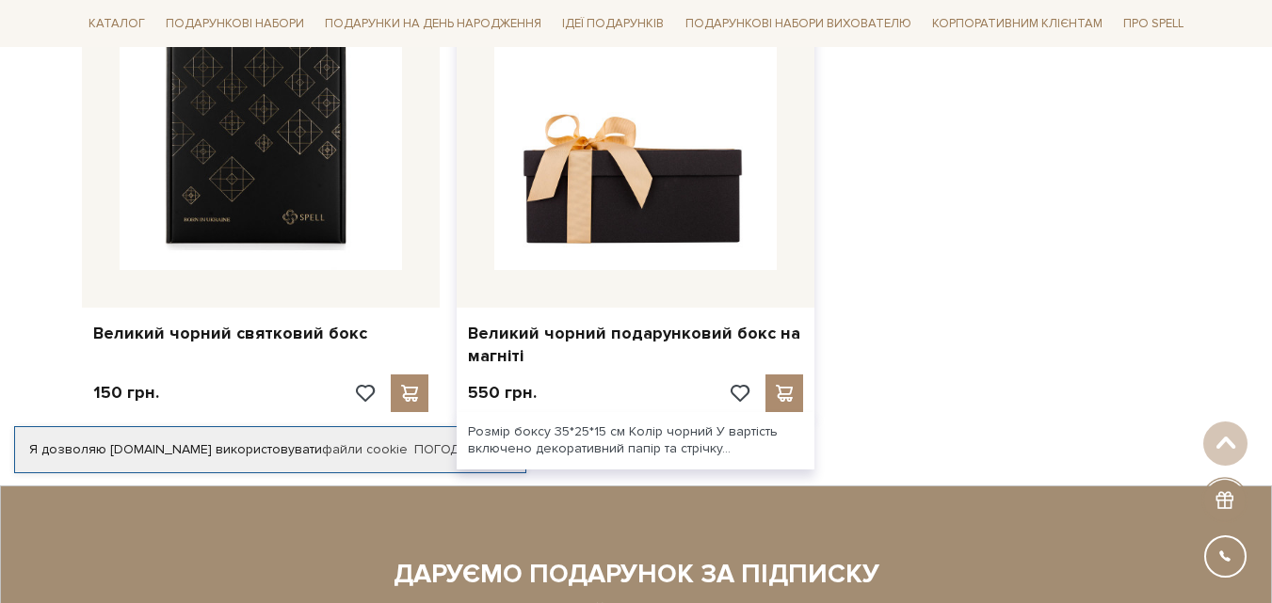
click at [637, 179] on img at bounding box center [635, 129] width 282 height 282
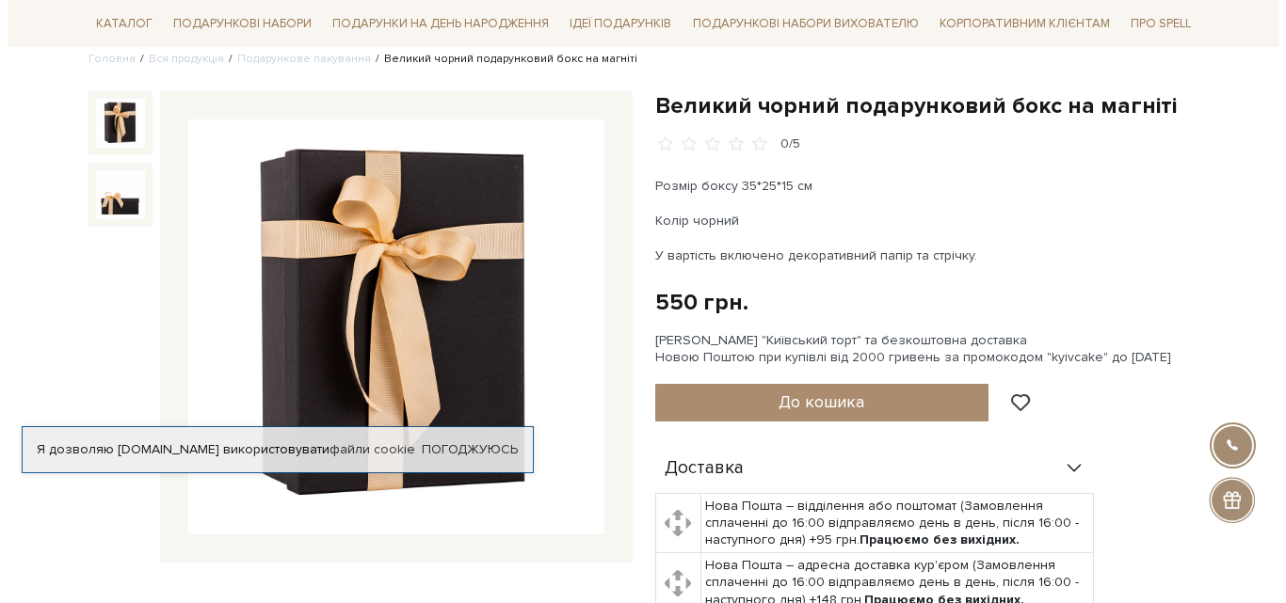
scroll to position [188, 0]
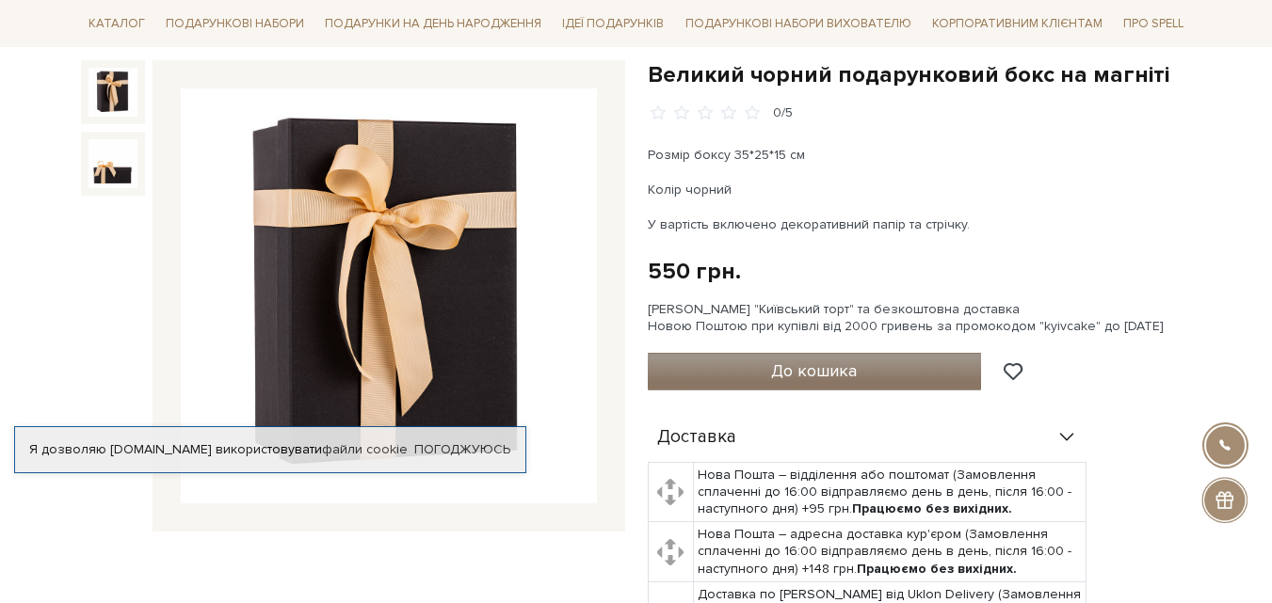
click at [764, 370] on button "До кошика" at bounding box center [815, 372] width 334 height 38
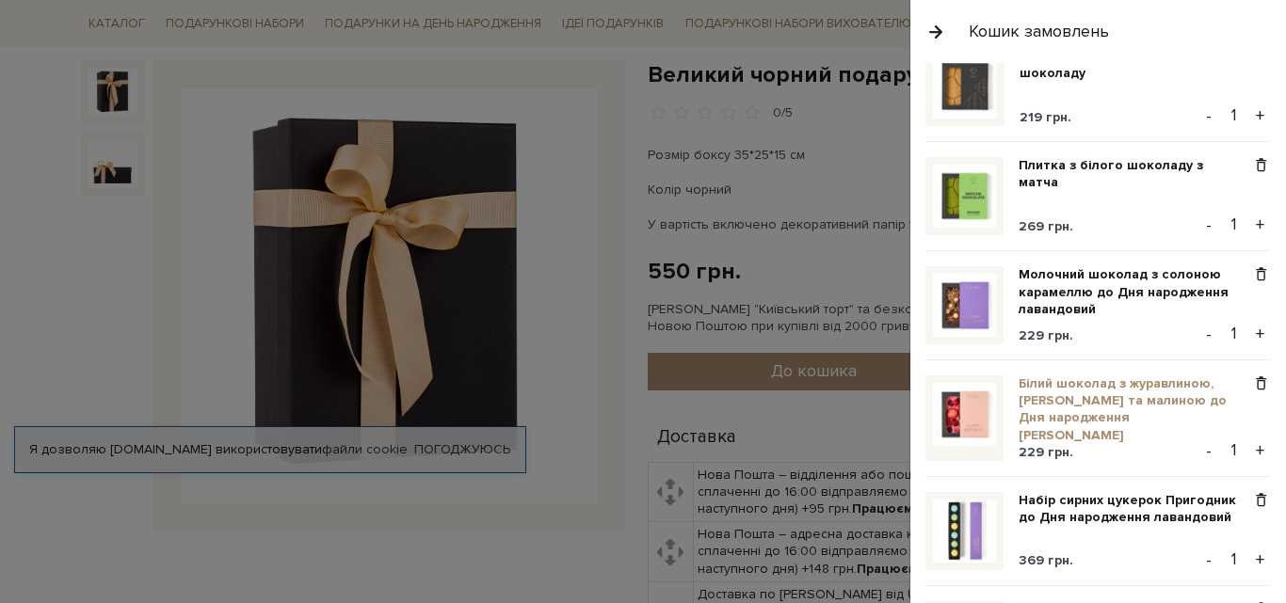
scroll to position [1977, 0]
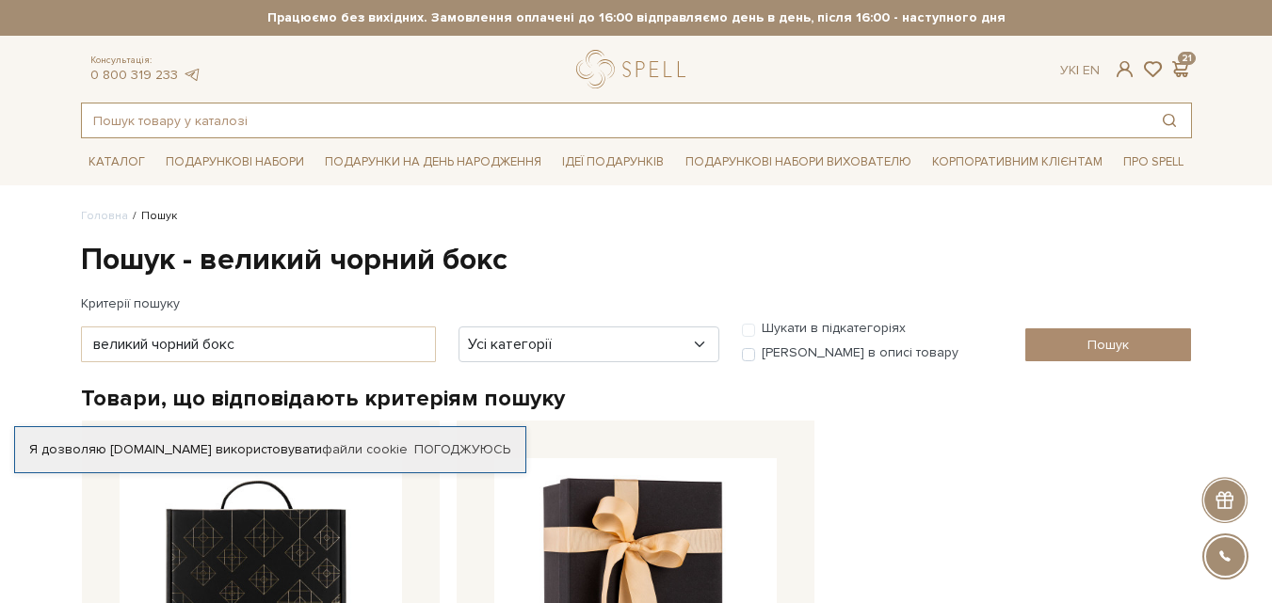
click at [252, 121] on input "text" at bounding box center [615, 121] width 1066 height 34
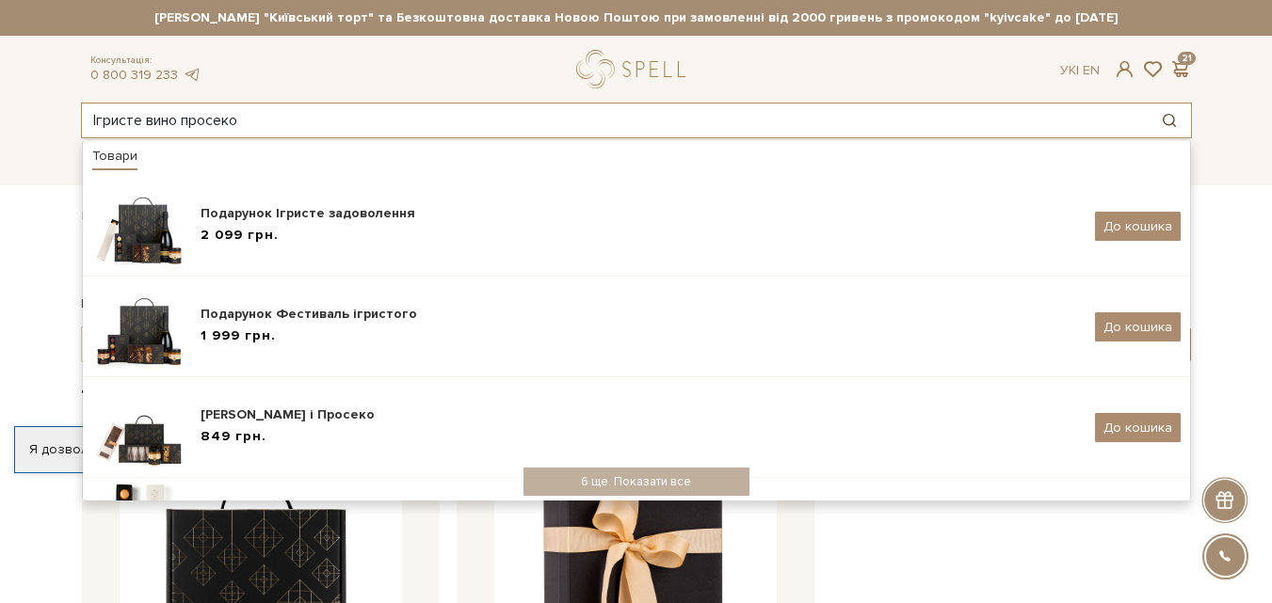
type input "Ігристе вино просеко"
click at [1169, 122] on button "Пошук товару у каталозі" at bounding box center [1169, 121] width 43 height 34
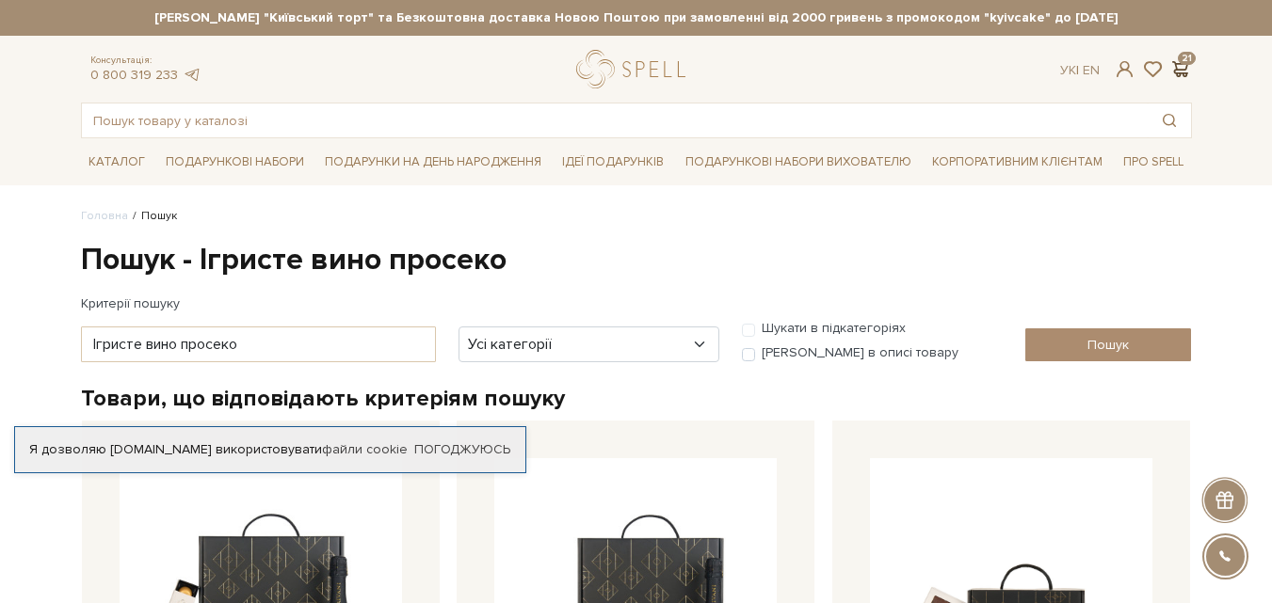
click at [1181, 64] on span at bounding box center [1180, 69] width 23 height 20
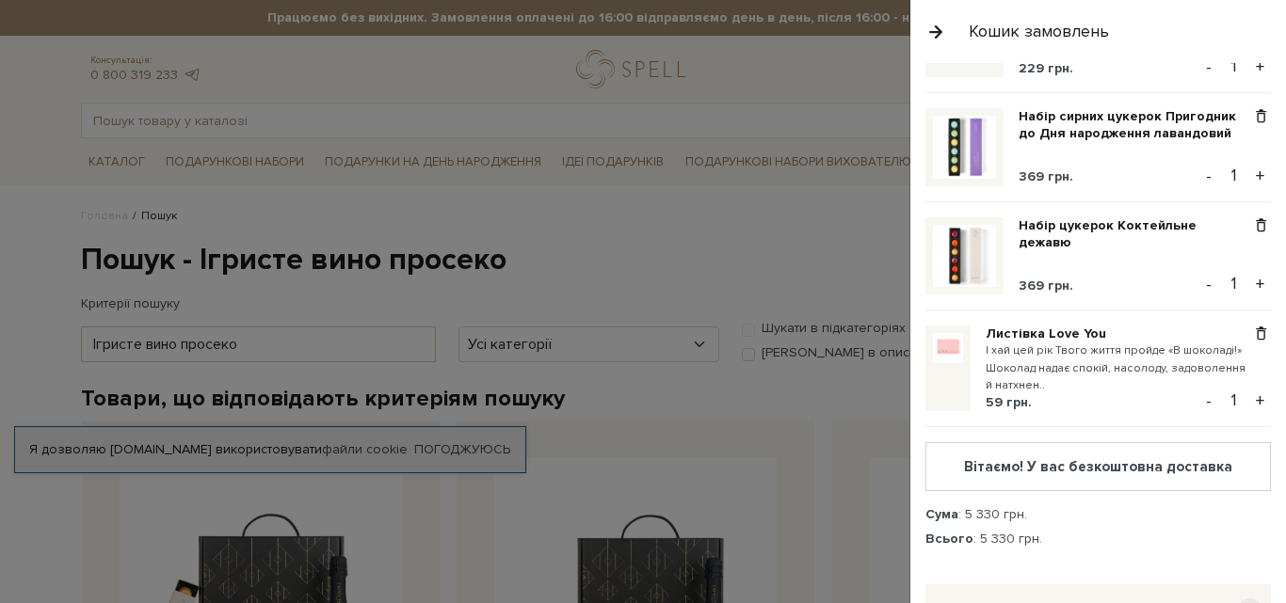
scroll to position [2071, 0]
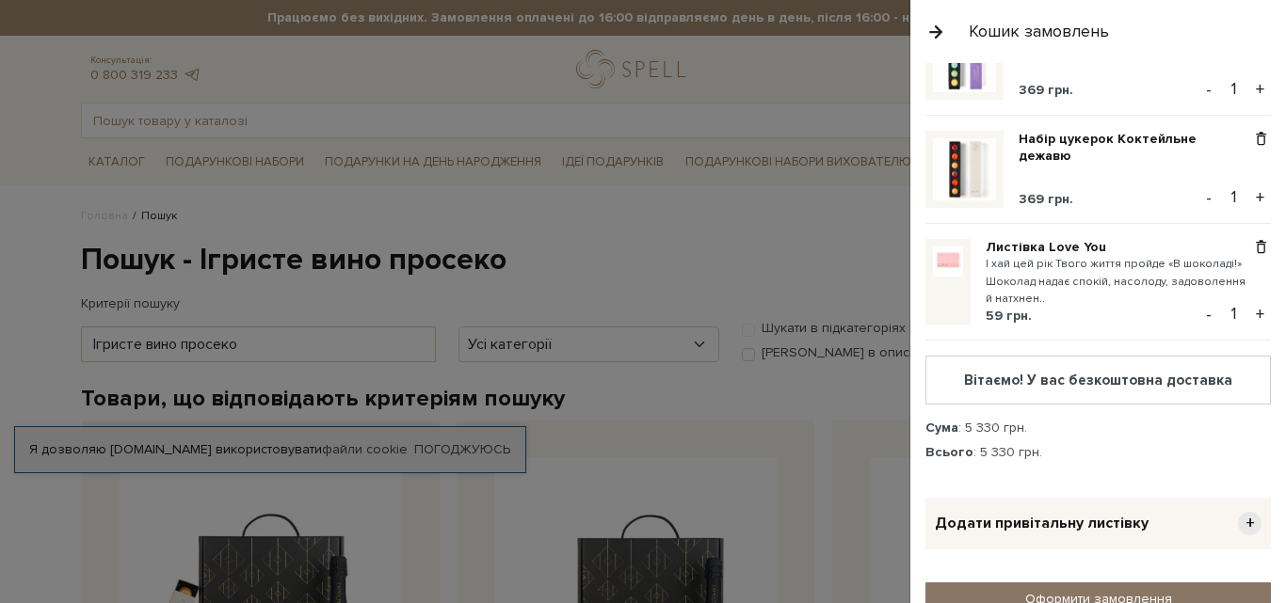
click at [1080, 583] on link "Оформити замовлення" at bounding box center [1098, 599] width 346 height 33
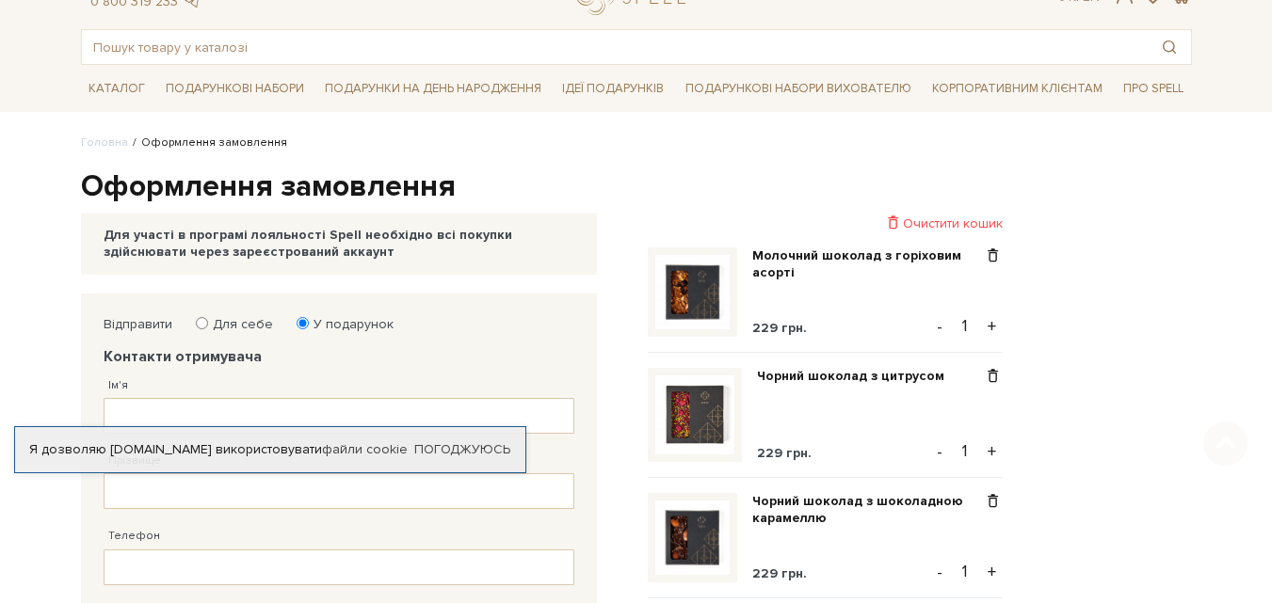
scroll to position [188, 0]
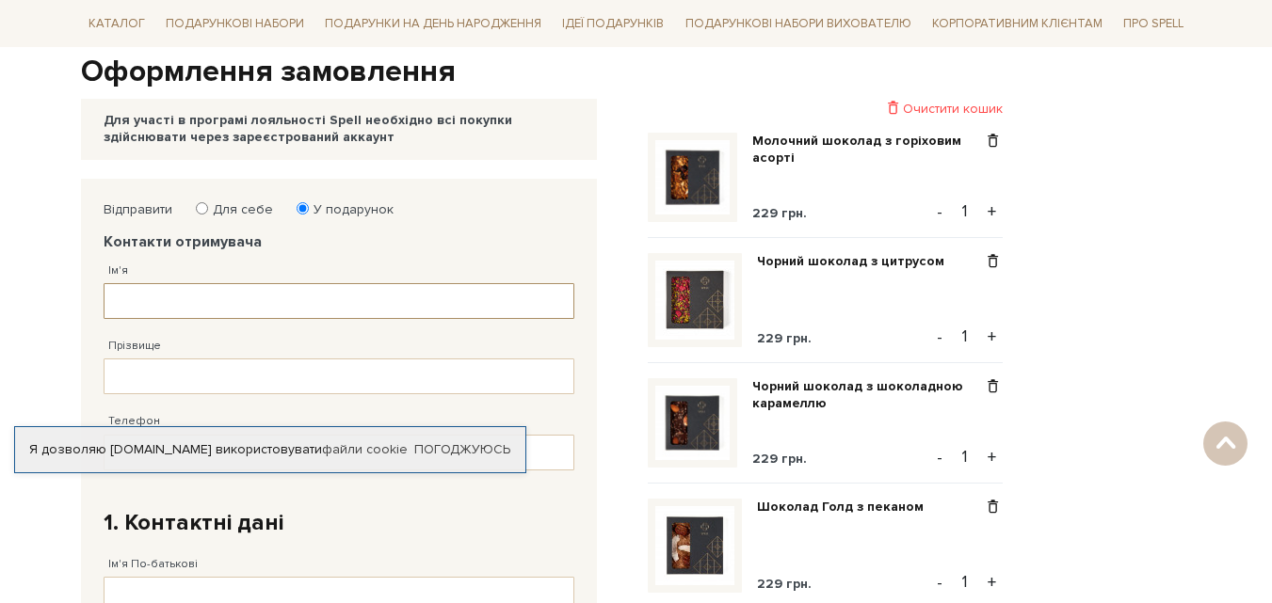
click at [159, 306] on input "Ім'я" at bounding box center [339, 301] width 471 height 36
type input "Валентин"
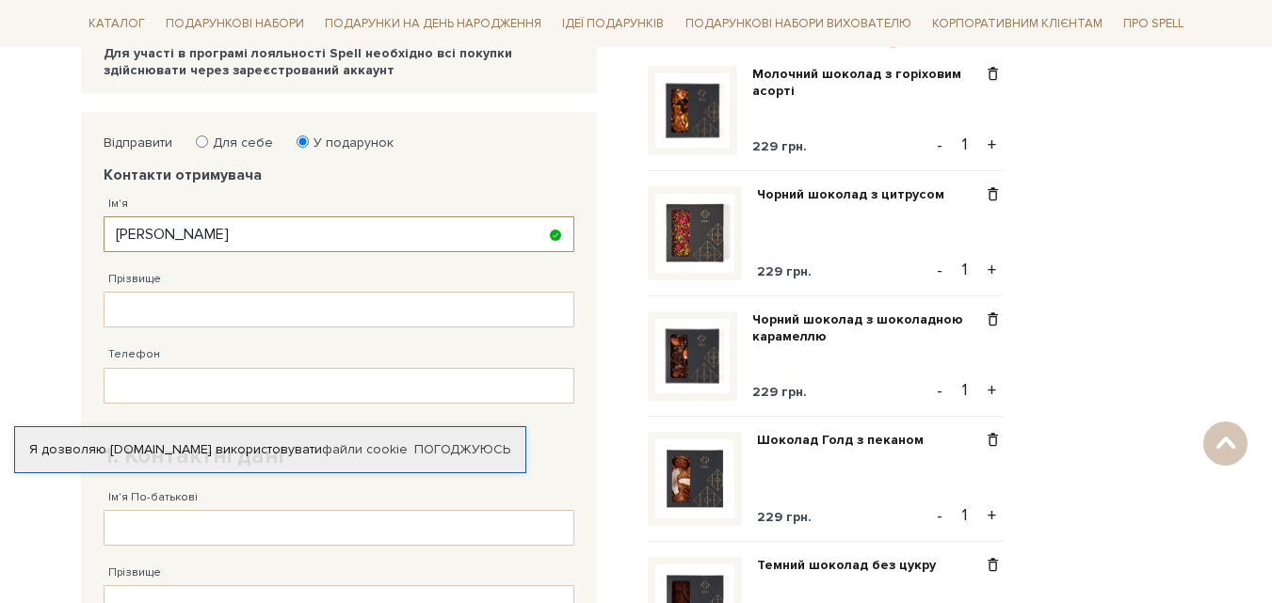
scroll to position [377, 0]
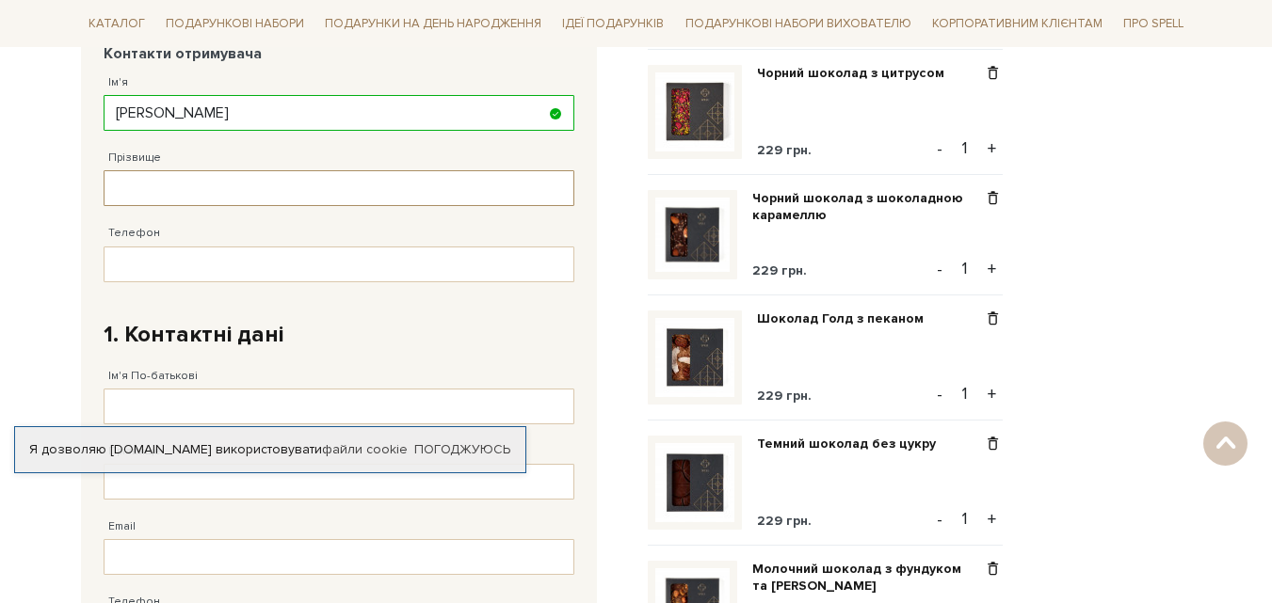
click at [142, 189] on input "Прізвище" at bounding box center [339, 188] width 471 height 36
type input "Гречко"
click at [162, 260] on input "Телефон" at bounding box center [339, 265] width 471 height 36
type input "[PHONE_NUMBER]"
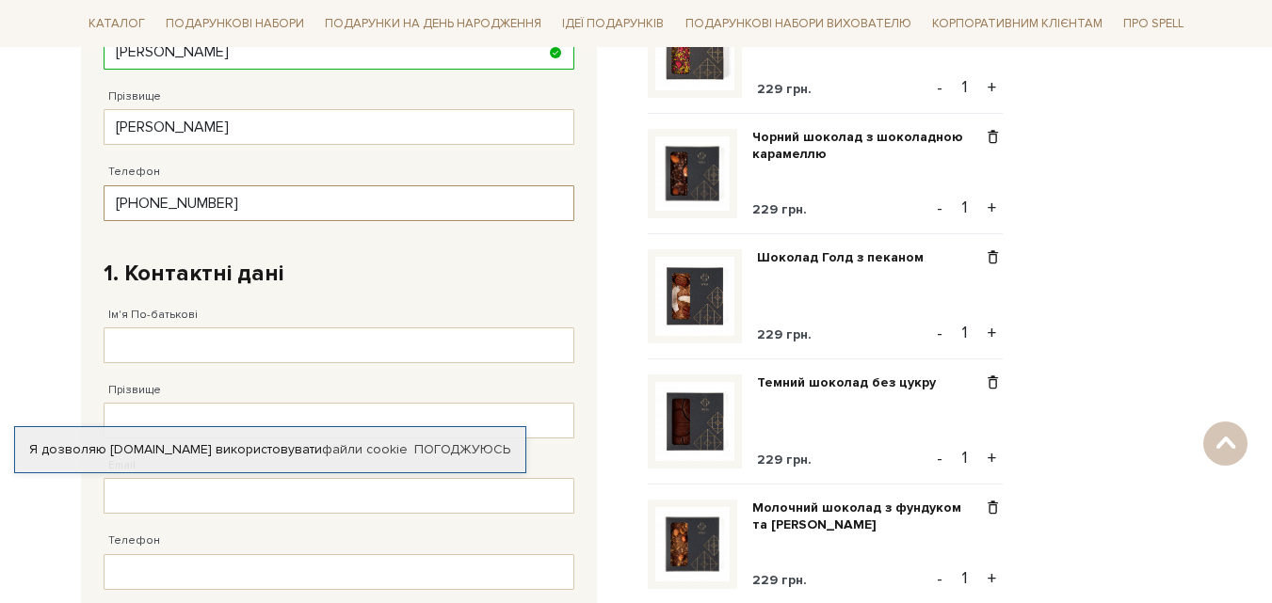
scroll to position [471, 0]
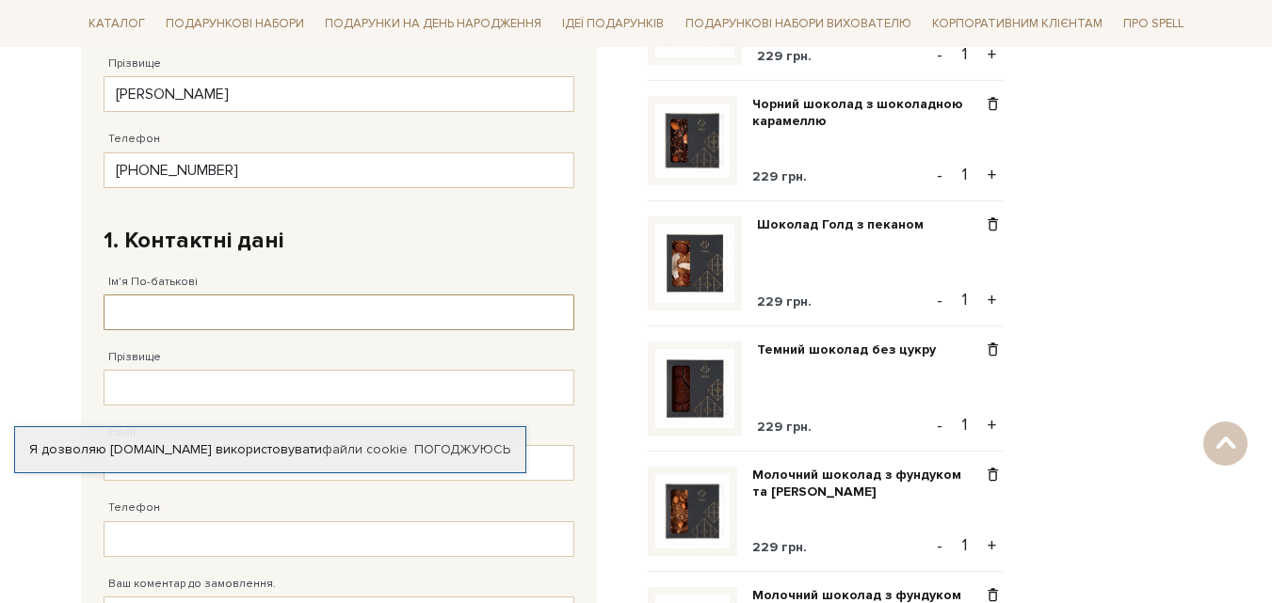
click at [137, 309] on input "Ім'я По-батькові" at bounding box center [339, 313] width 471 height 36
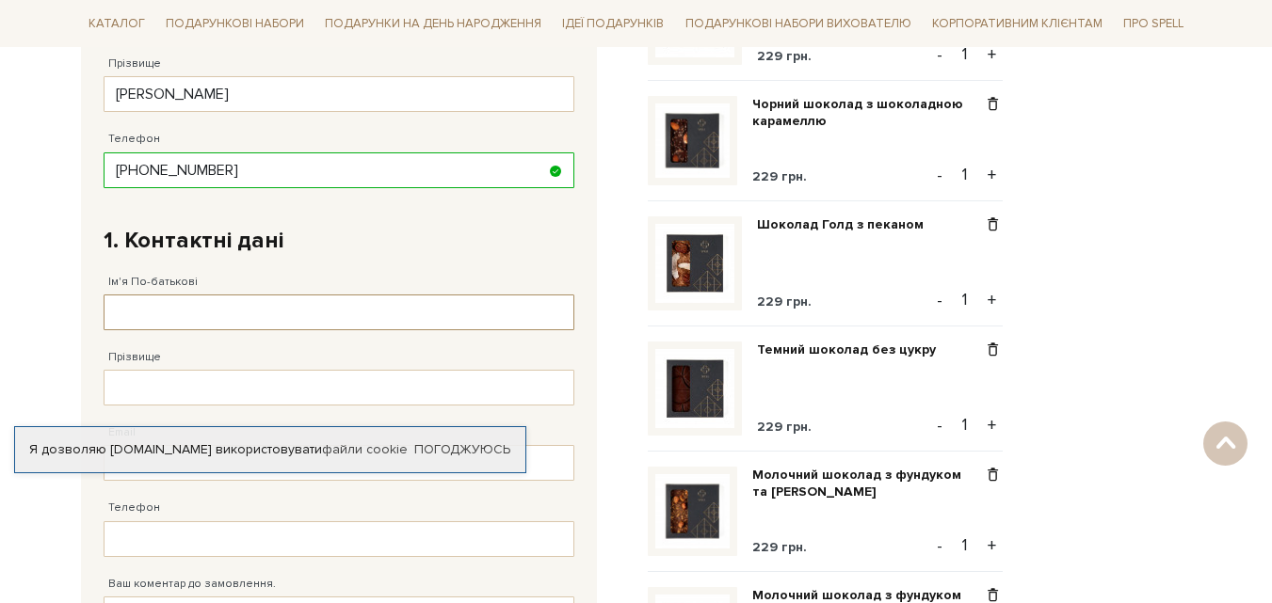
type input "[PERSON_NAME]"
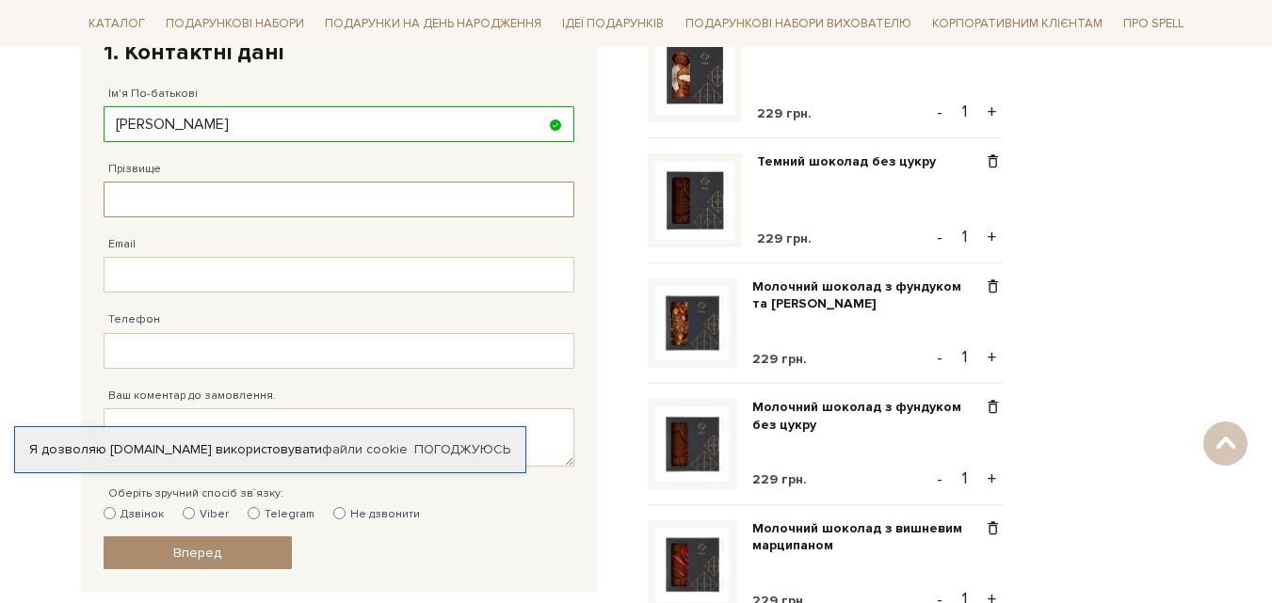
click at [144, 196] on input "Прізвище" at bounding box center [339, 200] width 471 height 36
type input "Гречко"
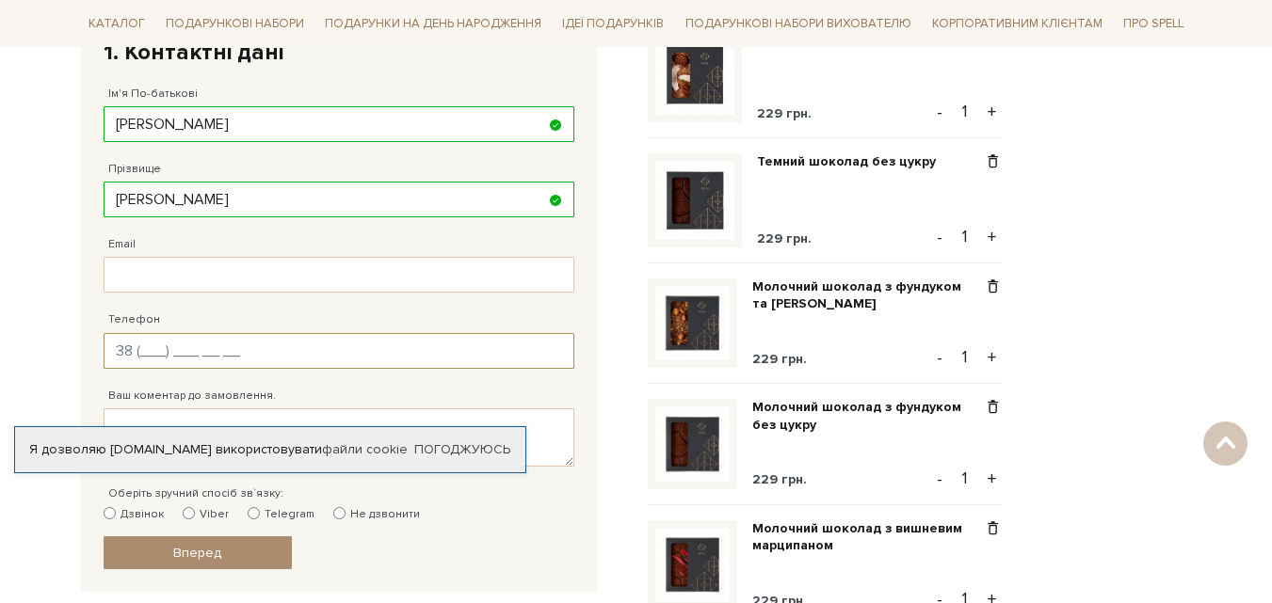
click at [133, 350] on input "Телефон" at bounding box center [339, 351] width 471 height 36
click at [161, 350] on input "Телефон" at bounding box center [339, 351] width 471 height 36
type input "38 (098) 226 52 76"
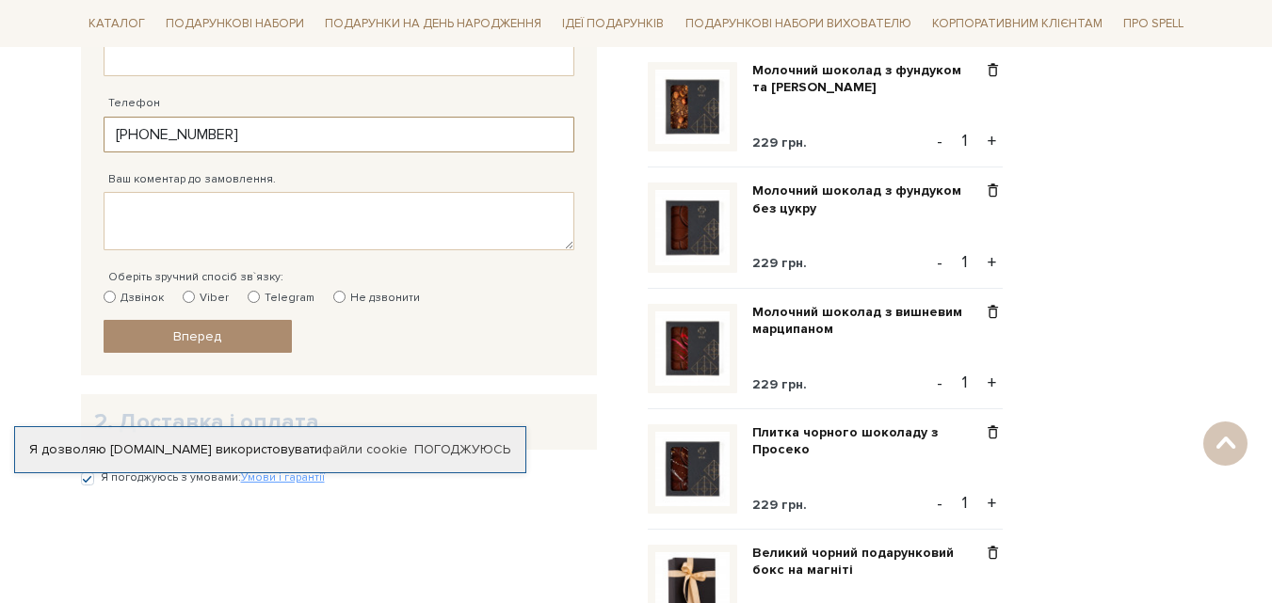
scroll to position [847, 0]
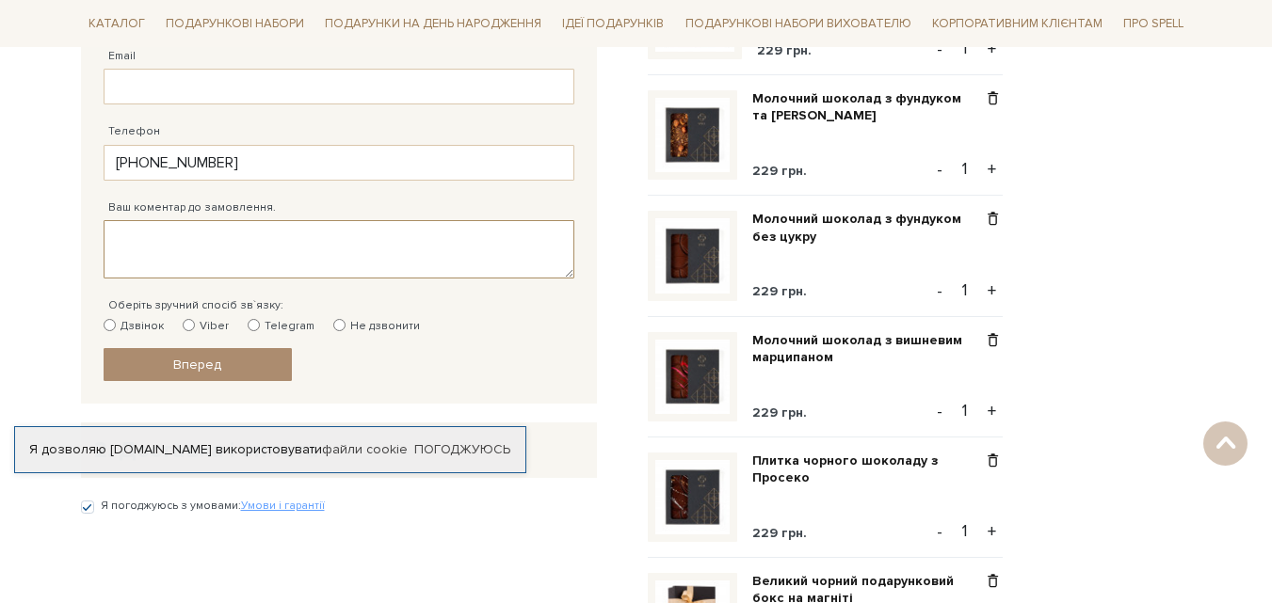
click at [176, 241] on textarea "Ваш коментар до замовлення." at bounding box center [339, 249] width 471 height 58
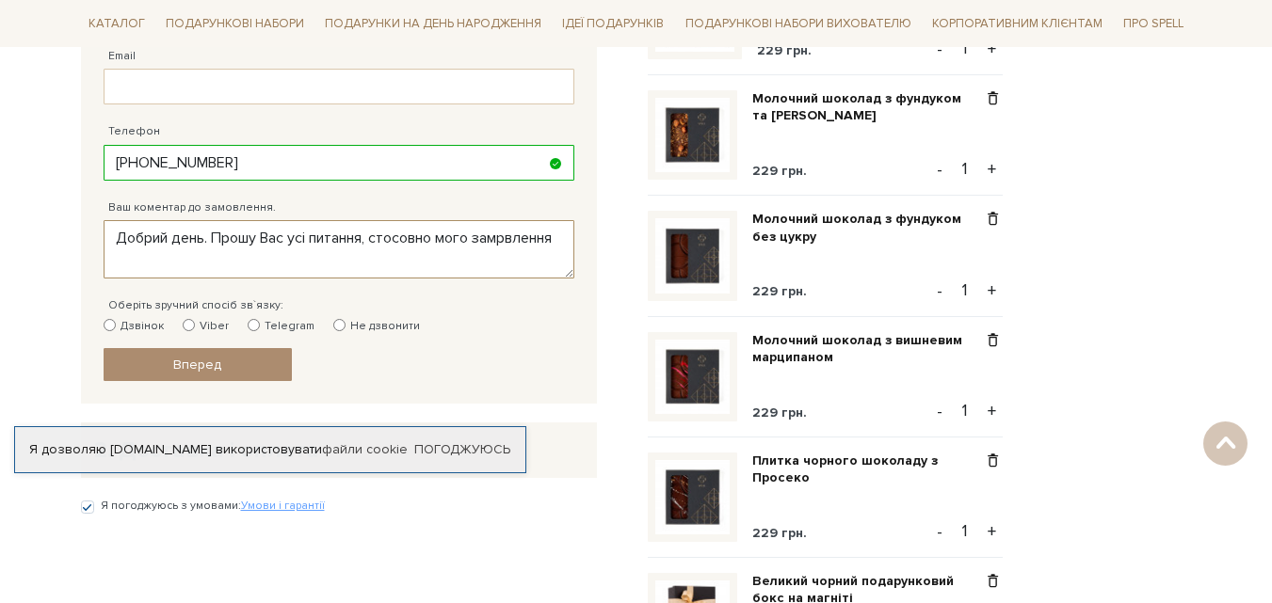
click at [148, 264] on textarea "Добрий день. Прошу Вас усі питання, стосовно мого замрвлення" at bounding box center [339, 249] width 471 height 58
click at [212, 239] on textarea "Добрий день. Прошу Вас усі питання, стосовно мого замовлення" at bounding box center [339, 249] width 471 height 58
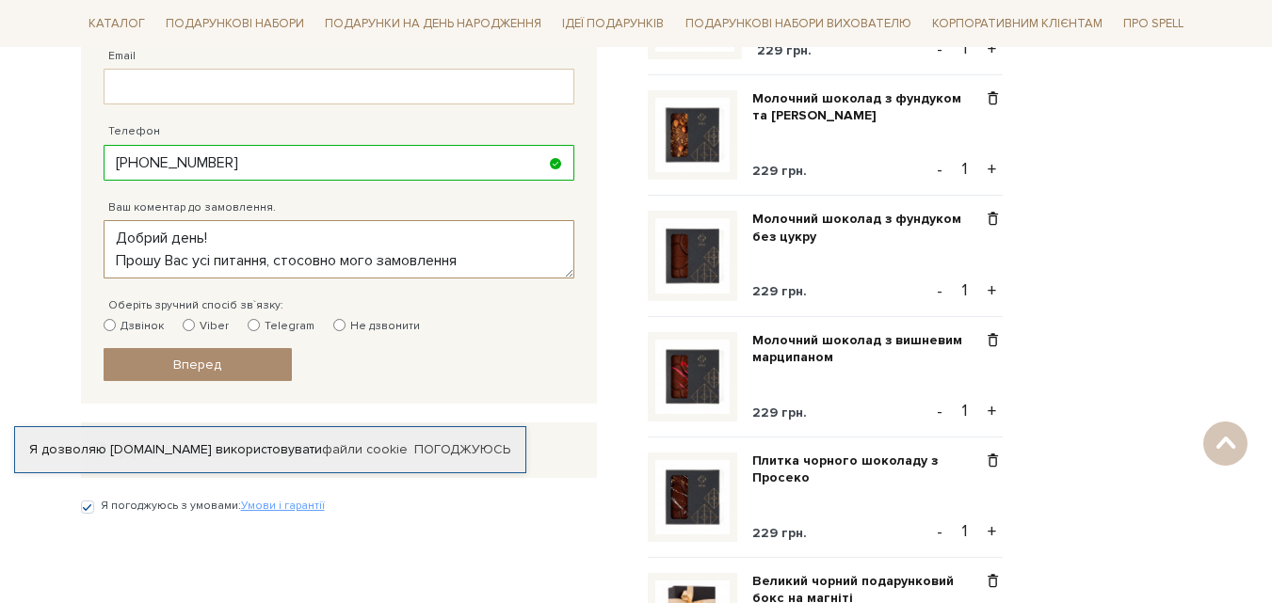
click at [469, 260] on textarea "Добрий день! Прошу Вас усі питання, стосовно мого замовлення" at bounding box center [339, 249] width 471 height 58
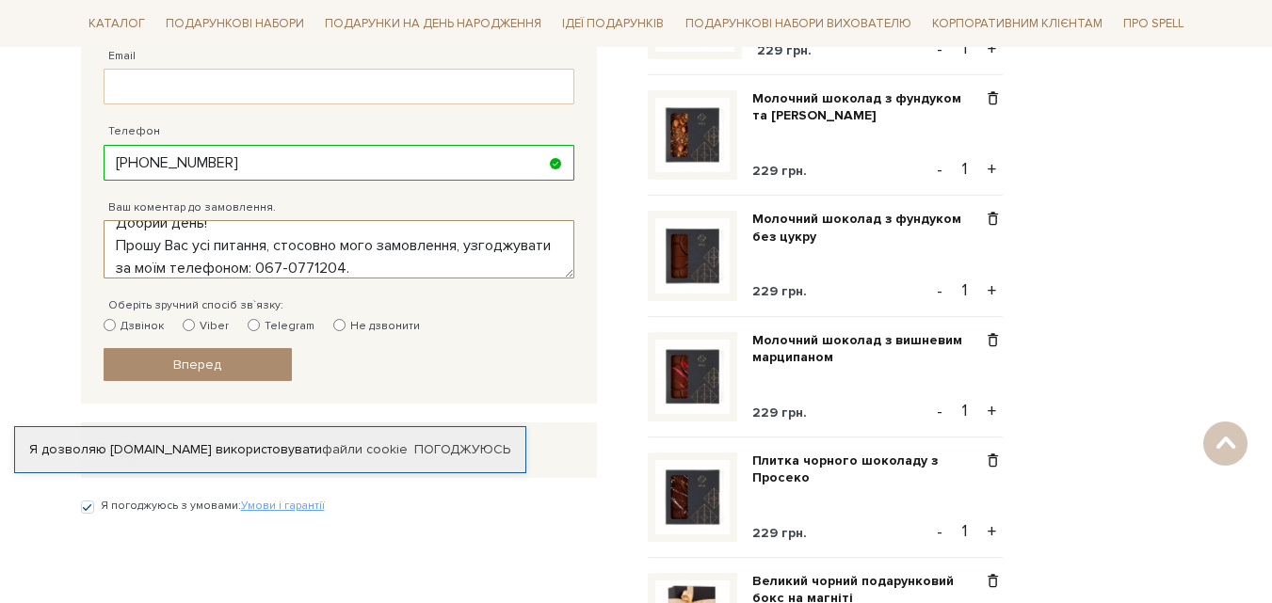
scroll to position [38, 0]
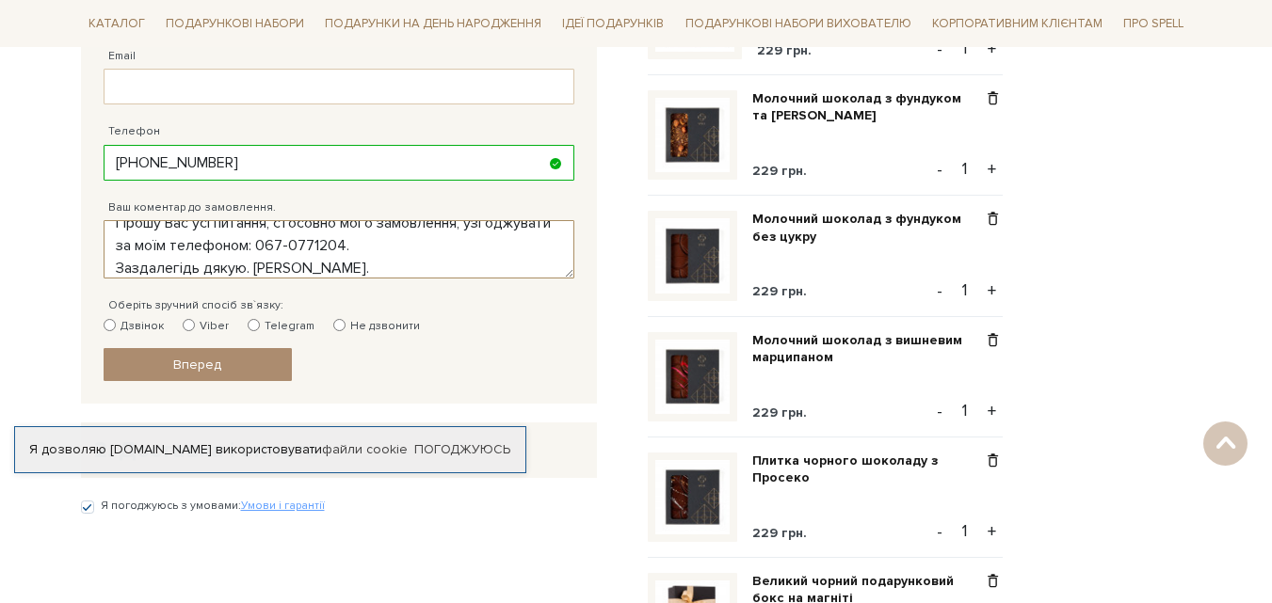
type textarea "Добрий день! Прошу Вас усі питання, стосовно мого замовлення, узгоджувати за мо…"
click at [110, 326] on input "Дзвінок" at bounding box center [110, 325] width 12 height 12
radio input "true"
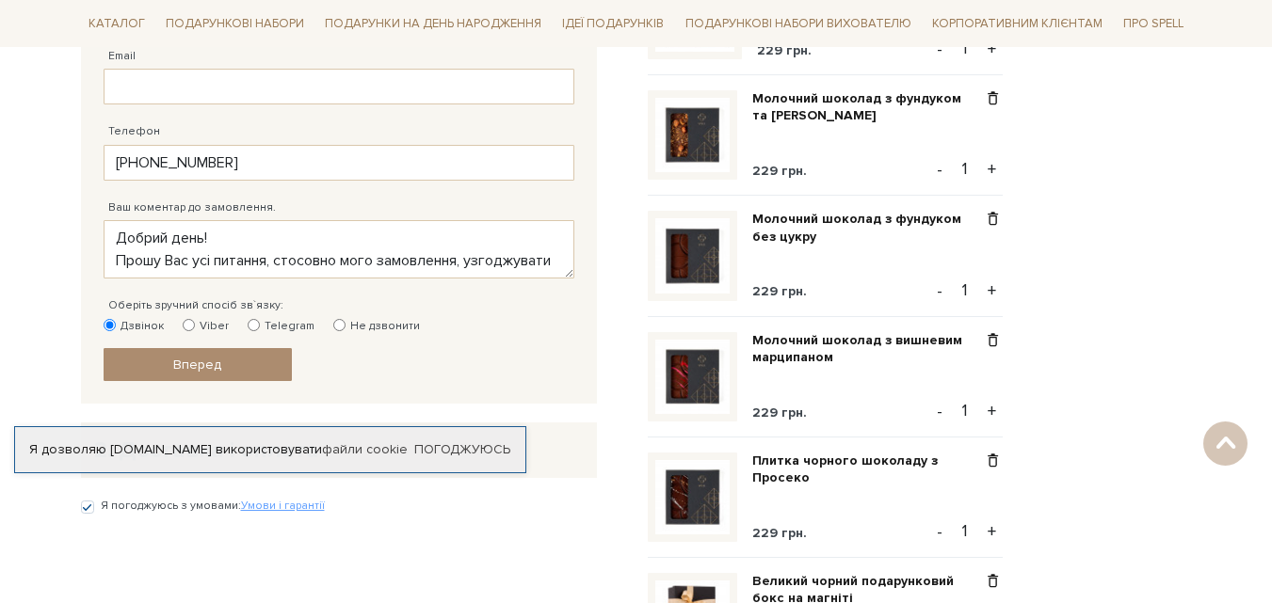
click at [198, 367] on span "Вперед" at bounding box center [197, 365] width 48 height 16
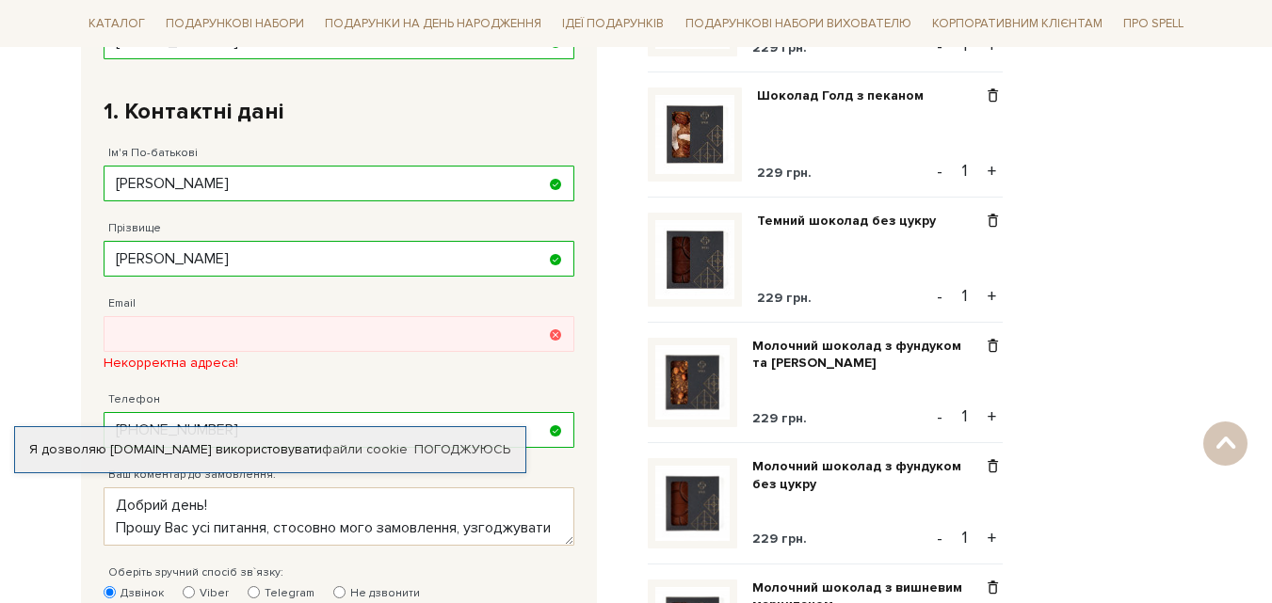
scroll to position [650, 0]
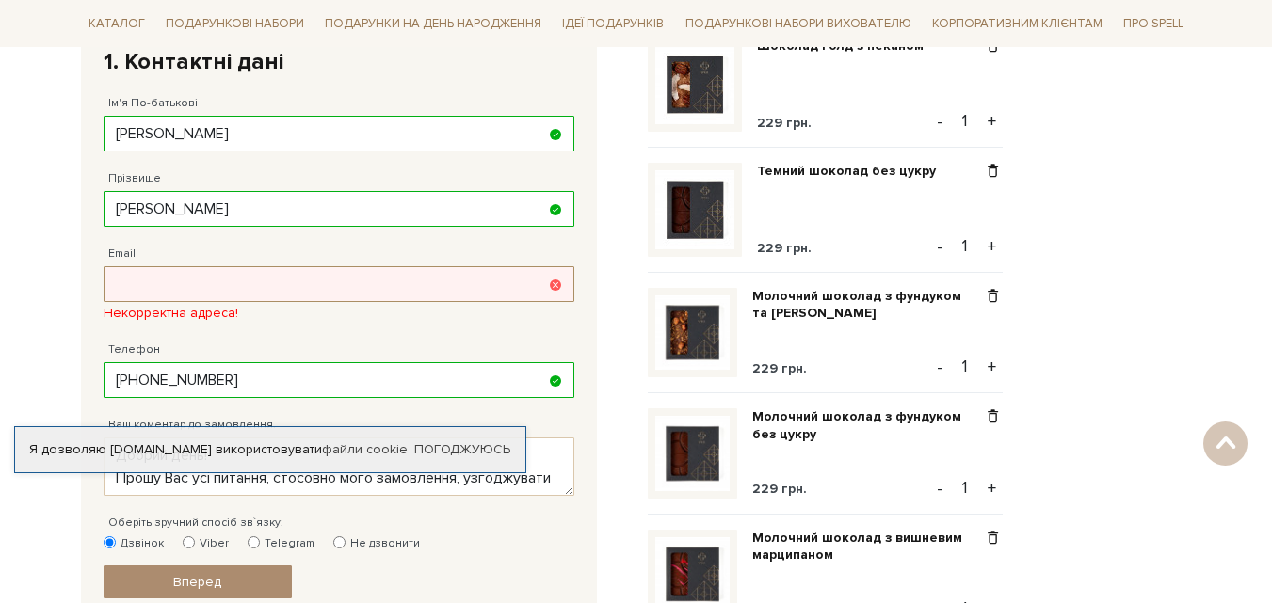
click at [152, 284] on input "Email" at bounding box center [339, 284] width 471 height 36
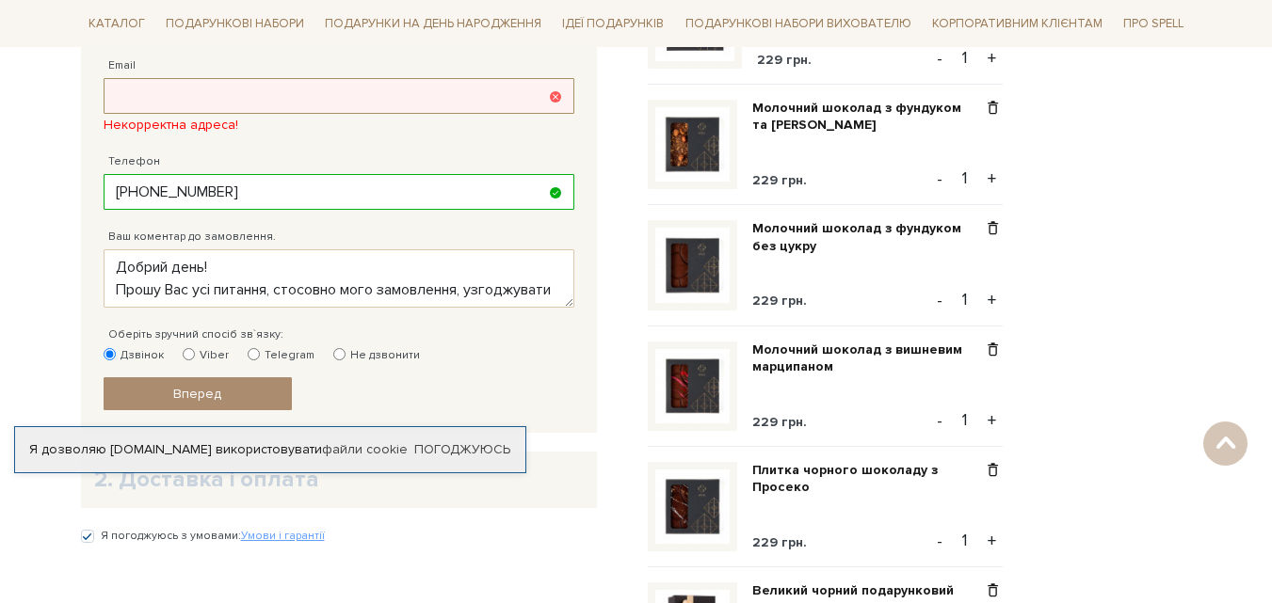
scroll to position [744, 0]
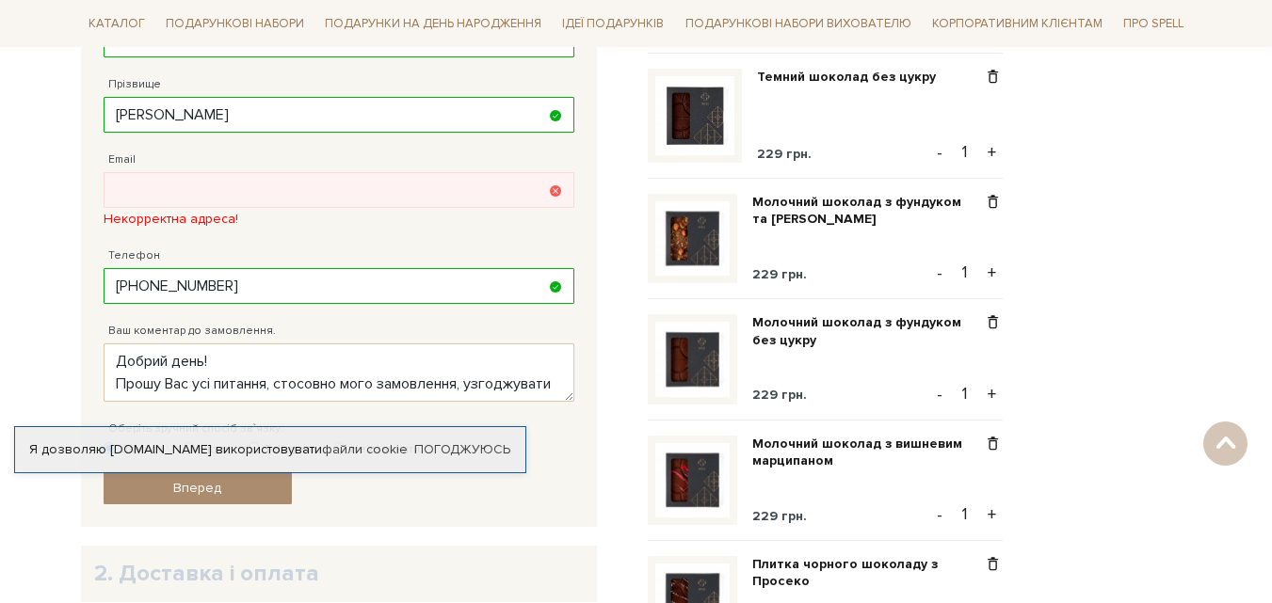
click at [554, 211] on div "Адрес уже зареєстровано! Некорректна адреса!" at bounding box center [339, 219] width 471 height 17
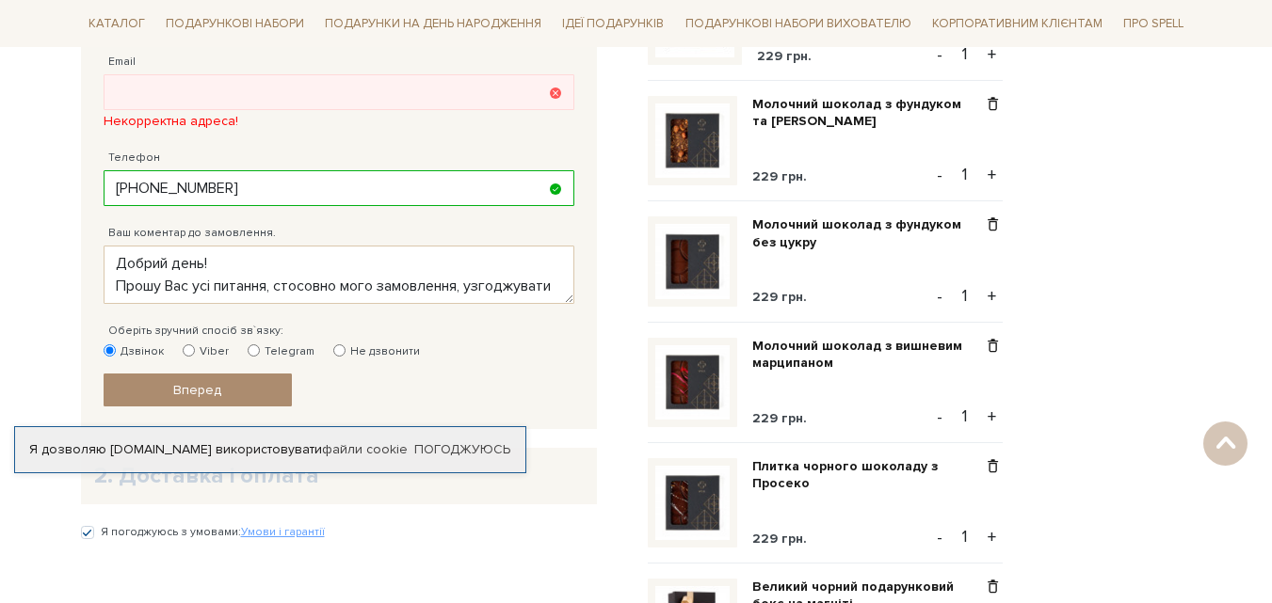
scroll to position [932, 0]
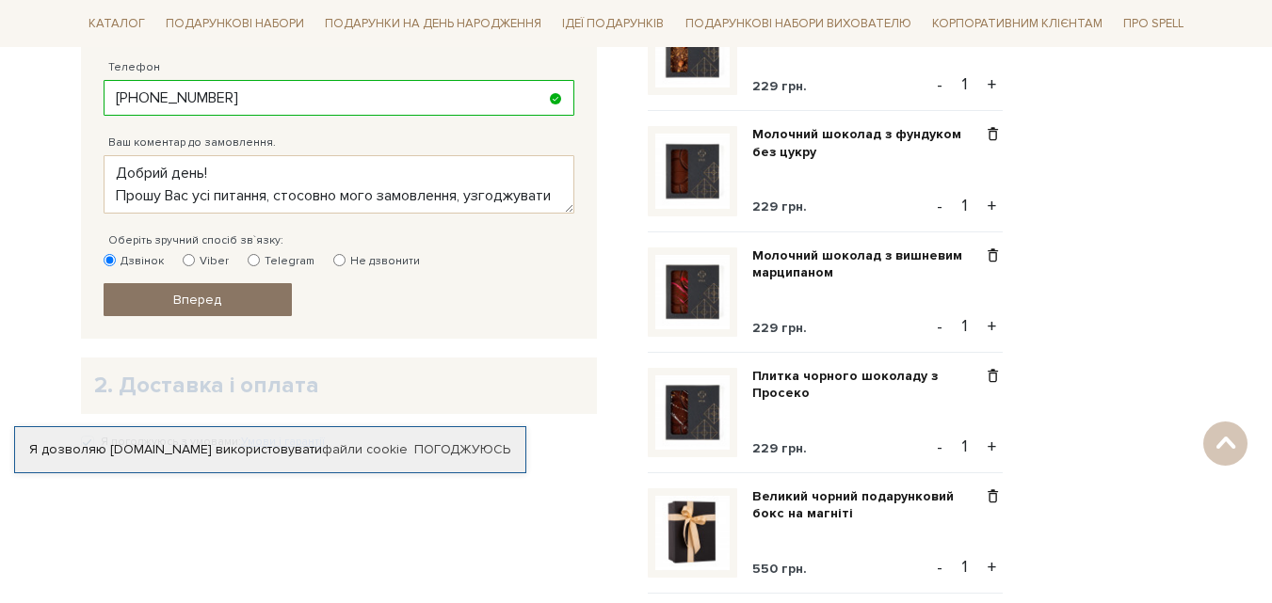
click at [220, 297] on link "Вперед" at bounding box center [198, 299] width 188 height 33
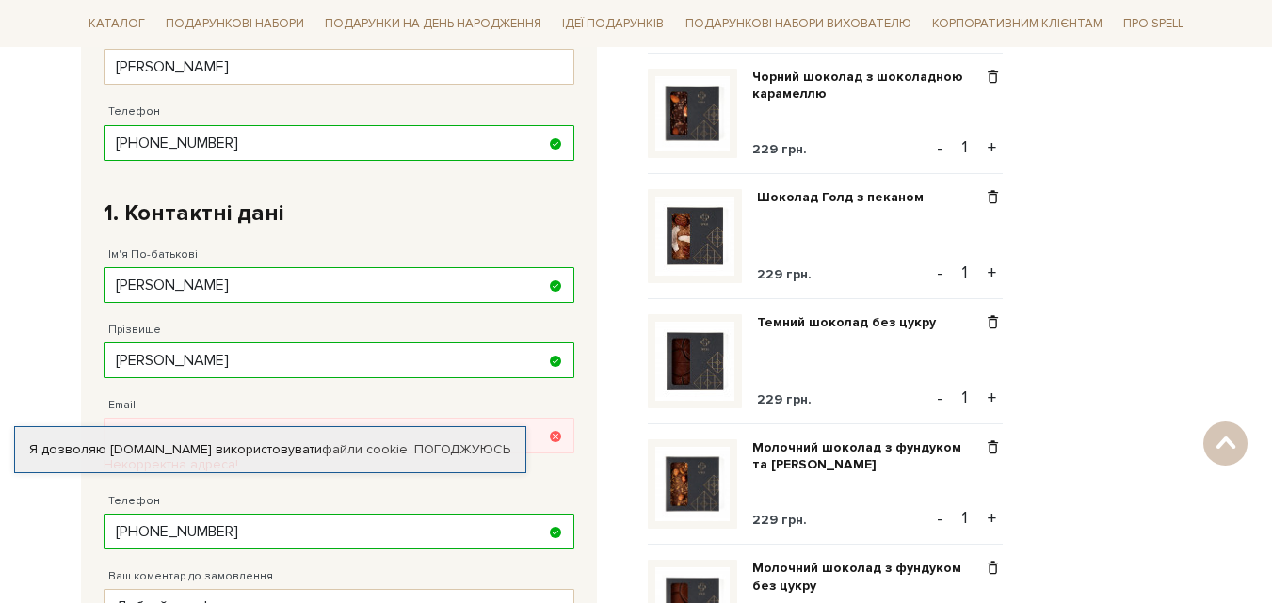
scroll to position [650, 0]
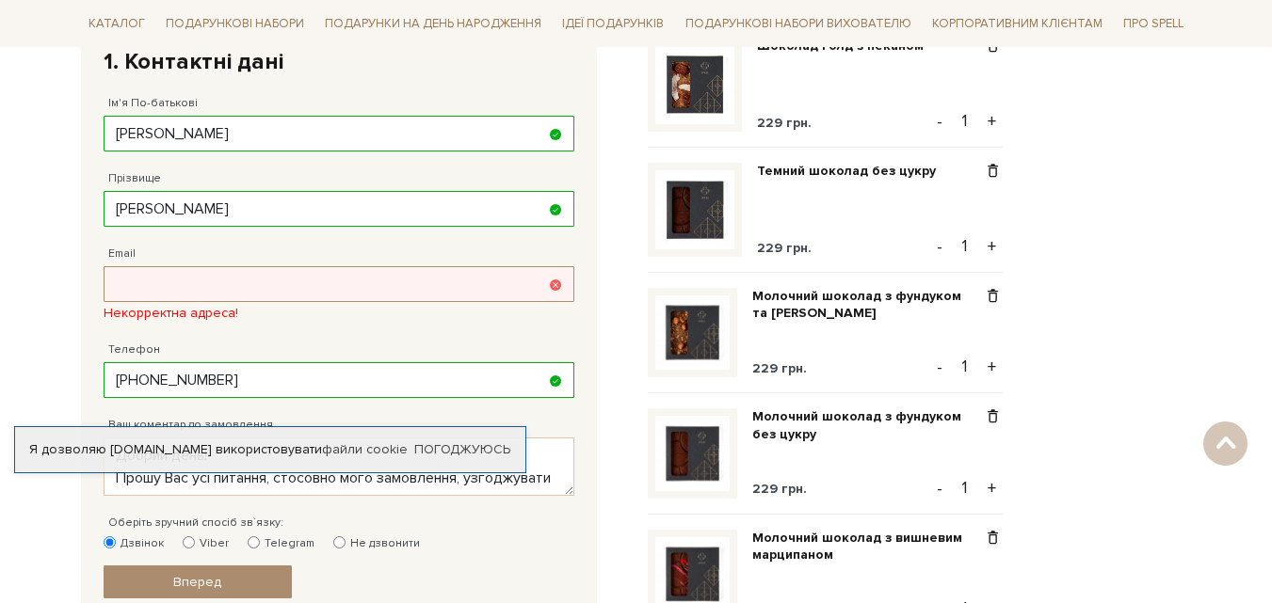
click at [166, 282] on input "Email" at bounding box center [339, 284] width 471 height 36
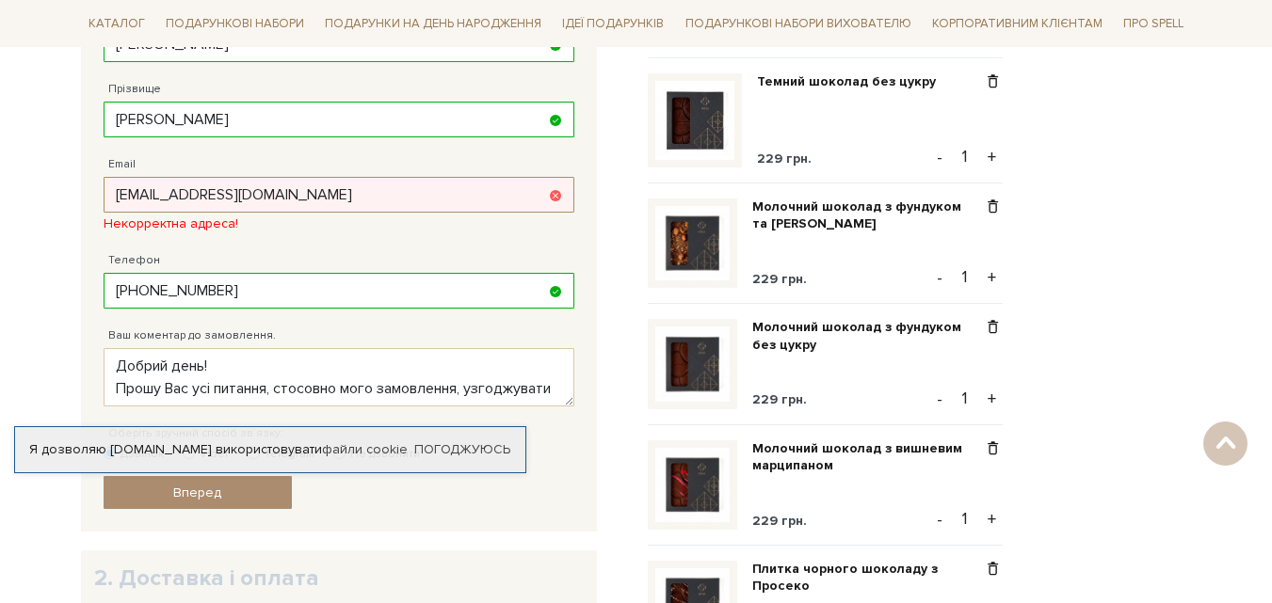
scroll to position [838, 0]
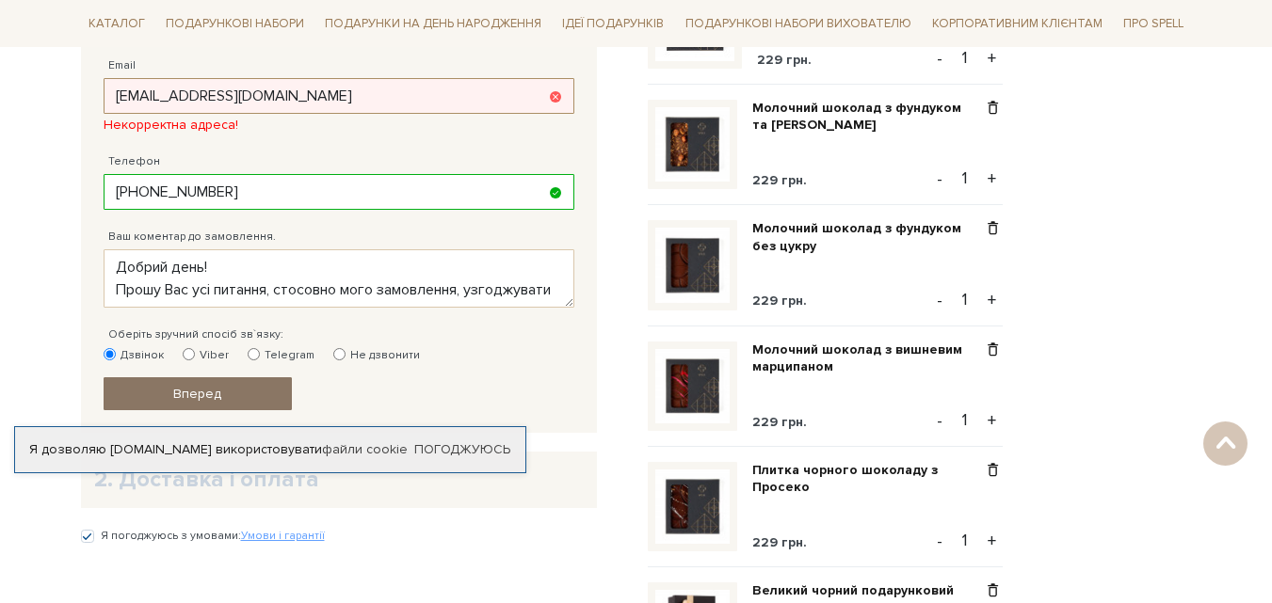
type input "anatolyjburkalo200@gmail.com"
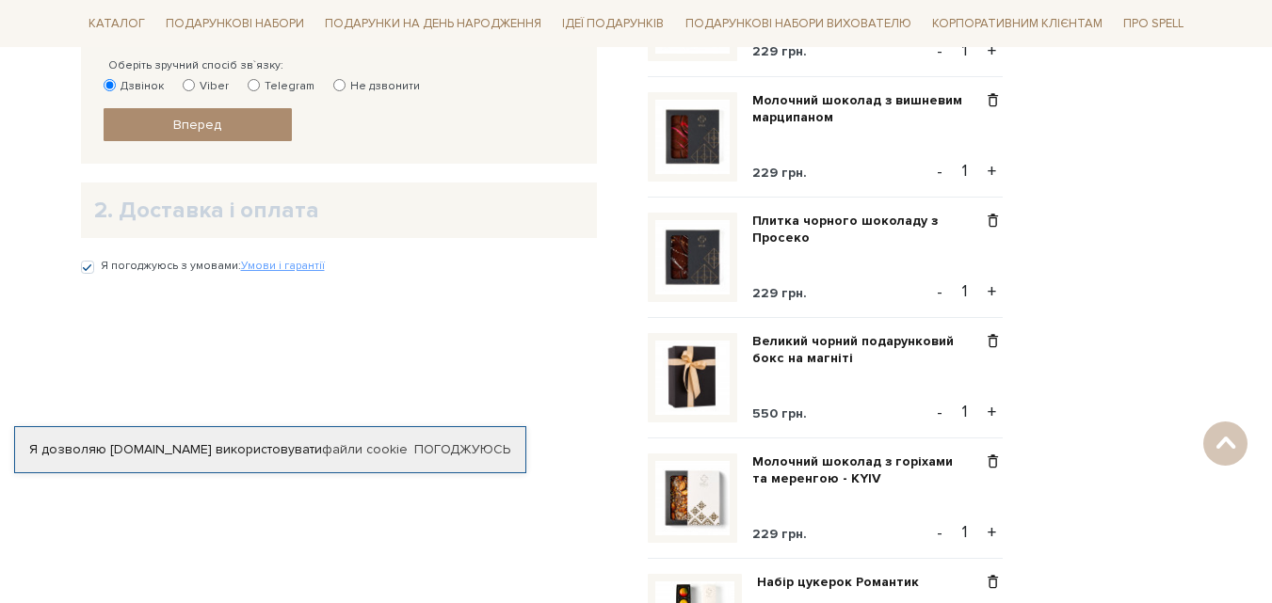
scroll to position [1120, 0]
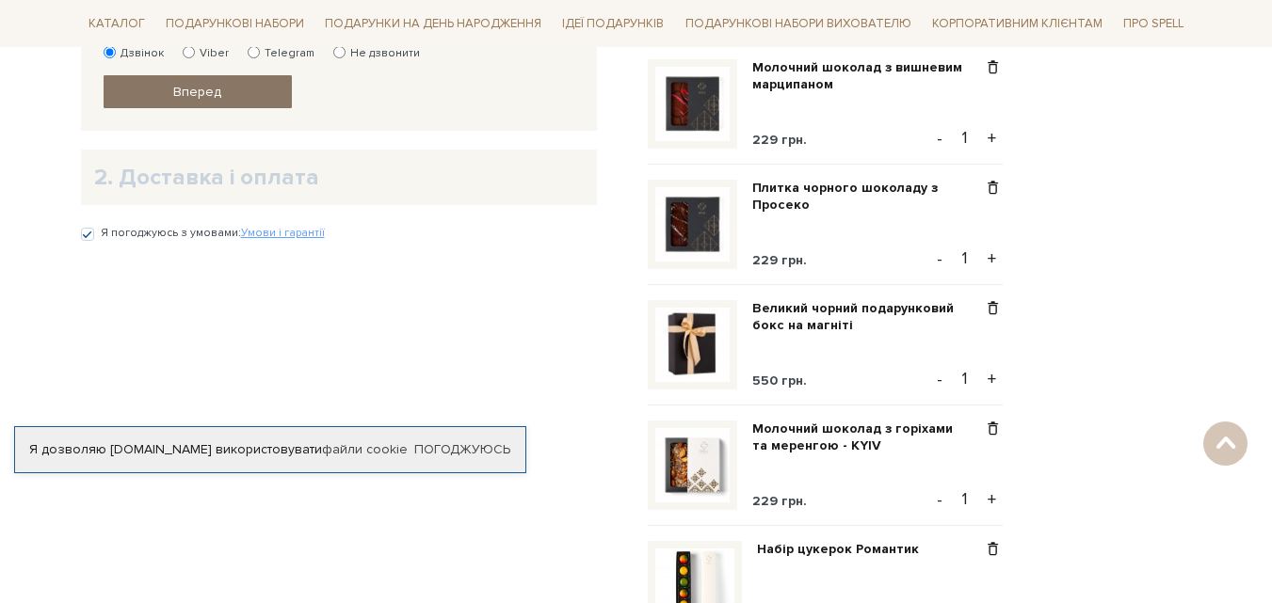
click at [241, 90] on link "Вперед" at bounding box center [198, 91] width 188 height 33
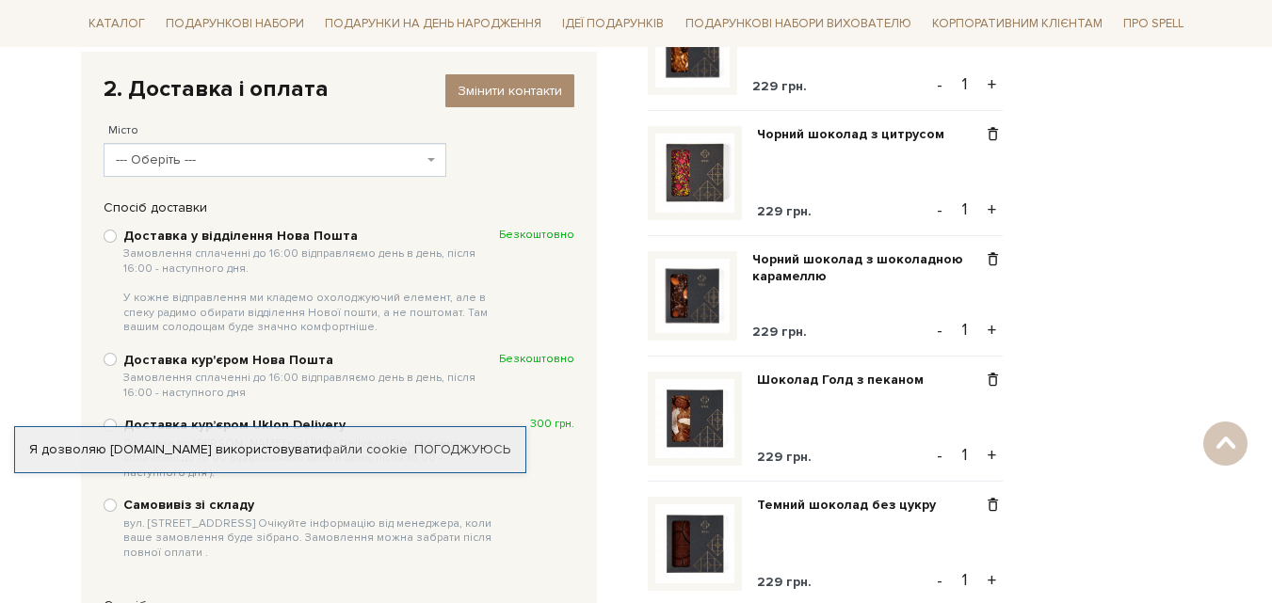
scroll to position [285, 0]
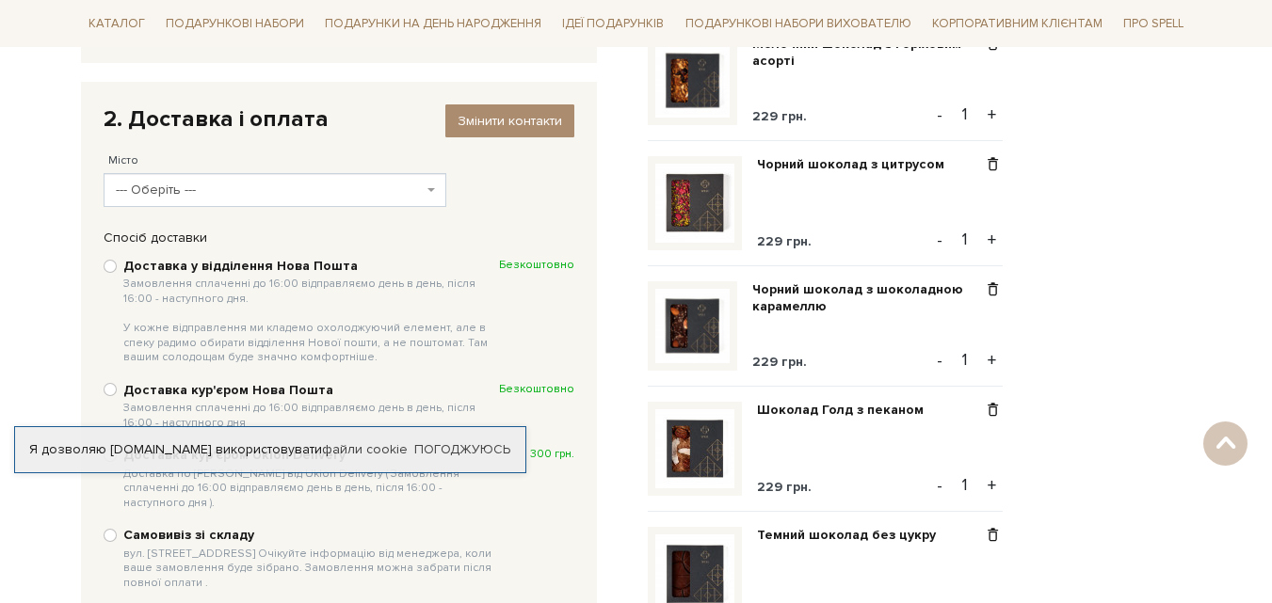
click at [430, 187] on span "--- Оберіть ---" at bounding box center [276, 190] width 344 height 34
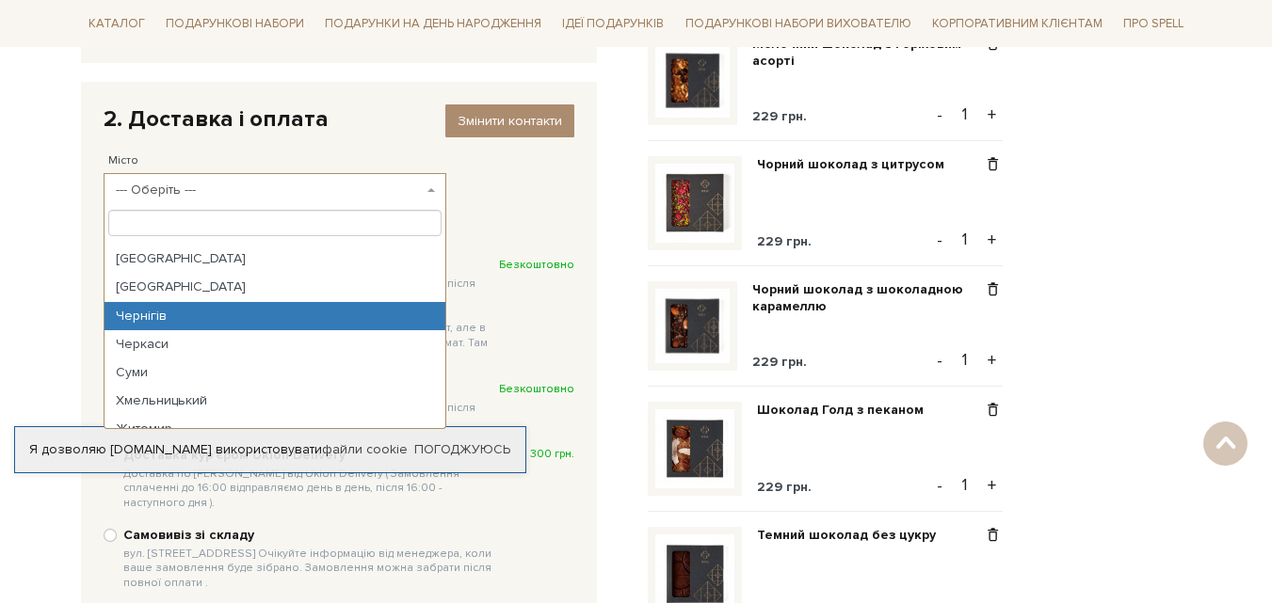
scroll to position [282, 0]
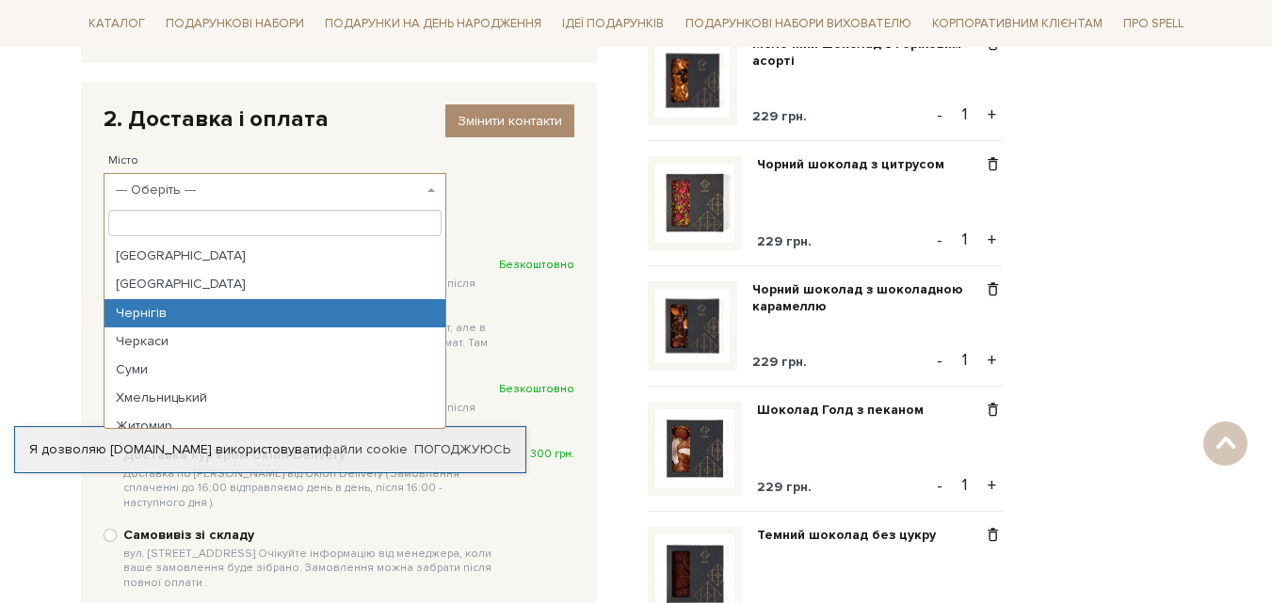
select select "Чернігів"
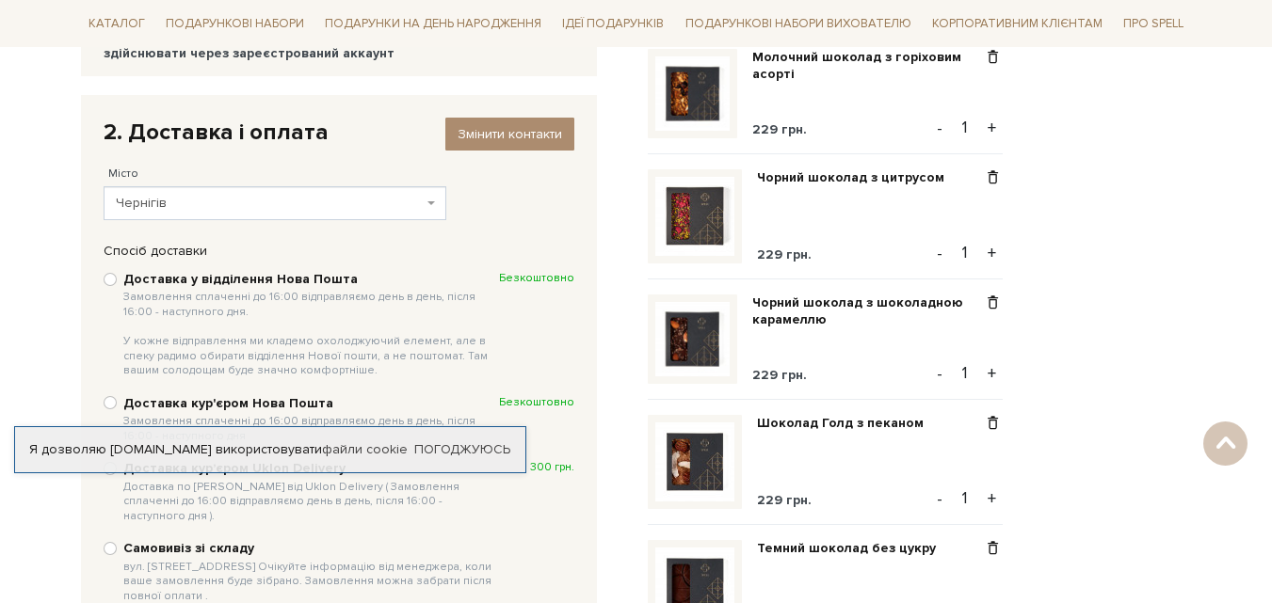
scroll to position [191, 0]
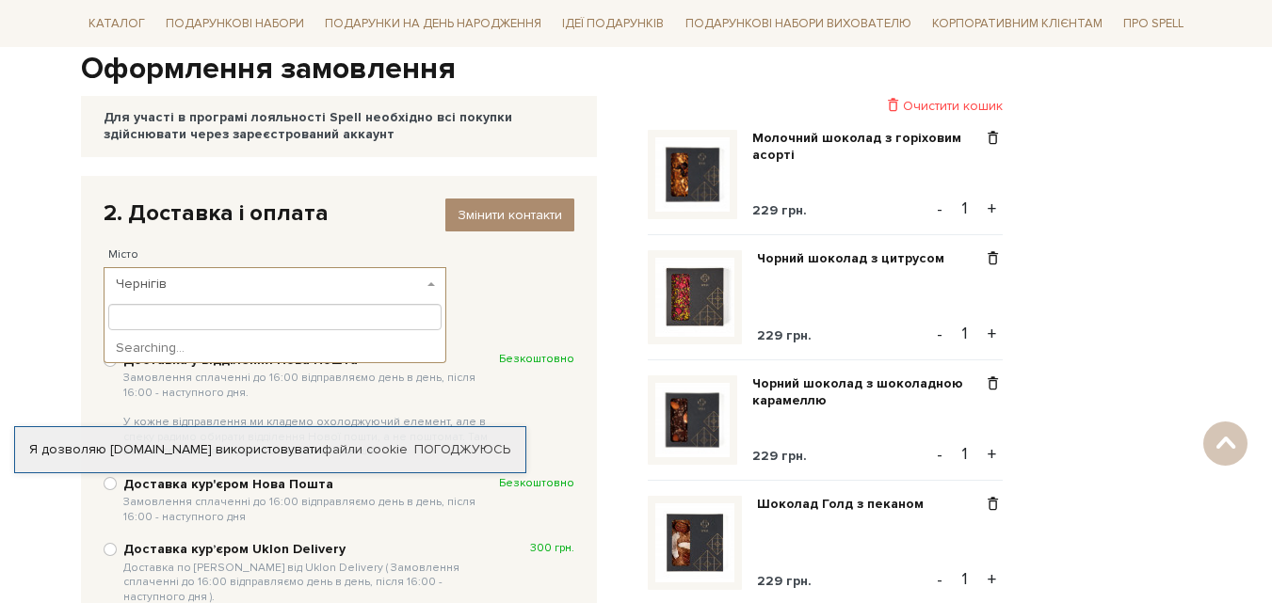
click at [195, 283] on span "Чернігів" at bounding box center [270, 284] width 308 height 19
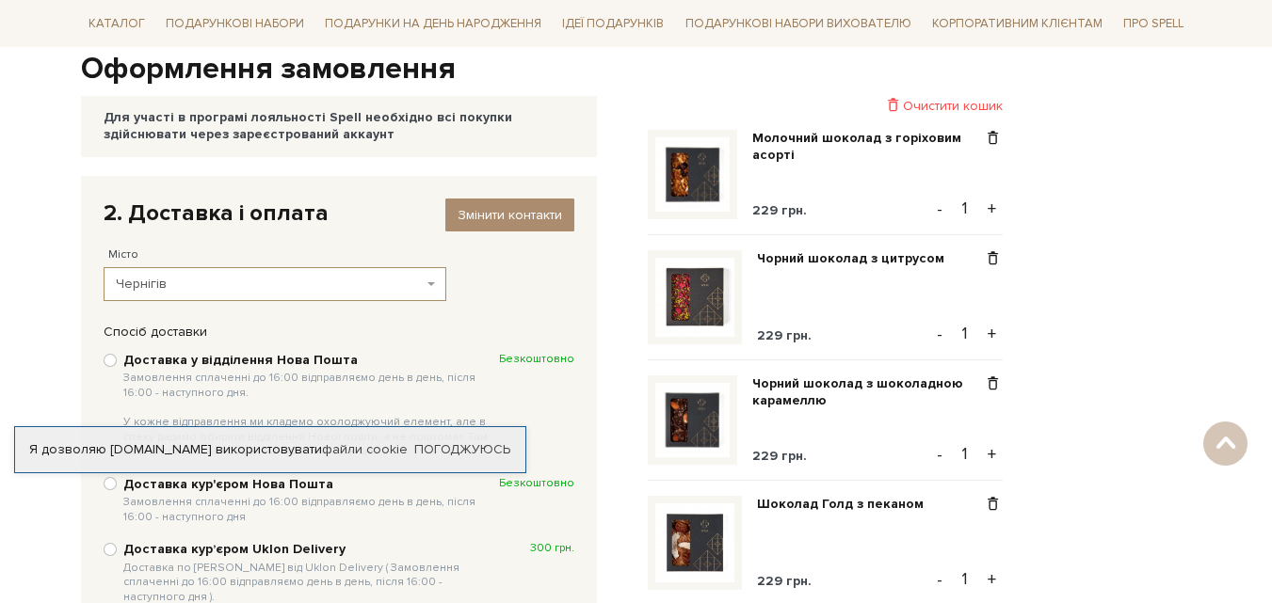
click at [185, 279] on span "Чернігів" at bounding box center [270, 284] width 308 height 19
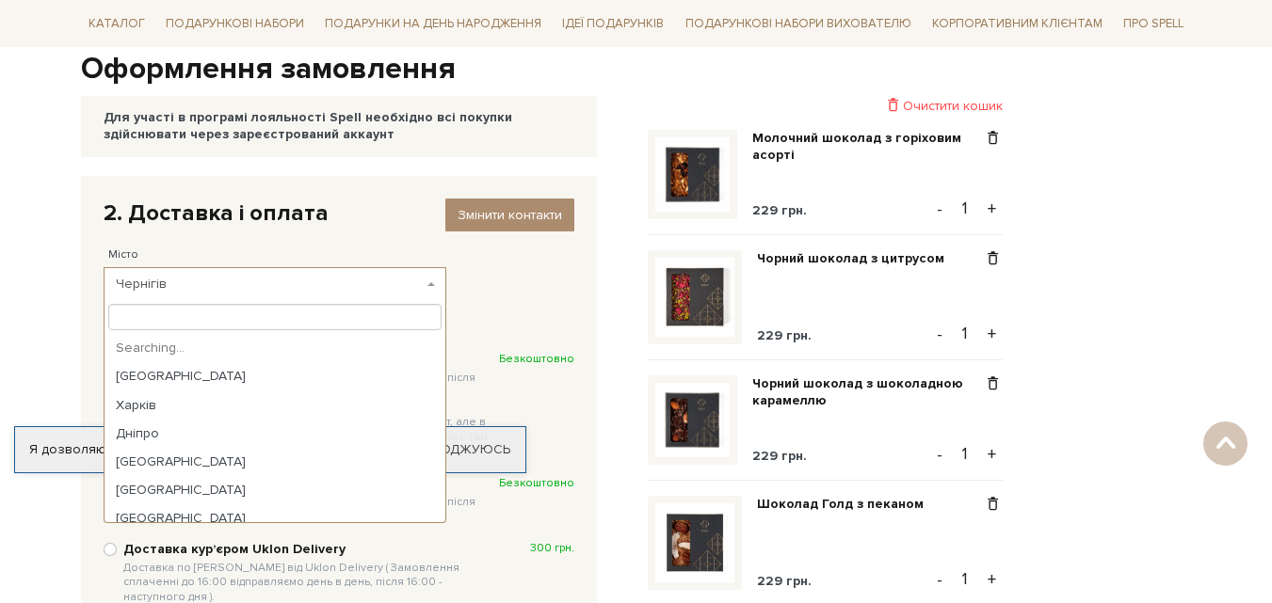
click at [144, 279] on span "Чернігів" at bounding box center [270, 284] width 308 height 19
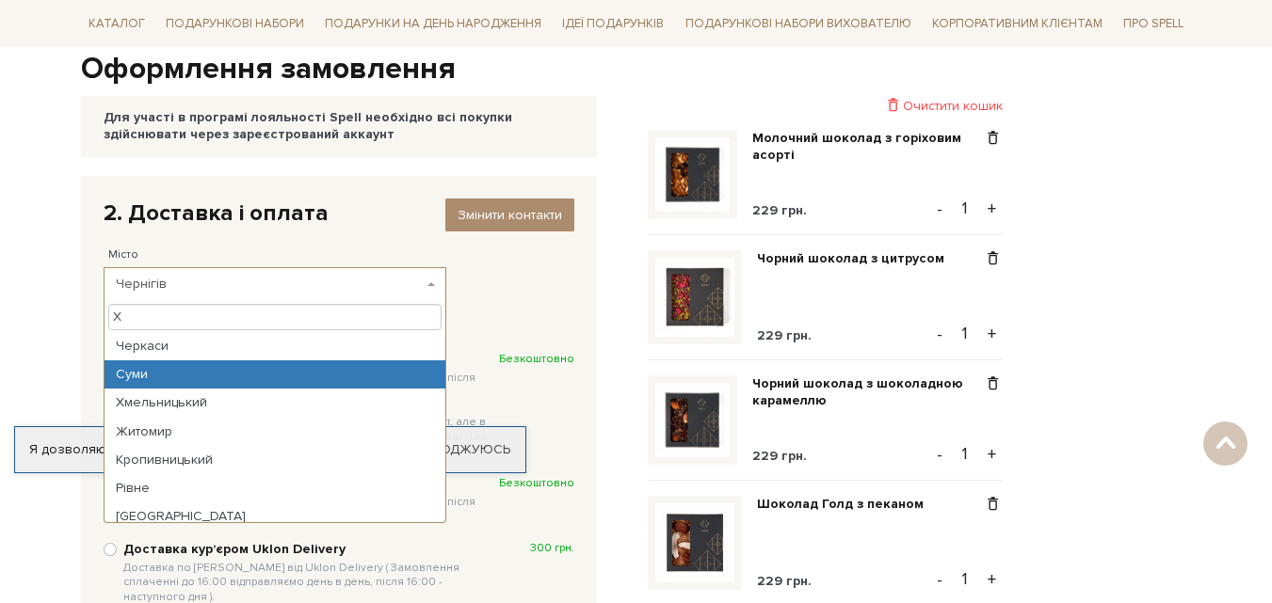
scroll to position [0, 0]
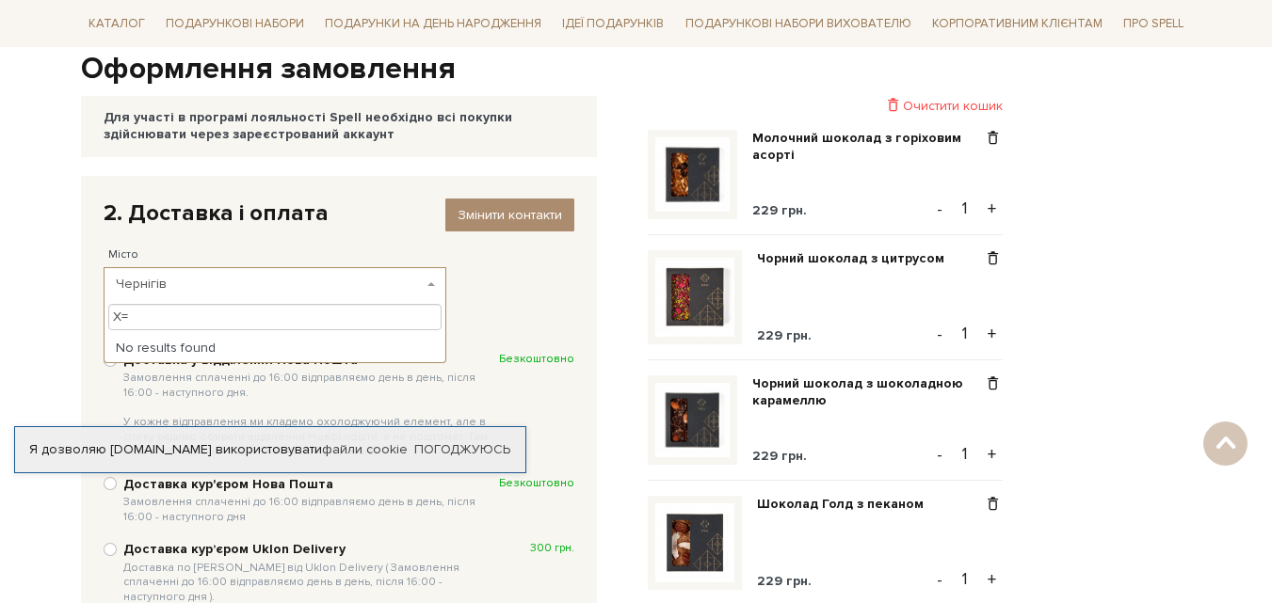
type input "X"
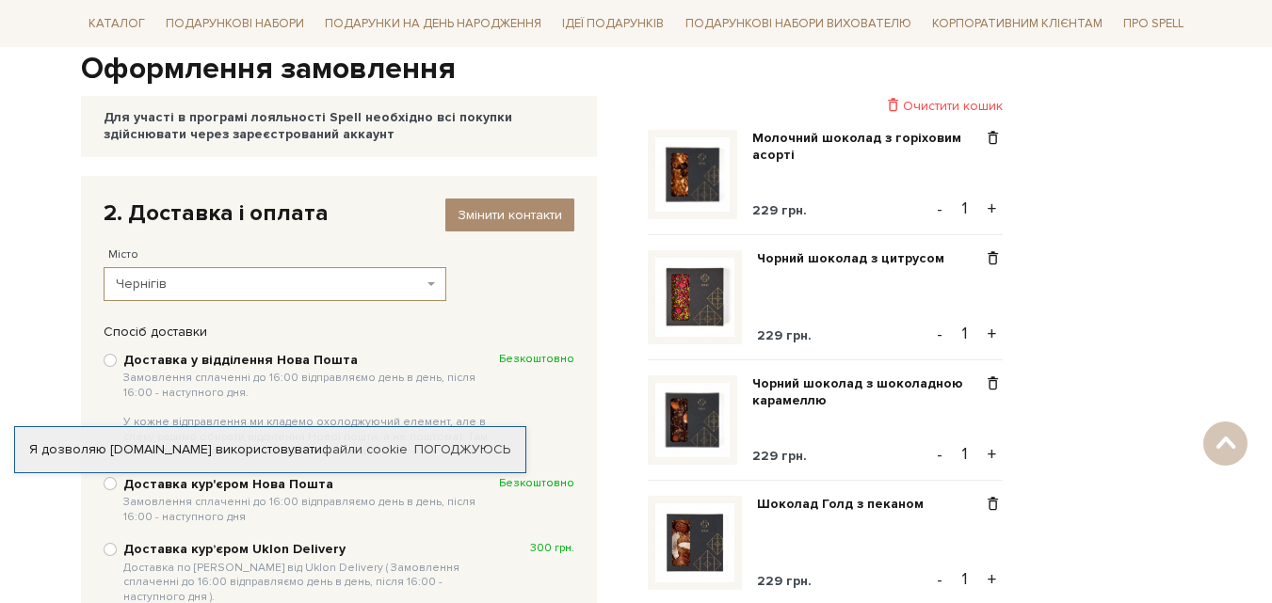
click at [163, 278] on span "Чернігів" at bounding box center [270, 284] width 308 height 19
click at [165, 283] on span "Чернігів" at bounding box center [270, 284] width 308 height 19
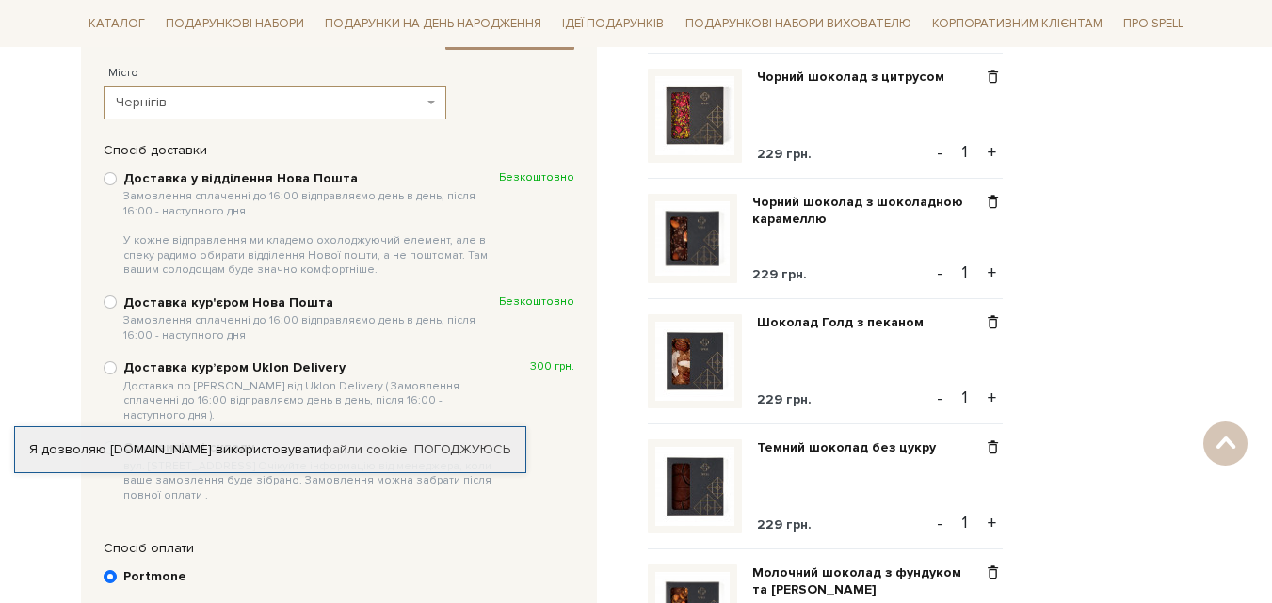
scroll to position [379, 0]
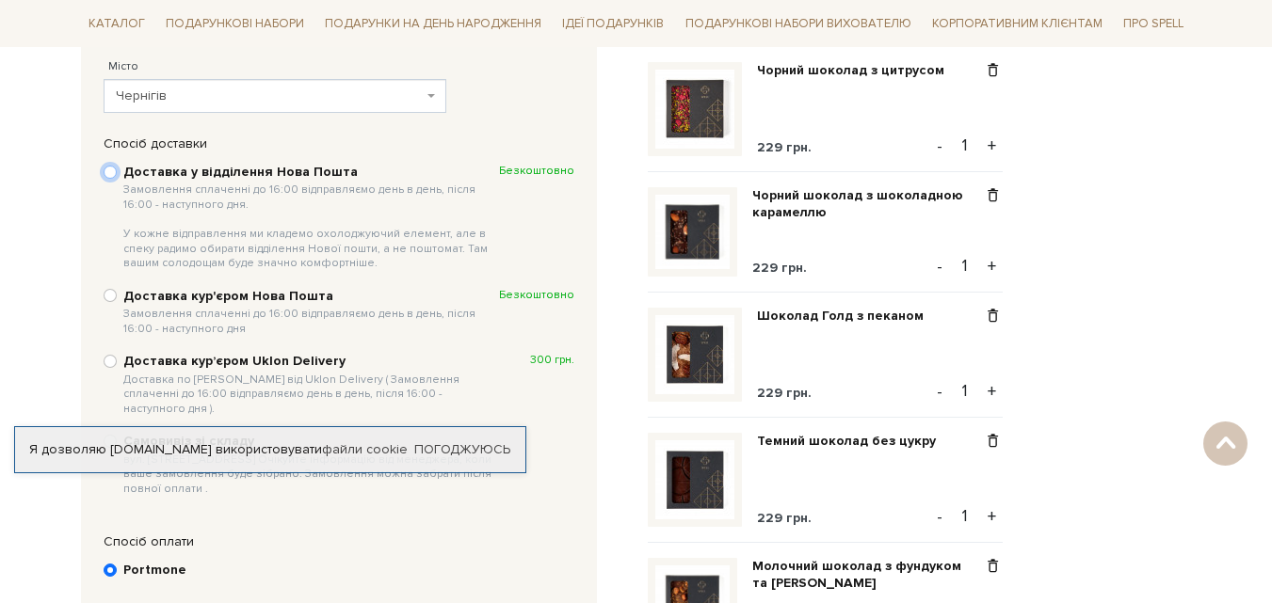
click at [108, 171] on input "Доставка у відділення Нова Пошта Замовлення сплаченні до 16:00 відправляємо ден…" at bounding box center [110, 172] width 13 height 13
radio input "true"
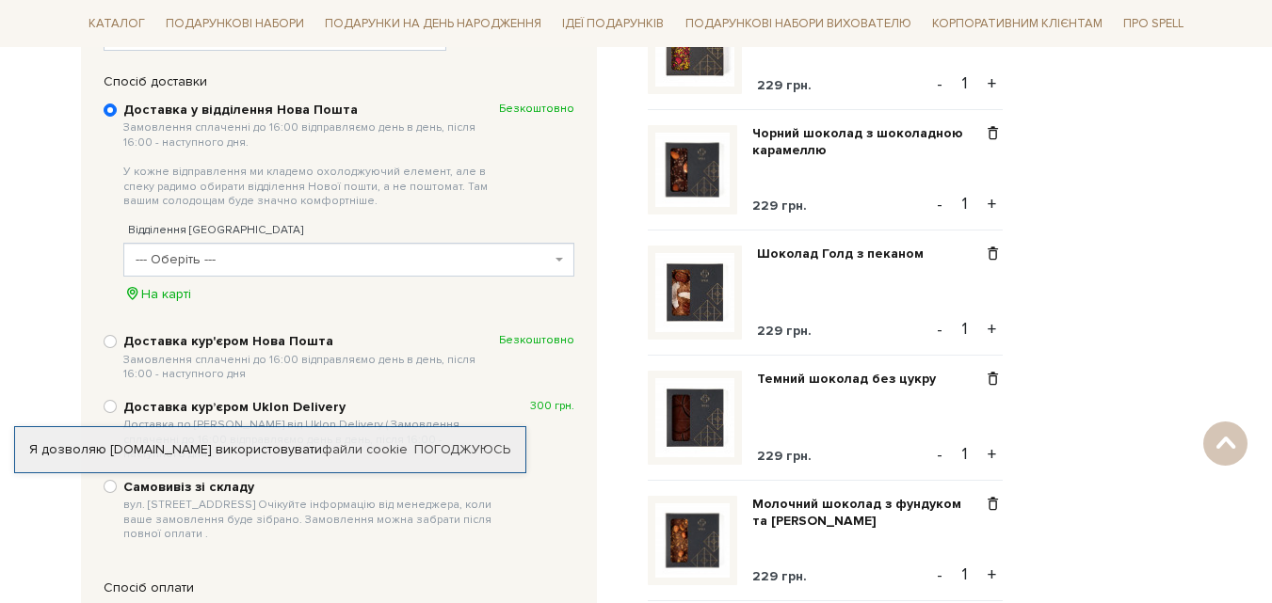
scroll to position [474, 0]
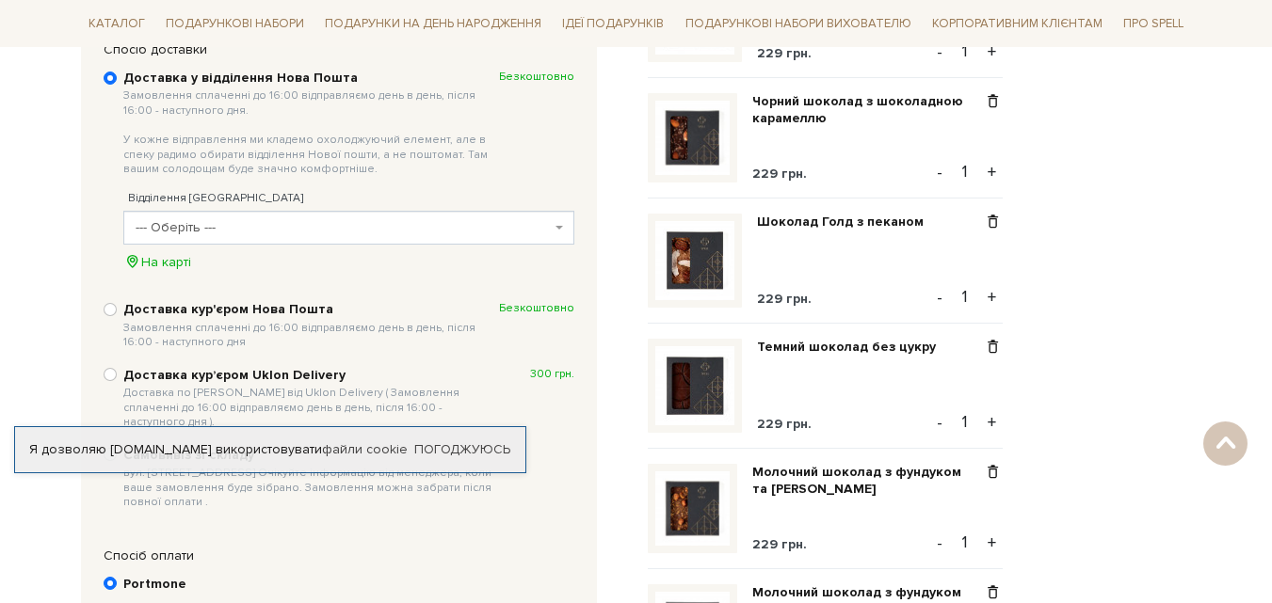
click at [563, 222] on span "--- Оберіть ---" at bounding box center [348, 228] width 451 height 34
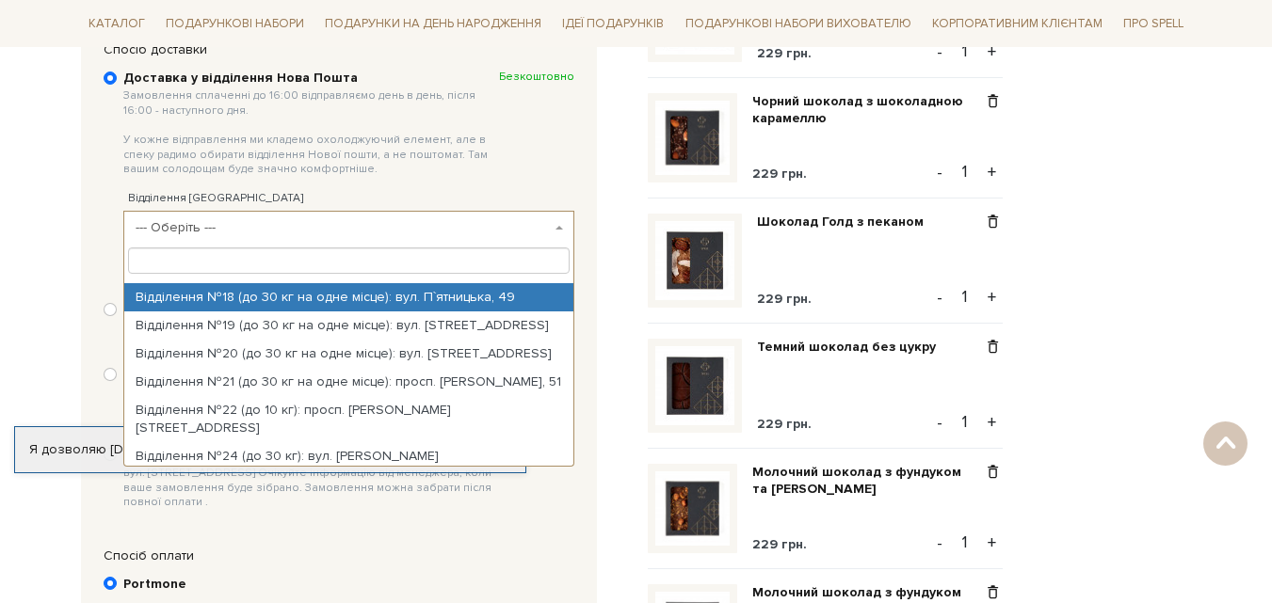
scroll to position [565, 0]
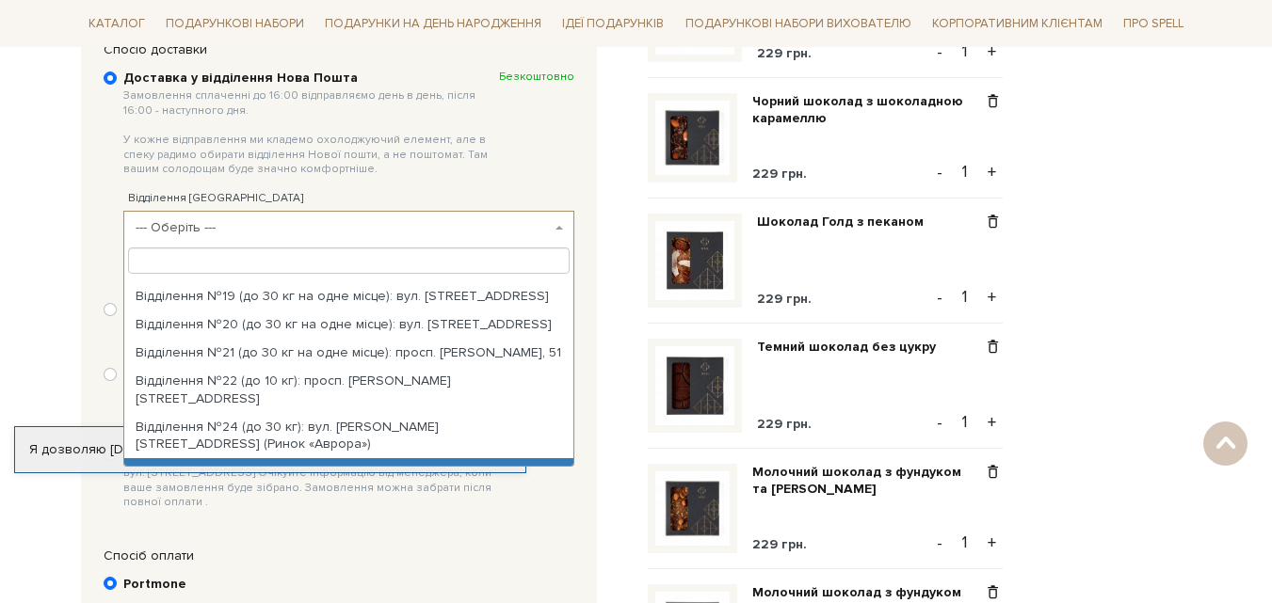
select select "Відділення №25 (до 30 кг на одне місце): вул. Шевченка, 33А"
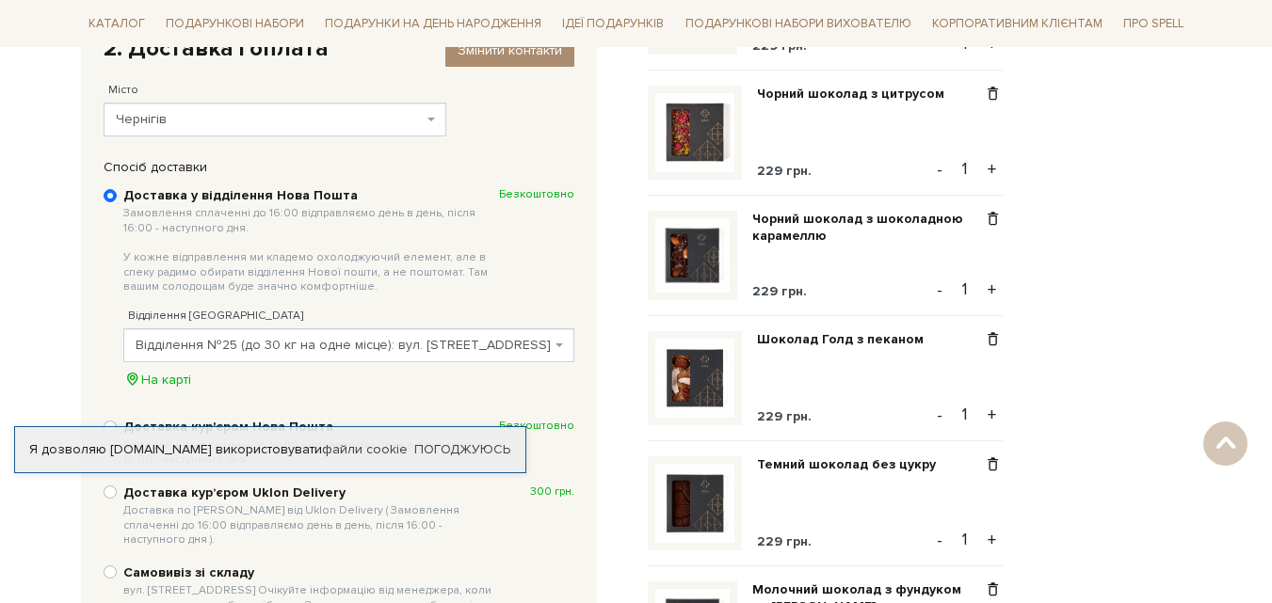
scroll to position [249, 0]
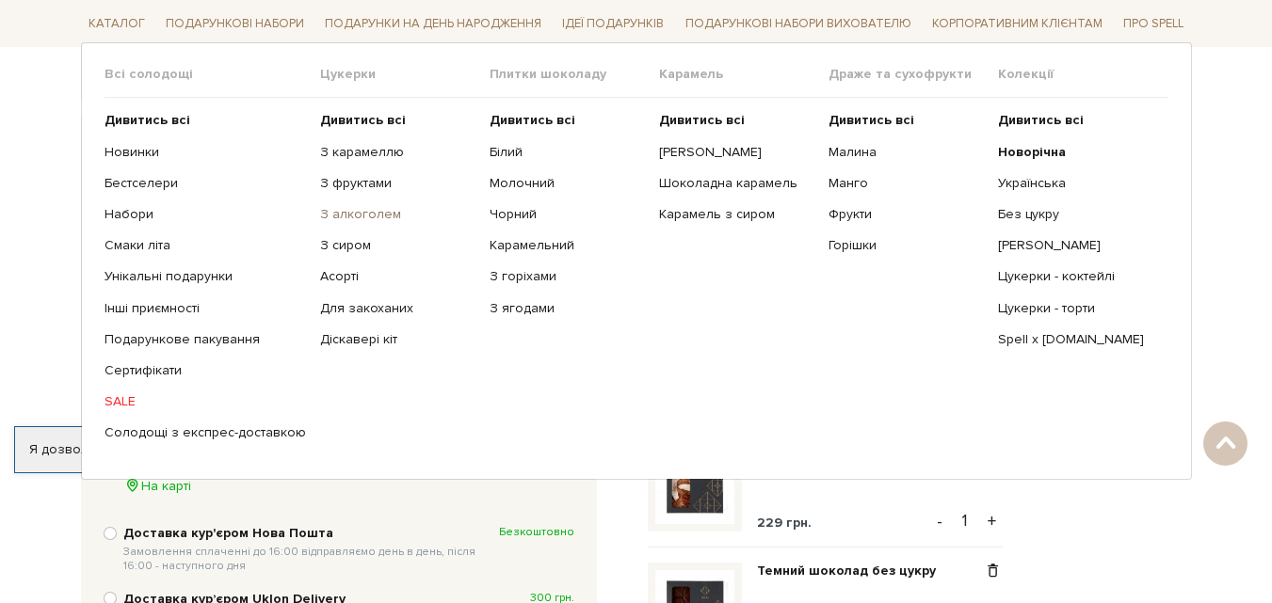
click at [332, 219] on link "З алкоголем" at bounding box center [397, 214] width 155 height 17
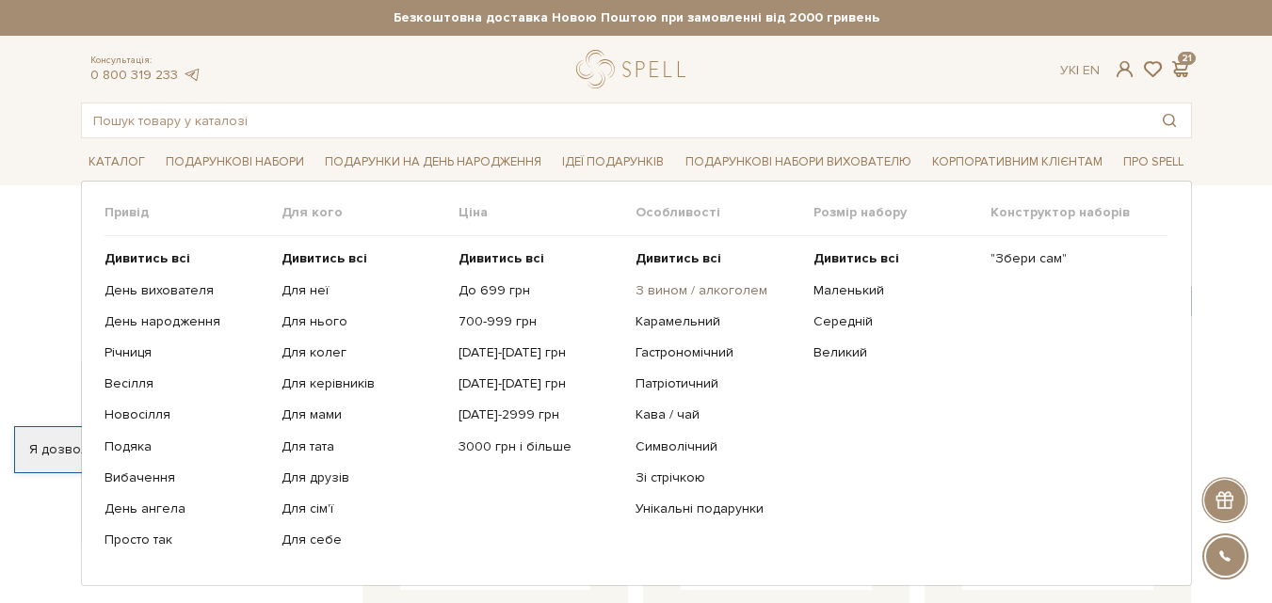
click at [665, 292] on link "З вином / алкоголем" at bounding box center [716, 290] width 163 height 17
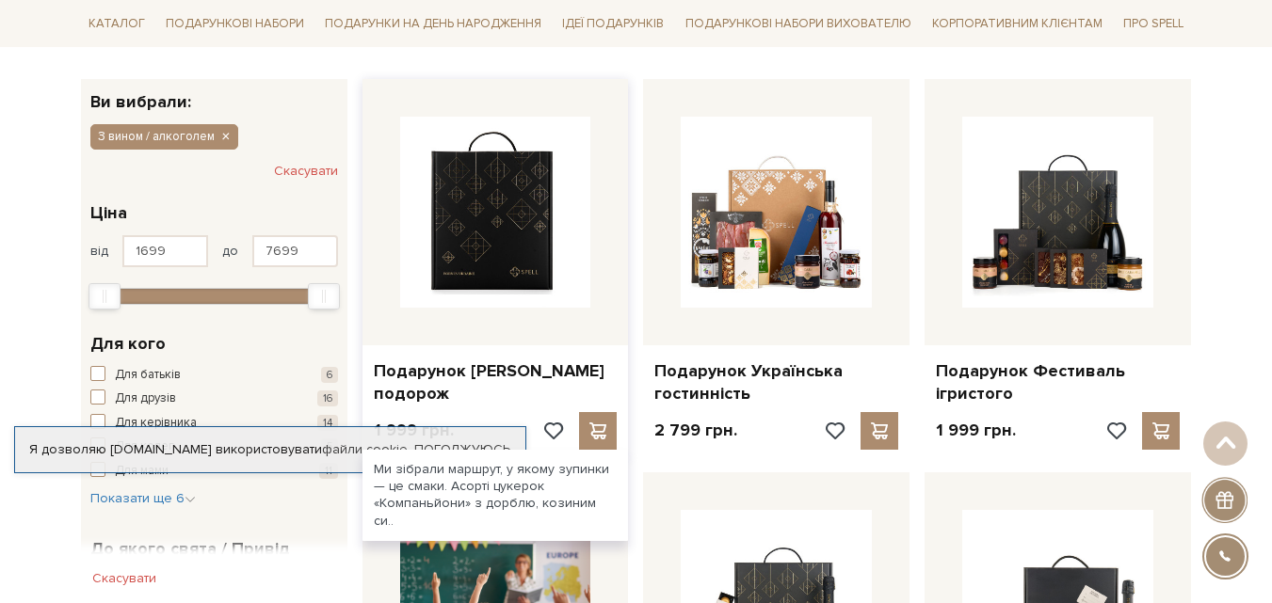
click at [536, 237] on img at bounding box center [495, 212] width 191 height 191
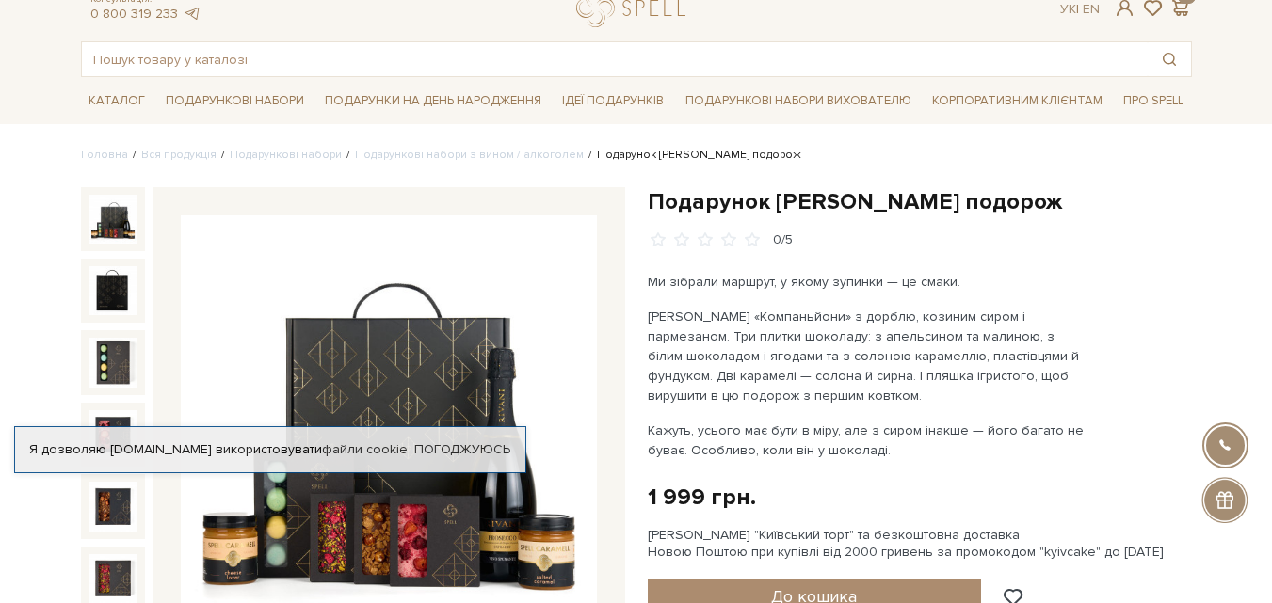
scroll to position [94, 0]
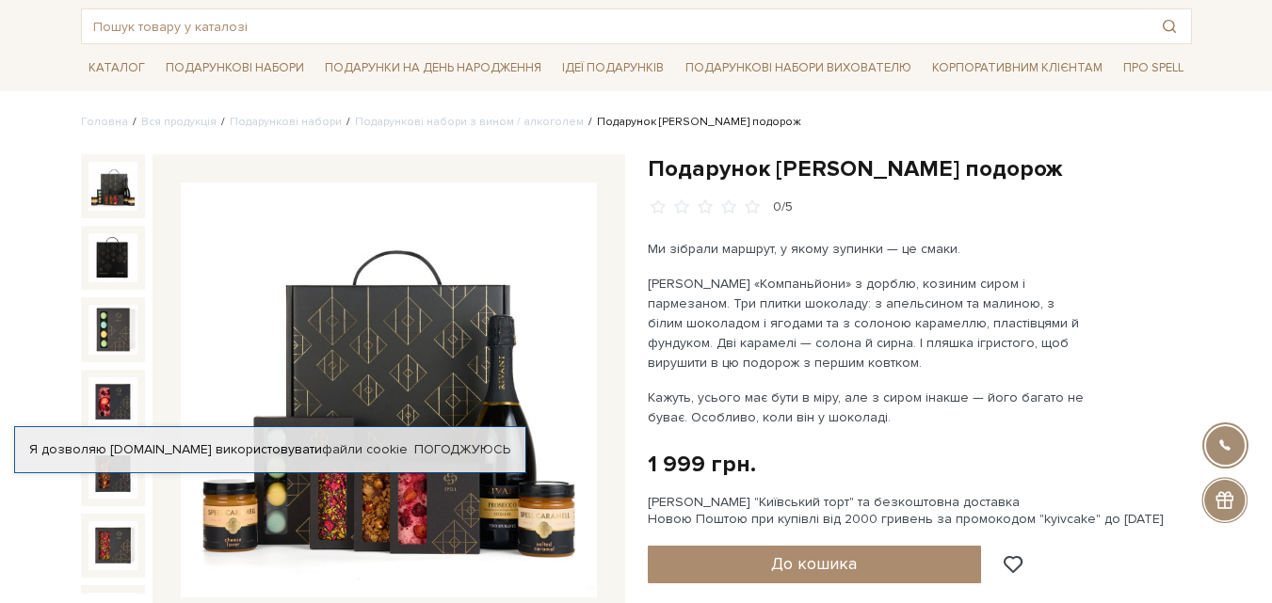
click at [498, 490] on img at bounding box center [389, 391] width 416 height 416
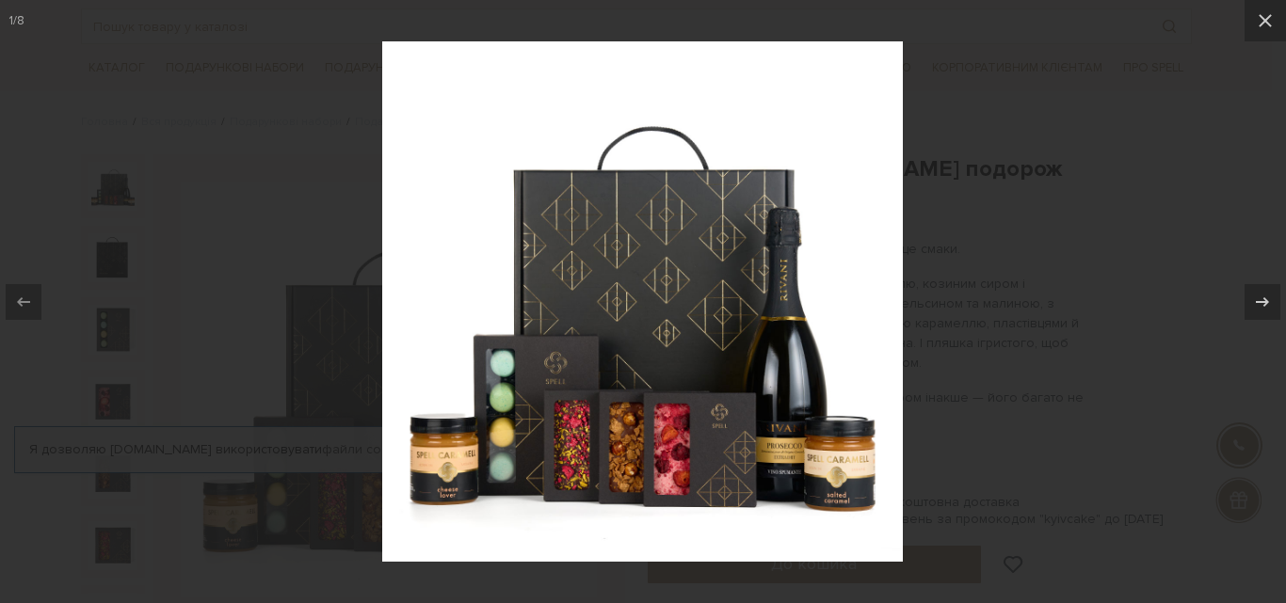
click at [790, 335] on img at bounding box center [642, 301] width 521 height 521
click at [779, 461] on img at bounding box center [642, 301] width 521 height 521
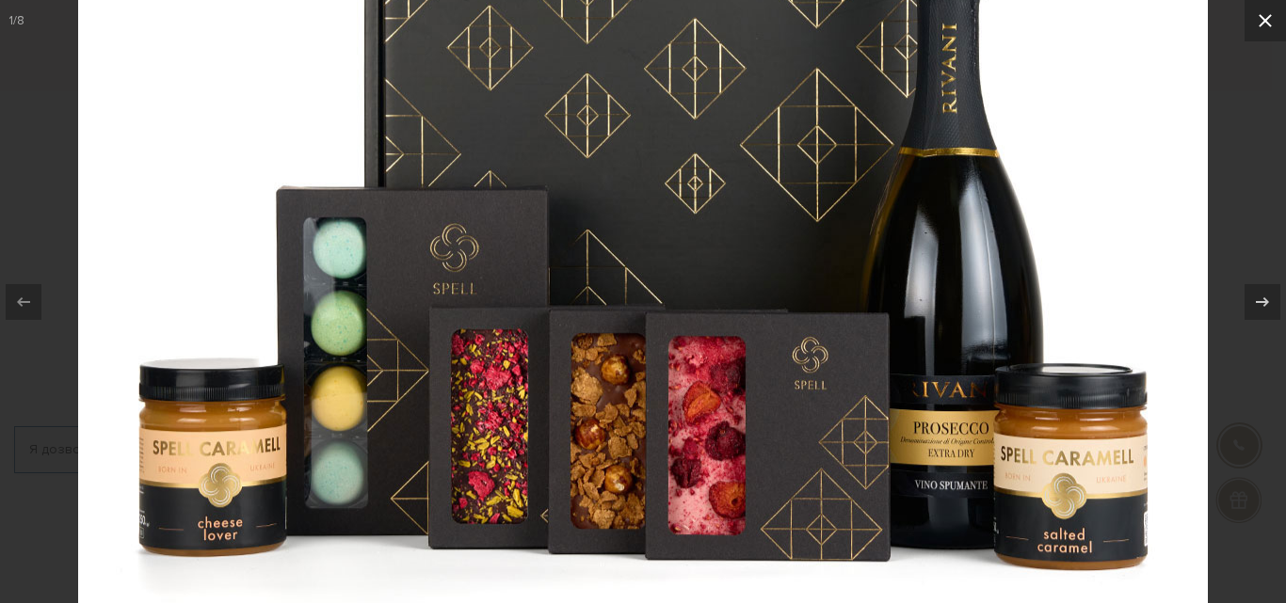
click at [1271, 21] on icon at bounding box center [1265, 20] width 23 height 23
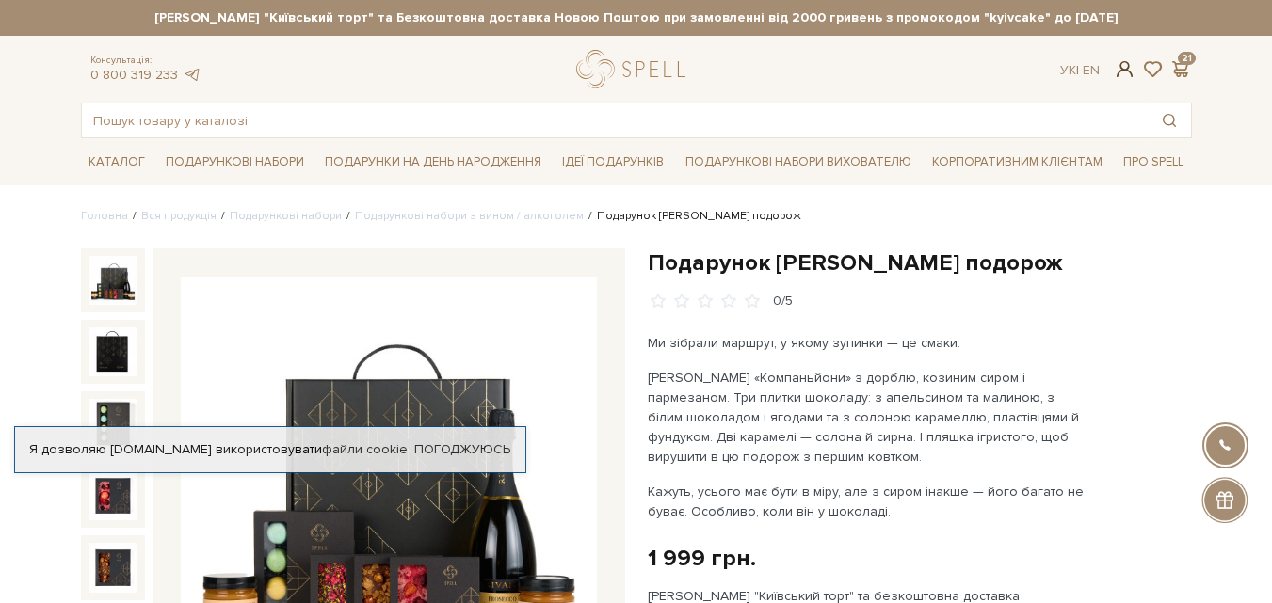
click at [1122, 68] on span at bounding box center [1124, 69] width 23 height 20
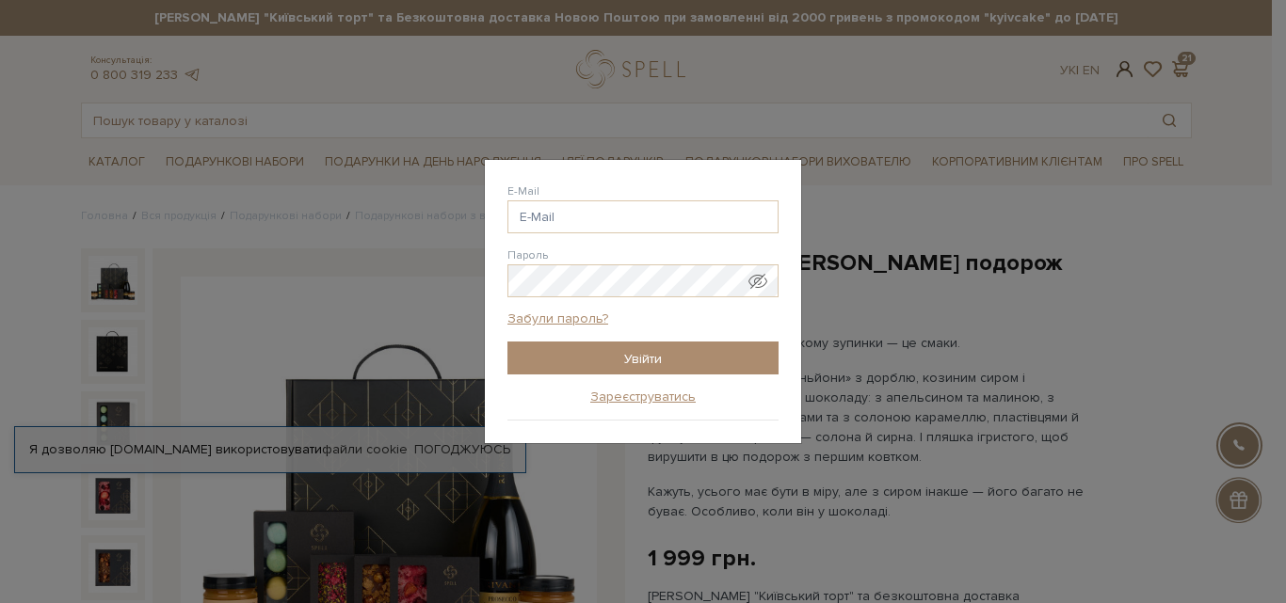
click at [1122, 68] on div "Авторизація E-Mail [GEOGRAPHIC_DATA] Забули пароль? Увійти Зареєструватись Забу…" at bounding box center [643, 301] width 1286 height 603
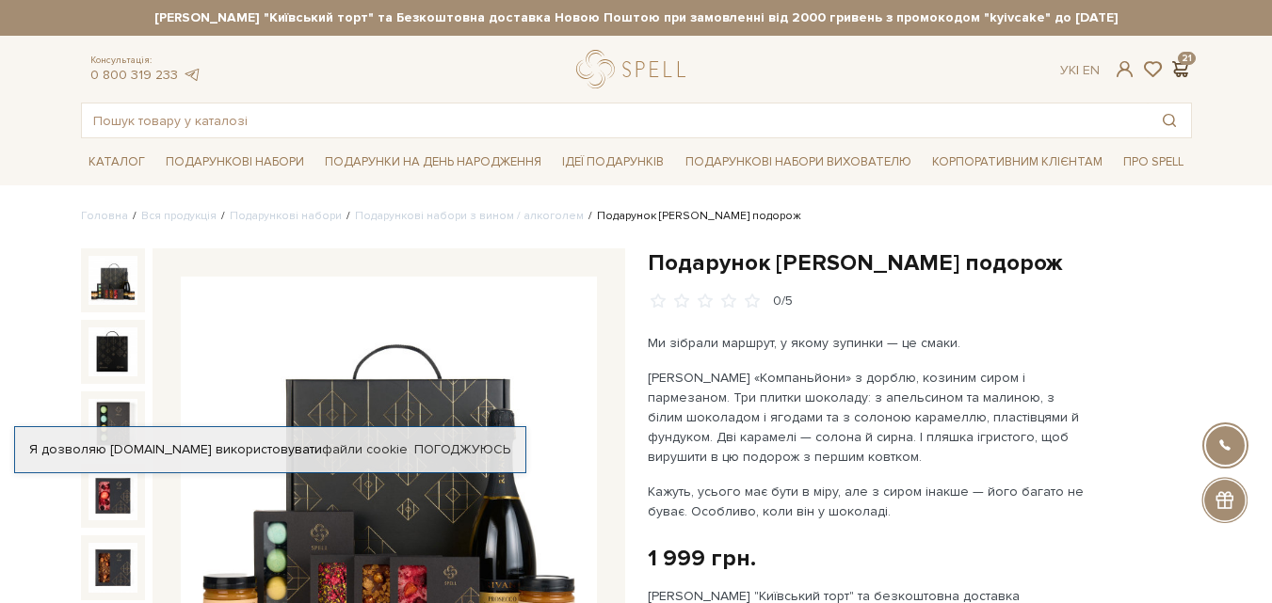
click at [1181, 64] on span at bounding box center [1180, 69] width 23 height 20
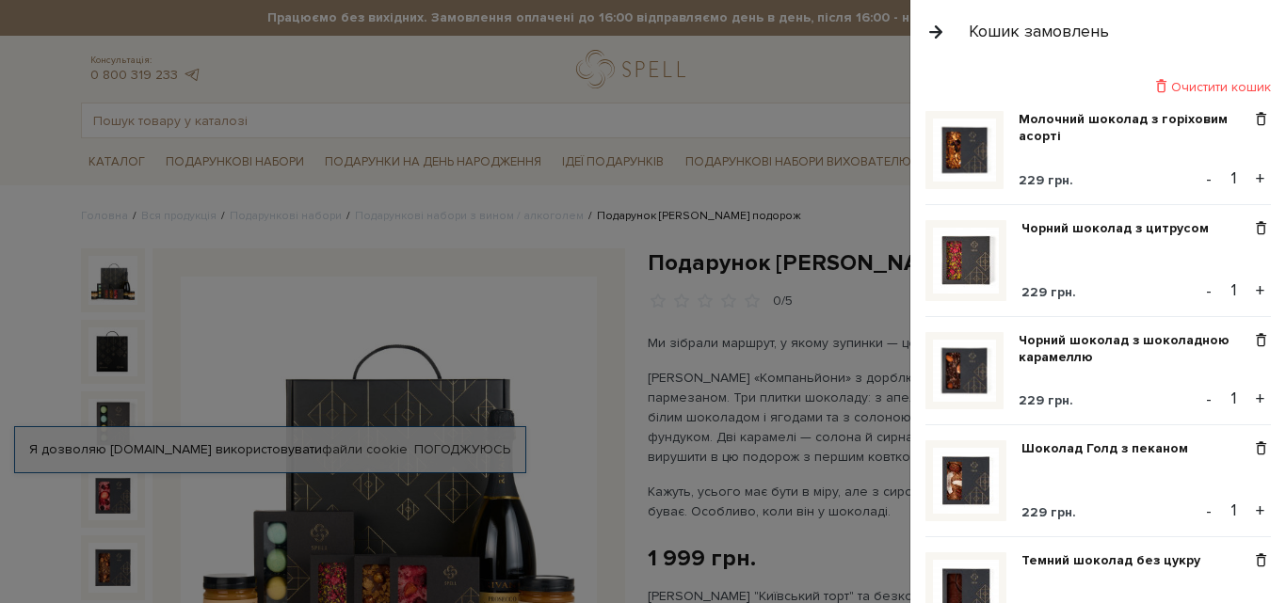
click at [869, 63] on div at bounding box center [643, 301] width 1286 height 603
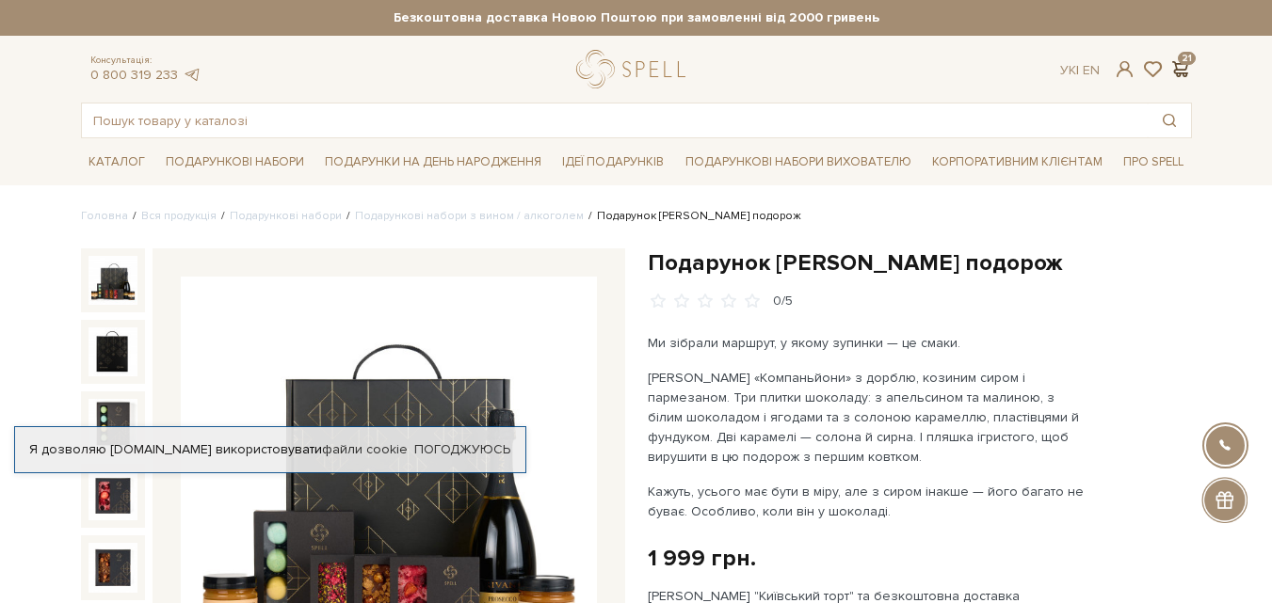
click at [1183, 66] on span at bounding box center [1180, 69] width 23 height 20
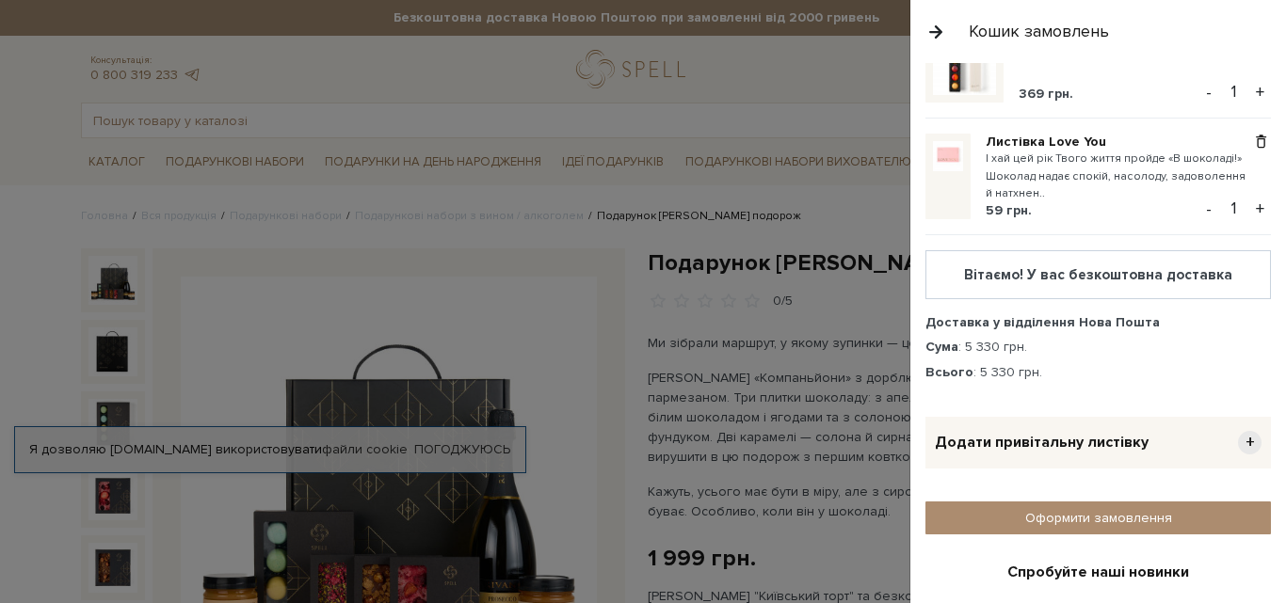
scroll to position [2347, 0]
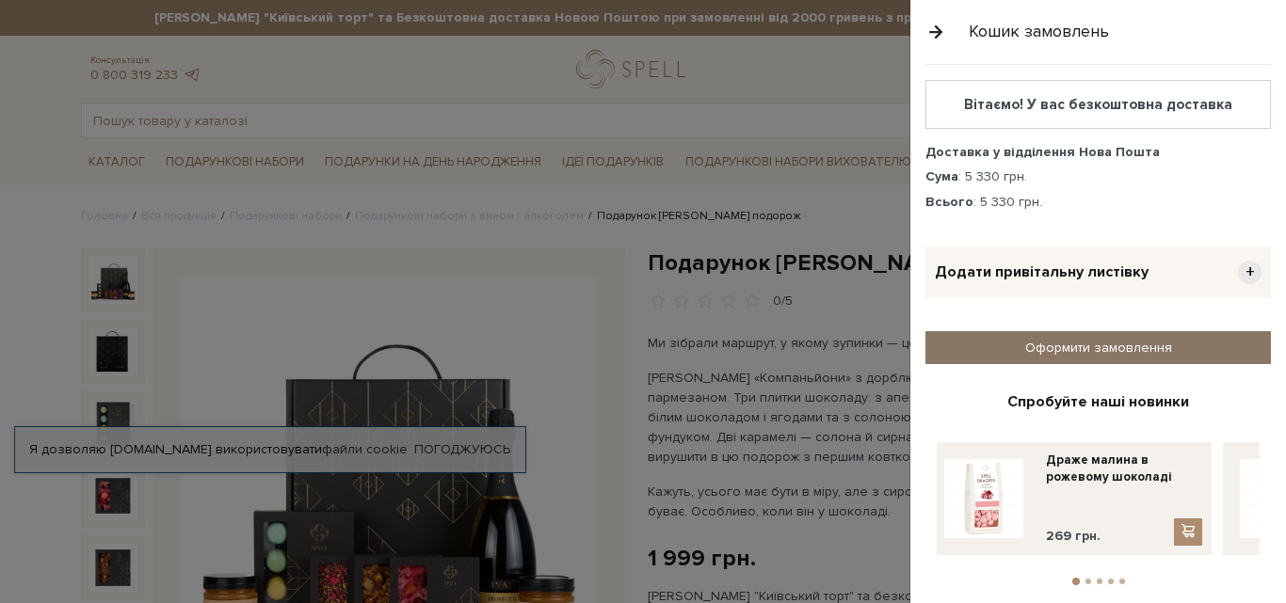
click at [1039, 331] on link "Оформити замовлення" at bounding box center [1098, 347] width 346 height 33
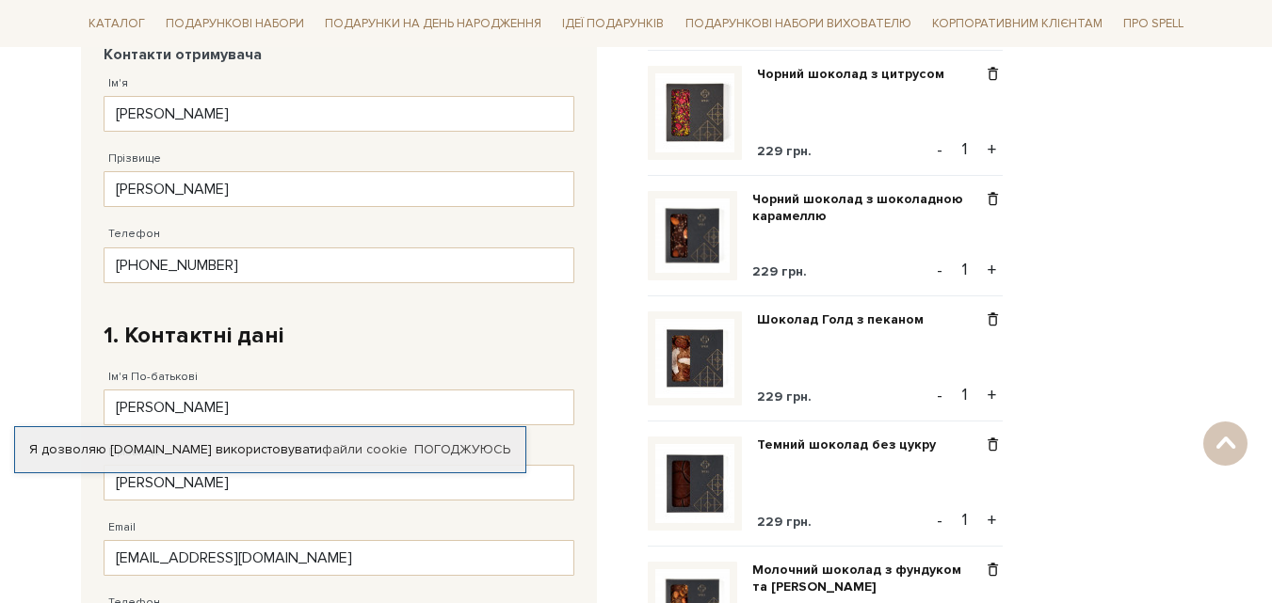
scroll to position [377, 0]
